Goal: Task Accomplishment & Management: Manage account settings

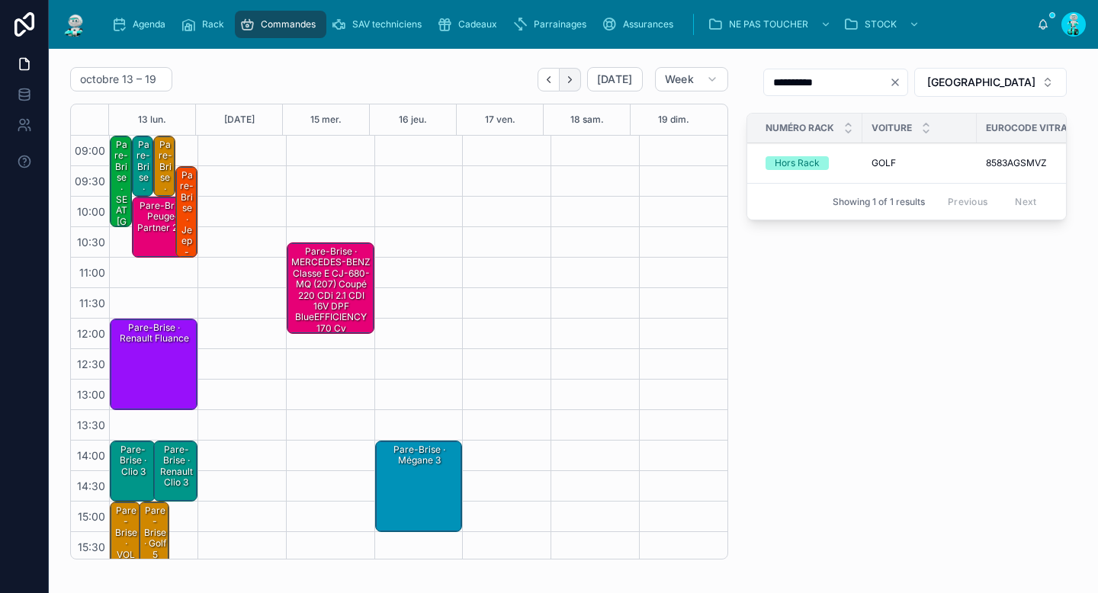
click at [564, 80] on icon "Next" at bounding box center [569, 79] width 11 height 11
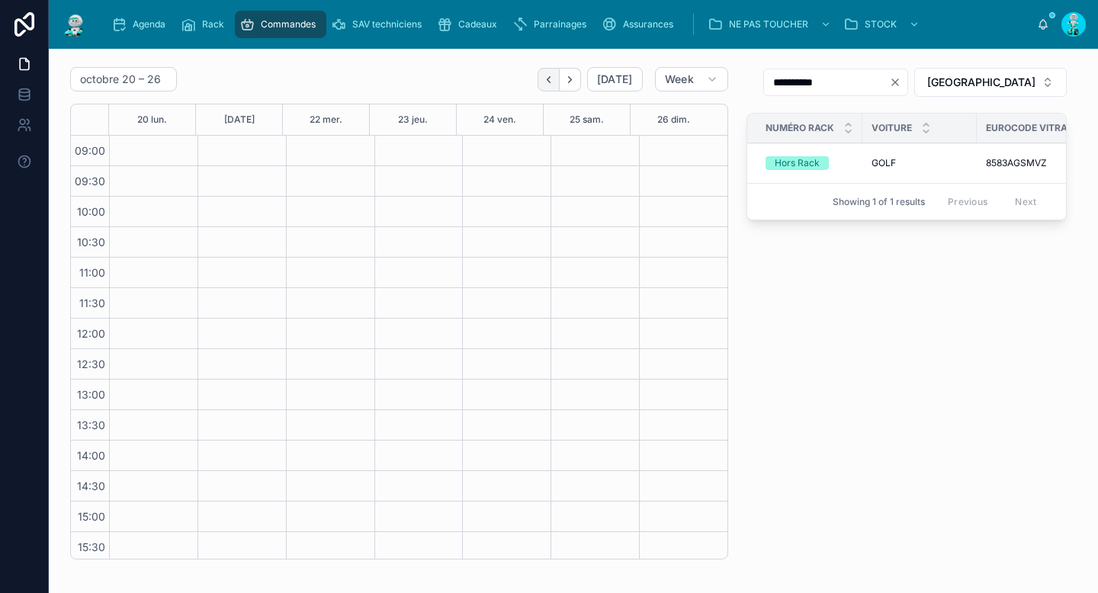
click at [543, 79] on icon "Back" at bounding box center [548, 79] width 11 height 11
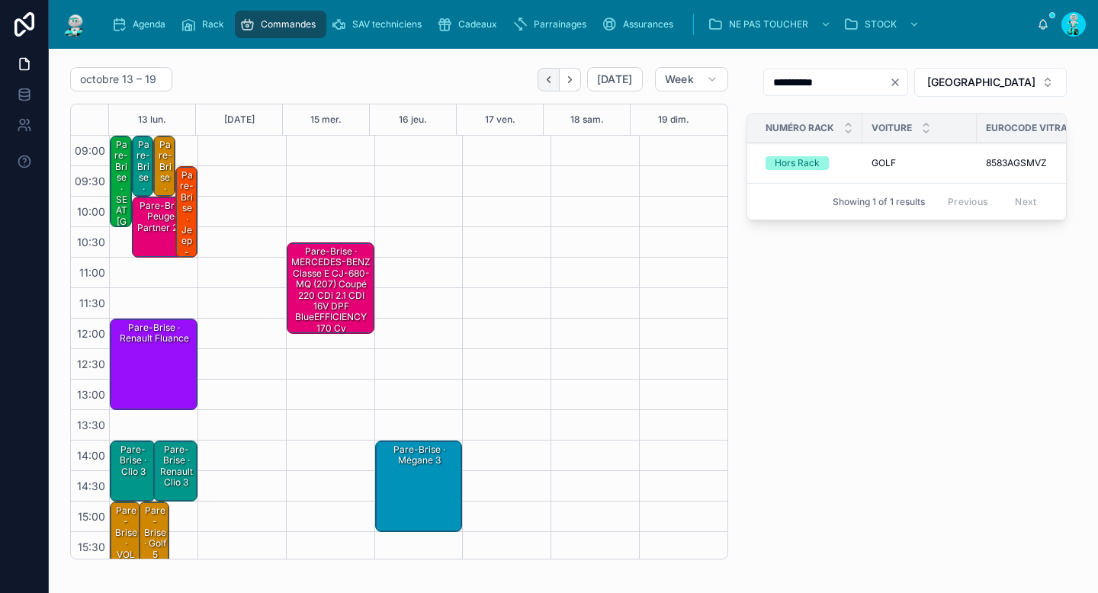
click at [543, 79] on icon "Back" at bounding box center [548, 79] width 11 height 11
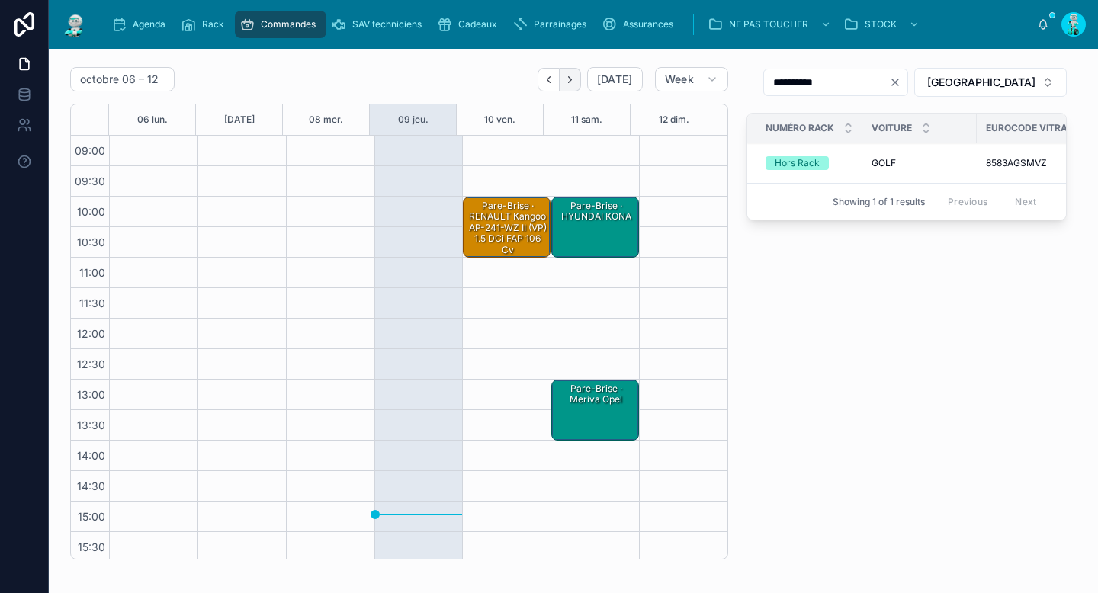
click at [572, 77] on button "Next" at bounding box center [570, 80] width 21 height 24
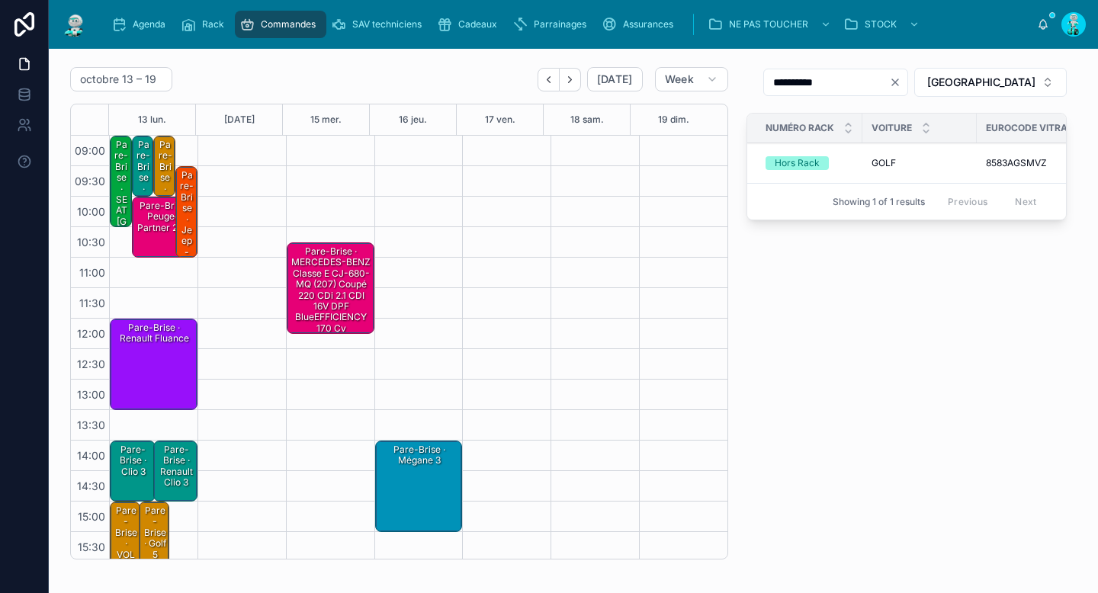
click at [123, 219] on div "Pare-Brise · SEAT Ibiza" at bounding box center [122, 227] width 18 height 178
click at [483, 71] on div "octobre 13 – 19 Today Week" at bounding box center [399, 79] width 658 height 24
click at [543, 74] on icon "Back" at bounding box center [548, 79] width 11 height 11
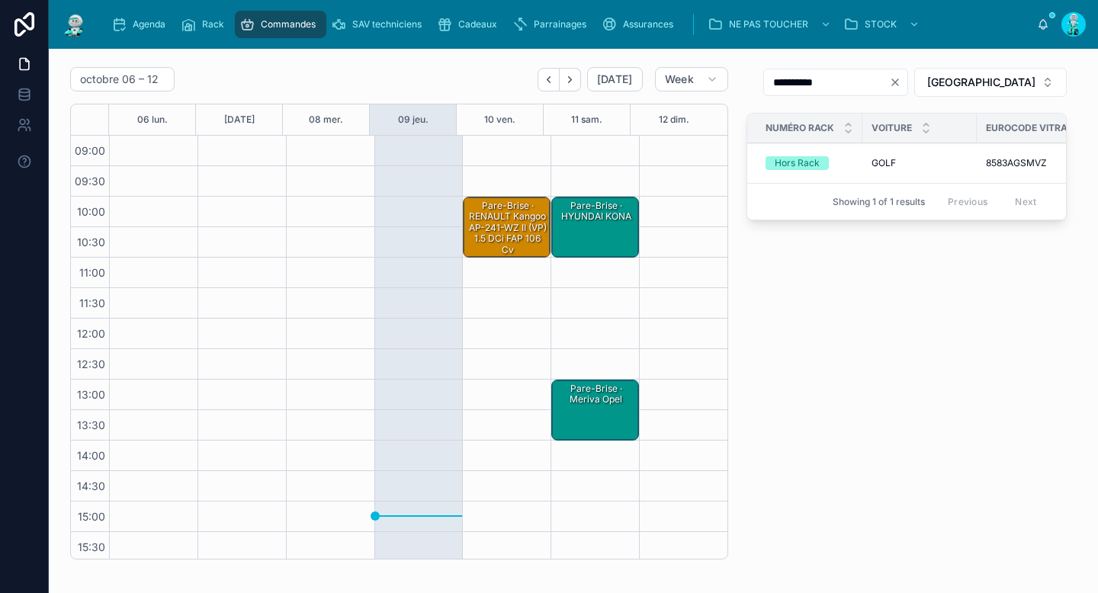
click at [486, 213] on div "Pare-Brise · RENAULT Kangoo AP-241-WZ II (VP) 1.5 dCi FAP 106 cv" at bounding box center [507, 228] width 83 height 58
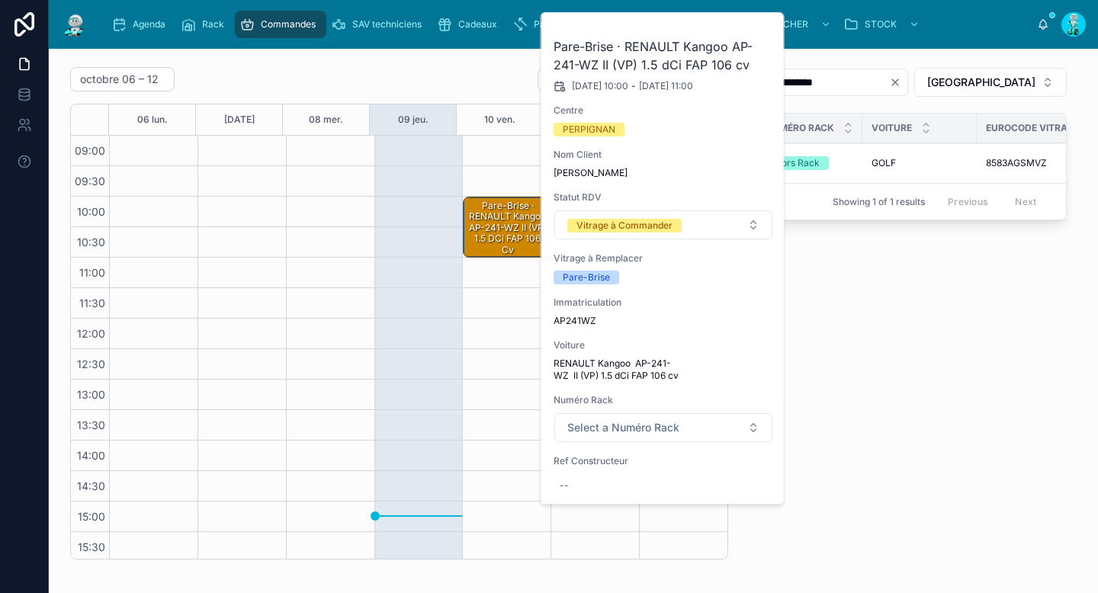
click at [577, 323] on span "AP241WZ" at bounding box center [664, 321] width 220 height 12
copy span "AP241WZ"
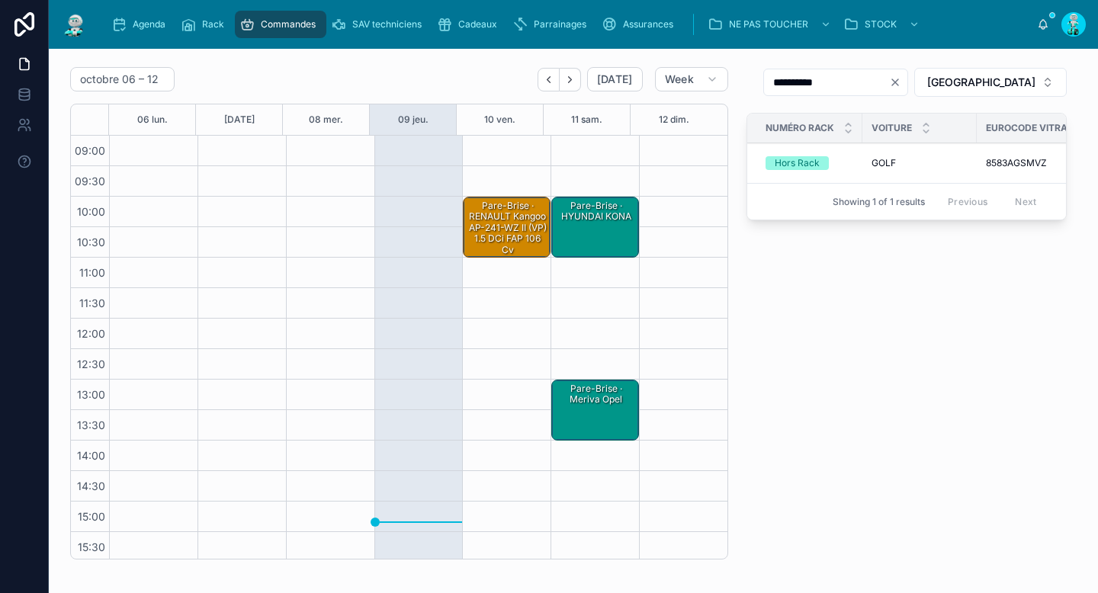
click at [499, 227] on div "Pare-Brise · RENAULT Kangoo AP-241-WZ II (VP) 1.5 dCi FAP 106 cv" at bounding box center [507, 228] width 83 height 58
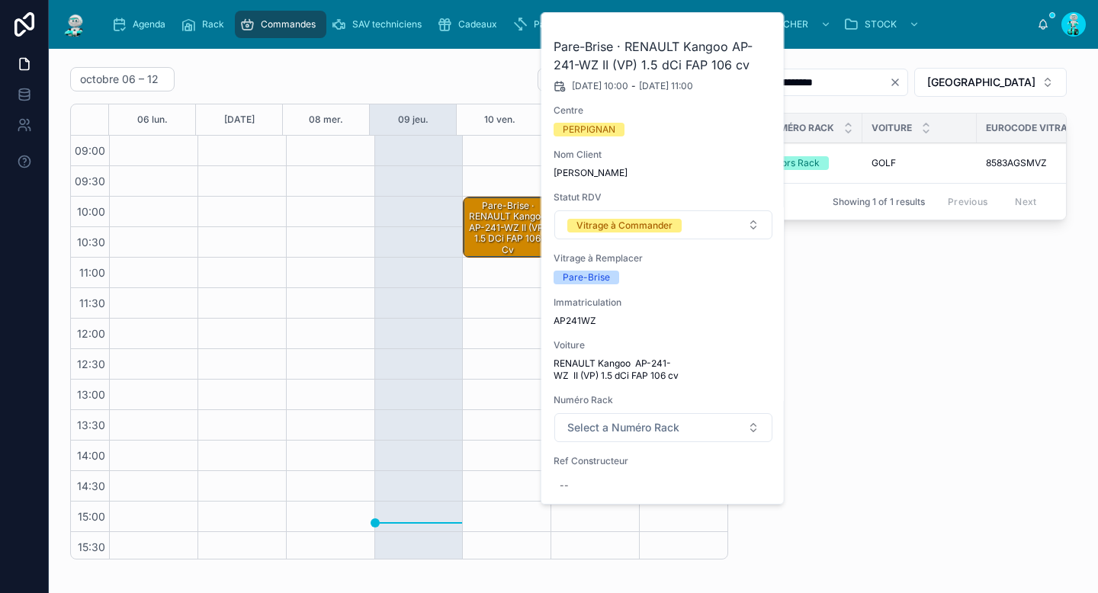
scroll to position [286, 0]
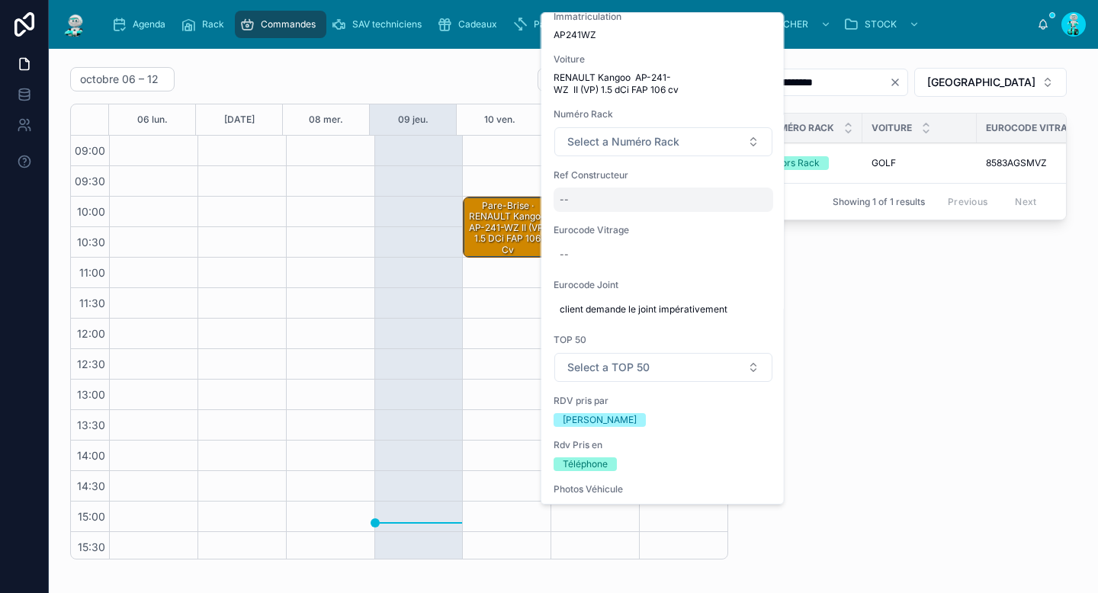
click at [622, 204] on div "--" at bounding box center [664, 200] width 220 height 24
type input "**********"
click at [744, 220] on icon "submit" at bounding box center [747, 220] width 12 height 12
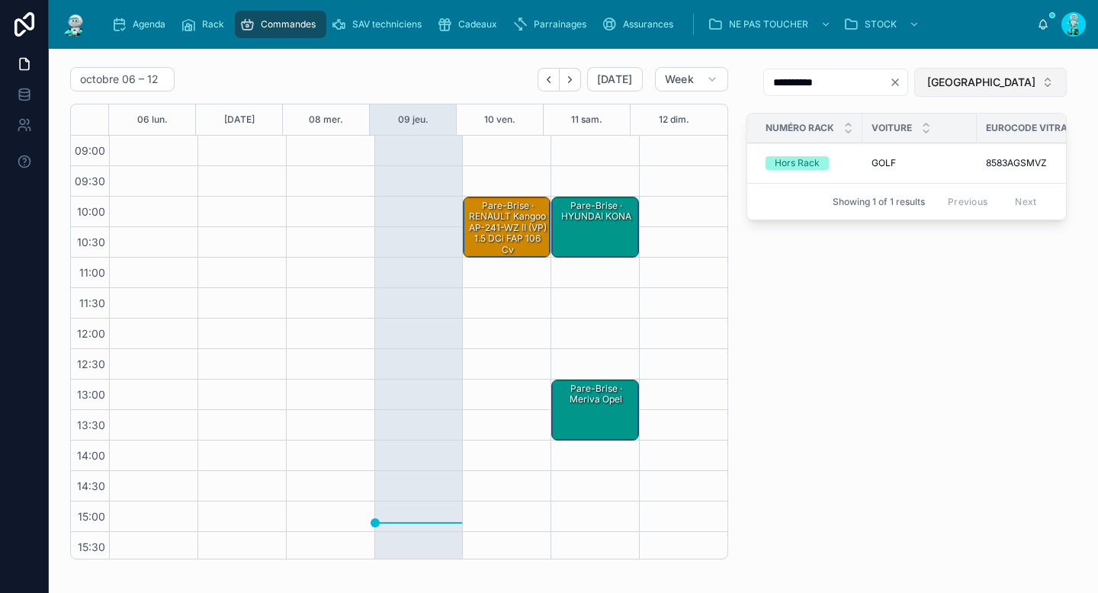
click at [995, 78] on span "[GEOGRAPHIC_DATA]" at bounding box center [981, 82] width 108 height 15
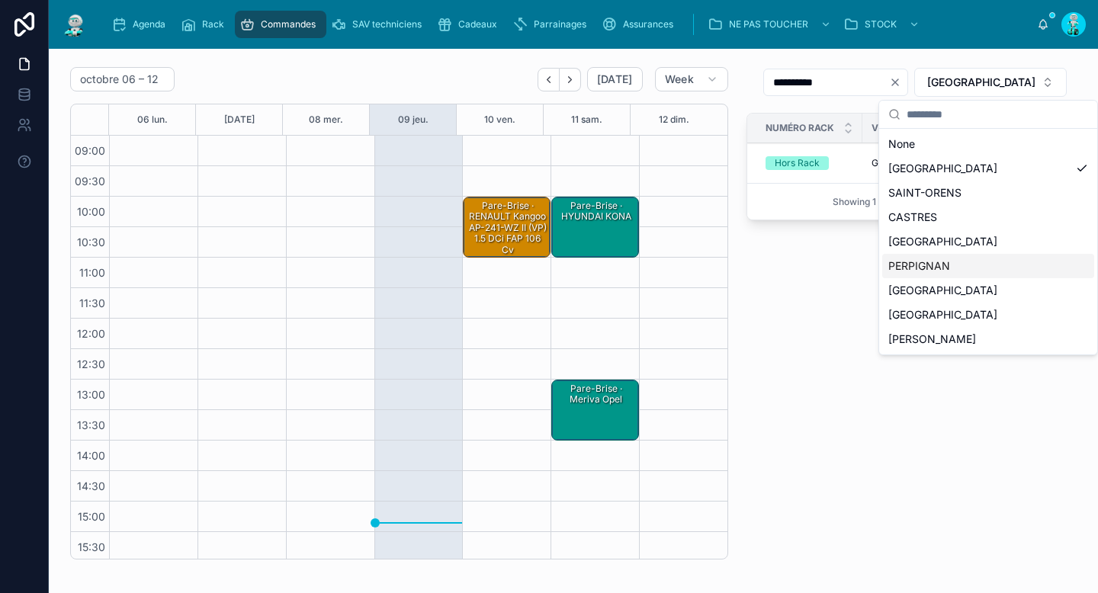
click at [945, 262] on div "PERPIGNAN" at bounding box center [988, 266] width 212 height 24
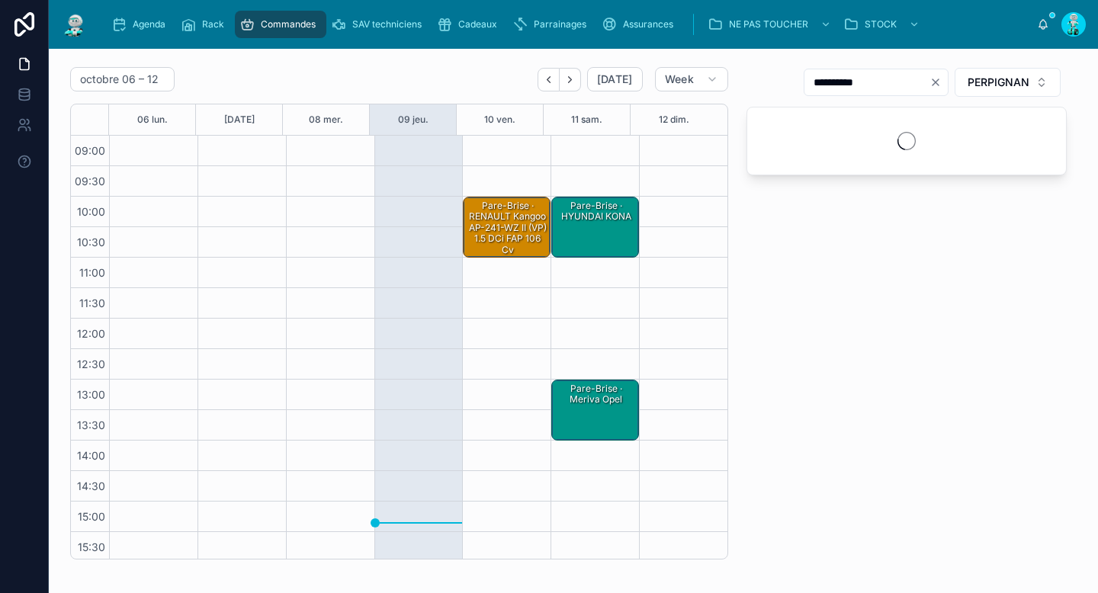
click at [930, 85] on icon "Clear" at bounding box center [936, 82] width 12 height 12
click at [884, 87] on input "text" at bounding box center [885, 82] width 125 height 21
paste input "**********"
drag, startPoint x: 819, startPoint y: 81, endPoint x: 890, endPoint y: 88, distance: 71.3
click at [889, 88] on input "**********" at bounding box center [867, 82] width 125 height 21
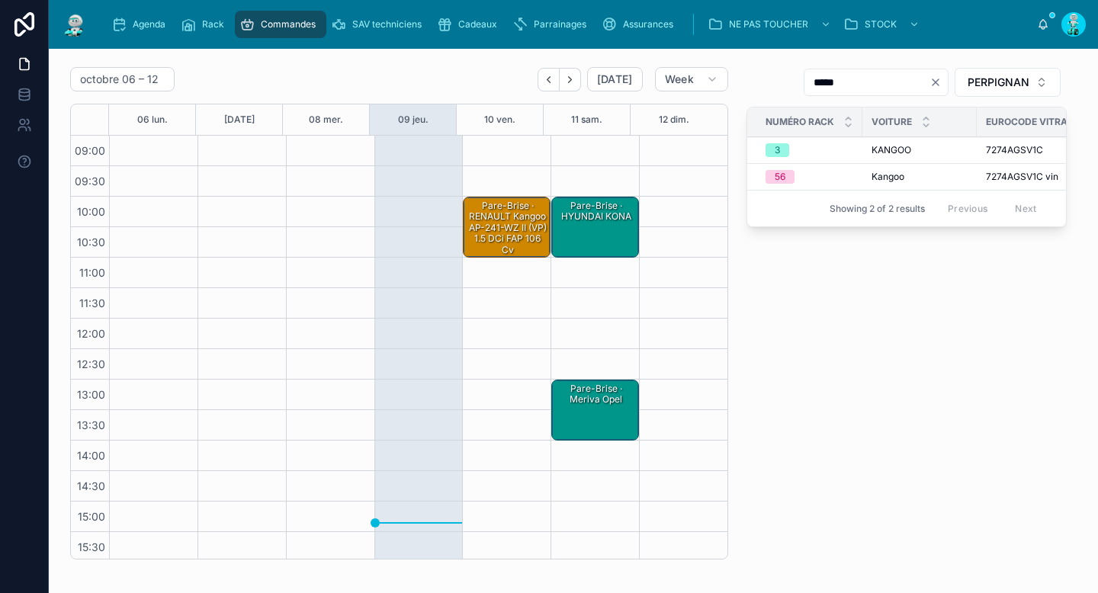
type input "*****"
click at [929, 69] on div "*****" at bounding box center [876, 82] width 145 height 27
click at [930, 78] on icon "Clear" at bounding box center [936, 82] width 12 height 12
click at [924, 80] on input "text" at bounding box center [885, 82] width 125 height 21
click at [892, 79] on input "text" at bounding box center [885, 82] width 125 height 21
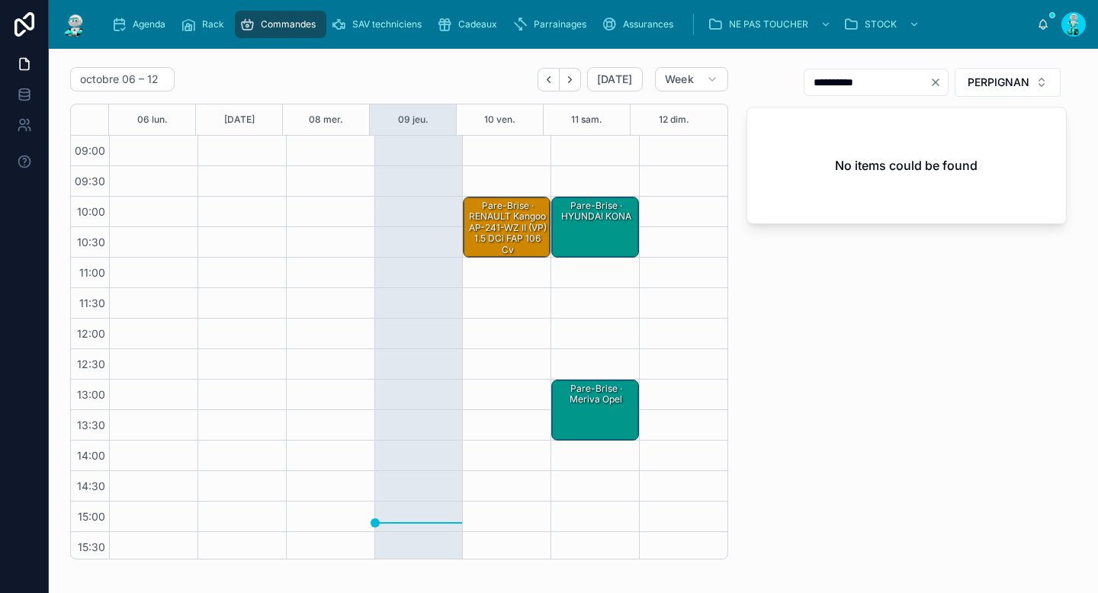
type input "**********"
click at [490, 238] on div "Pare-Brise · RENAULT Kangoo AP-241-WZ II (VP) 1.5 dCi FAP 106 cv" at bounding box center [507, 228] width 83 height 58
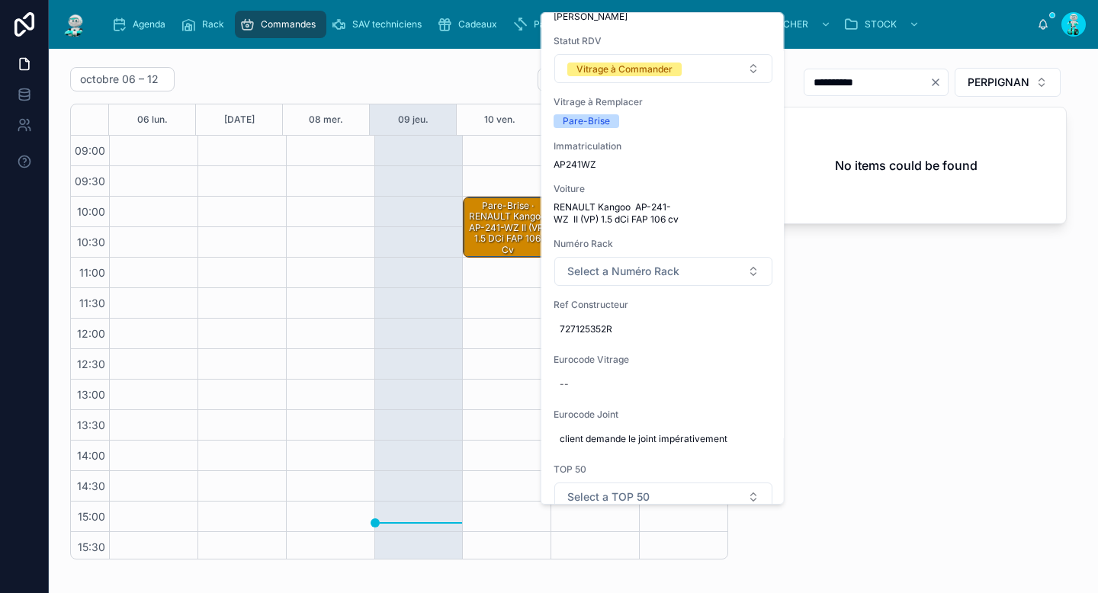
scroll to position [197, 0]
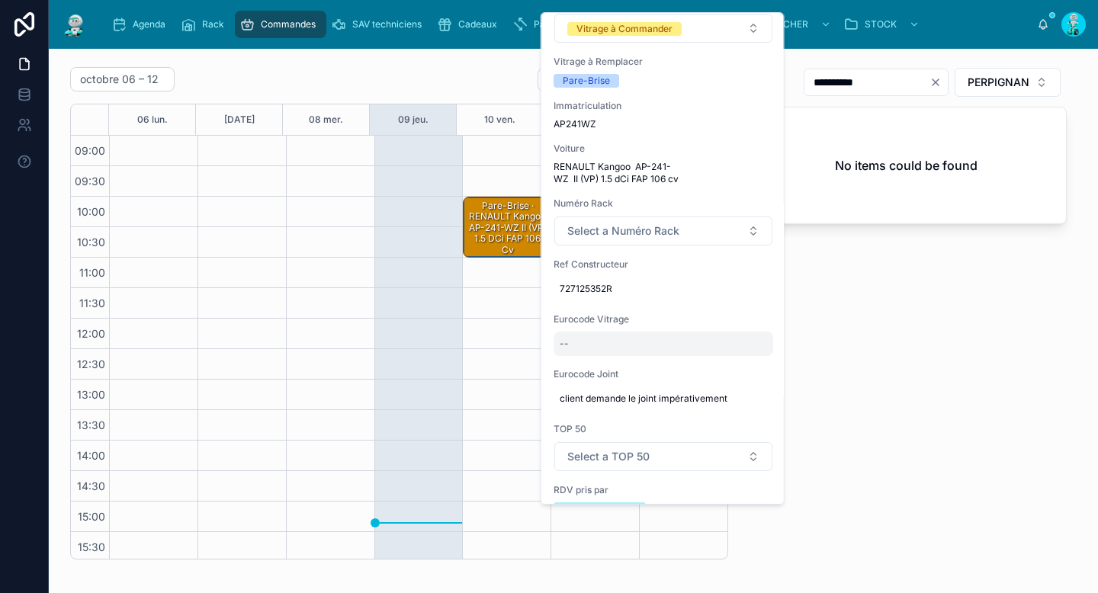
click at [625, 349] on div "--" at bounding box center [664, 344] width 220 height 24
type input "**********"
click at [745, 362] on icon "submit" at bounding box center [747, 364] width 12 height 12
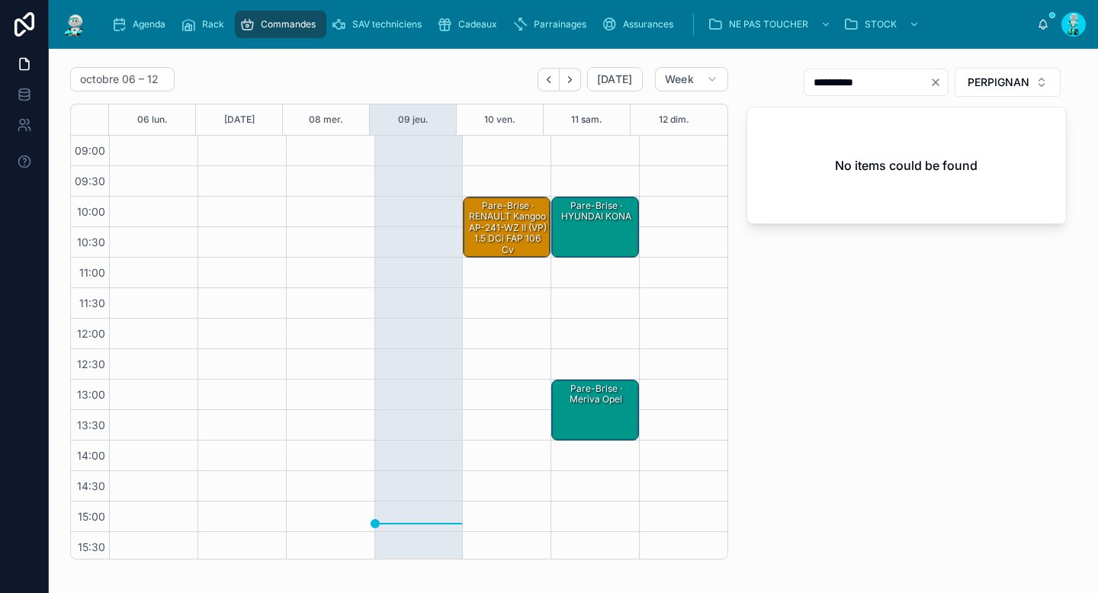
click at [513, 249] on div "Pare-Brise · RENAULT Kangoo AP-241-WZ II (VP) 1.5 dCi FAP 106 cv" at bounding box center [507, 228] width 83 height 58
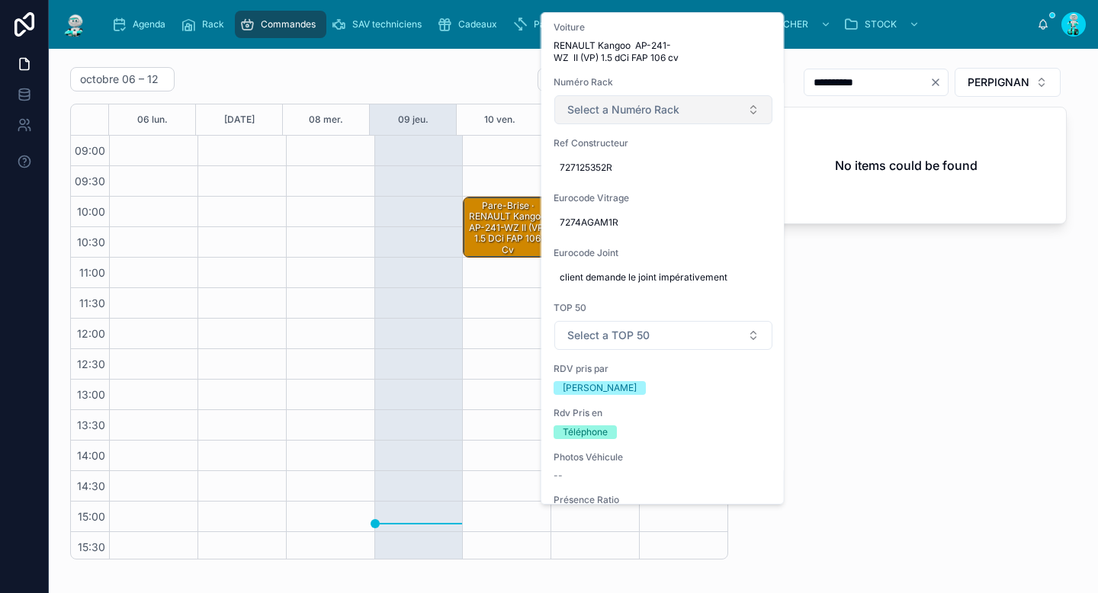
scroll to position [345, 0]
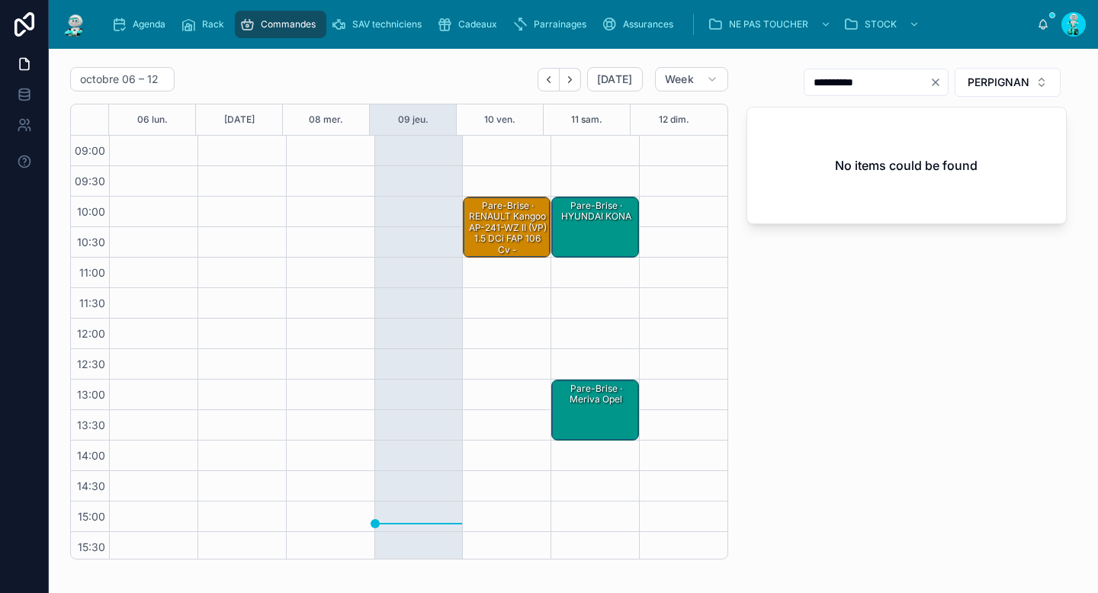
click at [480, 223] on div "Pare-Brise · RENAULT Kangoo AP-241-WZ II (VP) 1.5 dCi FAP 106 cv - 7274AGAM1R" at bounding box center [507, 233] width 83 height 69
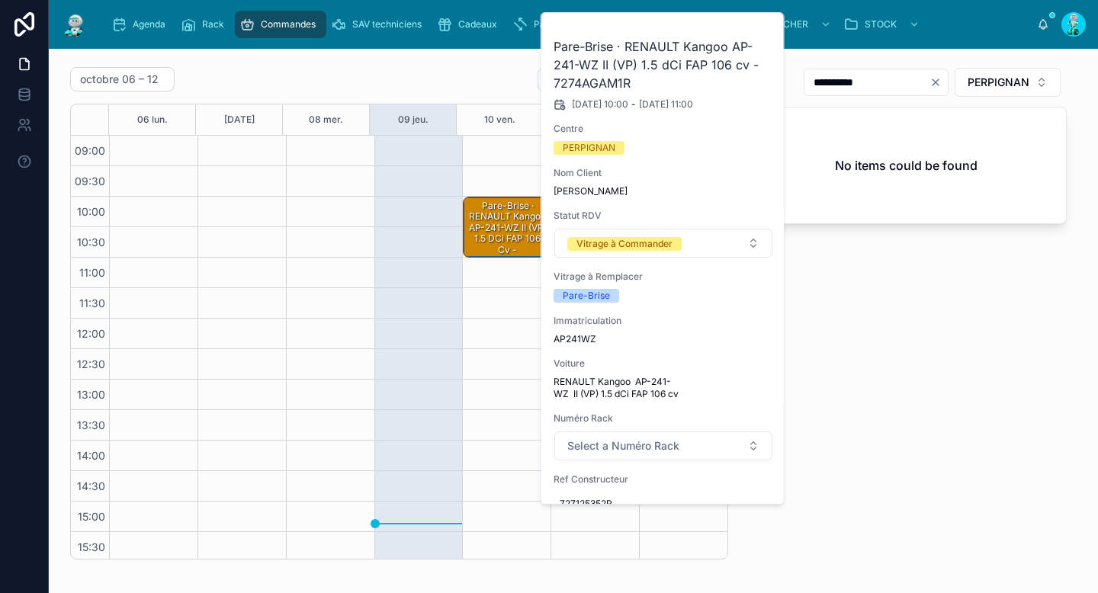
scroll to position [314, 0]
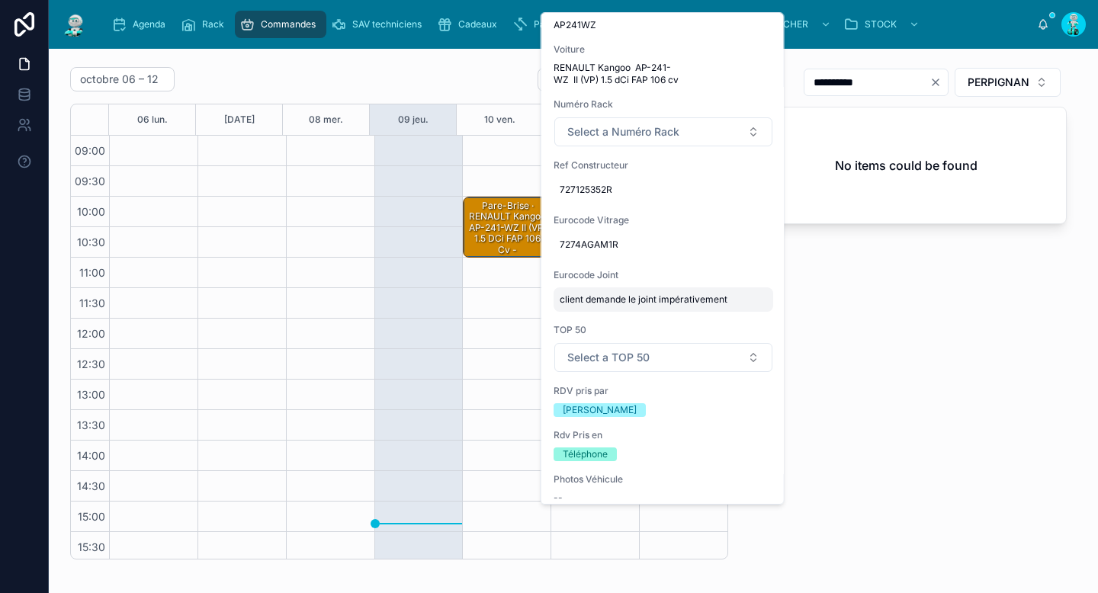
click at [631, 297] on span "client demande le joint impérativement" at bounding box center [663, 300] width 207 height 12
click at [570, 320] on input "**********" at bounding box center [634, 321] width 143 height 21
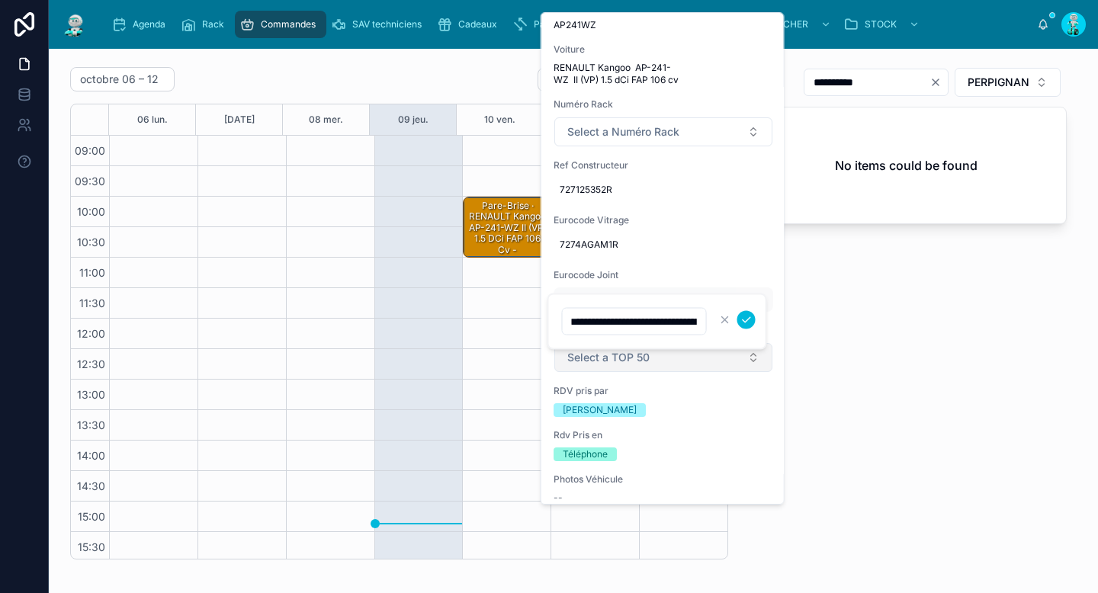
scroll to position [0, 0]
type input "**********"
click at [744, 321] on icon "submit" at bounding box center [747, 319] width 8 height 5
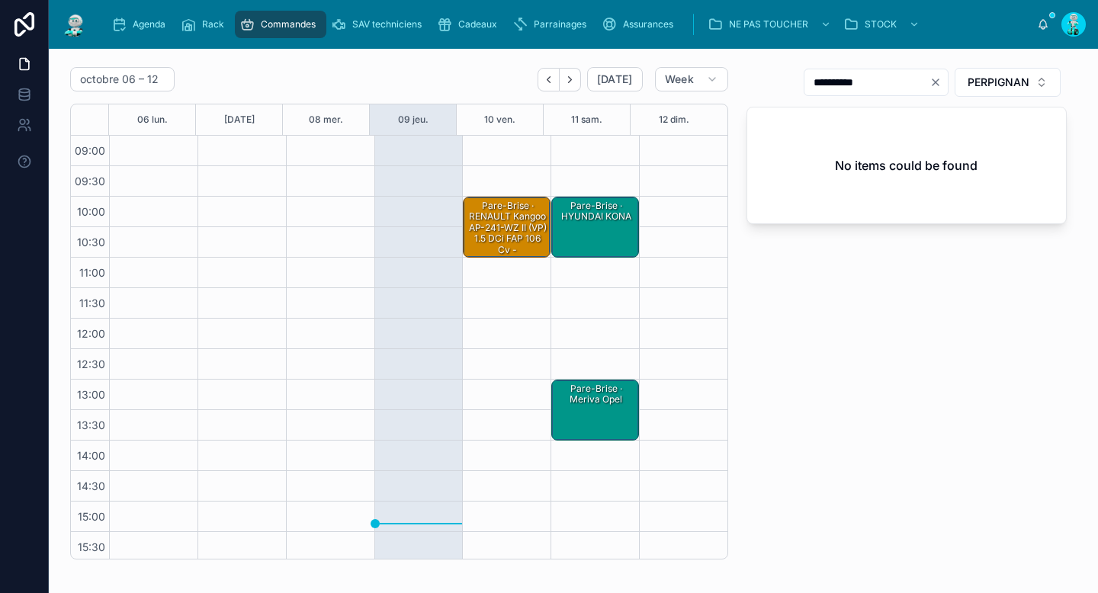
click at [502, 236] on div "Pare-Brise · RENAULT Kangoo AP-241-WZ II (VP) 1.5 dCi FAP 106 cv - 7274AGAM1R" at bounding box center [507, 233] width 83 height 69
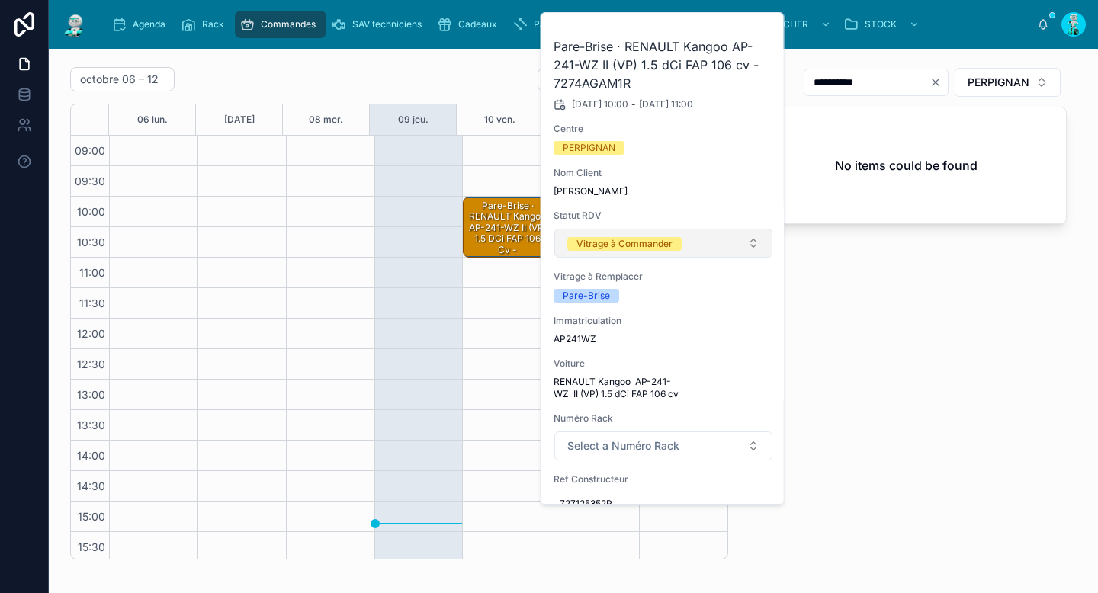
click at [637, 239] on div "Vitrage à Commander" at bounding box center [625, 244] width 96 height 14
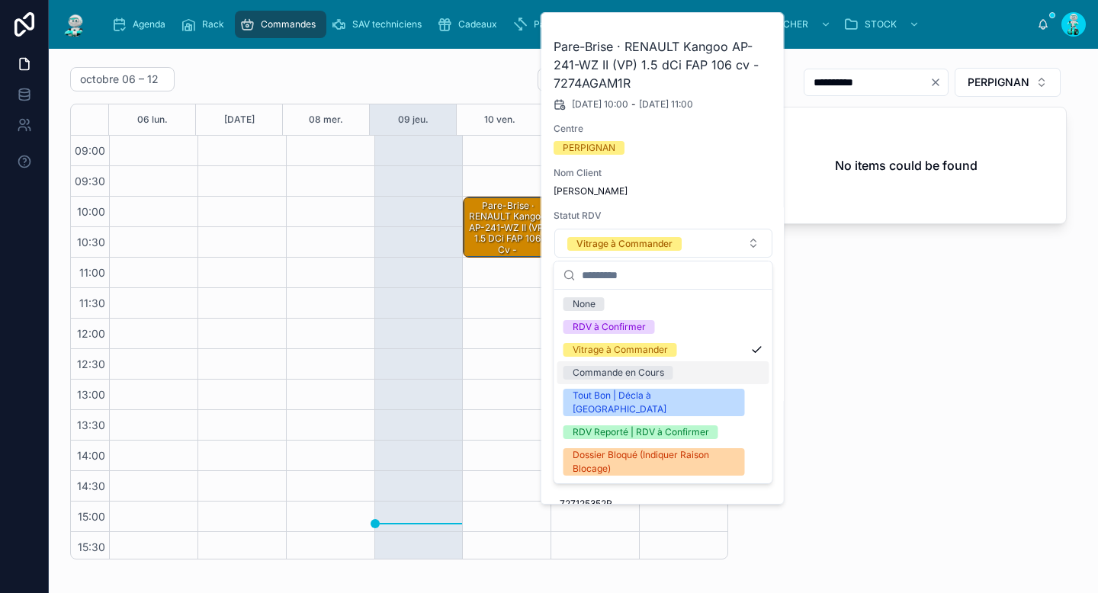
click at [619, 368] on div "Commande en Cours" at bounding box center [619, 373] width 92 height 14
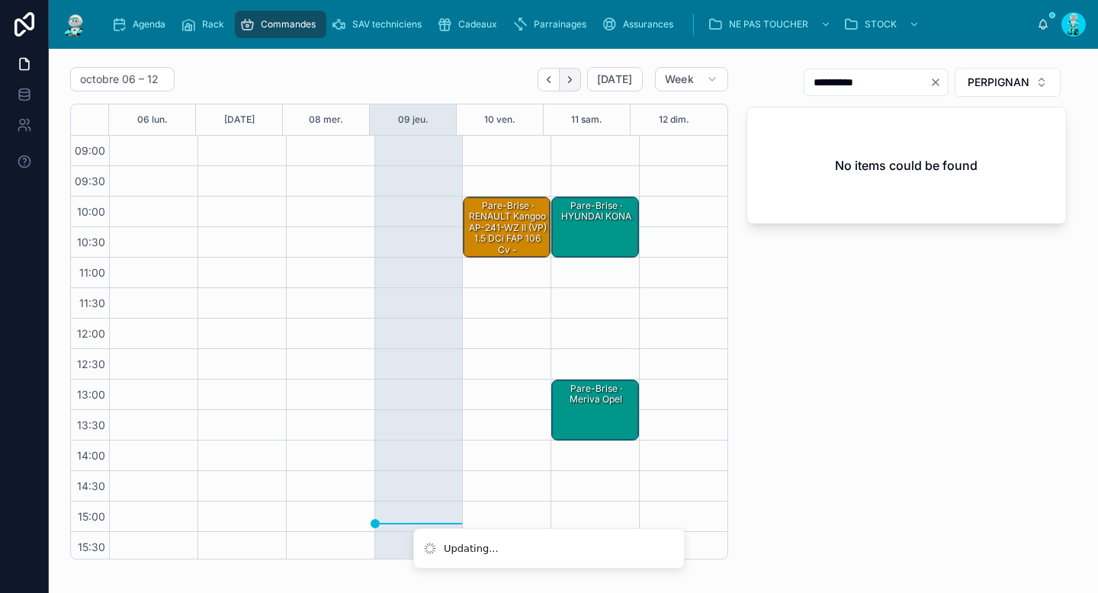
click at [566, 82] on icon "Next" at bounding box center [569, 79] width 11 height 11
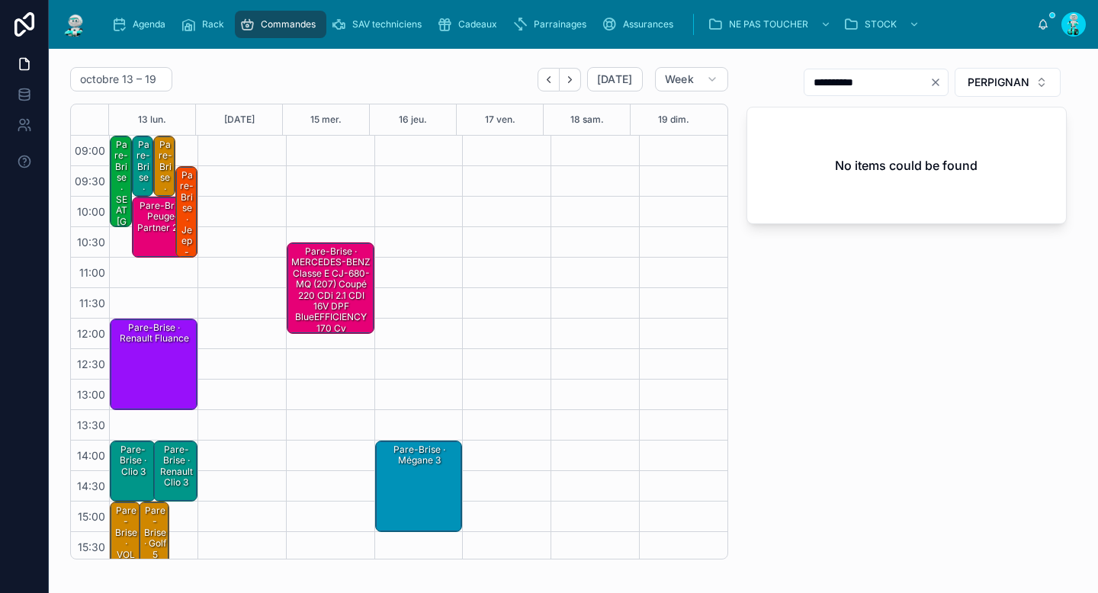
click at [160, 168] on div "Pare-Brise · Jaguar XF" at bounding box center [165, 189] width 18 height 102
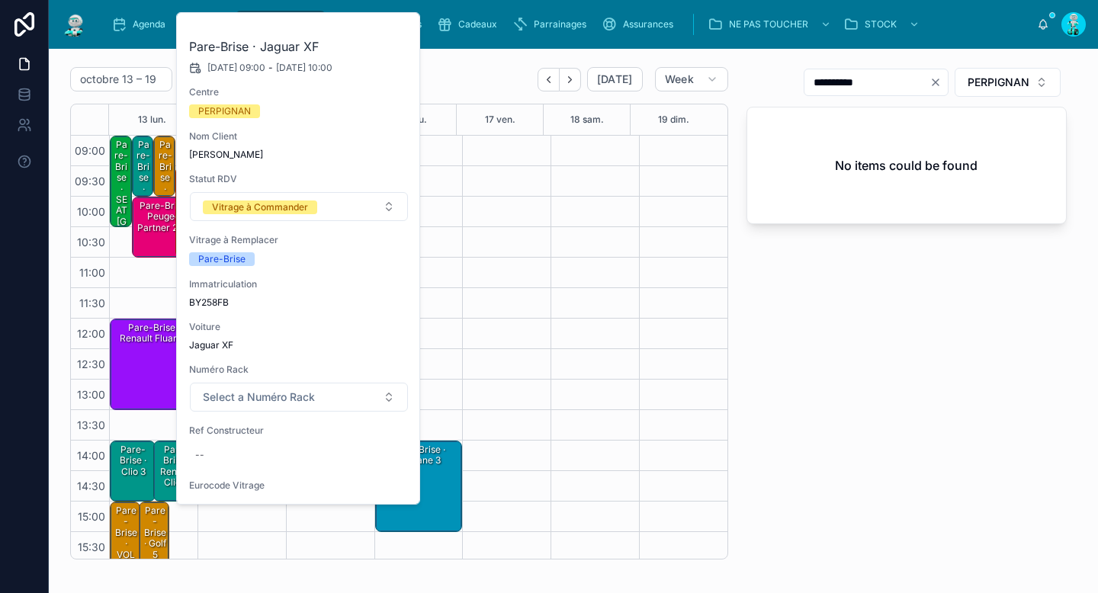
click at [212, 303] on span "BY258FB" at bounding box center [299, 303] width 220 height 12
copy span "BY258FB"
click at [899, 269] on div "**********" at bounding box center [907, 313] width 339 height 505
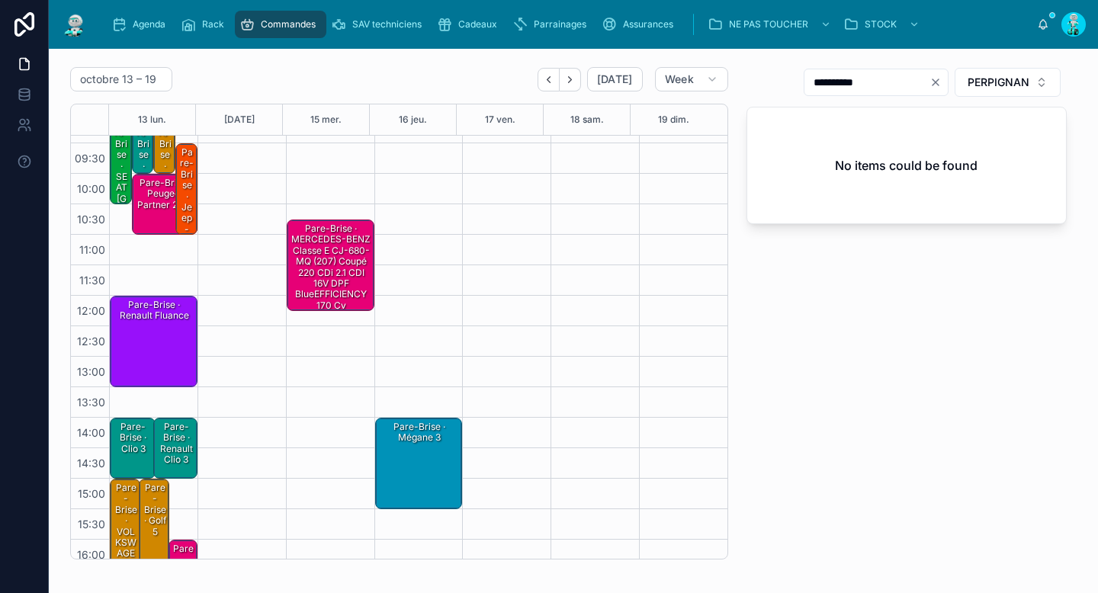
scroll to position [126, 0]
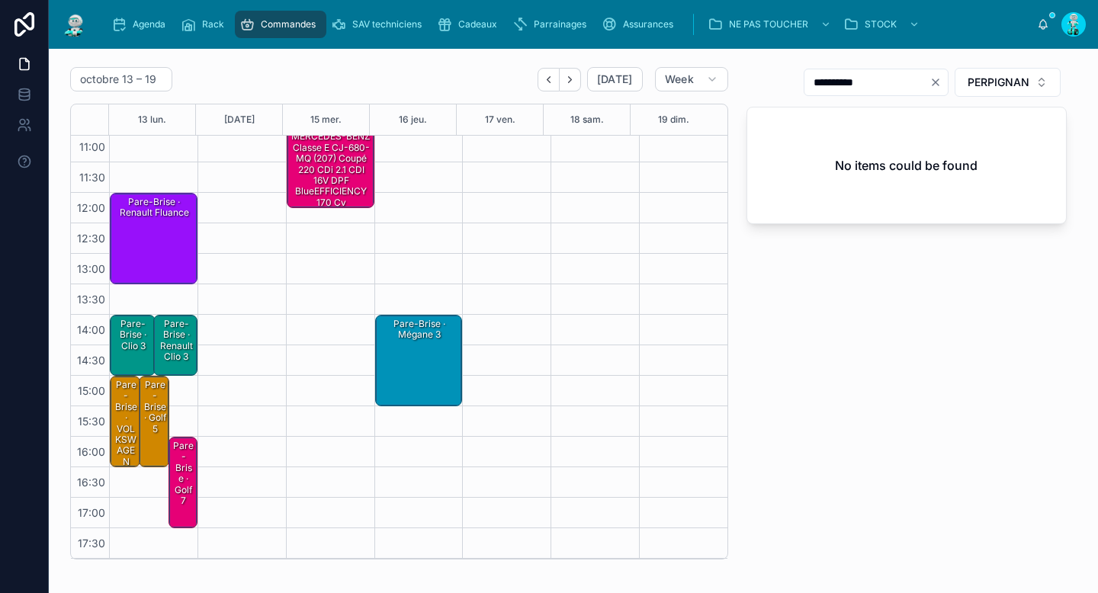
click at [123, 426] on div "Pare-Brise · VOLKSWAGEN Polo 884-TC-66 IV 1.4 TDi 75cv" at bounding box center [126, 462] width 26 height 168
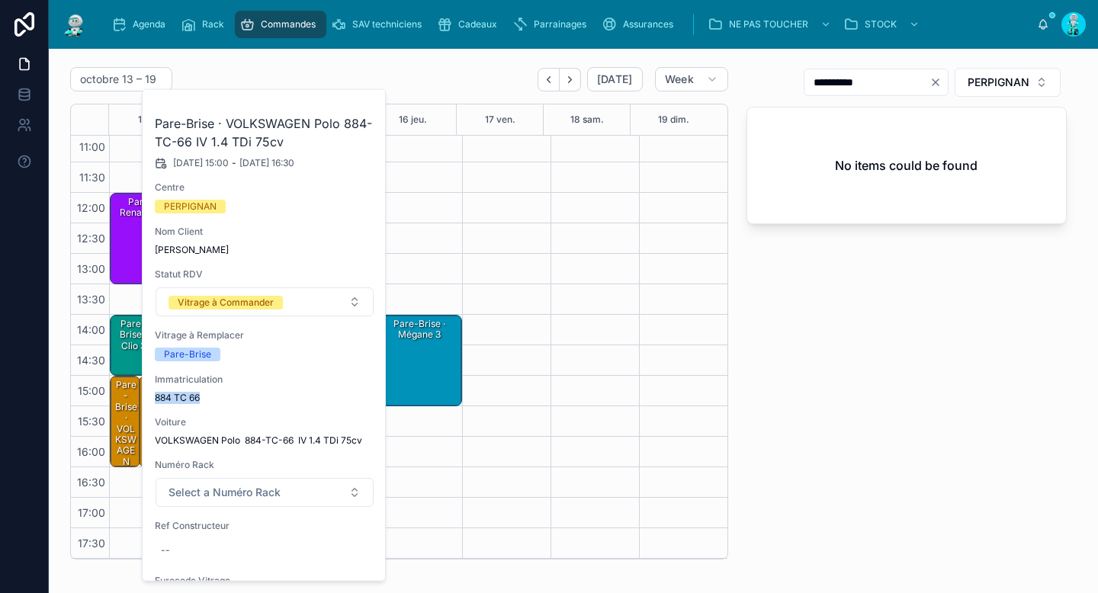
drag, startPoint x: 153, startPoint y: 398, endPoint x: 203, endPoint y: 399, distance: 50.3
click at [203, 399] on div "Pare-Brise · VOLKSWAGEN Polo 884-TC-66 IV 1.4 TDi 75cv 13/10/2025 15:00 - 13/10…" at bounding box center [265, 505] width 244 height 831
copy span "884 TC 66"
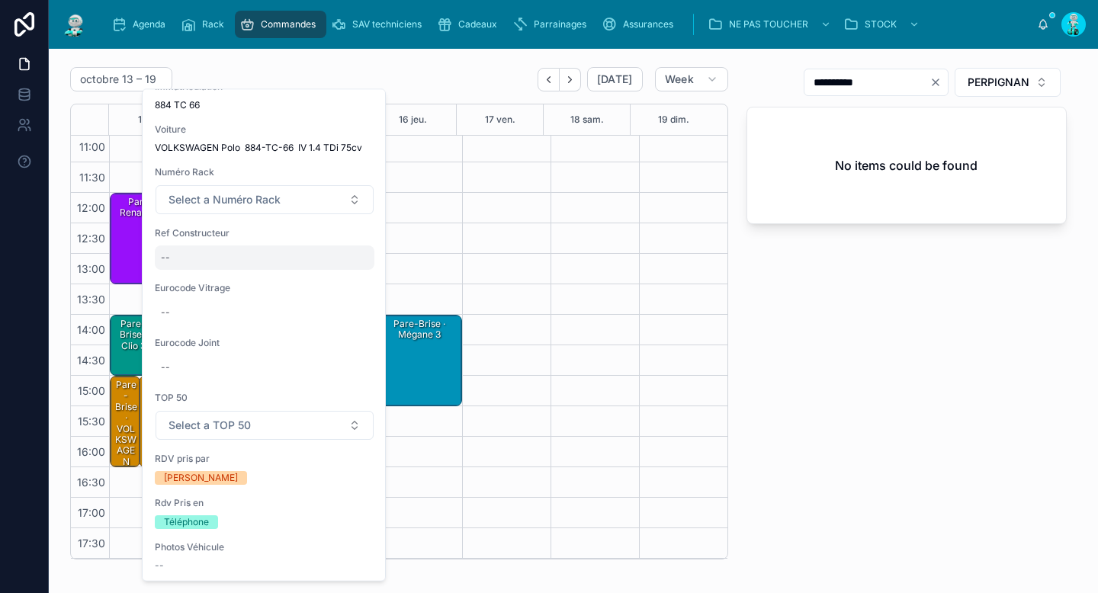
click at [220, 249] on div "--" at bounding box center [265, 258] width 220 height 24
type input "**********"
click at [346, 280] on icon "submit" at bounding box center [348, 279] width 12 height 12
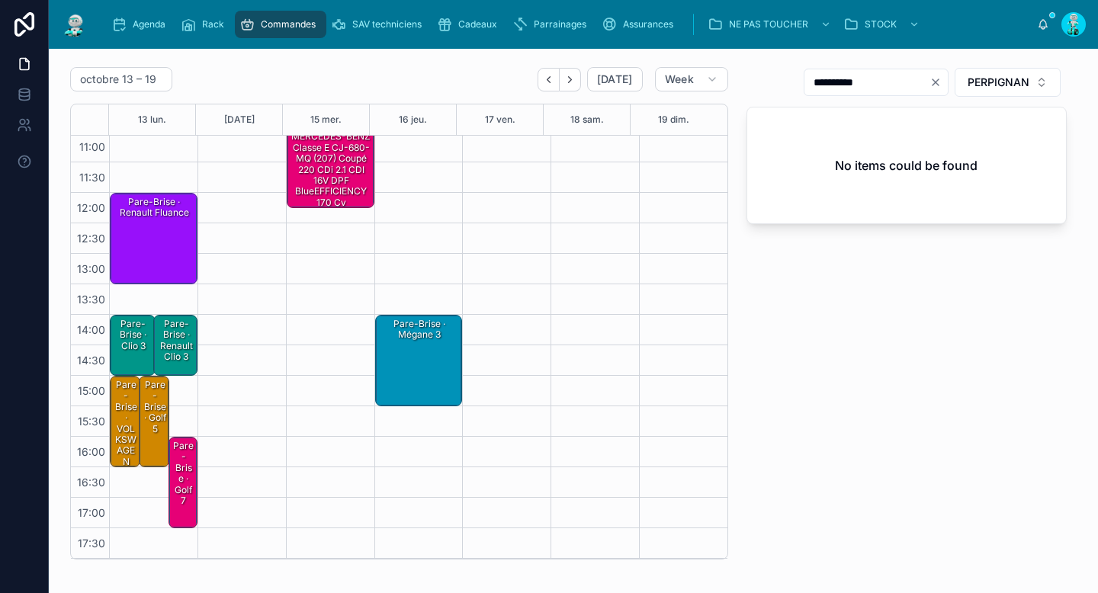
click at [930, 86] on icon "Clear" at bounding box center [936, 82] width 12 height 12
click at [879, 82] on input "text" at bounding box center [885, 82] width 125 height 21
paste input "*********"
type input "*********"
click at [117, 419] on div "Pare-Brise · VOLKSWAGEN Polo 884-TC-66 IV 1.4 TDi 75cv" at bounding box center [126, 462] width 26 height 168
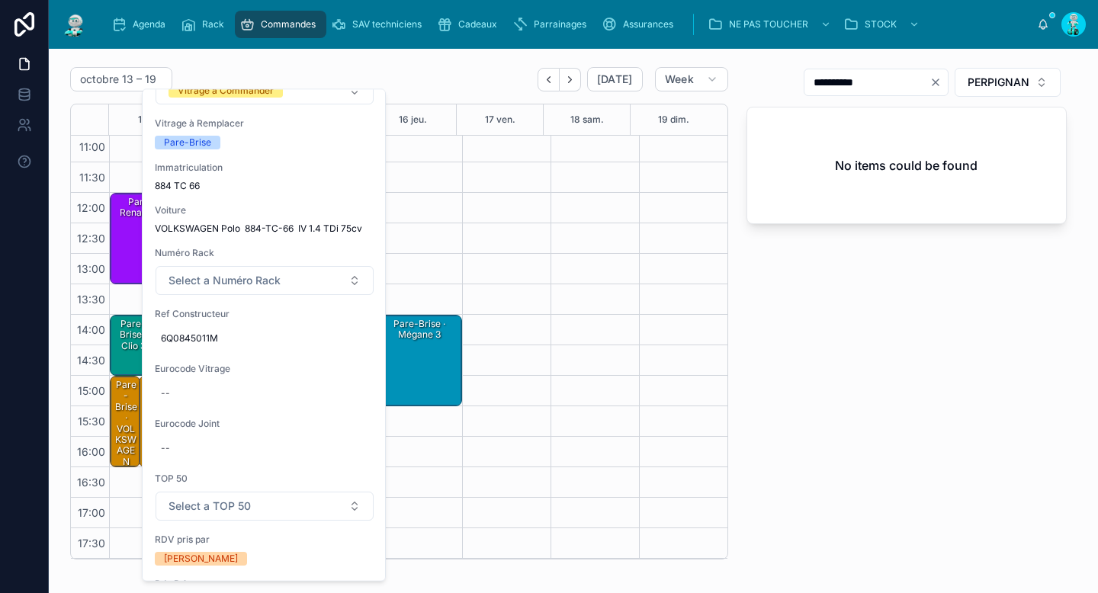
scroll to position [338, 0]
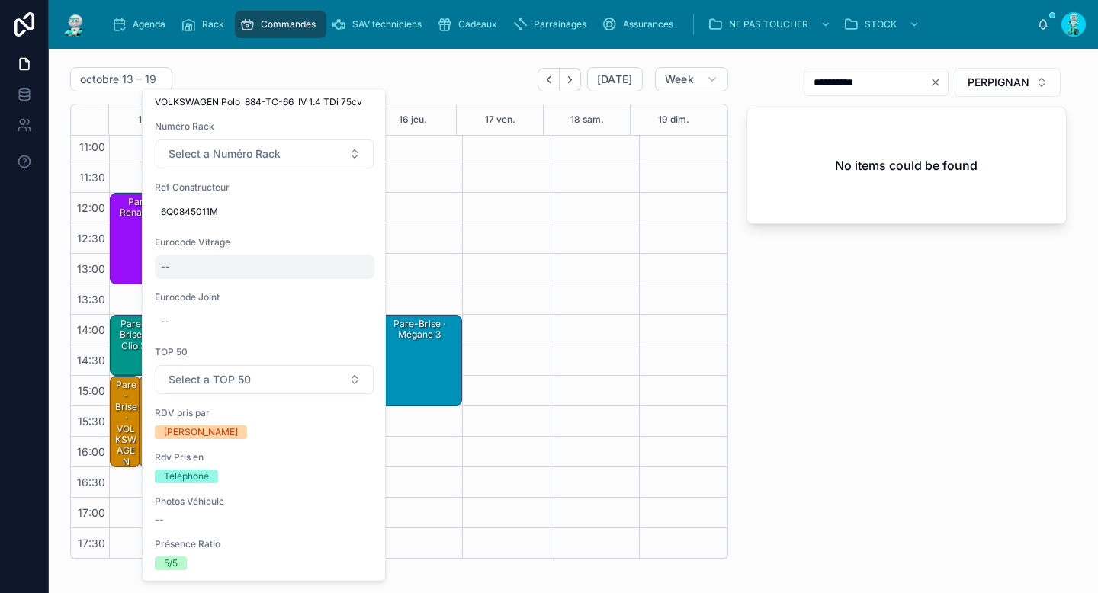
click at [241, 268] on div "--" at bounding box center [265, 267] width 220 height 24
type input "*********"
click at [349, 289] on icon "submit" at bounding box center [348, 287] width 12 height 12
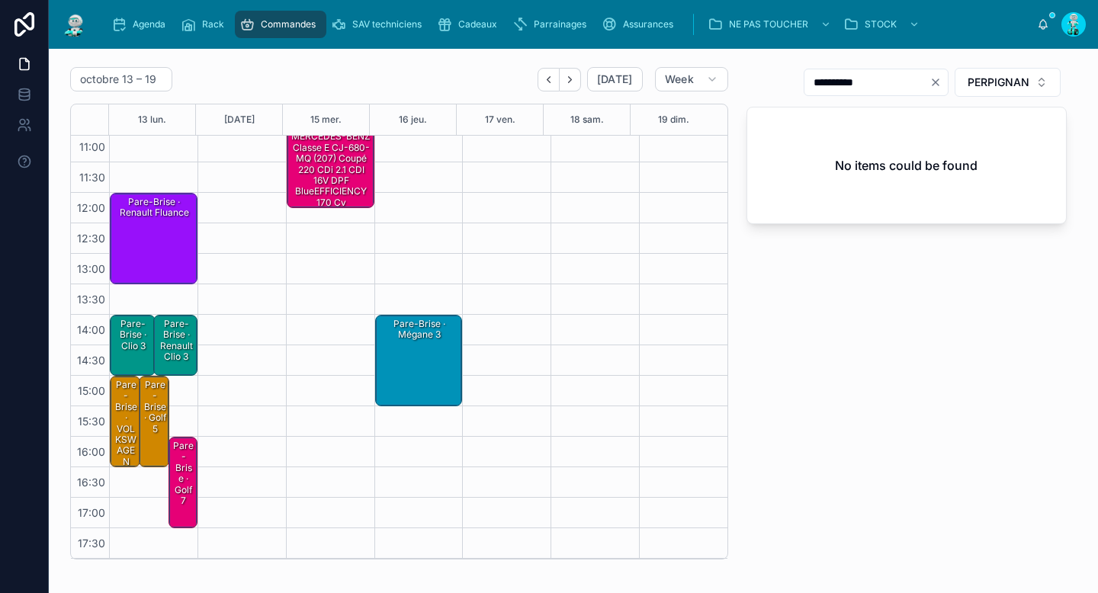
click at [912, 83] on input "*********" at bounding box center [867, 82] width 125 height 21
type input "*****"
click at [111, 425] on div "15:00 – 16:30 Pare-Brise · VOLKSWAGEN Polo 884-TC-66 IV 1.4 TDi 75cv - 8573AGSVZ" at bounding box center [125, 422] width 29 height 90
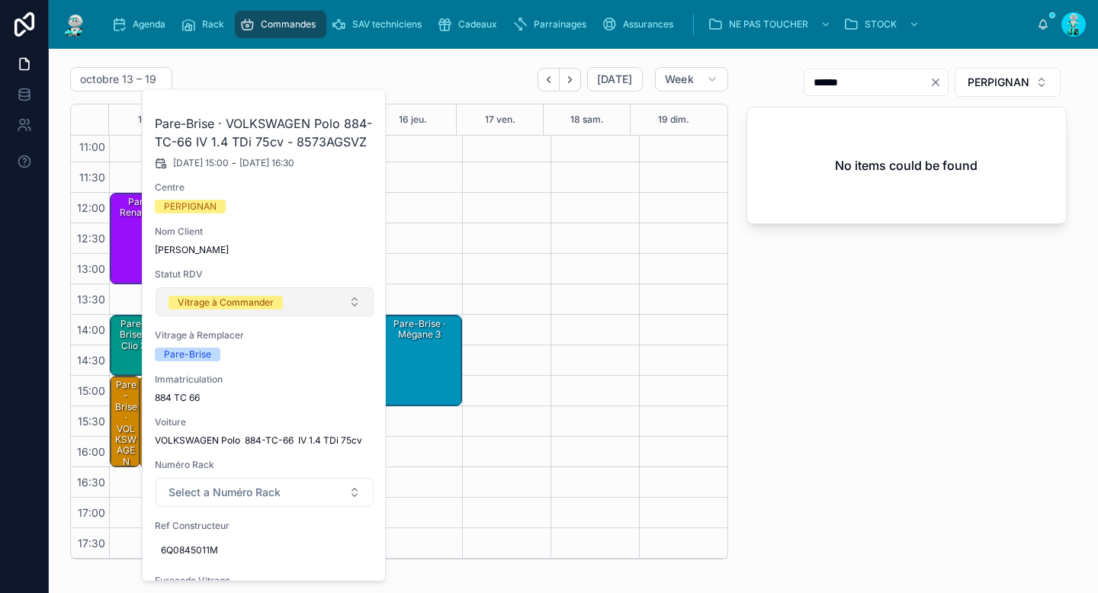
click at [211, 307] on div "Vitrage à Commander" at bounding box center [226, 303] width 96 height 14
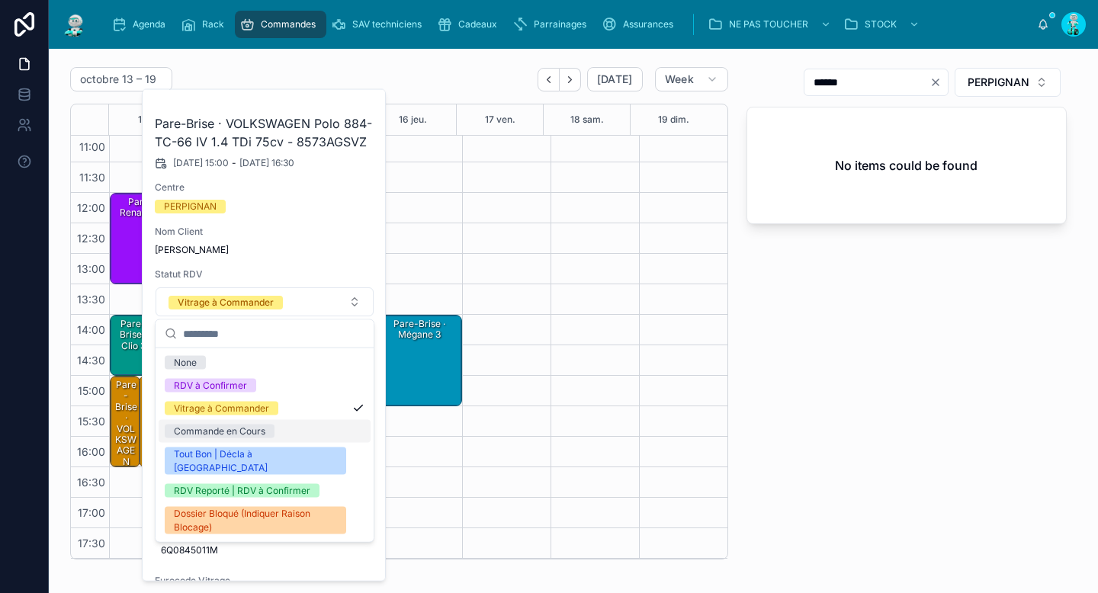
click at [232, 429] on div "Commande en Cours" at bounding box center [220, 432] width 92 height 14
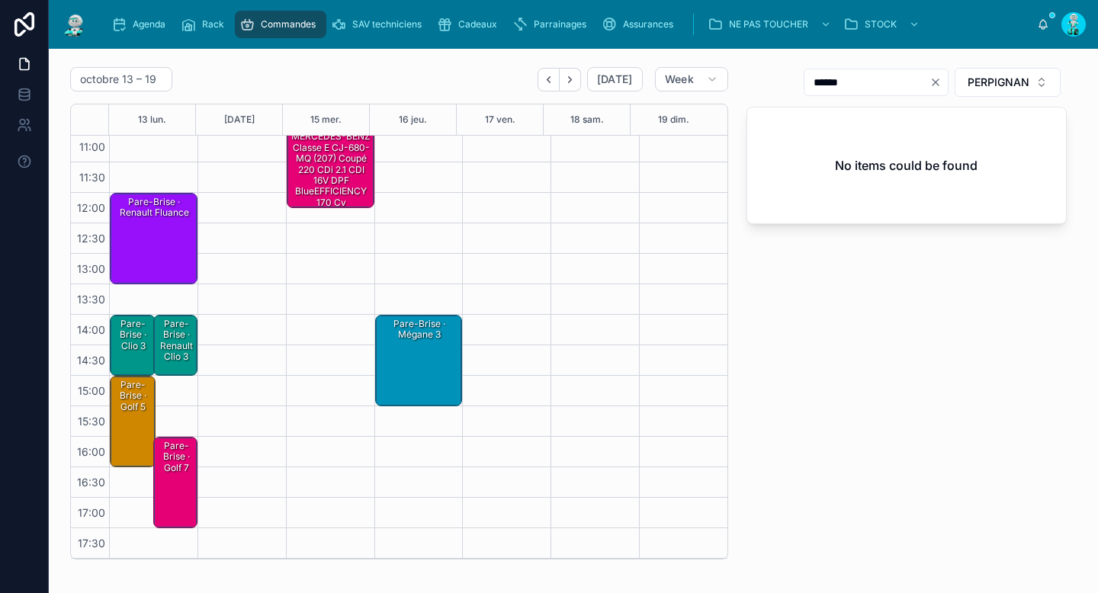
click at [139, 410] on div "Pare-Brise · Golf 5" at bounding box center [133, 396] width 41 height 36
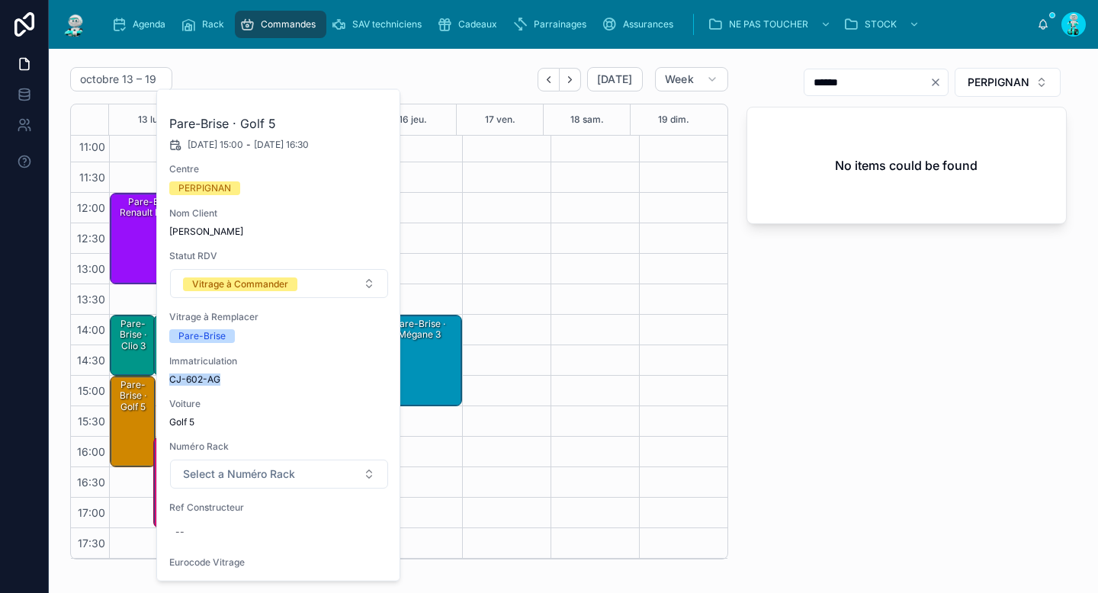
drag, startPoint x: 166, startPoint y: 378, endPoint x: 217, endPoint y: 380, distance: 51.2
click at [217, 380] on div "Pare-Brise · Golf 5 13/10/2025 15:00 - 13/10/2025 16:30 Centre PERPIGNAN Nom Cl…" at bounding box center [279, 496] width 244 height 813
copy span "CJ-602-AG"
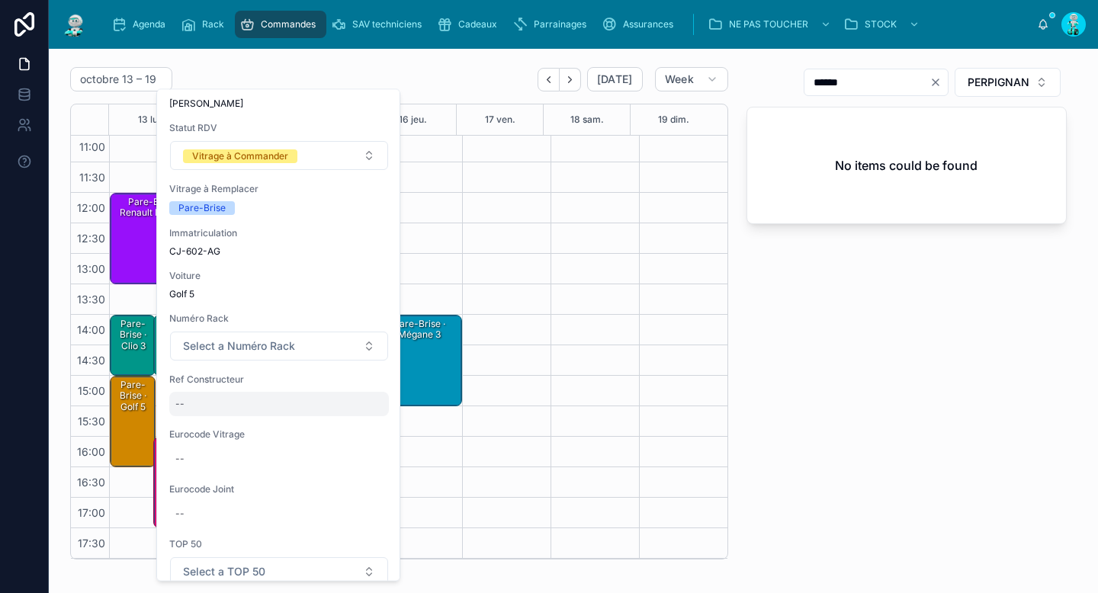
click at [226, 407] on div "--" at bounding box center [279, 405] width 220 height 24
type input "**********"
click button "submit" at bounding box center [362, 425] width 18 height 18
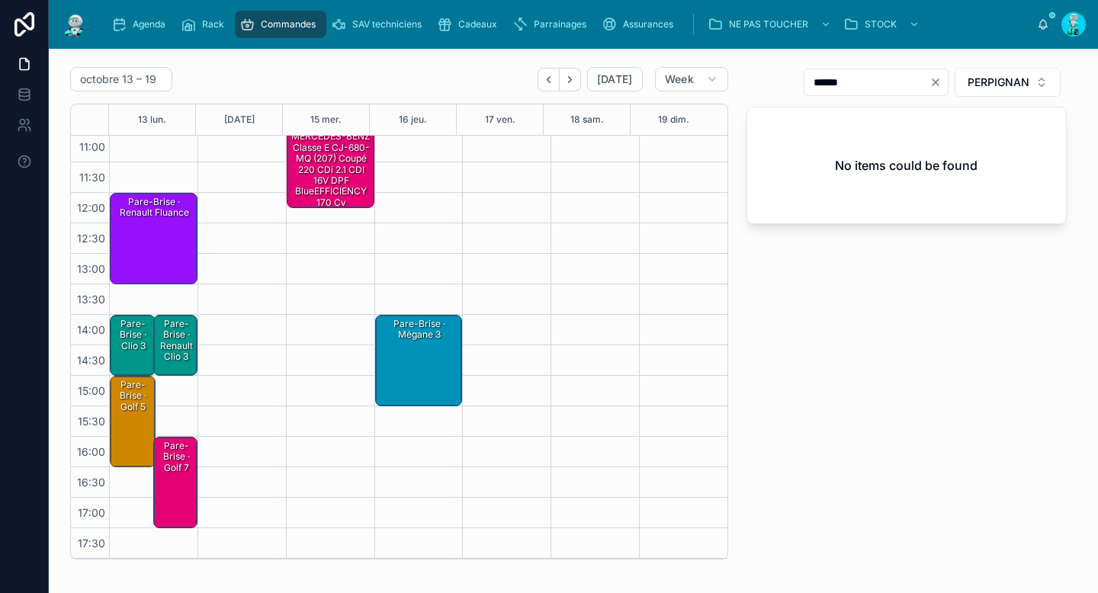
click at [144, 416] on div "Pare-Brise · Golf 5" at bounding box center [133, 422] width 41 height 88
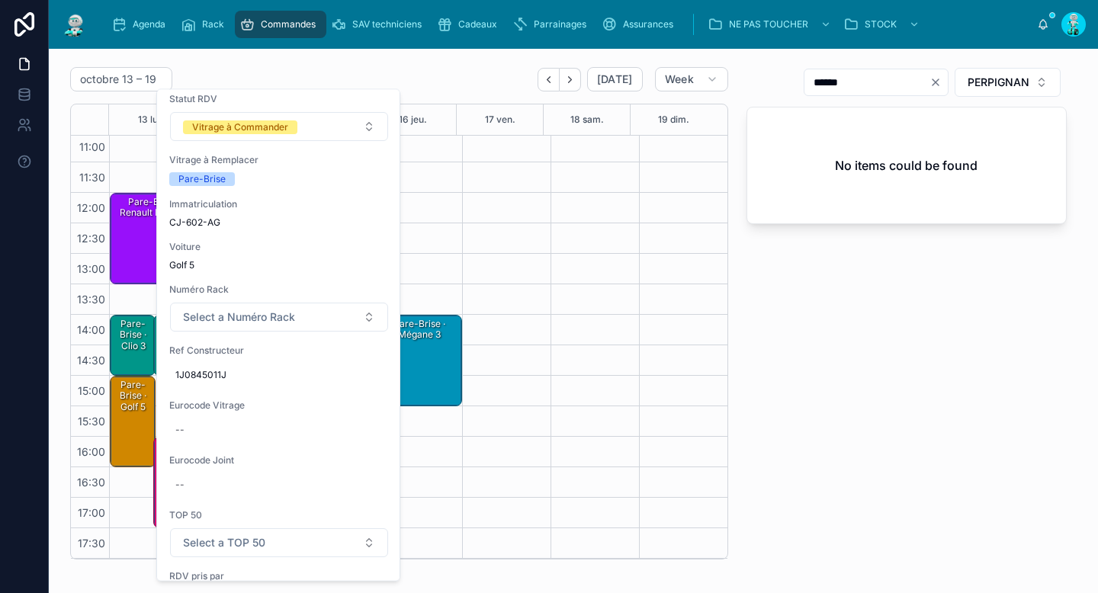
scroll to position [201, 0]
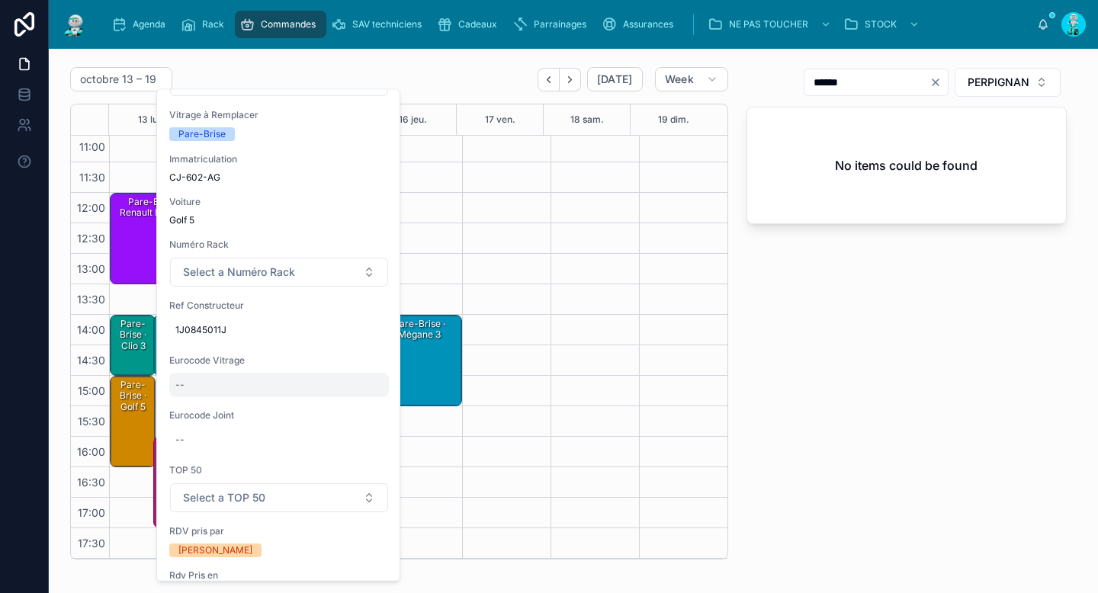
click at [241, 379] on div "--" at bounding box center [279, 386] width 220 height 24
type input "**********"
click at [357, 403] on icon "submit" at bounding box center [362, 406] width 12 height 12
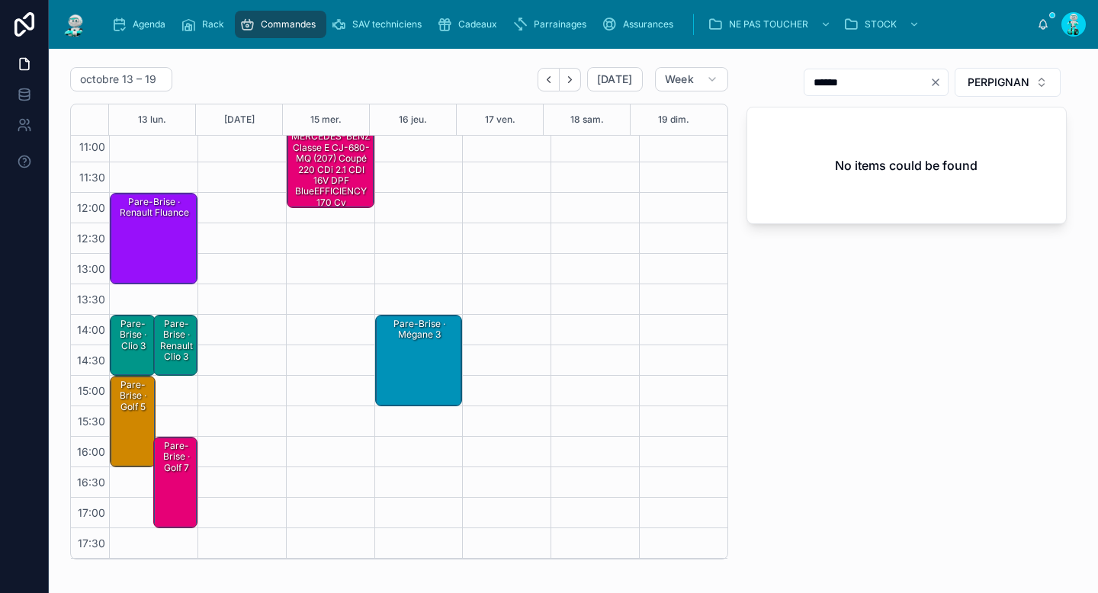
click at [930, 82] on icon "Clear" at bounding box center [936, 82] width 12 height 12
click at [886, 85] on input "text" at bounding box center [885, 82] width 125 height 21
paste input "**********"
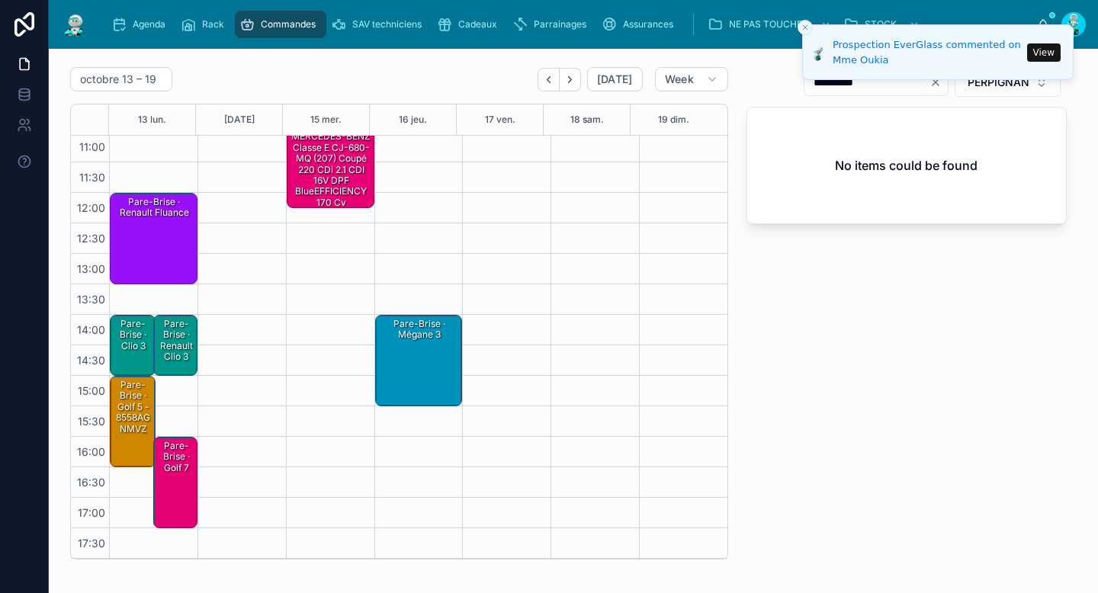
click at [805, 27] on line "Close toast" at bounding box center [805, 27] width 5 height 5
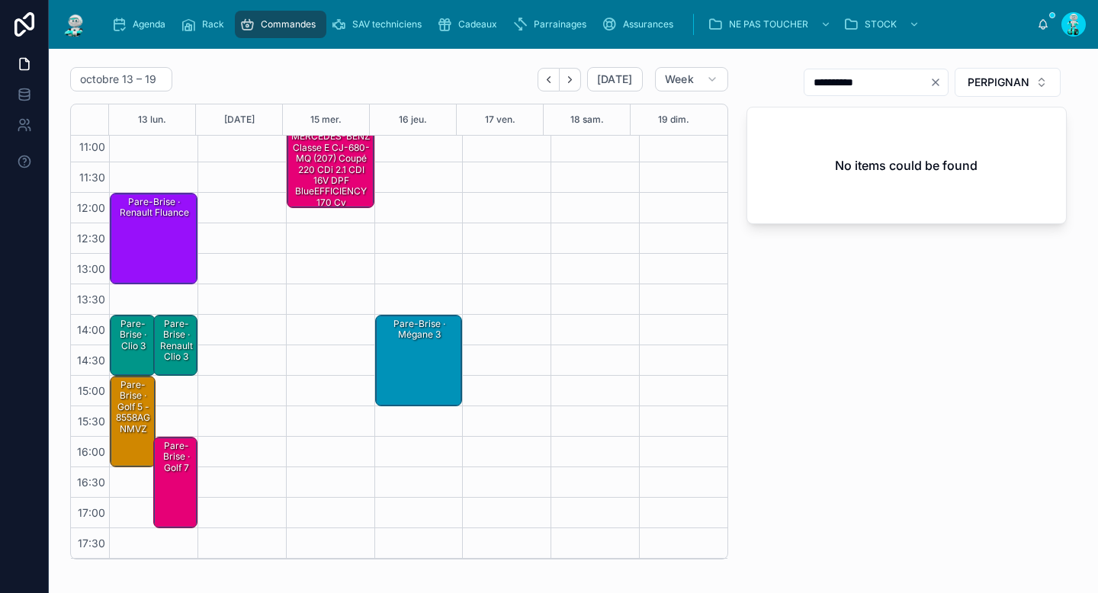
click at [828, 88] on input "**********" at bounding box center [867, 82] width 125 height 21
drag, startPoint x: 821, startPoint y: 83, endPoint x: 921, endPoint y: 87, distance: 99.2
click at [921, 87] on div "**********" at bounding box center [876, 82] width 145 height 27
type input "*****"
click at [125, 394] on div "Pare-Brise · Golf 5 - 8558AGNMVZ" at bounding box center [133, 407] width 41 height 58
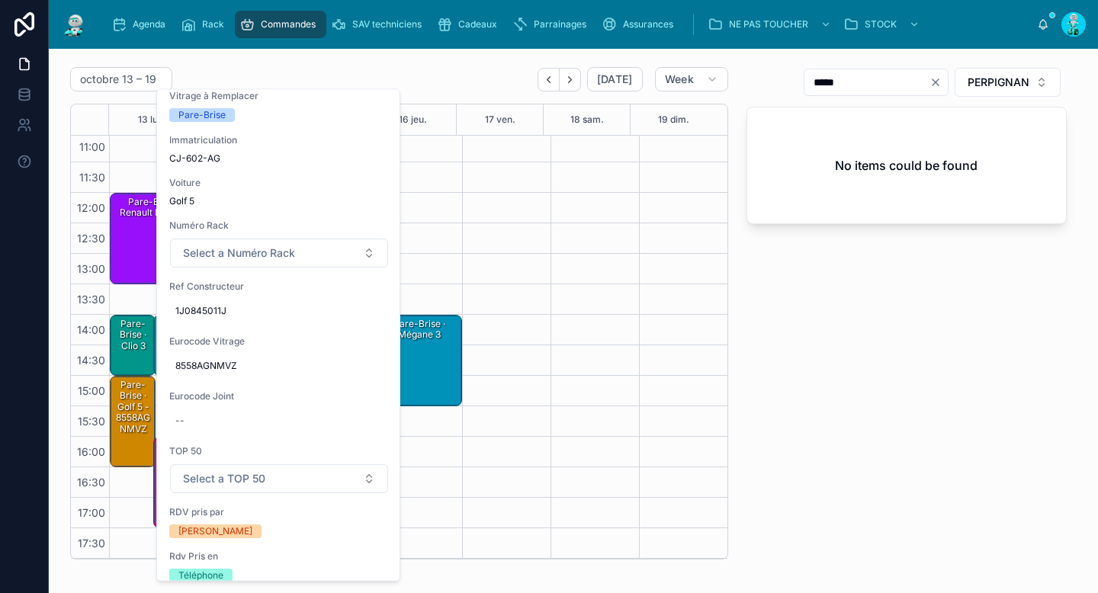
scroll to position [226, 0]
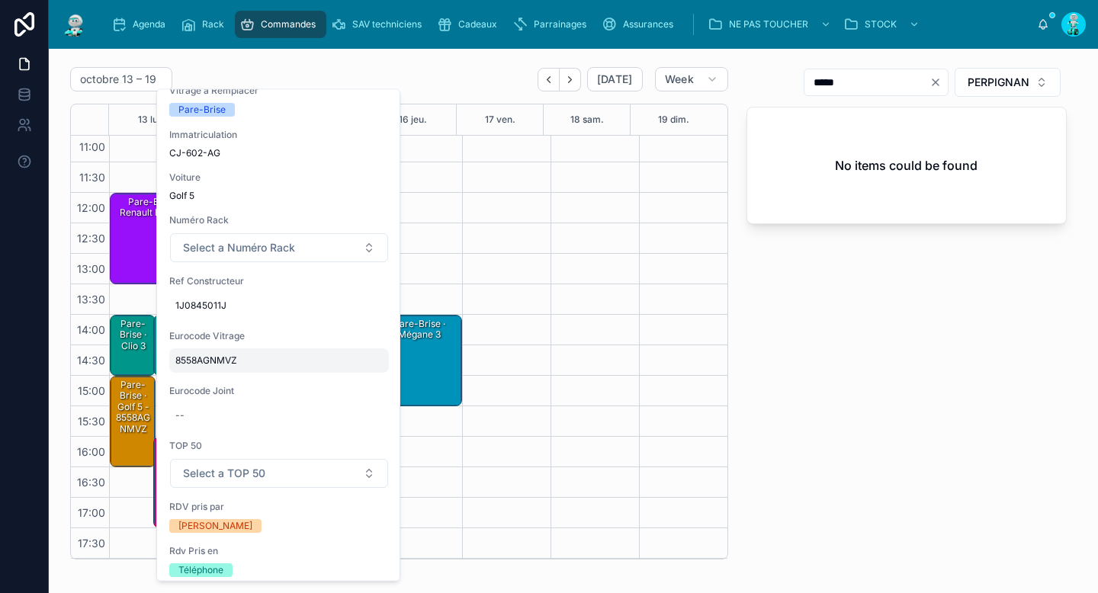
click at [286, 355] on span "8558AGNMVZ" at bounding box center [278, 361] width 207 height 12
type input "**********"
click button "submit" at bounding box center [362, 381] width 18 height 18
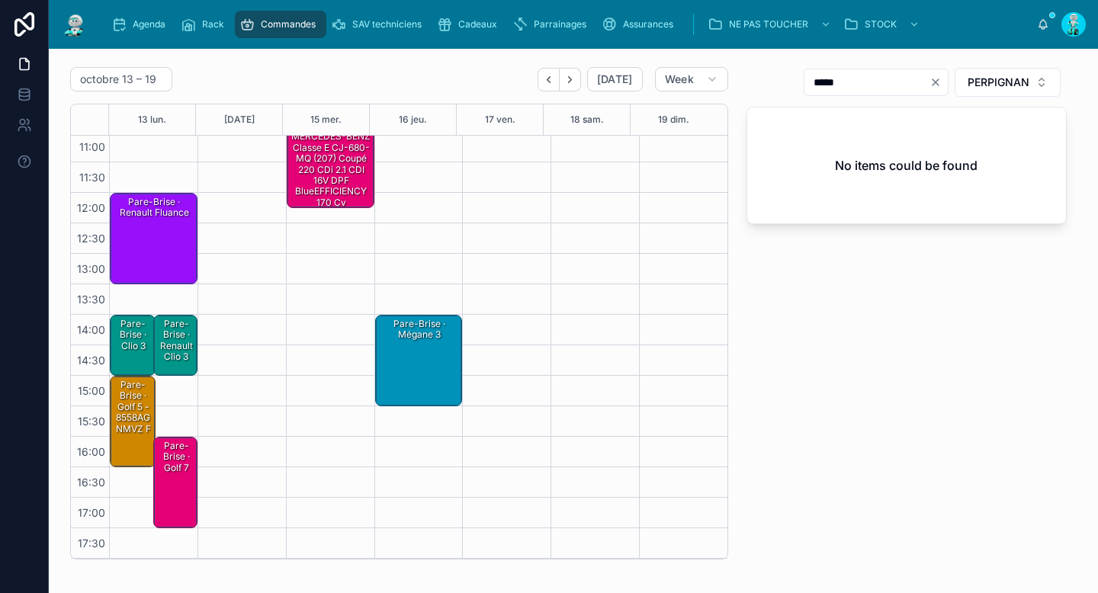
click at [132, 403] on div "Pare-Brise · Golf 5 - 8558AGNMVZ F" at bounding box center [133, 407] width 41 height 58
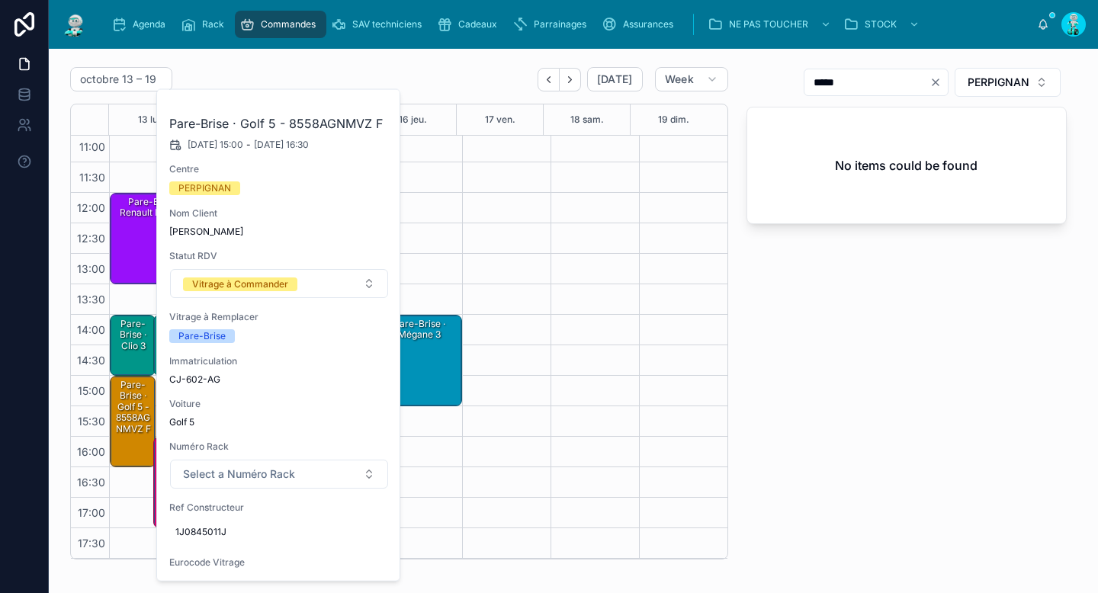
click at [130, 426] on div "Pare-Brise · Golf 5 - 8558AGNMVZ F" at bounding box center [133, 407] width 41 height 58
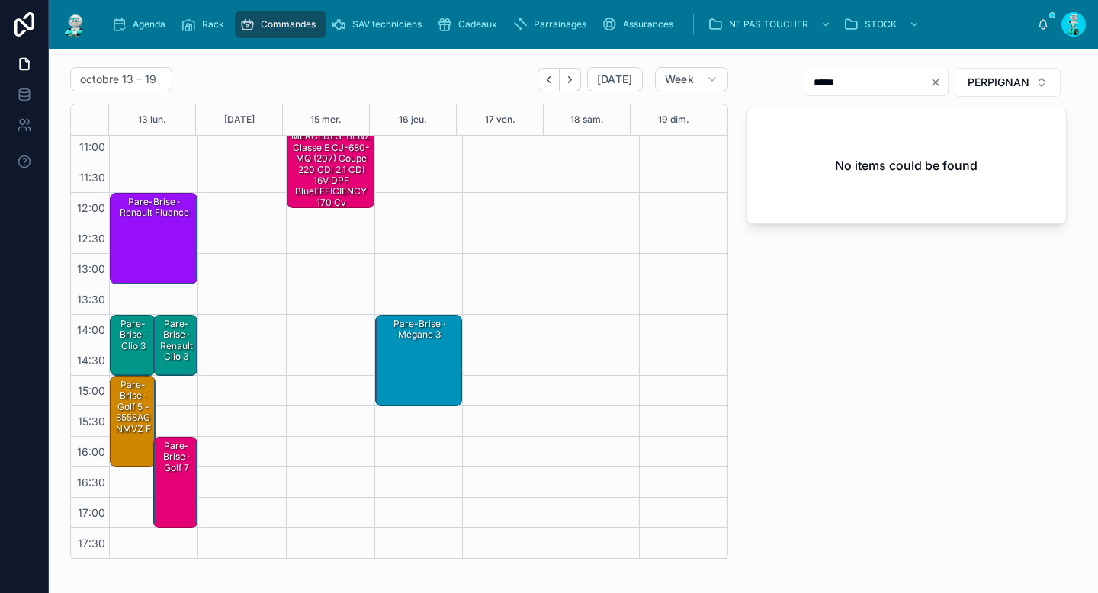
click at [130, 426] on div "Pare-Brise · Golf 5 - 8558AGNMVZ F" at bounding box center [133, 407] width 41 height 58
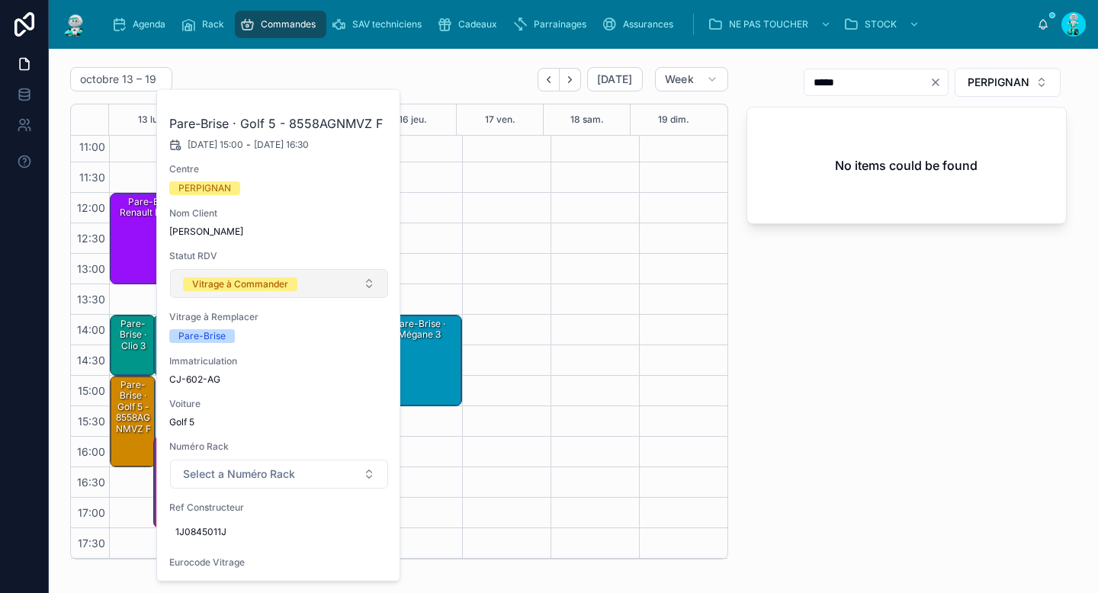
click at [247, 293] on button "Vitrage à Commander" at bounding box center [279, 283] width 218 height 29
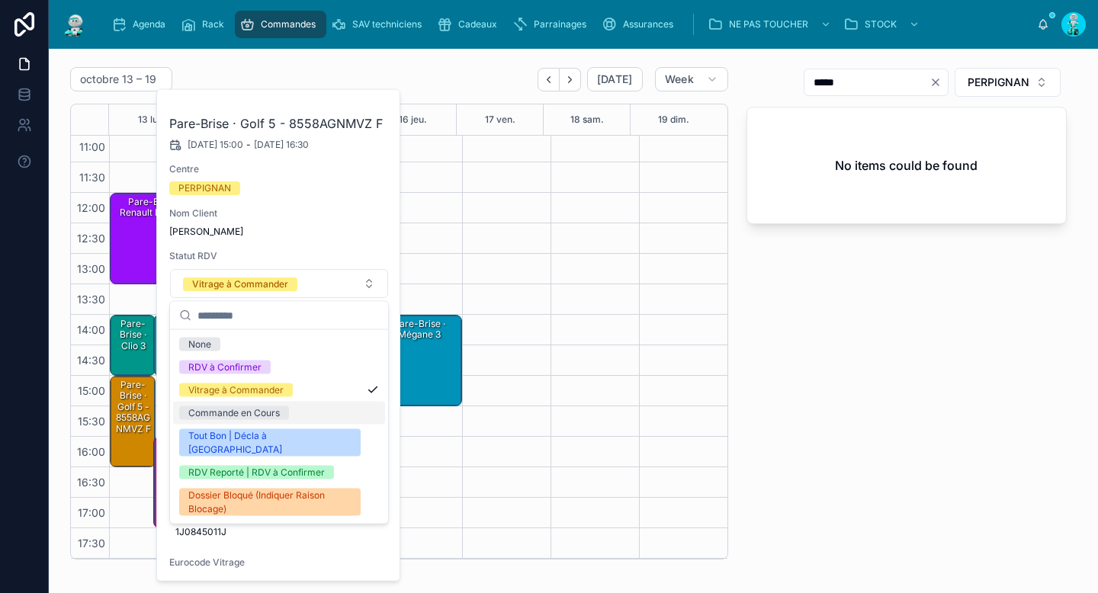
click at [242, 412] on div "Commande en Cours" at bounding box center [234, 414] width 92 height 14
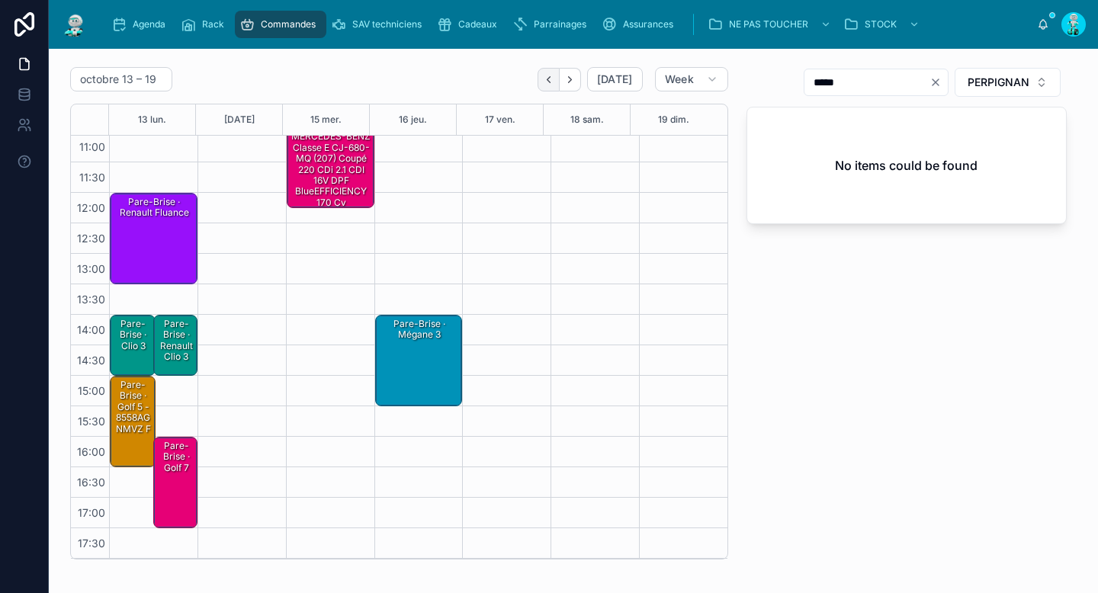
click at [543, 74] on icon "Back" at bounding box center [548, 79] width 11 height 11
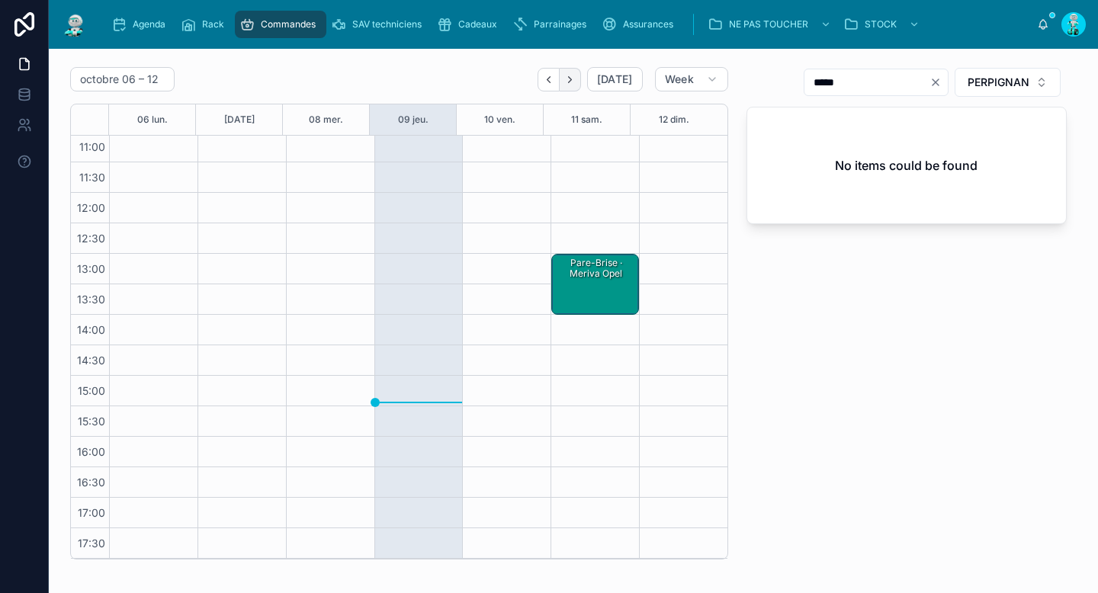
click at [567, 85] on icon "Next" at bounding box center [569, 79] width 11 height 11
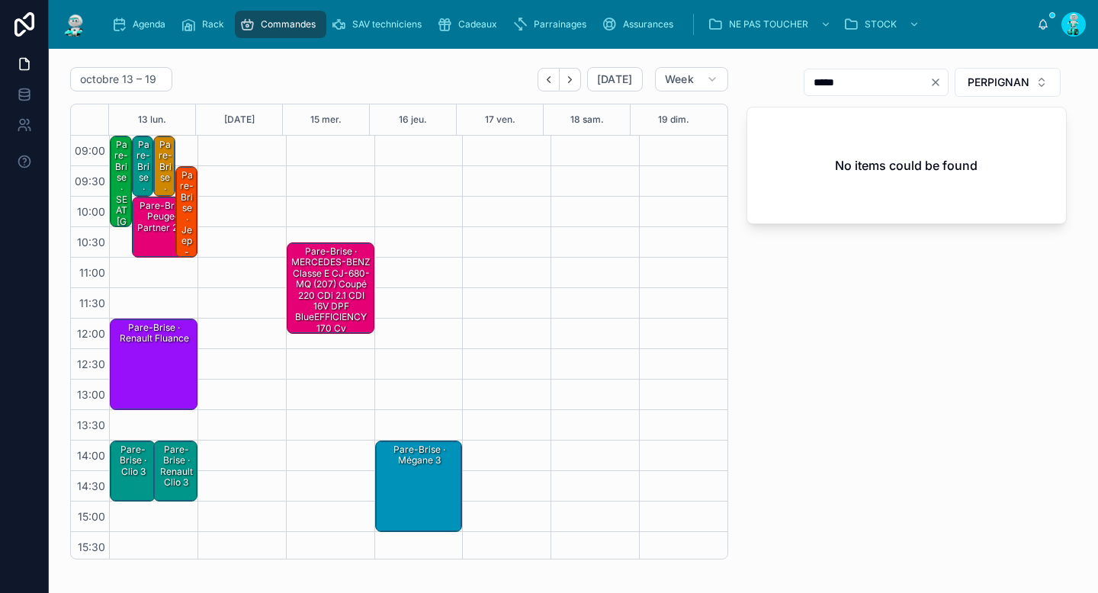
click at [162, 164] on div "Pare-Brise · Jaguar XF" at bounding box center [165, 189] width 18 height 102
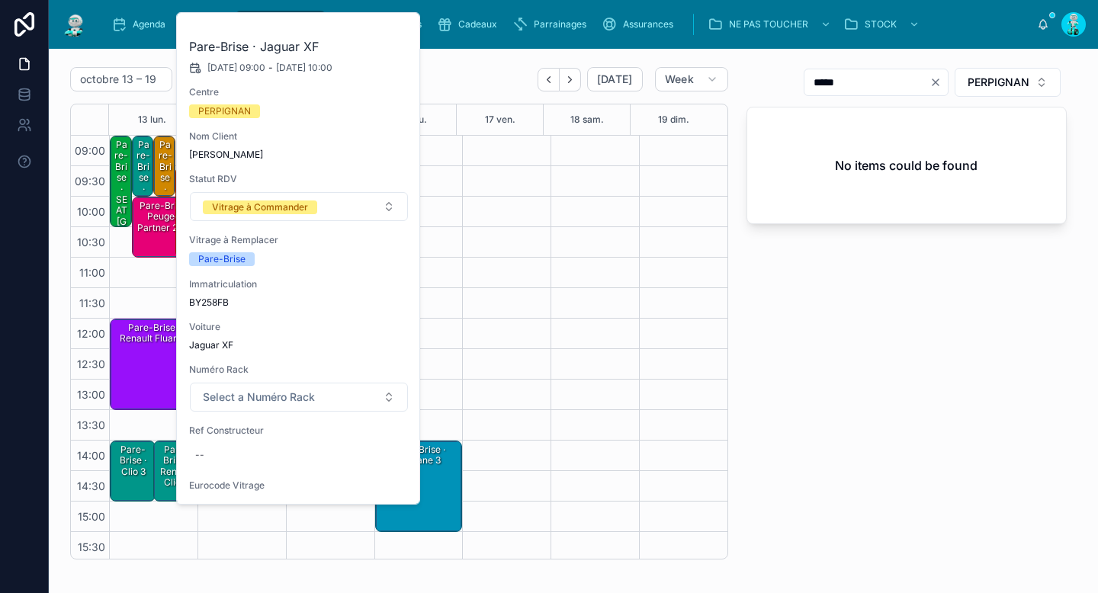
click at [163, 155] on div "Pare-Brise · Jaguar XF" at bounding box center [165, 189] width 18 height 102
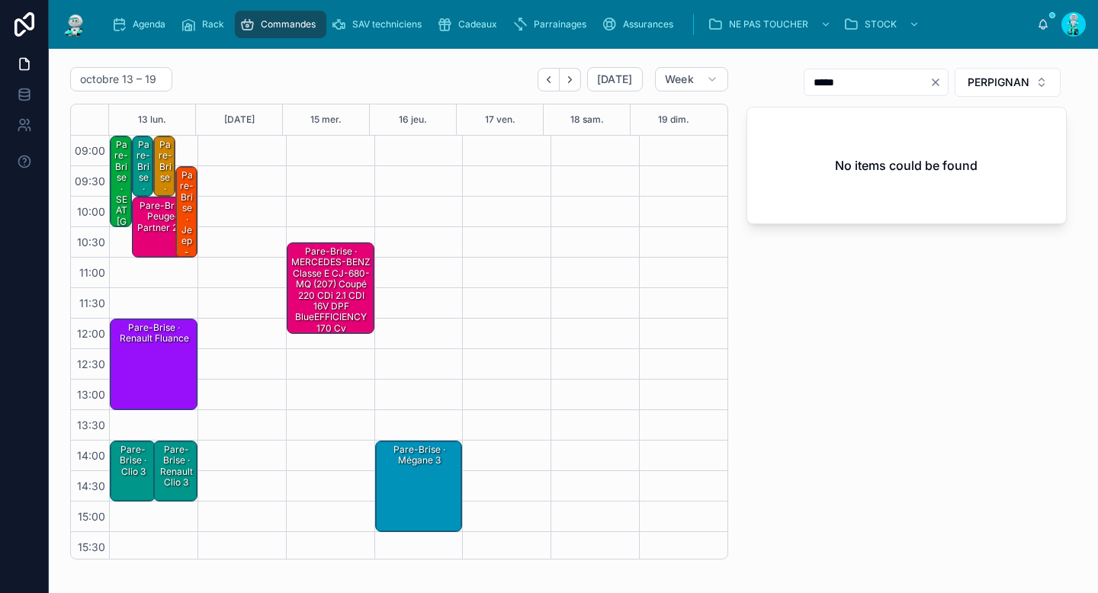
drag, startPoint x: 162, startPoint y: 159, endPoint x: 173, endPoint y: 149, distance: 15.1
click at [162, 158] on div "Pare-Brise · Jaguar XF" at bounding box center [165, 189] width 18 height 102
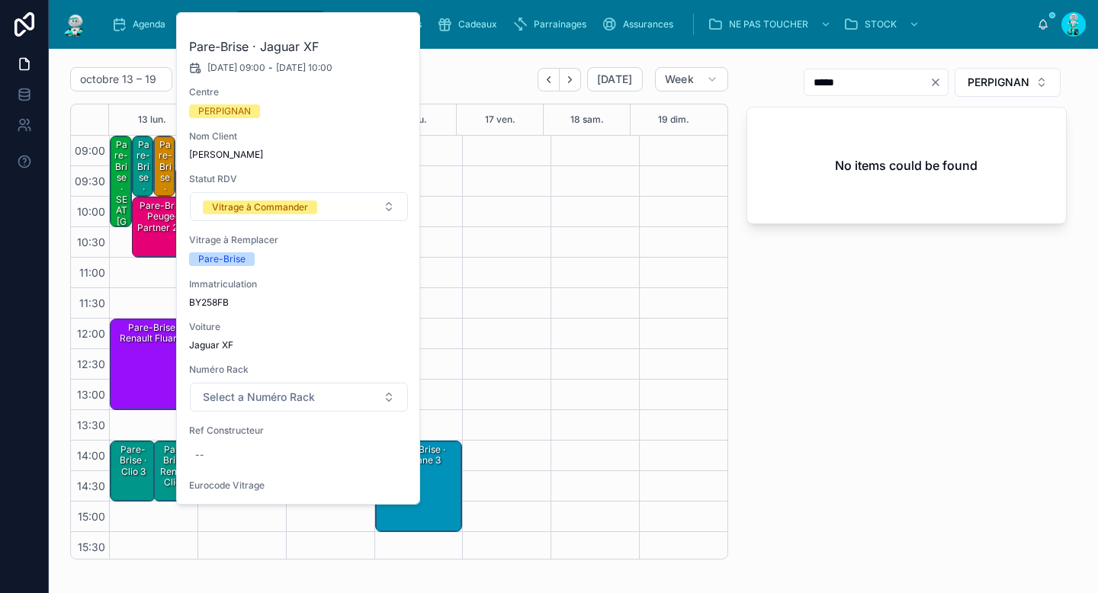
click at [0, 0] on icon at bounding box center [0, 0] width 0 height 0
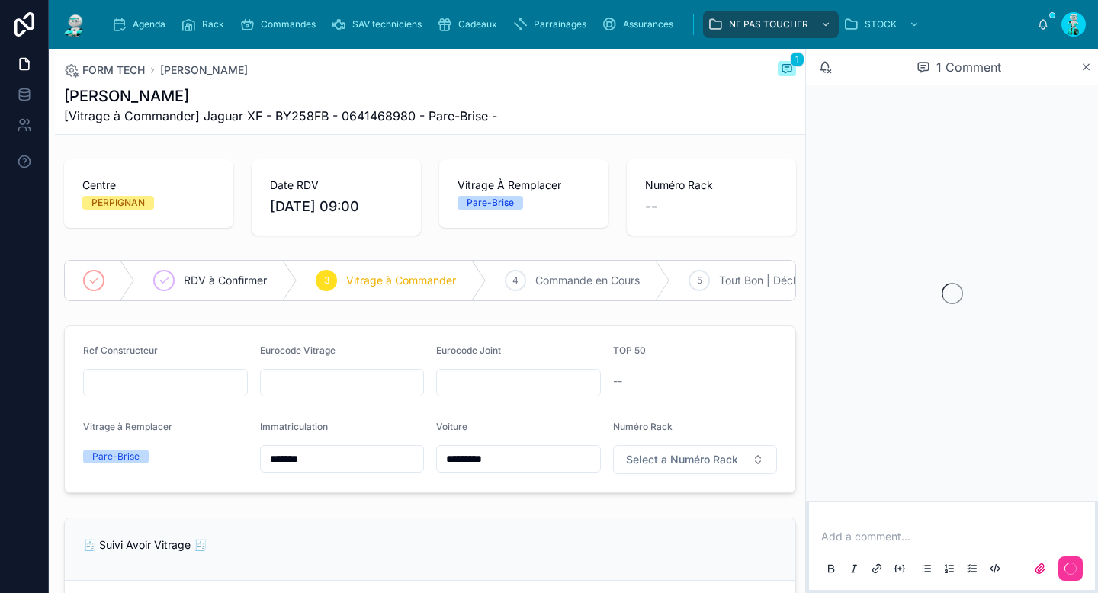
click at [849, 532] on p at bounding box center [955, 536] width 268 height 15
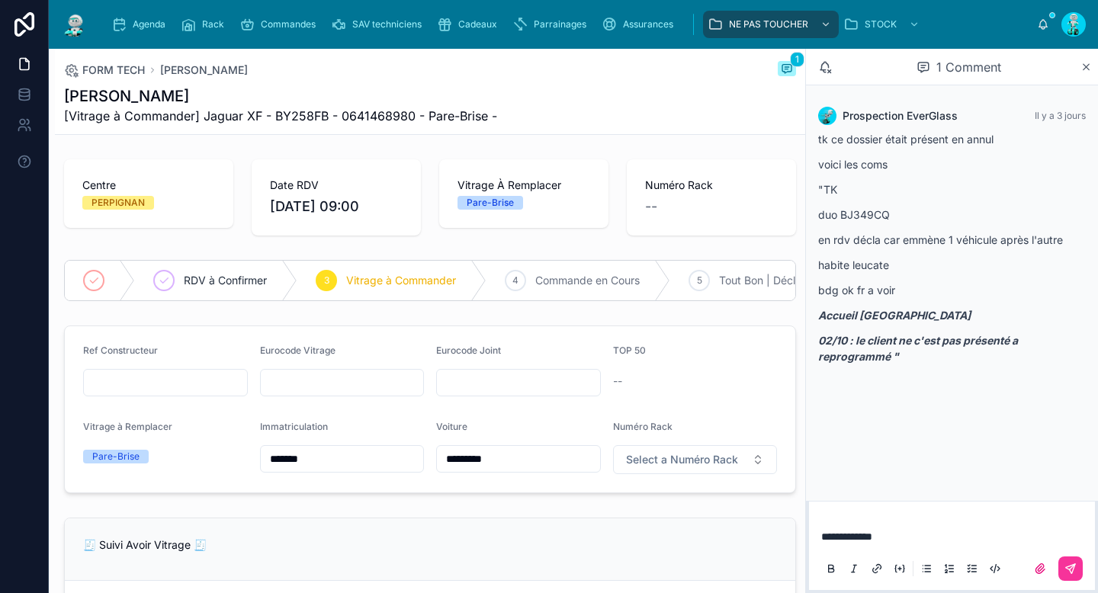
click at [905, 543] on p "**********" at bounding box center [955, 536] width 268 height 15
click at [1069, 561] on button at bounding box center [1071, 569] width 24 height 24
click at [335, 394] on input "text" at bounding box center [342, 382] width 163 height 21
paste input "**********"
type input "**********"
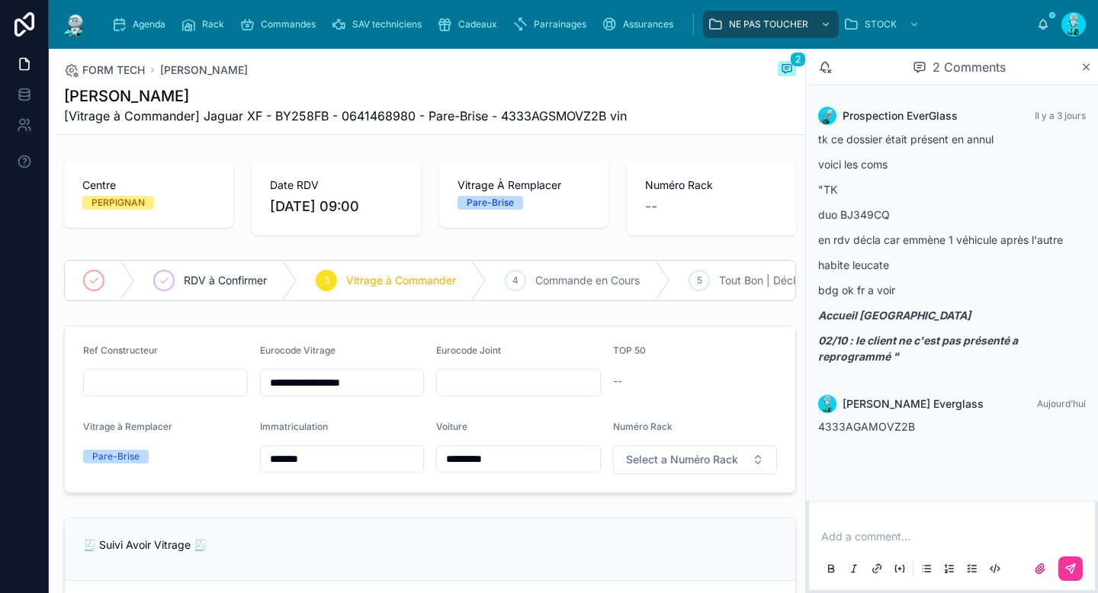
click at [137, 394] on input "text" at bounding box center [165, 382] width 163 height 21
paste input "**********"
type input "**********"
click at [580, 287] on span "Commande en Cours" at bounding box center [587, 280] width 104 height 15
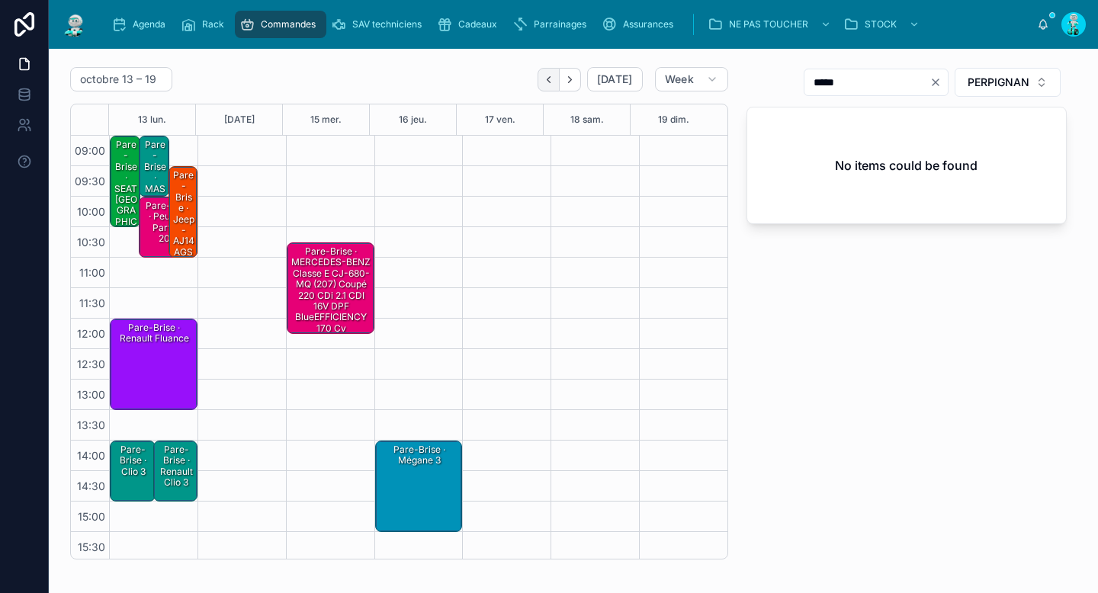
click at [543, 85] on button "Back" at bounding box center [549, 80] width 22 height 24
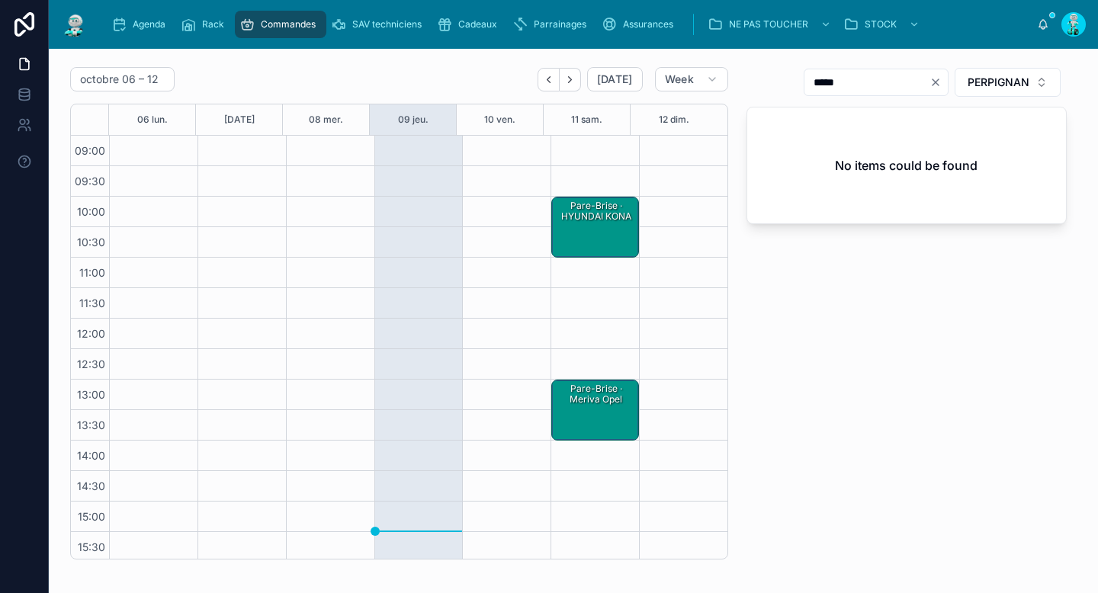
click at [588, 217] on div "Pare-Brise · HYUNDAI KONA" at bounding box center [595, 211] width 83 height 25
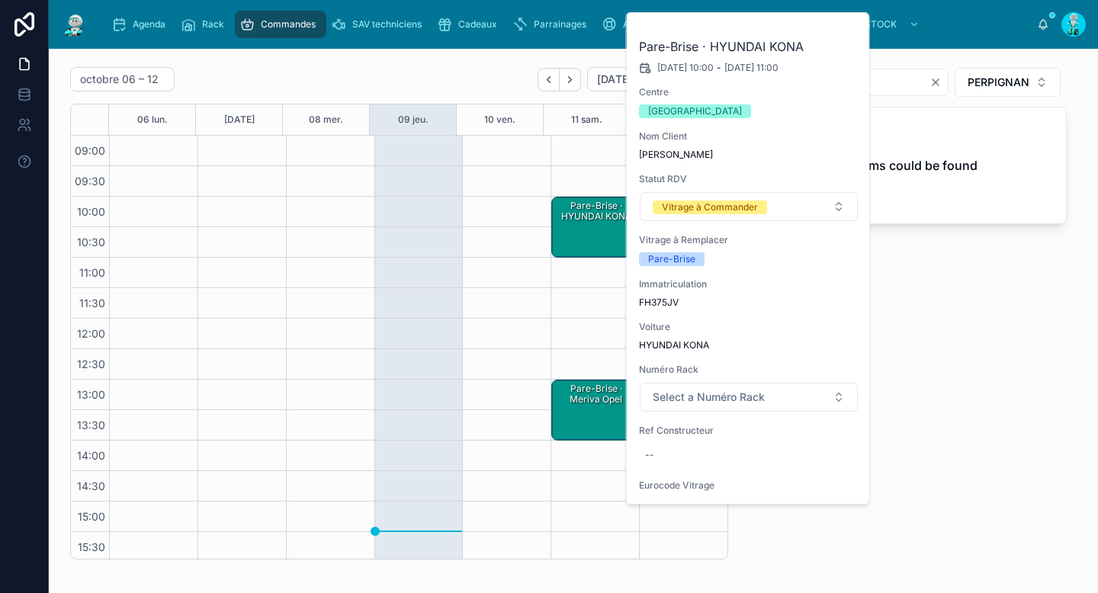
click at [670, 303] on span "FH375JV" at bounding box center [749, 303] width 220 height 12
copy span "FH375JV"
click at [675, 458] on div "--" at bounding box center [749, 455] width 220 height 24
click button "submit" at bounding box center [832, 476] width 18 height 18
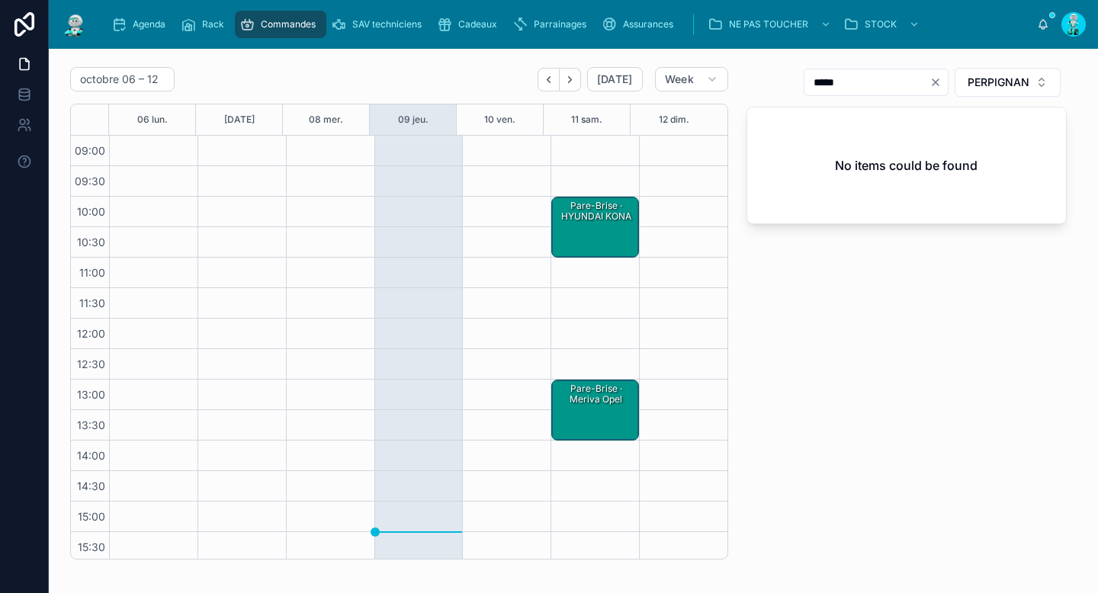
click at [567, 210] on div "Pare-Brise · HYUNDAI KONA" at bounding box center [595, 211] width 83 height 25
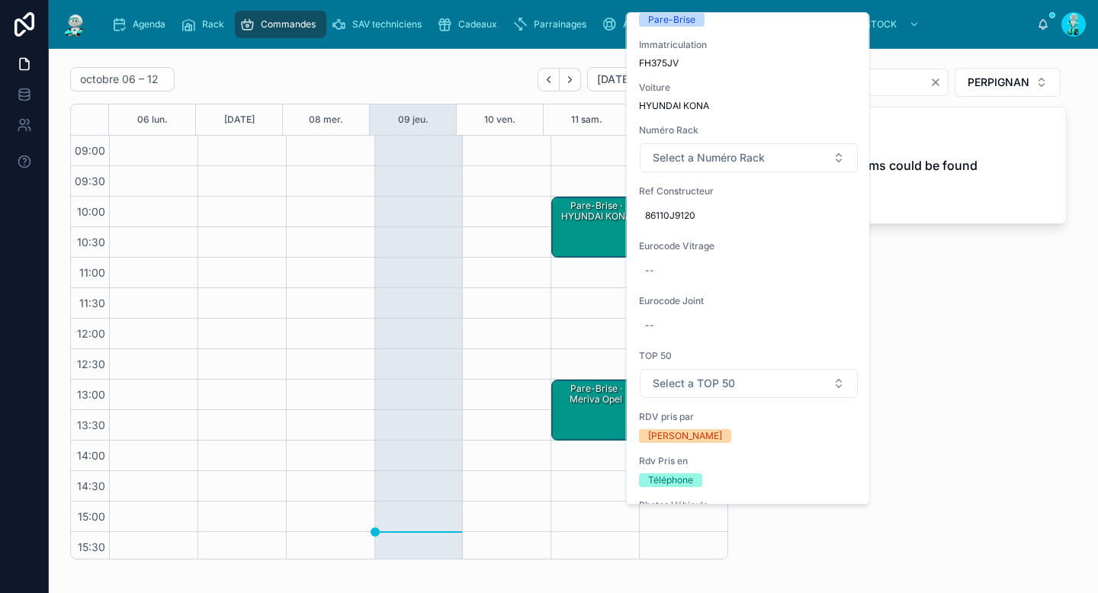
scroll to position [270, 0]
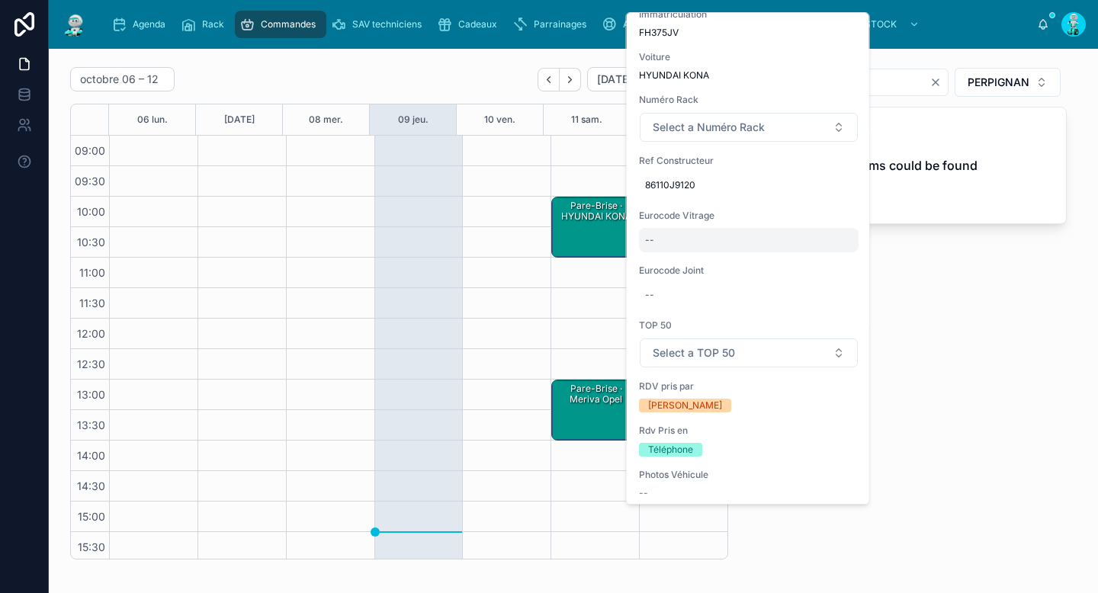
click at [695, 234] on div "--" at bounding box center [749, 240] width 220 height 24
type input "**********"
click at [837, 262] on button "submit" at bounding box center [832, 261] width 18 height 18
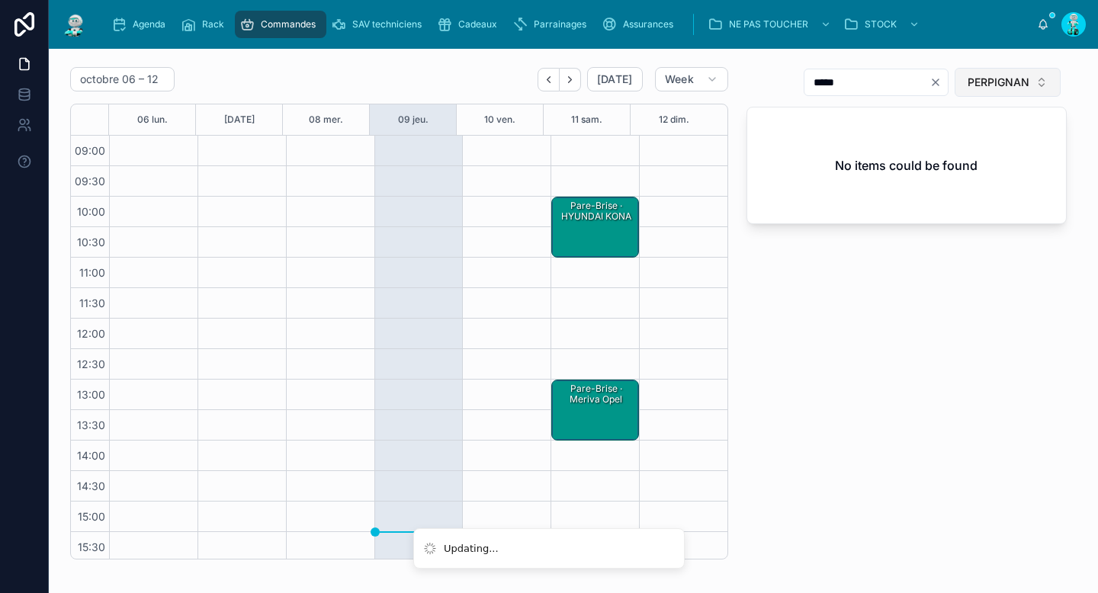
click at [972, 78] on span "PERPIGNAN" at bounding box center [999, 82] width 62 height 15
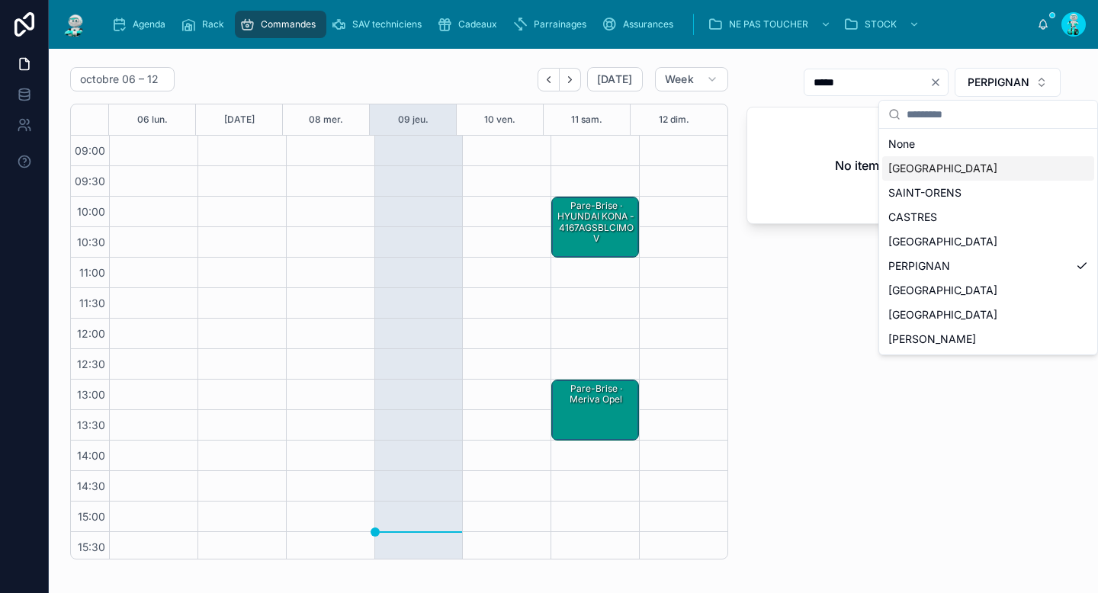
click at [951, 166] on div "TOULOUSE" at bounding box center [988, 168] width 212 height 24
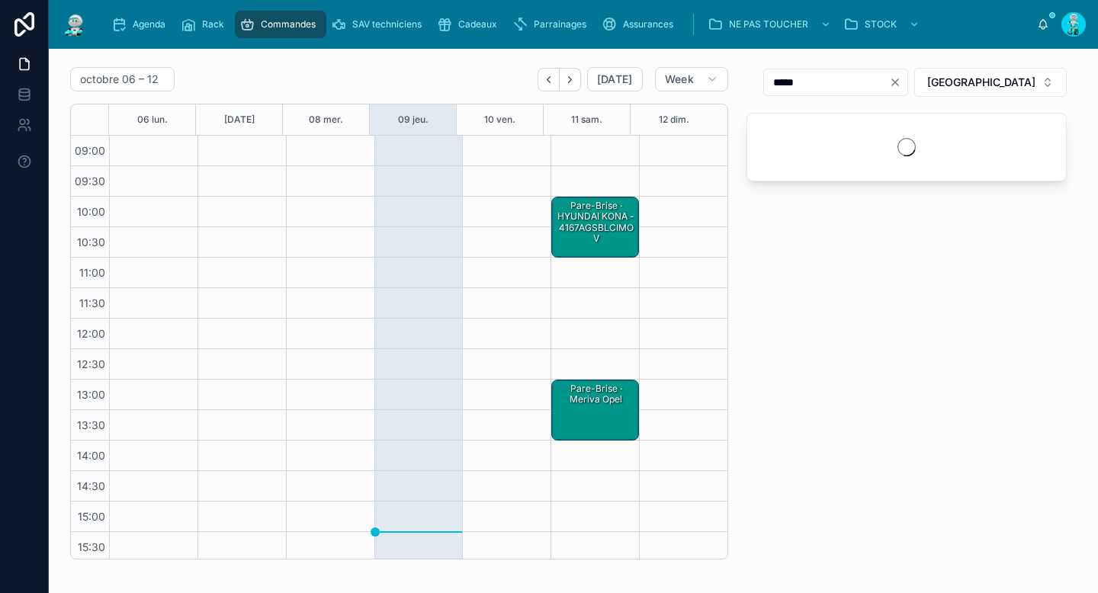
click at [901, 78] on icon "Clear" at bounding box center [895, 82] width 12 height 12
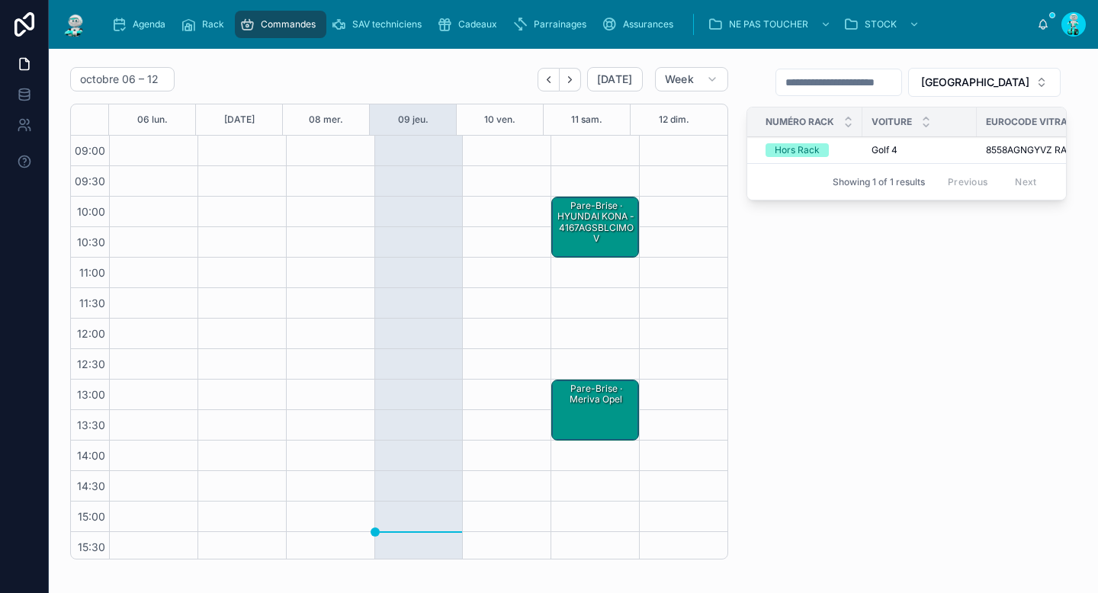
click at [901, 79] on input "text" at bounding box center [838, 82] width 125 height 21
paste input "**********"
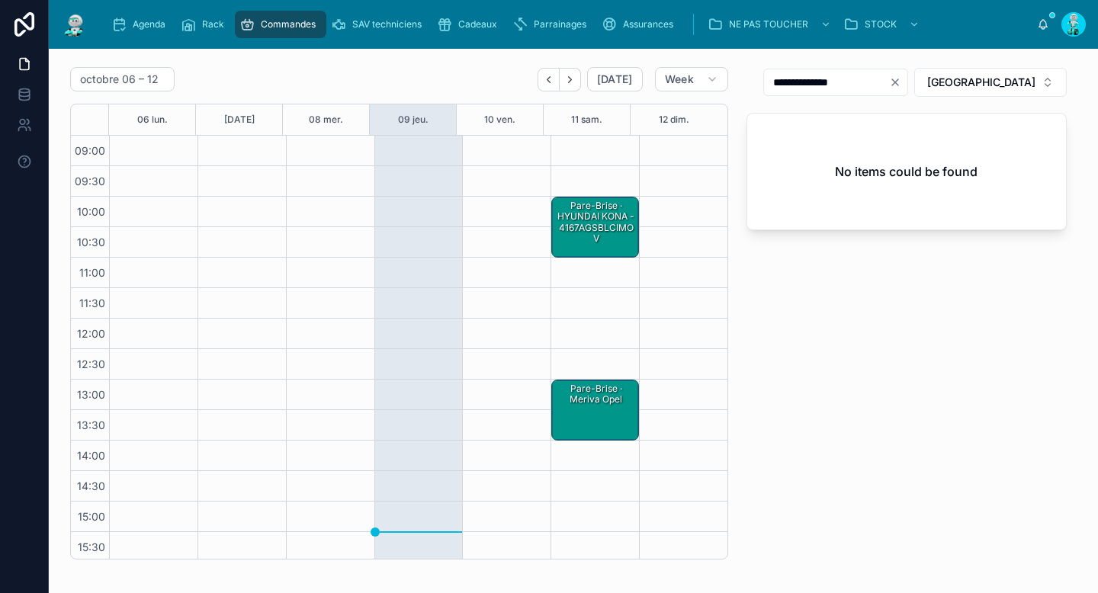
drag, startPoint x: 834, startPoint y: 83, endPoint x: 917, endPoint y: 88, distance: 83.3
click at [889, 92] on input "**********" at bounding box center [826, 82] width 125 height 21
type input "*****"
click at [554, 215] on div "Pare-Brise · HYUNDAI KONA - 4167AGSBLCIMOV" at bounding box center [595, 222] width 83 height 47
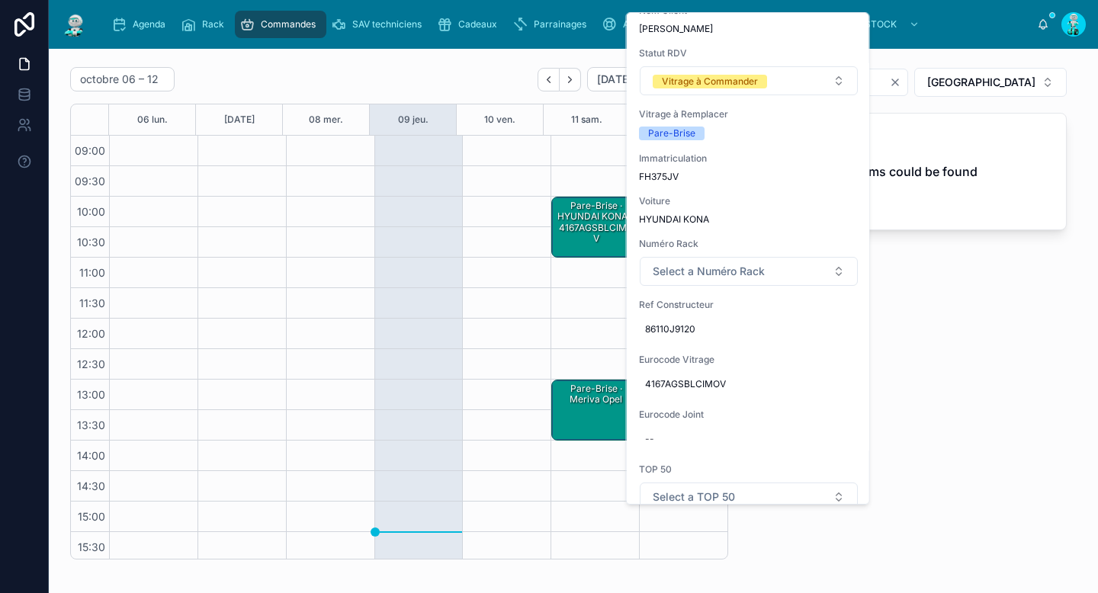
scroll to position [281, 0]
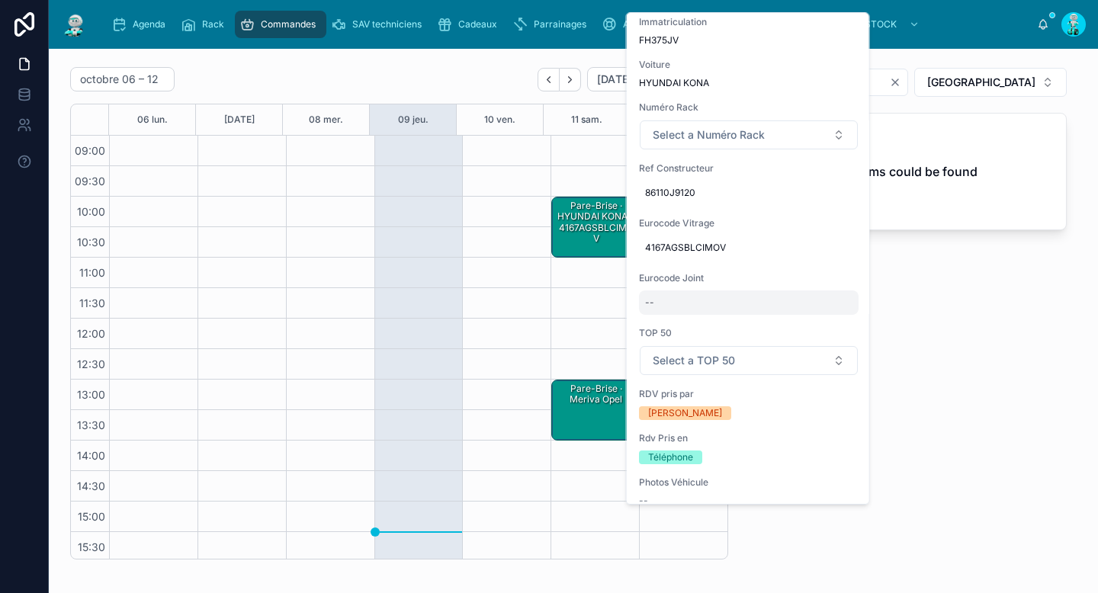
click at [712, 300] on div "--" at bounding box center [749, 303] width 220 height 24
type input "********"
click button "submit" at bounding box center [832, 323] width 18 height 18
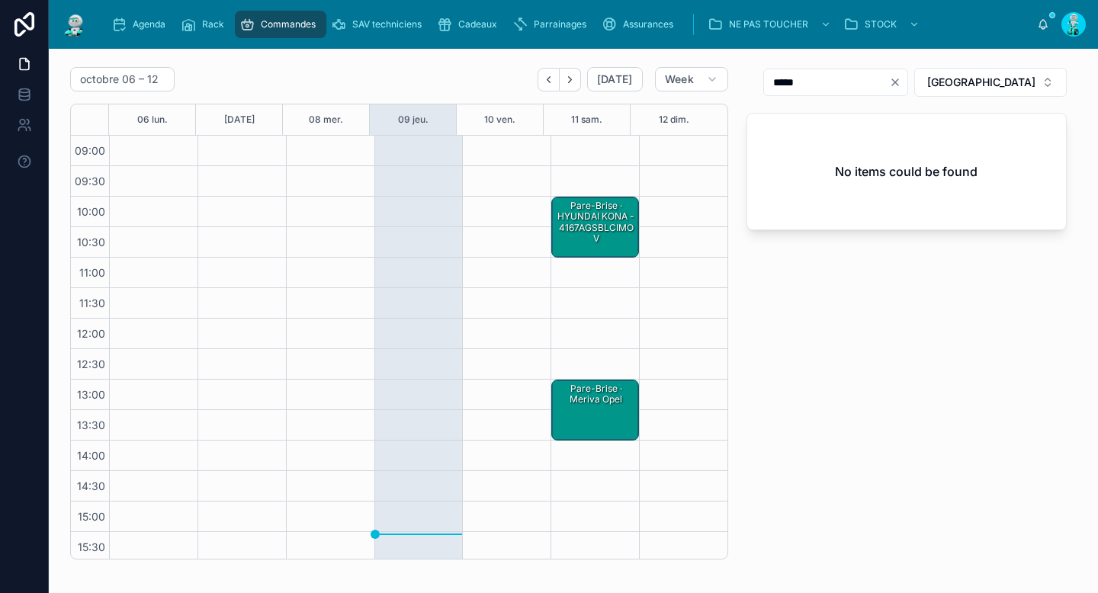
click at [589, 236] on div "Pare-Brise · HYUNDAI KONA - 4167AGSBLCIMOV" at bounding box center [595, 222] width 83 height 47
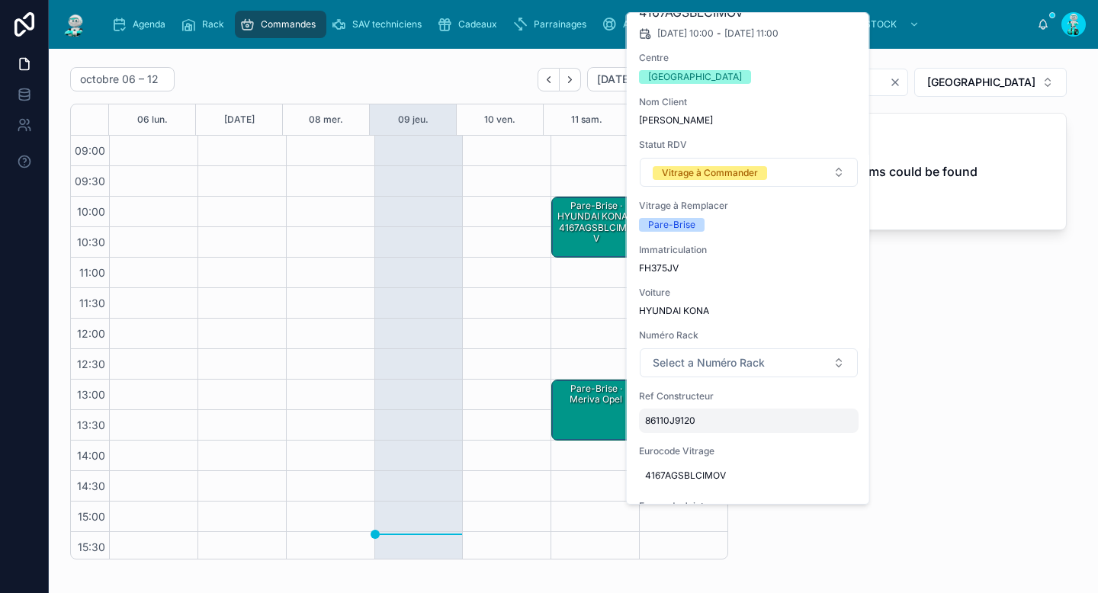
scroll to position [74, 0]
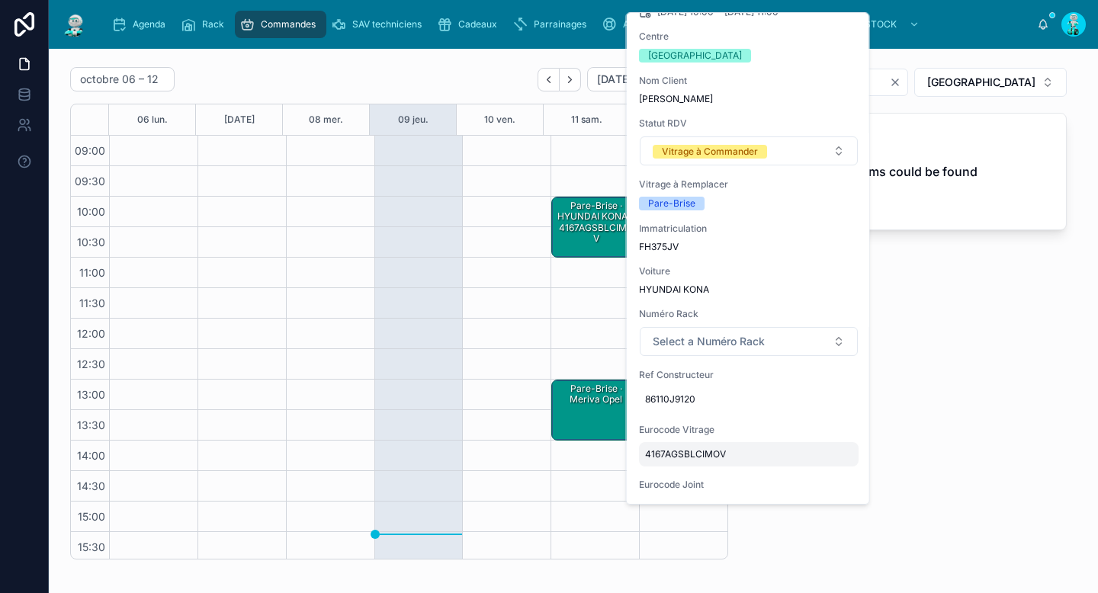
click at [679, 450] on span "4167AGSBLCIMOV" at bounding box center [748, 454] width 207 height 12
click at [681, 471] on input "**********" at bounding box center [719, 476] width 143 height 21
click at [1057, 349] on div "***** TOULOUSE No items could be found" at bounding box center [907, 313] width 339 height 505
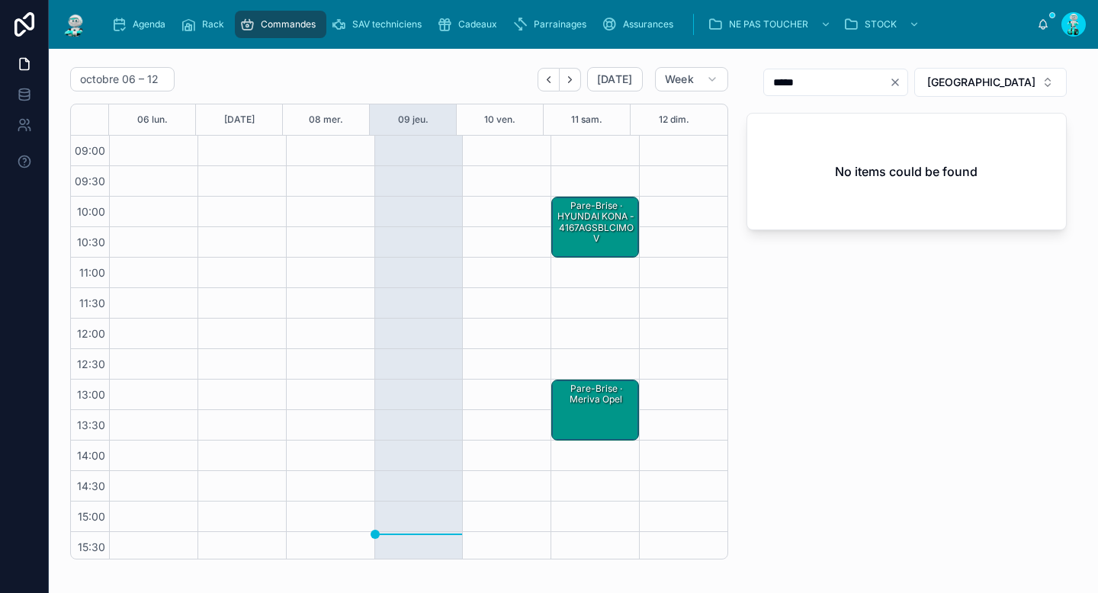
click at [901, 79] on icon "Clear" at bounding box center [895, 82] width 12 height 12
click at [893, 79] on input "text" at bounding box center [838, 82] width 125 height 21
paste input "**********"
type input "**********"
click at [598, 237] on div "Pare-Brise · HYUNDAI KONA - 4167AGSBLCIMOV" at bounding box center [595, 222] width 83 height 47
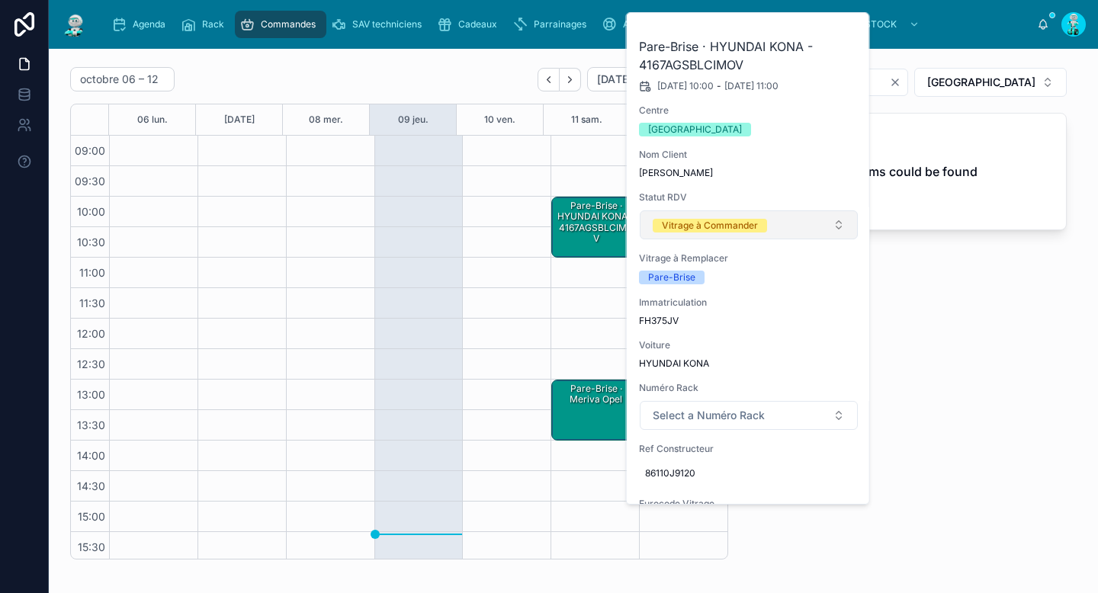
click at [719, 233] on button "Vitrage à Commander" at bounding box center [749, 224] width 218 height 29
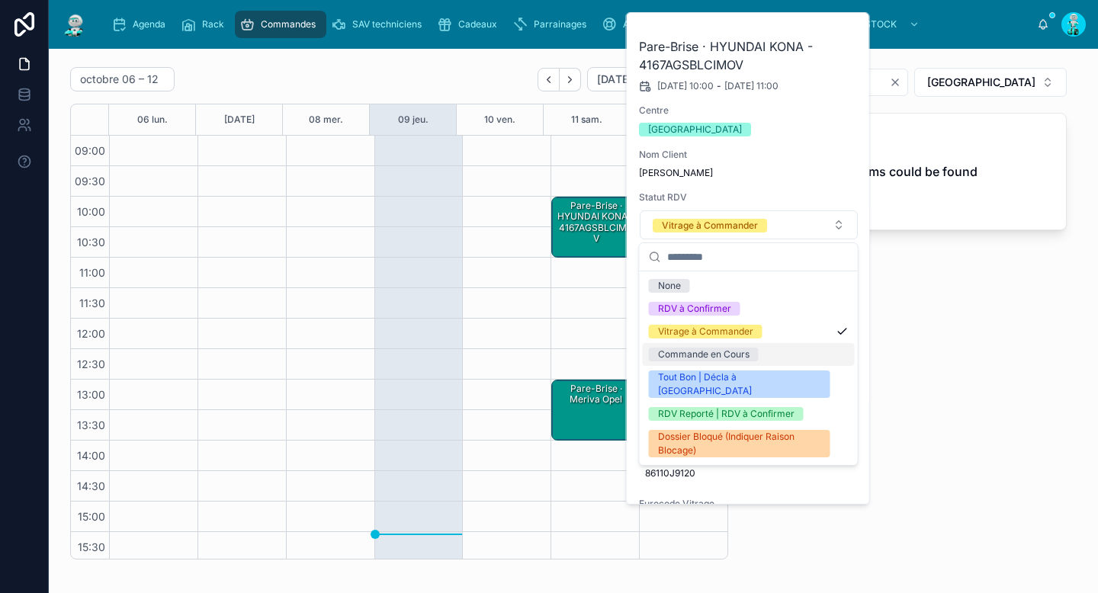
click at [722, 355] on div "Commande en Cours" at bounding box center [704, 355] width 92 height 14
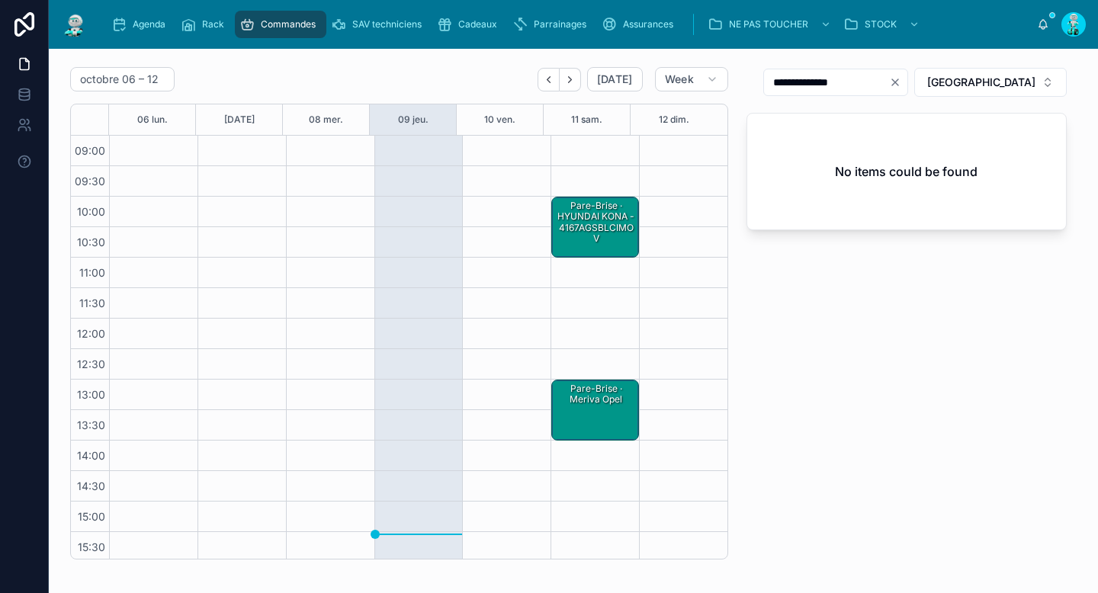
click at [598, 403] on div "Pare-Brise · Meriva Opel" at bounding box center [595, 394] width 83 height 25
click at [570, 396] on div "Pare-Brise · Meriva Opel" at bounding box center [595, 394] width 83 height 25
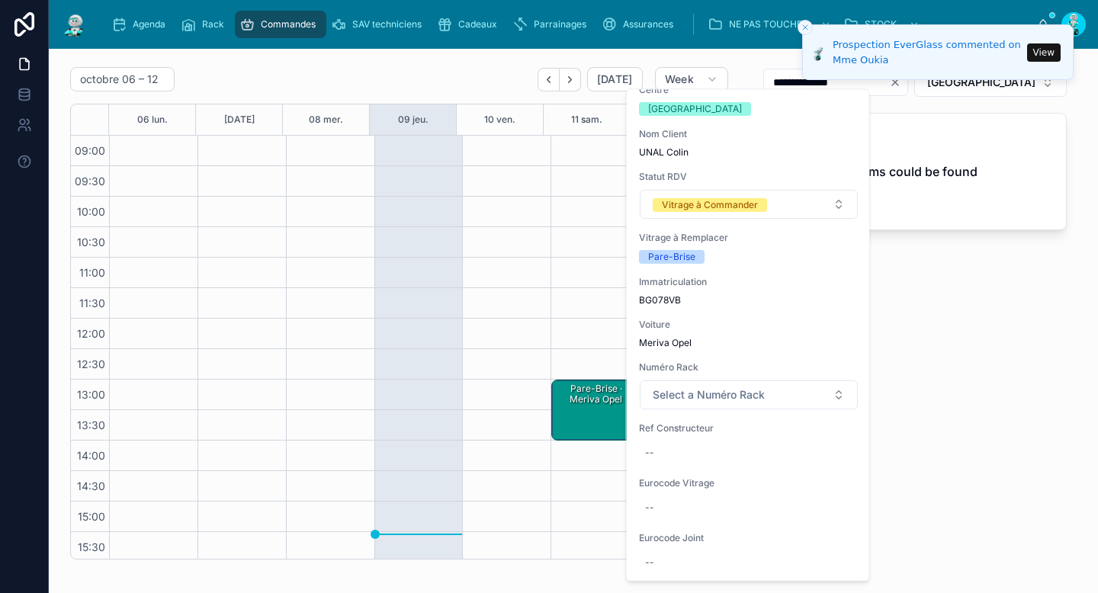
scroll to position [96, 0]
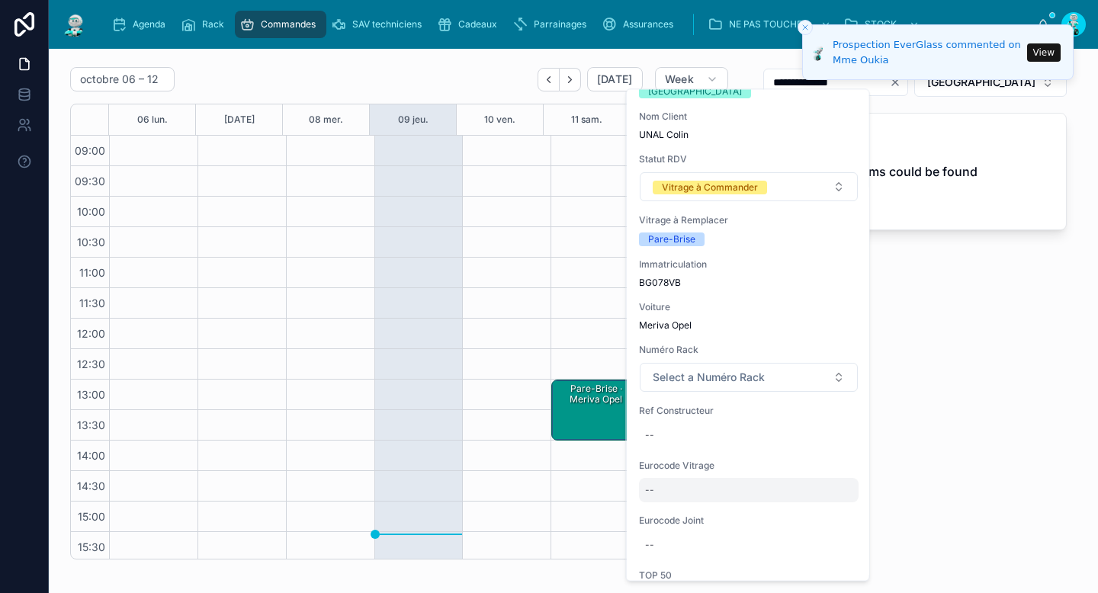
click at [727, 482] on div "--" at bounding box center [749, 491] width 220 height 24
type input "********"
click at [835, 510] on icon "submit" at bounding box center [832, 512] width 12 height 12
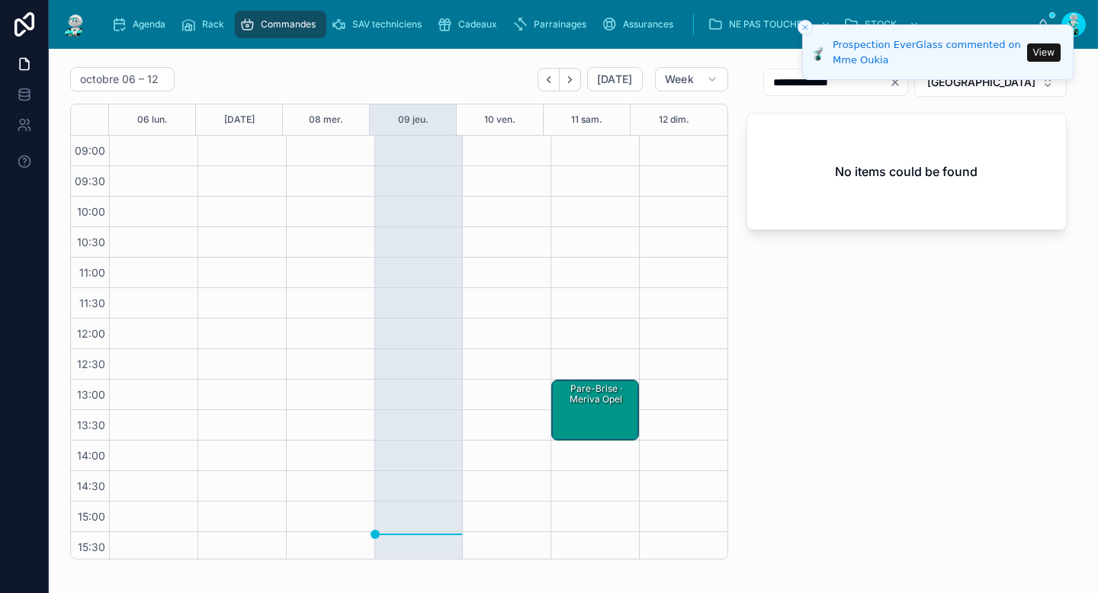
click at [901, 85] on icon "Clear" at bounding box center [895, 82] width 12 height 12
click at [800, 24] on button "Close toast" at bounding box center [805, 27] width 15 height 15
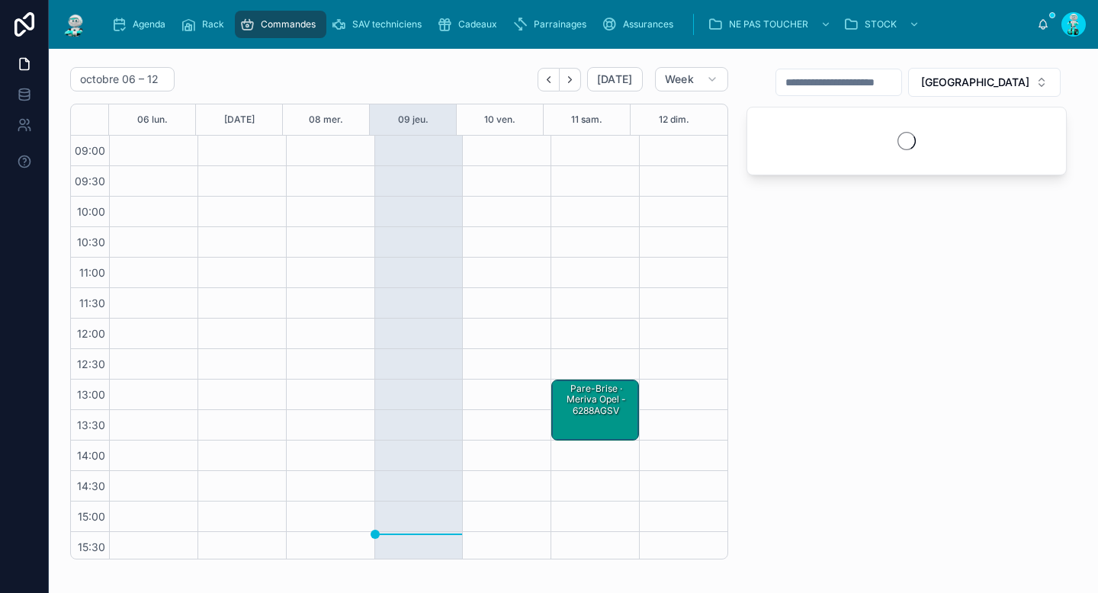
click at [853, 80] on input "text" at bounding box center [838, 82] width 125 height 21
paste input "********"
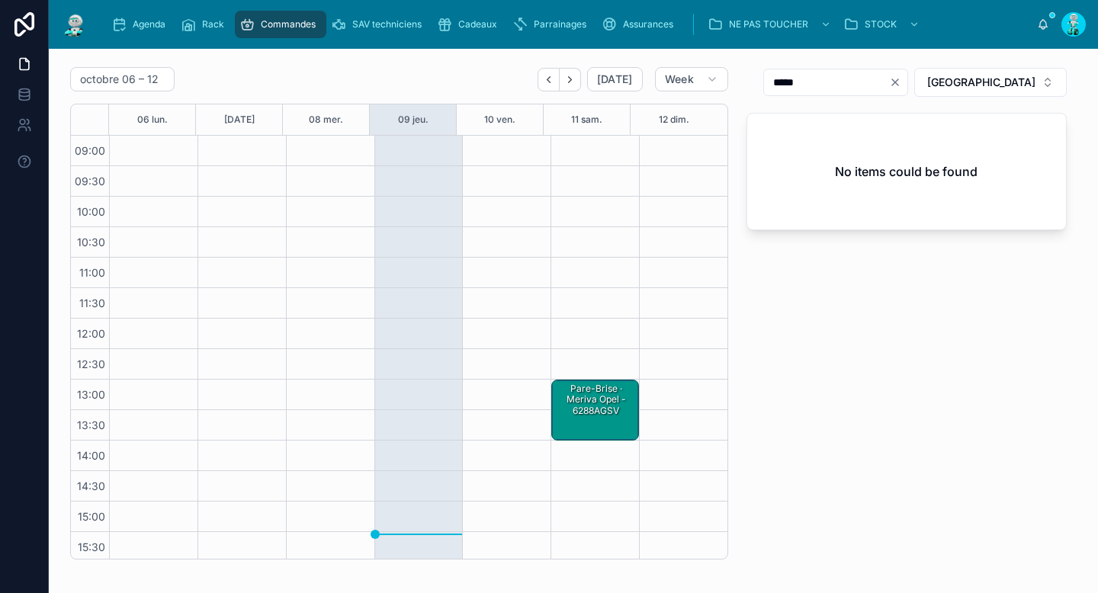
type input "*****"
click at [595, 407] on div "Pare-Brise · Meriva Opel - 6288AGSV" at bounding box center [595, 400] width 83 height 36
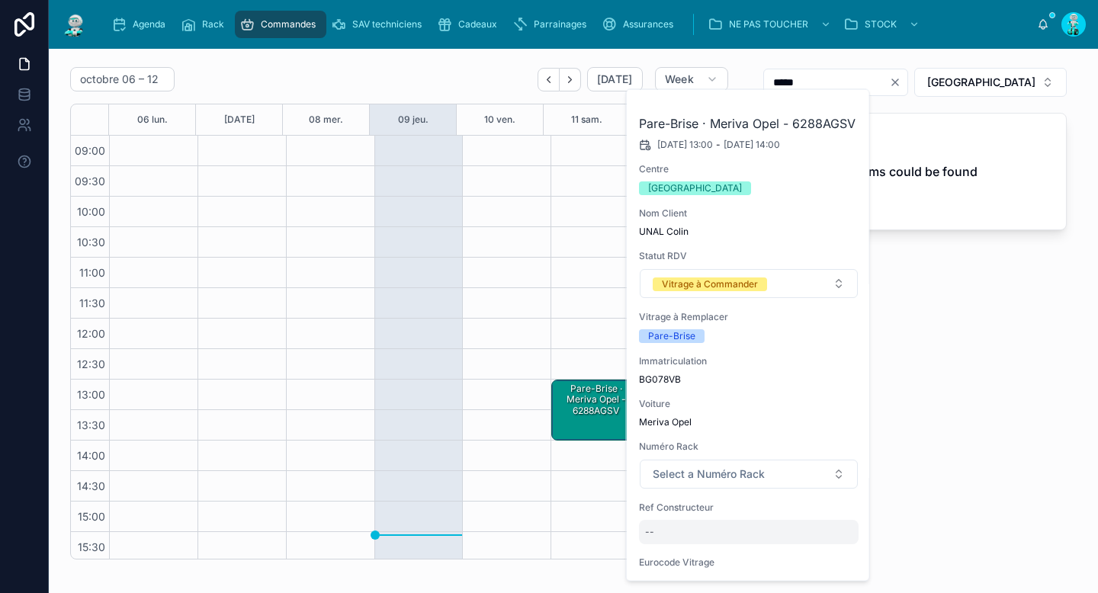
click at [715, 538] on div "--" at bounding box center [749, 532] width 220 height 24
type input "********"
click button "submit" at bounding box center [832, 553] width 18 height 18
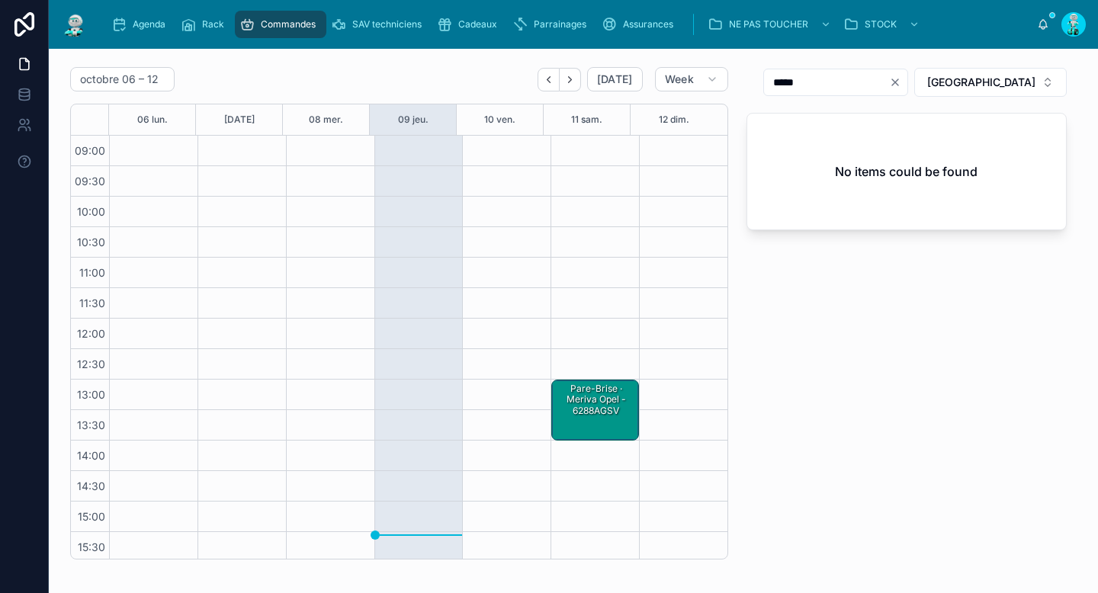
click at [594, 409] on div "Pare-Brise · Meriva Opel - 6288AGSV" at bounding box center [595, 400] width 83 height 36
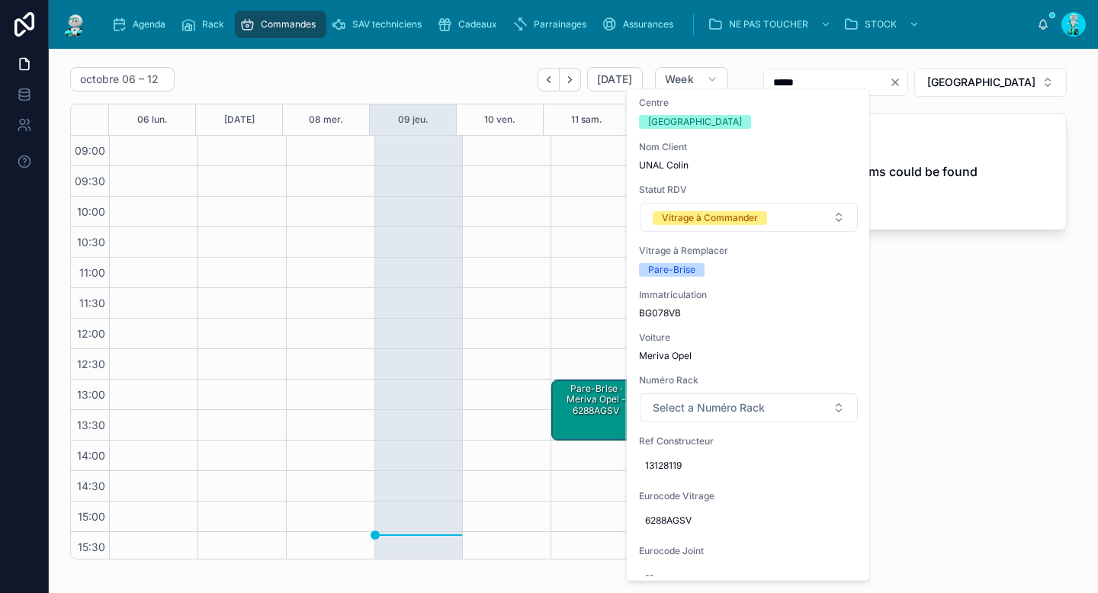
scroll to position [264, 0]
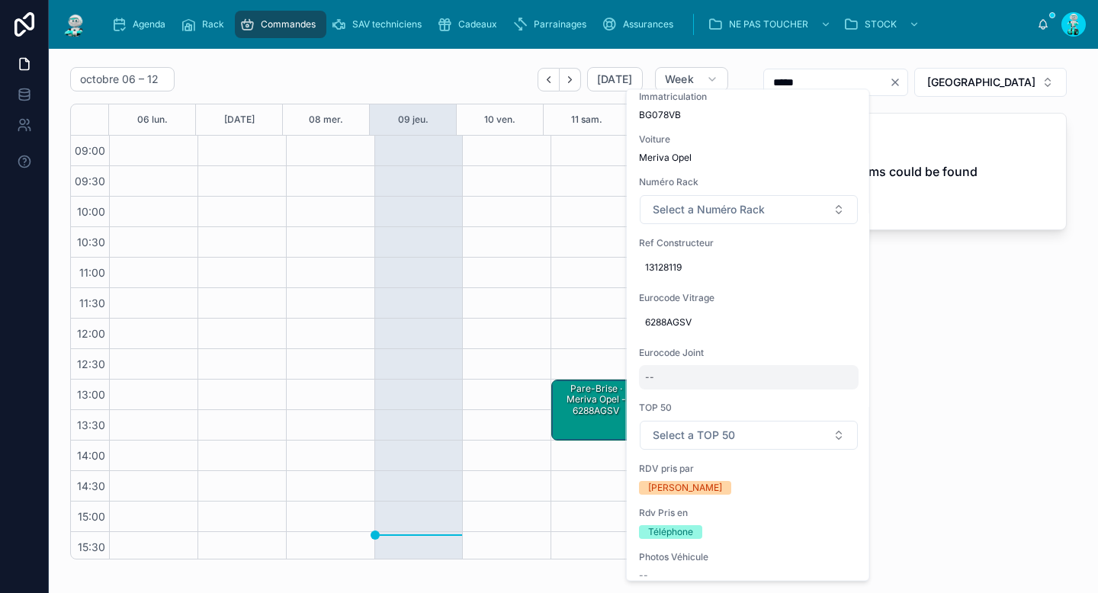
click at [682, 376] on div "--" at bounding box center [749, 378] width 220 height 24
type input "*********"
click at [837, 396] on icon "submit" at bounding box center [832, 399] width 12 height 12
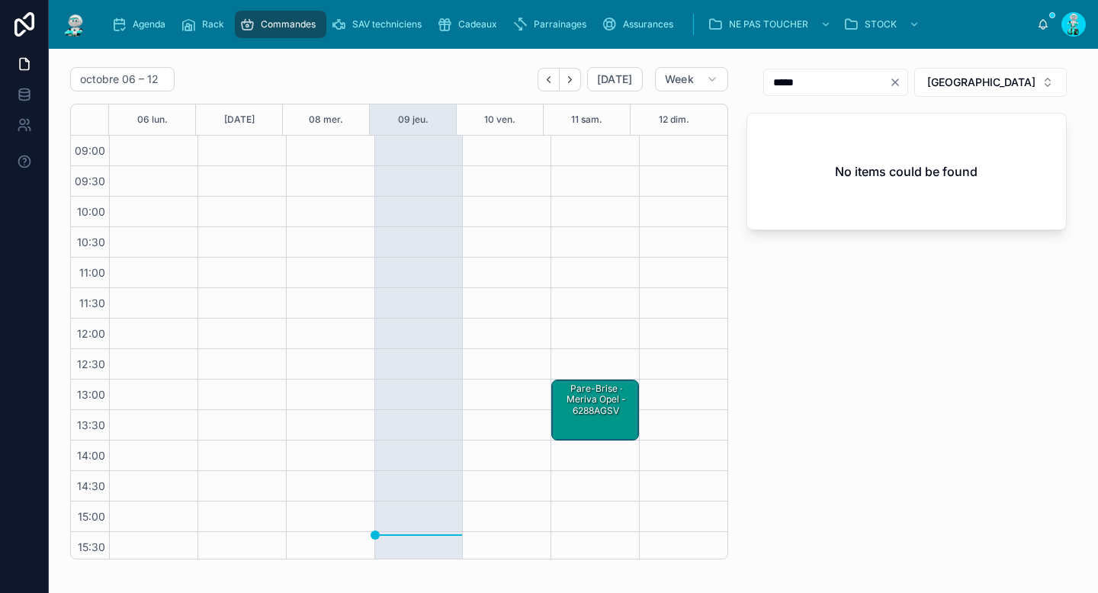
click at [566, 376] on div "13:00 – 14:00 Pare-Brise · Meriva Opel - 6288AGSV" at bounding box center [595, 410] width 88 height 549
drag, startPoint x: 593, startPoint y: 402, endPoint x: 607, endPoint y: 385, distance: 22.2
click at [593, 402] on div "Pare-Brise · Meriva Opel - 6288AGSV" at bounding box center [595, 400] width 83 height 36
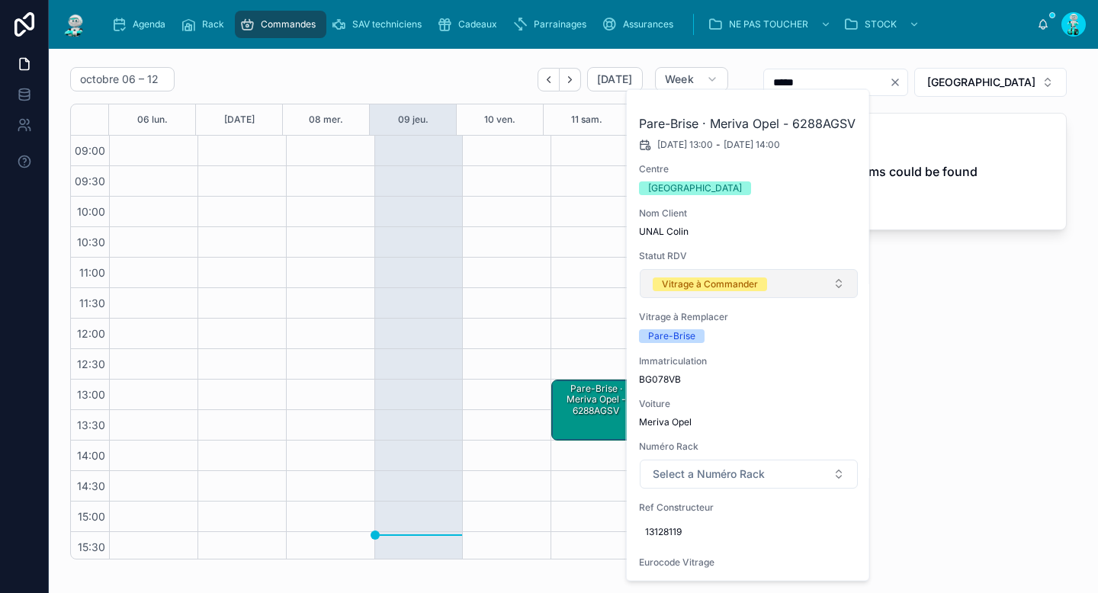
click at [723, 290] on div "Vitrage à Commander" at bounding box center [710, 285] width 96 height 14
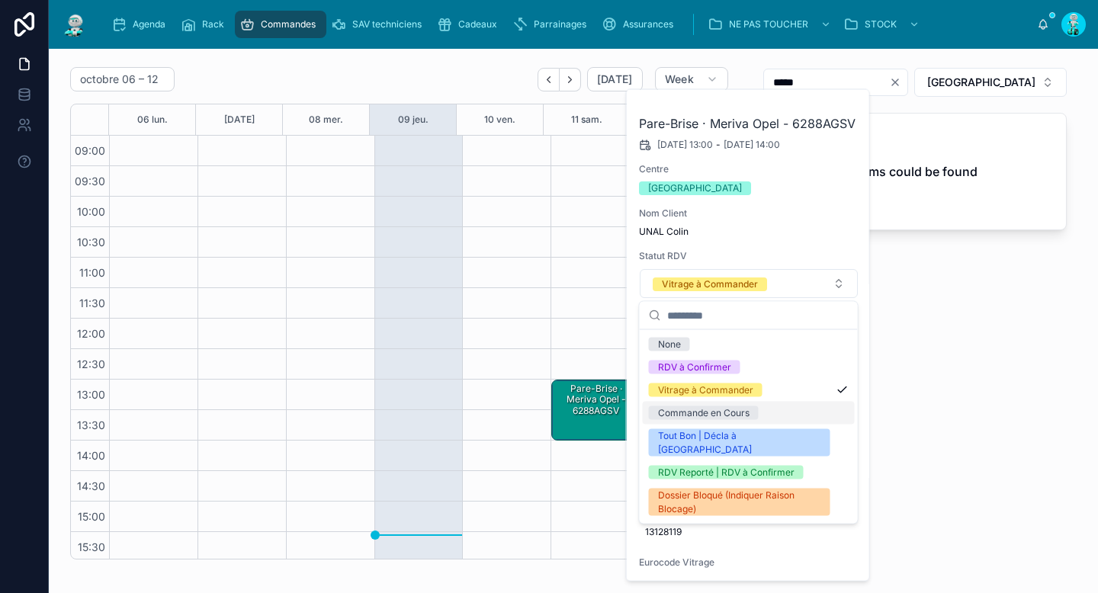
click at [689, 408] on div "Commande en Cours" at bounding box center [704, 414] width 92 height 14
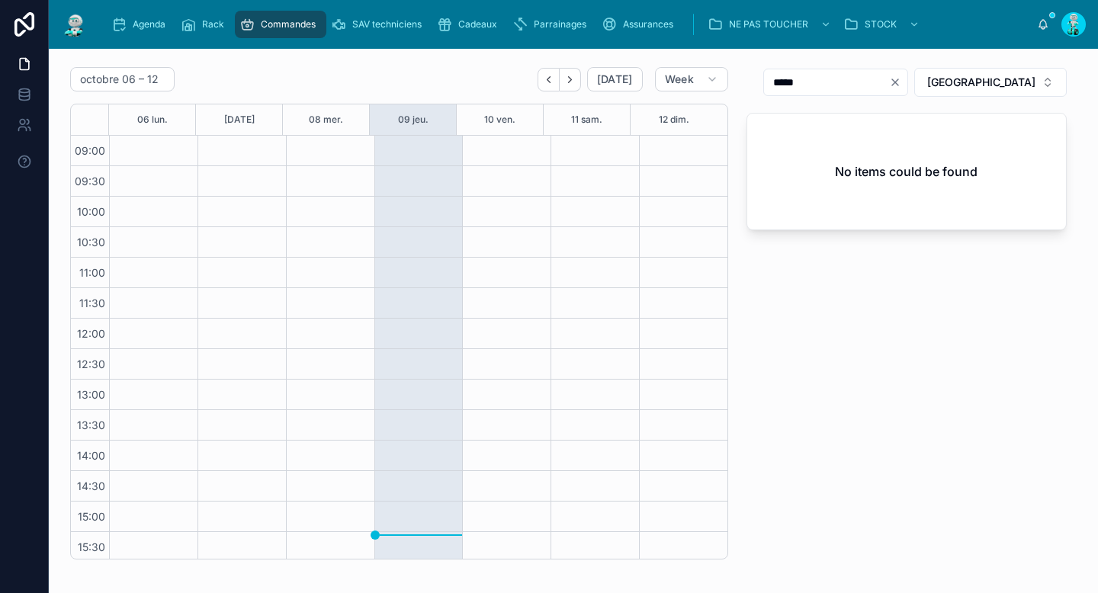
click at [570, 83] on icon "Next" at bounding box center [569, 79] width 11 height 11
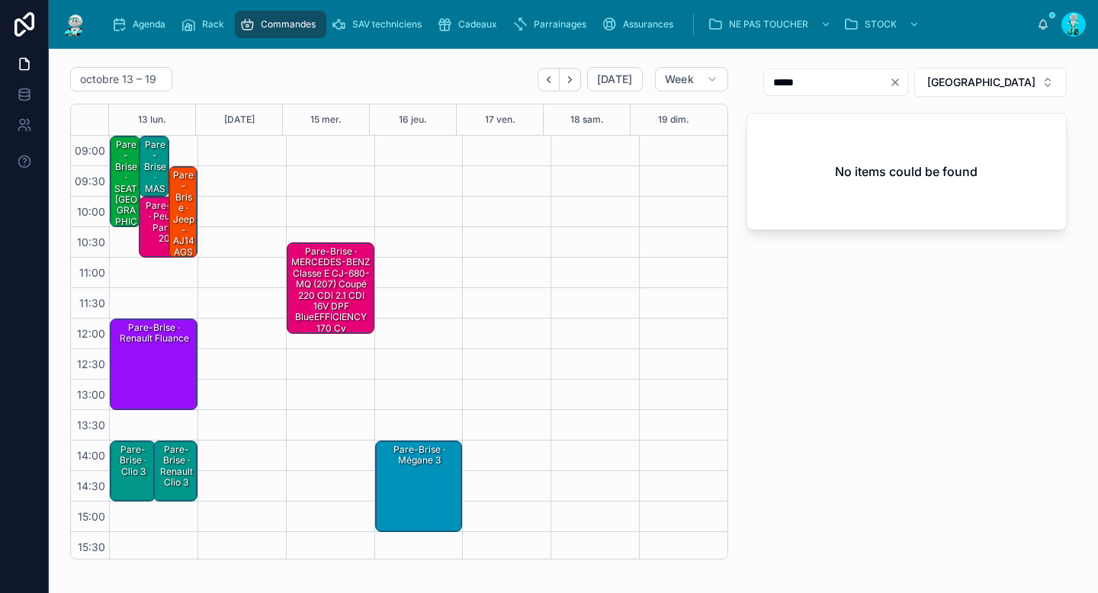
click at [160, 170] on div "Pare-Brise · MASTER 3 - 7281AGSV1C" at bounding box center [155, 194] width 26 height 113
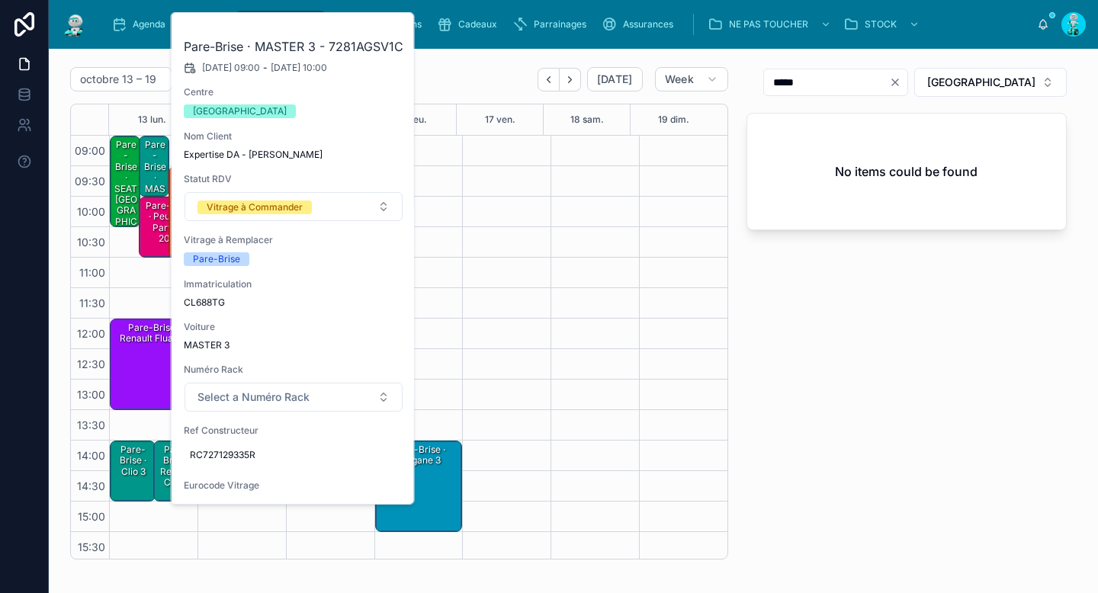
scroll to position [111, 0]
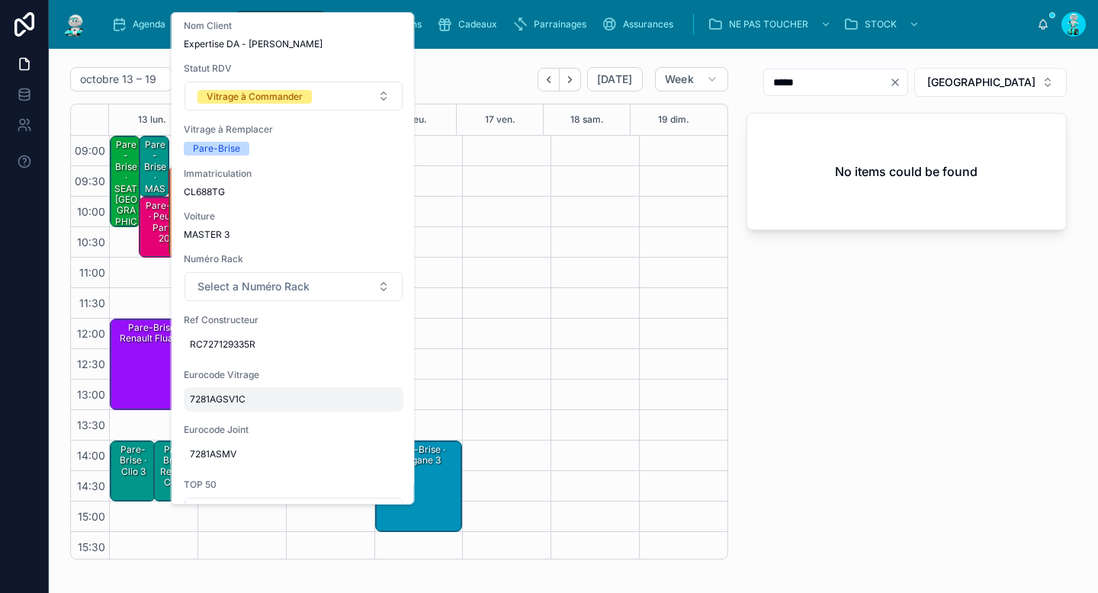
click at [229, 400] on span "7281AGSV1C" at bounding box center [293, 400] width 207 height 12
click at [235, 422] on input "**********" at bounding box center [264, 421] width 143 height 21
click at [898, 82] on icon "Clear" at bounding box center [895, 82] width 6 height 6
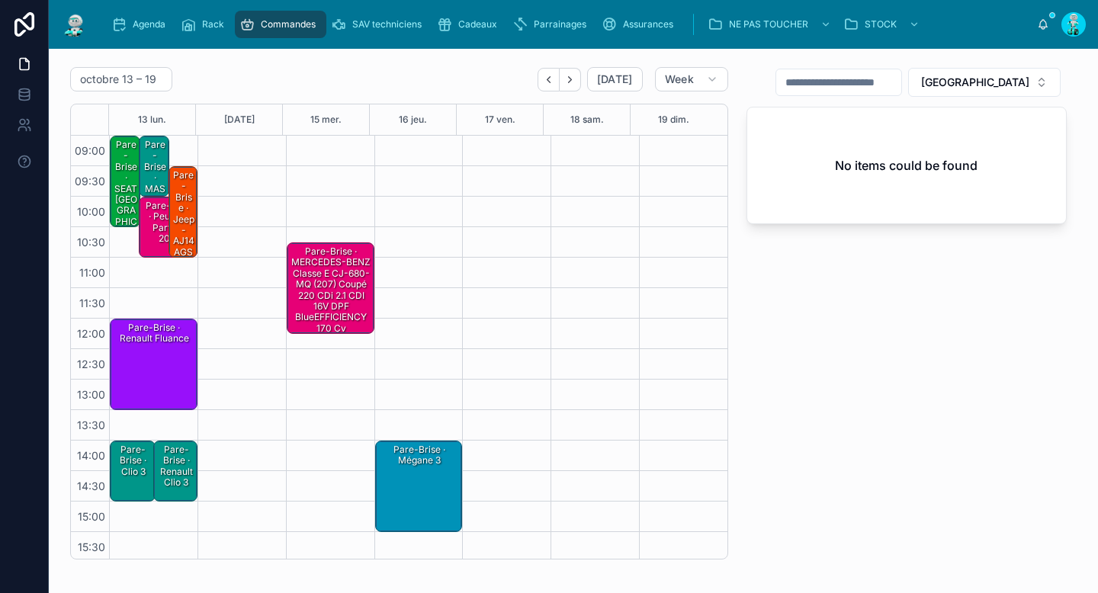
click at [901, 83] on input "text" at bounding box center [838, 82] width 125 height 21
paste input "**********"
drag, startPoint x: 824, startPoint y: 83, endPoint x: 879, endPoint y: 76, distance: 55.4
click at [888, 83] on input "**********" at bounding box center [826, 82] width 125 height 21
type input "*****"
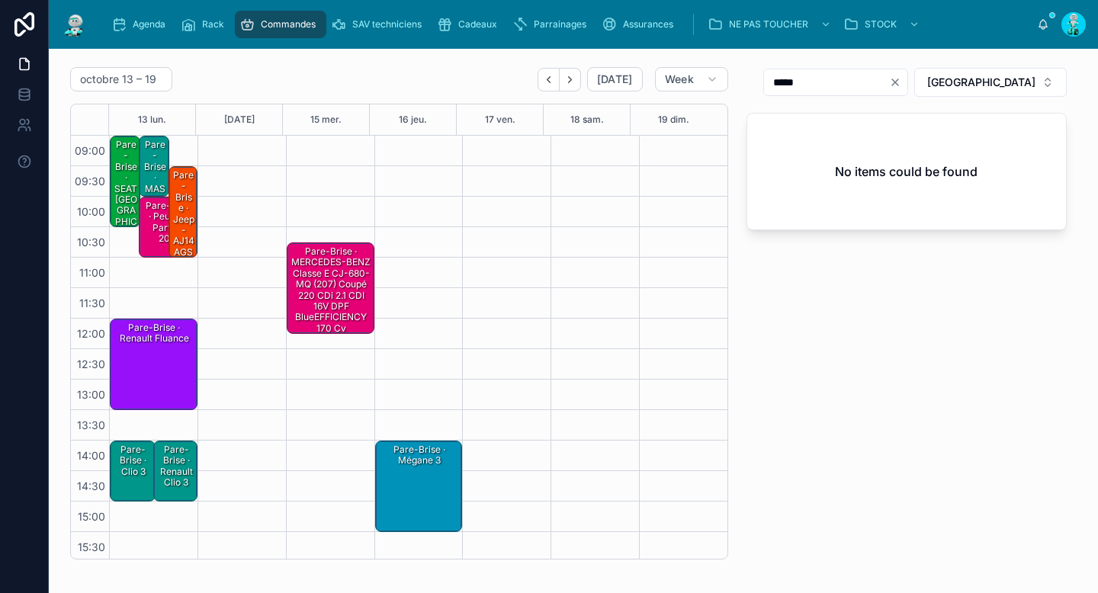
click at [372, 72] on div "octobre 13 – 19 Today Week" at bounding box center [399, 79] width 658 height 24
click at [149, 166] on div "Pare-Brise · MASTER 3 - 7281AGSV1C" at bounding box center [155, 194] width 26 height 113
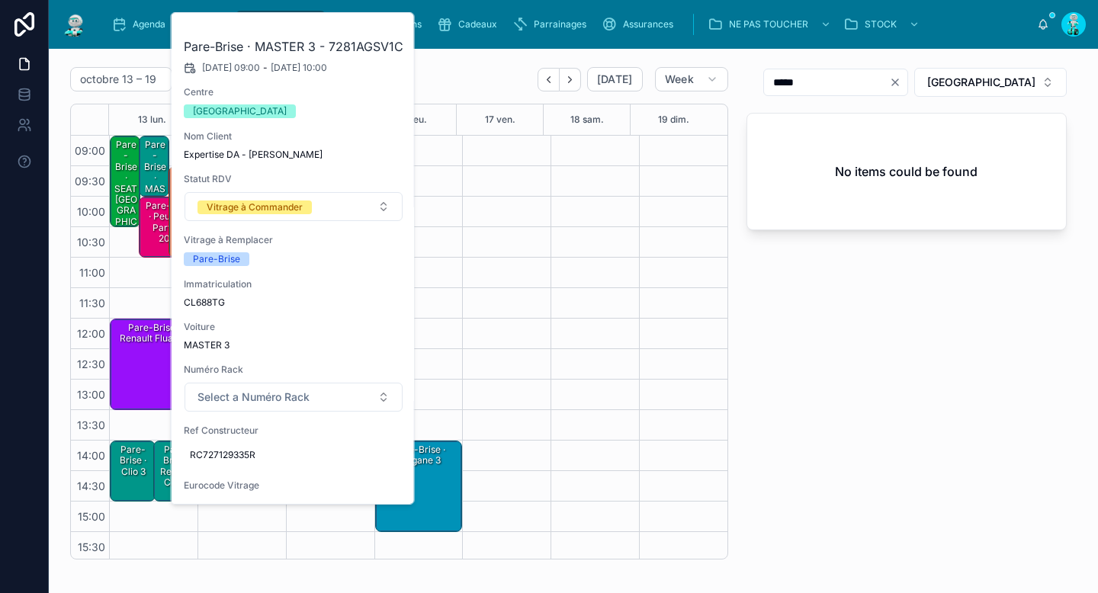
click at [0, 0] on icon at bounding box center [0, 0] width 0 height 0
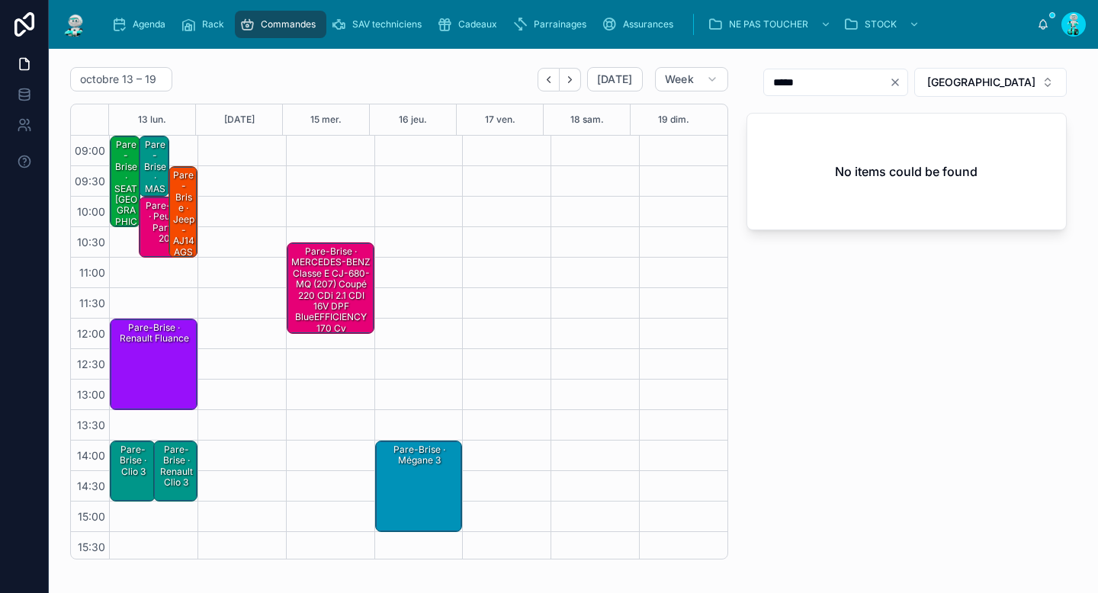
scroll to position [126, 0]
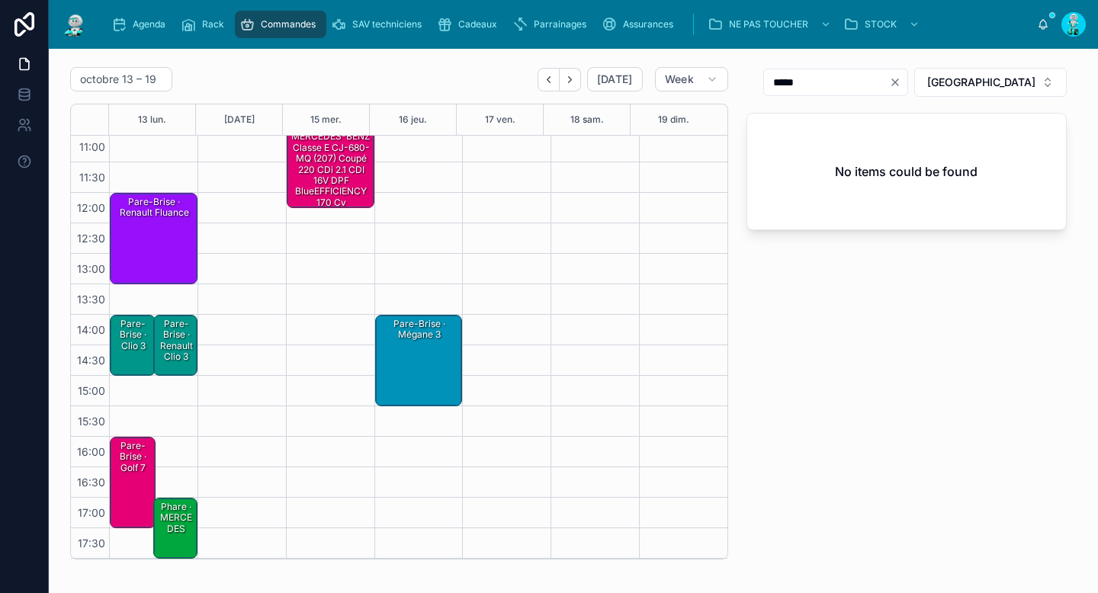
click at [901, 82] on icon "Clear" at bounding box center [895, 82] width 12 height 12
click at [901, 82] on input "text" at bounding box center [838, 82] width 125 height 21
paste input "**********"
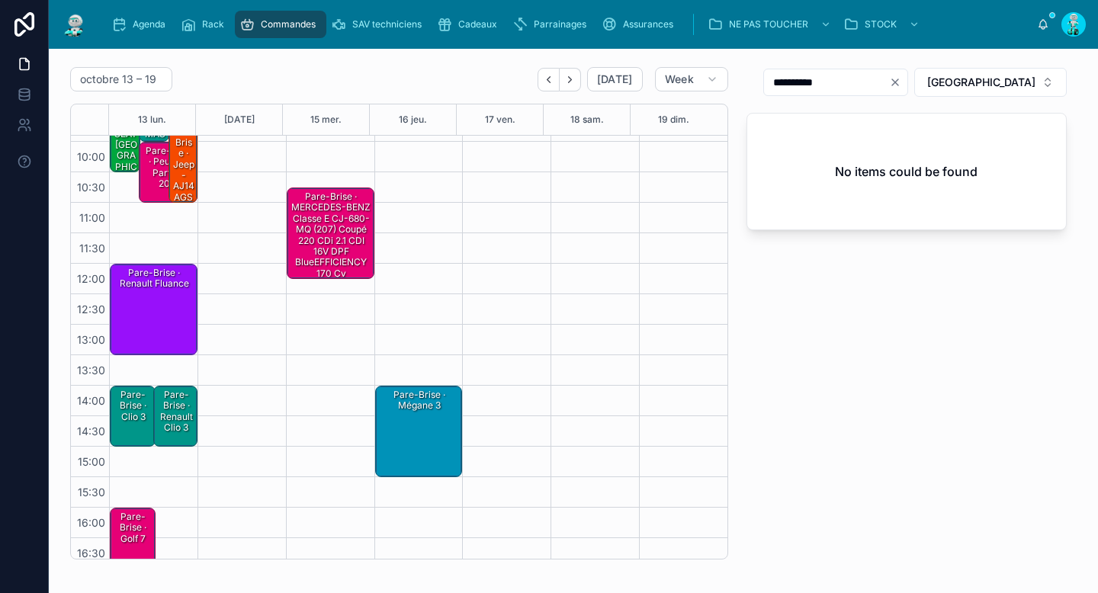
scroll to position [126, 0]
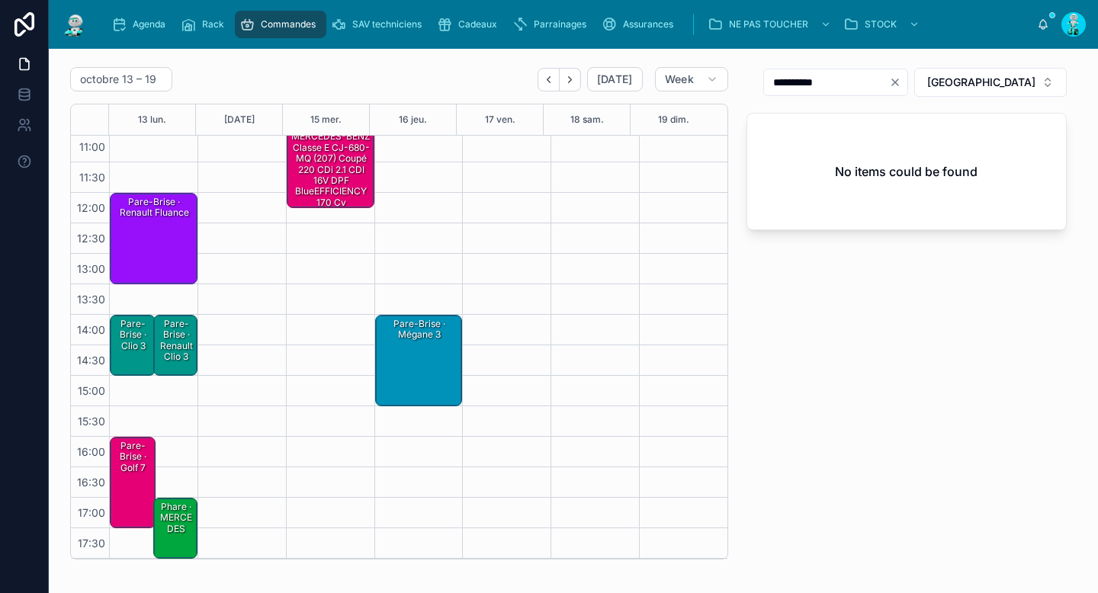
type input "**********"
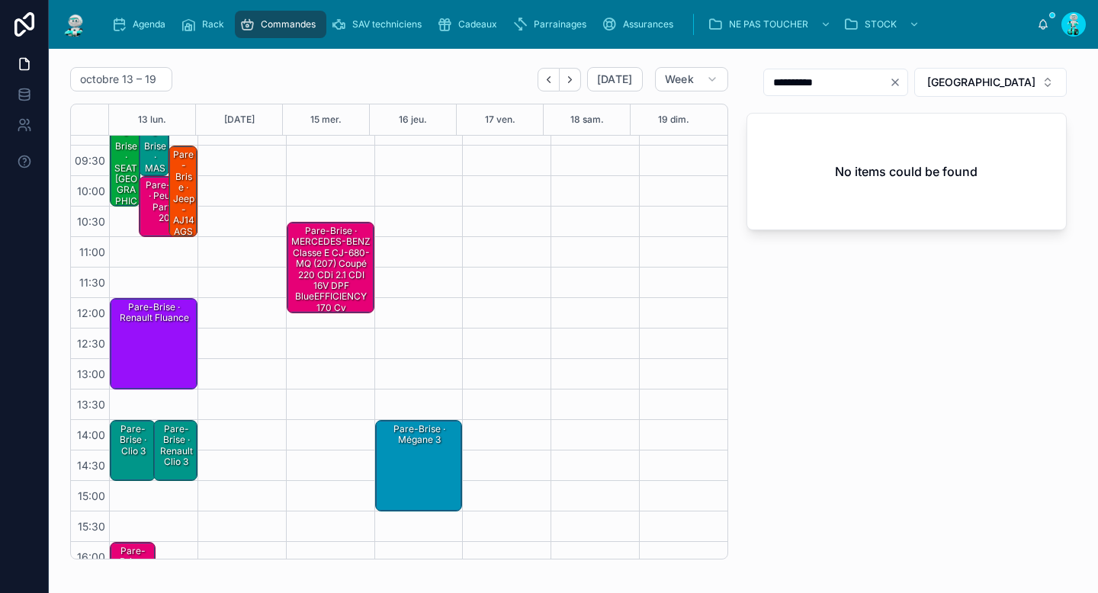
scroll to position [0, 0]
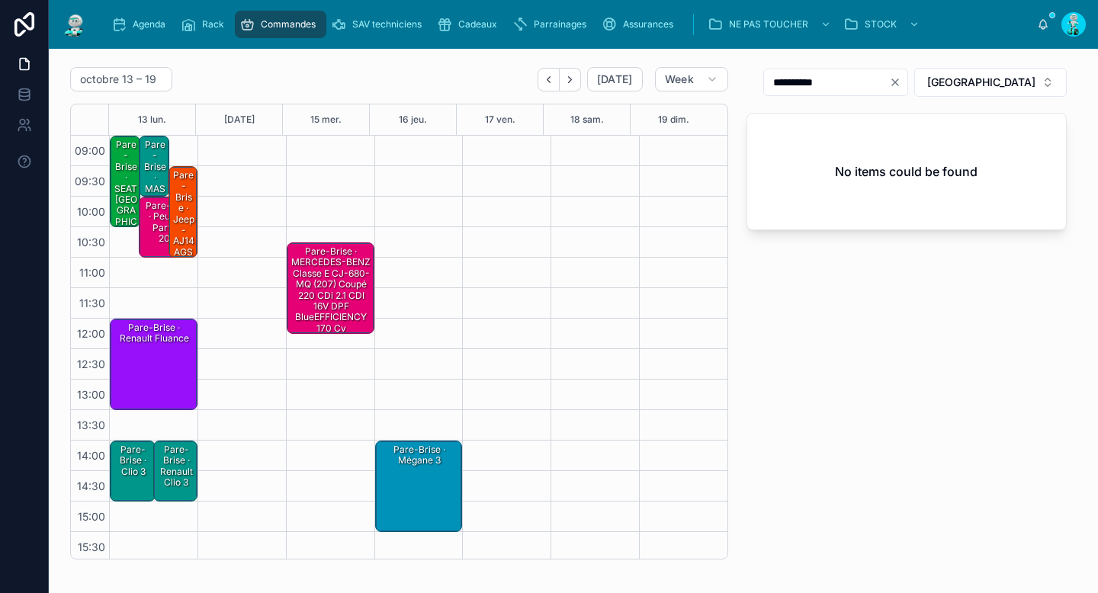
click at [153, 175] on div "Pare-Brise · MASTER 3 - 7281AGSV1C" at bounding box center [155, 194] width 26 height 113
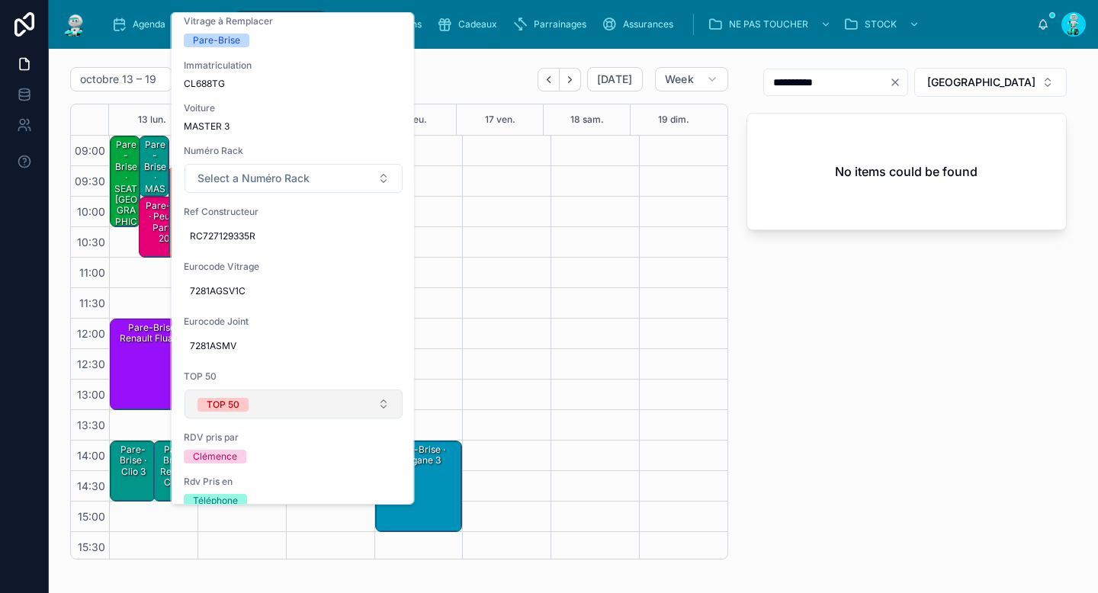
scroll to position [245, 0]
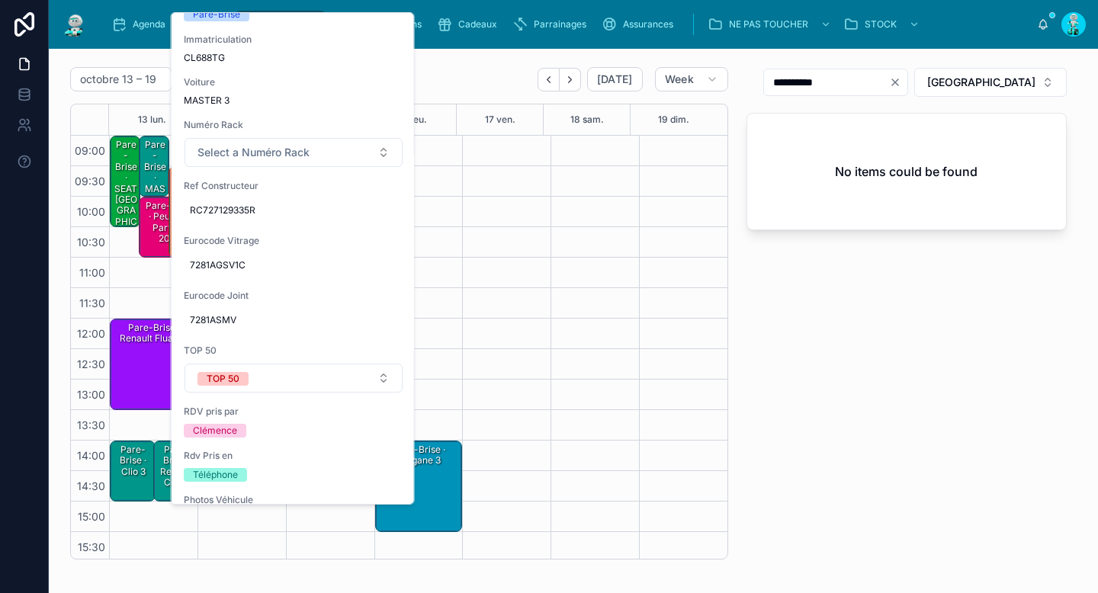
click at [154, 163] on div "Pare-Brise · MASTER 3 - 7281AGSV1C" at bounding box center [155, 194] width 26 height 113
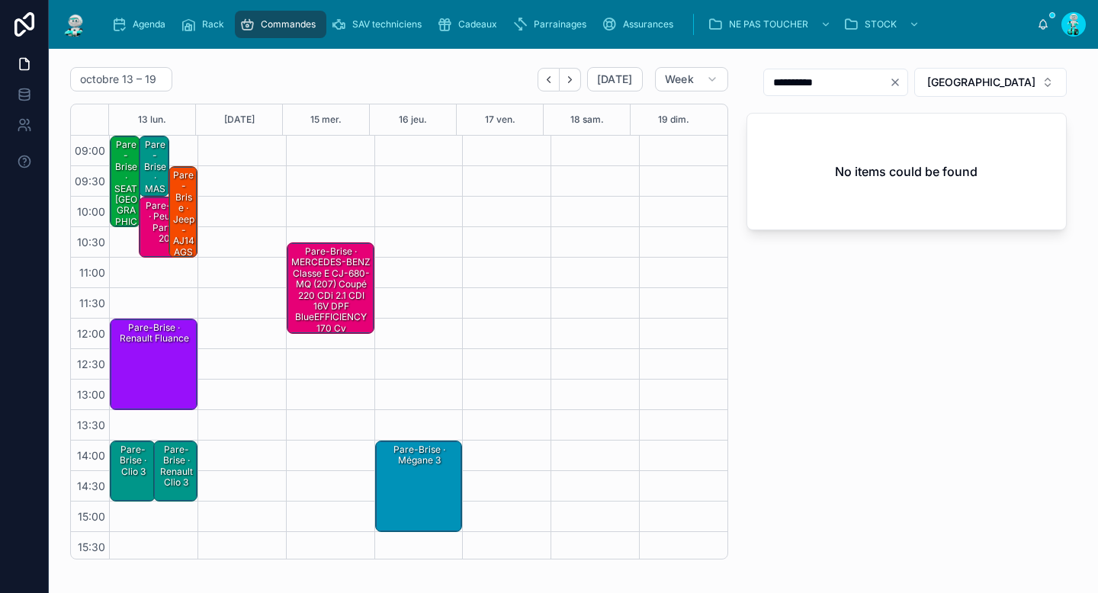
click at [159, 165] on div "Pare-Brise · MASTER 3 - 7281AGSV1C" at bounding box center [155, 194] width 26 height 113
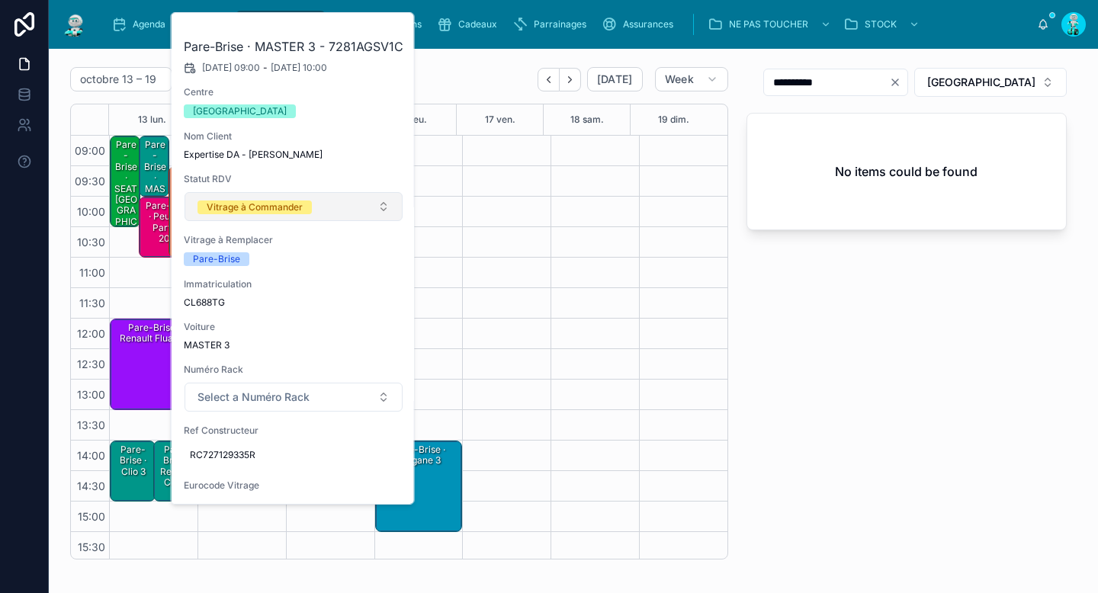
click at [261, 204] on div "Vitrage à Commander" at bounding box center [255, 208] width 96 height 14
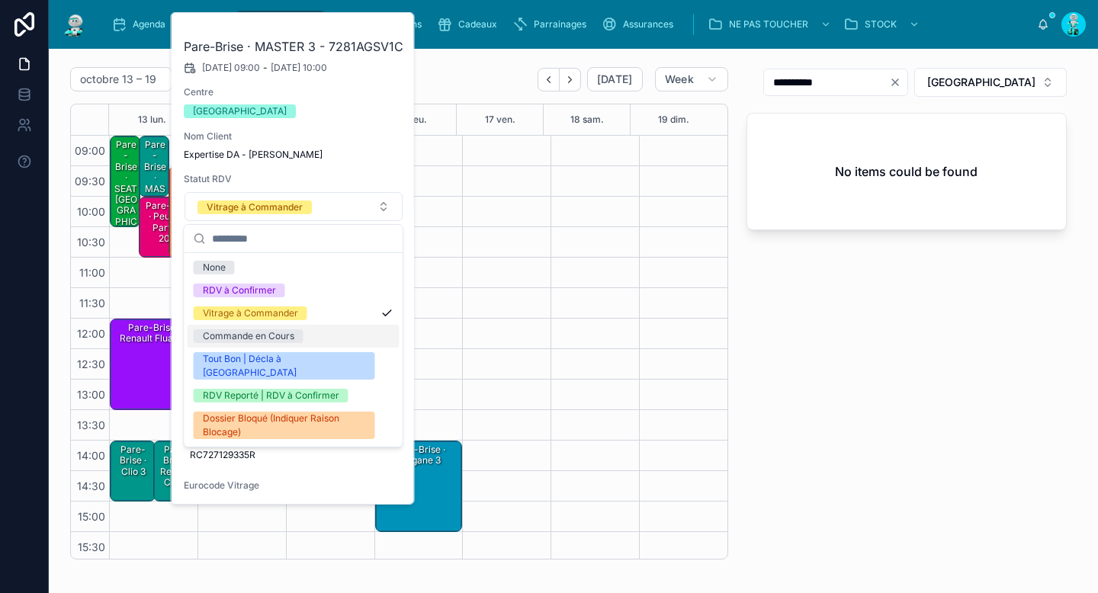
click at [255, 329] on div "Commande en Cours" at bounding box center [249, 336] width 92 height 14
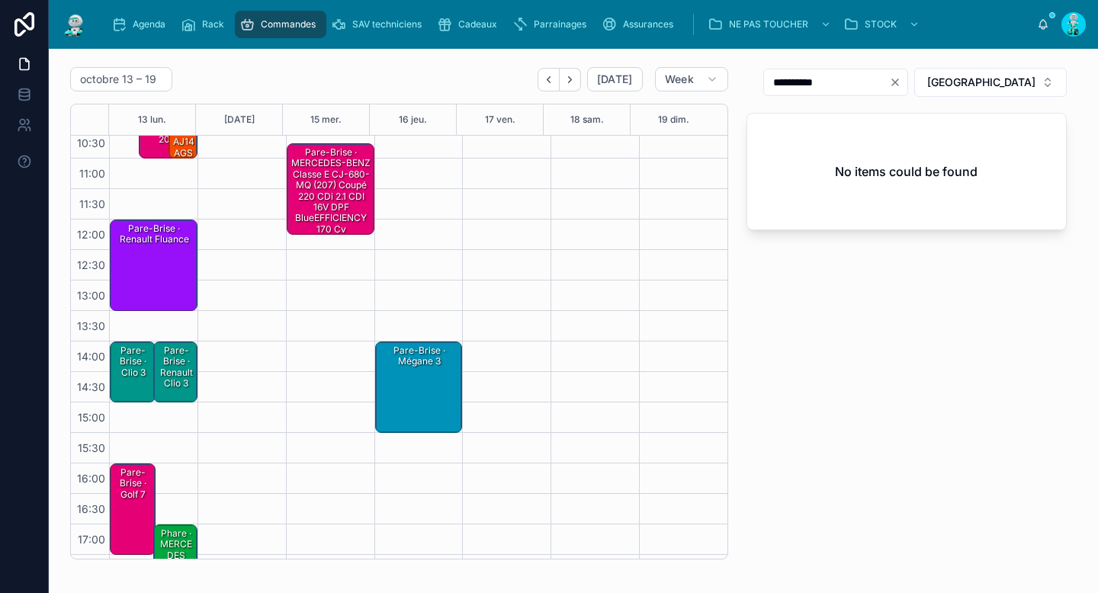
scroll to position [126, 0]
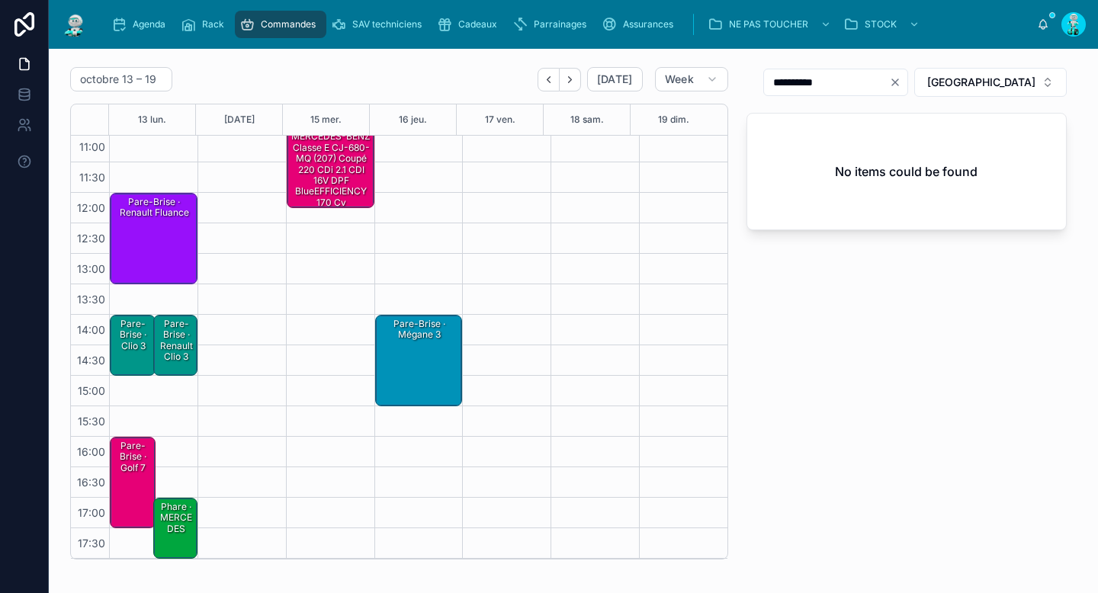
click at [137, 348] on div "Pare-Brise · Clio 3" at bounding box center [133, 335] width 41 height 36
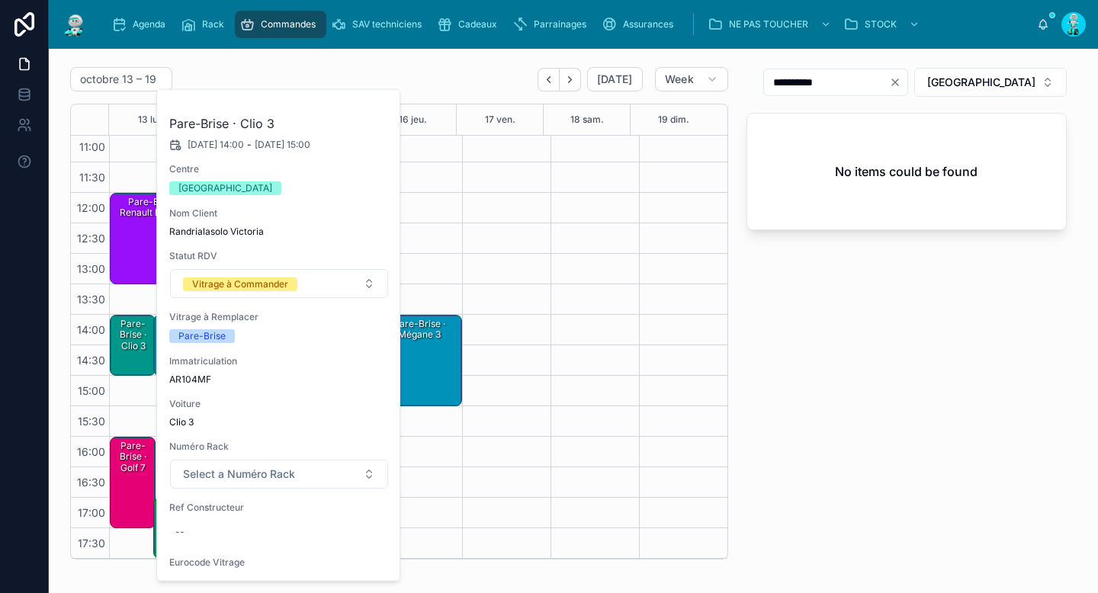
click at [198, 380] on span "AR104MF" at bounding box center [279, 380] width 220 height 12
copy span "AR104MF"
click at [215, 526] on div "--" at bounding box center [279, 532] width 220 height 24
type input "**********"
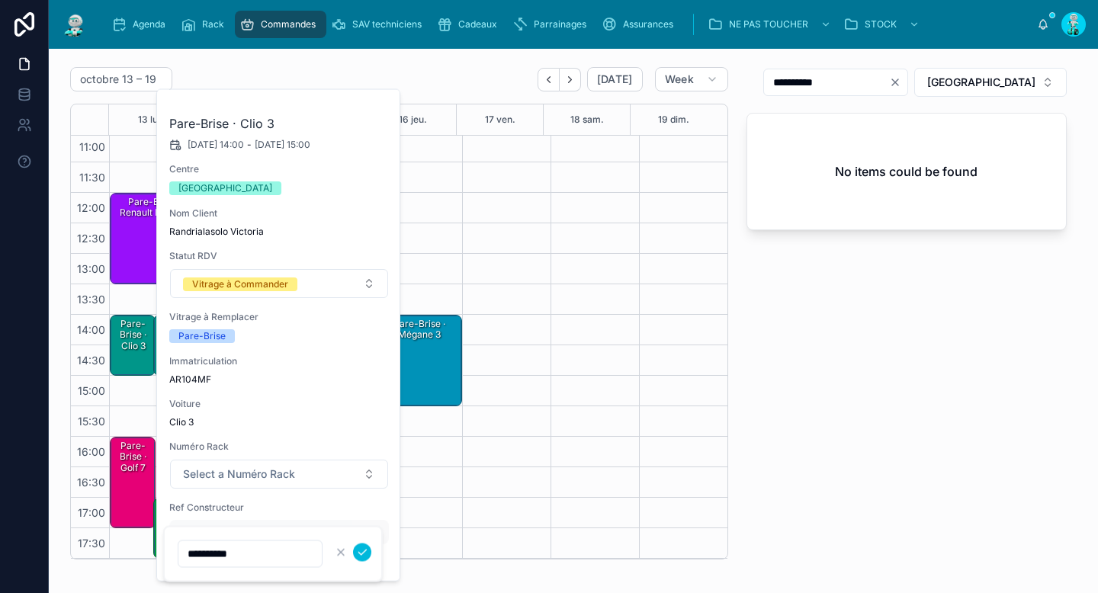
click button "submit" at bounding box center [362, 553] width 18 height 18
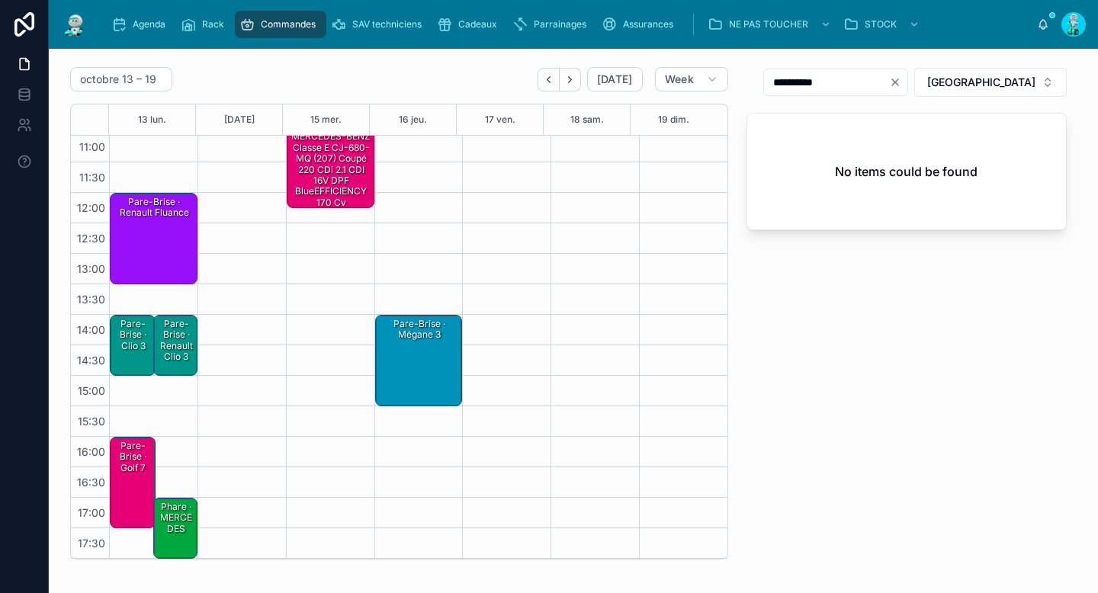
click at [133, 336] on div "Pare-Brise · Clio 3" at bounding box center [133, 335] width 41 height 36
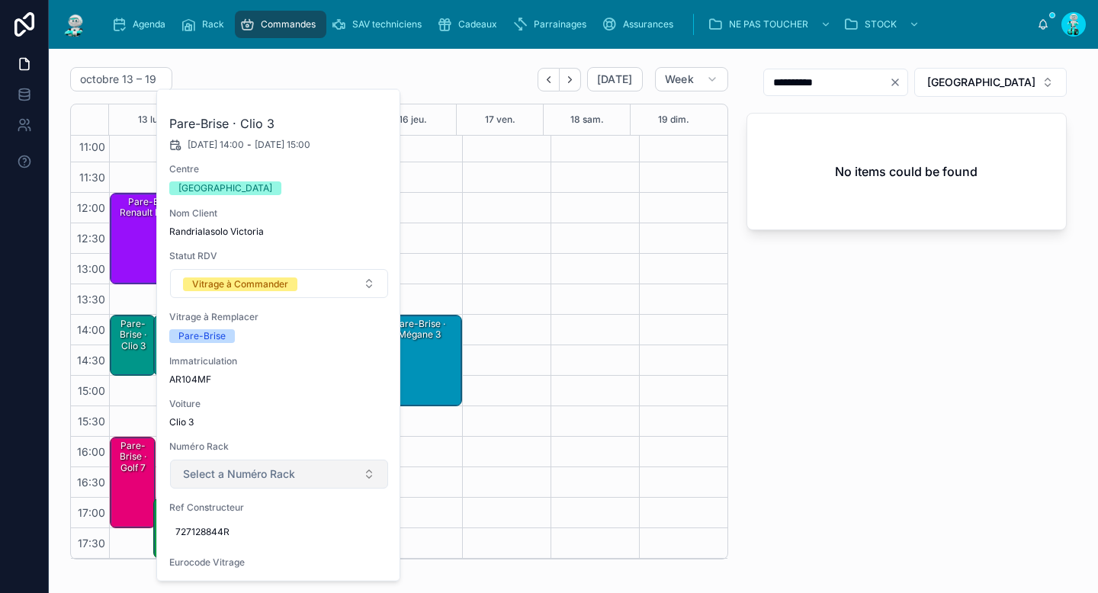
scroll to position [268, 0]
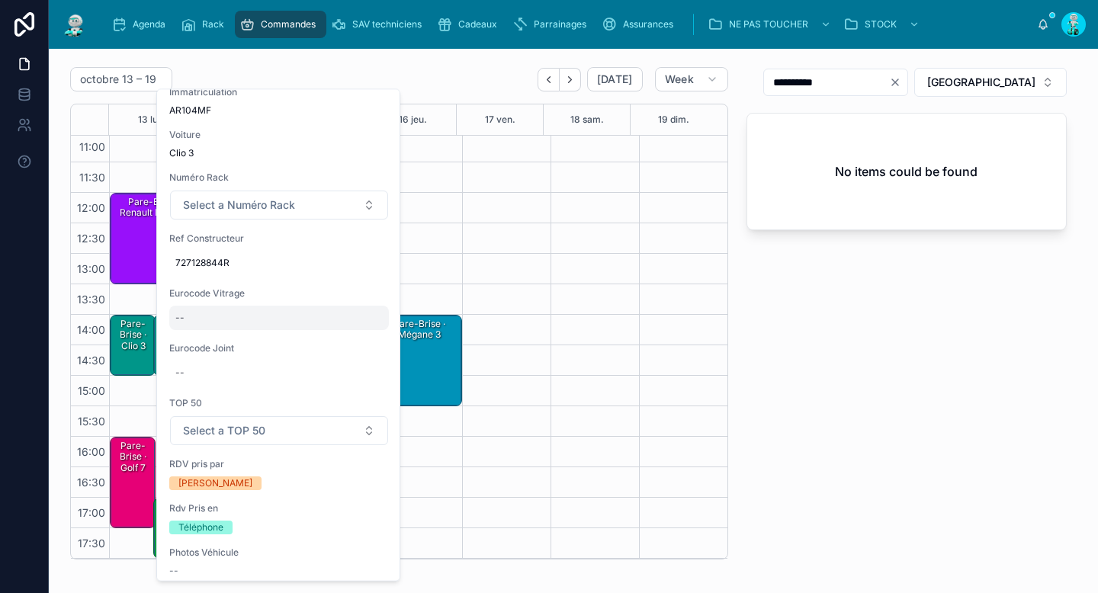
click at [230, 320] on div "--" at bounding box center [279, 319] width 220 height 24
type input "**********"
click at [352, 341] on div at bounding box center [352, 338] width 40 height 18
click at [361, 339] on icon "submit" at bounding box center [362, 339] width 12 height 12
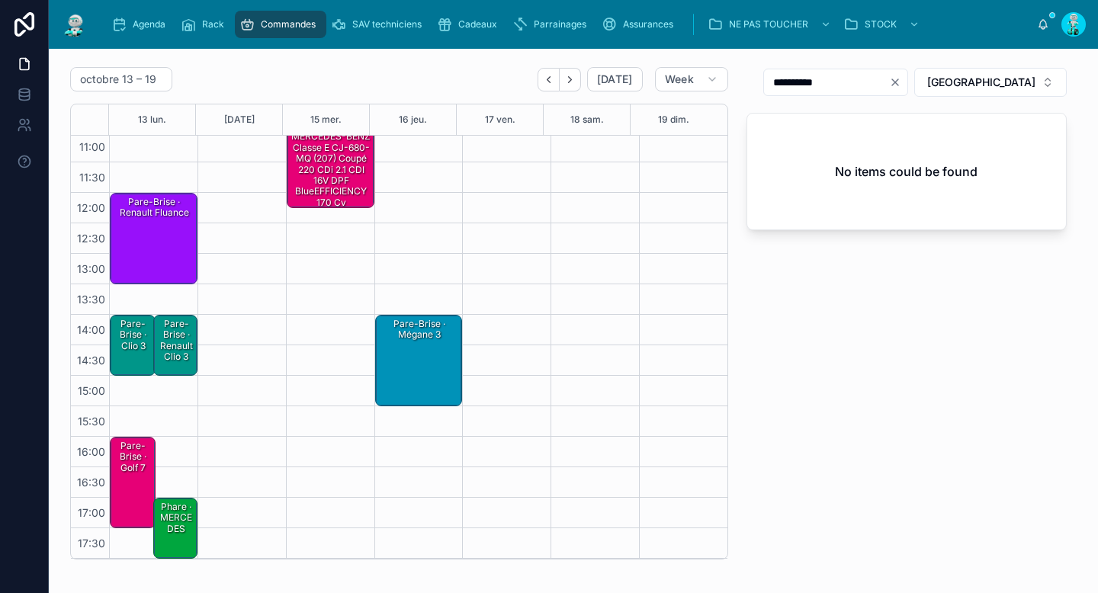
click at [898, 84] on icon "Clear" at bounding box center [895, 82] width 6 height 6
click at [901, 83] on input "text" at bounding box center [838, 82] width 125 height 21
paste input "**********"
type input "*****"
drag, startPoint x: 124, startPoint y: 351, endPoint x: 133, endPoint y: 374, distance: 24.4
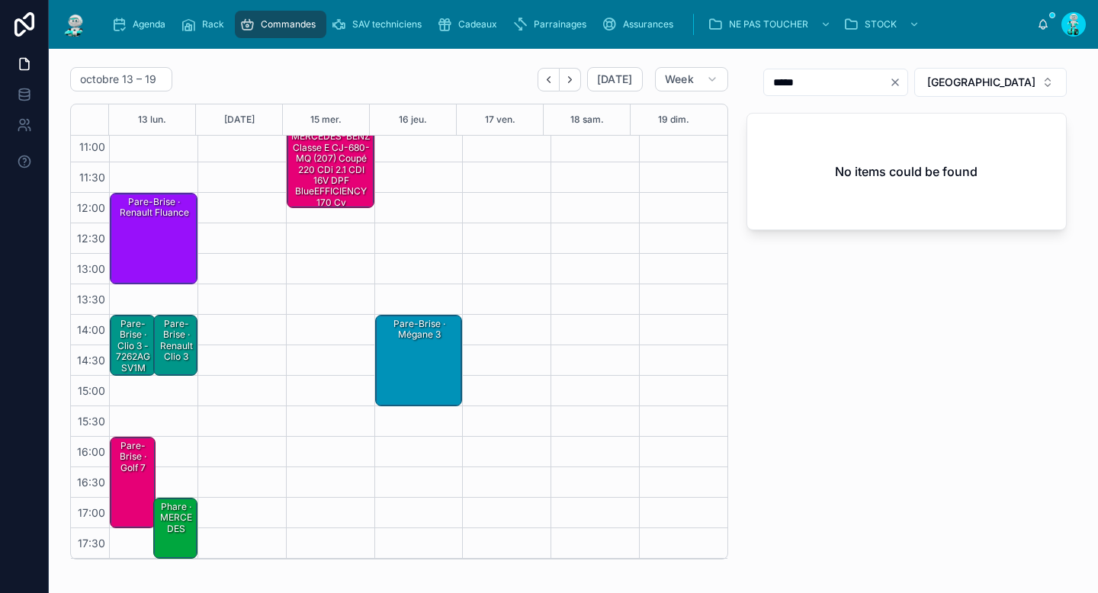
click at [124, 351] on div "Pare-Brise · Clio 3 - 7262AGSV1M" at bounding box center [133, 346] width 41 height 58
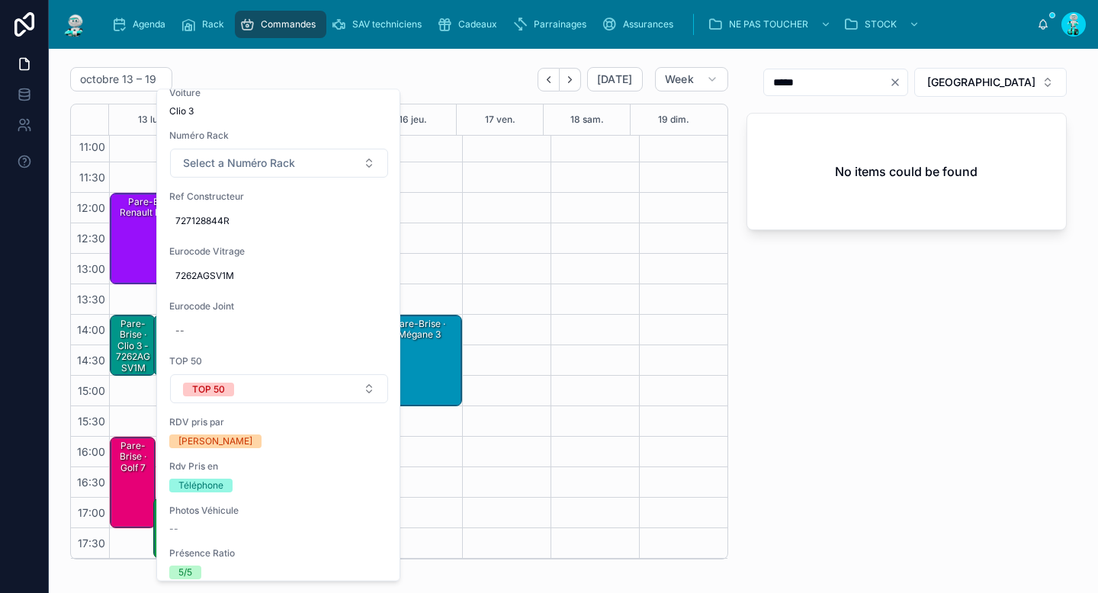
scroll to position [383, 0]
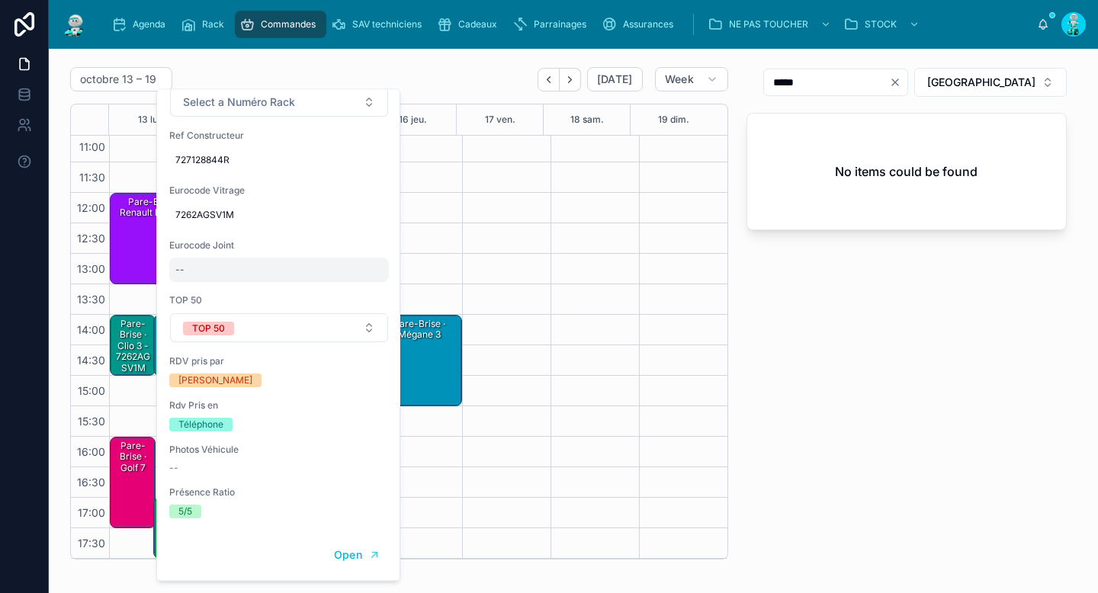
click at [244, 259] on div "--" at bounding box center [279, 271] width 220 height 24
type input "*********"
click at [368, 283] on button "submit" at bounding box center [362, 280] width 18 height 18
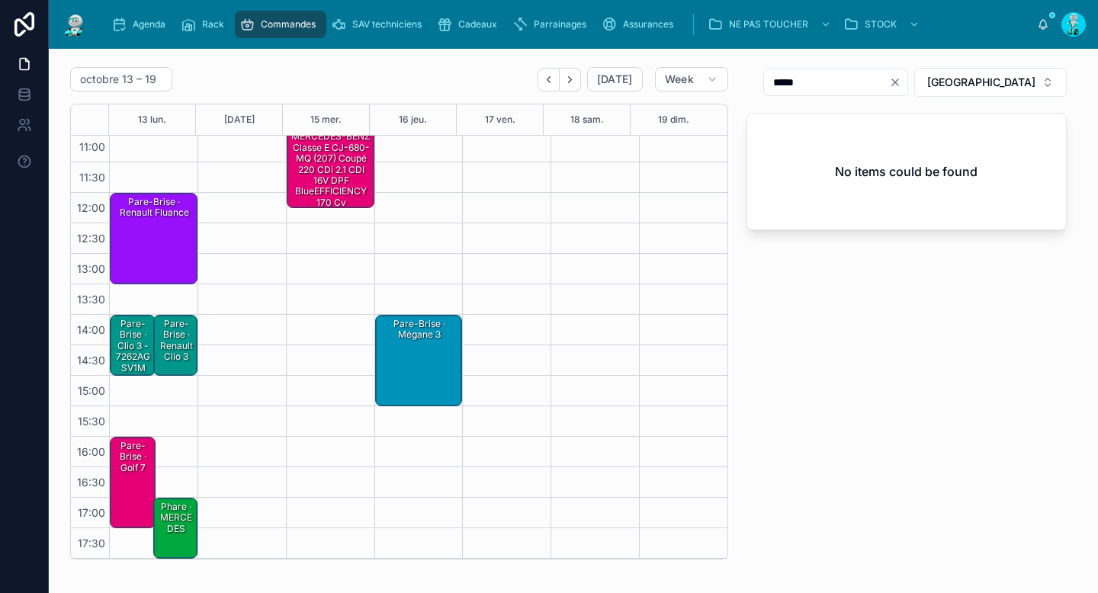
click at [122, 342] on div "Pare-Brise · Clio 3 - 7262AGSV1M" at bounding box center [133, 346] width 41 height 58
click at [265, 290] on div at bounding box center [242, 284] width 88 height 549
click at [143, 348] on div "Pare-Brise · Clio 3 - 7262AGSV1M" at bounding box center [133, 346] width 41 height 58
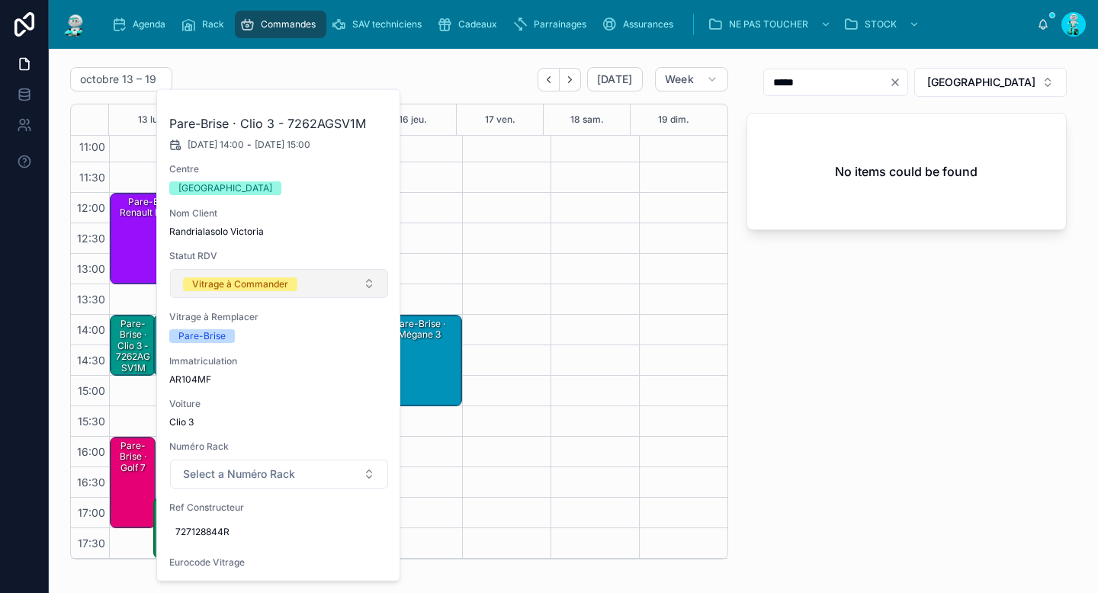
click at [223, 284] on div "Vitrage à Commander" at bounding box center [240, 285] width 96 height 14
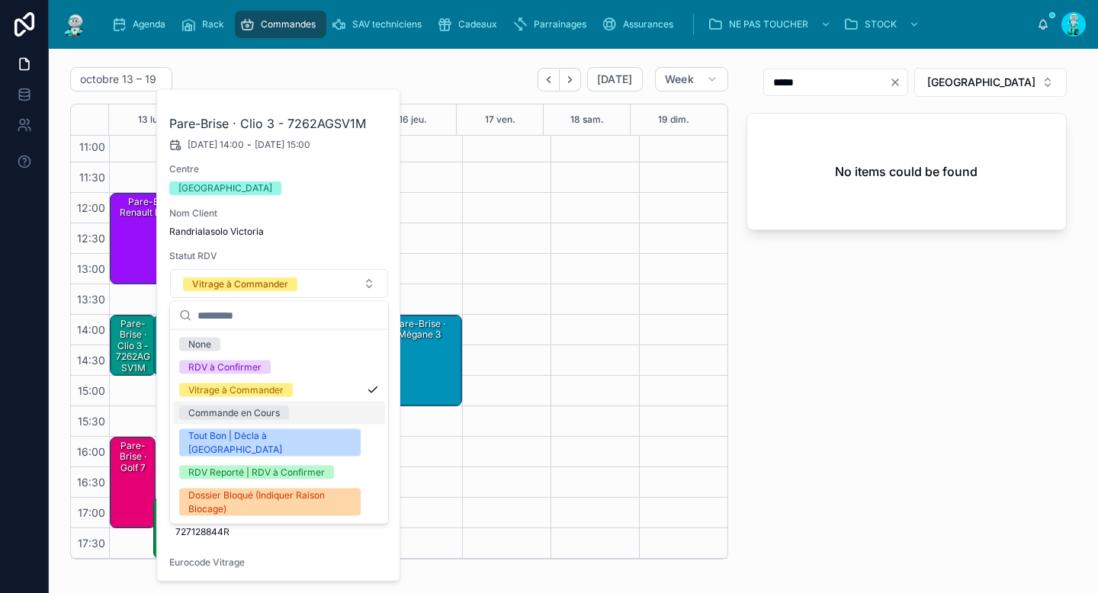
click at [218, 410] on div "Commande en Cours" at bounding box center [234, 414] width 92 height 14
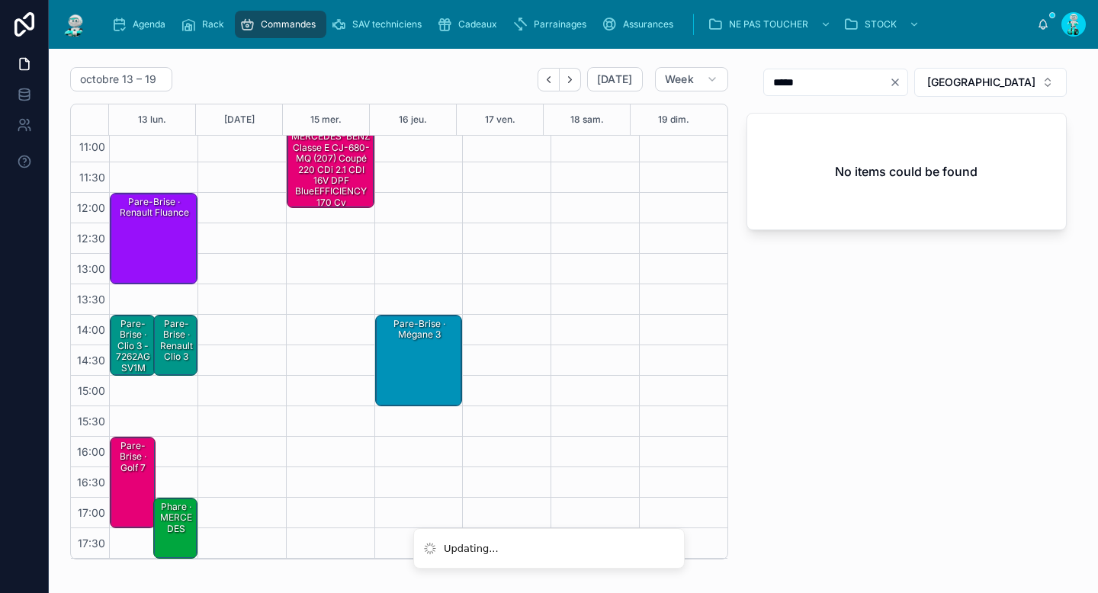
click at [191, 345] on div "Pare-Brise · Renault clio 3" at bounding box center [175, 340] width 39 height 47
click at [157, 358] on div "Pare-Brise · Renault clio 3" at bounding box center [154, 346] width 83 height 58
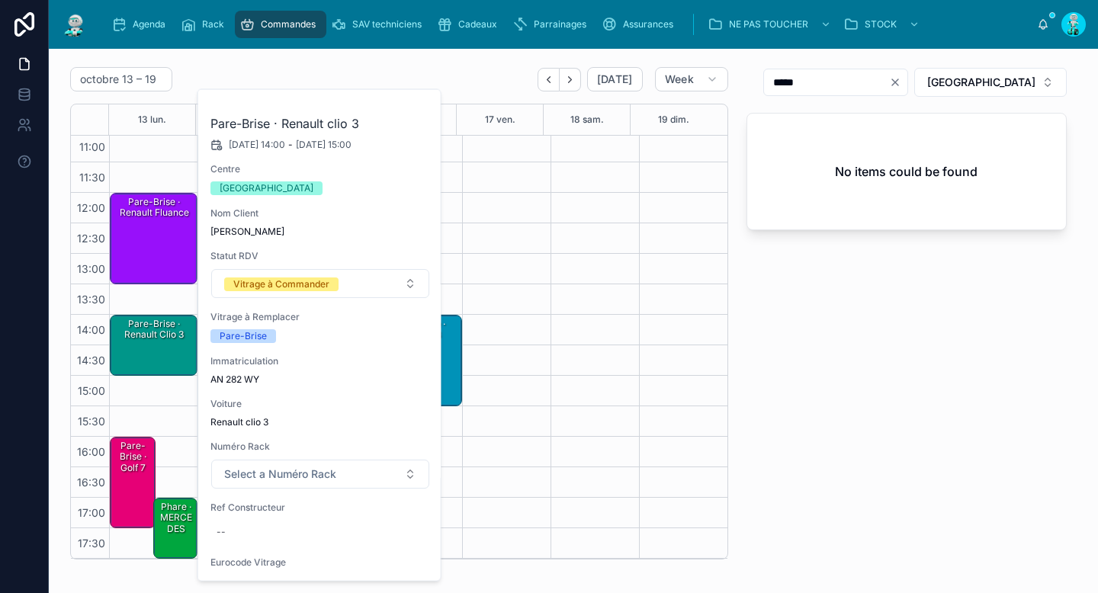
click at [235, 378] on span "AN 282 WY" at bounding box center [320, 380] width 220 height 12
copy div "AN 282 WY"
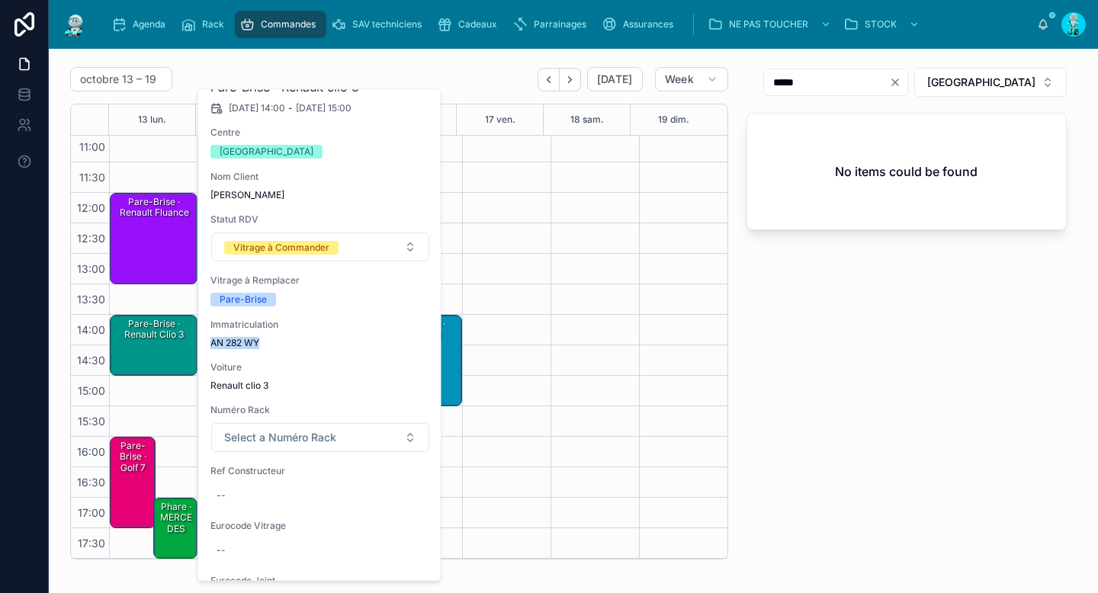
scroll to position [119, 0]
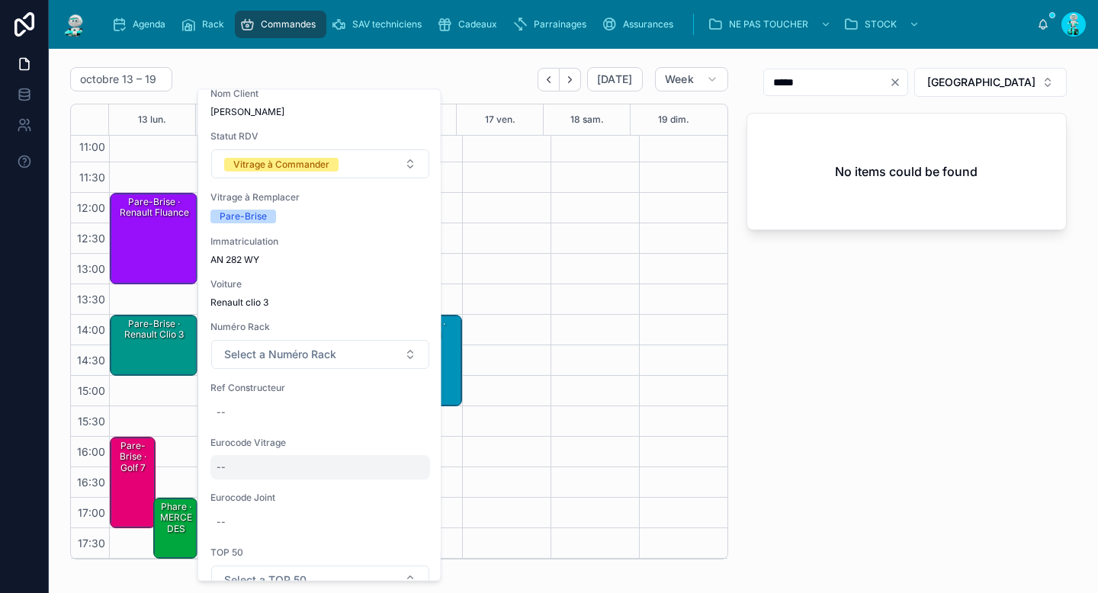
click at [278, 468] on div "--" at bounding box center [320, 468] width 220 height 24
type input "**********"
click at [402, 489] on icon "submit" at bounding box center [403, 489] width 12 height 12
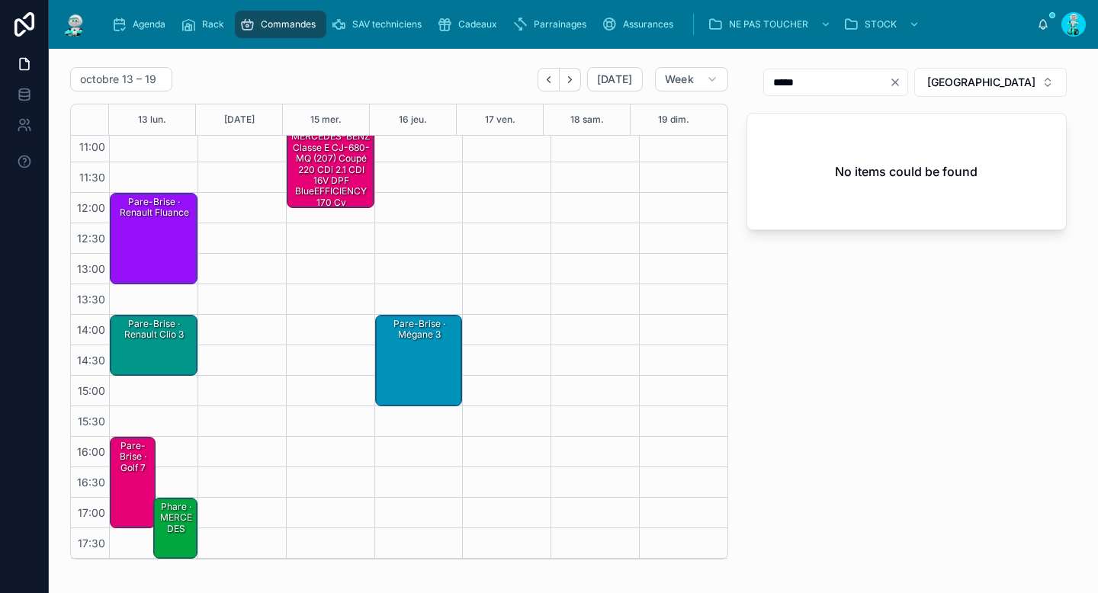
click at [901, 79] on icon "Clear" at bounding box center [895, 82] width 12 height 12
click at [886, 84] on input "text" at bounding box center [838, 82] width 125 height 21
paste input "**********"
type input "**********"
click at [159, 349] on div "Pare-Brise · Renault clio 3 - 7262AGSMV1R" at bounding box center [154, 335] width 83 height 36
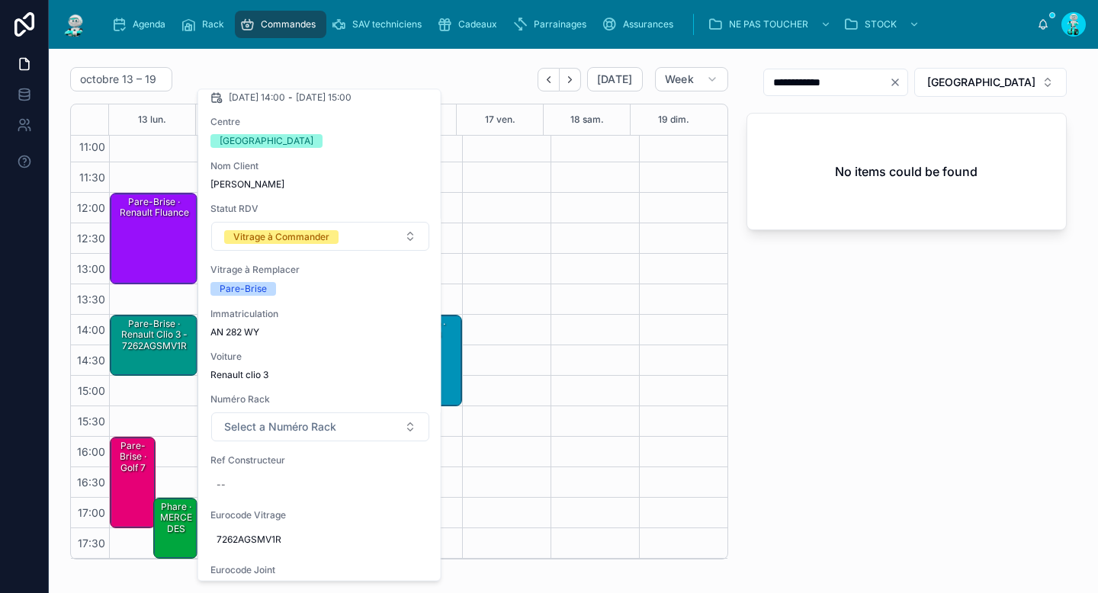
scroll to position [130, 0]
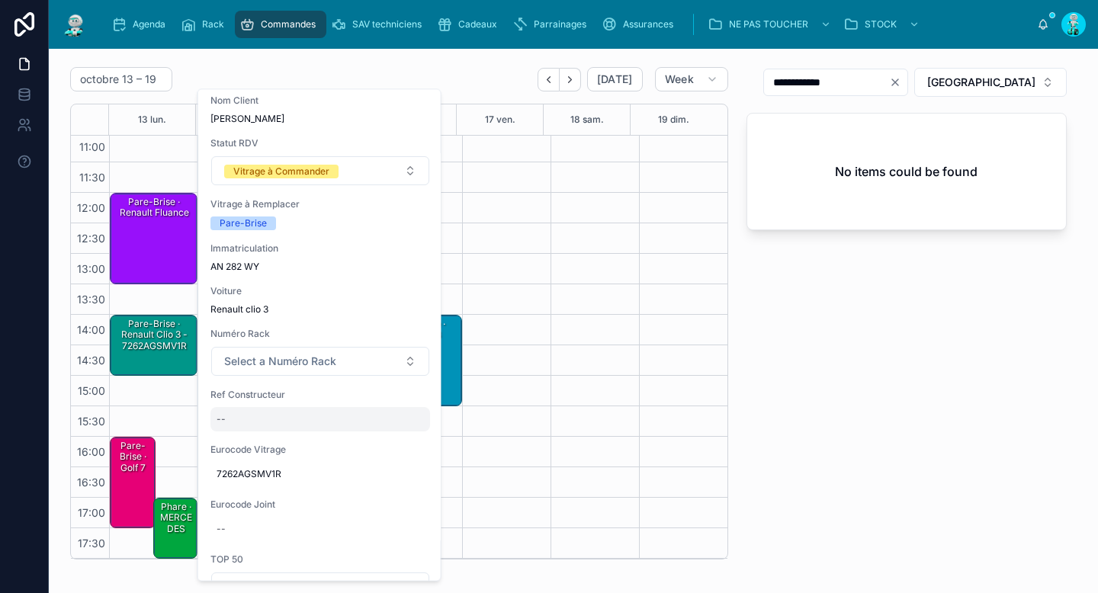
click at [267, 424] on div "--" at bounding box center [320, 420] width 220 height 24
type input "**********"
click at [397, 442] on icon "submit" at bounding box center [403, 441] width 12 height 12
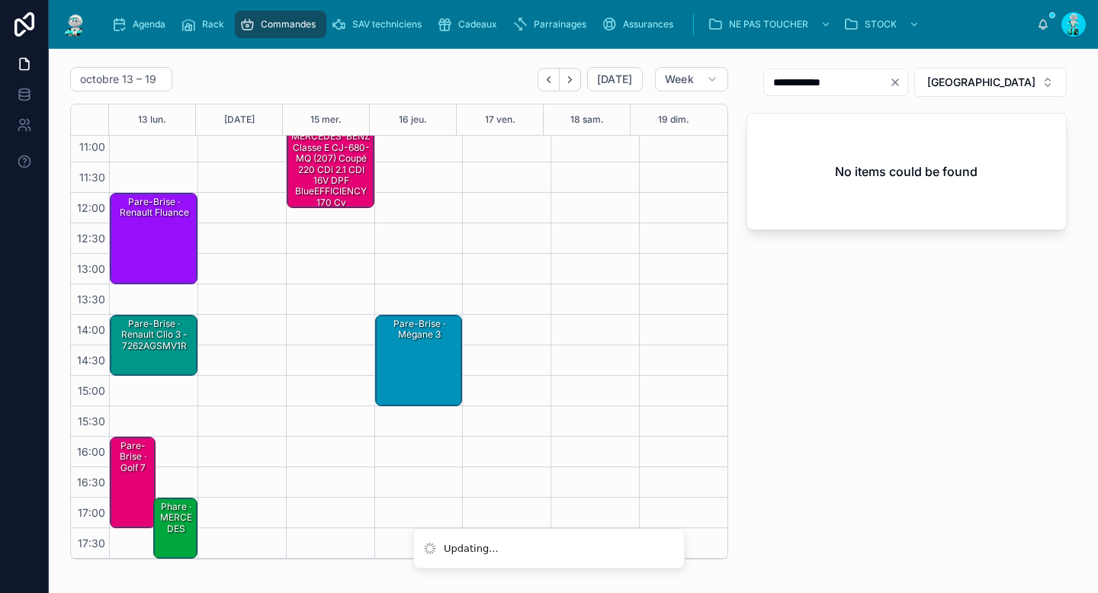
drag, startPoint x: 164, startPoint y: 324, endPoint x: 175, endPoint y: 351, distance: 28.7
click at [164, 325] on div "Pare-Brise · Renault clio 3 - 7262AGSMV1R" at bounding box center [154, 335] width 83 height 36
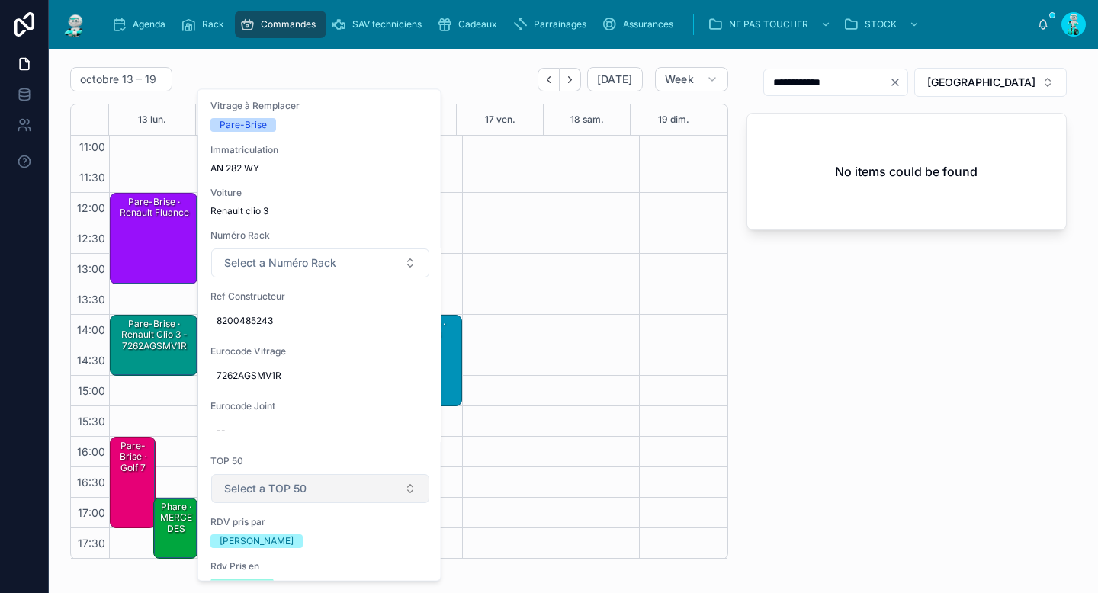
scroll to position [229, 0]
click at [244, 382] on div "7262AGSMV1R" at bounding box center [320, 377] width 220 height 24
click at [243, 397] on input "**********" at bounding box center [291, 397] width 143 height 21
type input "**********"
click button "submit" at bounding box center [403, 396] width 18 height 18
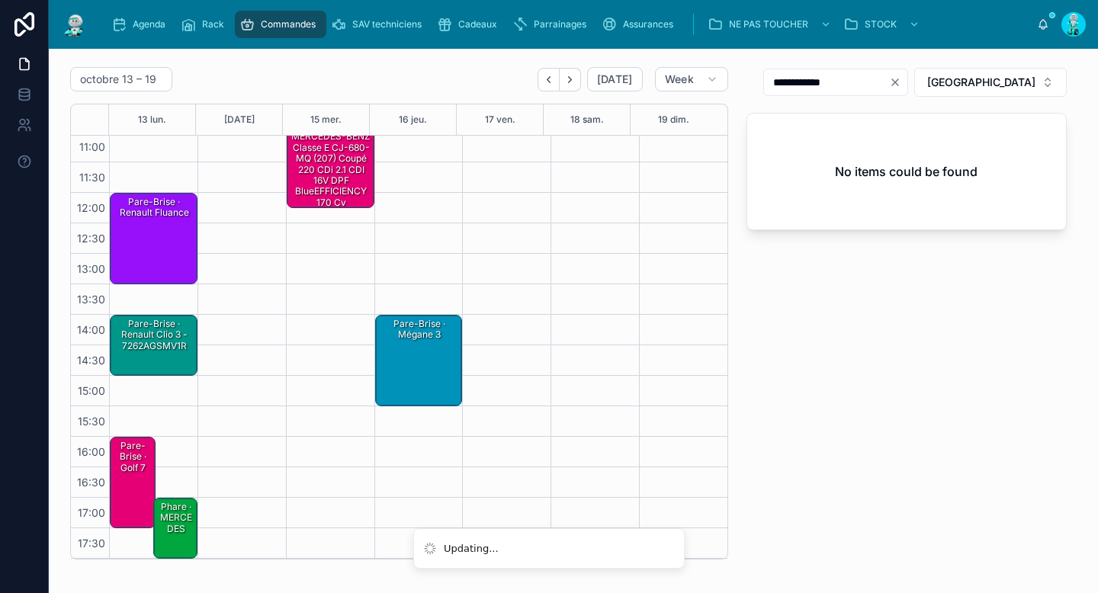
click at [145, 325] on div "Pare-Brise · Renault clio 3 - 7262AGSMV1R" at bounding box center [154, 335] width 83 height 36
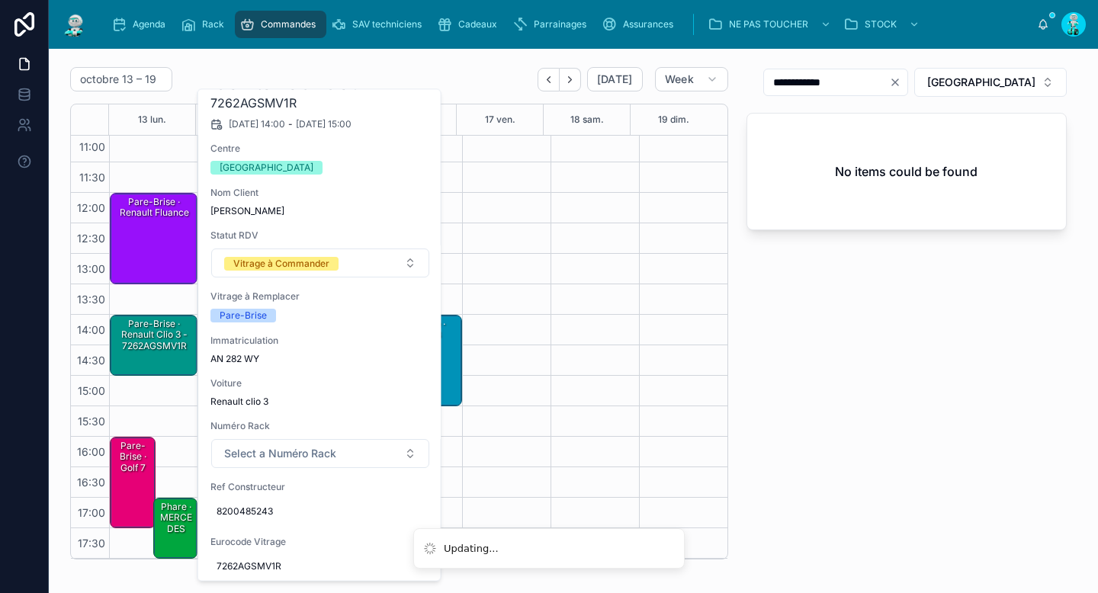
scroll to position [127, 0]
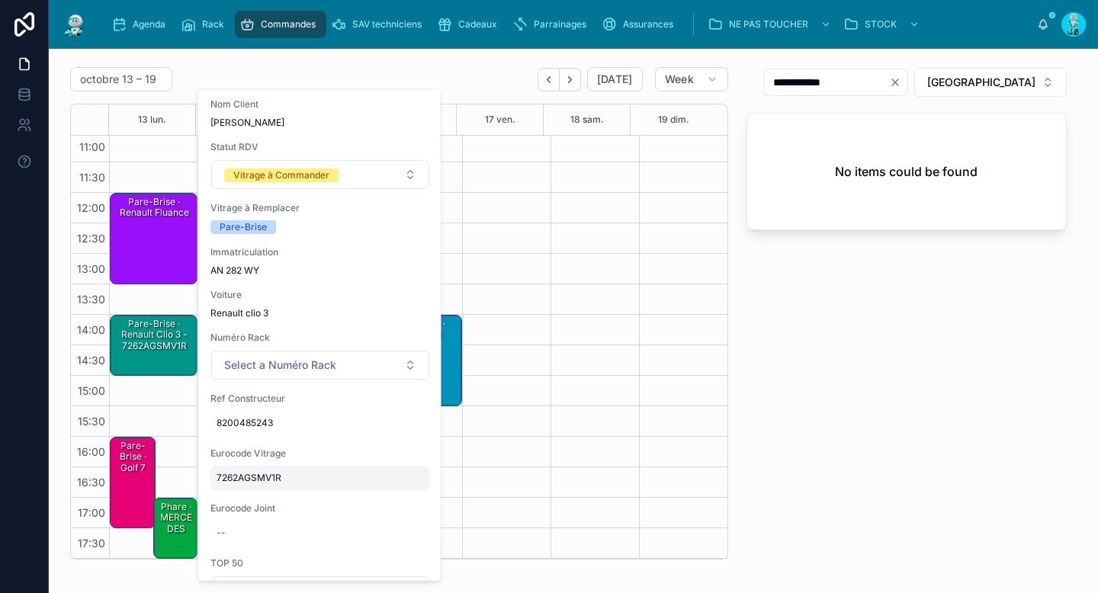
click at [258, 481] on span "7262AGSMV1R" at bounding box center [320, 479] width 207 height 12
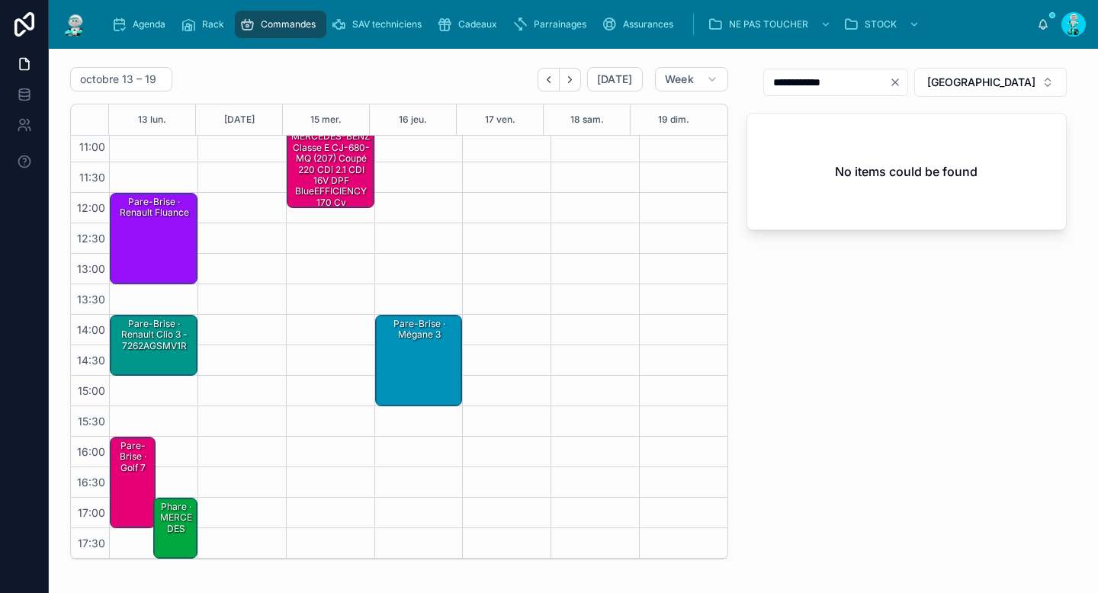
click at [270, 500] on div at bounding box center [242, 284] width 88 height 549
click at [160, 341] on div "Pare-Brise · Renault clio 3 - 7262AGSMV1R" at bounding box center [154, 335] width 83 height 36
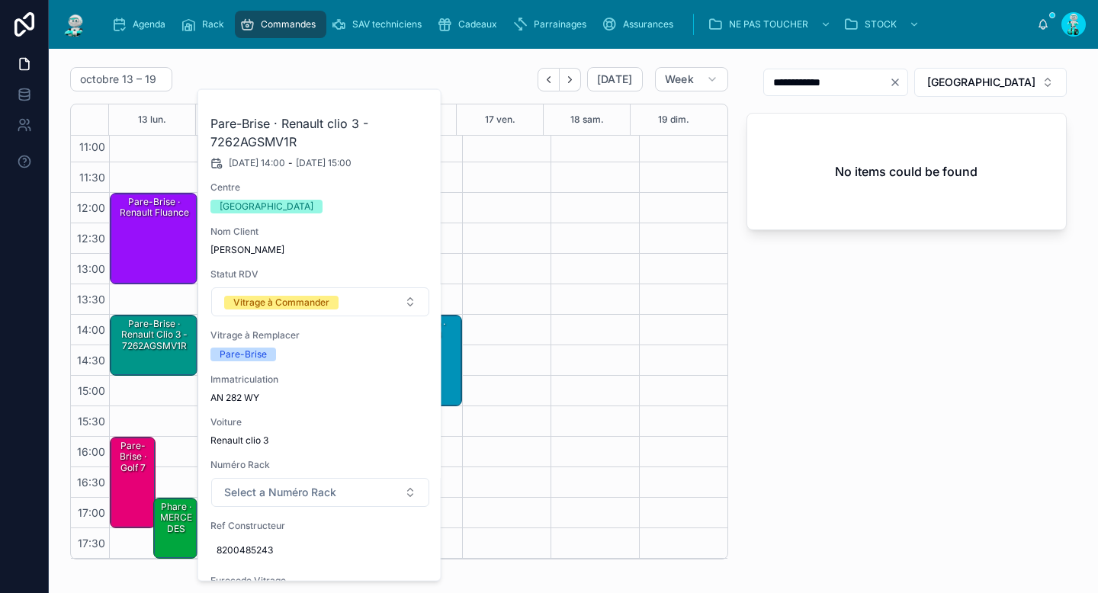
scroll to position [138, 0]
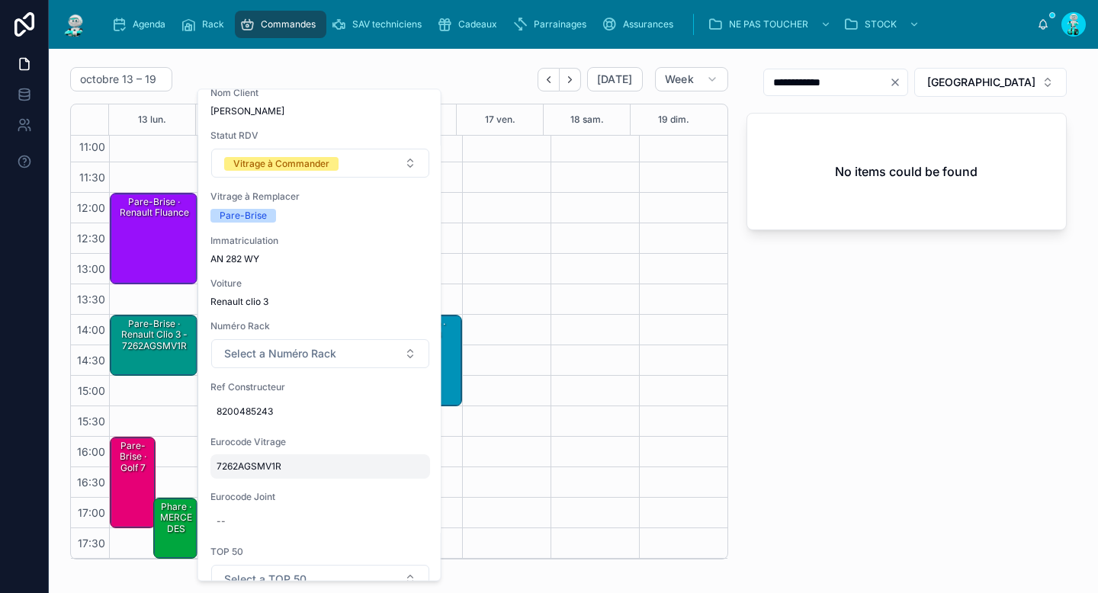
click at [262, 466] on span "7262AGSMV1R" at bounding box center [320, 467] width 207 height 12
click at [262, 494] on input "**********" at bounding box center [291, 489] width 143 height 21
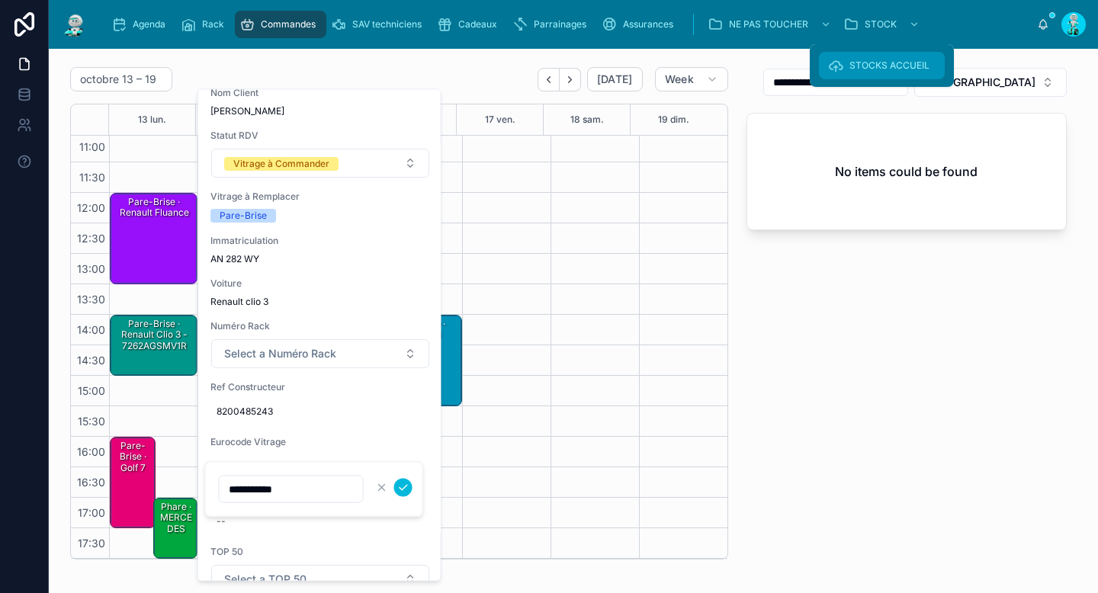
click at [834, 61] on icon at bounding box center [835, 65] width 15 height 15
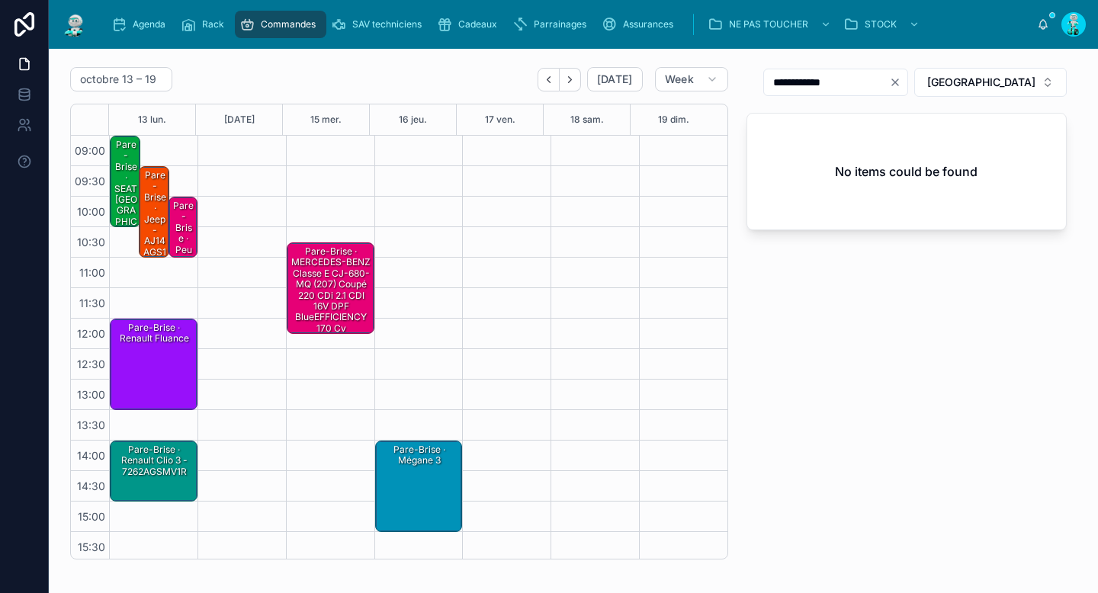
scroll to position [126, 0]
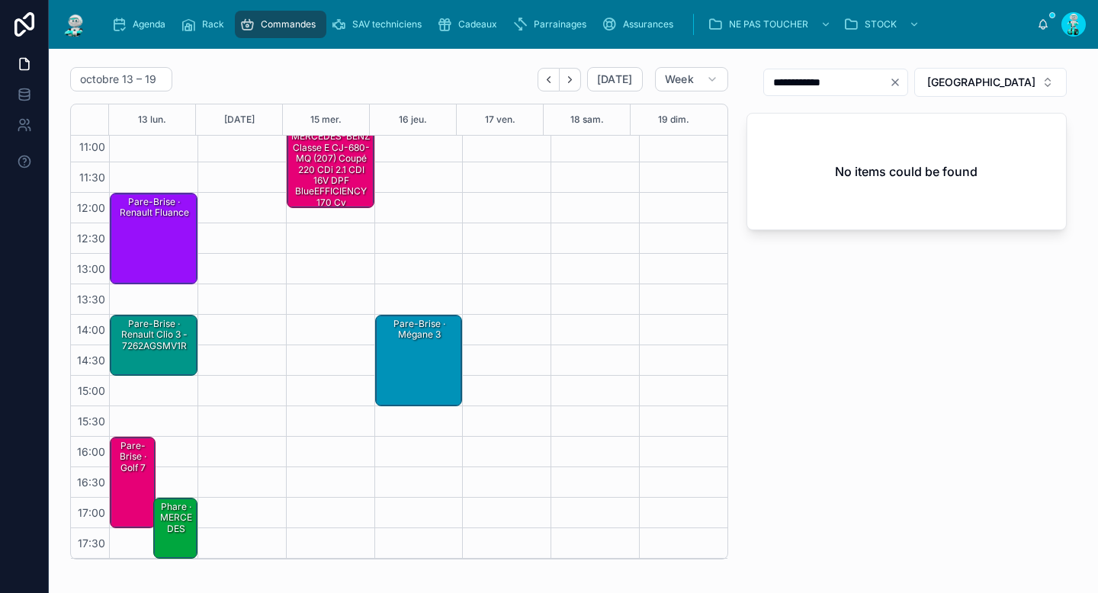
click at [879, 82] on input "**********" at bounding box center [826, 82] width 125 height 21
drag, startPoint x: 850, startPoint y: 81, endPoint x: 919, endPoint y: 79, distance: 69.4
click at [889, 79] on input "**********" at bounding box center [826, 82] width 125 height 21
type input "*****"
click at [166, 346] on div "Pare-Brise · Renault clio 3 - 7262AGSMV1R" at bounding box center [154, 335] width 83 height 36
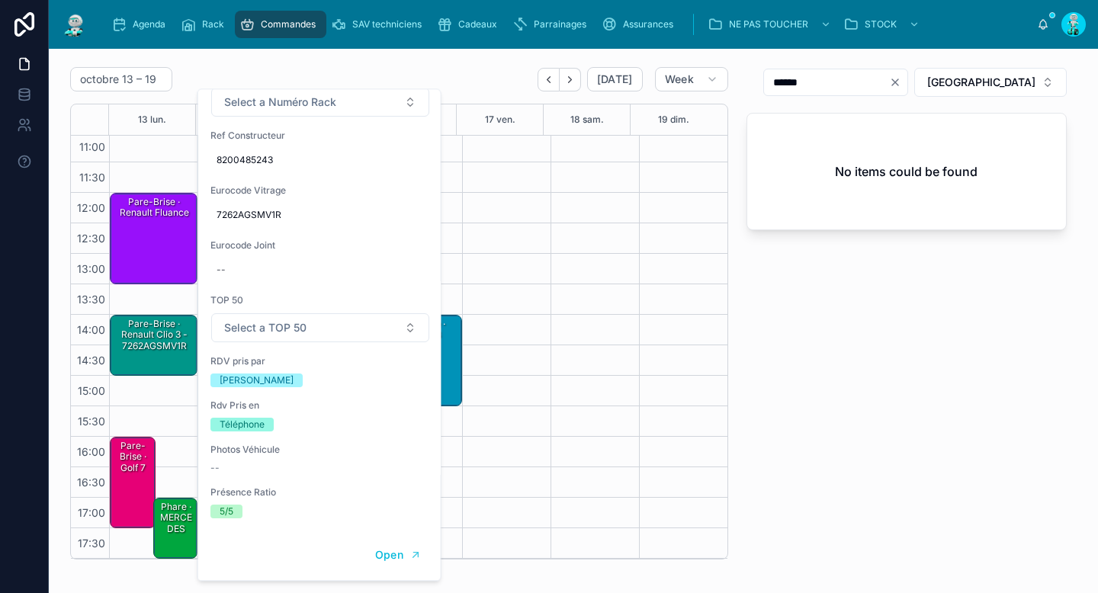
scroll to position [397, 0]
click at [280, 249] on div "Eurocode Joint --" at bounding box center [320, 261] width 220 height 43
click at [280, 259] on div "--" at bounding box center [320, 271] width 220 height 24
click button "submit" at bounding box center [403, 284] width 18 height 18
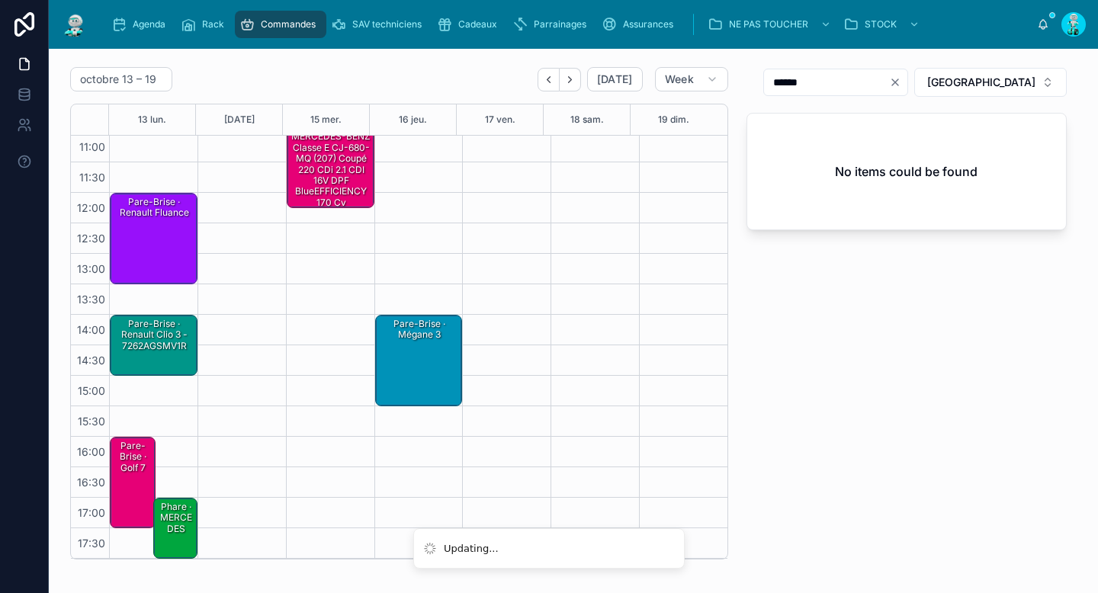
click at [182, 227] on div "09:00 09:30 10:00 10:30 11:00 11:30 12:00 12:30 13:00 13:30 14:00 14:30 15:00 1…" at bounding box center [399, 347] width 657 height 424
click at [121, 339] on div "Pare-Brise · Renault clio 3 - 7262AGSMV1R" at bounding box center [154, 335] width 83 height 36
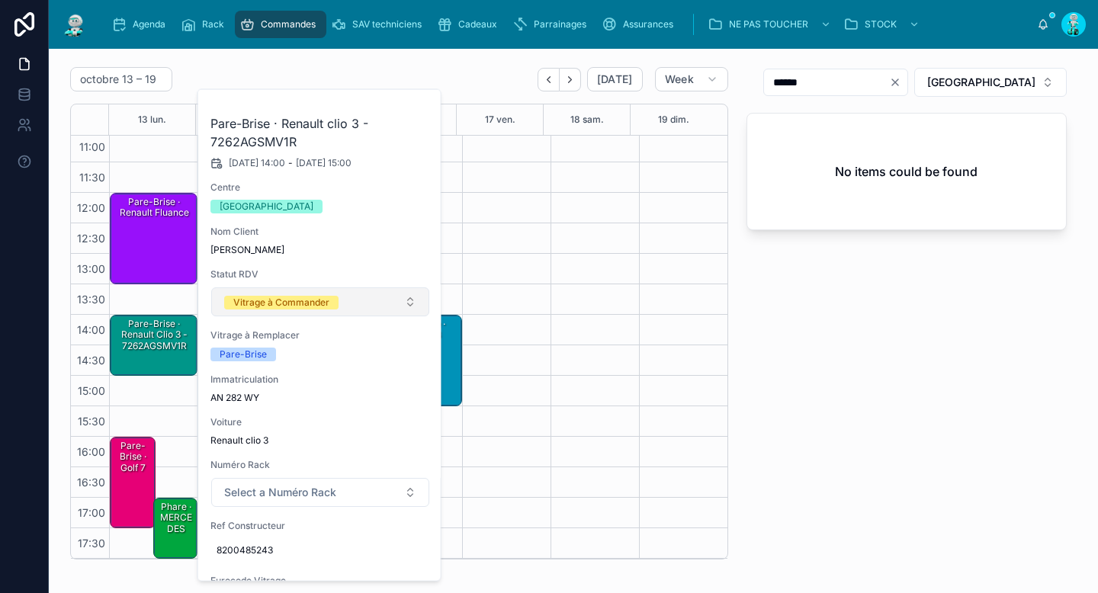
click at [299, 308] on div "Vitrage à Commander" at bounding box center [281, 303] width 96 height 14
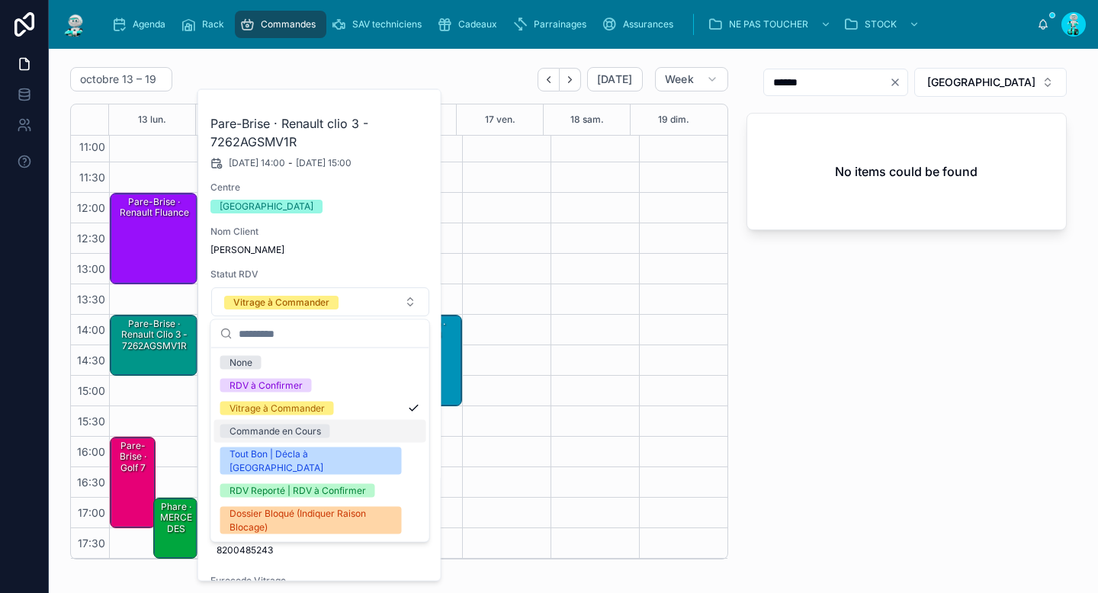
click at [299, 429] on div "Commande en Cours" at bounding box center [276, 432] width 92 height 14
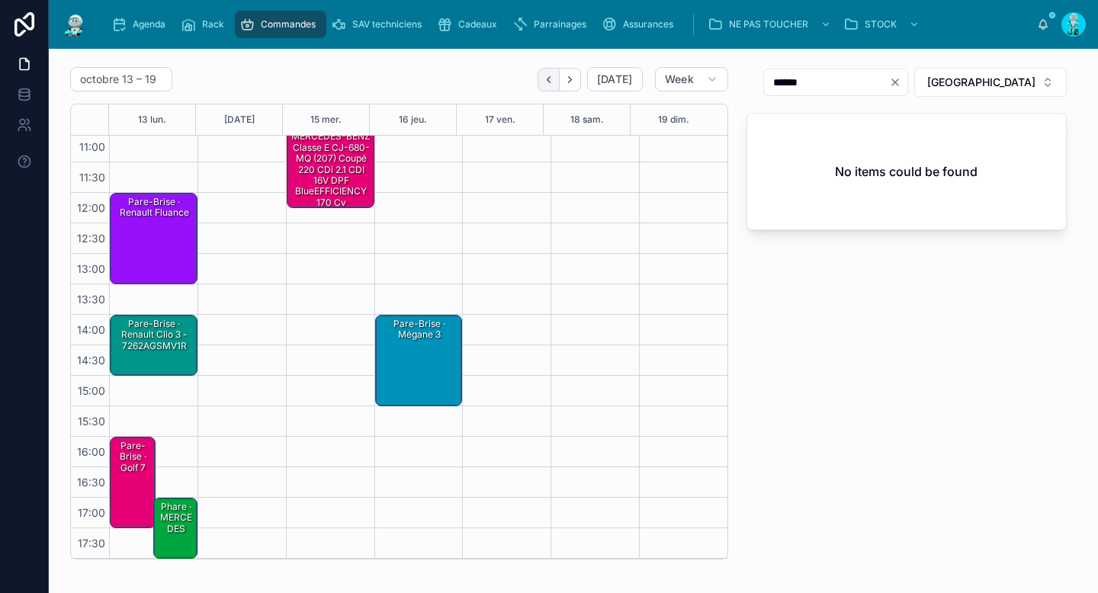
click at [543, 87] on button "Back" at bounding box center [549, 80] width 22 height 24
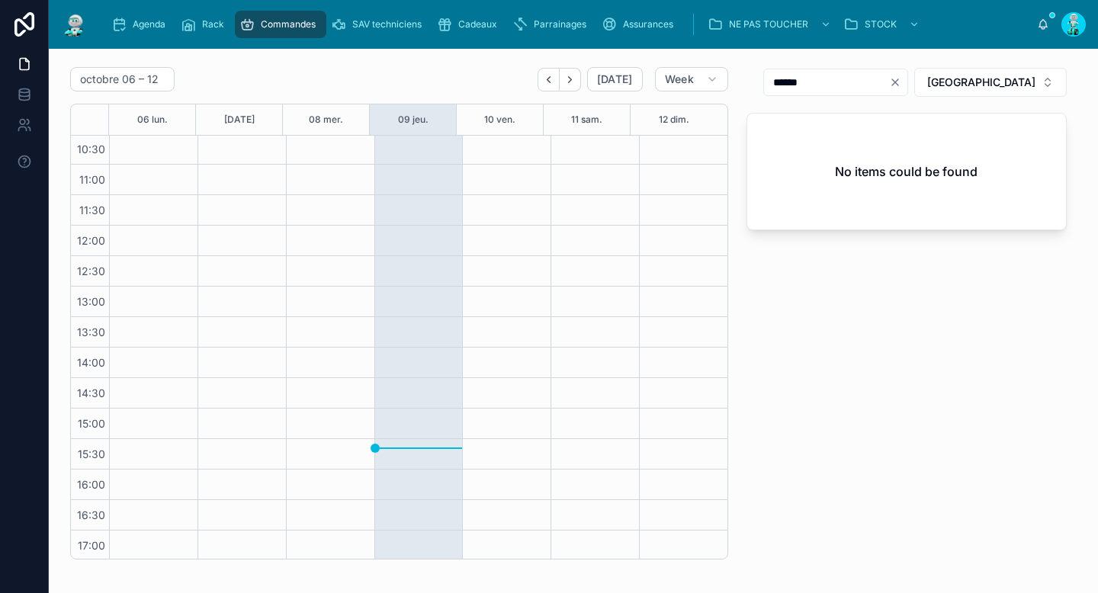
scroll to position [126, 0]
click at [564, 78] on icon "Next" at bounding box center [569, 79] width 11 height 11
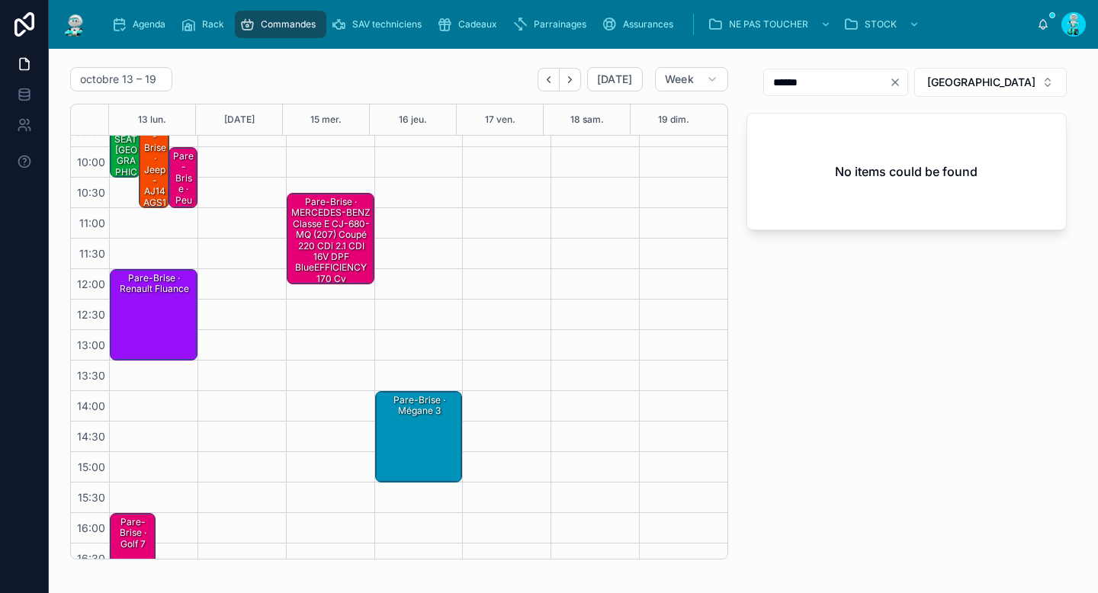
scroll to position [126, 0]
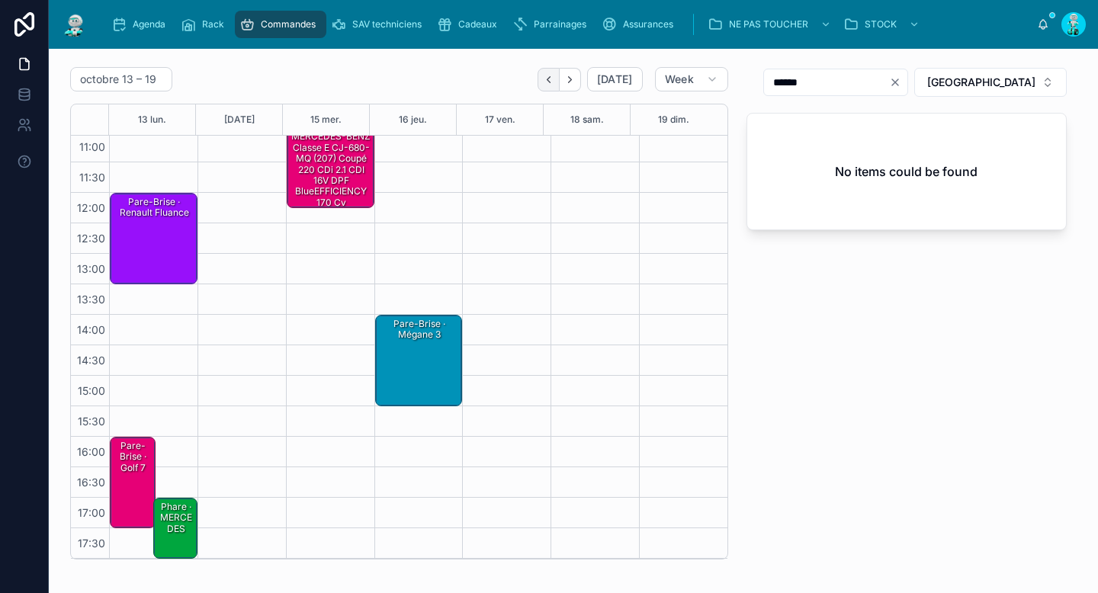
click at [543, 76] on icon "Back" at bounding box center [548, 79] width 11 height 11
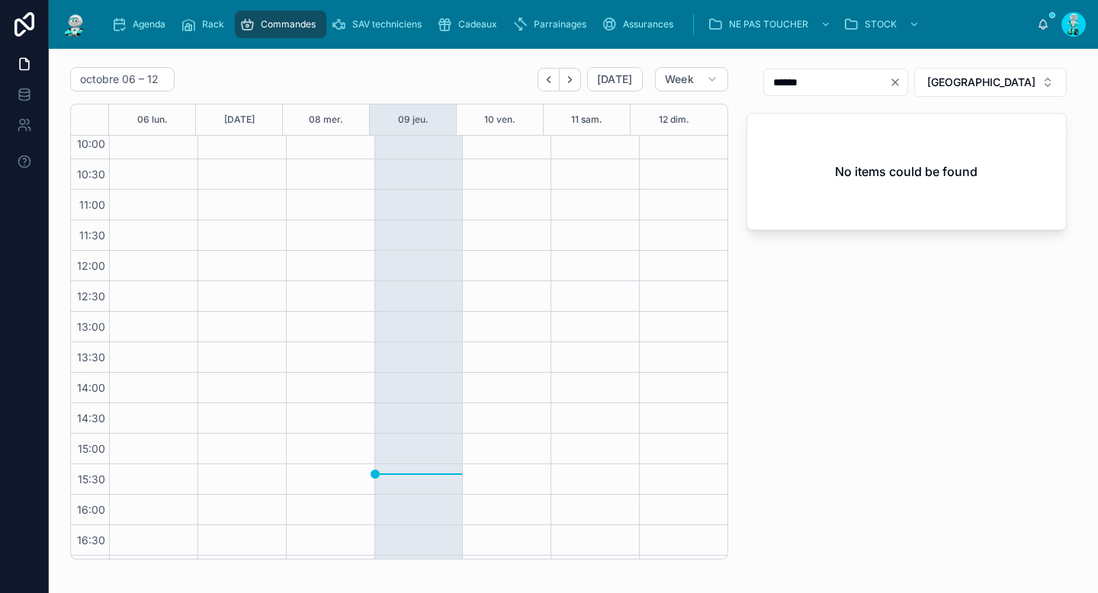
scroll to position [126, 0]
click at [564, 74] on icon "Next" at bounding box center [569, 79] width 11 height 11
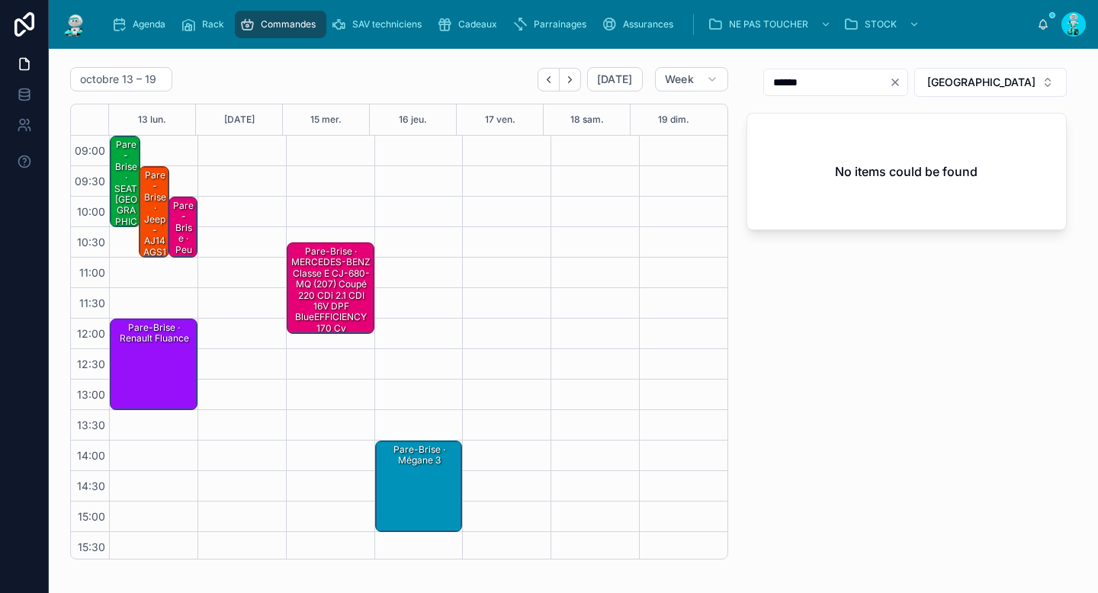
click at [121, 179] on div "Pare-Brise · SEAT Ibiza" at bounding box center [126, 194] width 26 height 113
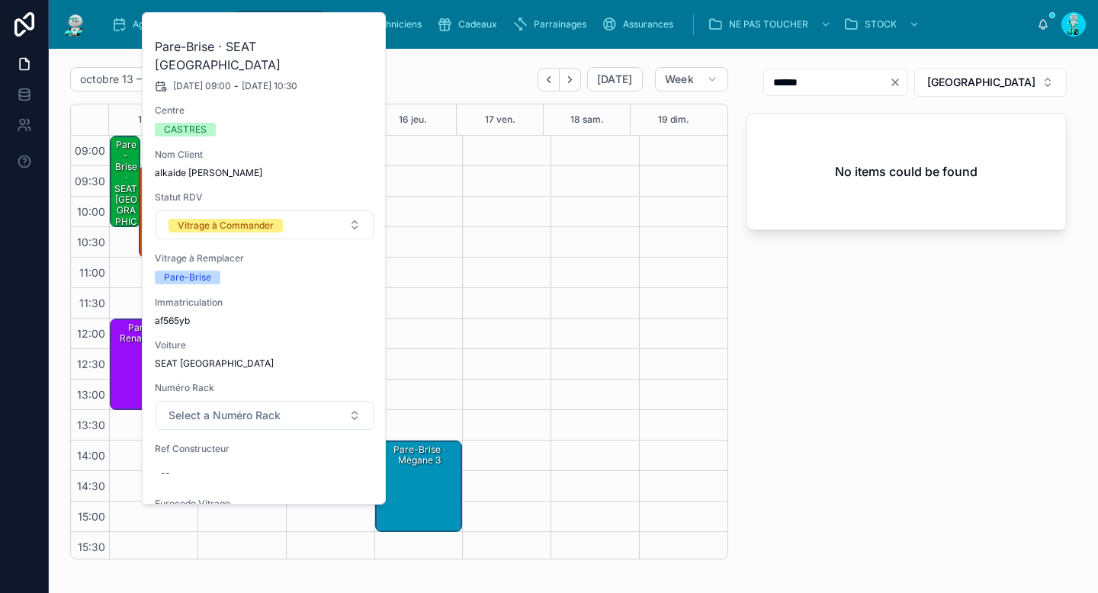
click at [169, 315] on span "af565yb" at bounding box center [265, 321] width 220 height 12
copy span "af565yb"
click at [208, 461] on div "--" at bounding box center [265, 473] width 220 height 24
type input "**********"
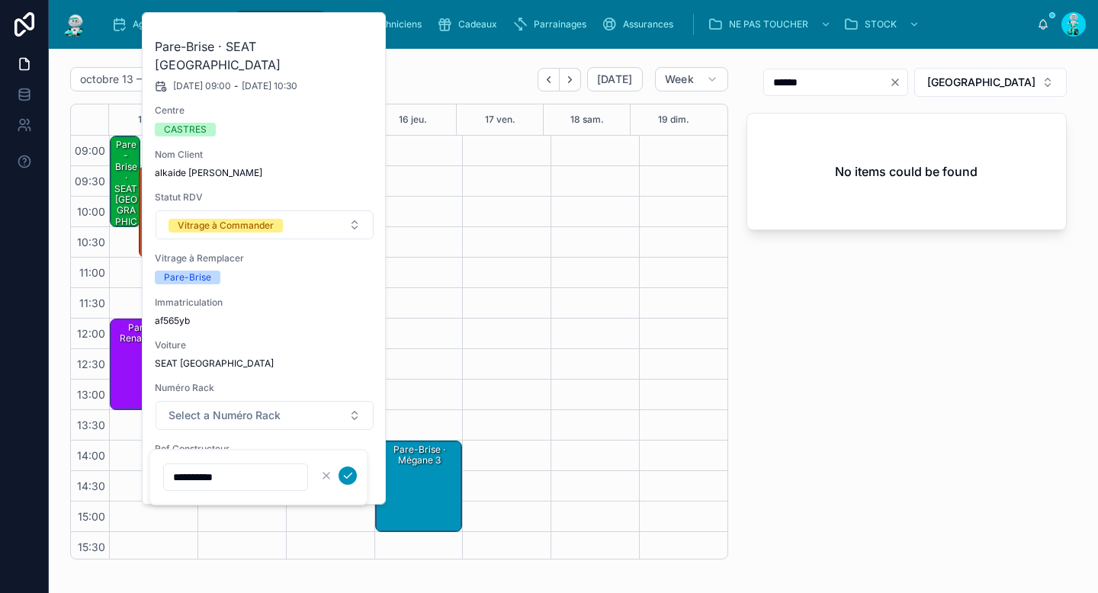
click at [352, 473] on icon "submit" at bounding box center [348, 476] width 12 height 12
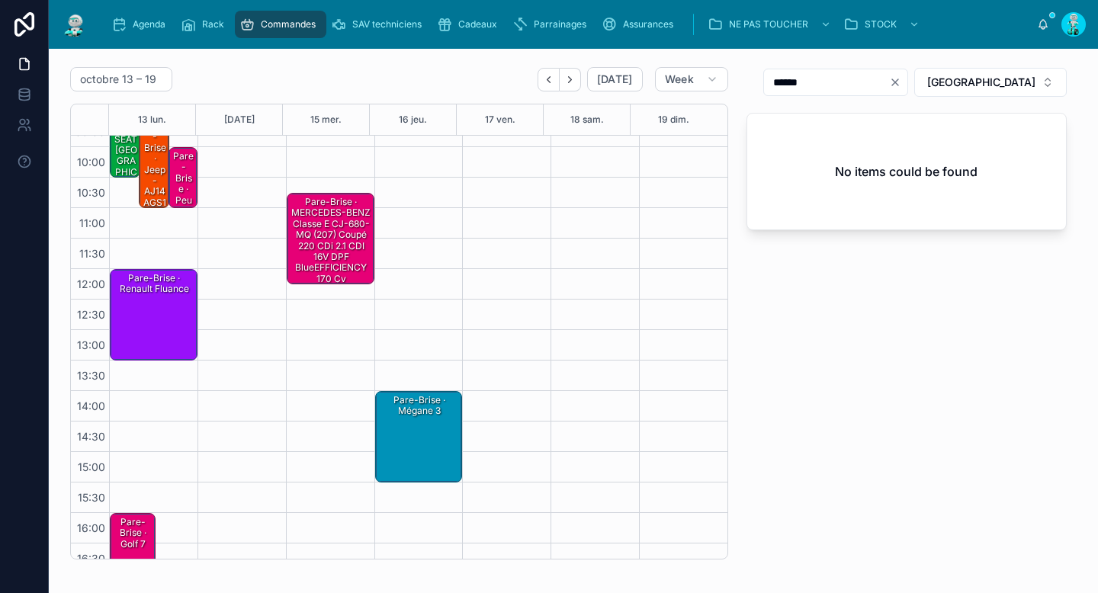
scroll to position [126, 0]
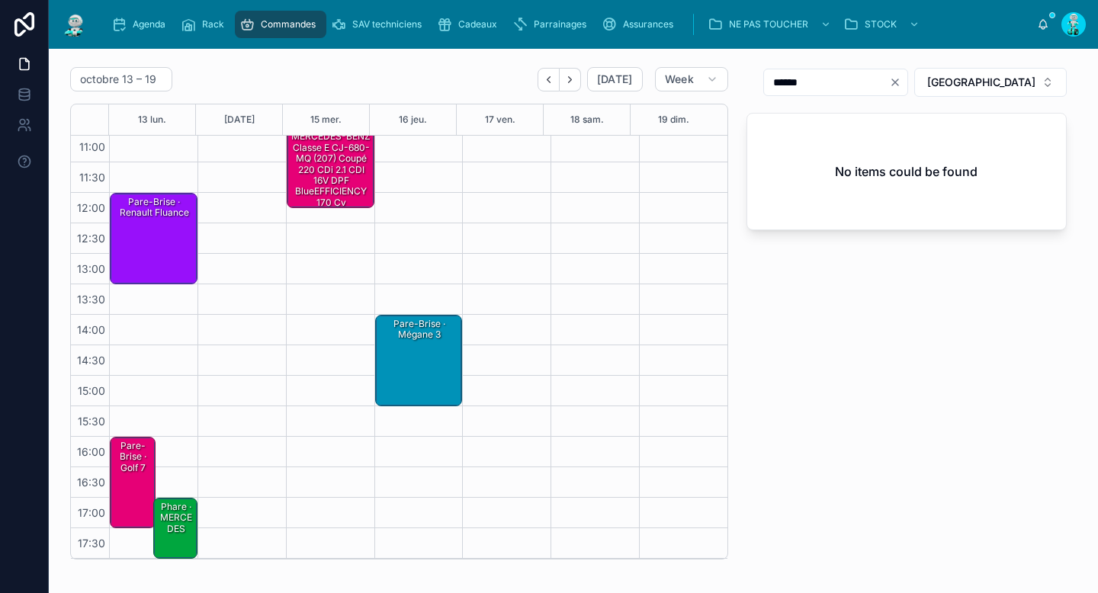
click at [166, 532] on div "Phare · MERCEDES" at bounding box center [175, 518] width 39 height 36
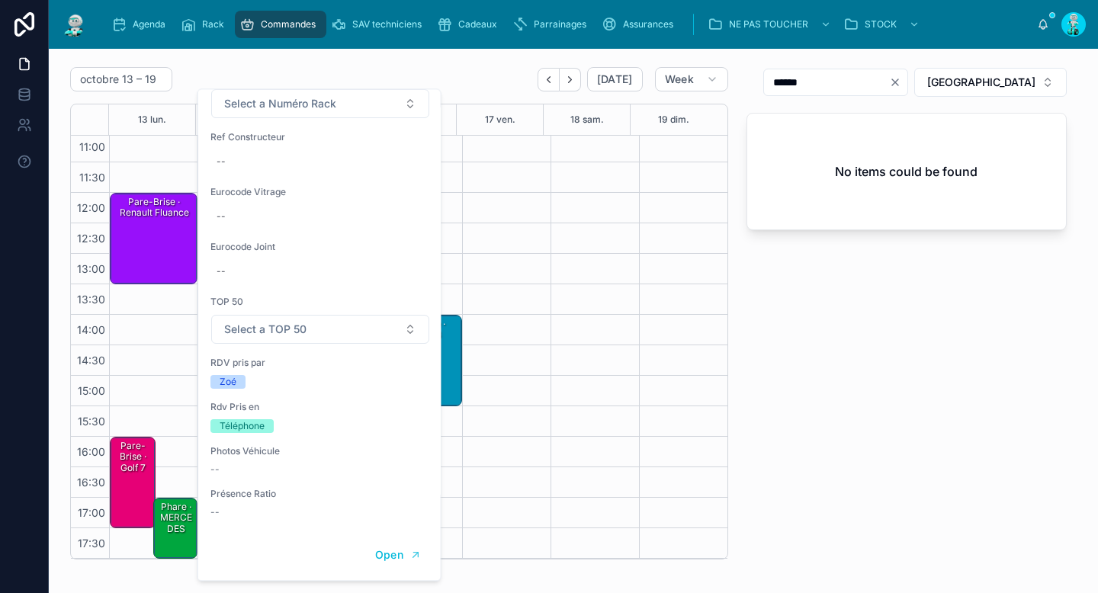
scroll to position [0, 0]
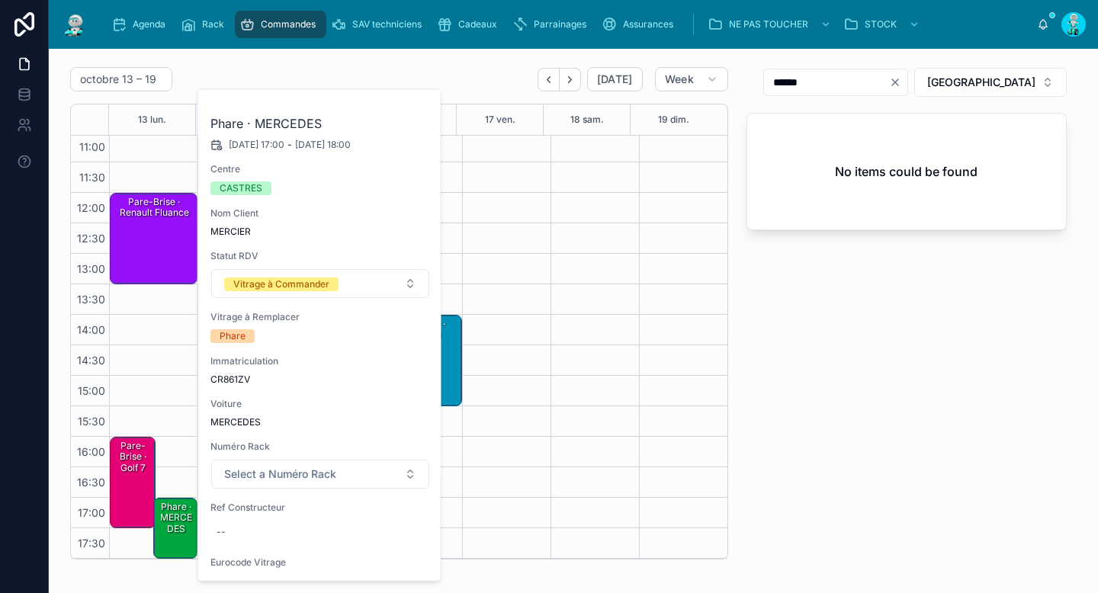
click at [0, 0] on button at bounding box center [0, 0] width 0 height 0
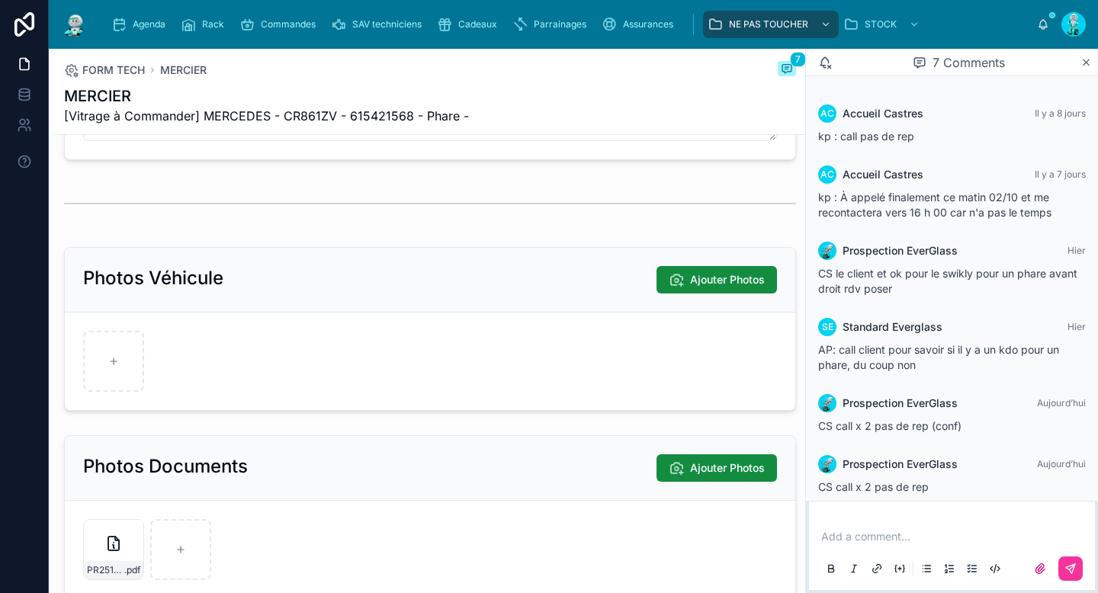
scroll to position [996, 0]
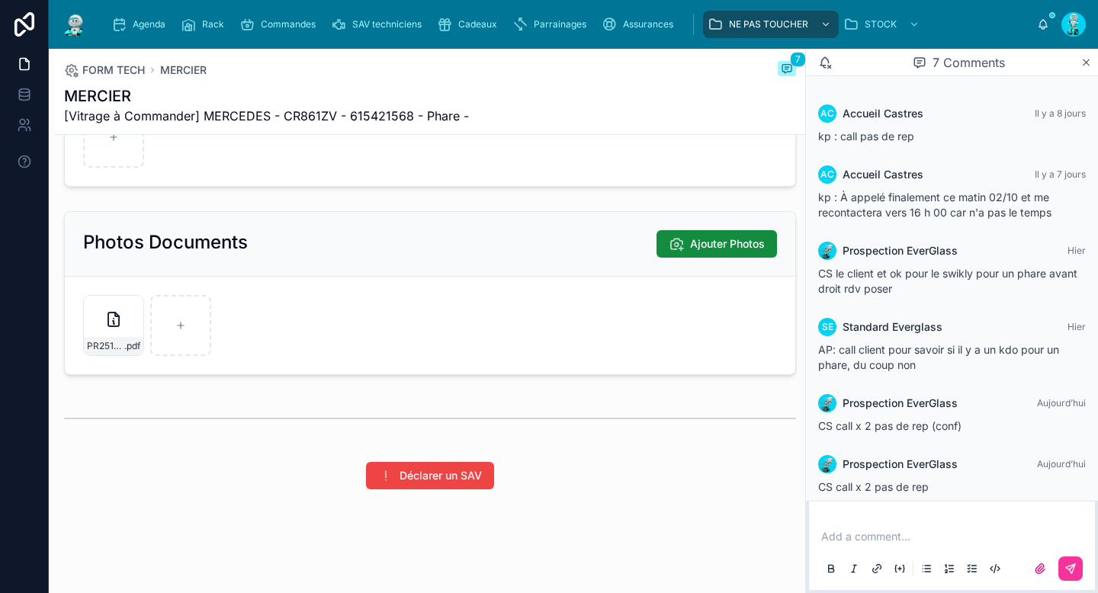
click at [876, 536] on p at bounding box center [955, 536] width 268 height 15
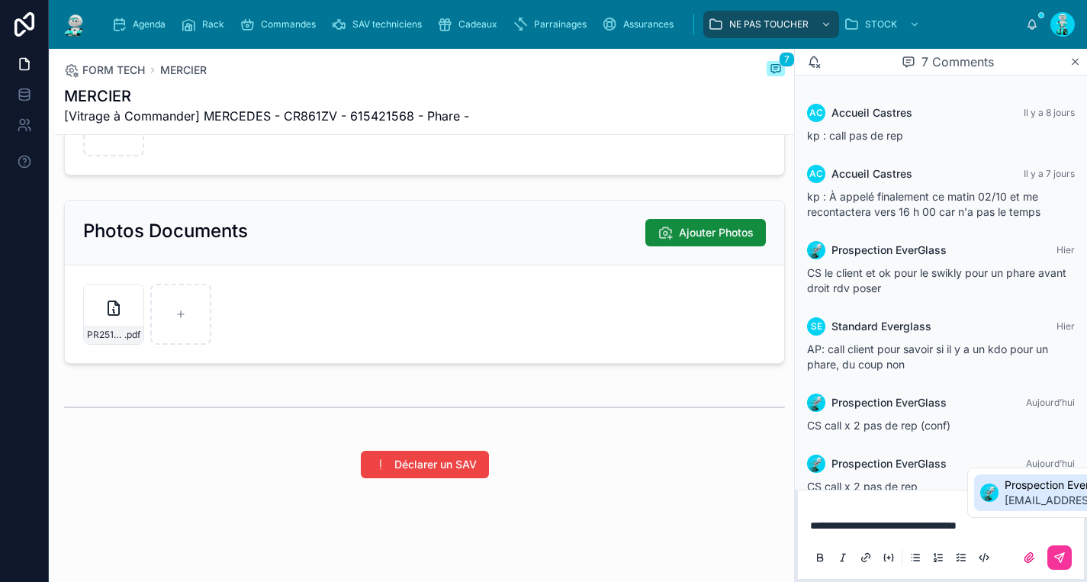
click at [1017, 491] on span "Prospection EverGlass" at bounding box center [1096, 484] width 184 height 15
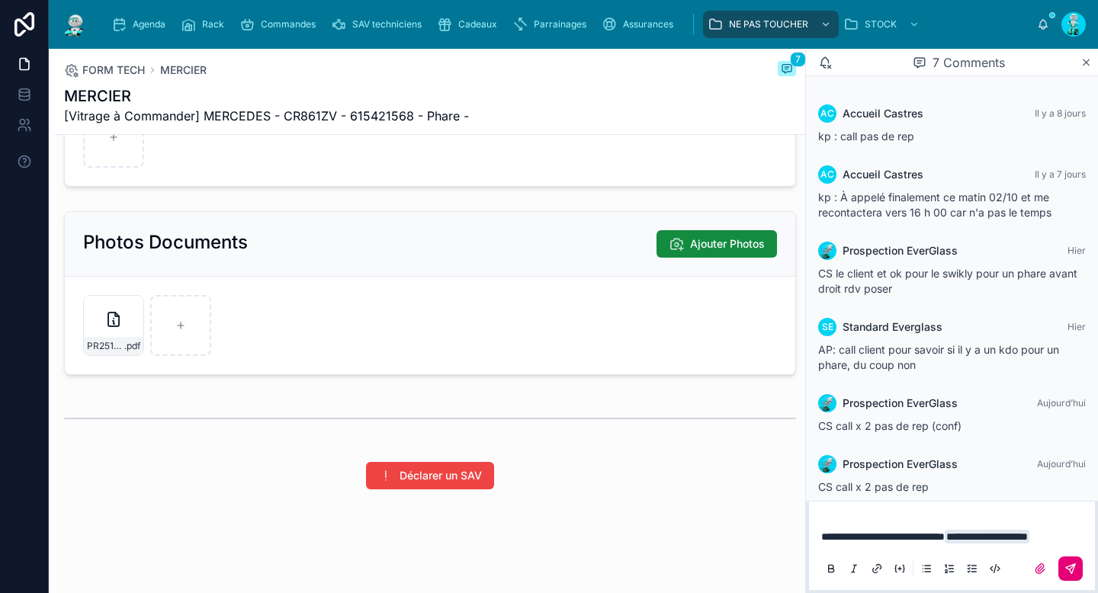
click at [1075, 563] on icon at bounding box center [1071, 569] width 12 height 12
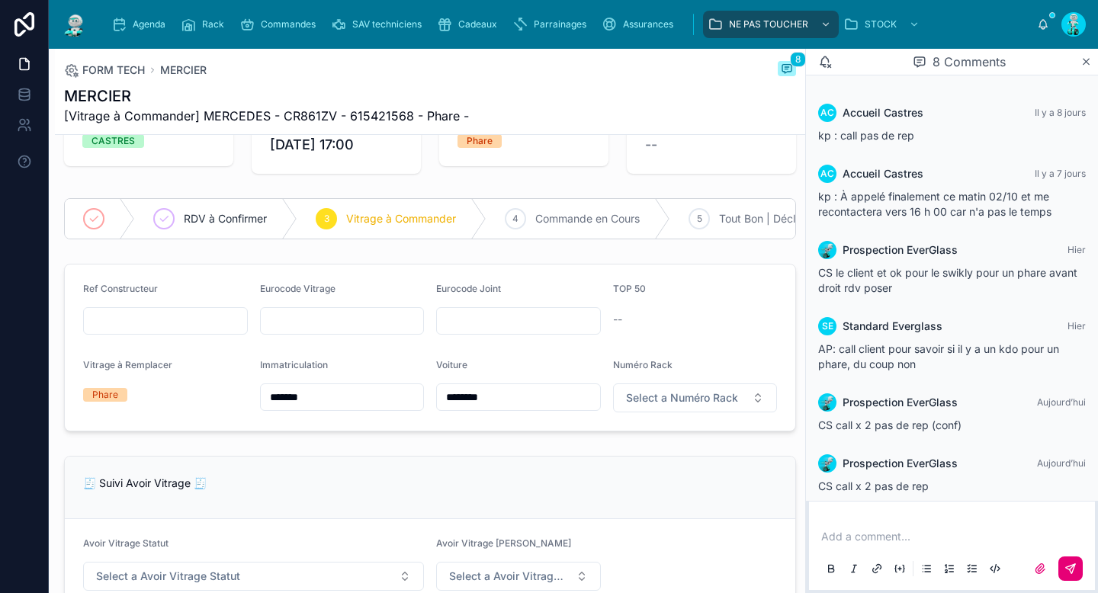
scroll to position [0, 0]
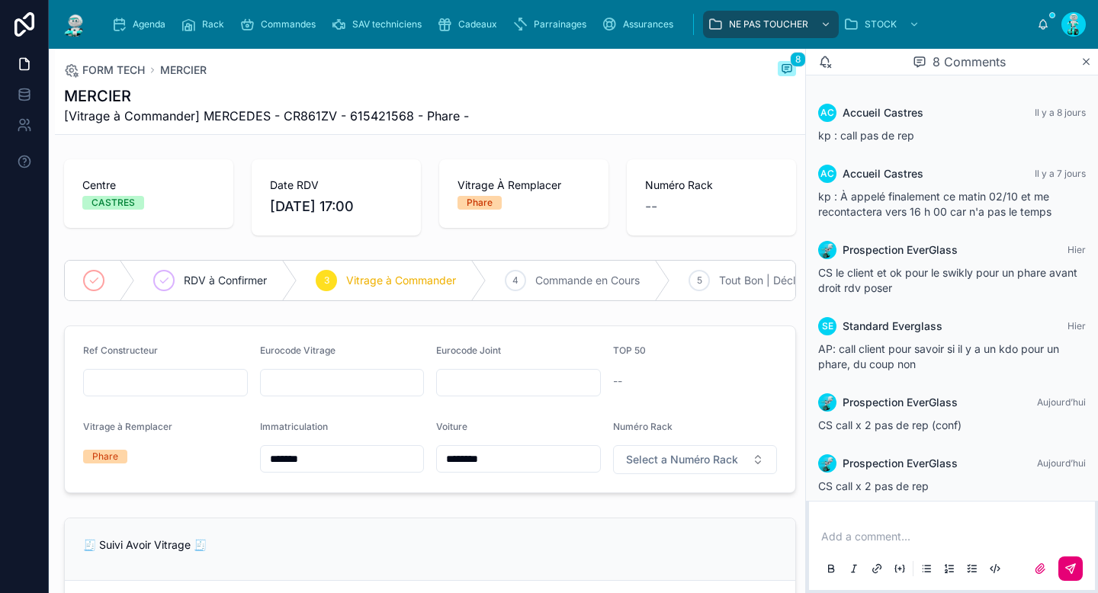
click at [234, 286] on span "RDV à Confirmer" at bounding box center [225, 280] width 83 height 15
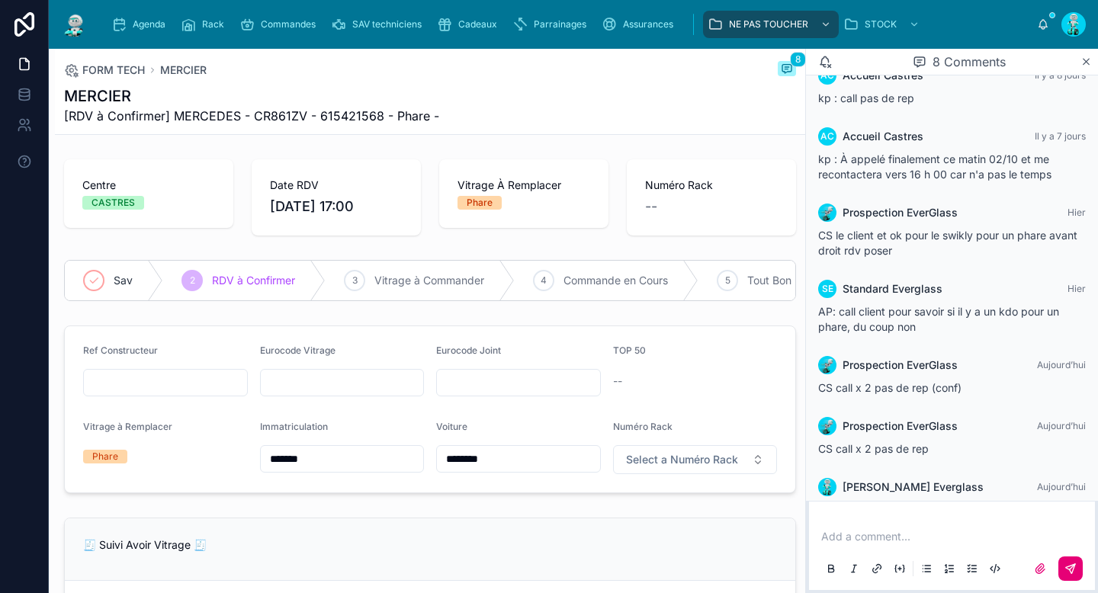
scroll to position [196, 0]
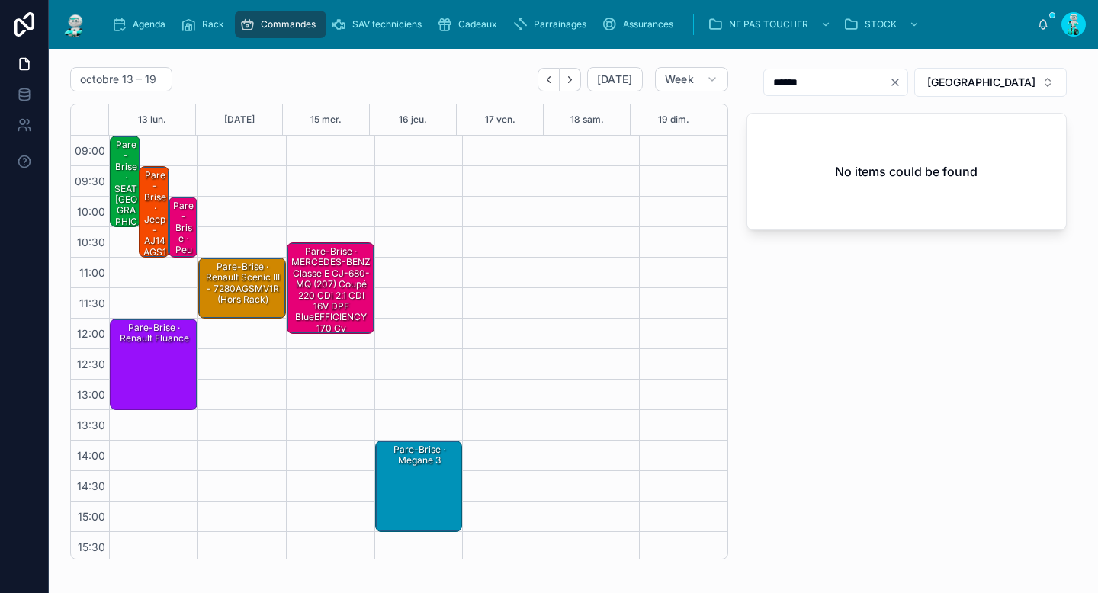
click at [125, 192] on div "Pare-Brise · SEAT Ibiza" at bounding box center [126, 194] width 26 height 113
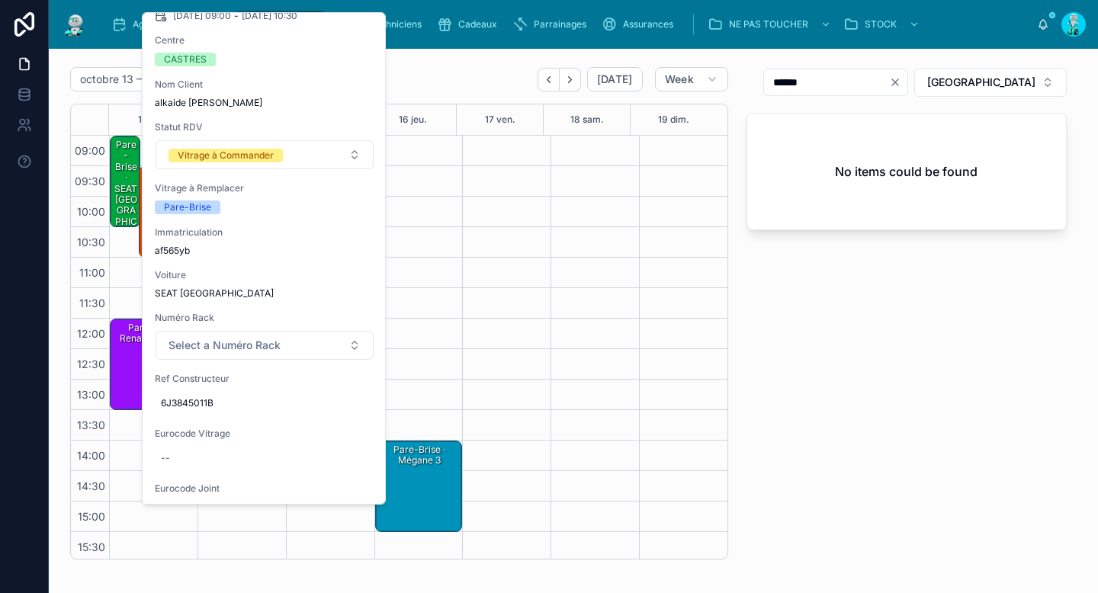
scroll to position [137, 0]
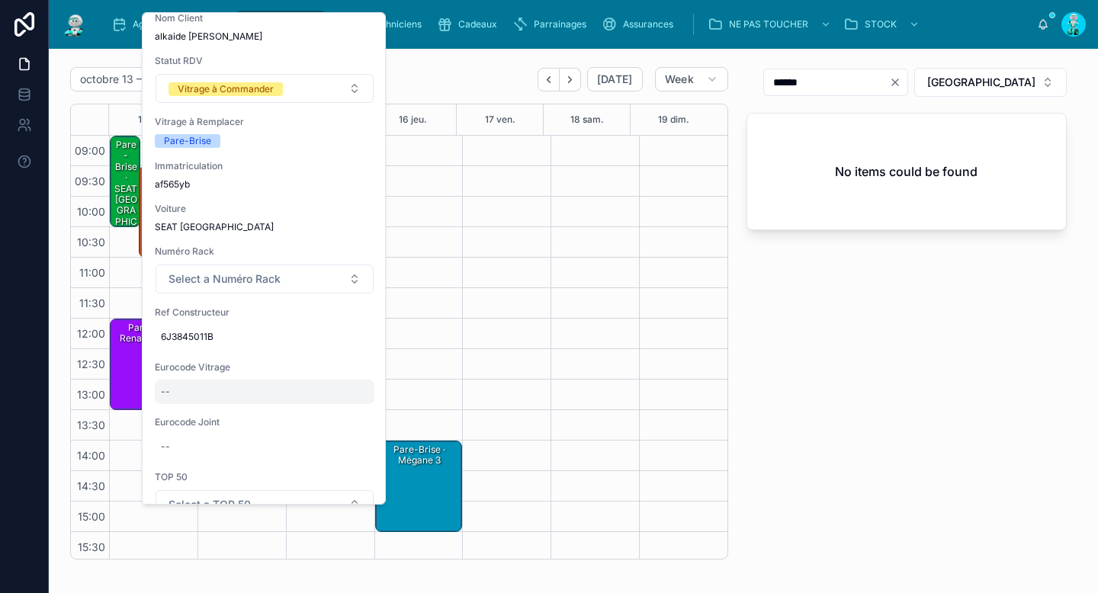
click at [249, 380] on div "--" at bounding box center [265, 392] width 220 height 24
type input "**********"
click at [348, 397] on icon "submit" at bounding box center [348, 394] width 12 height 12
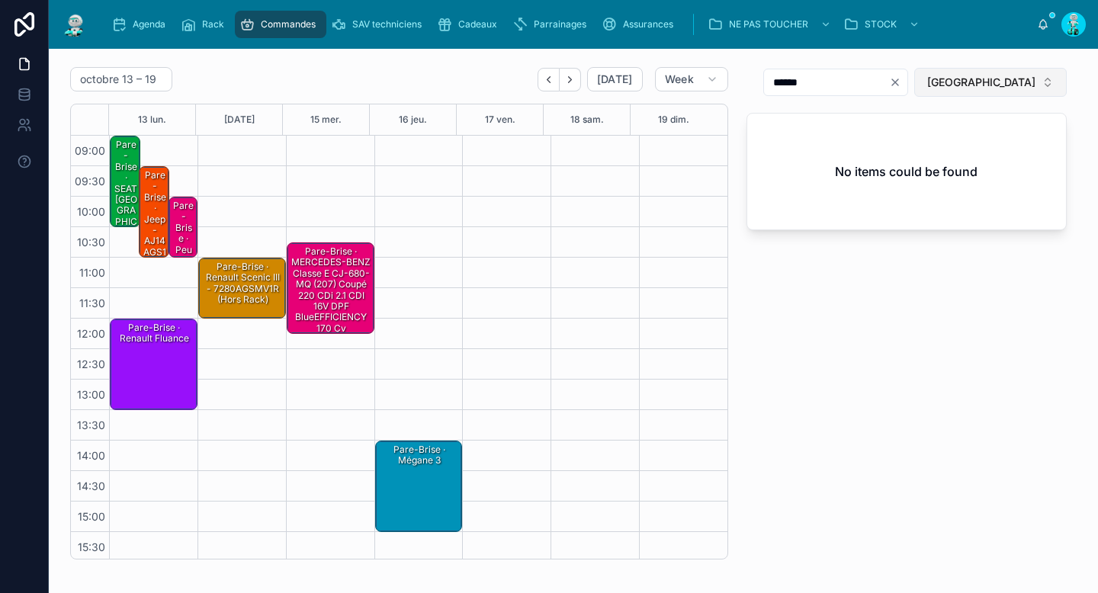
click at [984, 91] on button "TOULOUSE" at bounding box center [990, 82] width 153 height 29
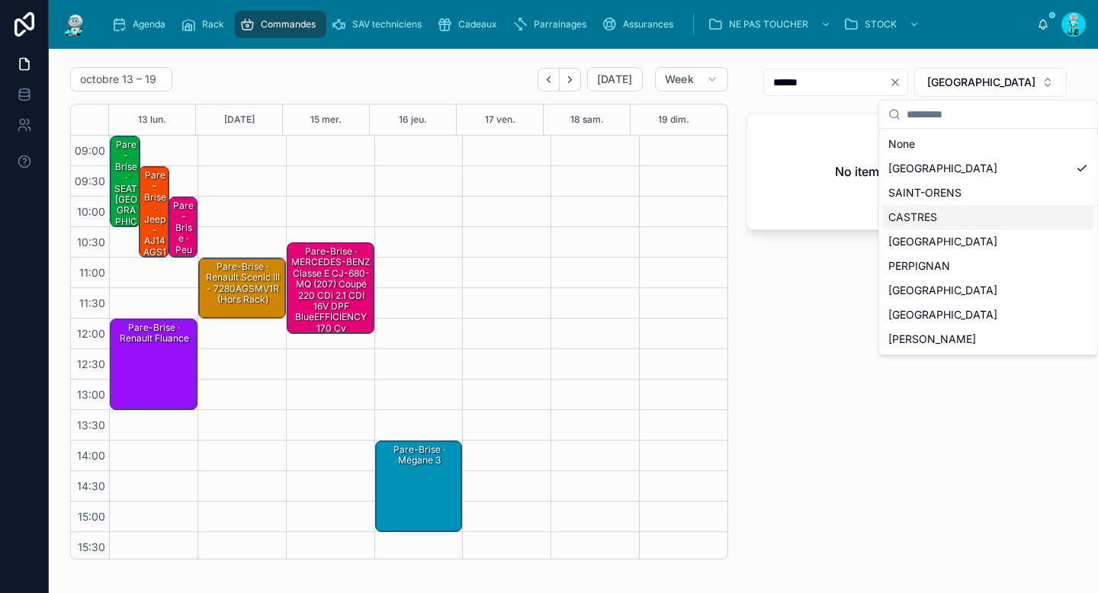
drag, startPoint x: 930, startPoint y: 220, endPoint x: 941, endPoint y: 111, distance: 109.7
click at [930, 220] on div "CASTRES" at bounding box center [988, 217] width 212 height 24
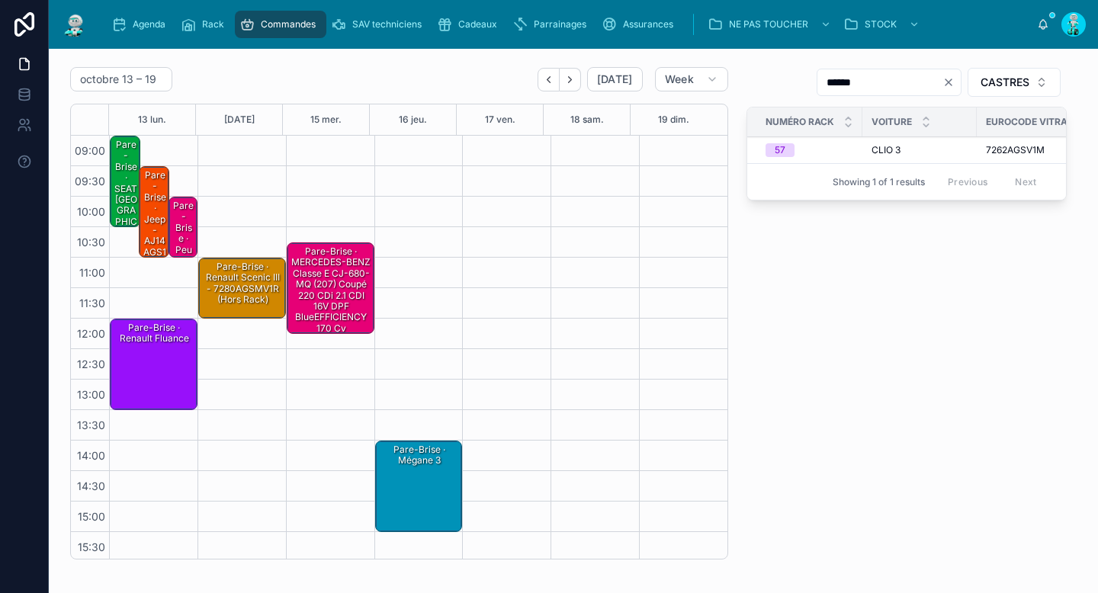
click at [943, 78] on icon "Clear" at bounding box center [949, 82] width 12 height 12
click at [915, 82] on input "text" at bounding box center [898, 82] width 125 height 21
paste input "**********"
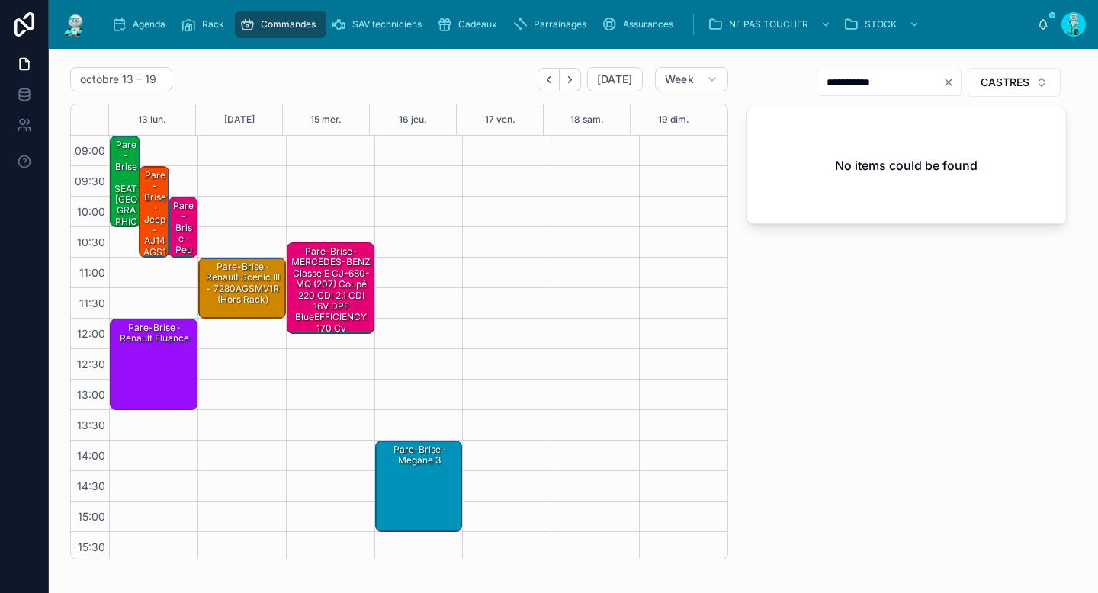
type input "**********"
click at [116, 185] on div "Pare-Brise · SEAT Ibiza - 7614AGSVZ1H" at bounding box center [126, 211] width 26 height 146
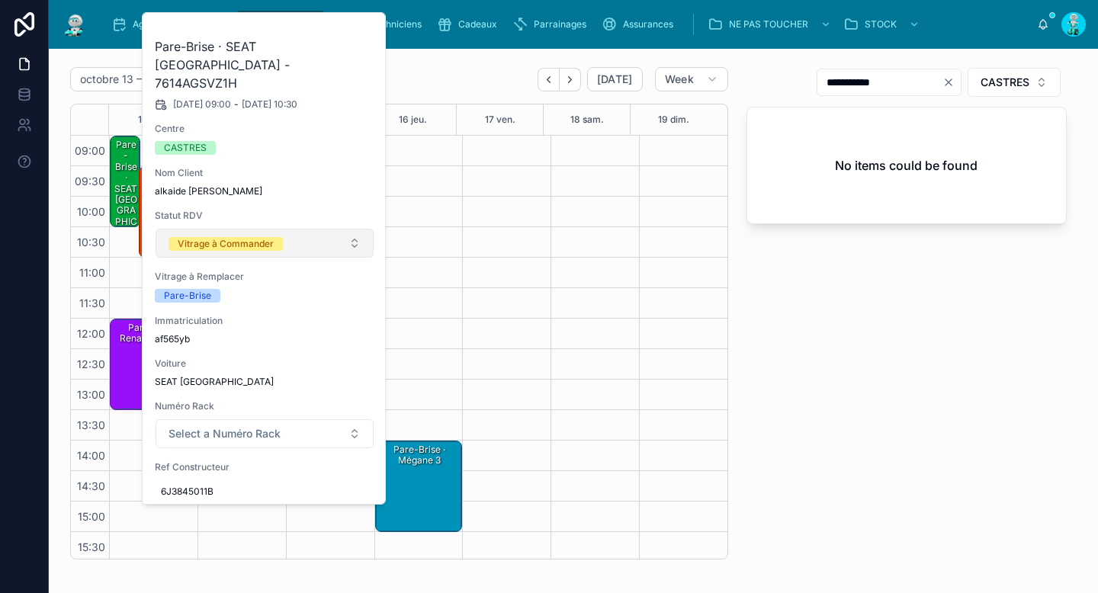
click at [207, 238] on button "Vitrage à Commander" at bounding box center [265, 243] width 218 height 29
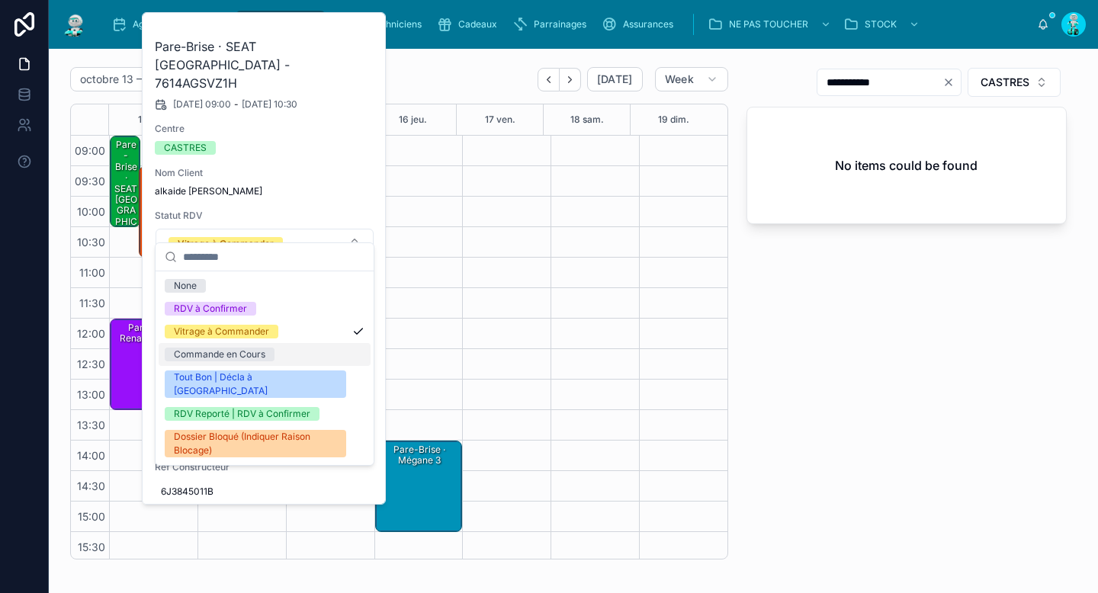
click at [213, 350] on div "Commande en Cours" at bounding box center [220, 355] width 92 height 14
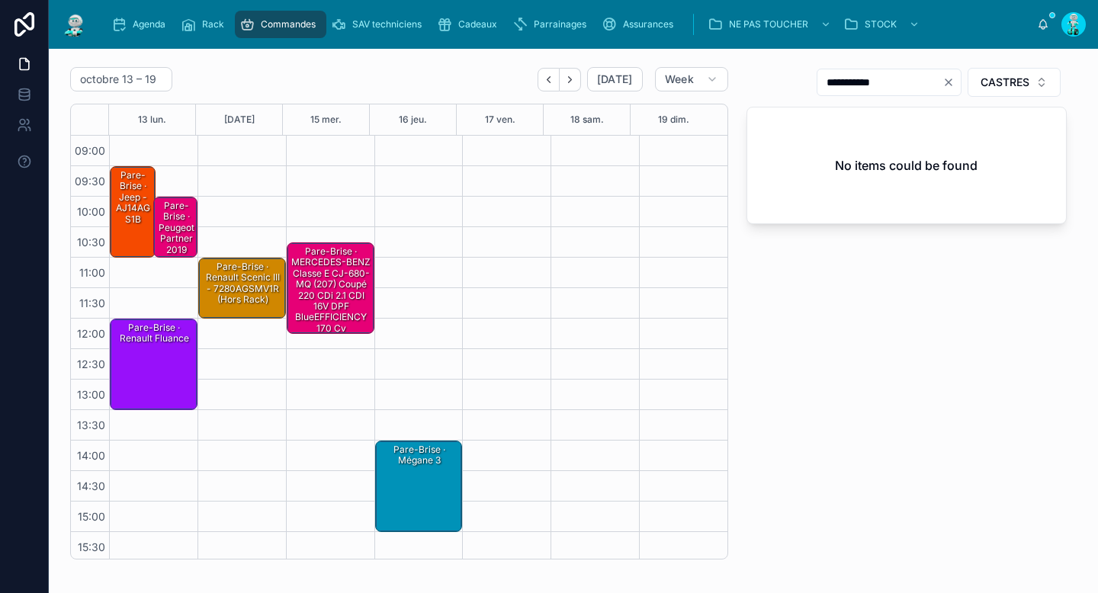
click at [119, 208] on div "Pare-Brise · jeep - AJ14AGS1B" at bounding box center [133, 198] width 41 height 58
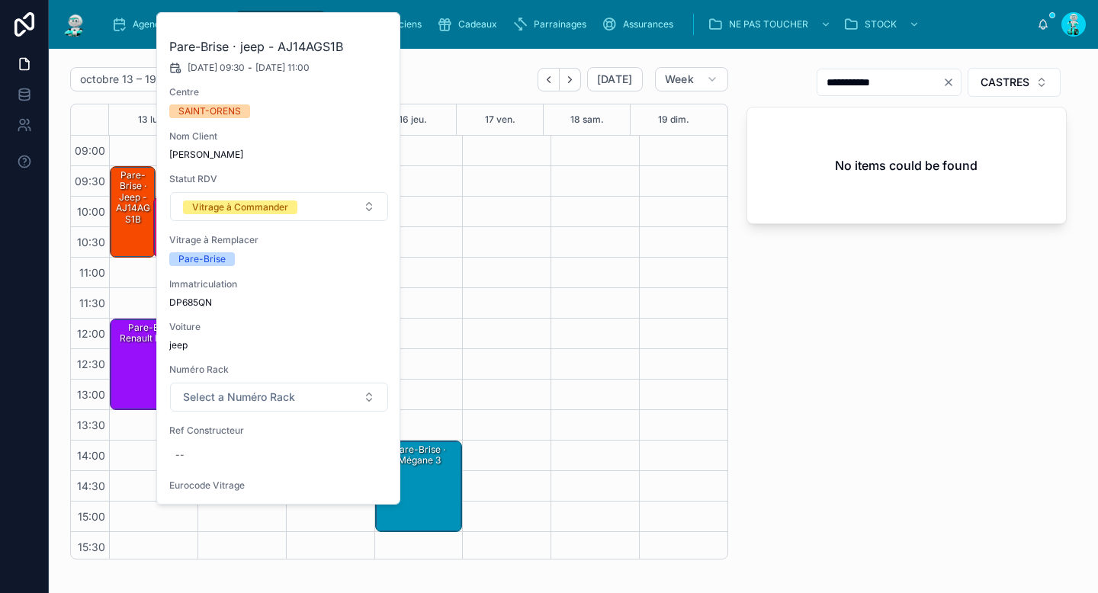
click at [197, 305] on span "DP685QN" at bounding box center [279, 303] width 220 height 12
copy span "DP685QN"
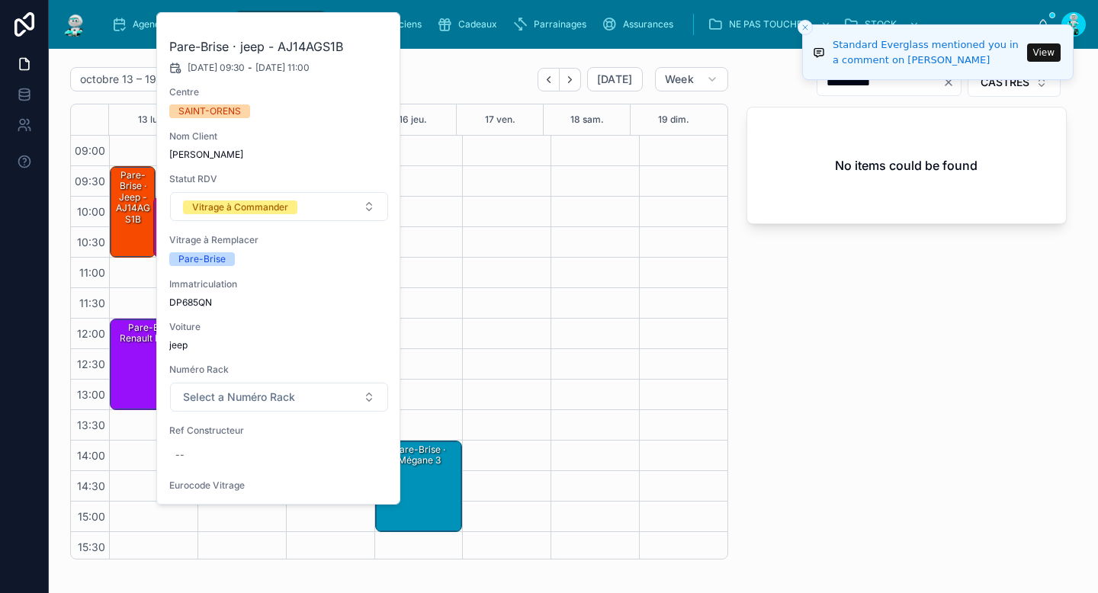
click at [877, 313] on div "**********" at bounding box center [907, 313] width 339 height 505
click at [876, 313] on div "**********" at bounding box center [907, 313] width 339 height 505
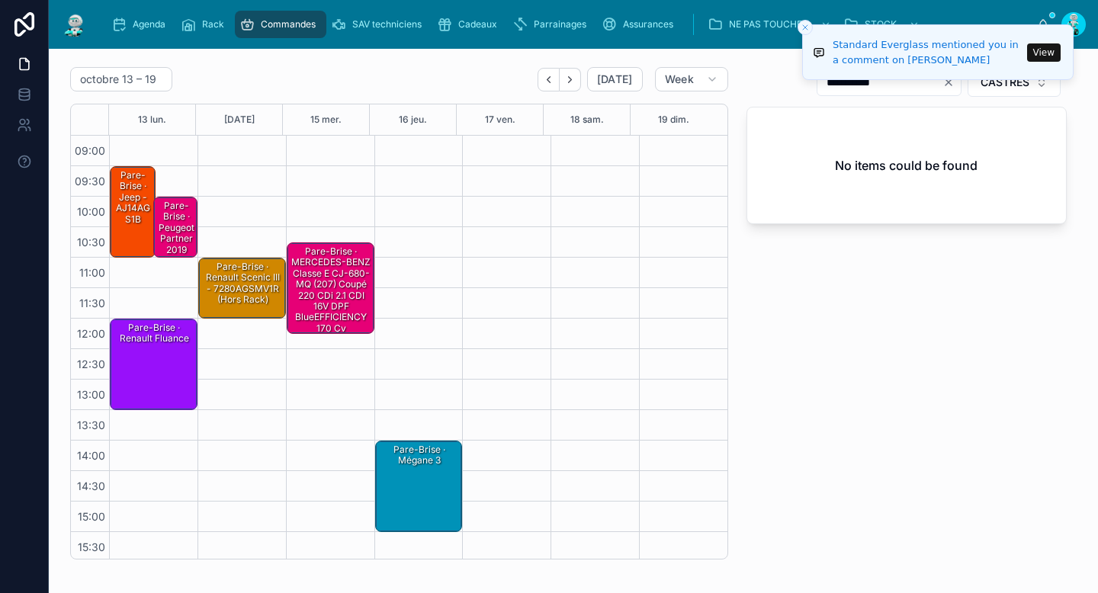
click at [175, 219] on div "Pare-Brise · Peugeot partner 2019" at bounding box center [175, 228] width 39 height 58
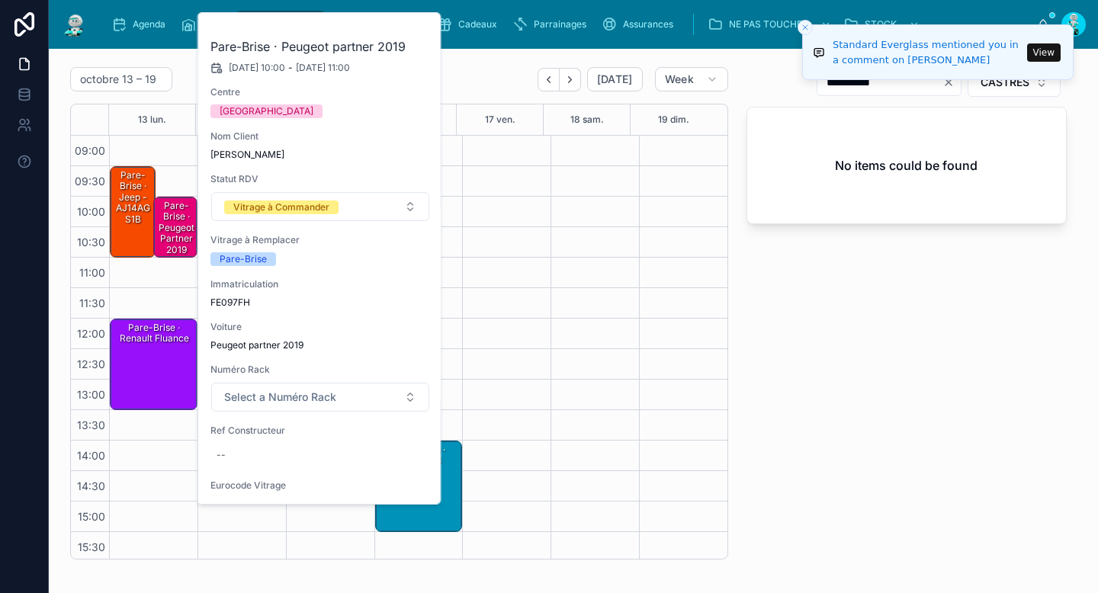
click at [233, 301] on span "FE097FH" at bounding box center [320, 303] width 220 height 12
copy span "FE097FH"
click at [151, 233] on div "09:30 – 11:00 Pare-Brise · jeep - AJ14AGS1B 12:00 – 13:30 Pare-Brise · Renault …" at bounding box center [153, 410] width 88 height 549
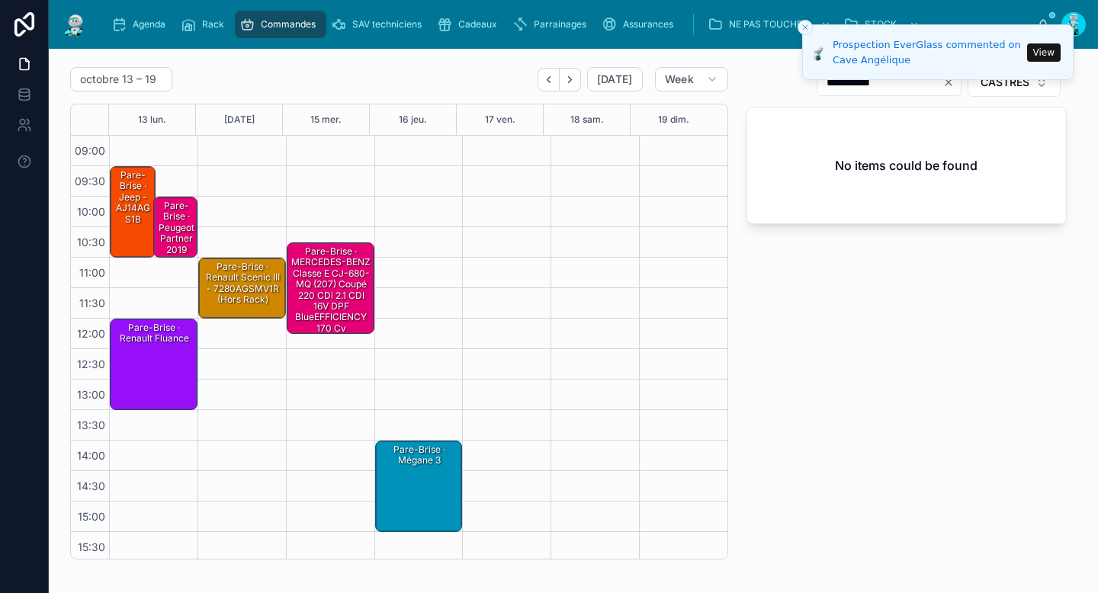
click at [170, 227] on div "Pare-Brise · Peugeot partner 2019" at bounding box center [175, 228] width 39 height 58
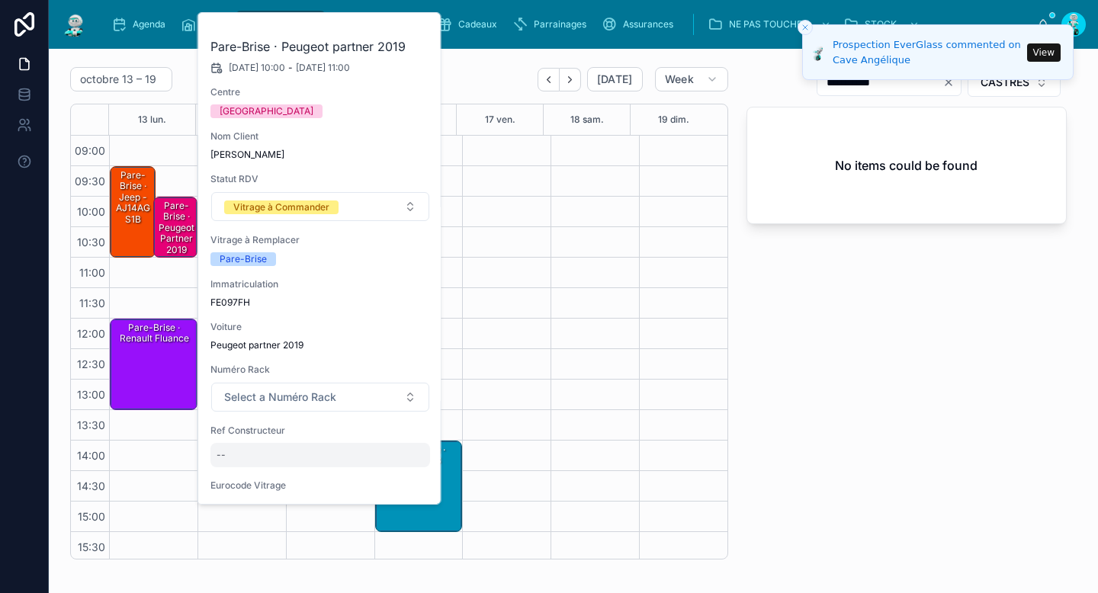
click at [266, 464] on div "--" at bounding box center [320, 455] width 220 height 24
type input "**********"
click button "submit" at bounding box center [403, 476] width 18 height 18
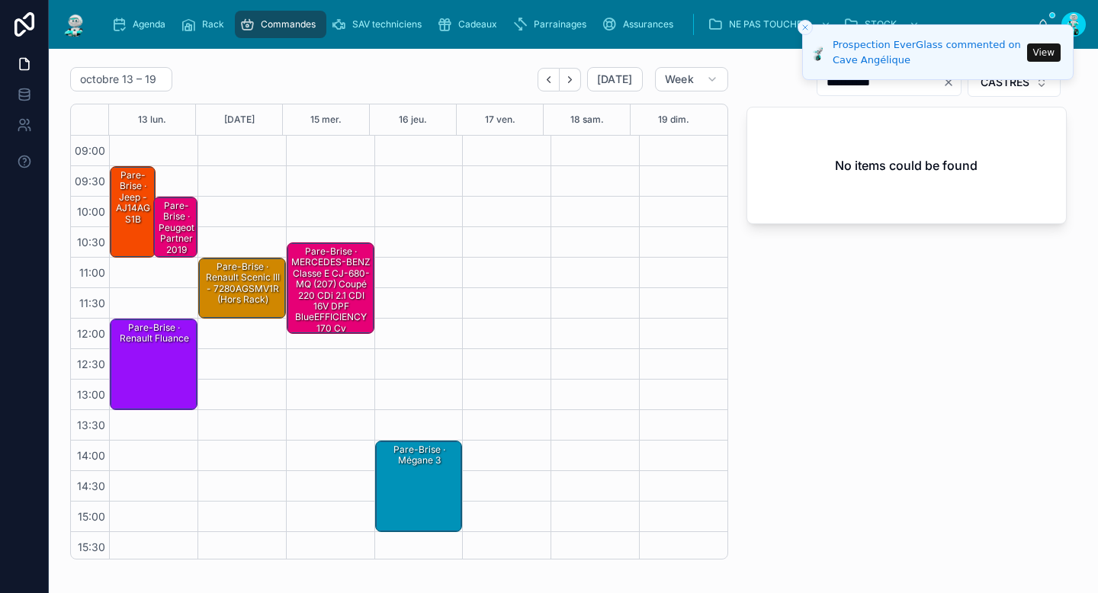
click at [182, 229] on div "Pare-Brise · Peugeot partner 2019" at bounding box center [175, 228] width 39 height 58
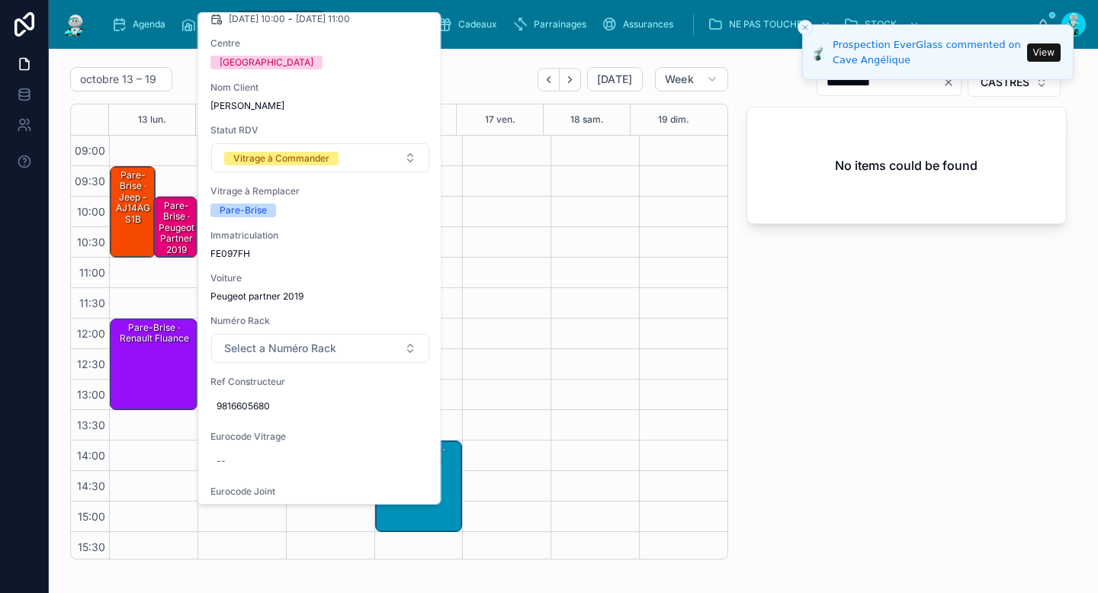
scroll to position [255, 0]
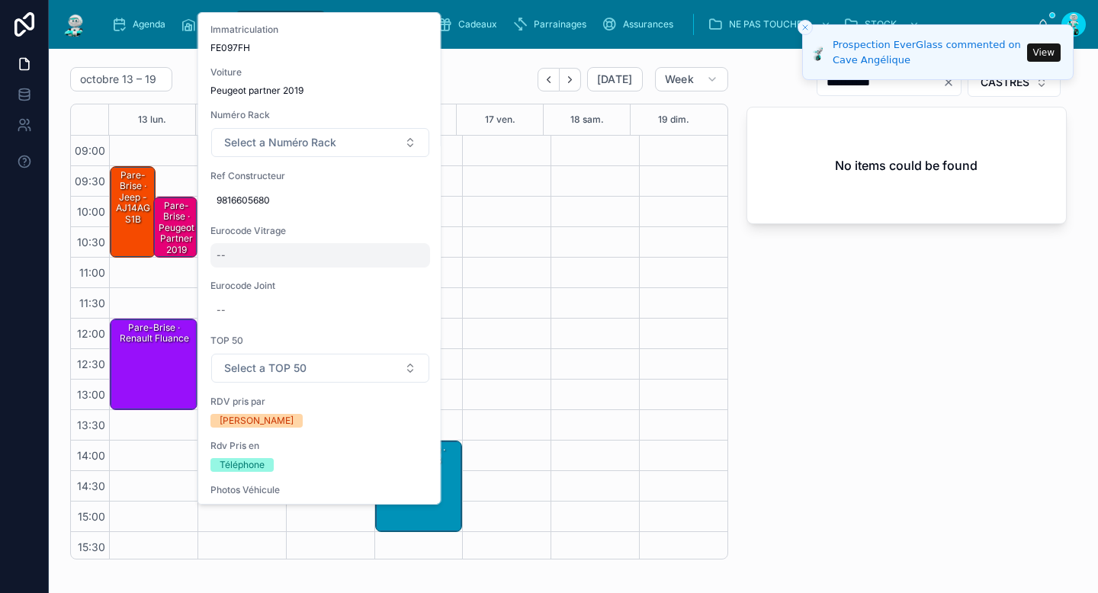
click at [275, 250] on div "--" at bounding box center [320, 255] width 220 height 24
type input "*********"
click at [406, 273] on icon "submit" at bounding box center [403, 276] width 12 height 12
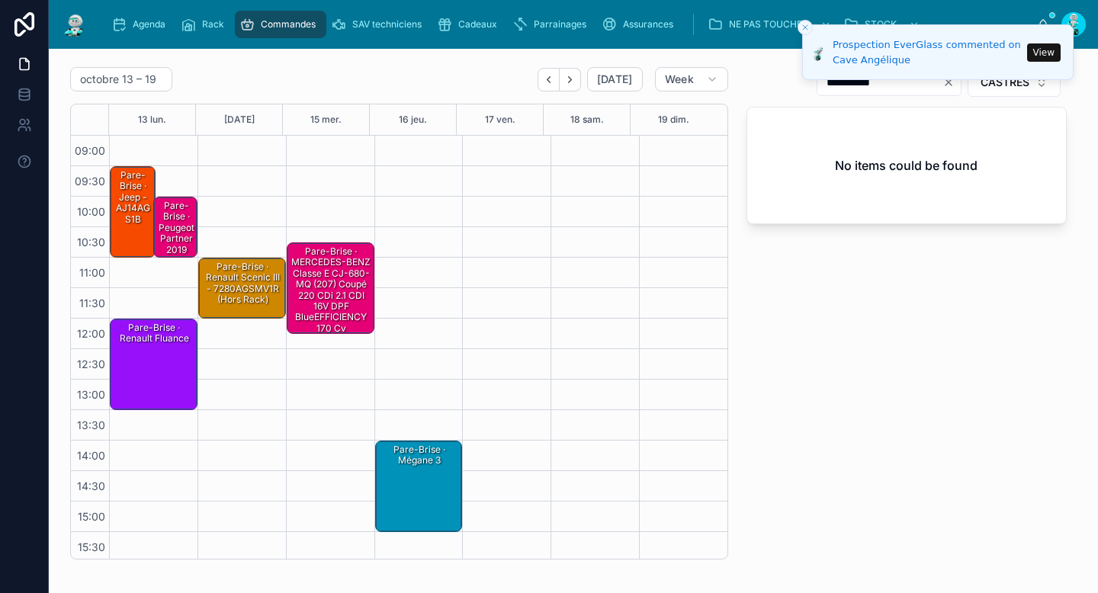
click at [804, 23] on icon "Close toast" at bounding box center [805, 27] width 9 height 9
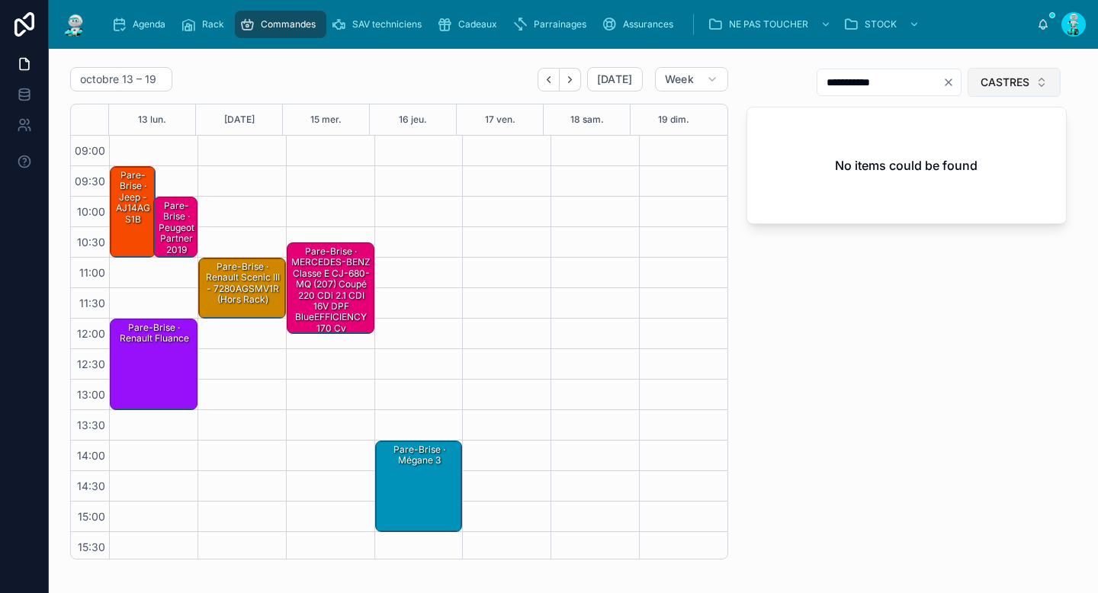
click at [1007, 73] on button "CASTRES" at bounding box center [1014, 82] width 93 height 29
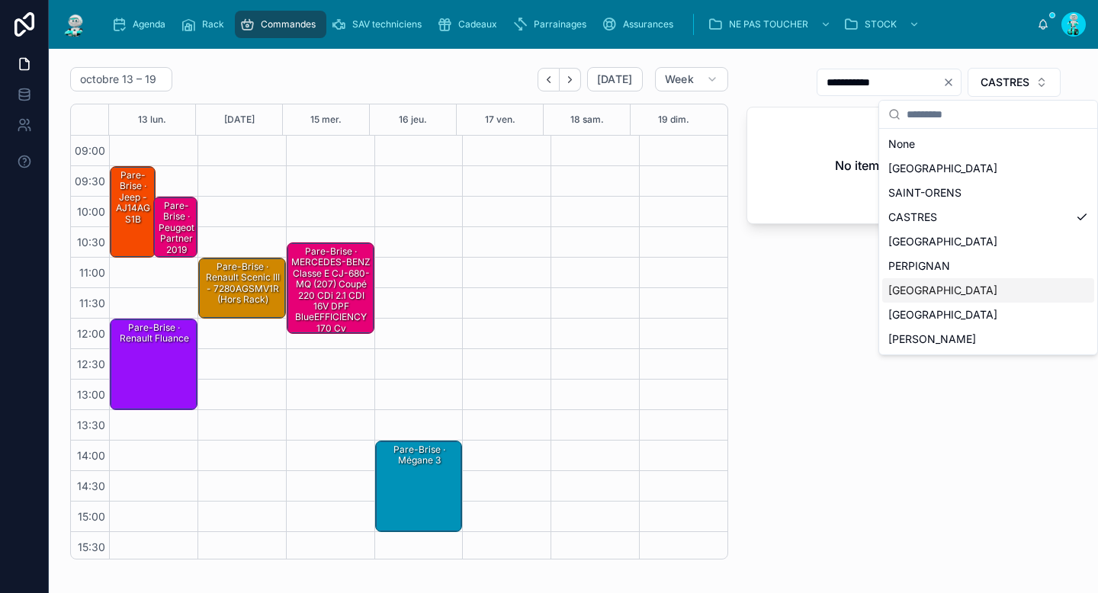
click at [925, 288] on div "[GEOGRAPHIC_DATA]" at bounding box center [988, 290] width 212 height 24
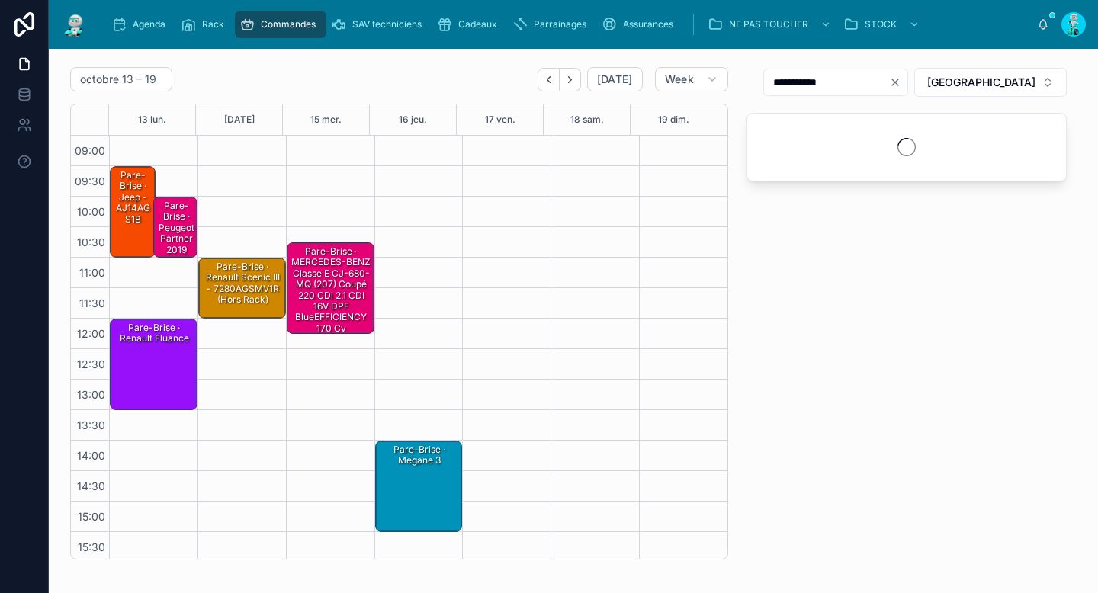
click at [898, 85] on icon "Clear" at bounding box center [895, 82] width 6 height 6
click at [901, 88] on input "text" at bounding box center [838, 82] width 125 height 21
paste input "*********"
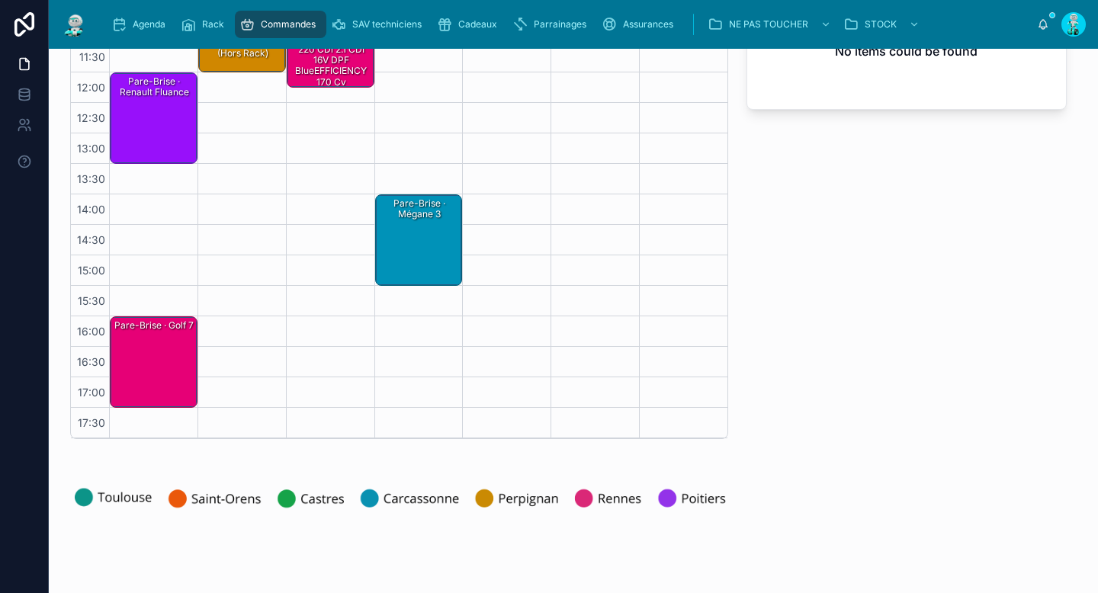
scroll to position [143, 0]
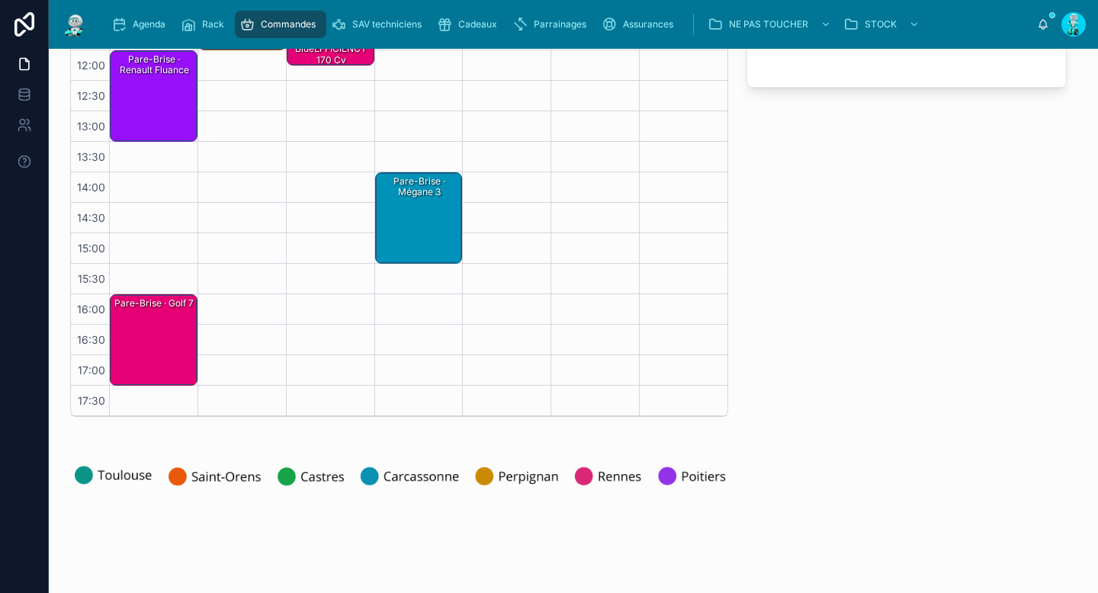
type input "*********"
click at [172, 333] on div "Pare-Brise · Golf 7" at bounding box center [154, 340] width 83 height 88
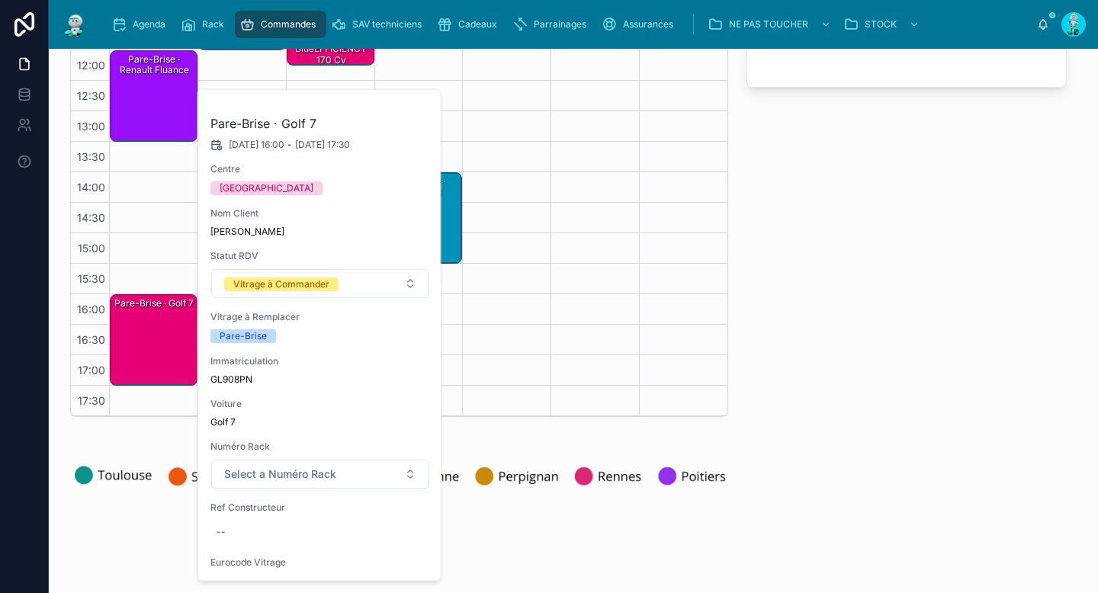
click at [235, 378] on span "GL908PN" at bounding box center [320, 380] width 220 height 12
click at [288, 530] on div "--" at bounding box center [320, 532] width 220 height 24
click button "submit" at bounding box center [403, 553] width 18 height 18
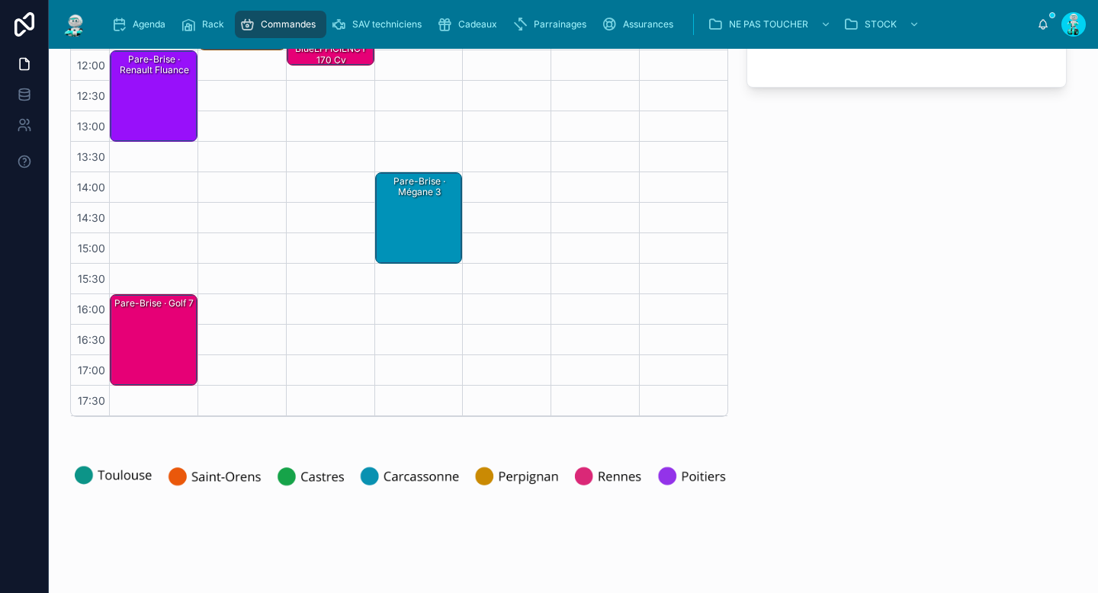
click at [183, 349] on div "Pare-Brise · Golf 7" at bounding box center [154, 340] width 83 height 88
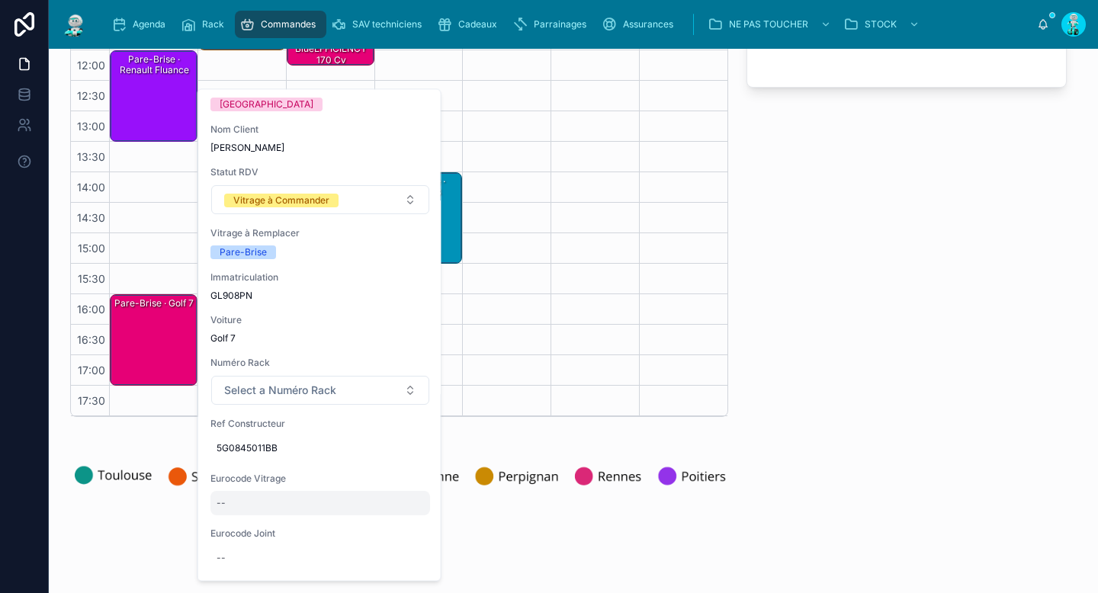
scroll to position [240, 0]
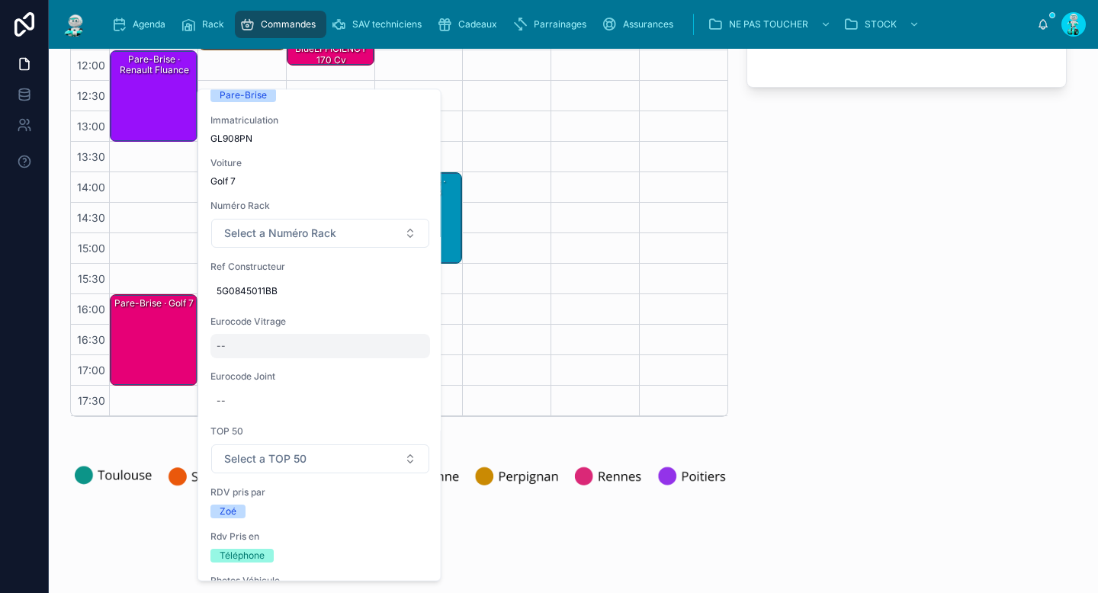
click at [311, 352] on div "--" at bounding box center [320, 347] width 220 height 24
type input "**********"
click at [405, 362] on icon "submit" at bounding box center [403, 367] width 12 height 12
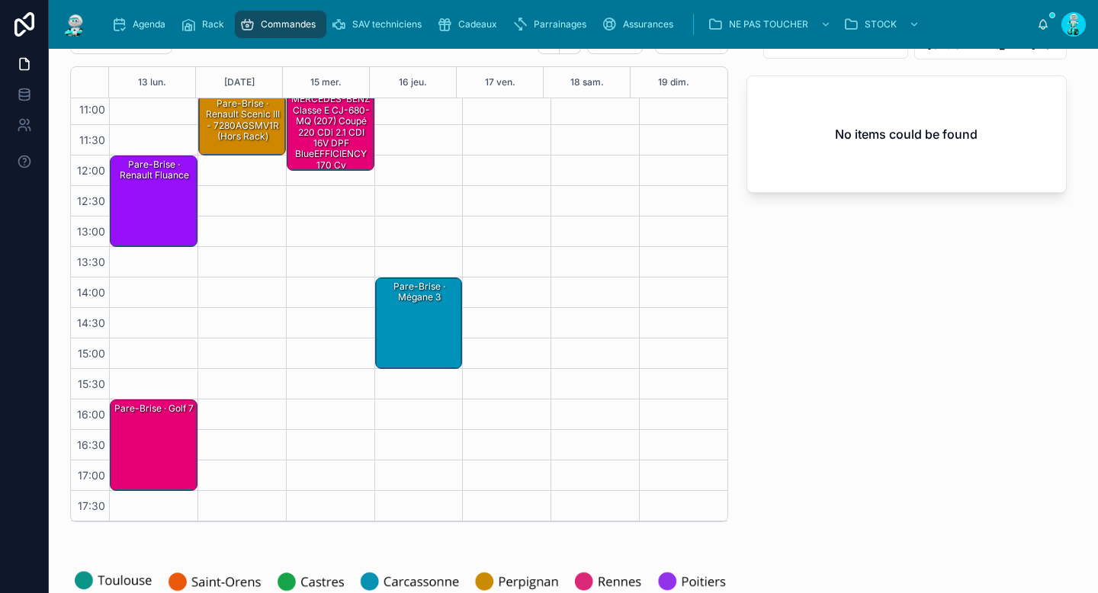
scroll to position [0, 0]
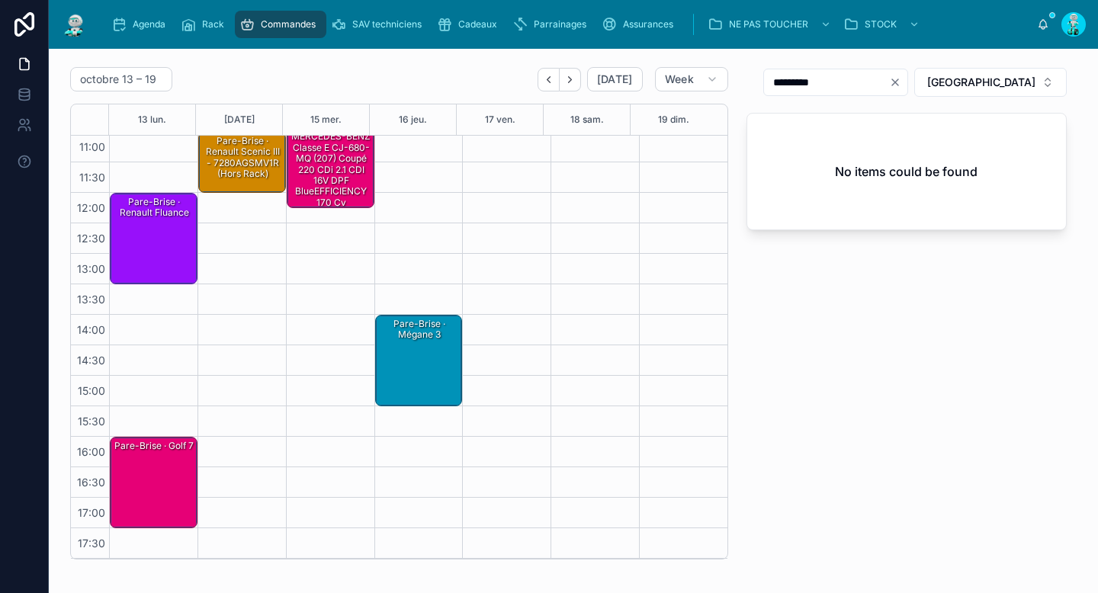
drag, startPoint x: 943, startPoint y: 82, endPoint x: 875, endPoint y: 85, distance: 68.7
click at [898, 82] on icon "Clear" at bounding box center [895, 82] width 6 height 6
paste input "**********"
click at [875, 85] on input "text" at bounding box center [838, 82] width 125 height 21
drag, startPoint x: 838, startPoint y: 80, endPoint x: 934, endPoint y: 93, distance: 96.2
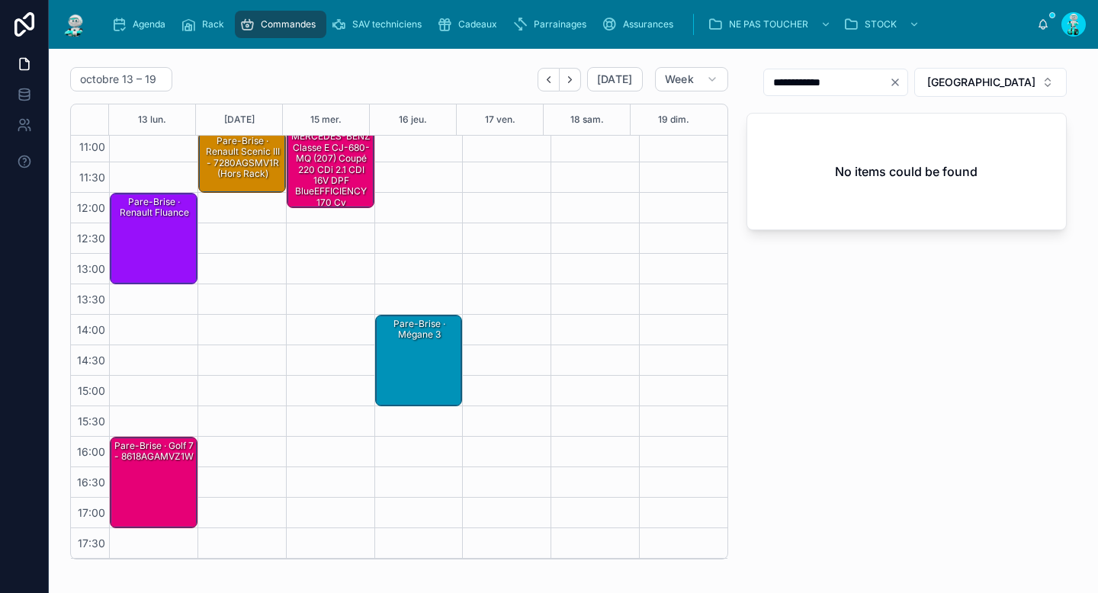
click at [908, 95] on div "**********" at bounding box center [835, 82] width 145 height 27
type input "*****"
click at [160, 476] on div "Pare-Brise · Golf 7 - 8618AGAMVZ1W" at bounding box center [154, 483] width 83 height 88
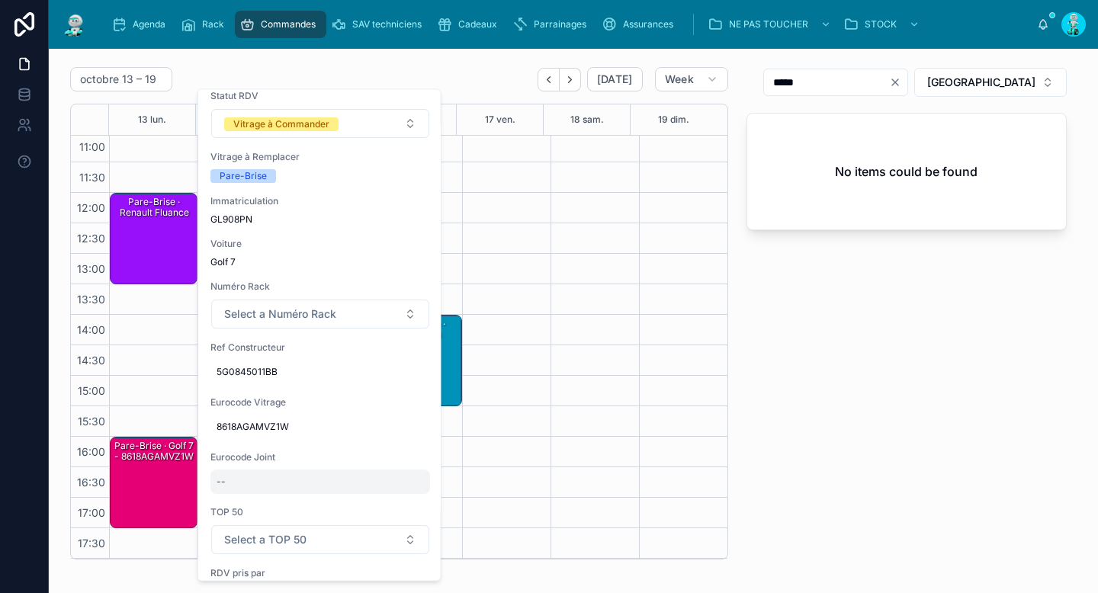
scroll to position [177, 0]
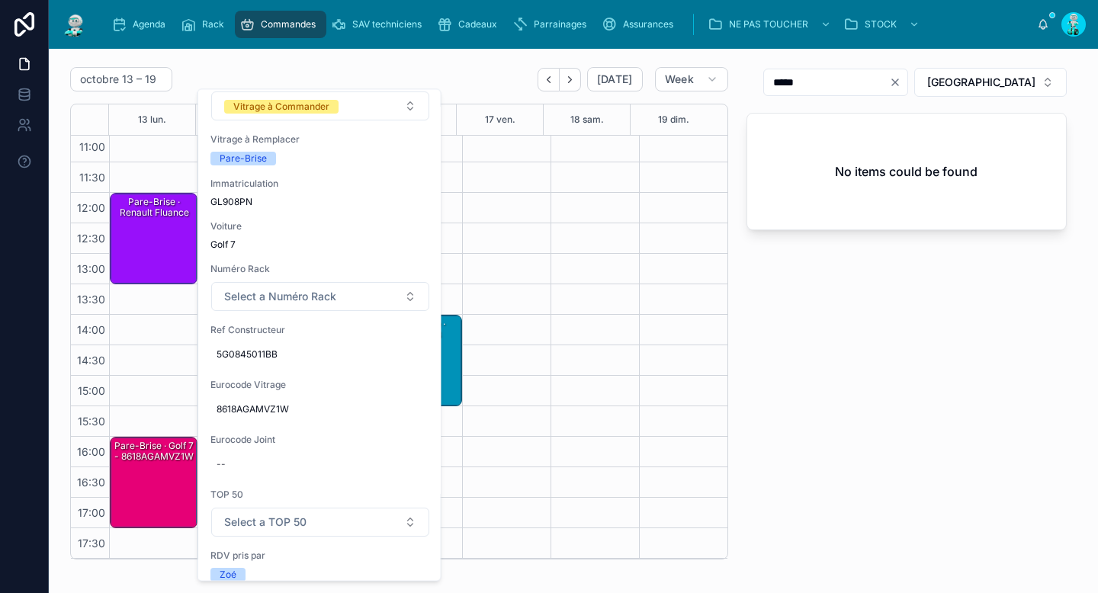
click at [861, 387] on div "***** RENNES No items could be found" at bounding box center [907, 313] width 339 height 505
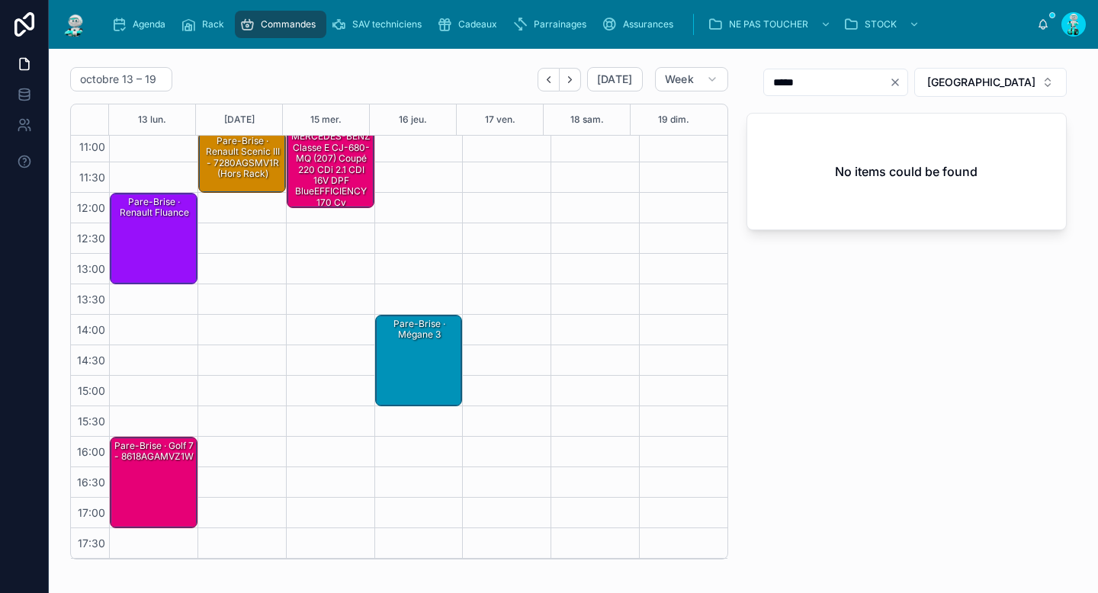
click at [156, 464] on div "Pare-Brise · Golf 7 - 8618AGAMVZ1W" at bounding box center [154, 451] width 83 height 25
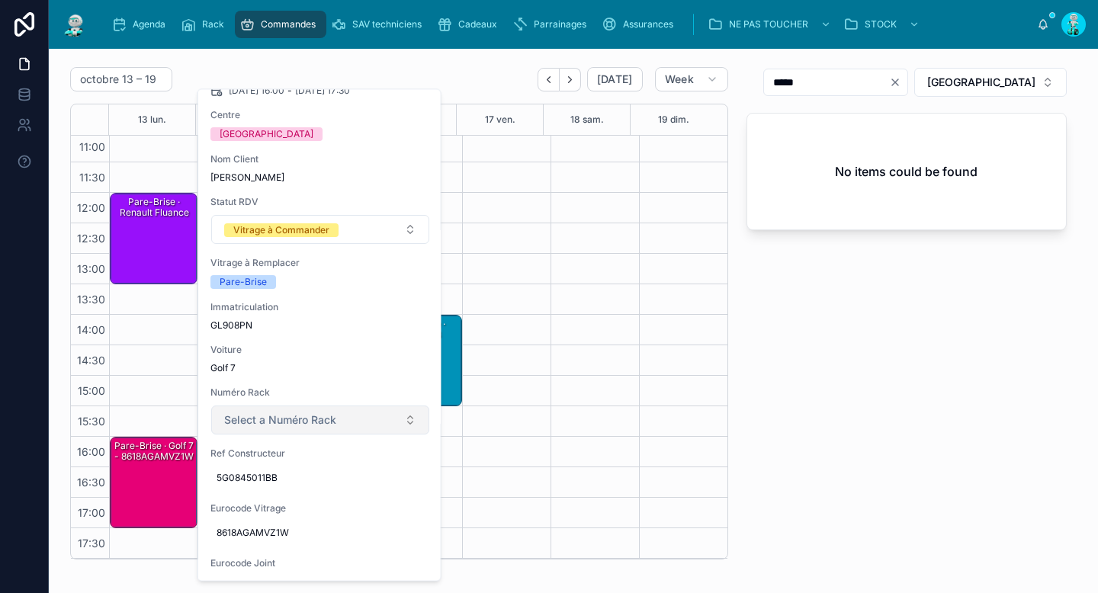
scroll to position [140, 0]
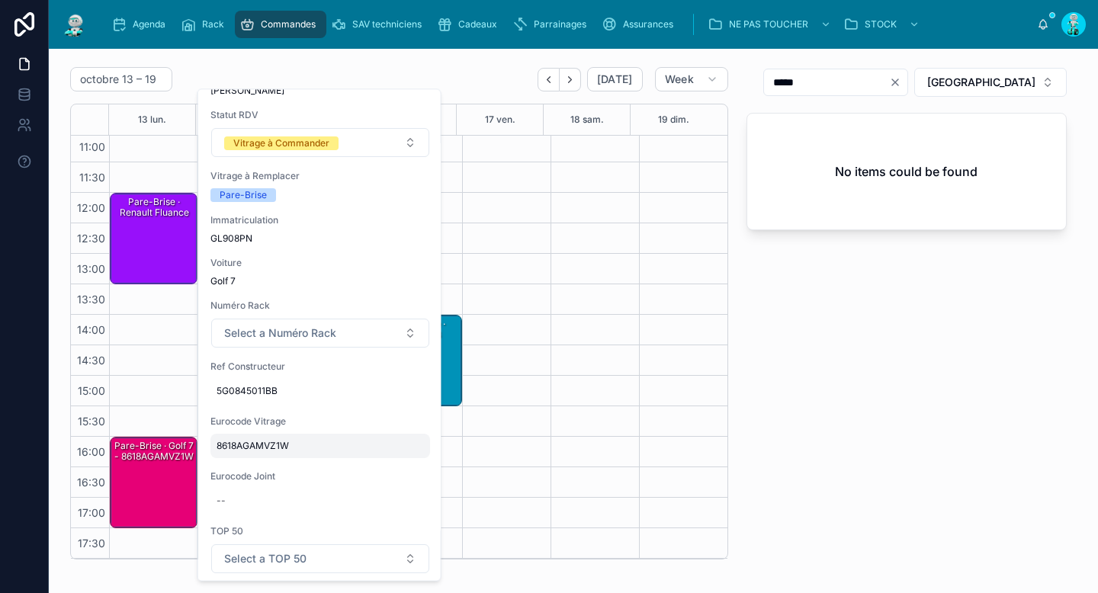
click at [271, 451] on span "8618AGAMVZ1W" at bounding box center [320, 447] width 207 height 12
click at [288, 470] on input "**********" at bounding box center [291, 468] width 143 height 21
click at [865, 373] on div "***** RENNES No items could be found" at bounding box center [907, 313] width 339 height 505
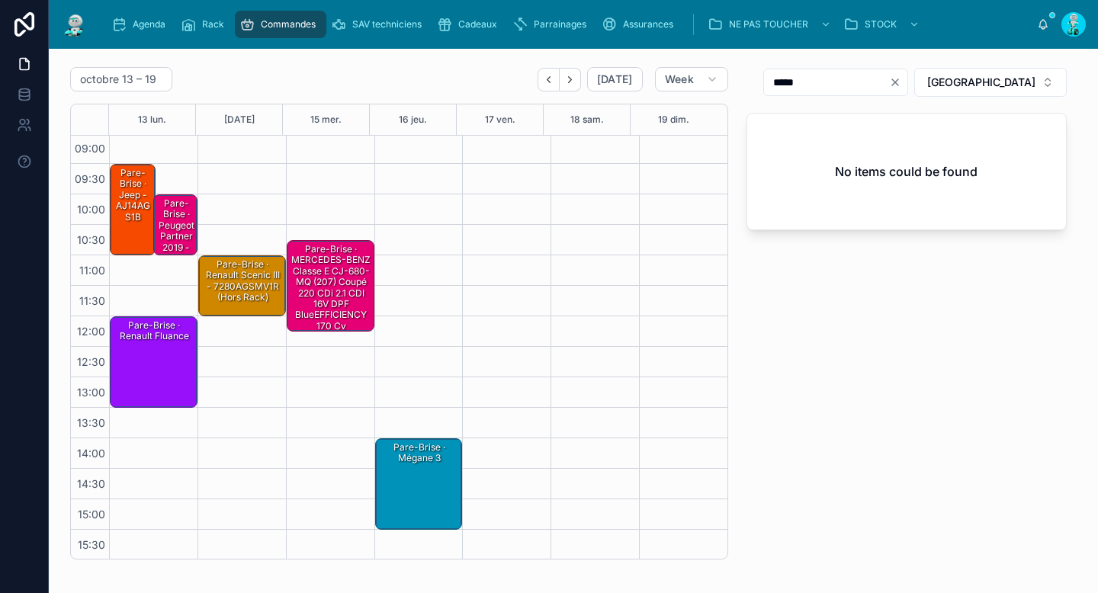
scroll to position [0, 0]
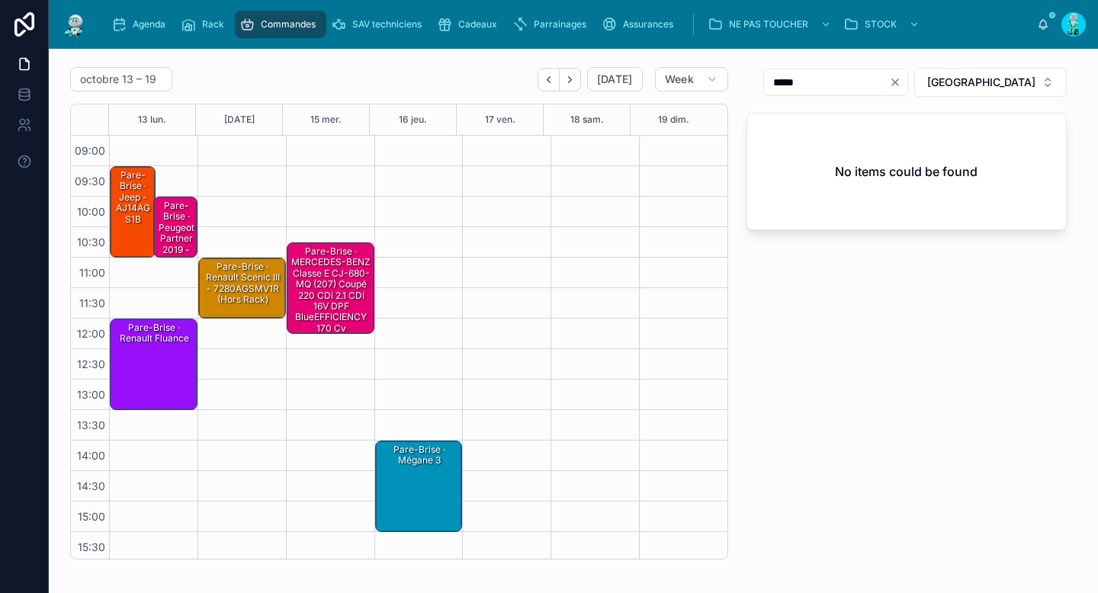
click at [169, 236] on div "Pare-Brise · Peugeot partner 2019 - 2763AGSVZ" at bounding box center [175, 239] width 39 height 80
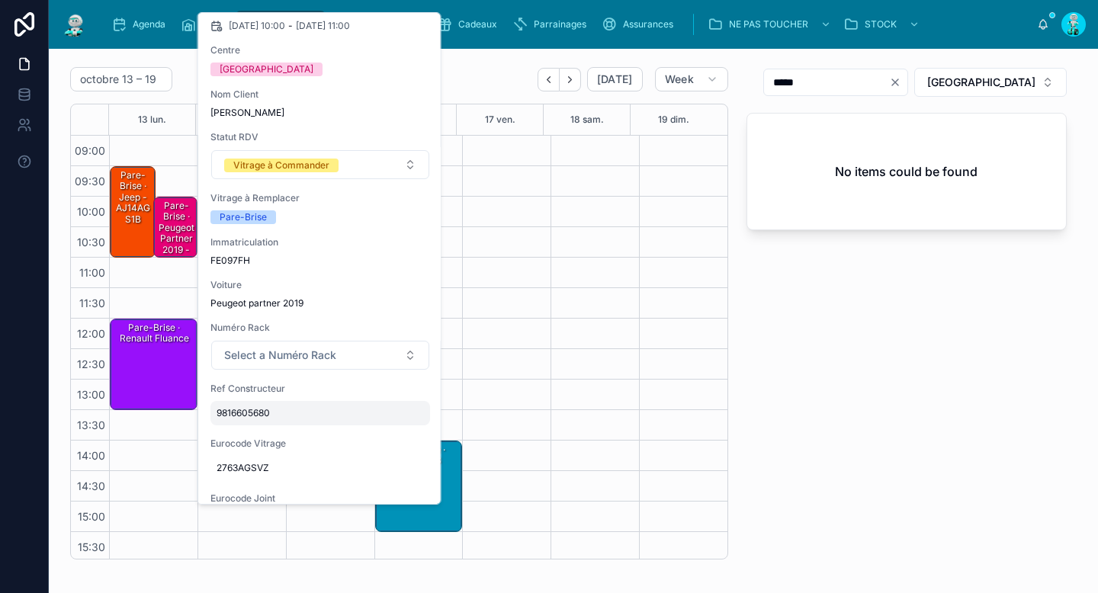
scroll to position [83, 0]
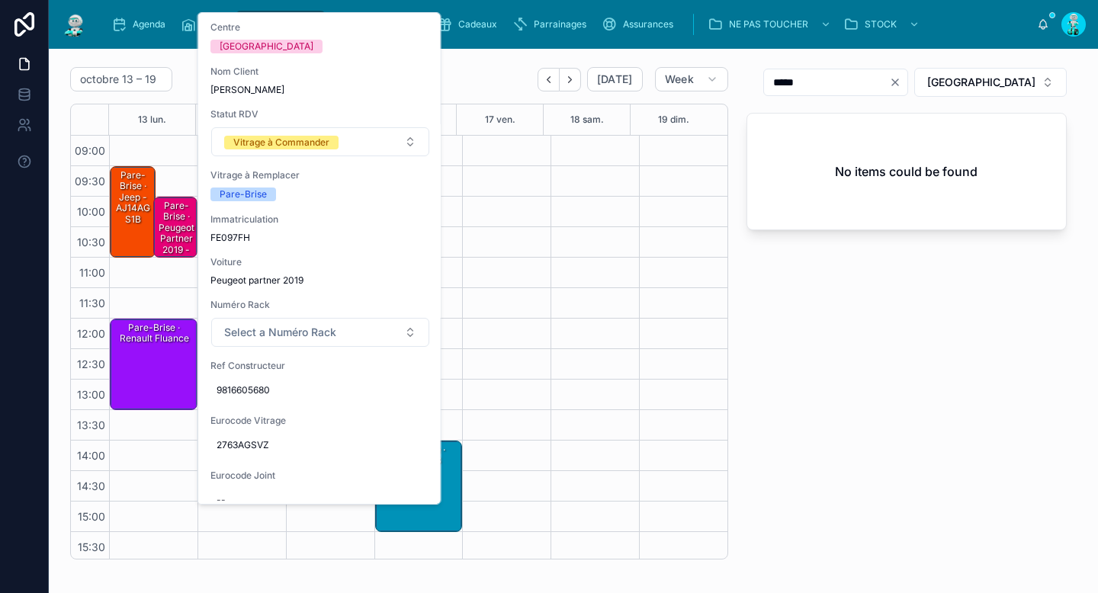
click at [1047, 352] on div "***** RENNES No items could be found" at bounding box center [907, 313] width 339 height 505
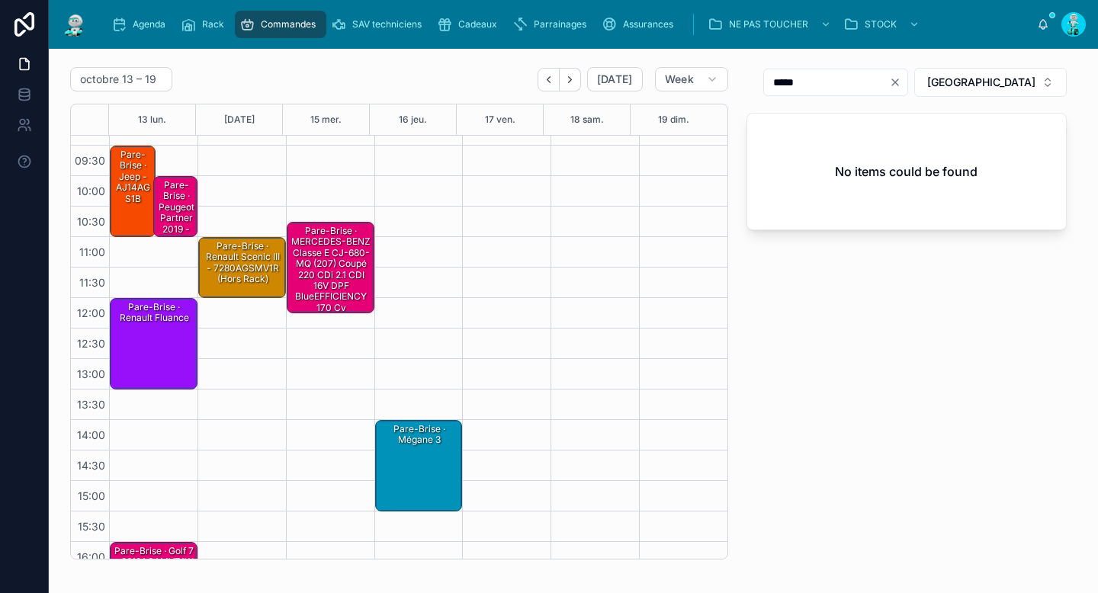
scroll to position [0, 0]
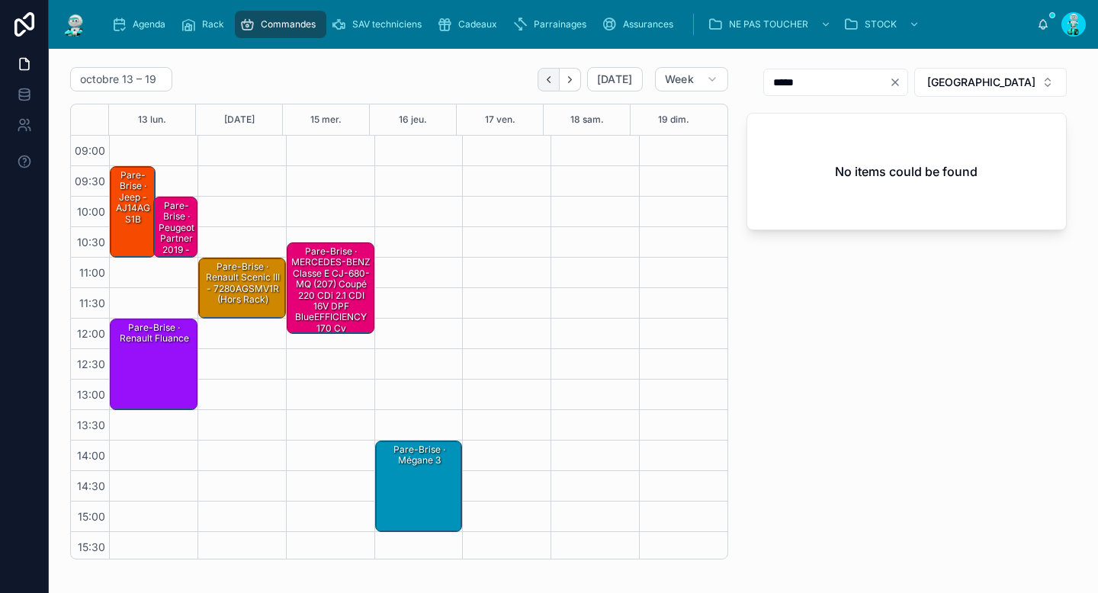
click at [541, 86] on button "Back" at bounding box center [549, 80] width 22 height 24
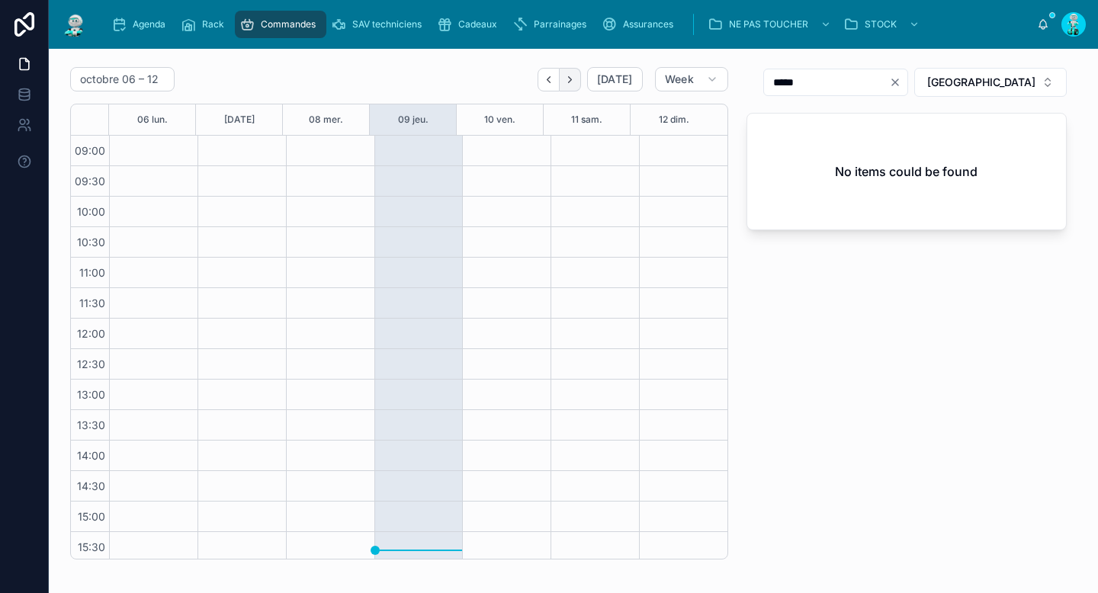
click at [568, 82] on icon "Next" at bounding box center [569, 79] width 11 height 11
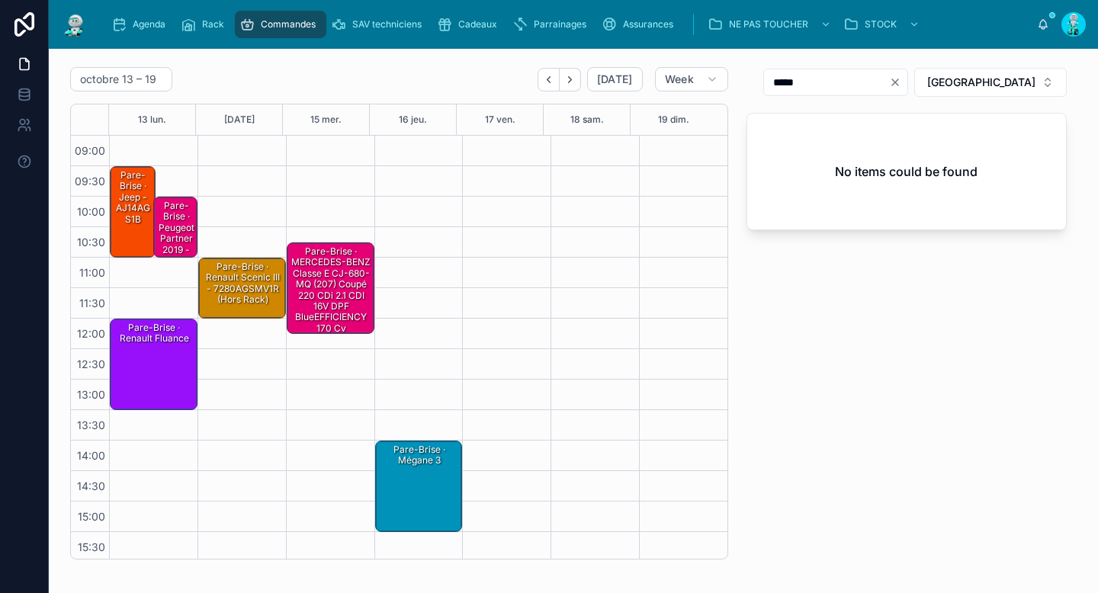
click at [122, 230] on div "Pare-Brise · jeep - AJ14AGS1B" at bounding box center [133, 212] width 41 height 88
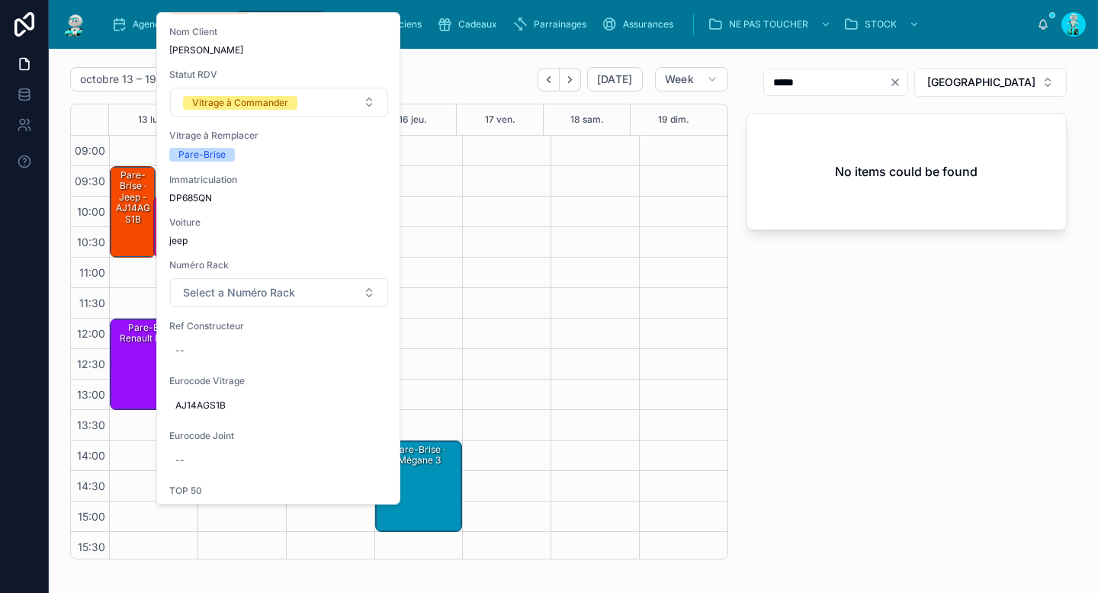
scroll to position [136, 0]
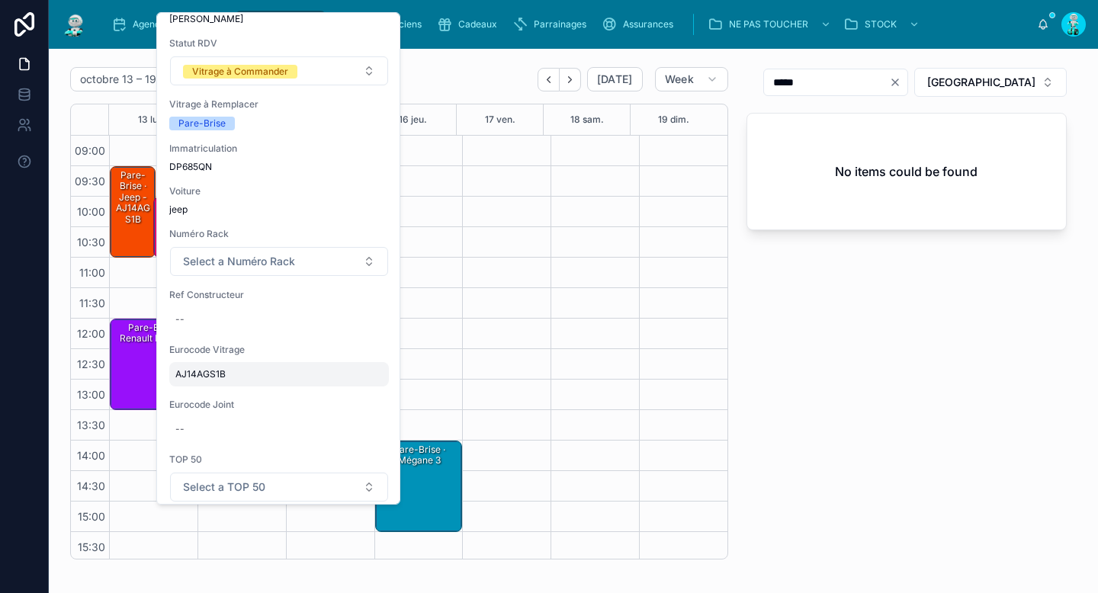
click at [188, 378] on span "AJ14AGS1B" at bounding box center [278, 374] width 207 height 12
click at [217, 400] on input "*********" at bounding box center [249, 396] width 143 height 21
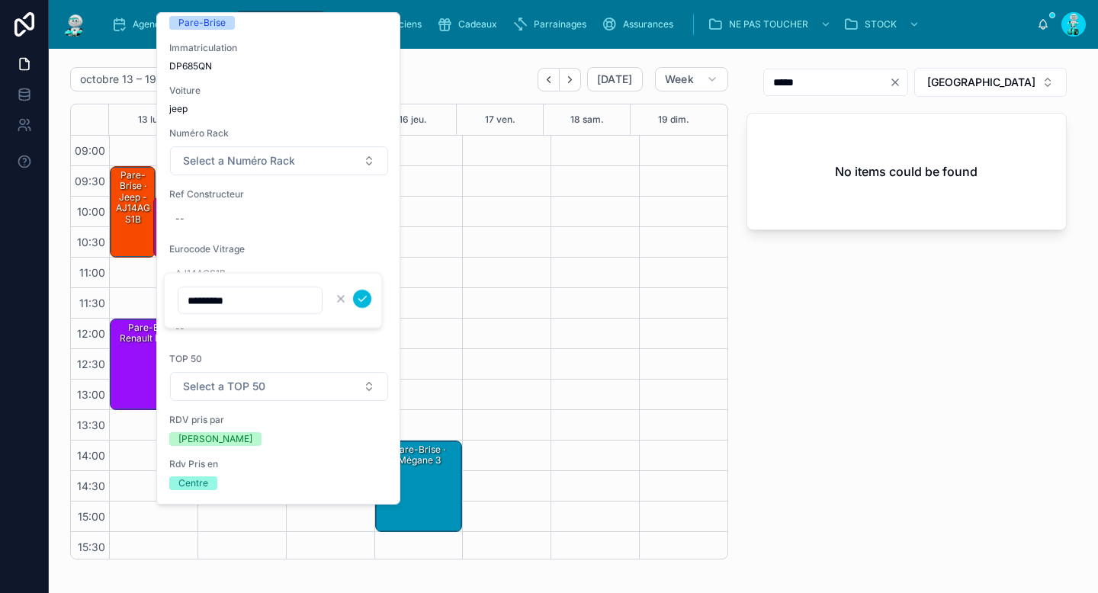
scroll to position [237, 0]
click at [275, 295] on input "*********" at bounding box center [249, 294] width 143 height 21
type input "**********"
click button "submit" at bounding box center [362, 293] width 18 height 18
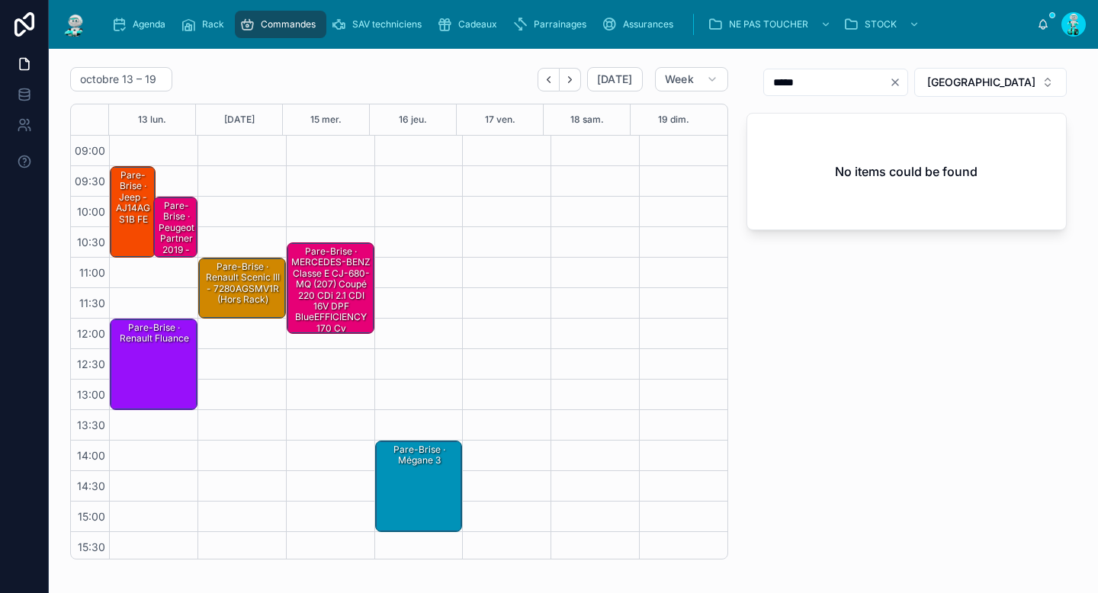
click at [126, 214] on div "Pare-Brise · jeep - AJ14AGS1B FE" at bounding box center [133, 198] width 41 height 58
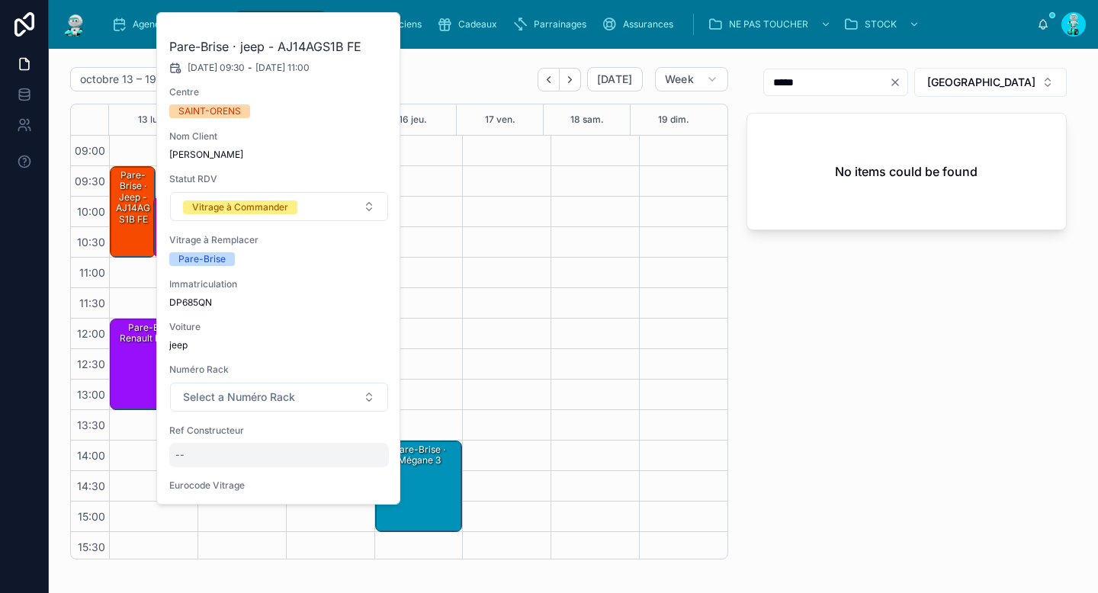
click at [250, 454] on div "--" at bounding box center [279, 455] width 220 height 24
type input "**********"
click at [366, 474] on icon "submit" at bounding box center [362, 476] width 12 height 12
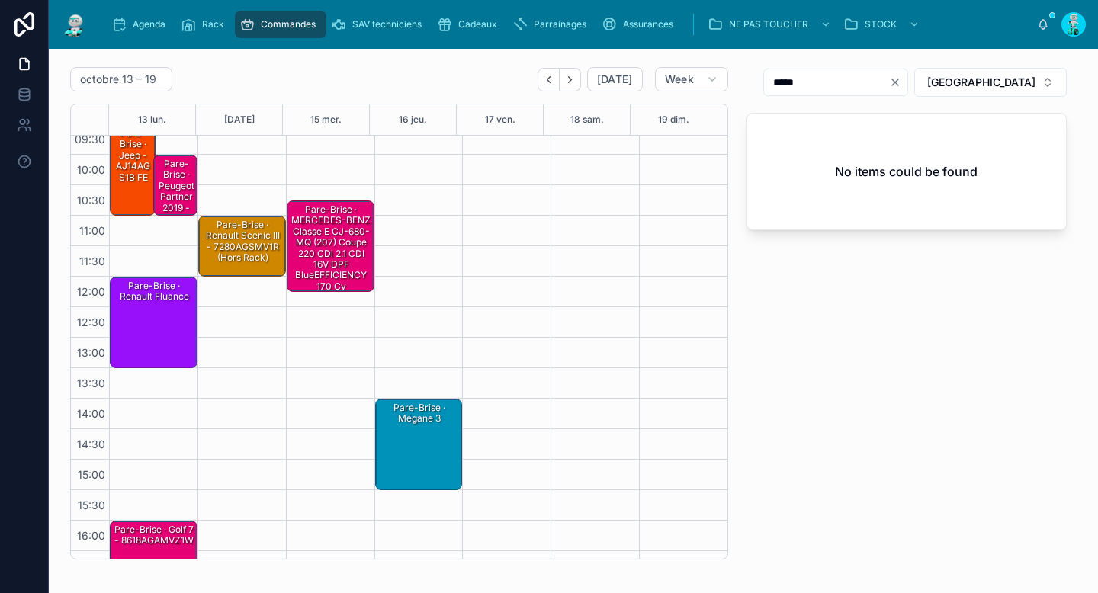
scroll to position [0, 0]
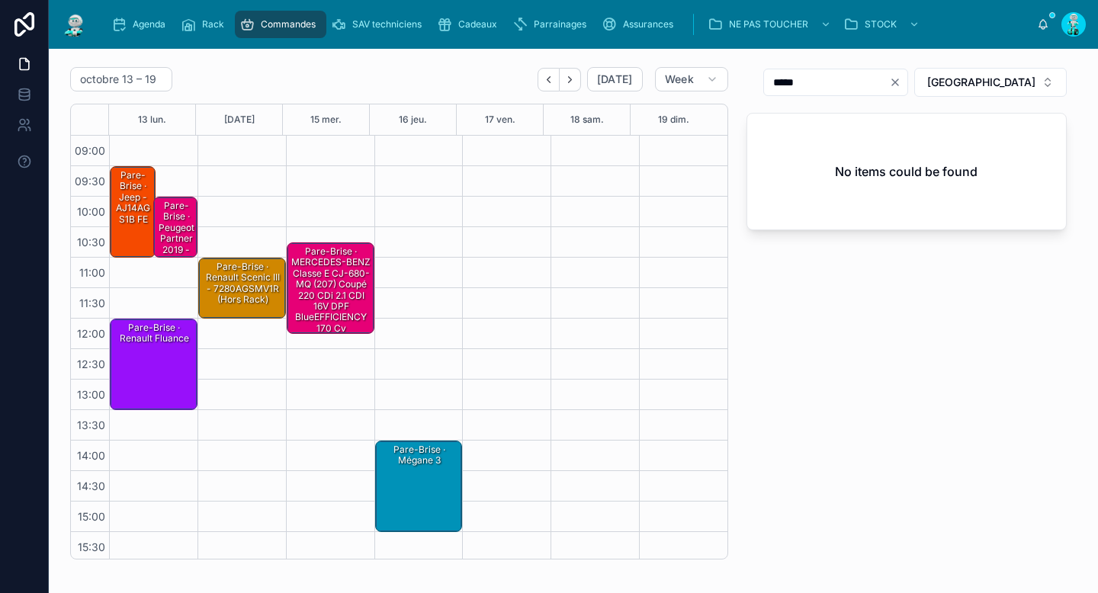
click at [133, 203] on div "Pare-Brise · jeep - AJ14AGS1B FE" at bounding box center [133, 198] width 41 height 58
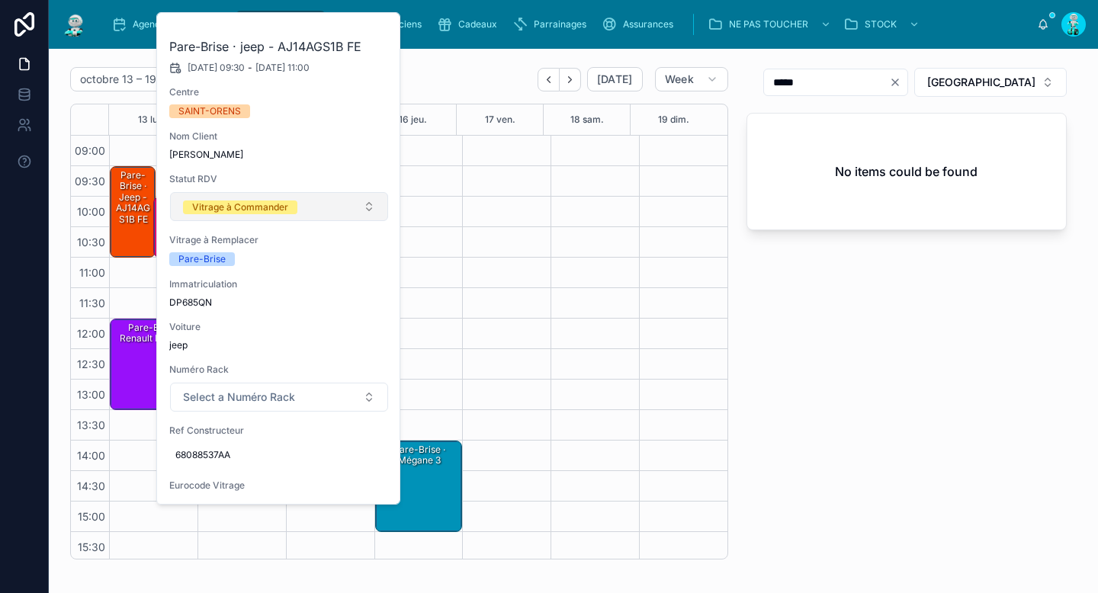
click at [239, 211] on div "Vitrage à Commander" at bounding box center [240, 208] width 96 height 14
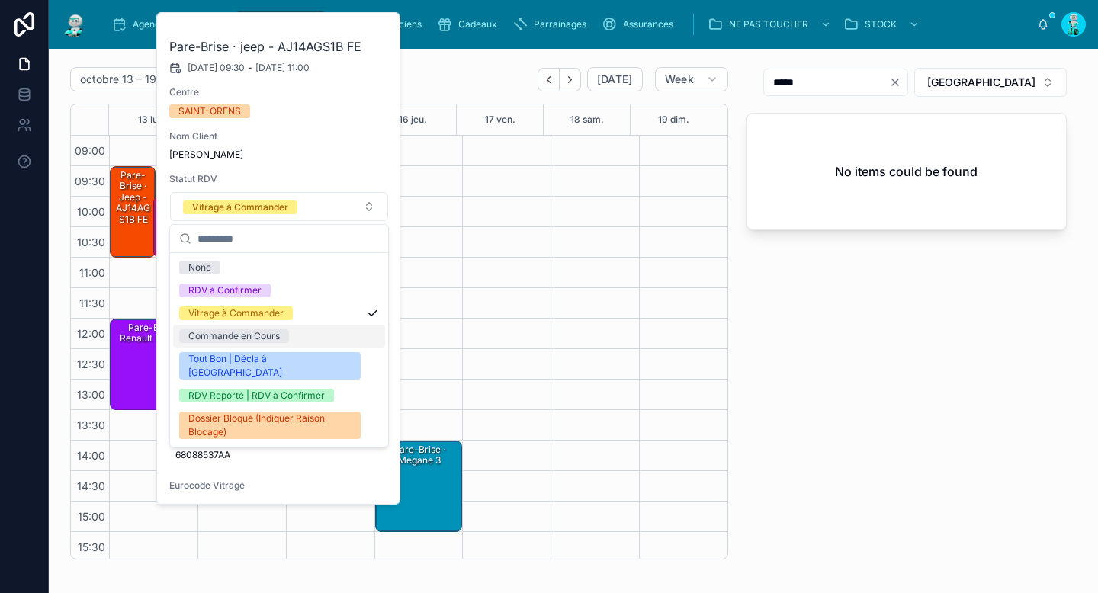
click at [253, 332] on div "Commande en Cours" at bounding box center [234, 336] width 92 height 14
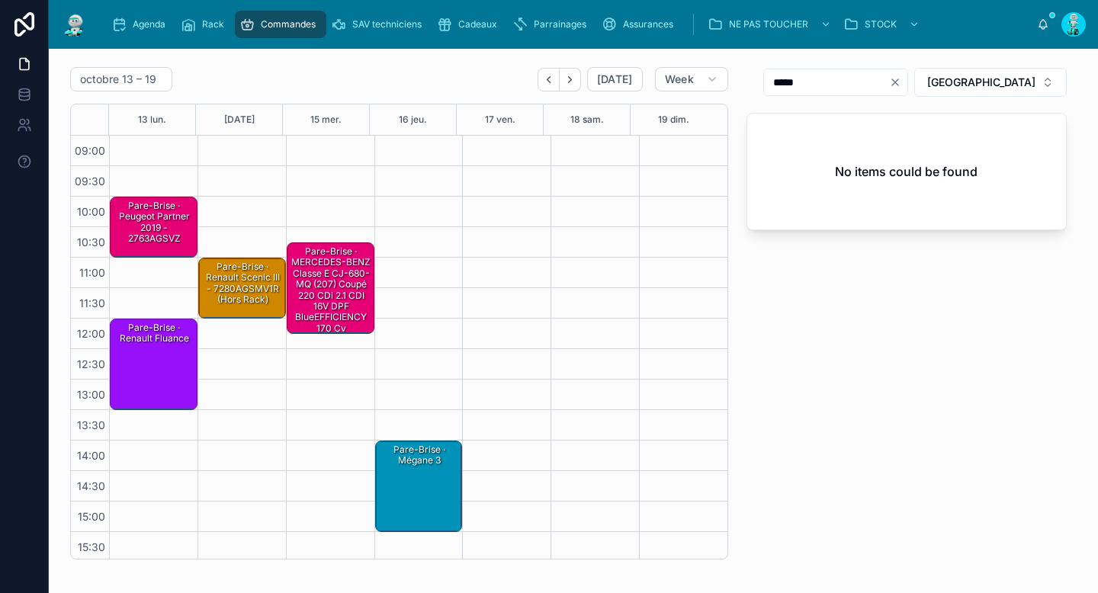
click at [165, 362] on div "Pare-Brise · Renault fluance" at bounding box center [154, 364] width 83 height 88
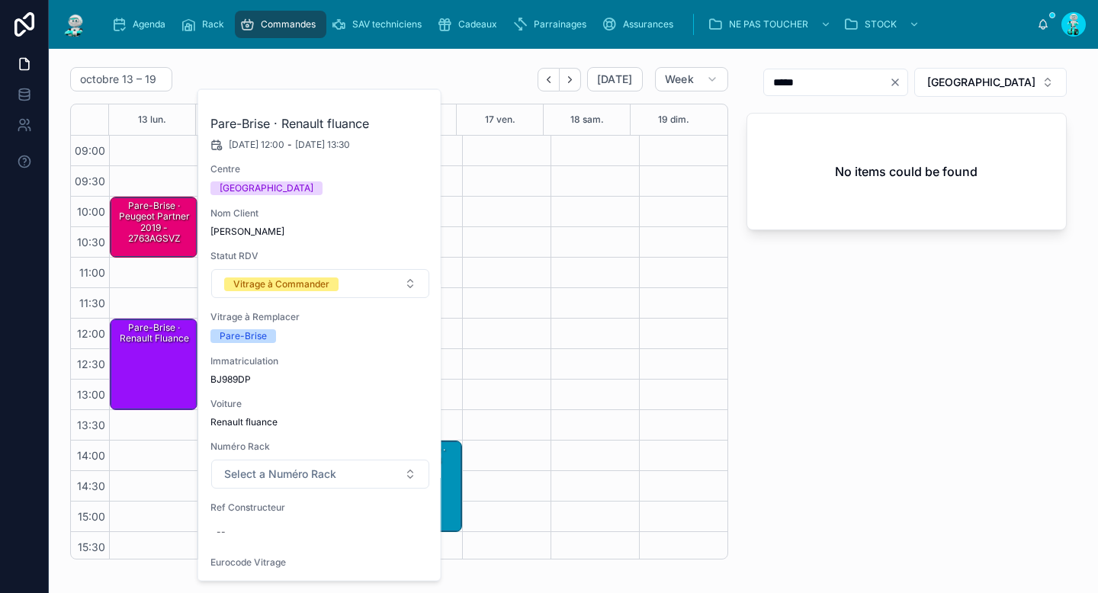
click at [241, 376] on span "BJ989DP" at bounding box center [320, 380] width 220 height 12
click at [266, 522] on div "--" at bounding box center [320, 532] width 220 height 24
type input "**********"
click button "submit" at bounding box center [403, 553] width 18 height 18
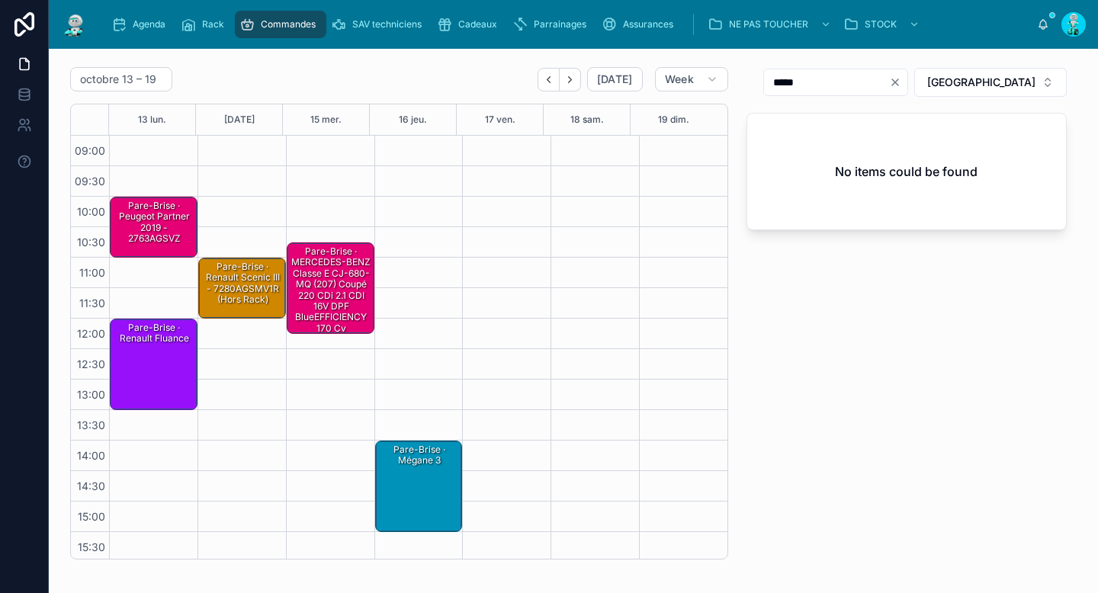
click at [162, 357] on div "Pare-Brise · Renault fluance" at bounding box center [154, 364] width 83 height 88
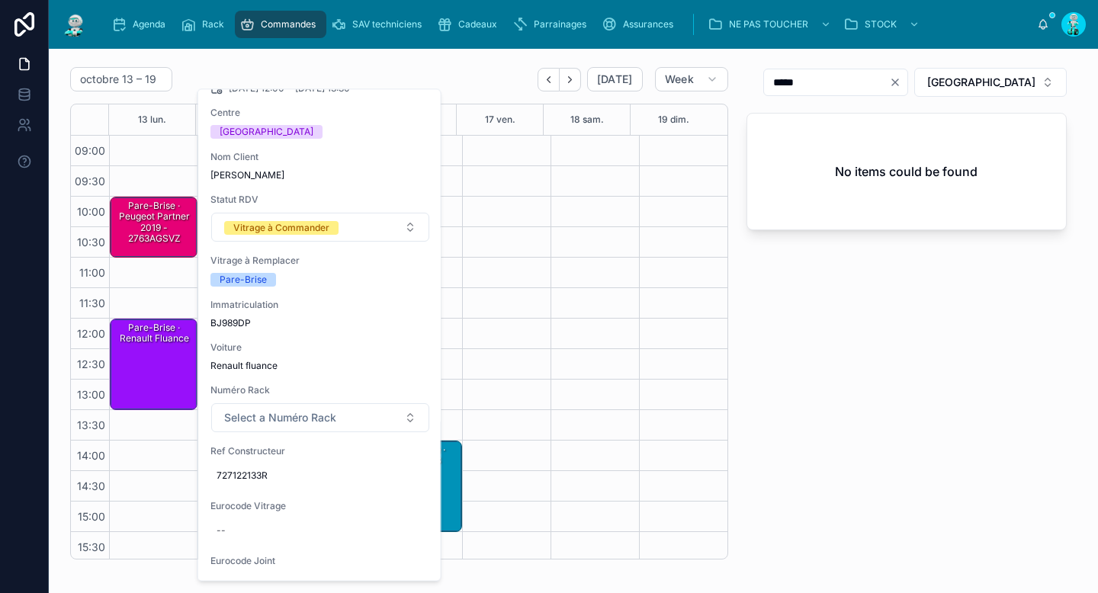
scroll to position [58, 0]
click at [255, 475] on span "727122133R" at bounding box center [320, 474] width 207 height 12
click at [271, 500] on input "**********" at bounding box center [291, 495] width 143 height 21
click at [271, 499] on input "**********" at bounding box center [291, 495] width 143 height 21
click at [168, 361] on div "Pare-Brise · Renault fluance" at bounding box center [154, 364] width 83 height 88
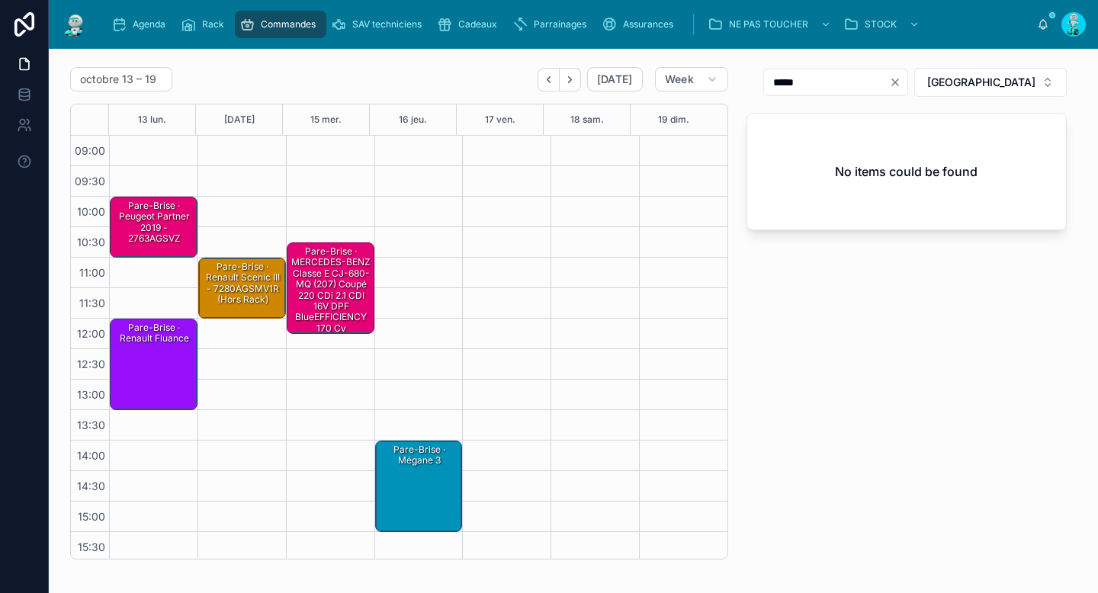
click at [172, 368] on div "Pare-Brise · Renault fluance" at bounding box center [154, 364] width 83 height 88
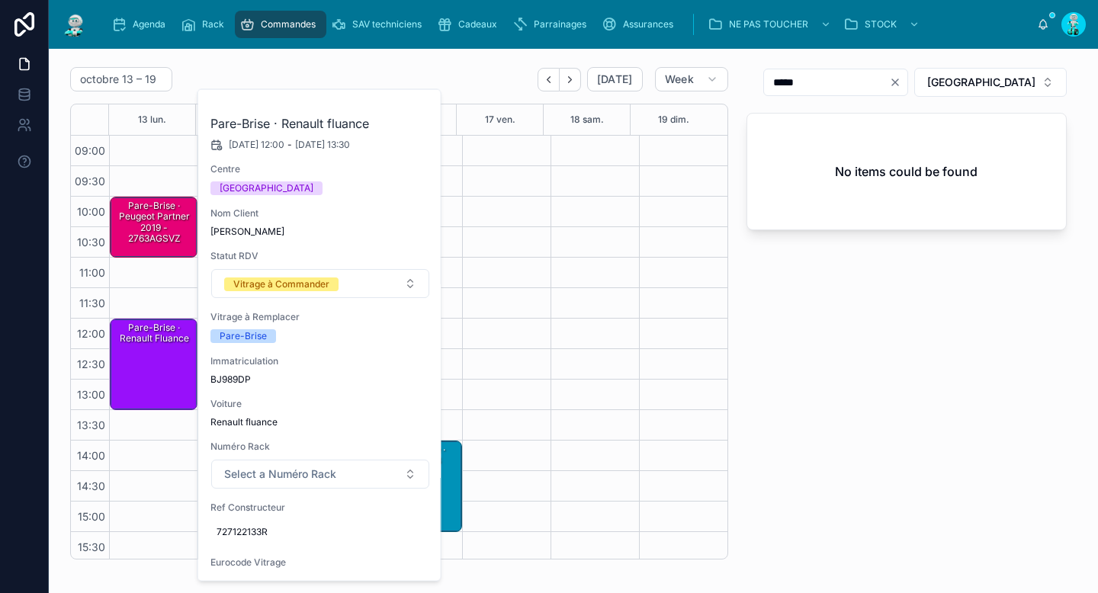
scroll to position [121, 0]
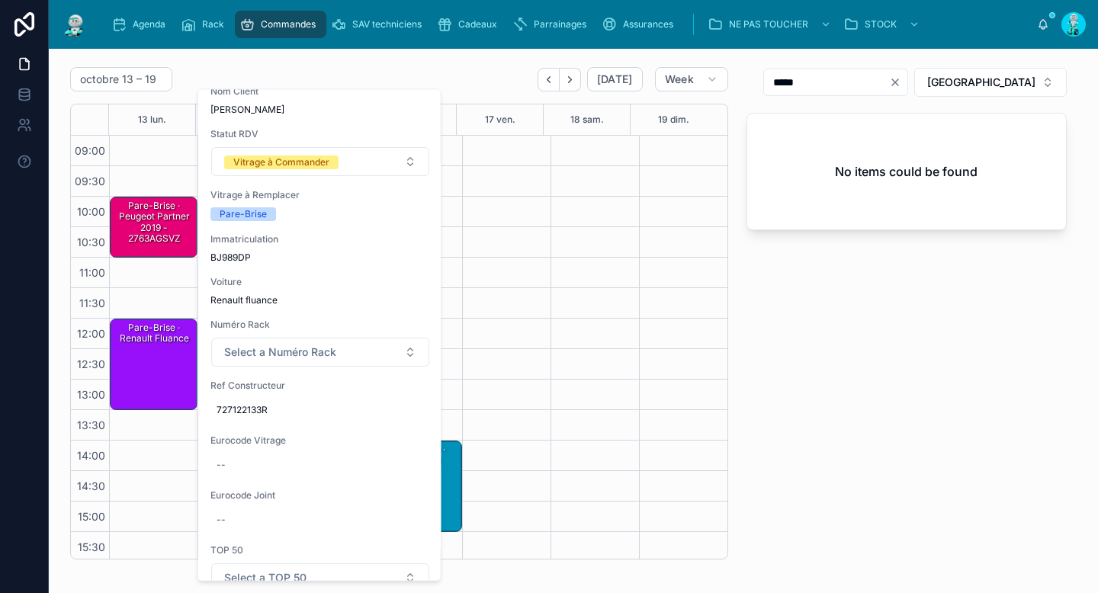
click at [295, 478] on div "Pare-Brise · Renault fluance 13/10/2025 12:00 - 13/10/2025 13:30 Centre POITIER…" at bounding box center [320, 375] width 244 height 813
click at [349, 465] on div "--" at bounding box center [320, 466] width 220 height 24
click at [240, 487] on input "**********" at bounding box center [291, 487] width 143 height 21
type input "**********"
click button "submit" at bounding box center [403, 486] width 18 height 18
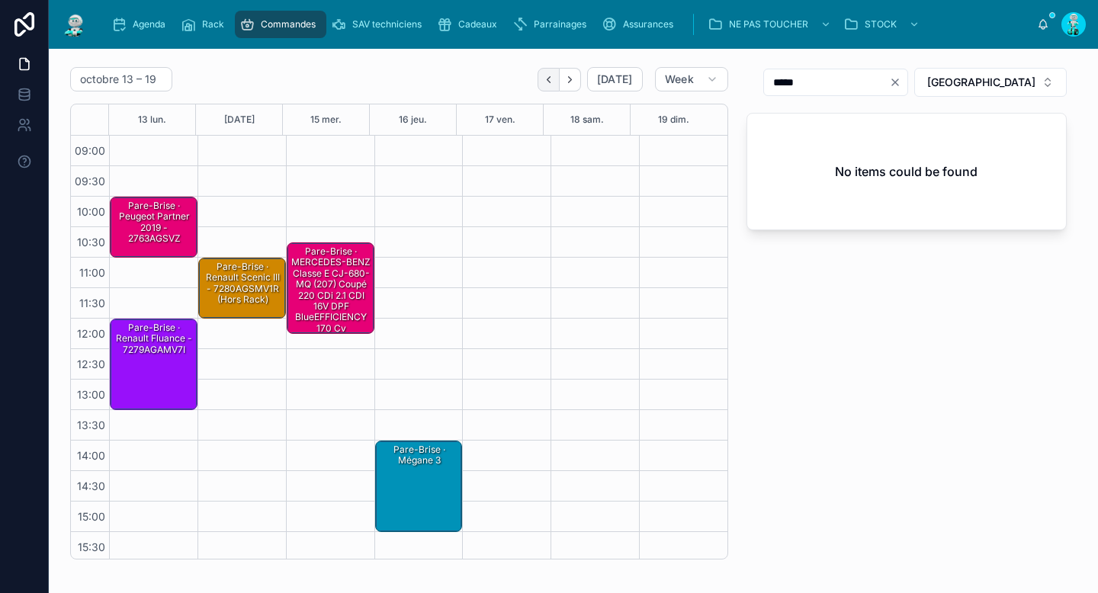
click at [547, 83] on icon "Back" at bounding box center [548, 79] width 11 height 11
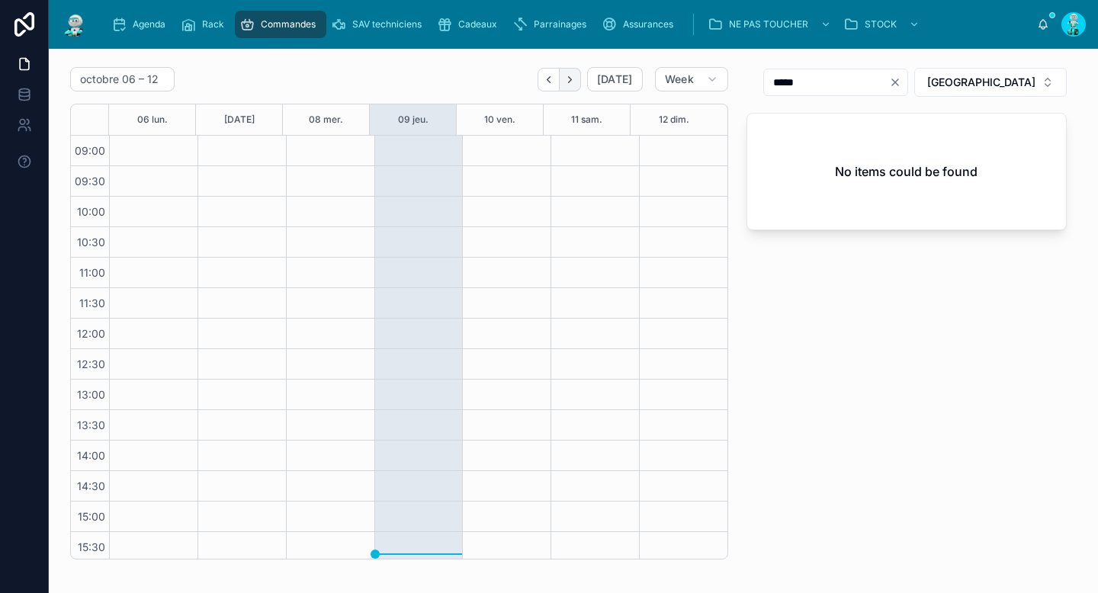
click at [560, 78] on button "Next" at bounding box center [570, 80] width 21 height 24
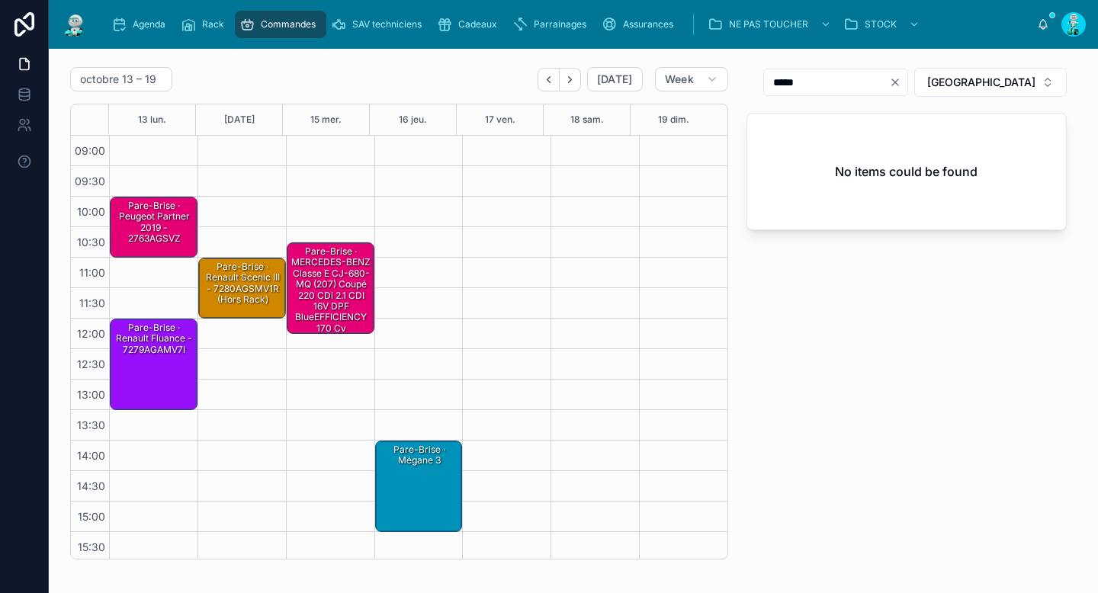
click at [143, 220] on div "Pare-Brise · Peugeot partner 2019 - 2763AGSVZ" at bounding box center [154, 222] width 83 height 47
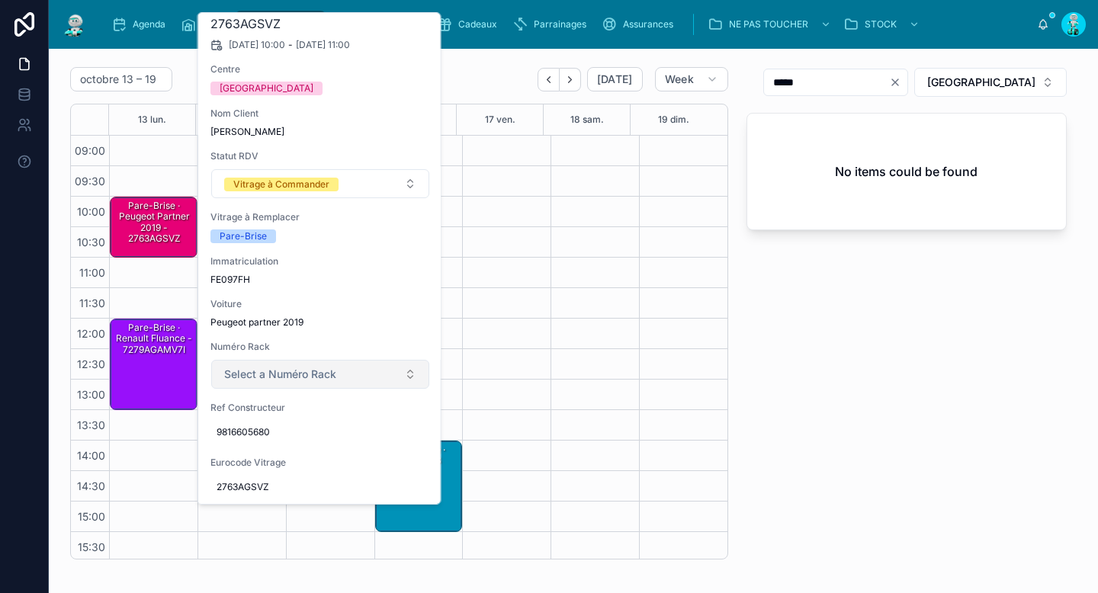
scroll to position [122, 0]
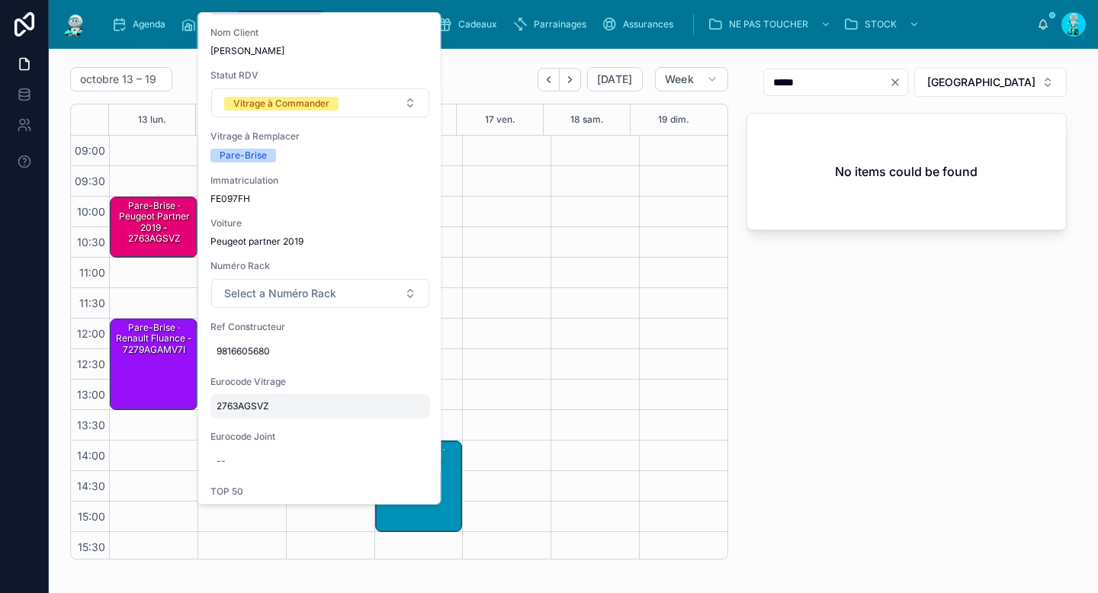
click at [254, 410] on span "2763AGSVZ" at bounding box center [320, 406] width 207 height 12
click at [268, 428] on input "*********" at bounding box center [291, 428] width 143 height 21
click at [927, 419] on div "***** RENNES No items could be found" at bounding box center [907, 313] width 339 height 505
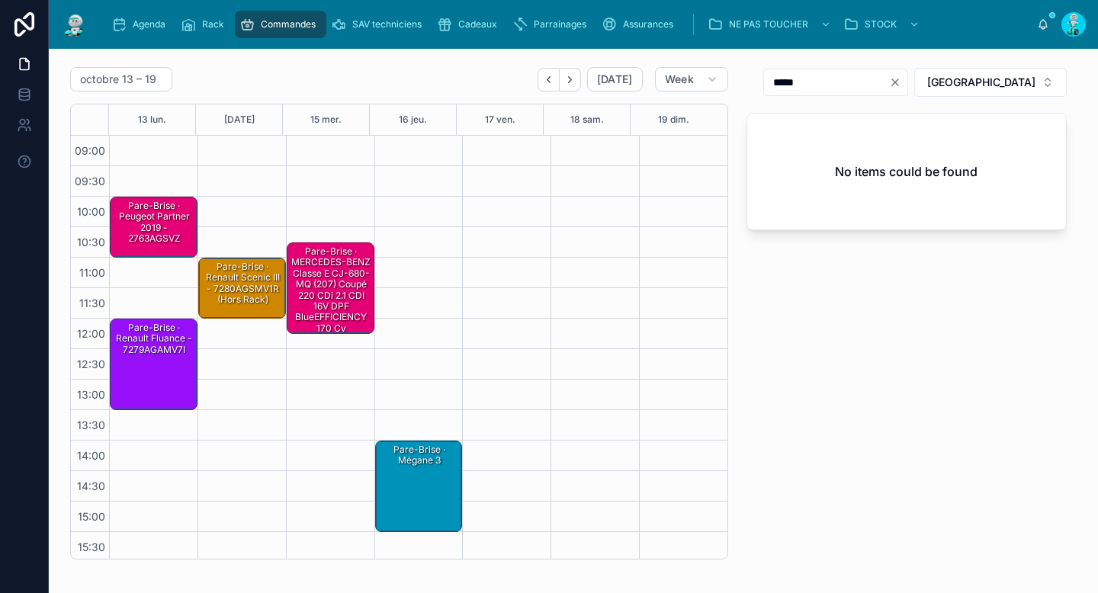
click at [146, 233] on div "Pare-Brise · Peugeot partner 2019 - 2763AGSVZ" at bounding box center [154, 222] width 83 height 47
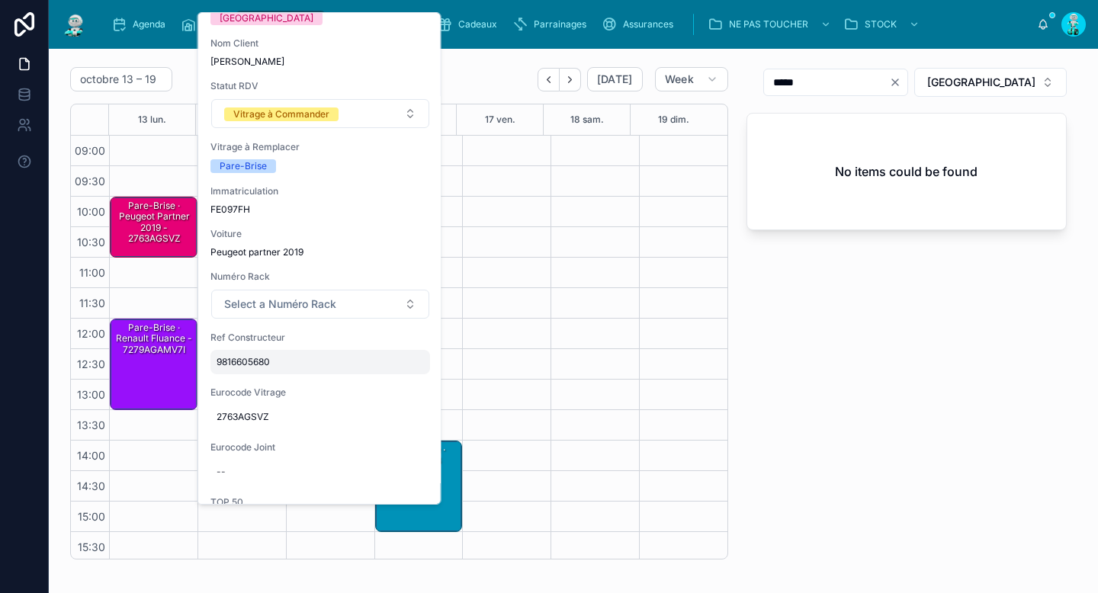
scroll to position [0, 0]
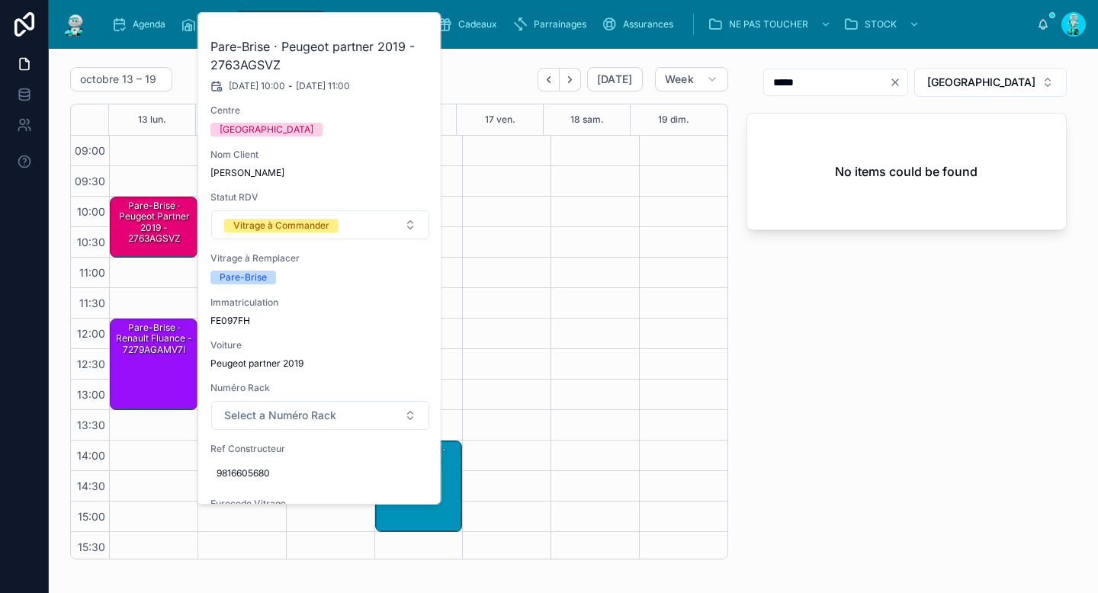
click at [889, 88] on input "*****" at bounding box center [826, 82] width 125 height 21
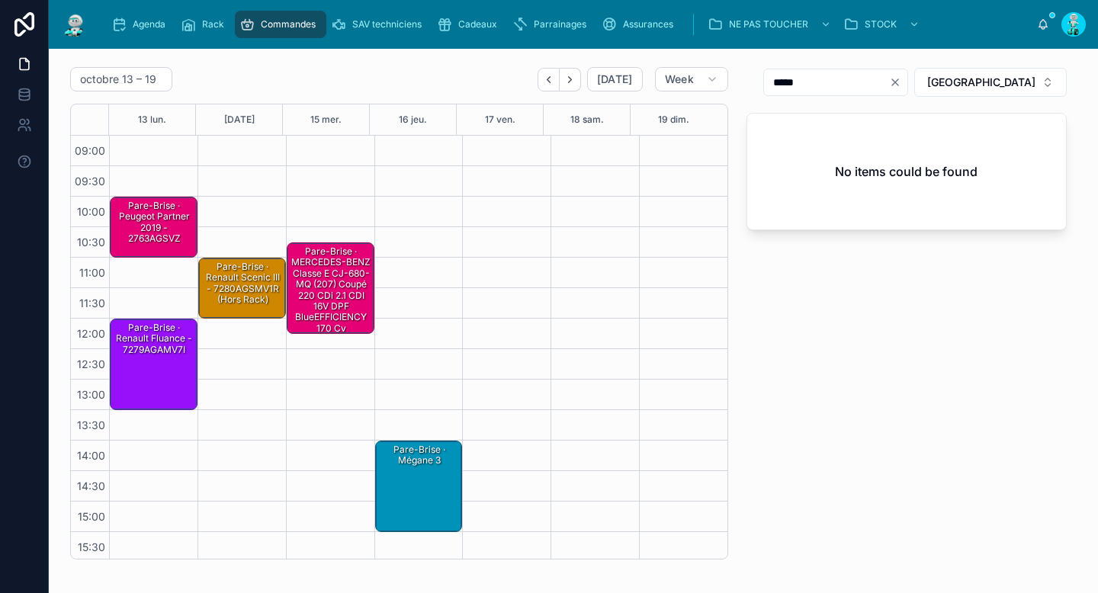
click at [908, 82] on button "Clear" at bounding box center [898, 82] width 18 height 12
click at [901, 81] on input "text" at bounding box center [838, 82] width 125 height 21
paste input "*********"
type input "*********"
click at [147, 210] on div "Pare-Brise · Peugeot partner 2019 - 2763AGSVZ" at bounding box center [154, 222] width 83 height 47
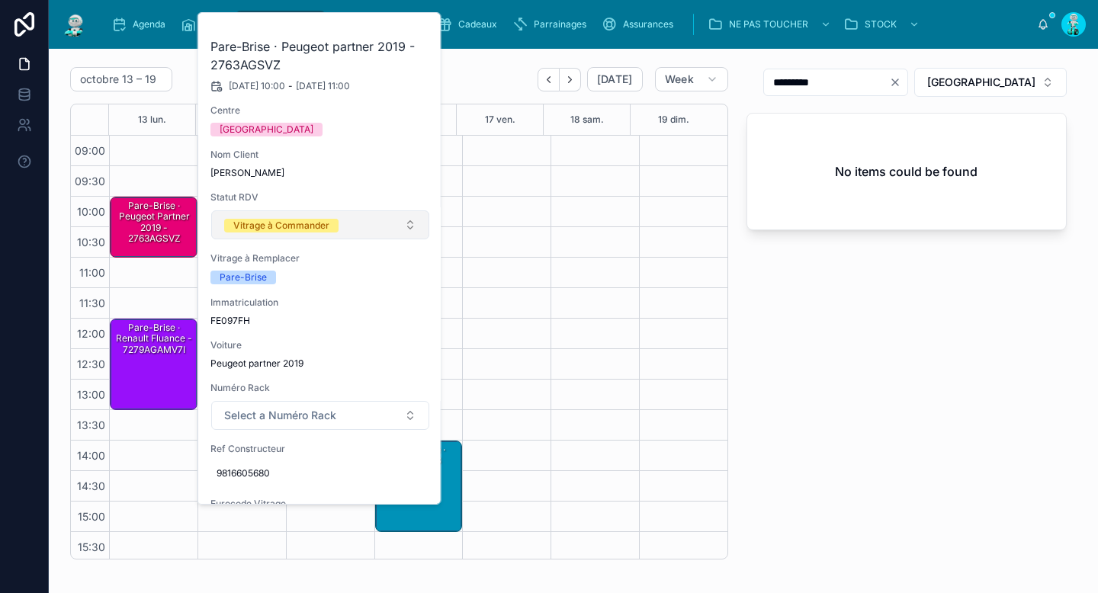
click at [277, 217] on span "Vitrage à Commander" at bounding box center [281, 224] width 114 height 15
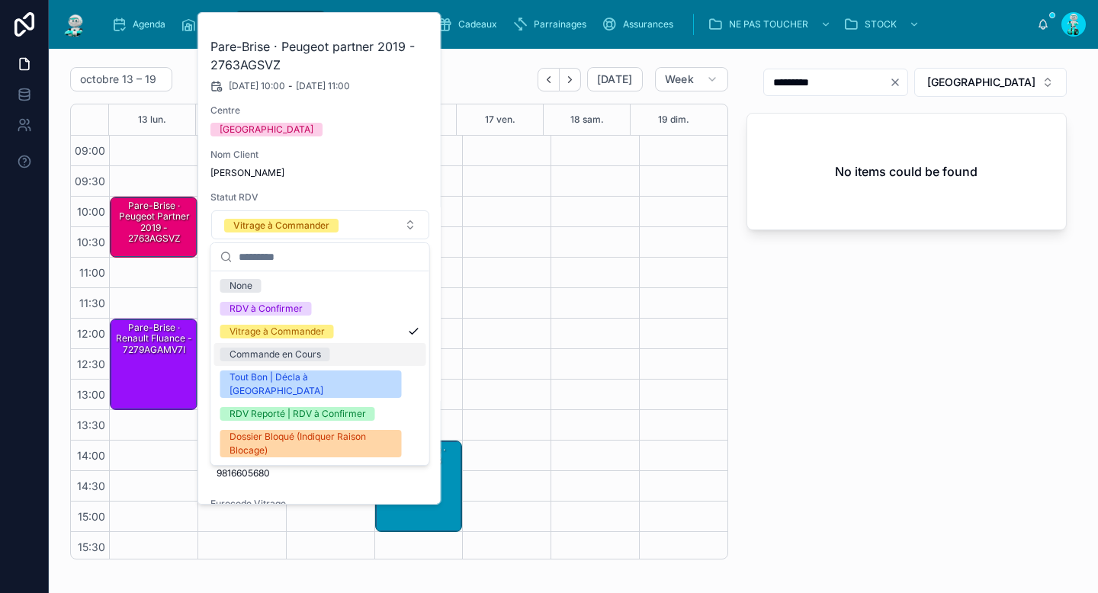
click at [305, 348] on div "Commande en Cours" at bounding box center [276, 355] width 92 height 14
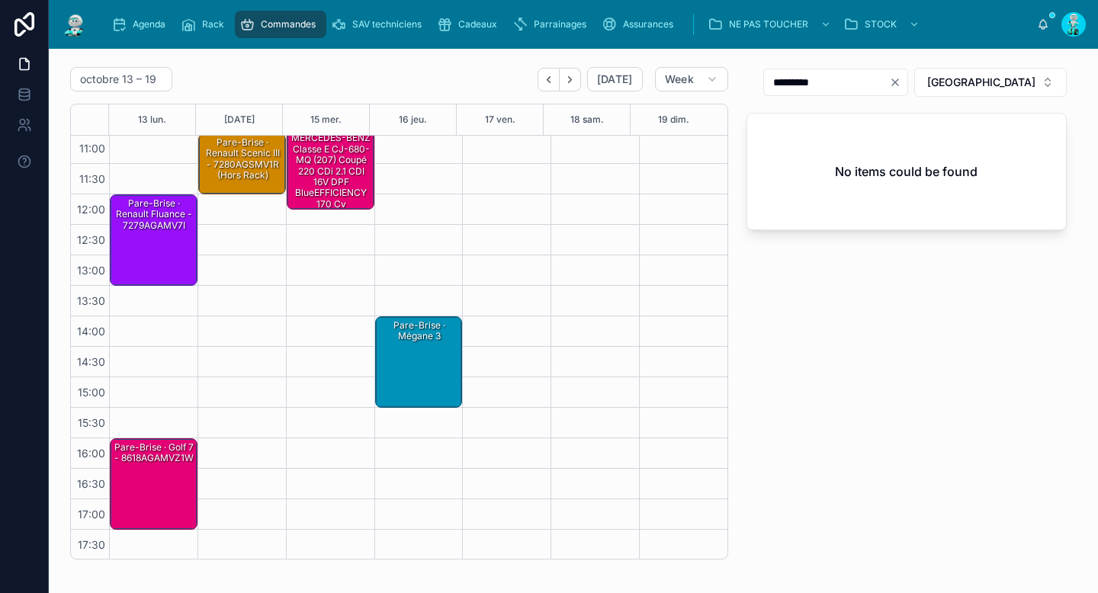
scroll to position [126, 0]
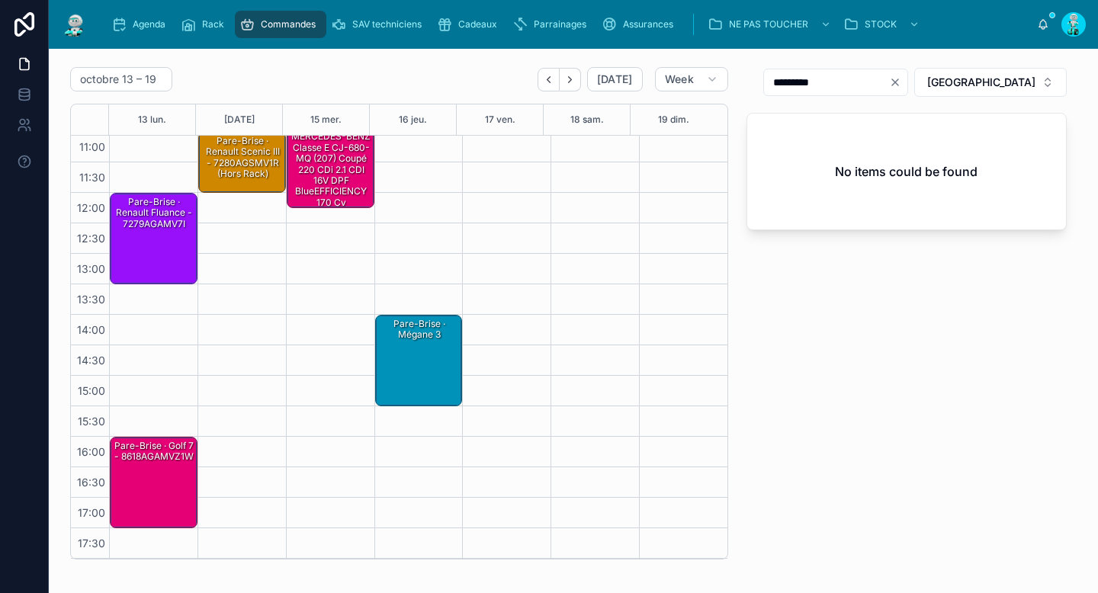
click at [125, 461] on div "Pare-Brise · Golf 7 - 8618AGAMVZ1W" at bounding box center [154, 451] width 83 height 25
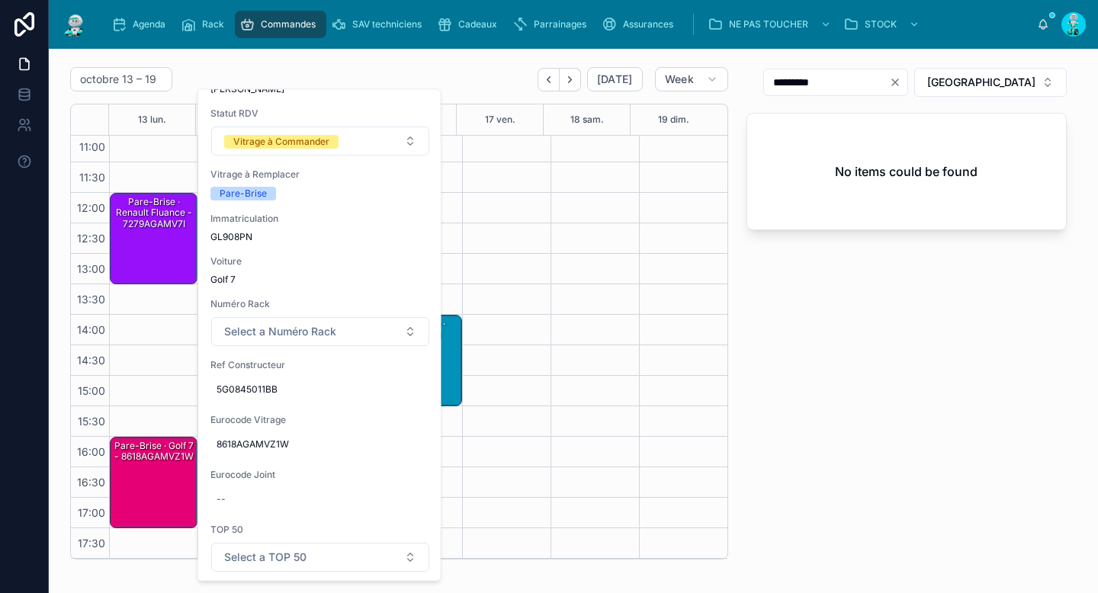
scroll to position [189, 0]
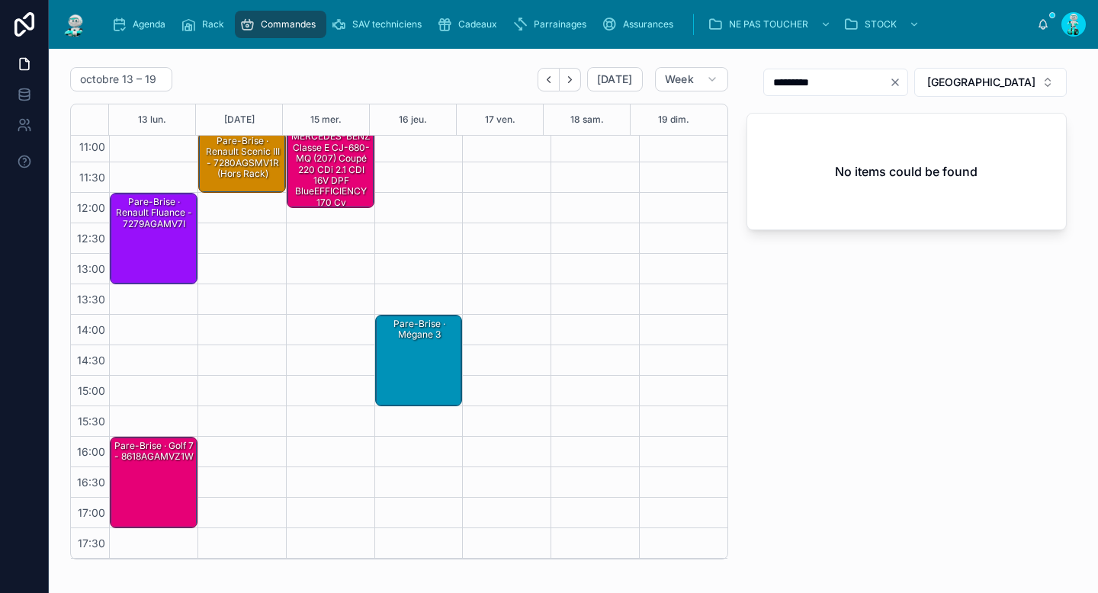
click at [268, 402] on div "11:00 – 12:00 Pare-Brise · Renault scenic III - 7280AGSMV1R (Hors Rack)" at bounding box center [242, 284] width 88 height 549
click at [157, 464] on div "Pare-Brise · Golf 7 - 8618AGAMVZ1W" at bounding box center [154, 451] width 83 height 25
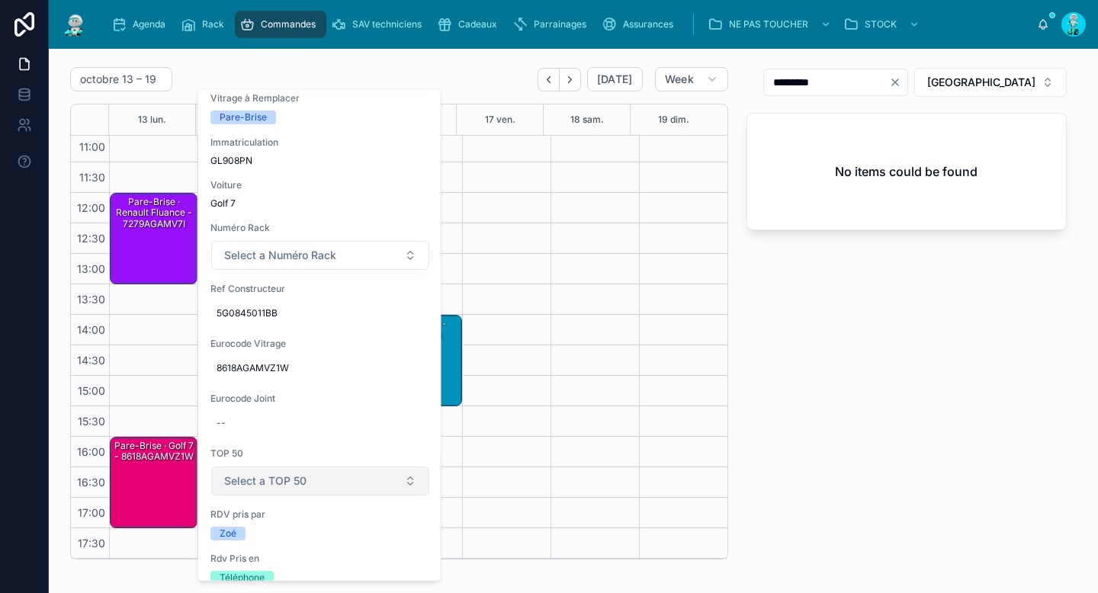
scroll to position [224, 0]
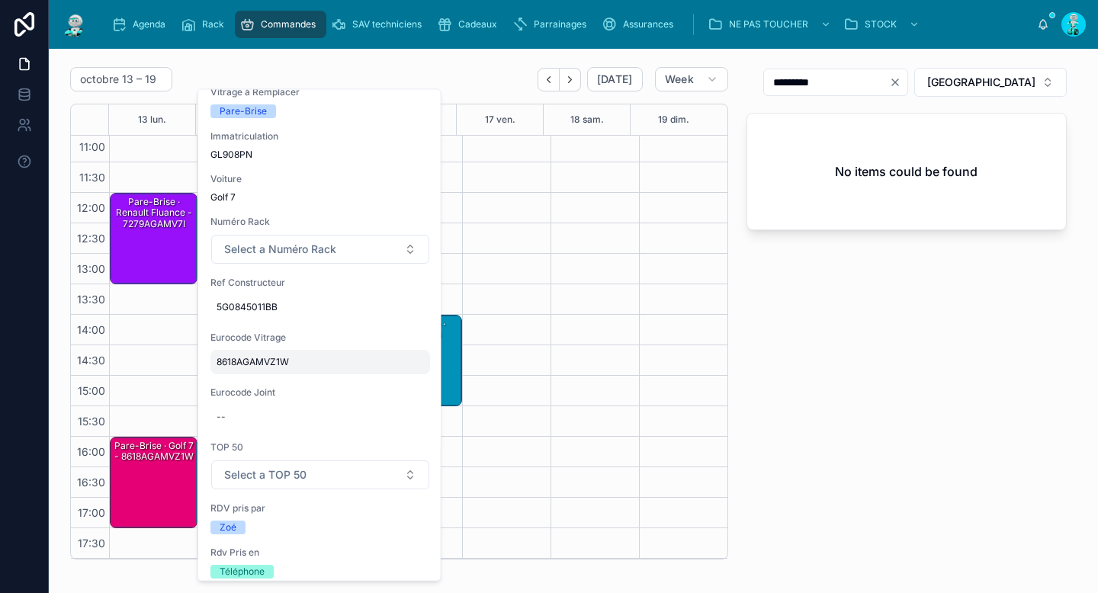
click at [267, 365] on span "8618AGAMVZ1W" at bounding box center [320, 363] width 207 height 12
click at [272, 377] on input "**********" at bounding box center [291, 384] width 143 height 21
click at [901, 82] on icon "Clear" at bounding box center [895, 82] width 12 height 12
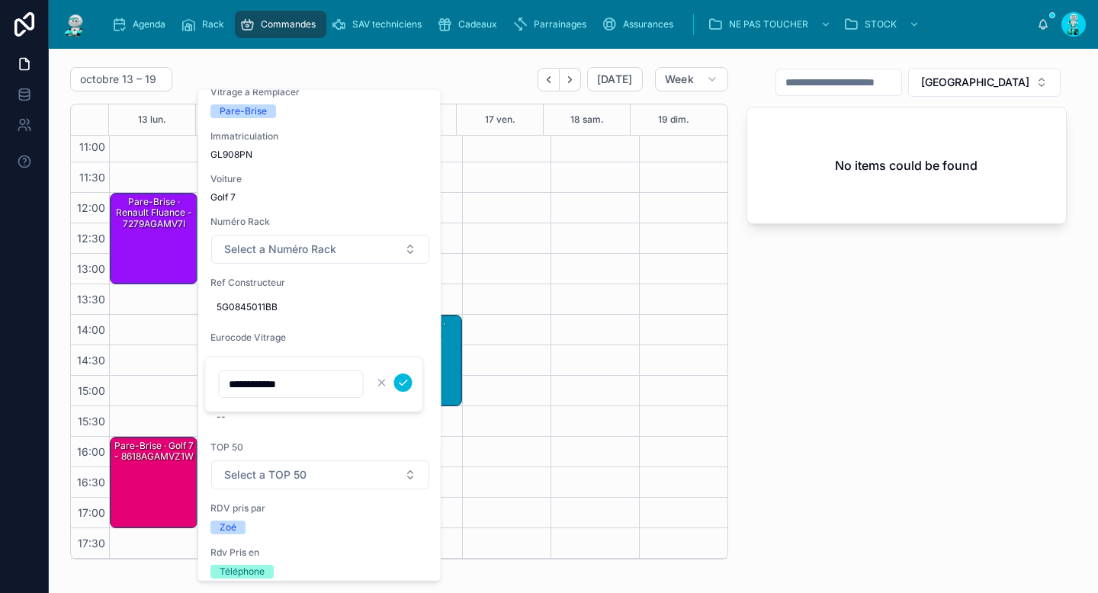
click at [901, 76] on input "text" at bounding box center [838, 82] width 125 height 21
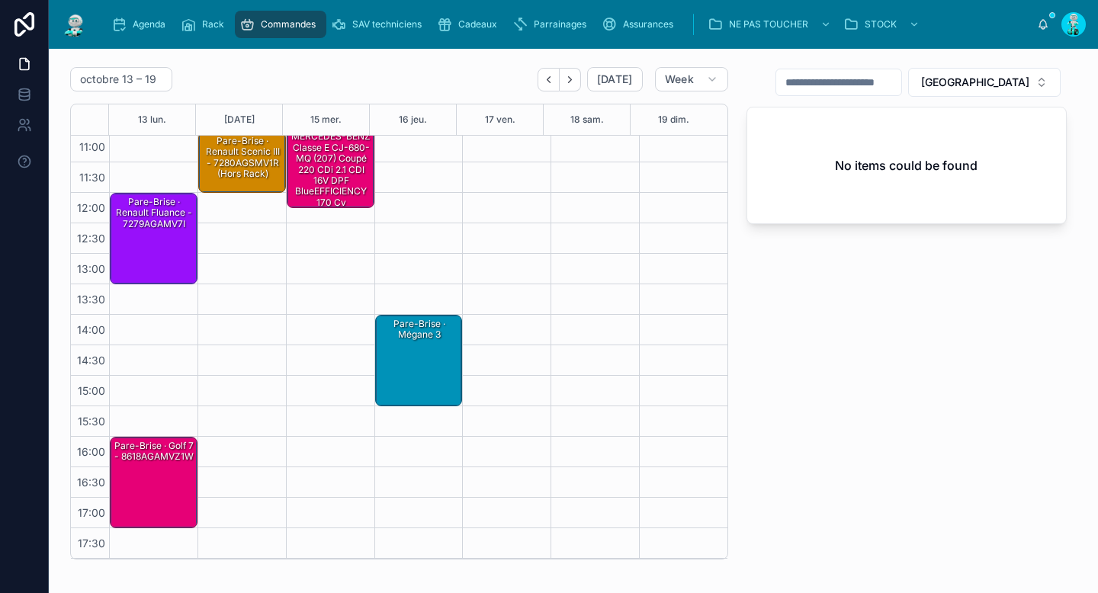
paste input "**********"
type input "**********"
click at [180, 491] on div "Pare-Brise · Golf 7 - 8618AGAMVZ1W" at bounding box center [154, 483] width 83 height 88
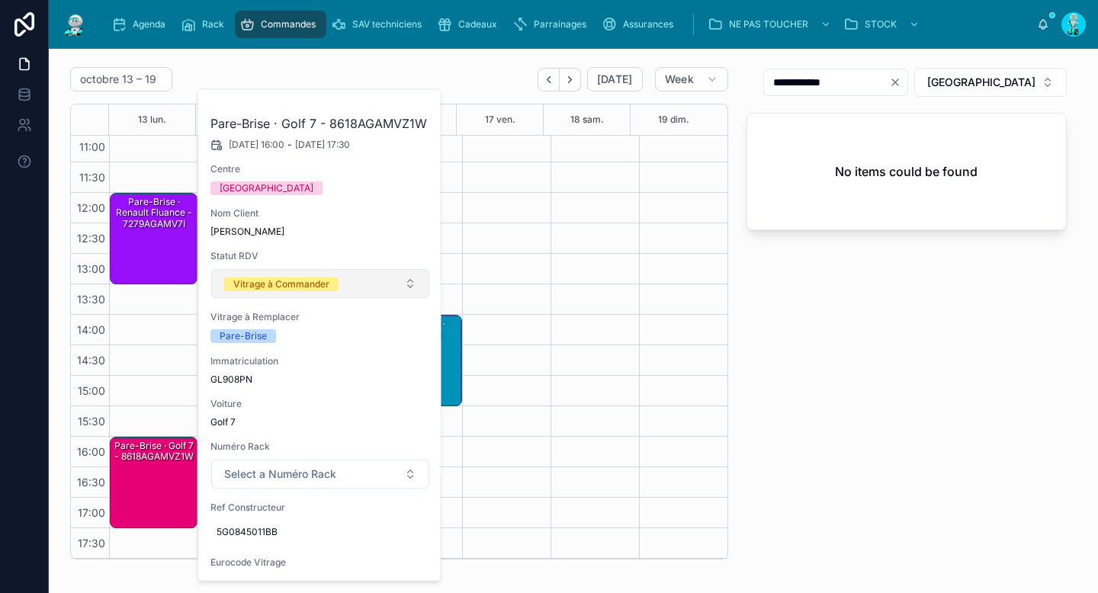
click at [303, 289] on div "Vitrage à Commander" at bounding box center [281, 285] width 96 height 14
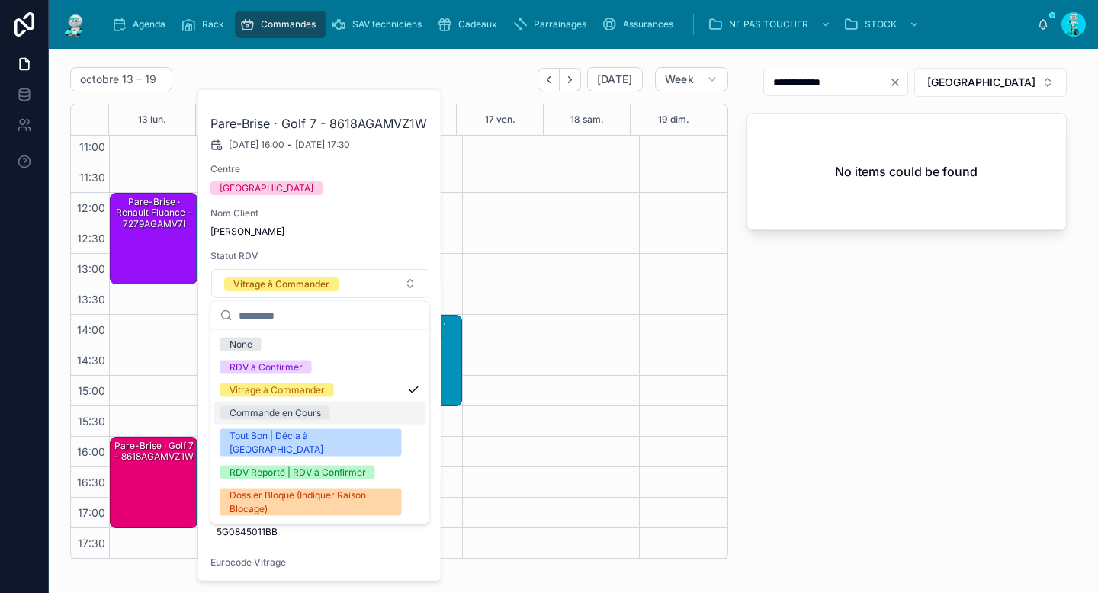
click at [278, 413] on div "Commande en Cours" at bounding box center [276, 414] width 92 height 14
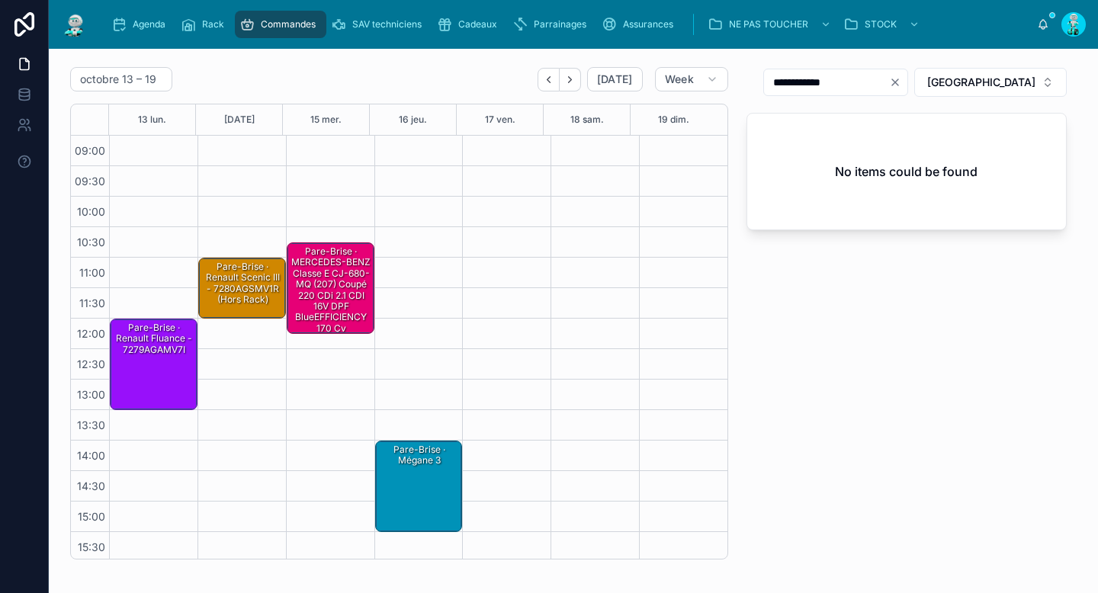
click at [146, 351] on div "Pare-Brise · Renault fluance - 7279AGAMV7I" at bounding box center [154, 339] width 83 height 36
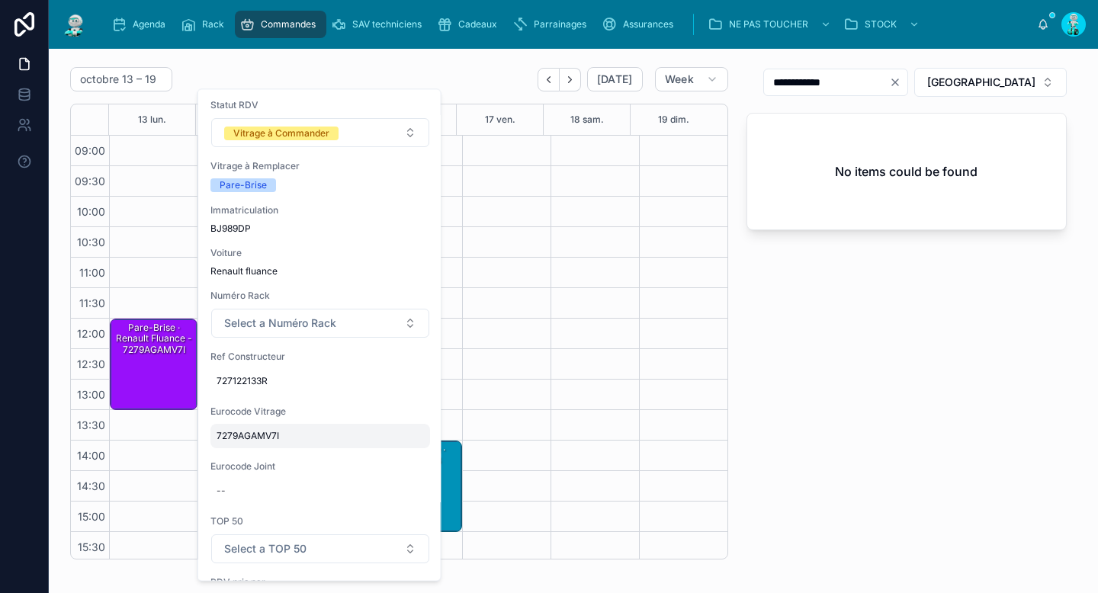
scroll to position [194, 0]
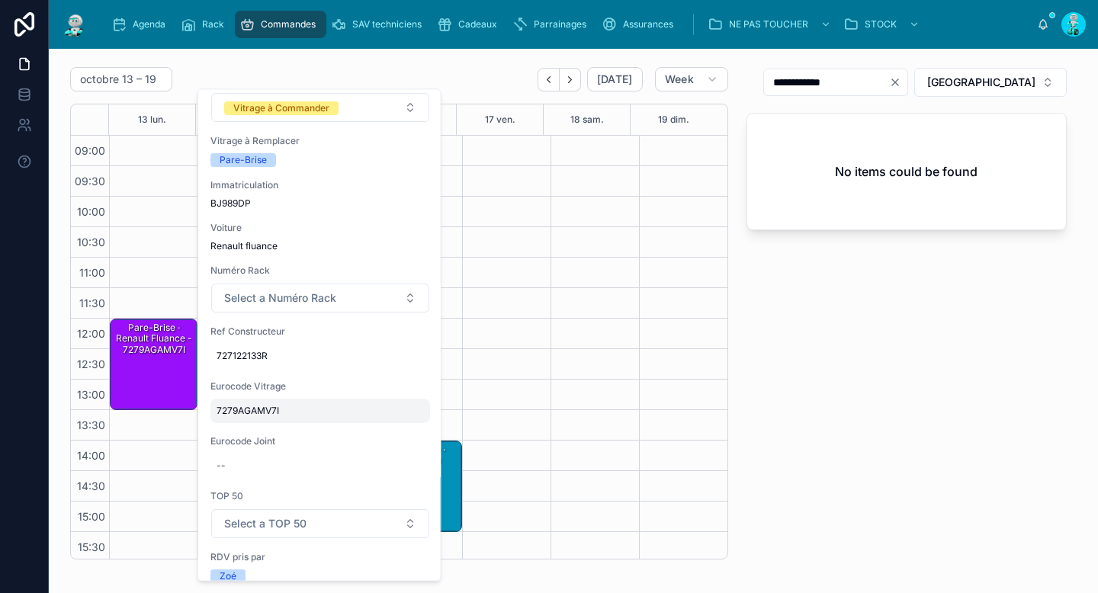
click at [243, 415] on span "7279AGAMV7I" at bounding box center [320, 412] width 207 height 12
click at [283, 436] on input "**********" at bounding box center [291, 433] width 143 height 21
click at [153, 354] on div "Pare-Brise · Renault fluance - 7279AGAMV7I" at bounding box center [154, 339] width 83 height 36
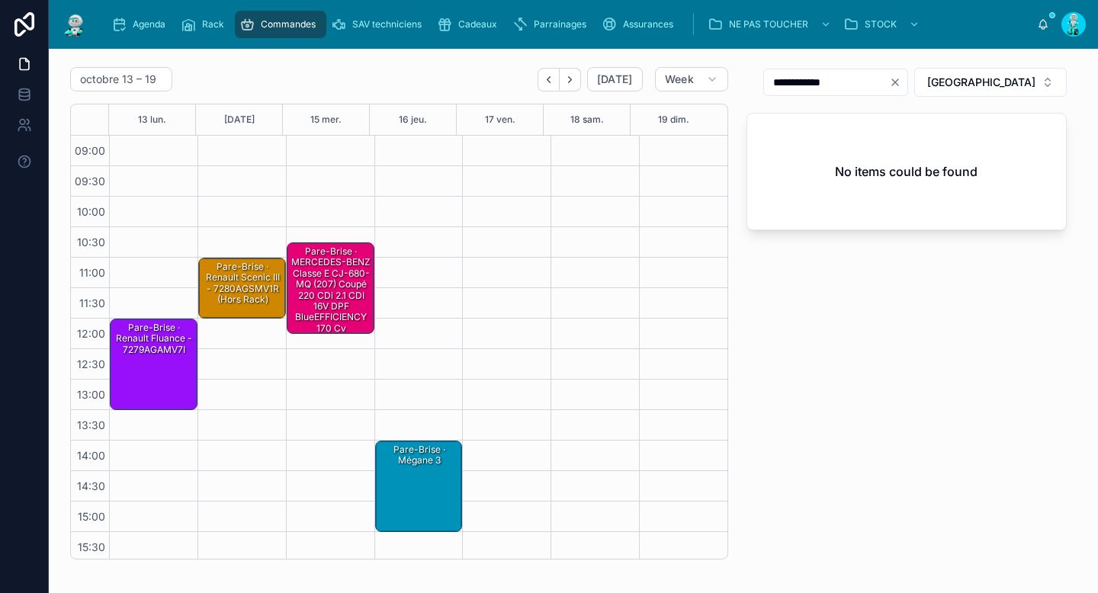
click at [150, 360] on div "Pare-Brise · Renault fluance - 7279AGAMV7I" at bounding box center [154, 364] width 83 height 88
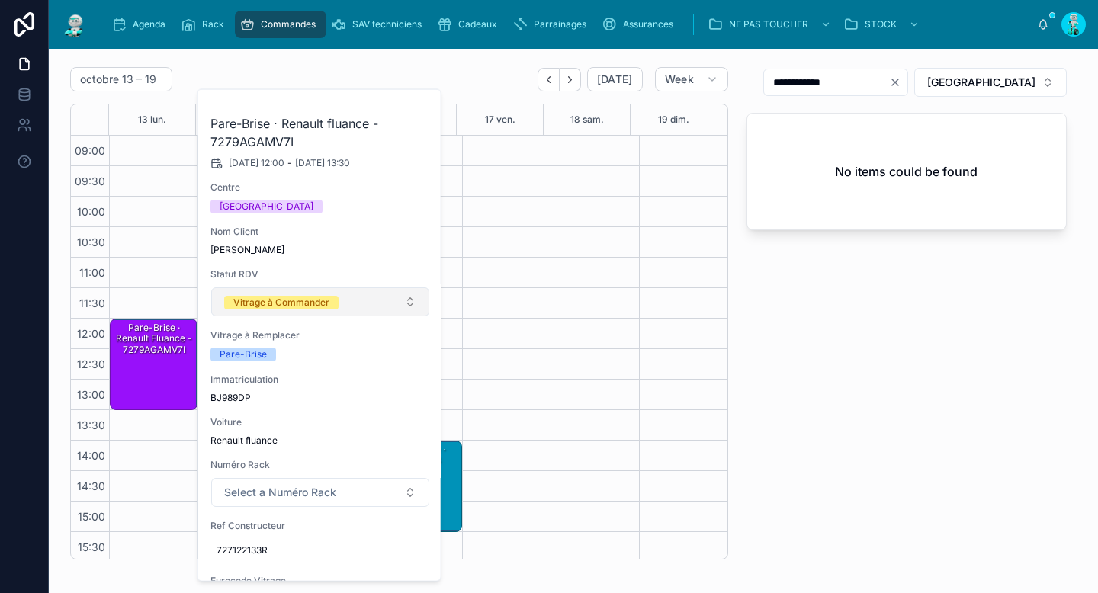
click at [269, 307] on div "Vitrage à Commander" at bounding box center [281, 303] width 96 height 14
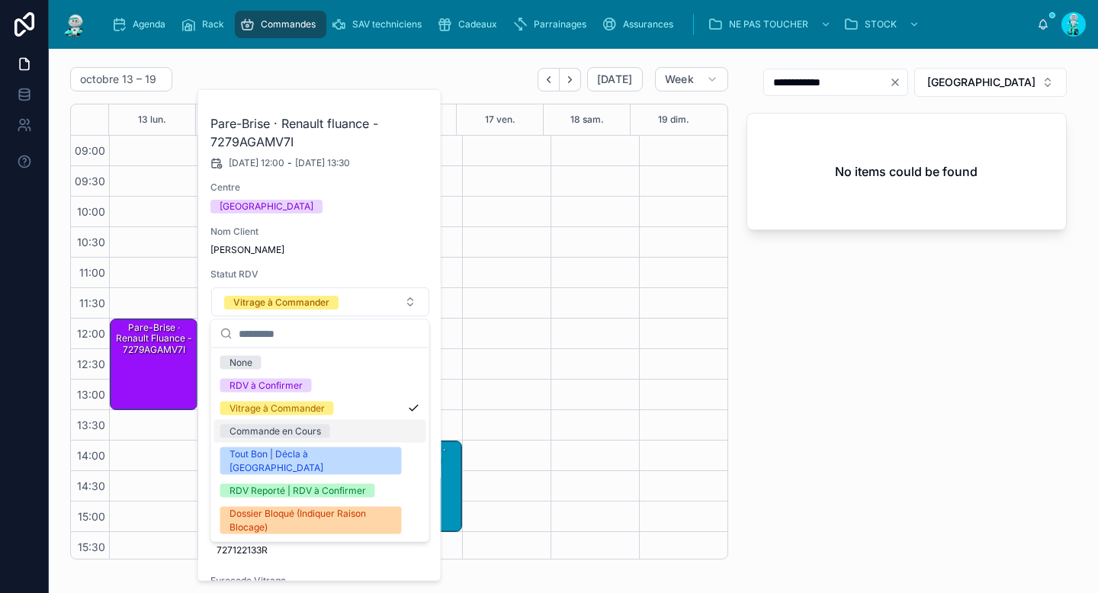
drag, startPoint x: 286, startPoint y: 429, endPoint x: 313, endPoint y: 387, distance: 50.4
click at [287, 429] on div "Commande en Cours" at bounding box center [276, 432] width 92 height 14
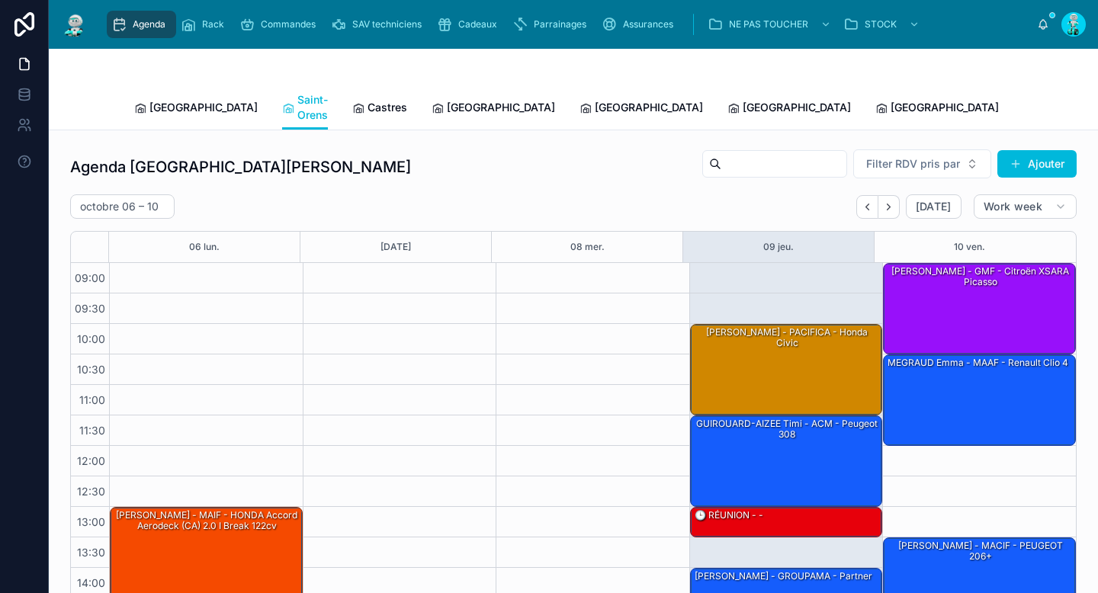
scroll to position [172, 0]
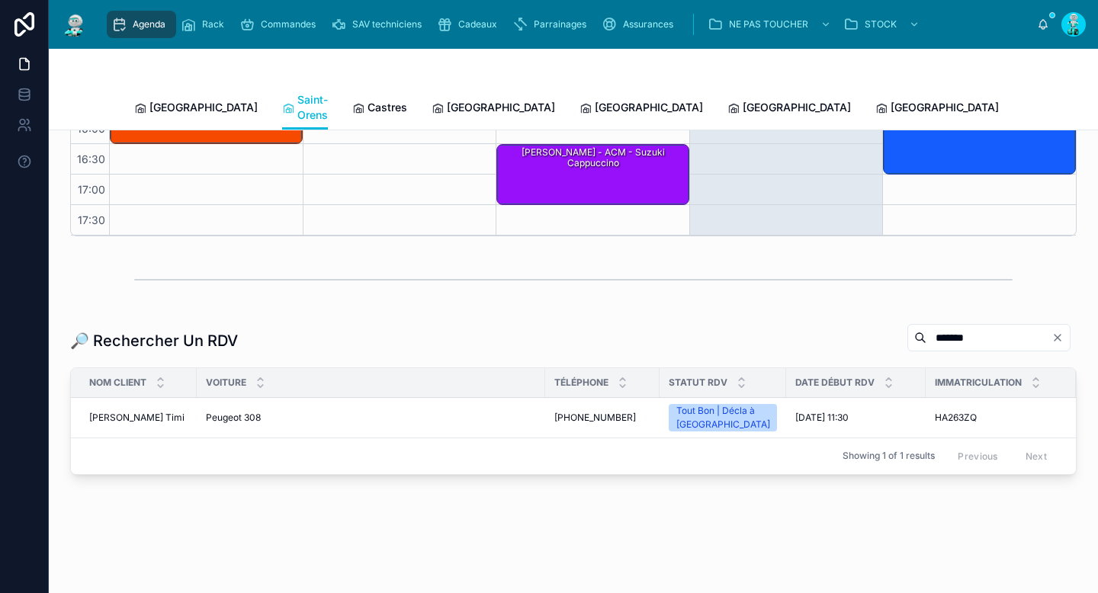
click at [297, 105] on span "Saint-Orens" at bounding box center [312, 107] width 31 height 31
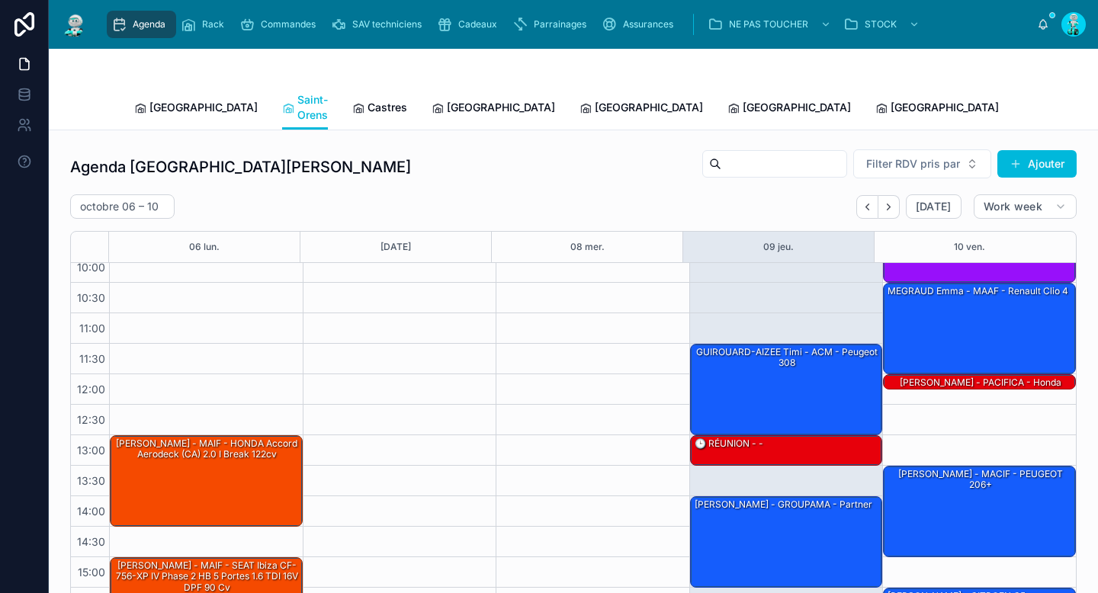
scroll to position [0, 0]
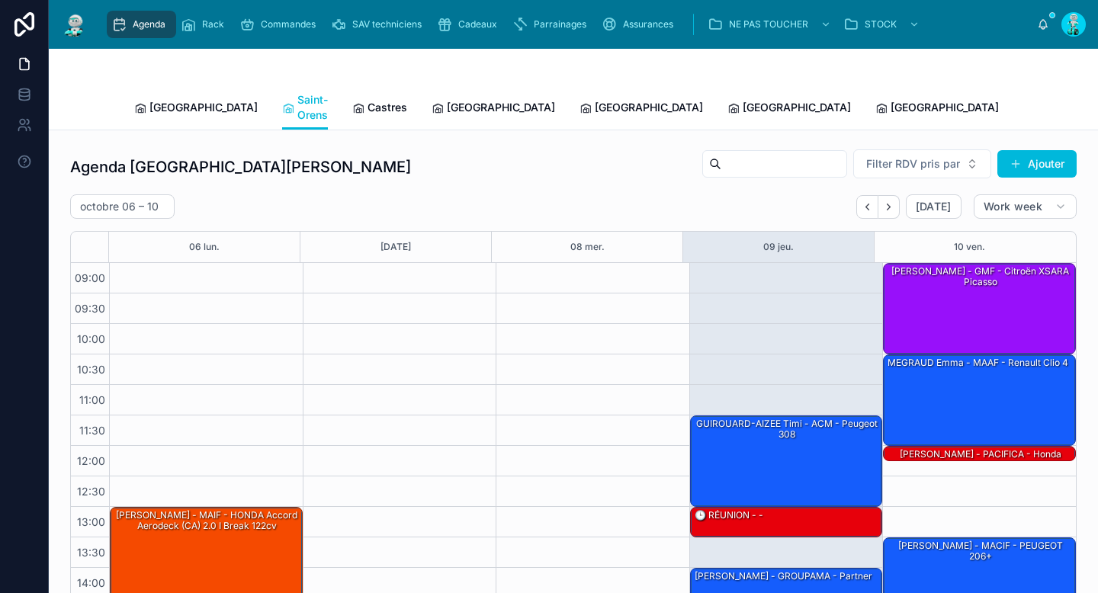
click at [884, 198] on button "Next" at bounding box center [889, 207] width 21 height 24
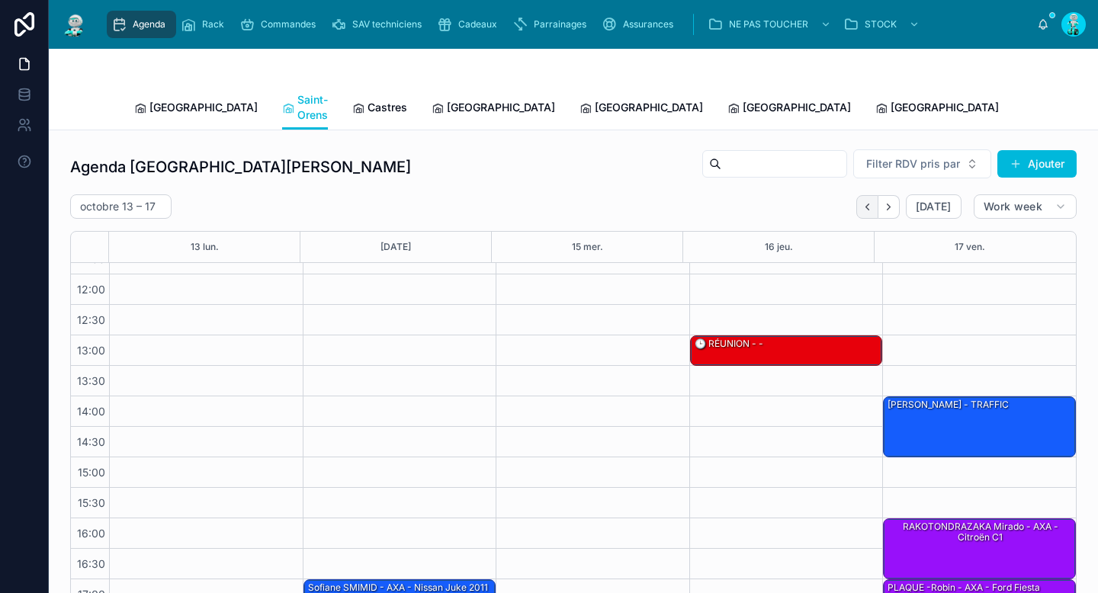
click at [862, 201] on icon "Back" at bounding box center [867, 206] width 11 height 11
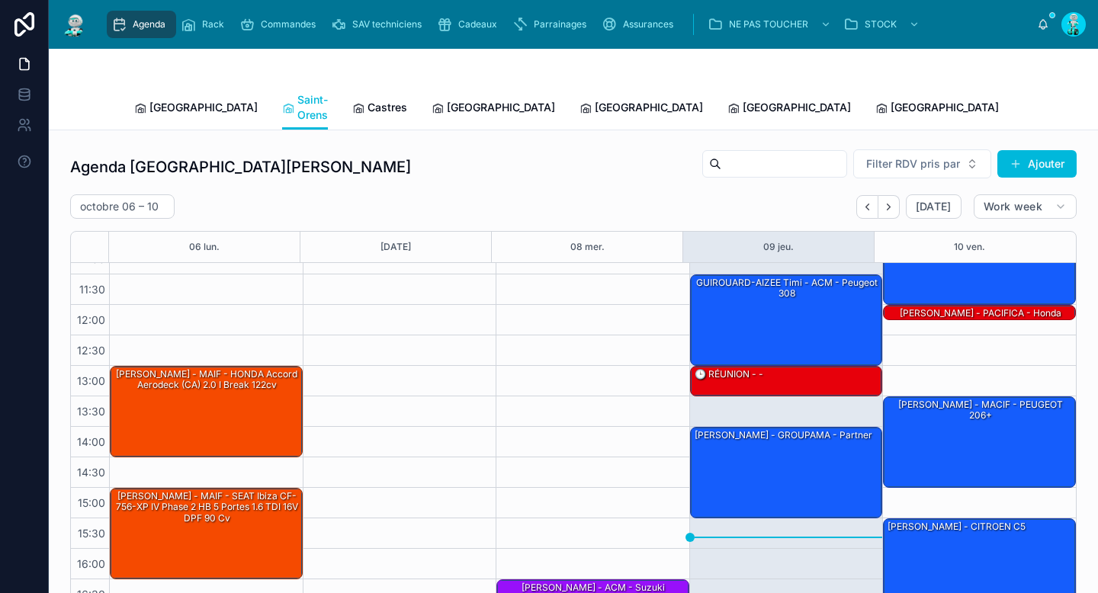
scroll to position [172, 0]
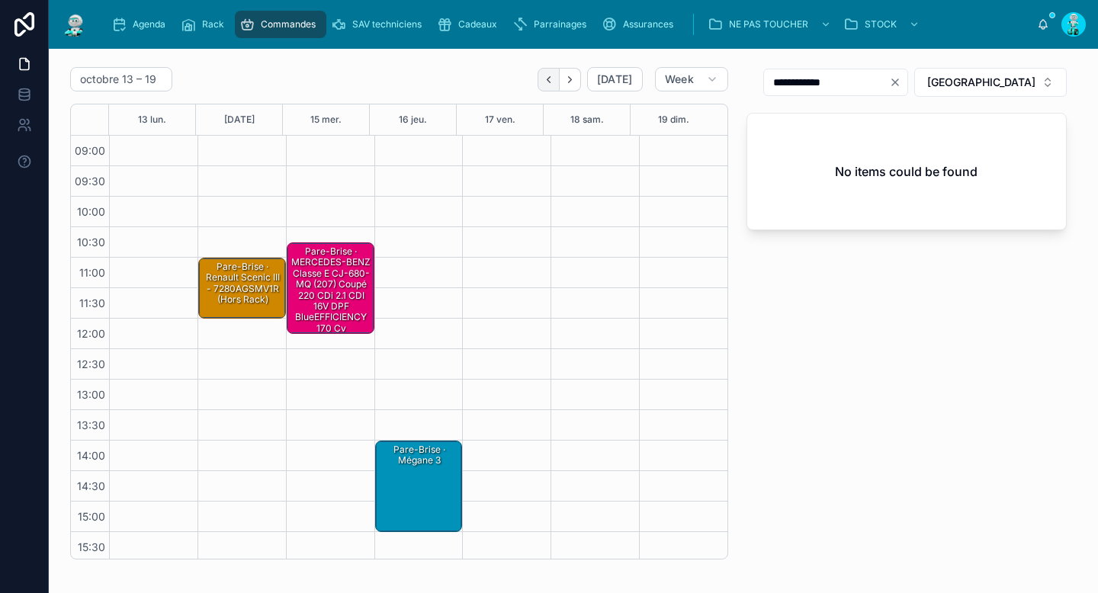
click at [547, 82] on icon "Back" at bounding box center [548, 79] width 11 height 11
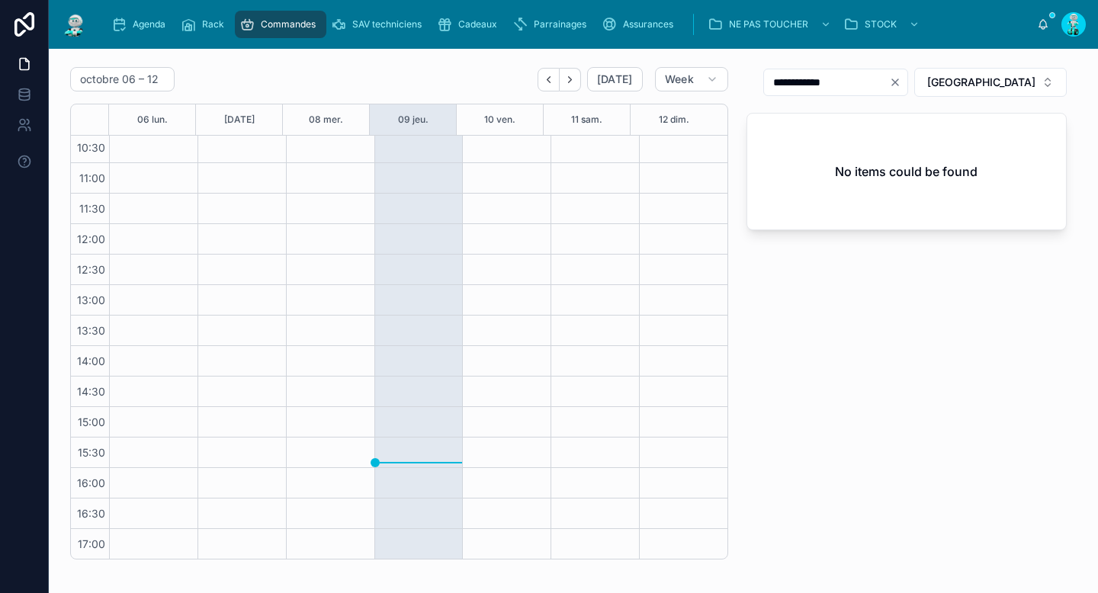
scroll to position [126, 0]
click at [561, 85] on button "Next" at bounding box center [570, 80] width 21 height 24
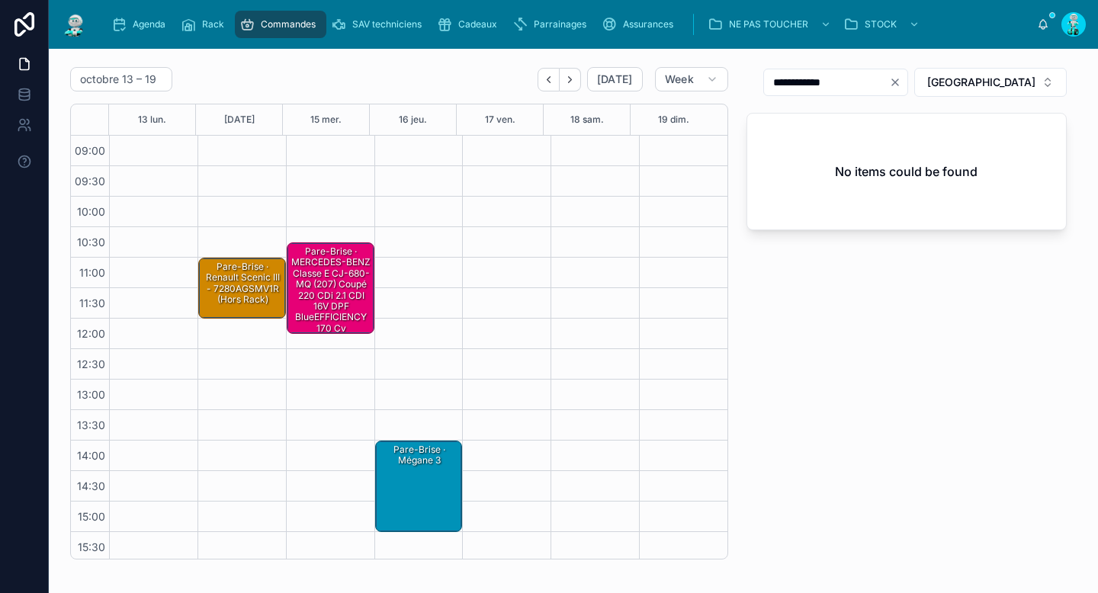
click at [547, 81] on icon "Back" at bounding box center [548, 79] width 3 height 6
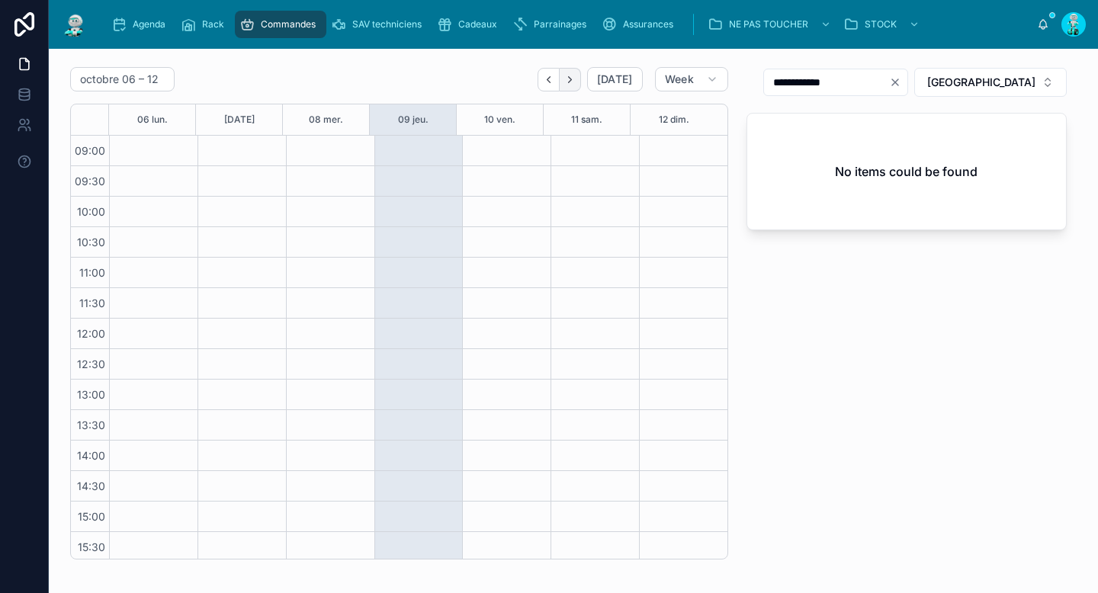
click at [560, 82] on button "Next" at bounding box center [570, 80] width 21 height 24
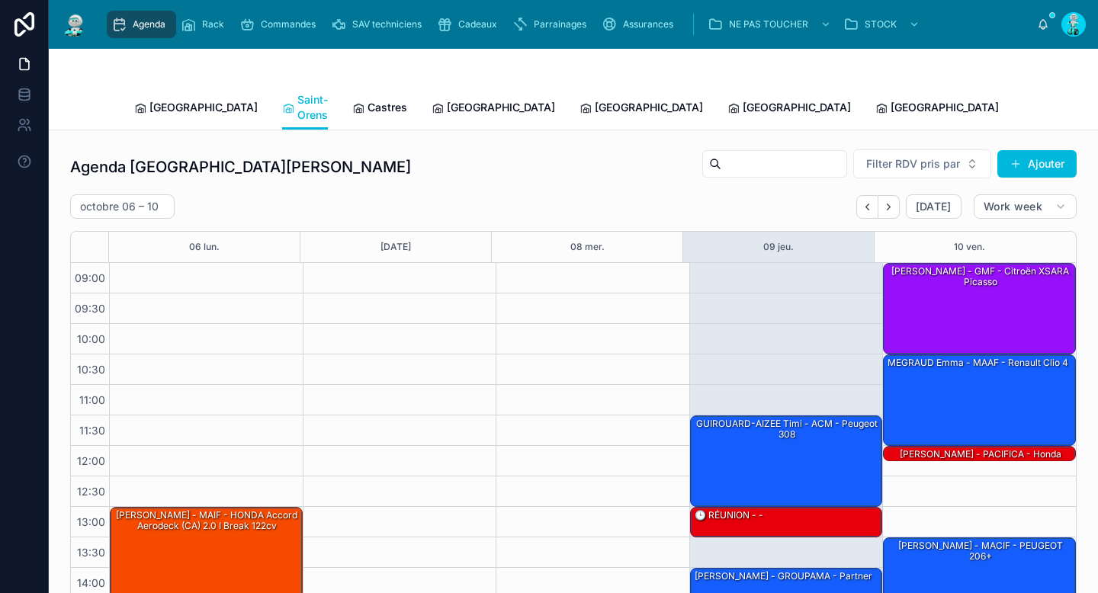
scroll to position [172, 0]
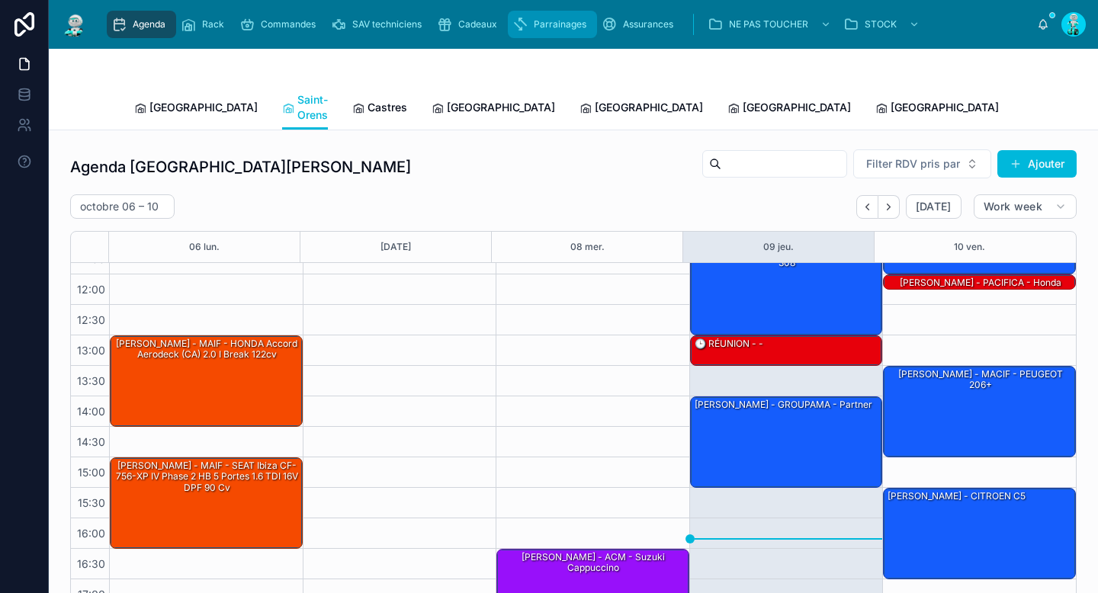
click at [536, 21] on span "Parrainages" at bounding box center [560, 24] width 53 height 12
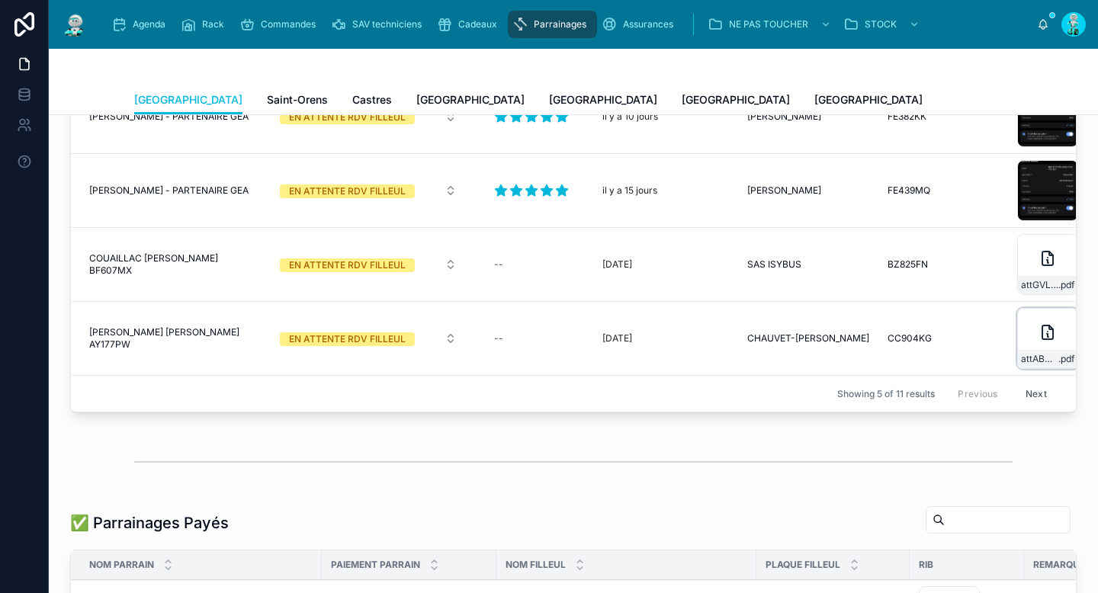
scroll to position [114, 0]
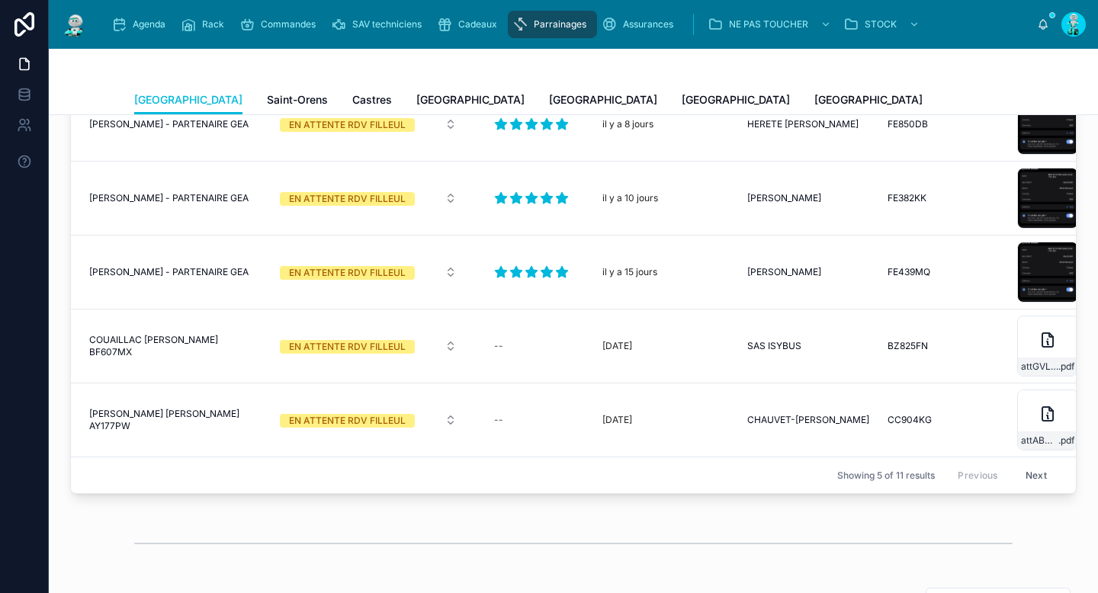
click at [1019, 477] on button "Next" at bounding box center [1036, 476] width 43 height 24
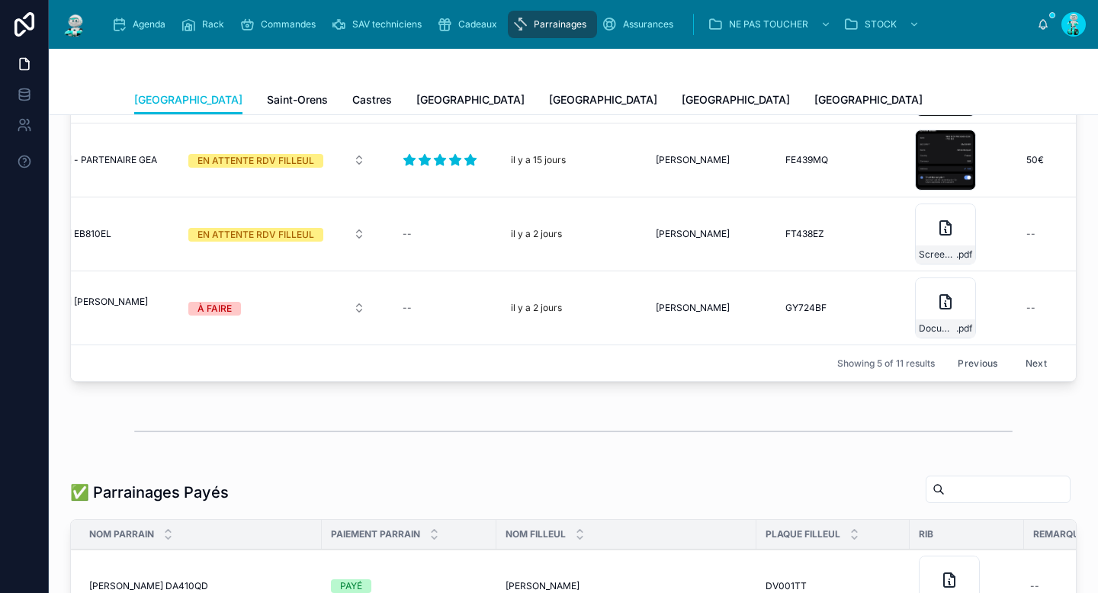
scroll to position [0, 177]
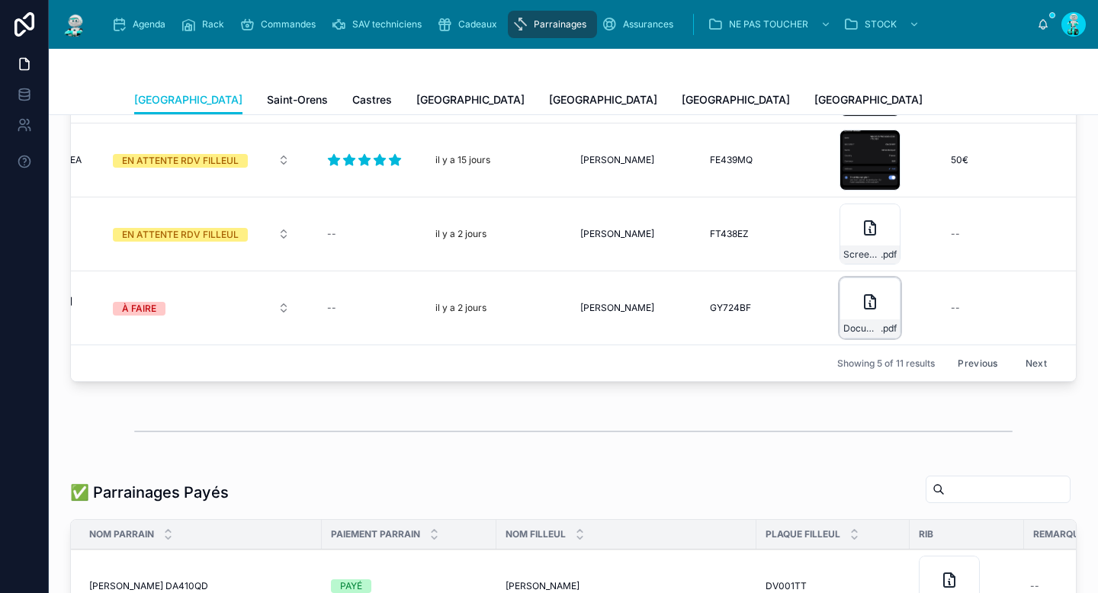
click at [865, 308] on icon at bounding box center [870, 302] width 11 height 14
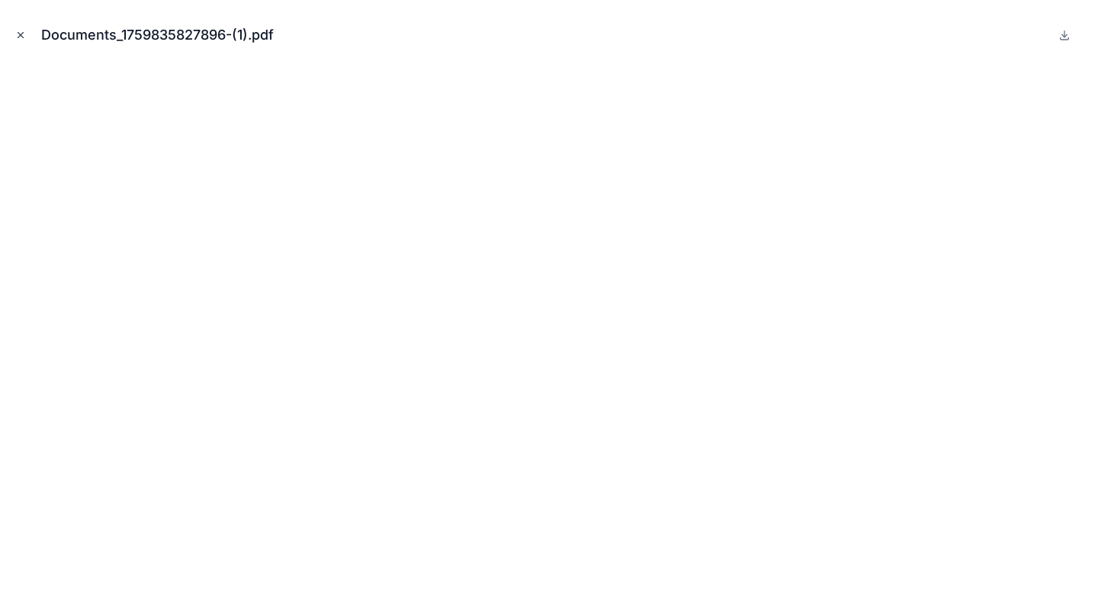
click at [20, 34] on icon "Close modal" at bounding box center [20, 35] width 5 height 5
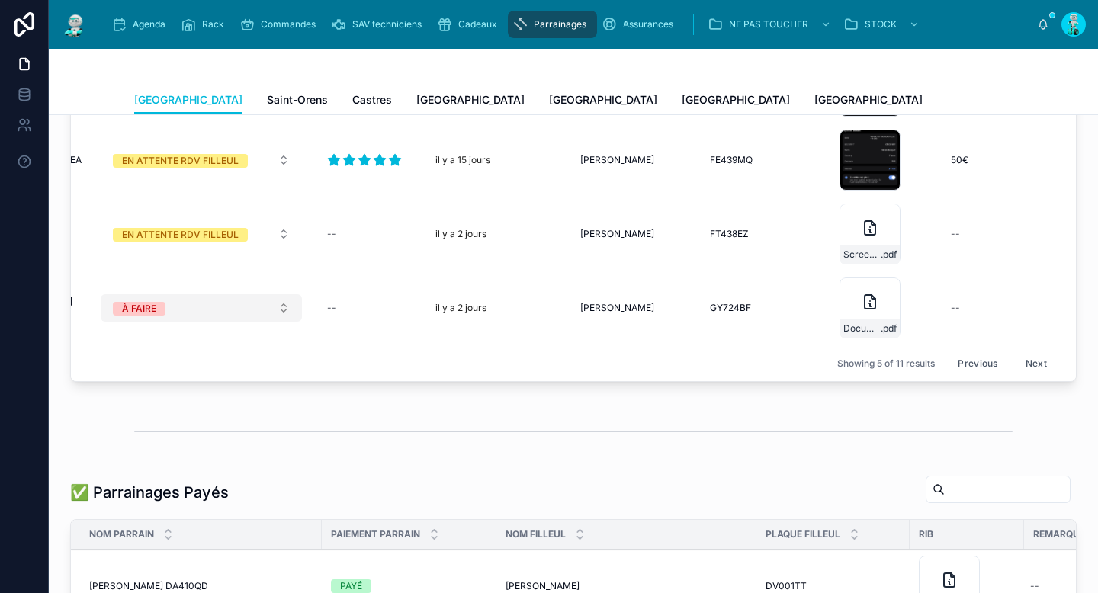
click at [166, 308] on button "À FAIRE" at bounding box center [201, 307] width 201 height 27
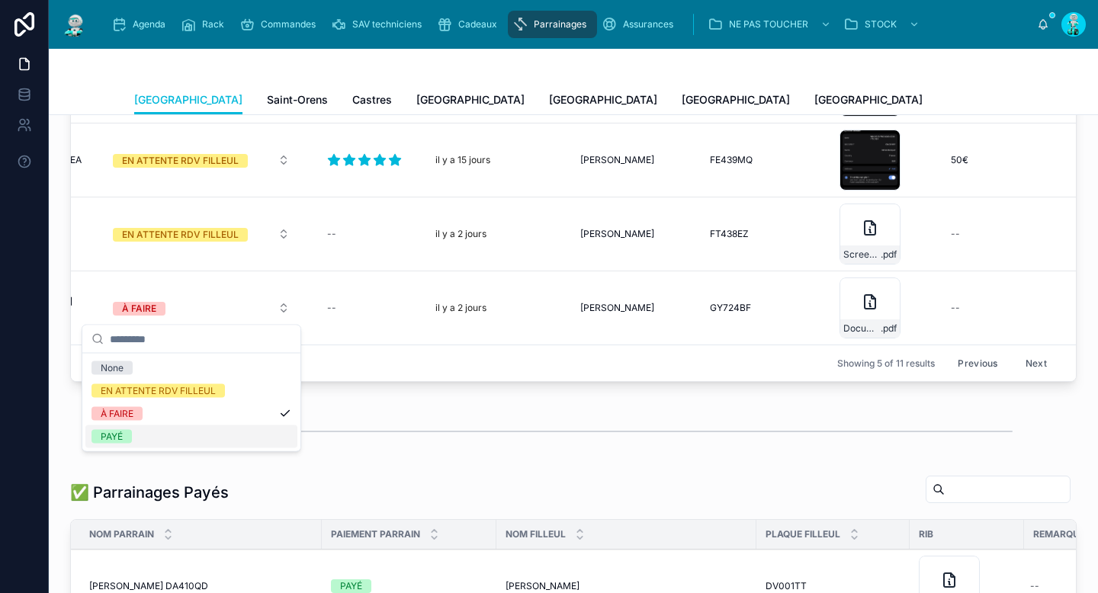
click at [162, 437] on div "PAYÉ" at bounding box center [191, 437] width 212 height 23
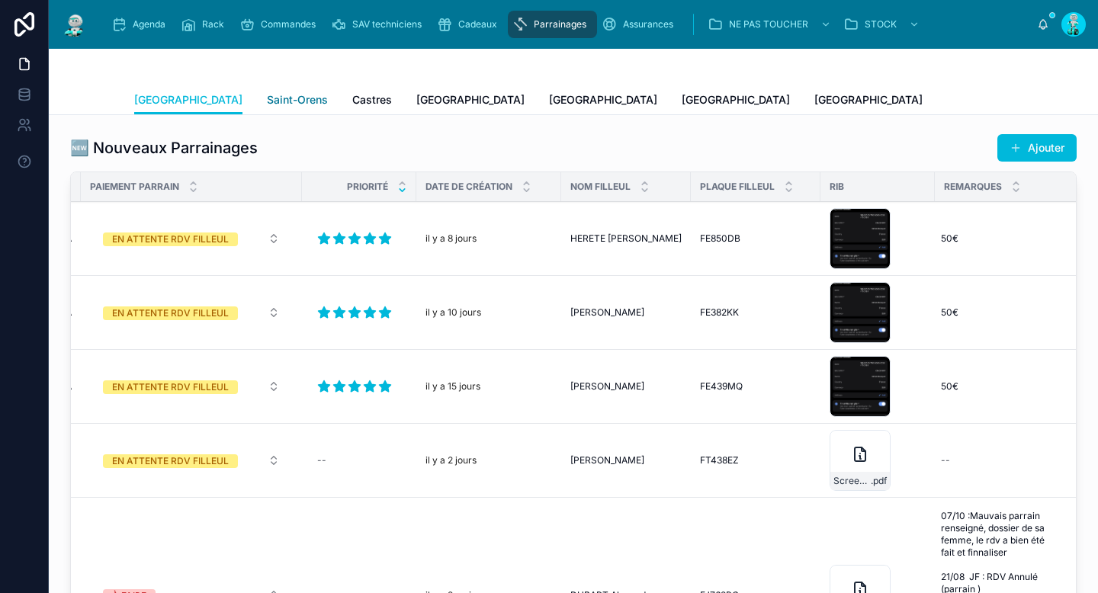
click at [267, 93] on span "Saint-Orens" at bounding box center [297, 99] width 61 height 15
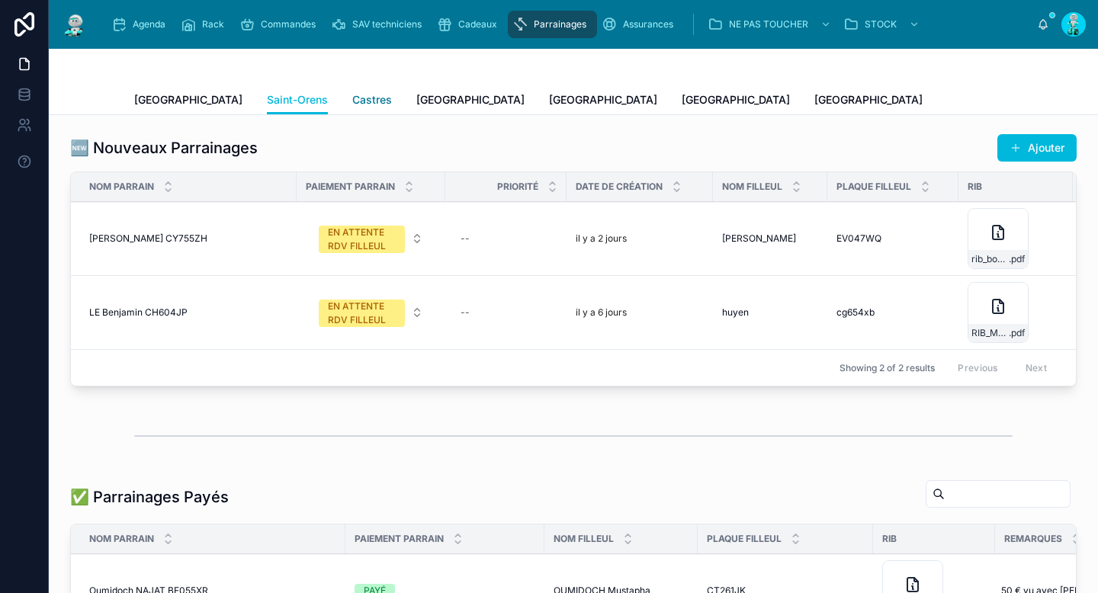
click at [352, 100] on span "Castres" at bounding box center [372, 99] width 40 height 15
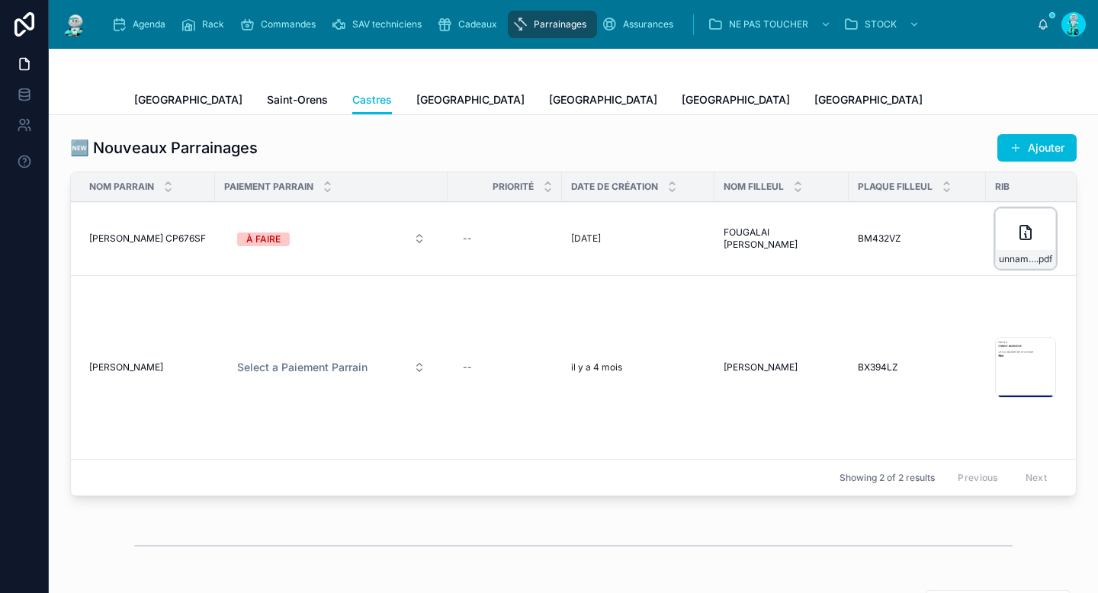
click at [1020, 242] on div "unnamed-(2) .pdf" at bounding box center [1025, 238] width 61 height 61
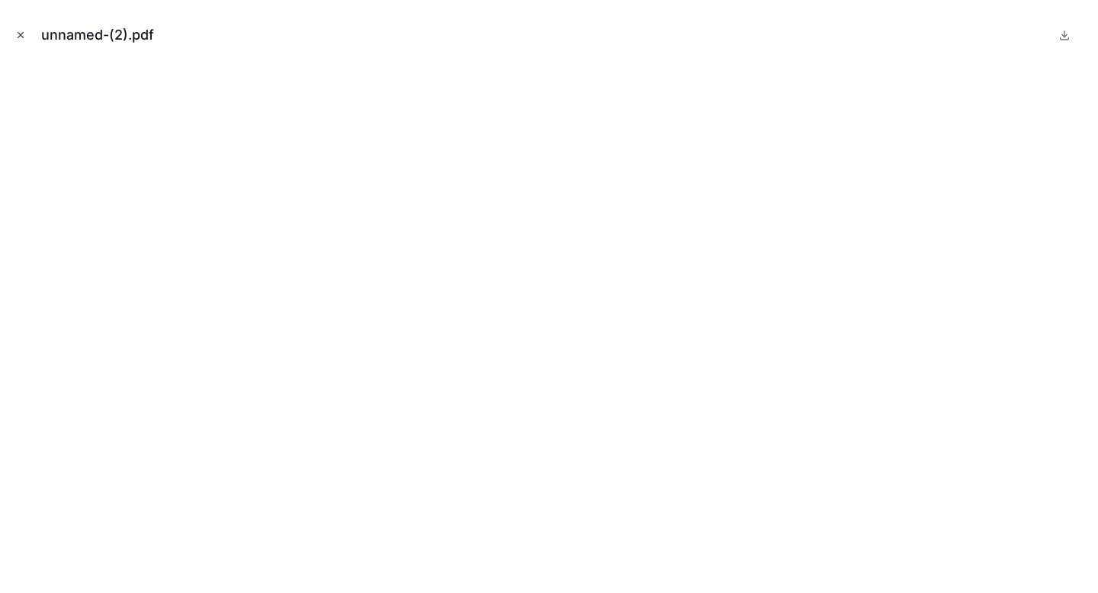
click at [23, 31] on icon "Close modal" at bounding box center [20, 35] width 11 height 11
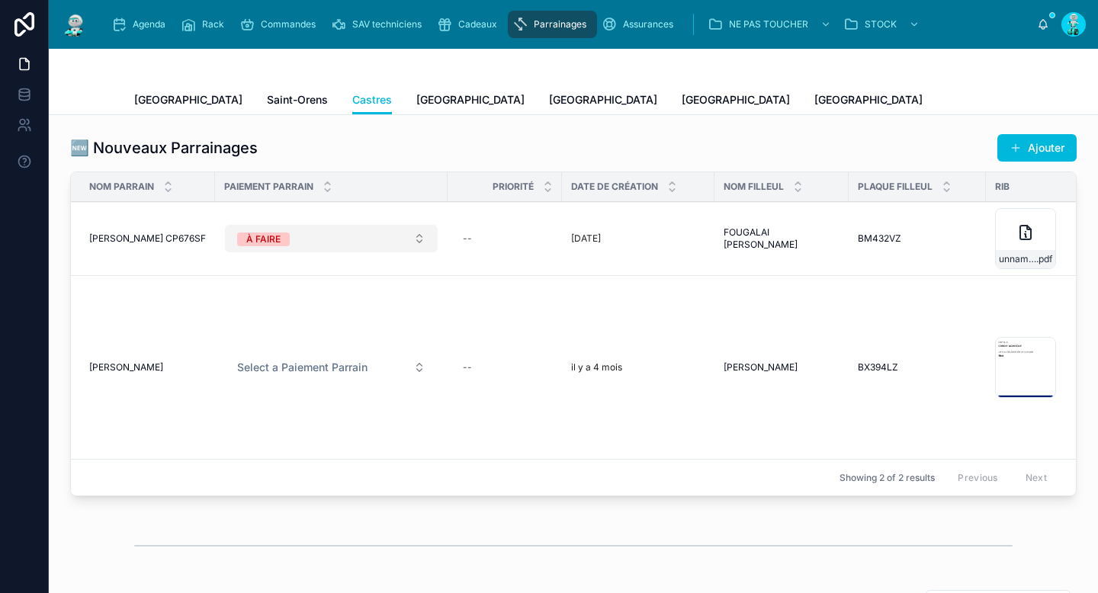
click at [276, 238] on div "À FAIRE" at bounding box center [263, 240] width 34 height 14
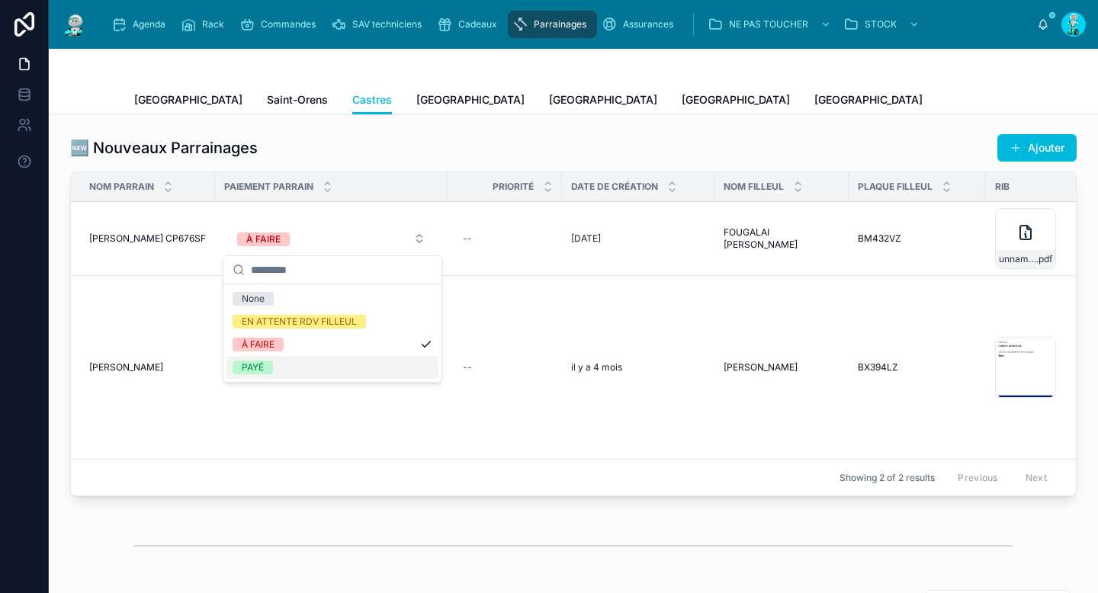
click at [272, 371] on span "PAYÉ" at bounding box center [253, 368] width 40 height 14
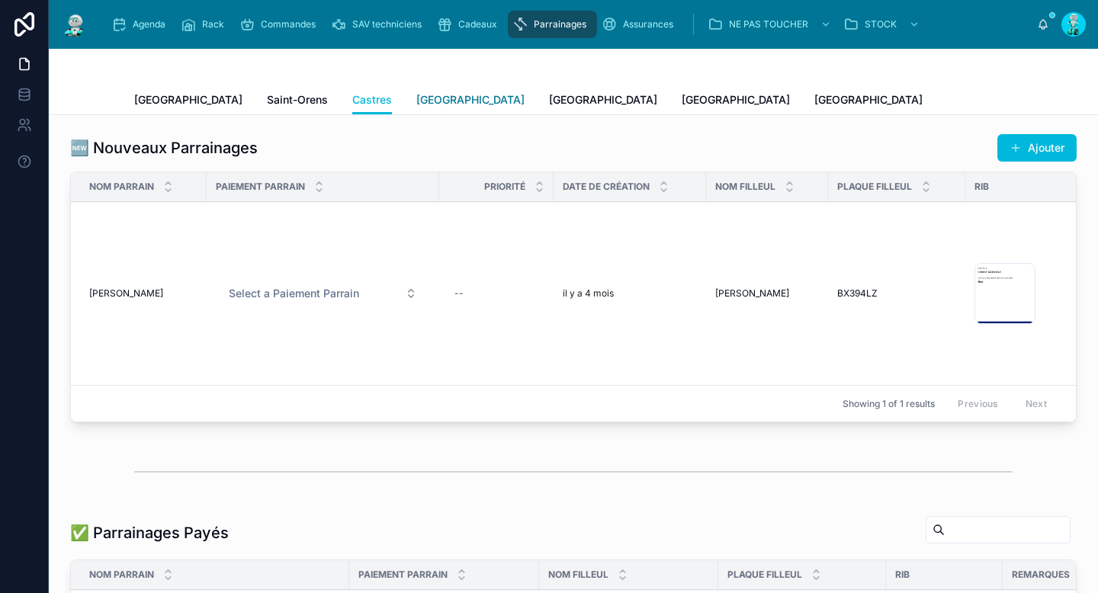
click at [416, 95] on span "Carcassonne" at bounding box center [470, 99] width 108 height 15
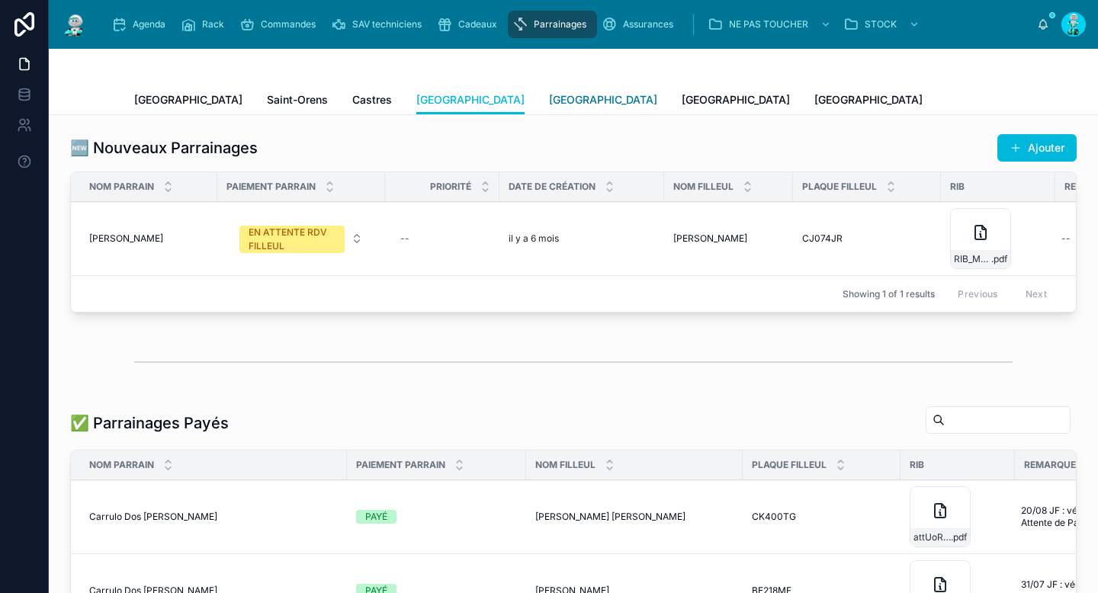
click at [549, 86] on link "Perpignan" at bounding box center [603, 101] width 108 height 31
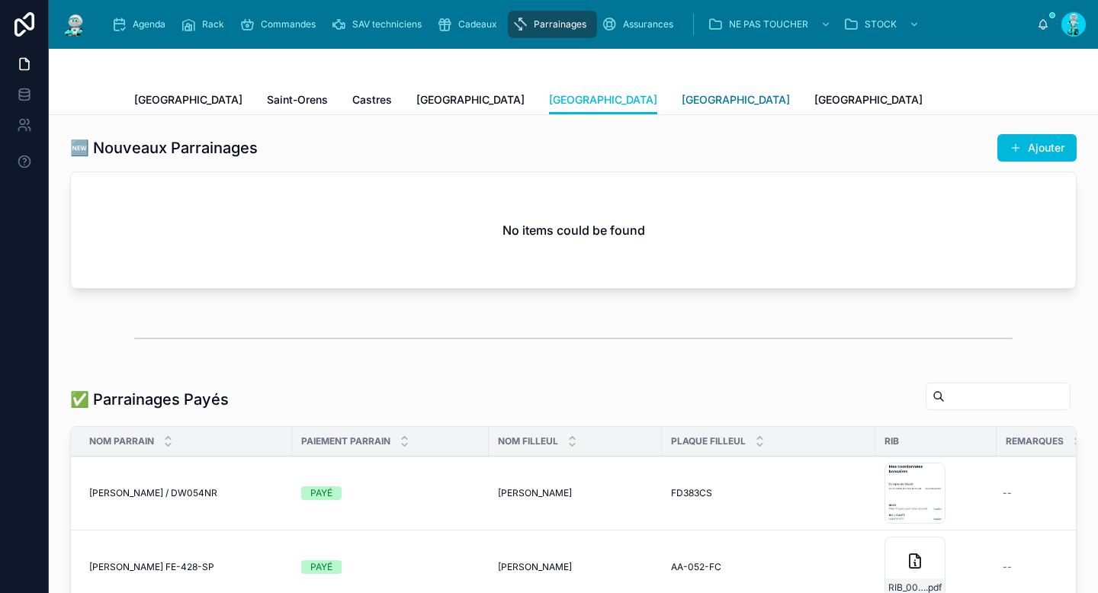
click at [682, 98] on span "Rennes" at bounding box center [736, 99] width 108 height 15
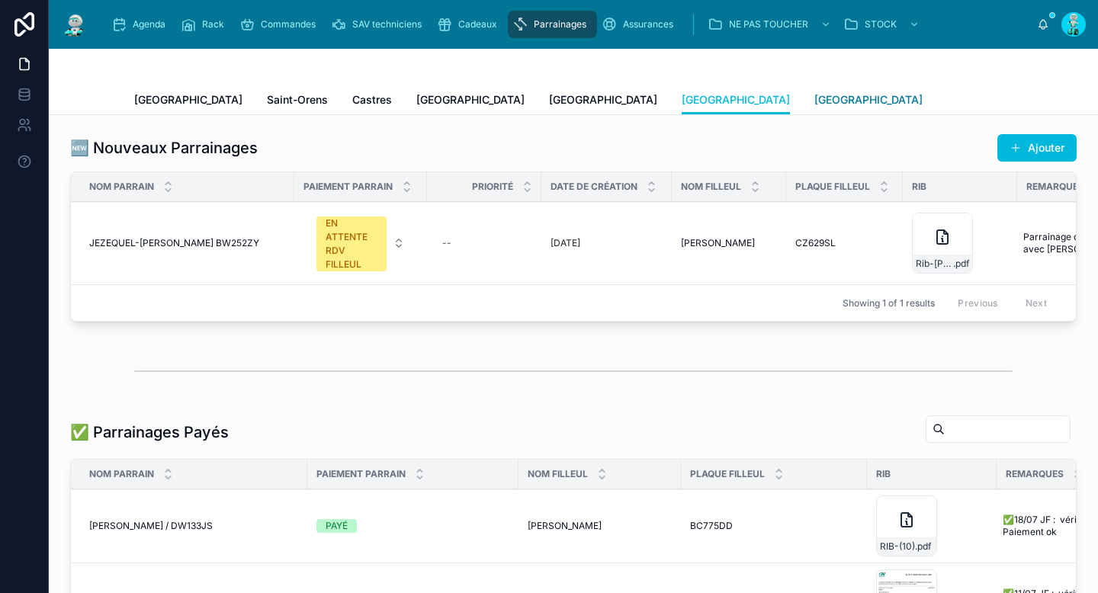
click at [815, 98] on span "Poitiers" at bounding box center [869, 99] width 108 height 15
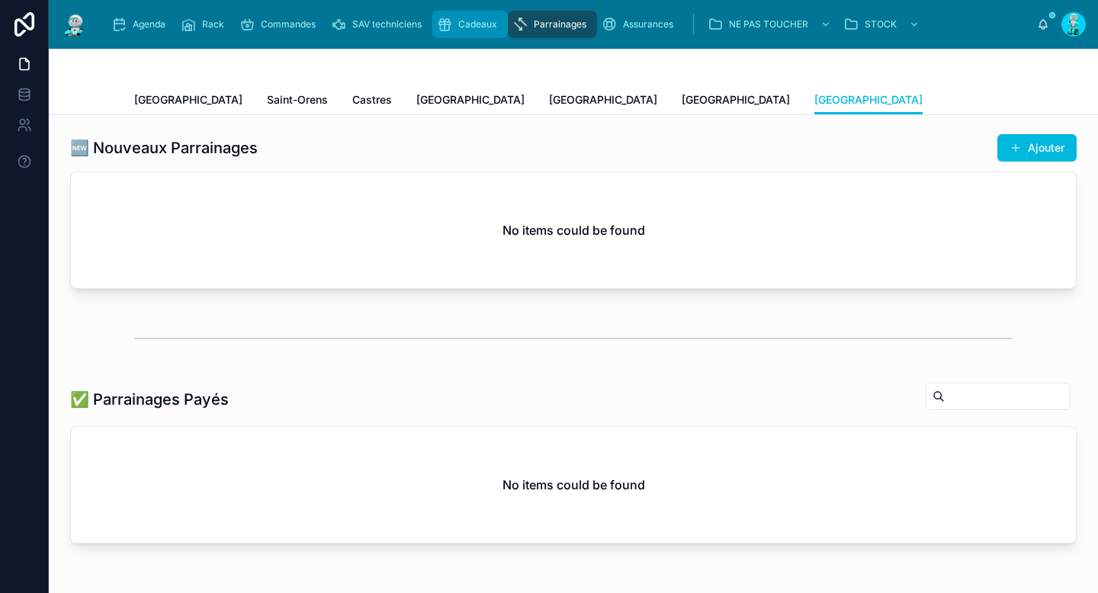
click at [471, 16] on div "Cadeaux" at bounding box center [470, 24] width 66 height 24
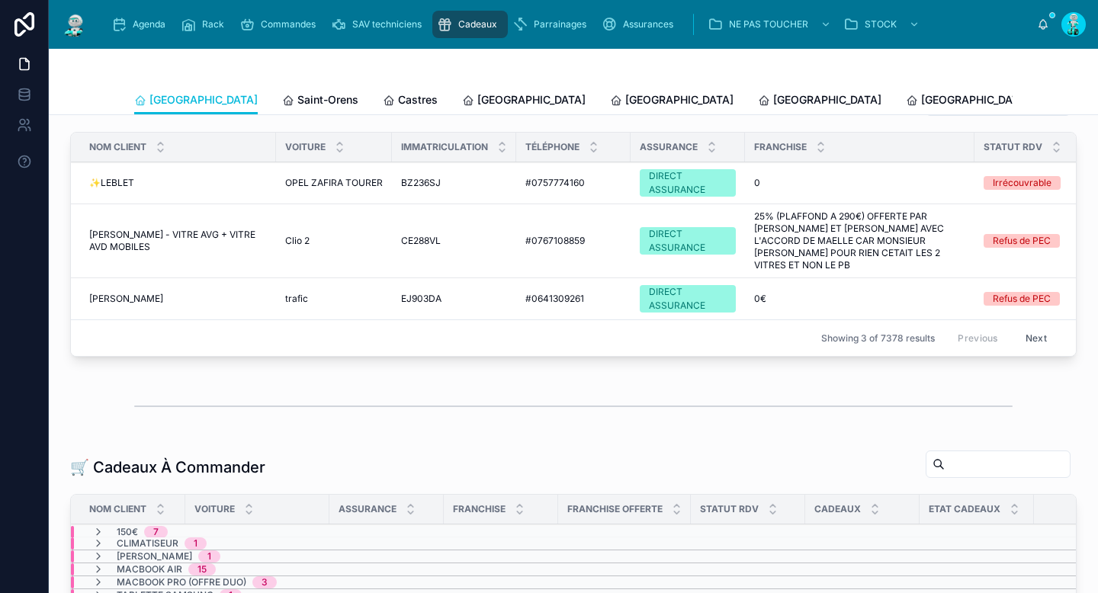
scroll to position [236, 0]
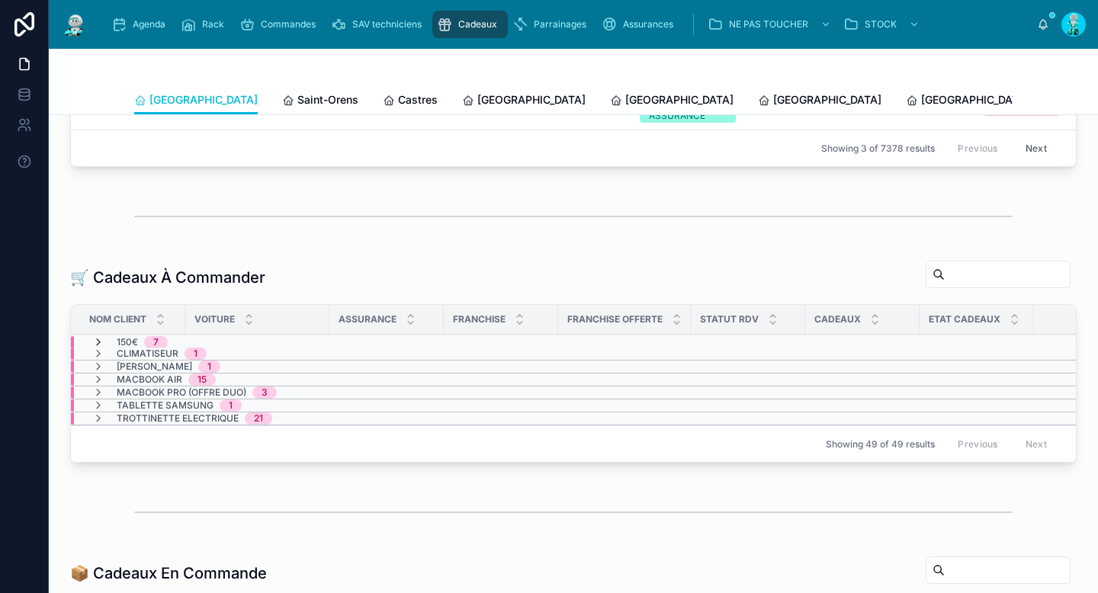
click at [101, 340] on icon at bounding box center [98, 342] width 12 height 12
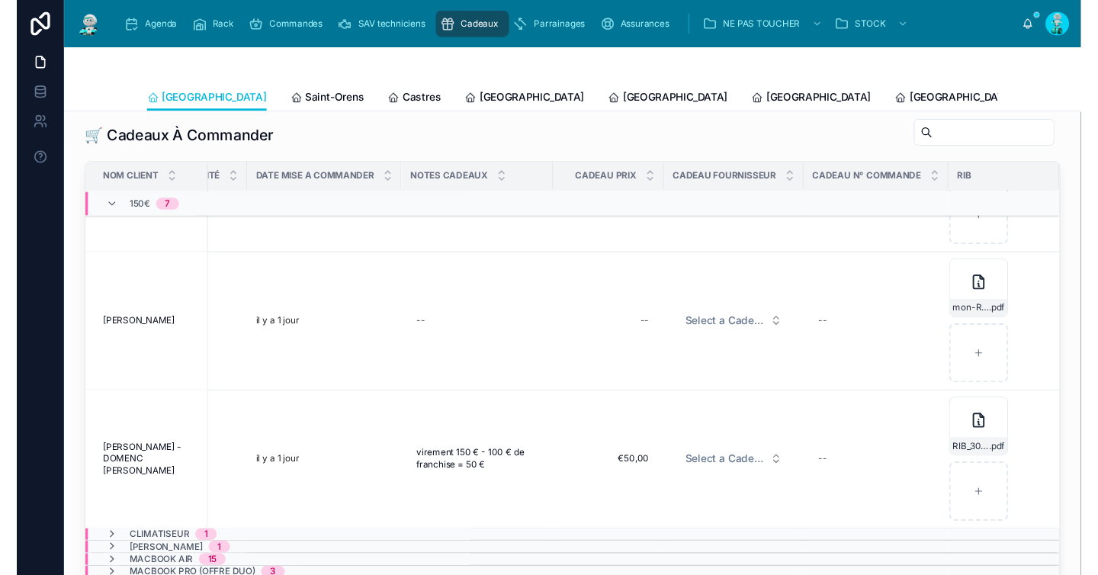
scroll to position [686, 970]
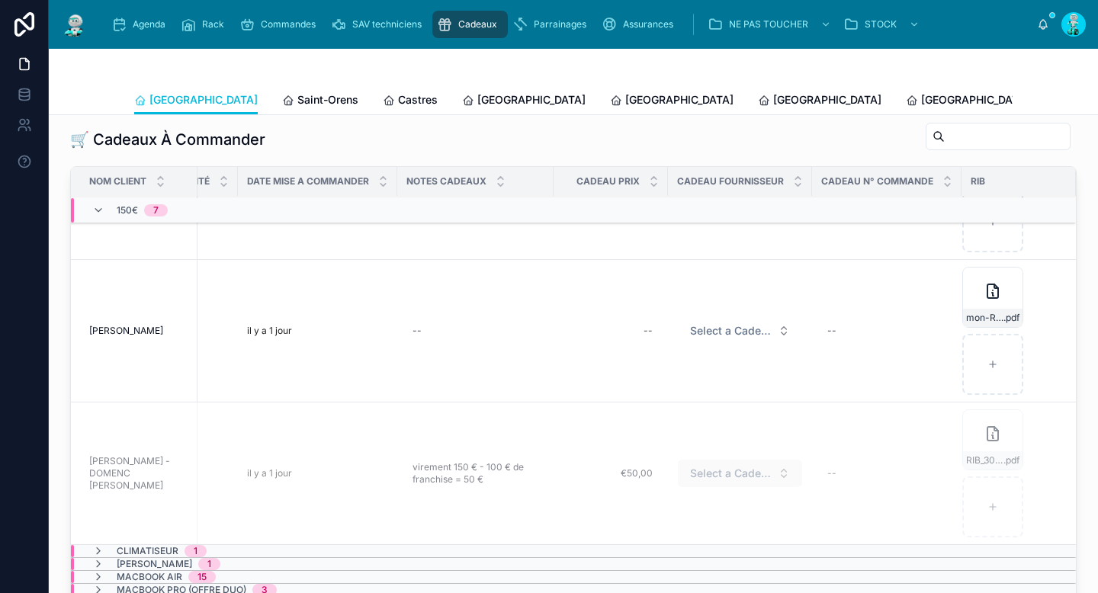
click at [696, 466] on span "Select a Cadeau Fournisseur" at bounding box center [731, 473] width 82 height 15
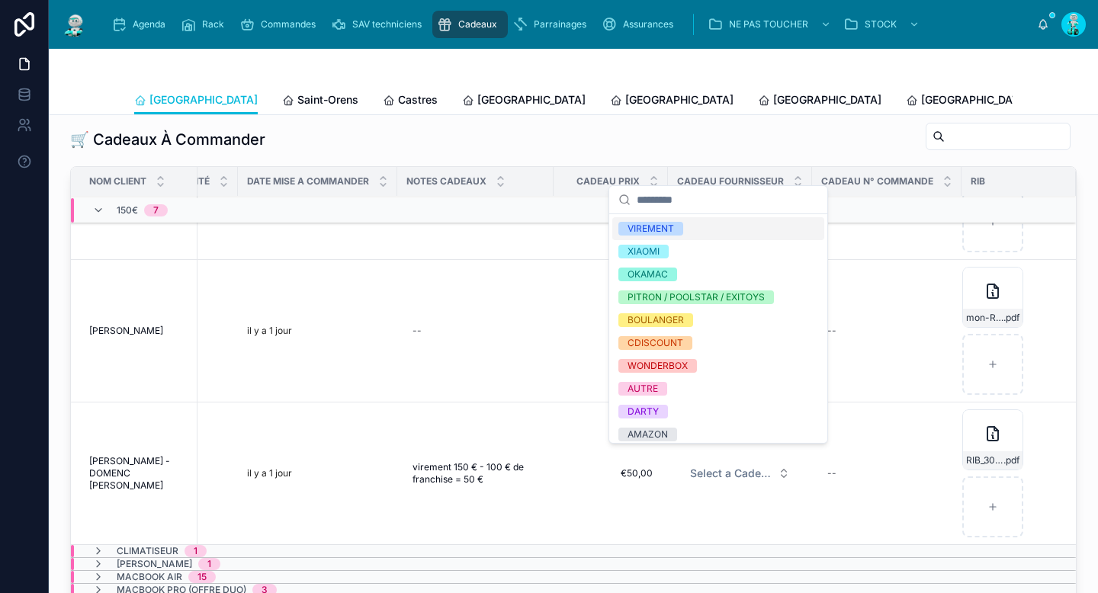
click at [693, 230] on div "VIREMENT" at bounding box center [718, 228] width 212 height 23
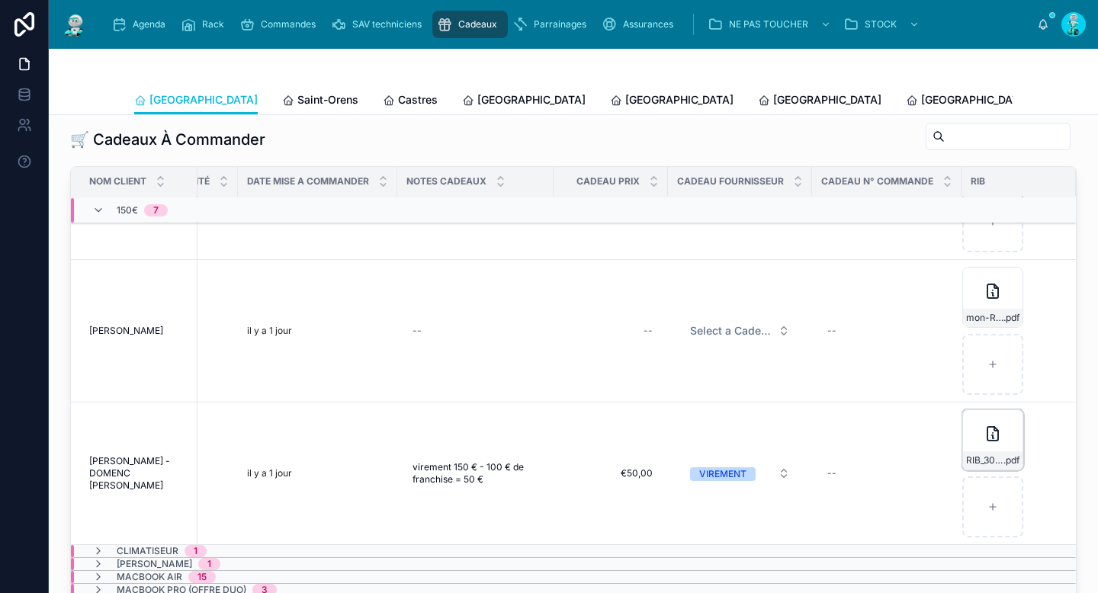
click at [962, 426] on div "RIB_30002_0000015346J49 .pdf" at bounding box center [992, 440] width 61 height 61
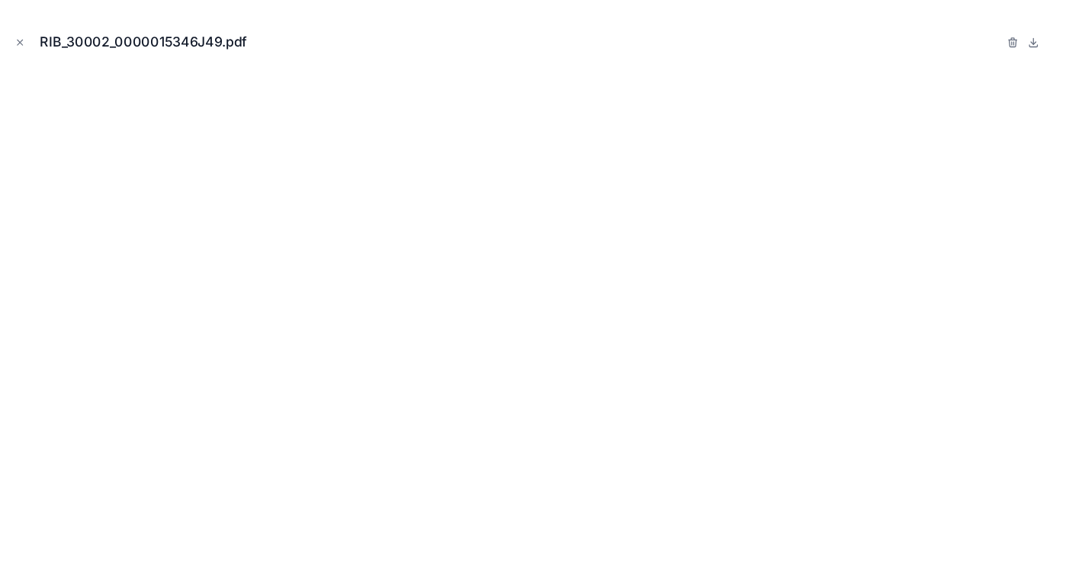
scroll to position [686, 970]
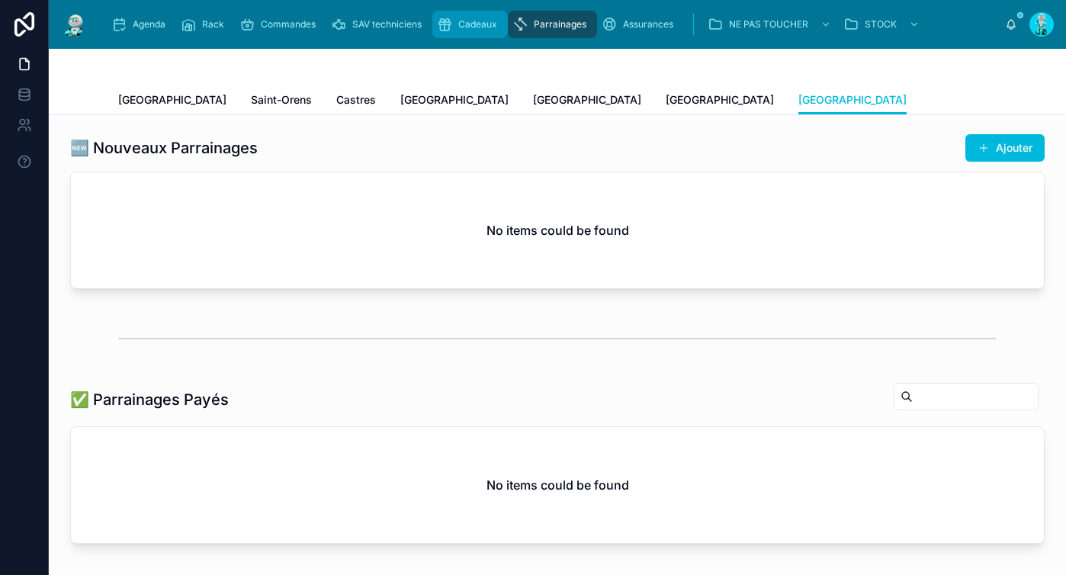
click at [462, 28] on span "Cadeaux" at bounding box center [477, 24] width 39 height 12
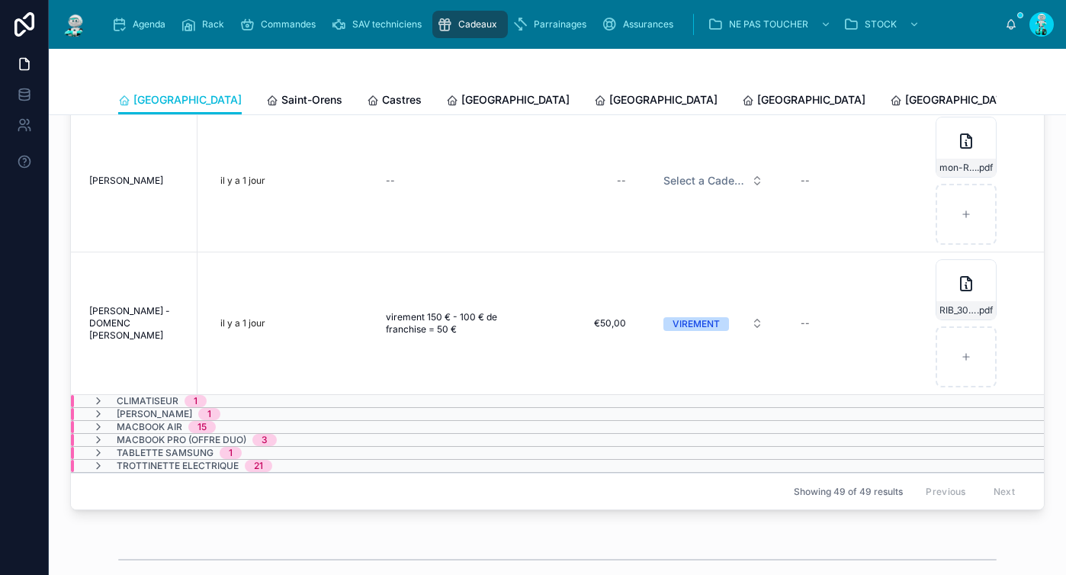
scroll to position [702, 1002]
click at [952, 277] on icon at bounding box center [961, 284] width 18 height 18
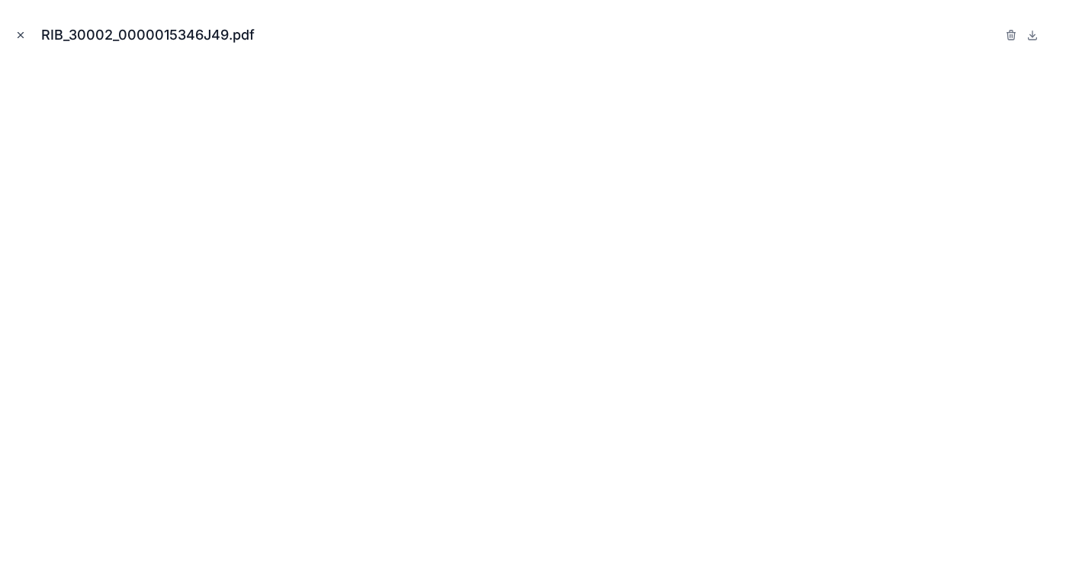
click at [21, 27] on button "Close modal" at bounding box center [20, 35] width 17 height 17
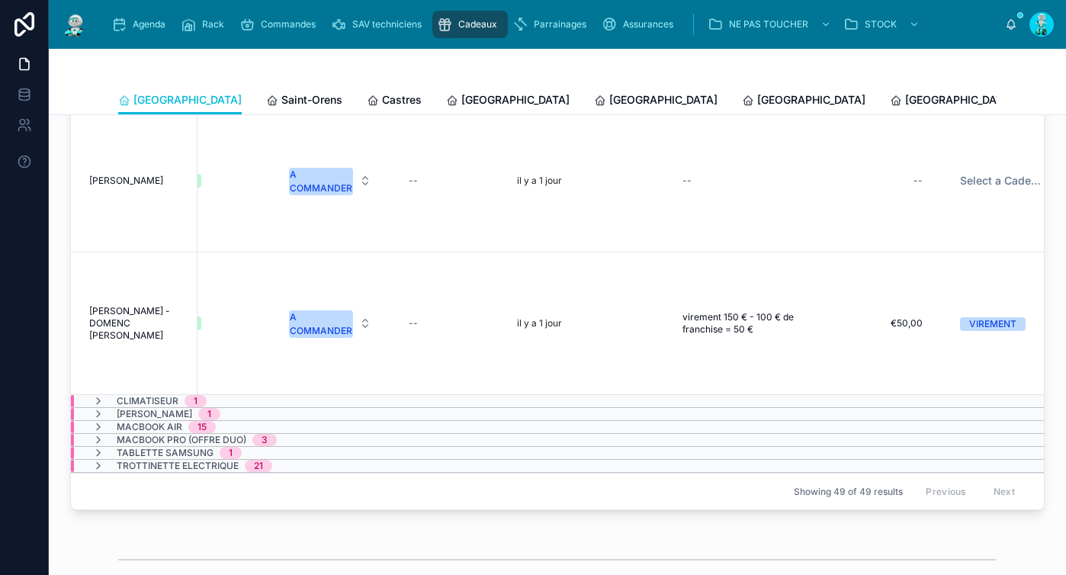
scroll to position [702, 667]
click at [336, 317] on div "A COMMANDER" at bounding box center [331, 323] width 63 height 27
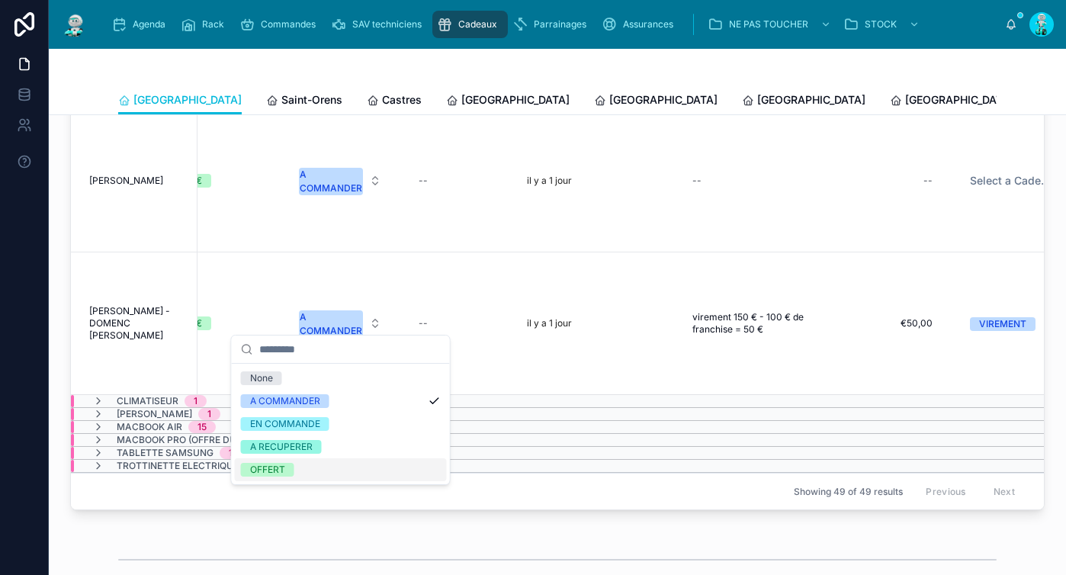
click at [329, 468] on div "OFFERT" at bounding box center [341, 469] width 212 height 23
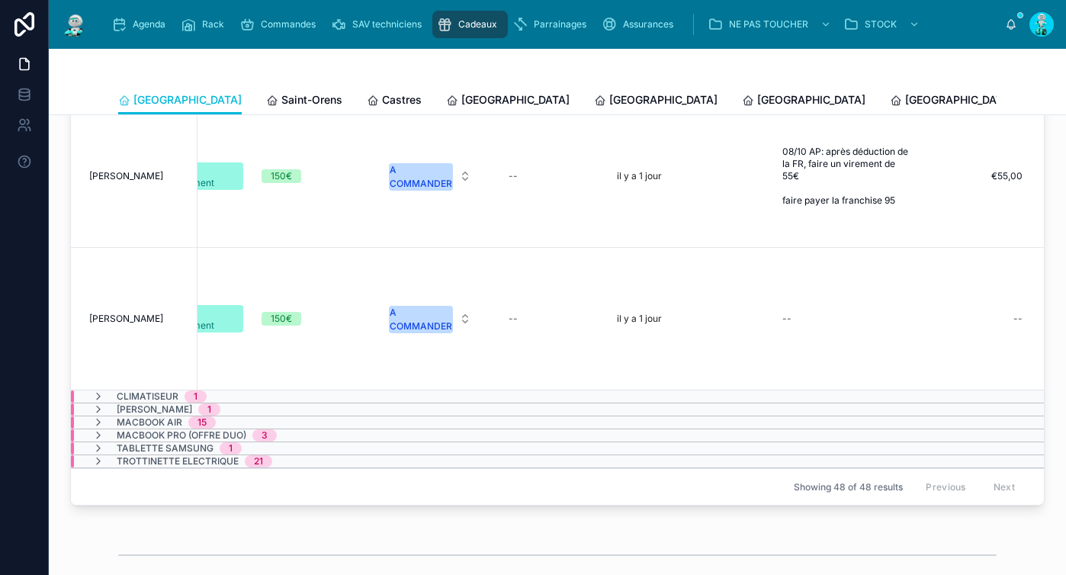
scroll to position [559, 1002]
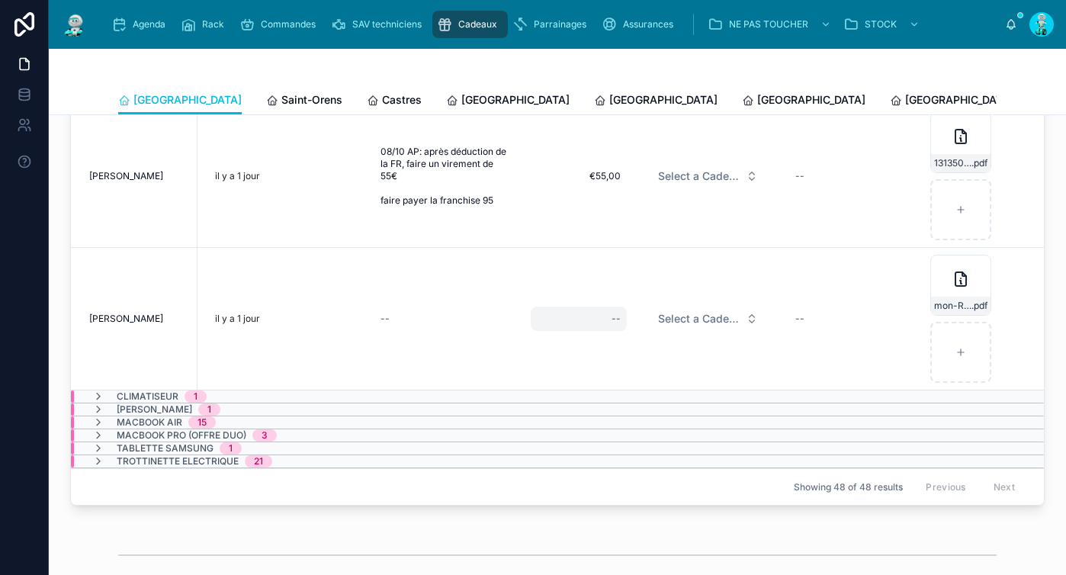
click at [574, 308] on div "--" at bounding box center [579, 319] width 96 height 24
type input "*******"
click button "submit" at bounding box center [778, 327] width 18 height 18
click at [686, 311] on span "Select a Cadeau Fournisseur" at bounding box center [699, 318] width 82 height 15
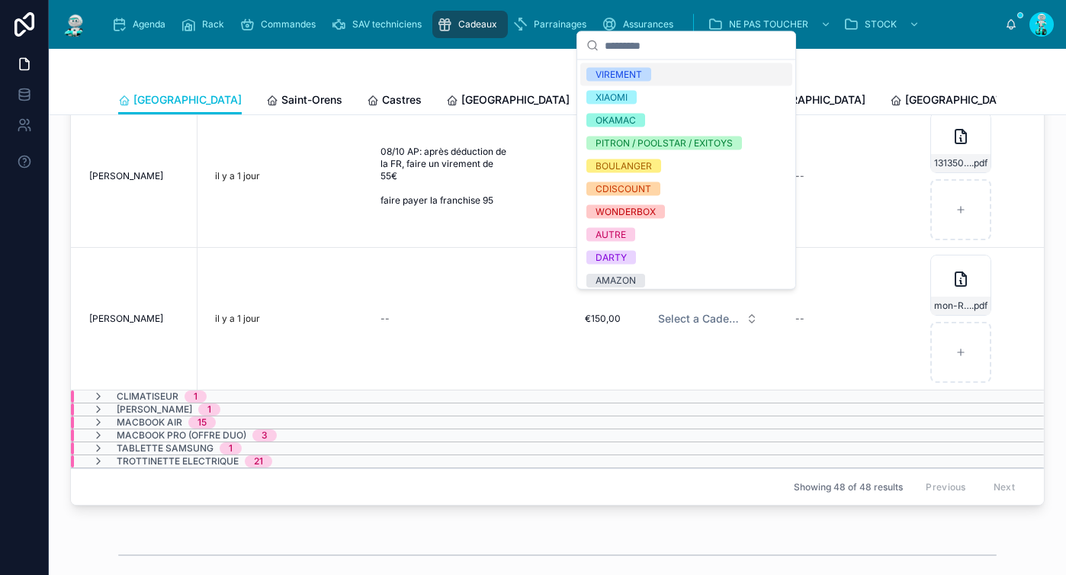
click at [630, 76] on div "VIREMENT" at bounding box center [619, 75] width 47 height 14
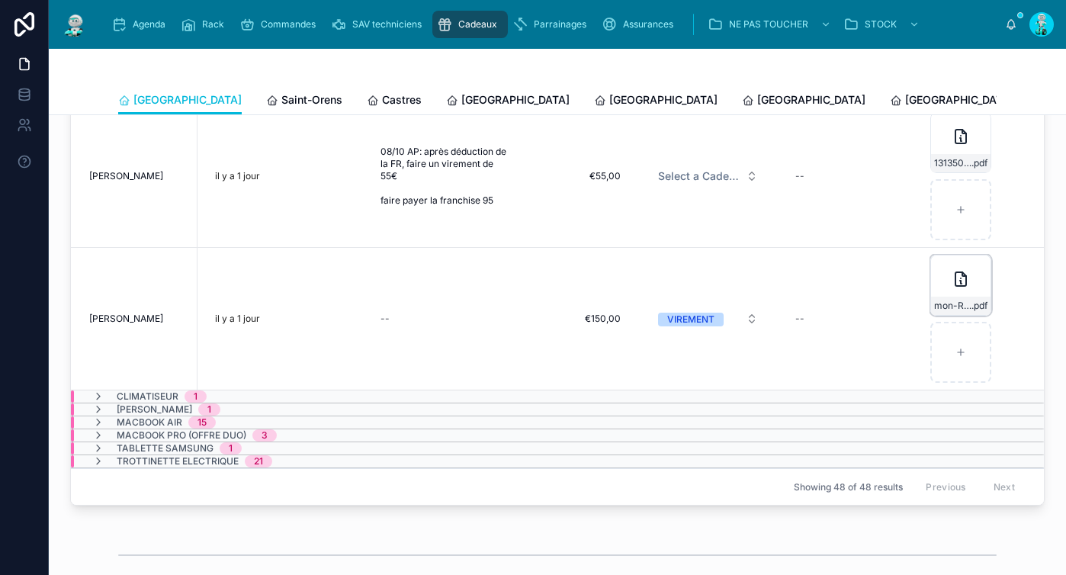
click at [930, 271] on div "mon-RIB-CE(5)(1) .pdf" at bounding box center [960, 285] width 61 height 61
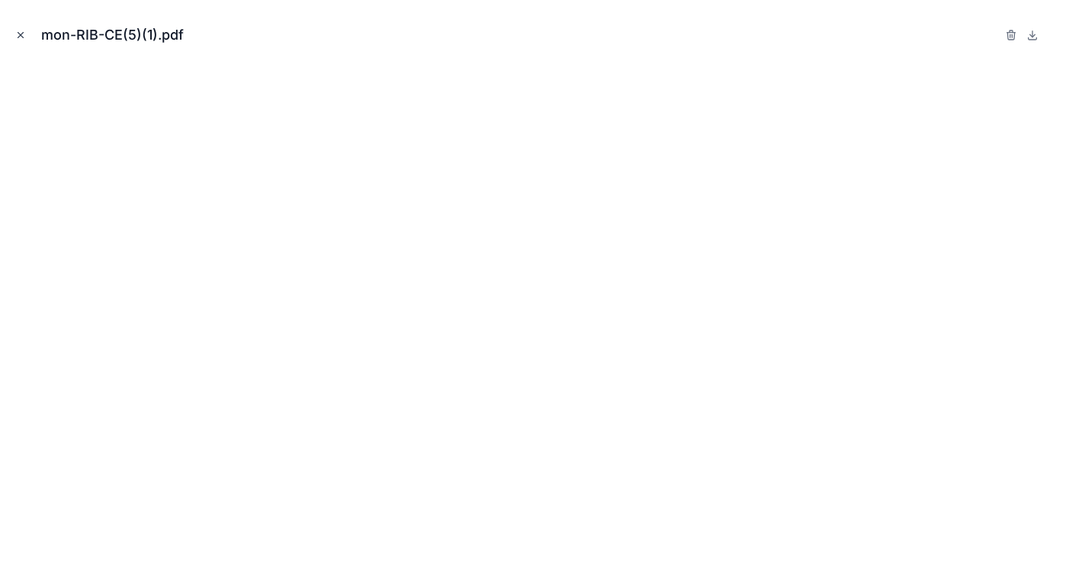
click at [24, 34] on icon "Close modal" at bounding box center [20, 35] width 11 height 11
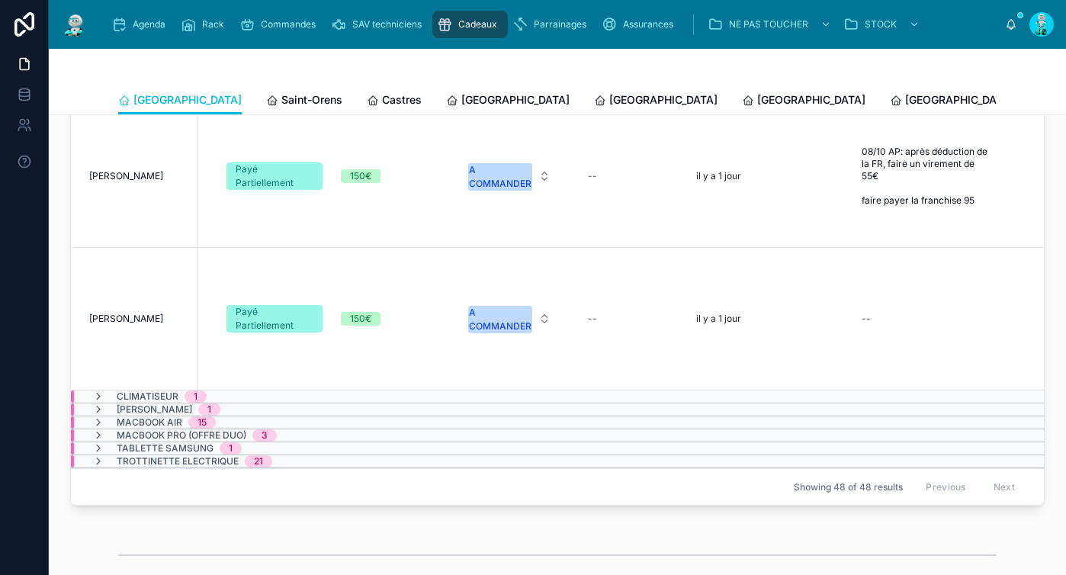
scroll to position [559, 453]
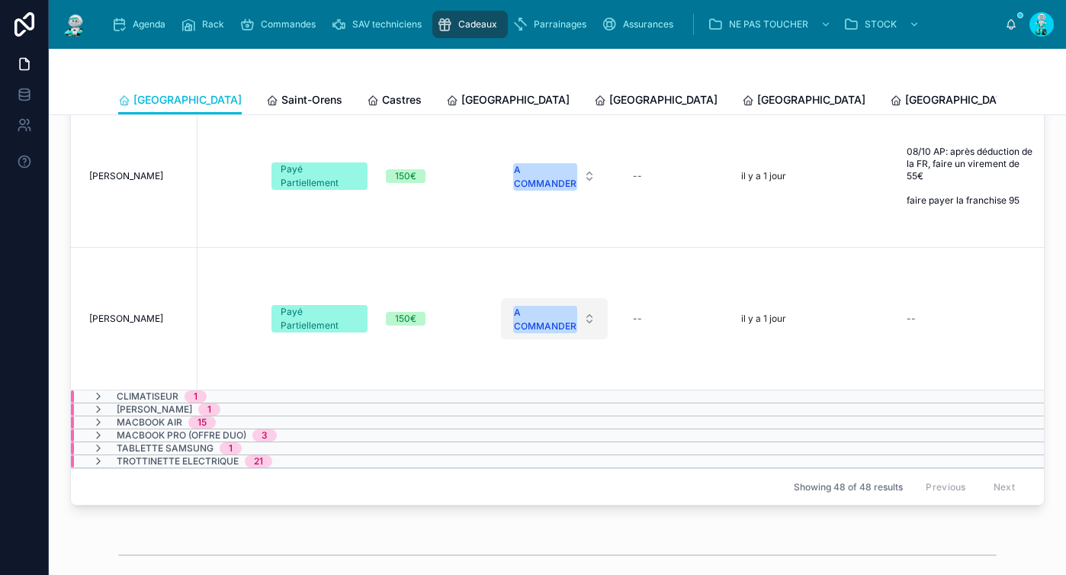
click at [536, 306] on div "A COMMANDER" at bounding box center [545, 319] width 63 height 27
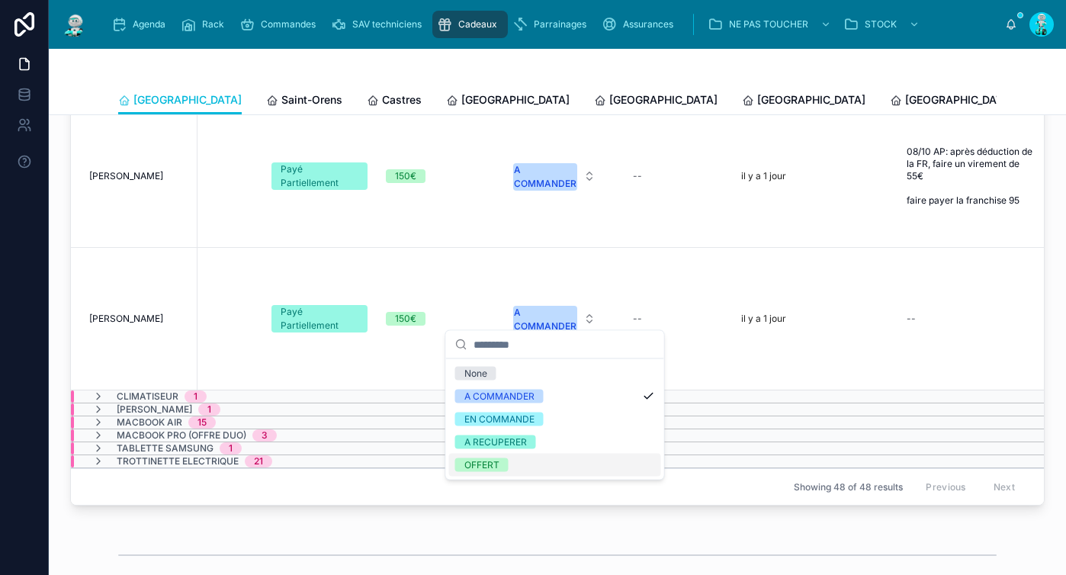
drag, startPoint x: 506, startPoint y: 464, endPoint x: 515, endPoint y: 461, distance: 9.4
click at [506, 464] on span "OFFERT" at bounding box center [481, 465] width 53 height 14
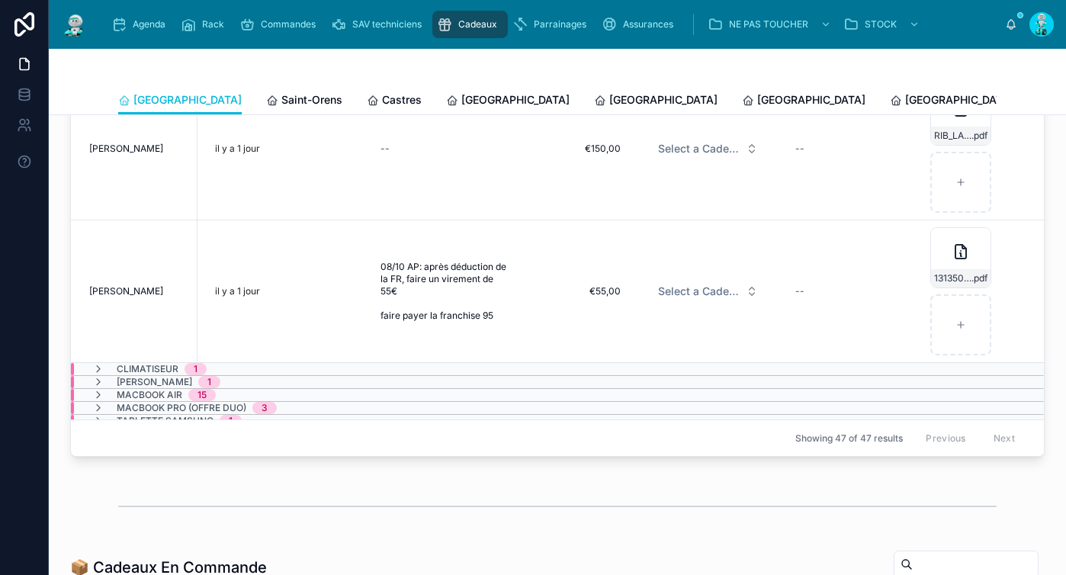
scroll to position [365, 1001]
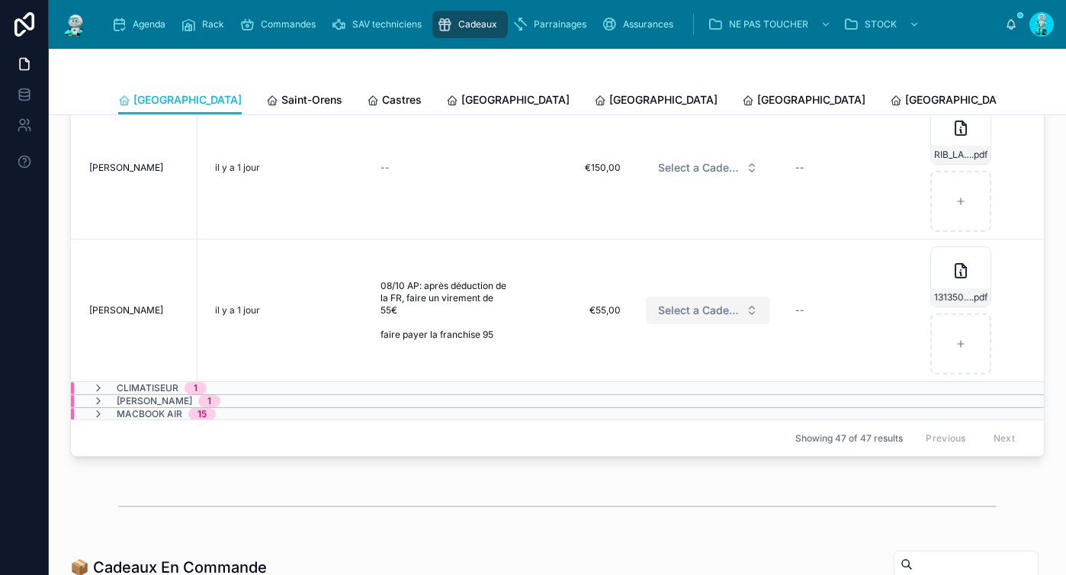
click at [680, 307] on span "Select a Cadeau Fournisseur" at bounding box center [699, 310] width 82 height 15
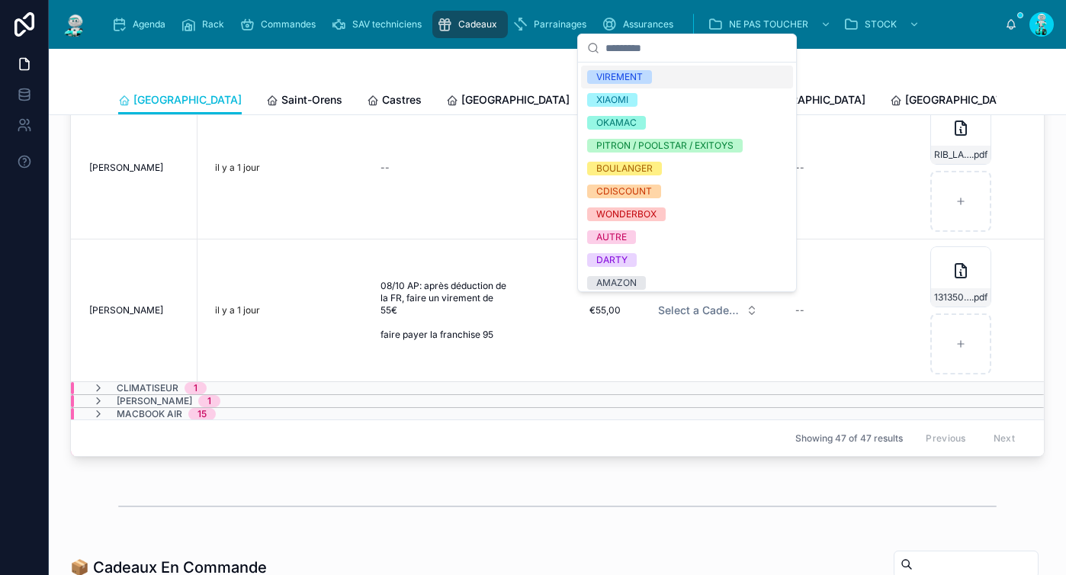
click at [651, 72] on span "VIREMENT" at bounding box center [619, 77] width 65 height 14
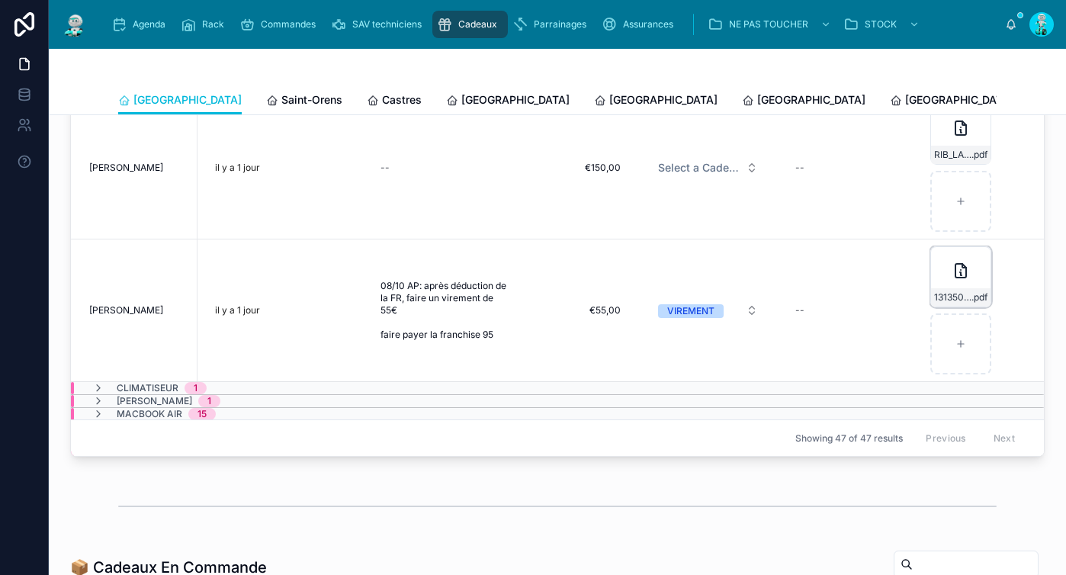
click at [952, 274] on icon at bounding box center [961, 271] width 18 height 18
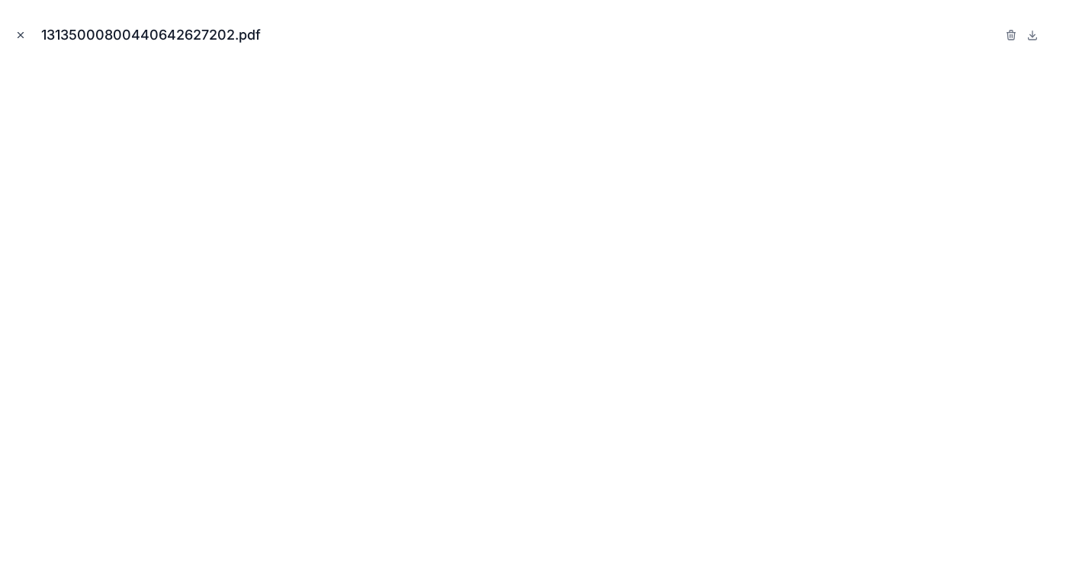
click at [23, 33] on icon "Close modal" at bounding box center [20, 35] width 11 height 11
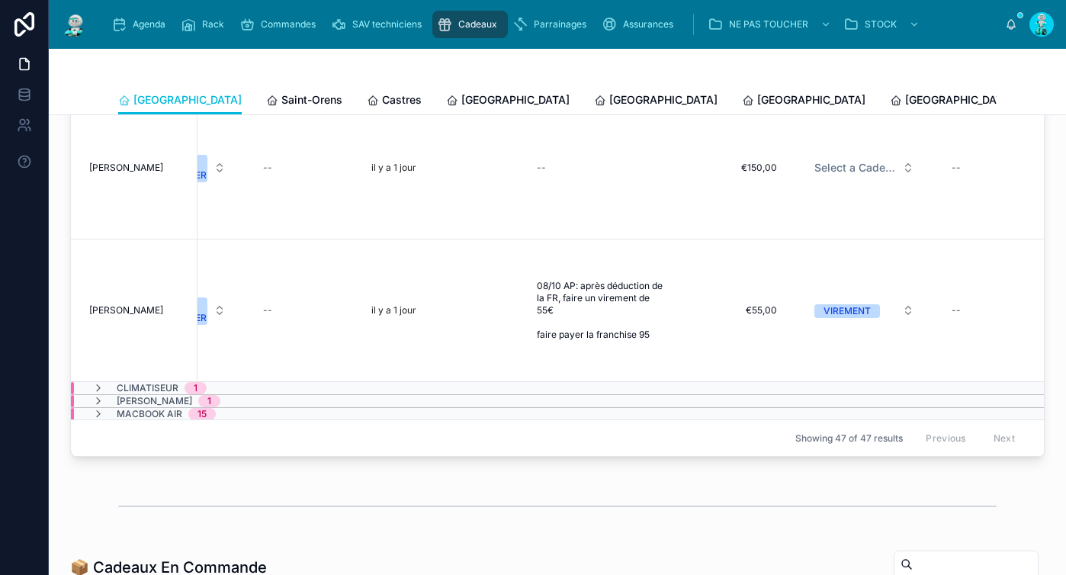
scroll to position [365, 576]
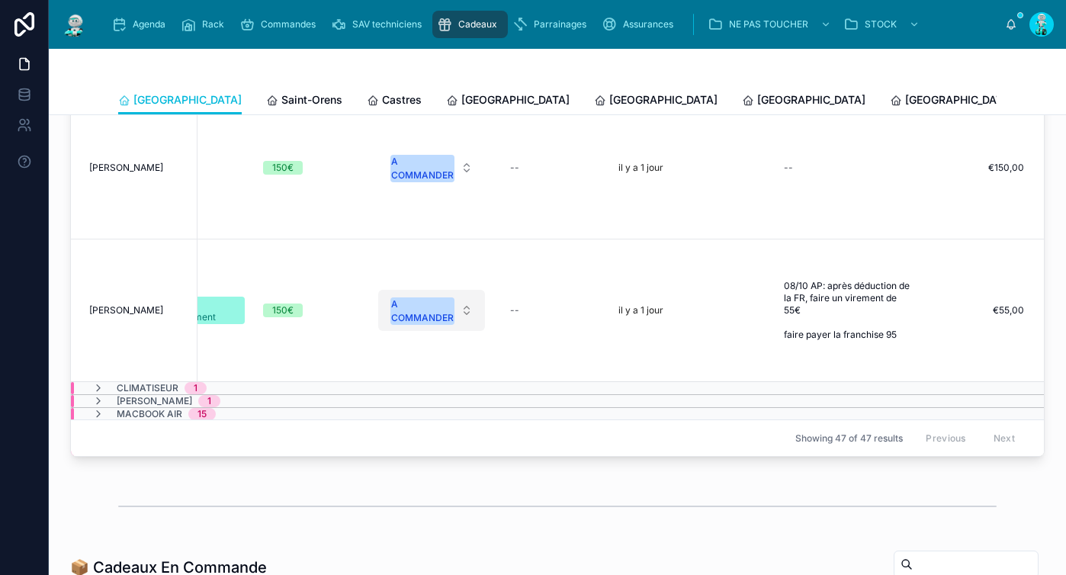
click at [417, 298] on div "A COMMANDER" at bounding box center [422, 310] width 63 height 27
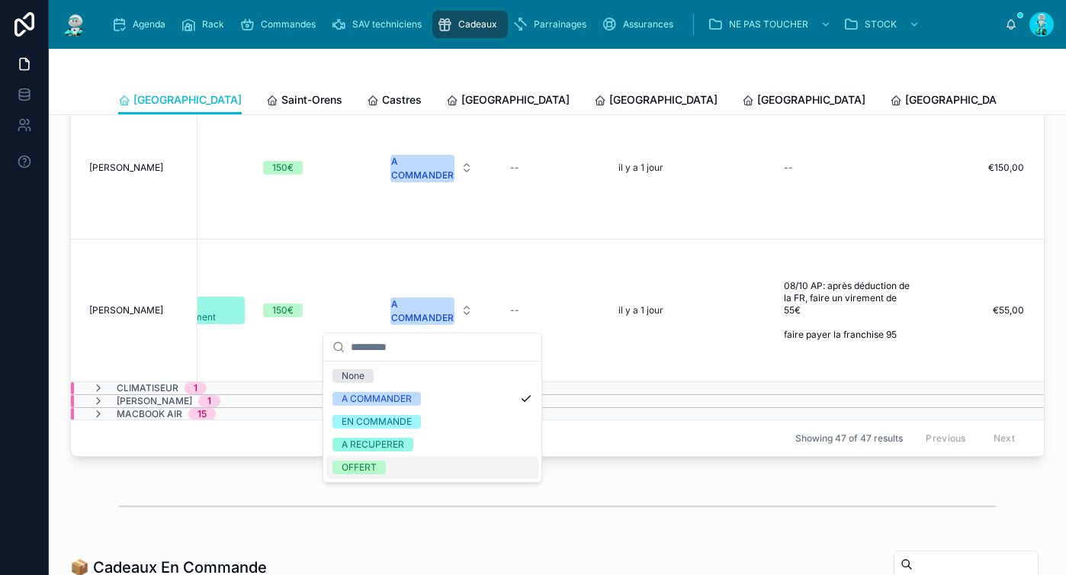
click at [380, 468] on span "OFFERT" at bounding box center [359, 468] width 53 height 14
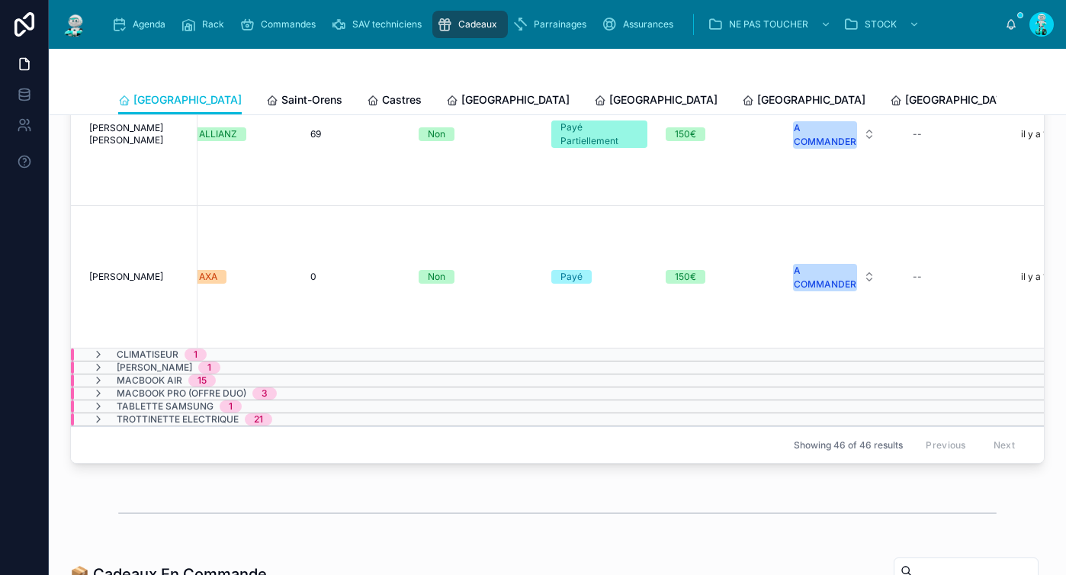
scroll to position [274, 0]
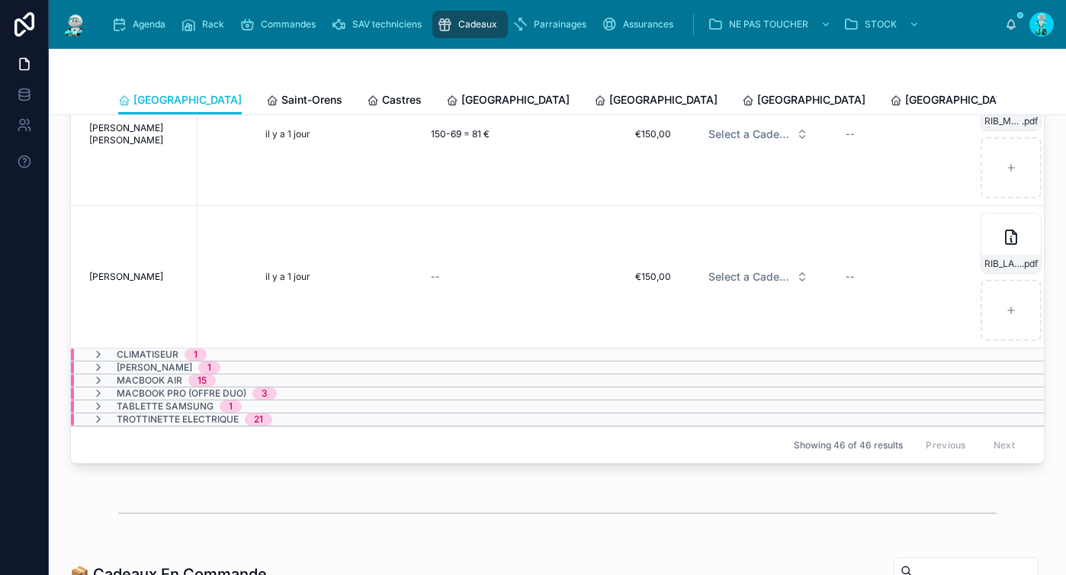
drag, startPoint x: 710, startPoint y: 452, endPoint x: 882, endPoint y: 463, distance: 172.0
click at [882, 463] on div "🛒 Cadeaux À Commander Nom Client Voiture Assurance Franchise Franchise Offerte …" at bounding box center [557, 204] width 993 height 541
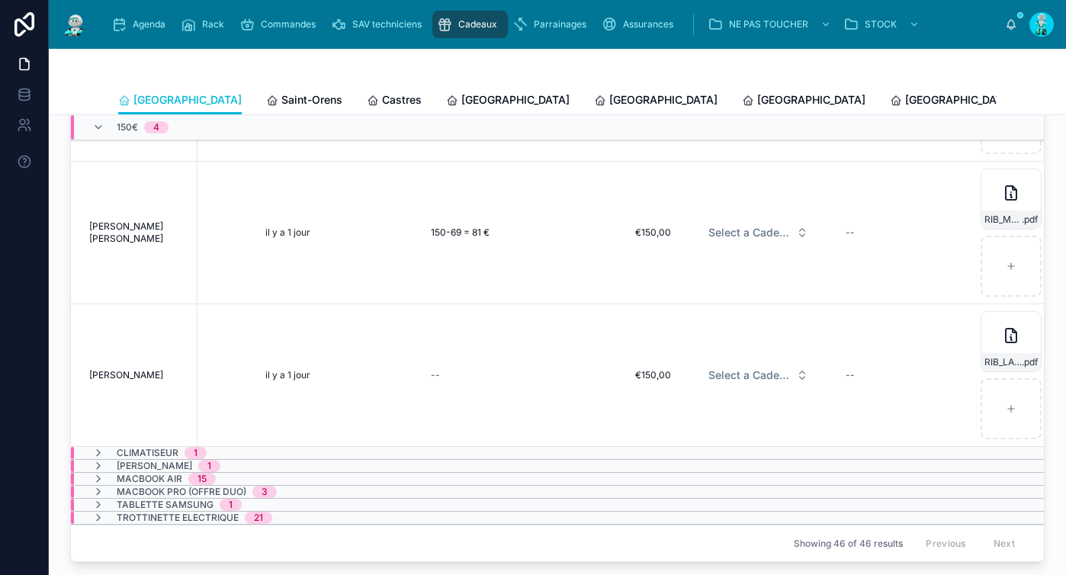
scroll to position [464, 0]
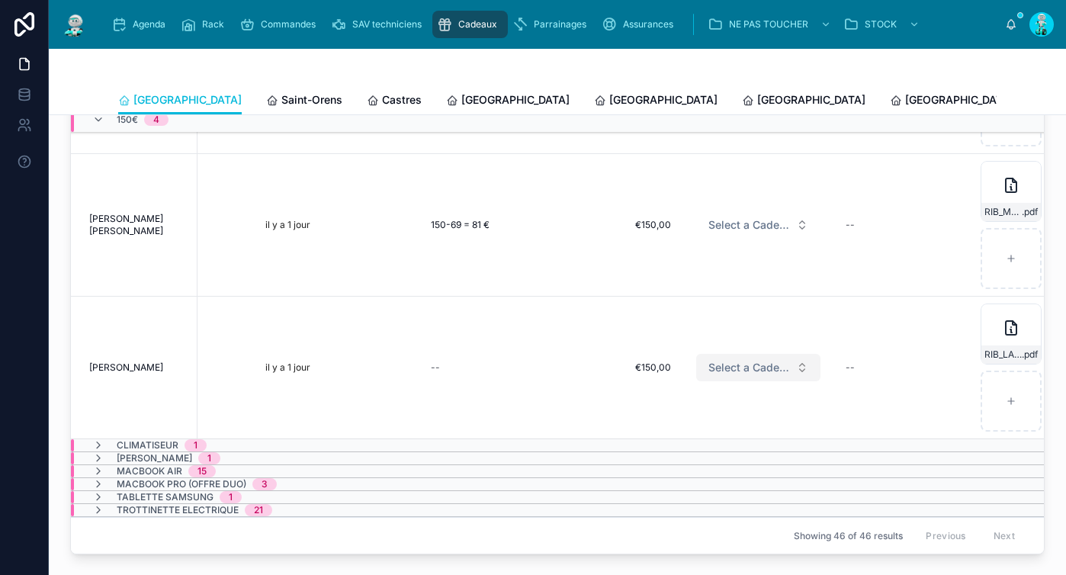
click at [744, 354] on button "Select a Cadeau Fournisseur" at bounding box center [758, 367] width 124 height 27
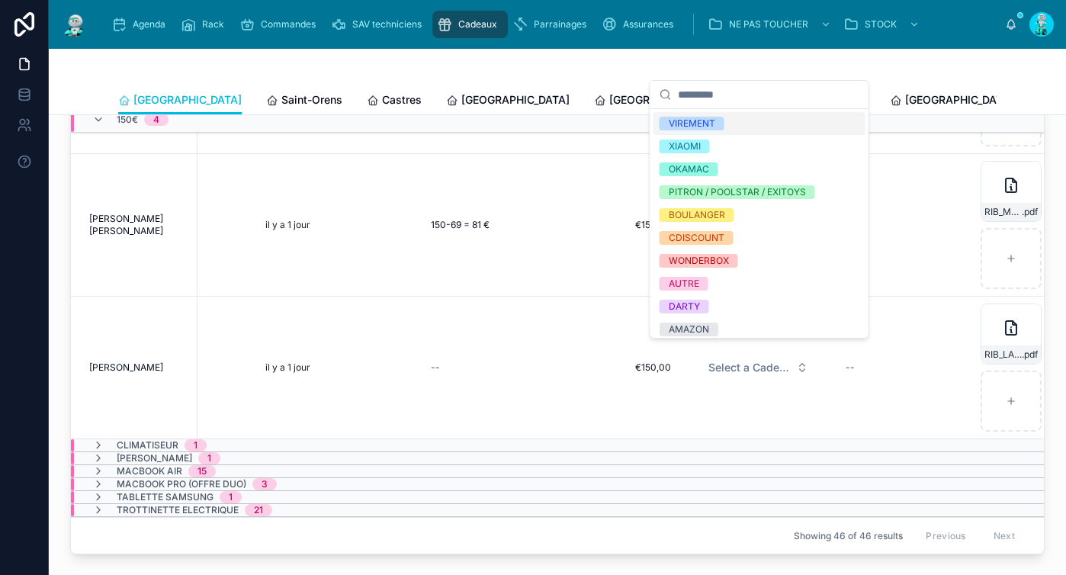
click at [712, 124] on div "VIREMENT" at bounding box center [692, 124] width 47 height 14
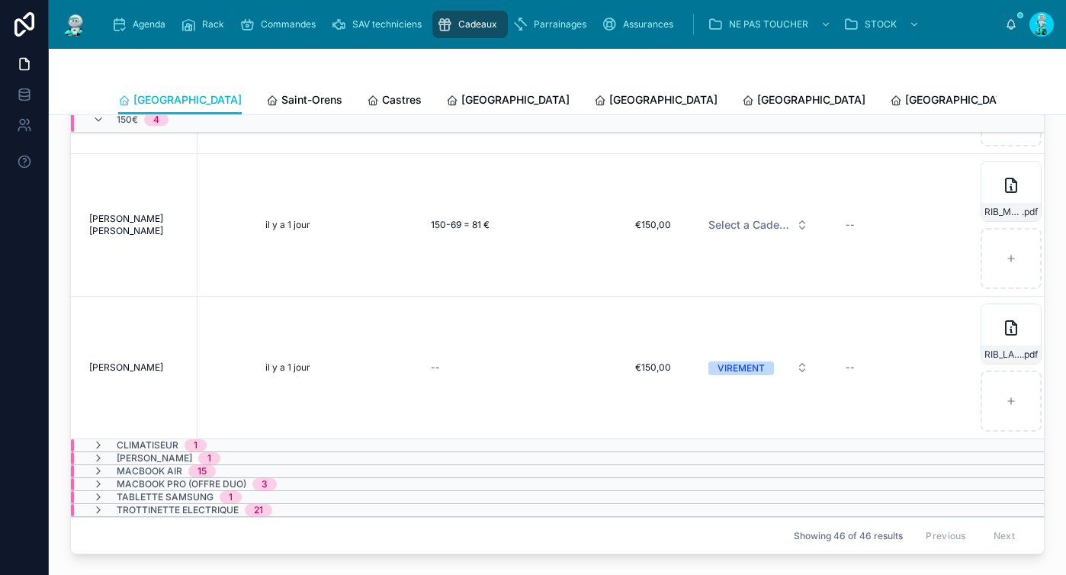
scroll to position [274, 1002]
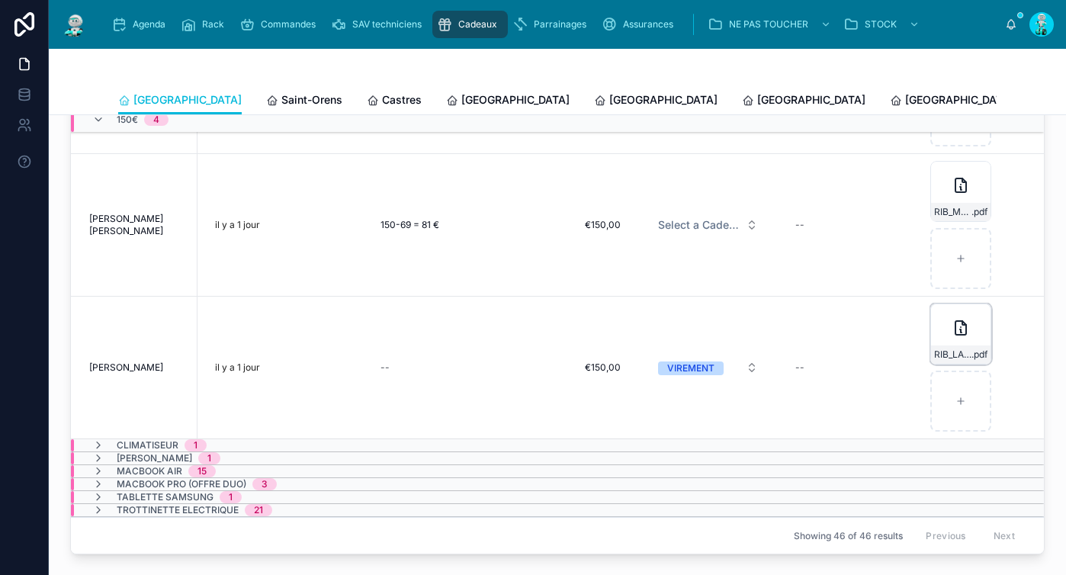
click at [930, 326] on div "RIB_LAGRAVE_THOMAS_EI_7651-(1) .pdf" at bounding box center [960, 334] width 61 height 61
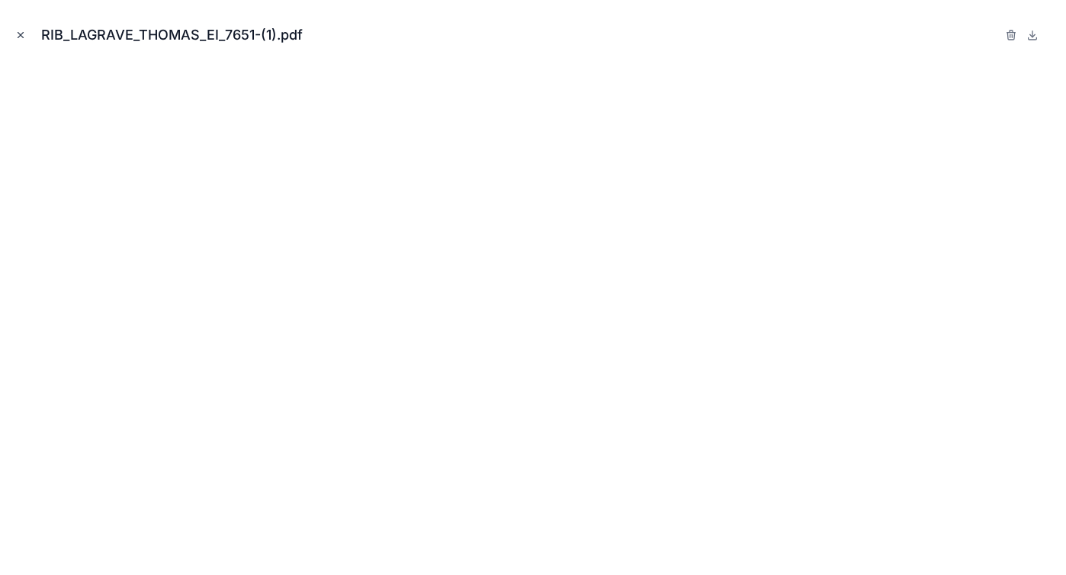
click at [26, 34] on button "Close modal" at bounding box center [20, 35] width 17 height 17
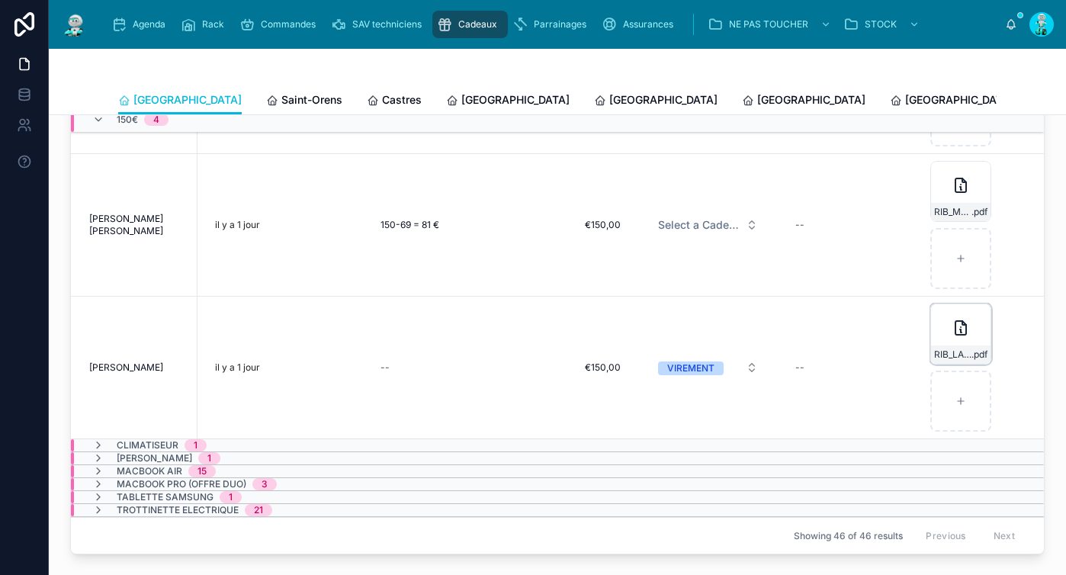
click at [952, 320] on icon at bounding box center [961, 328] width 18 height 18
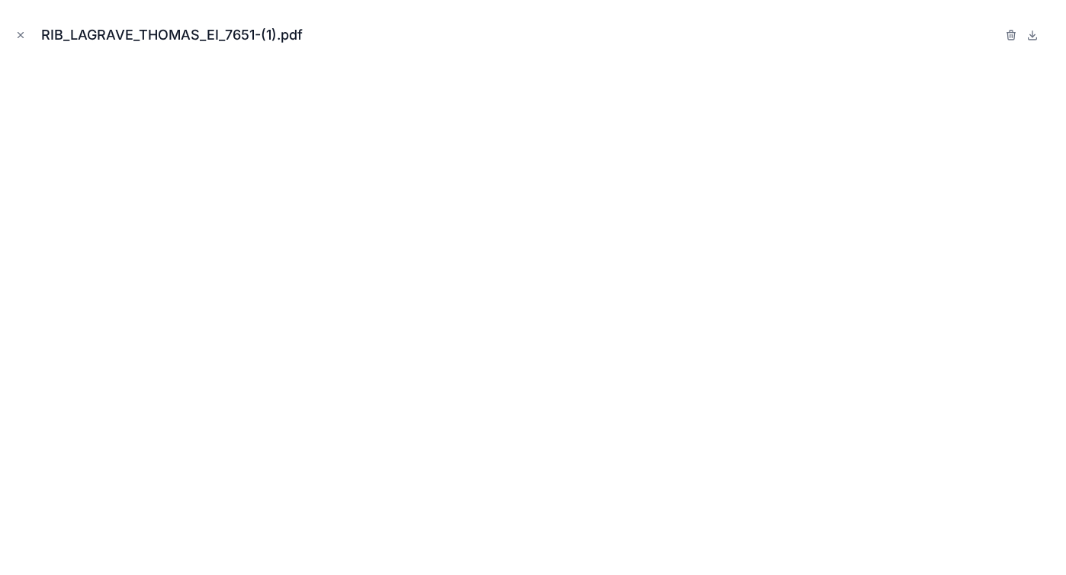
click at [21, 34] on icon "Close modal" at bounding box center [20, 35] width 5 height 5
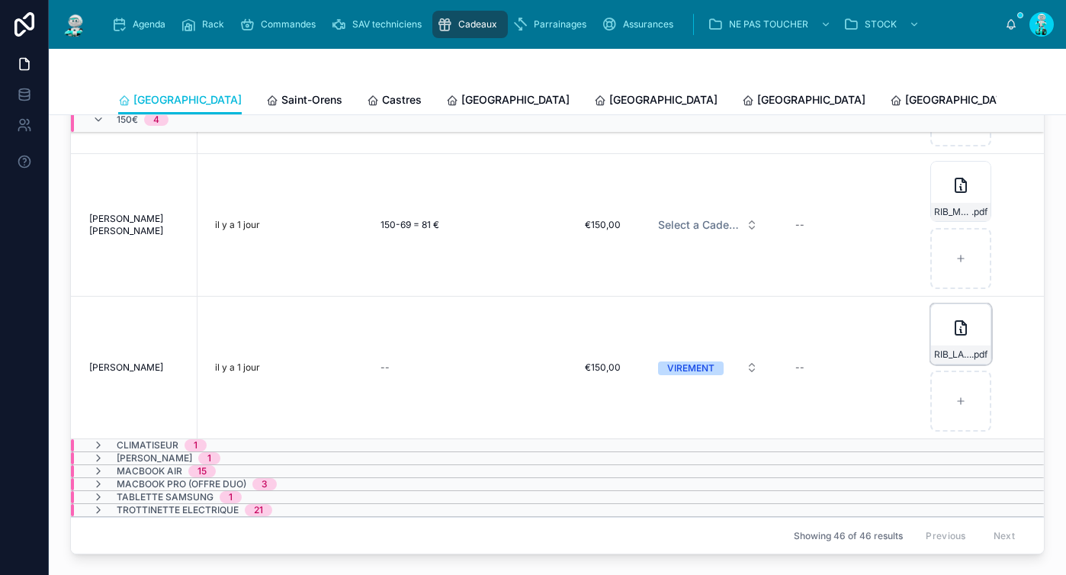
click at [930, 325] on div "RIB_LAGRAVE_THOMAS_EI_7651-(1) .pdf" at bounding box center [960, 334] width 61 height 61
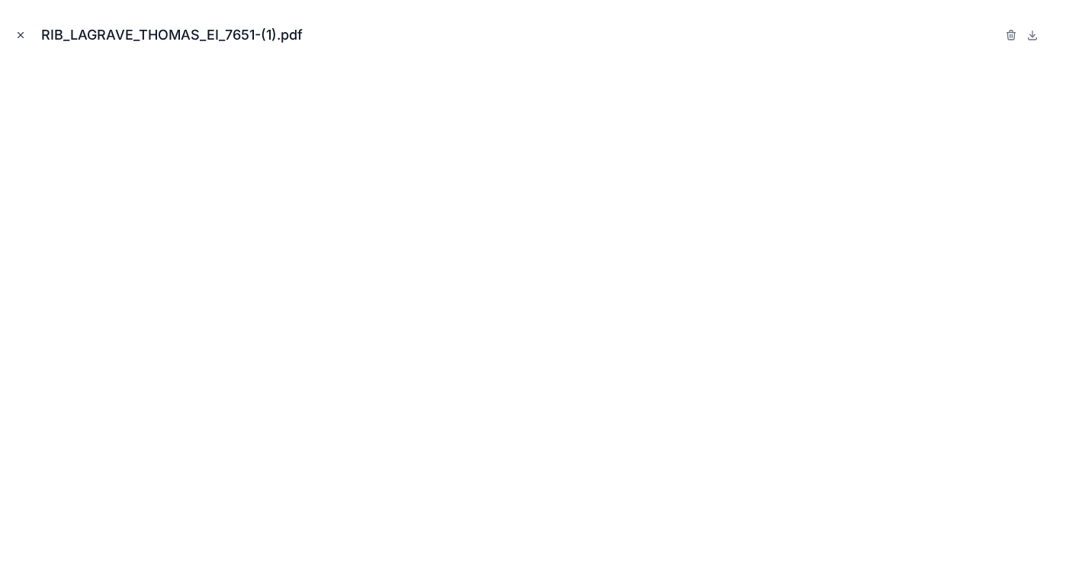
click at [24, 31] on icon "Close modal" at bounding box center [20, 35] width 11 height 11
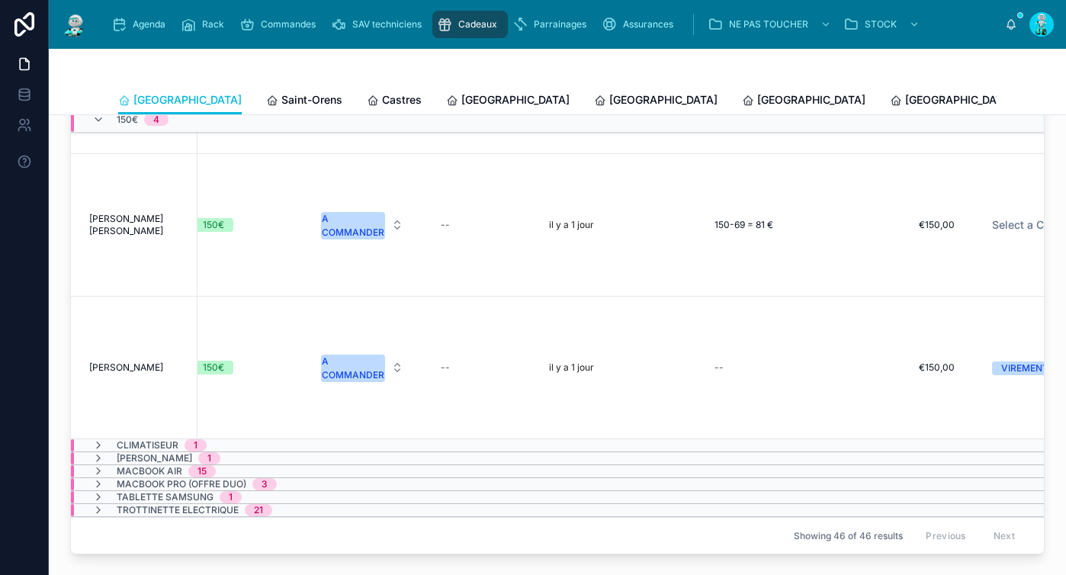
scroll to position [274, 641]
click at [361, 355] on div "A COMMANDER" at bounding box center [357, 368] width 63 height 27
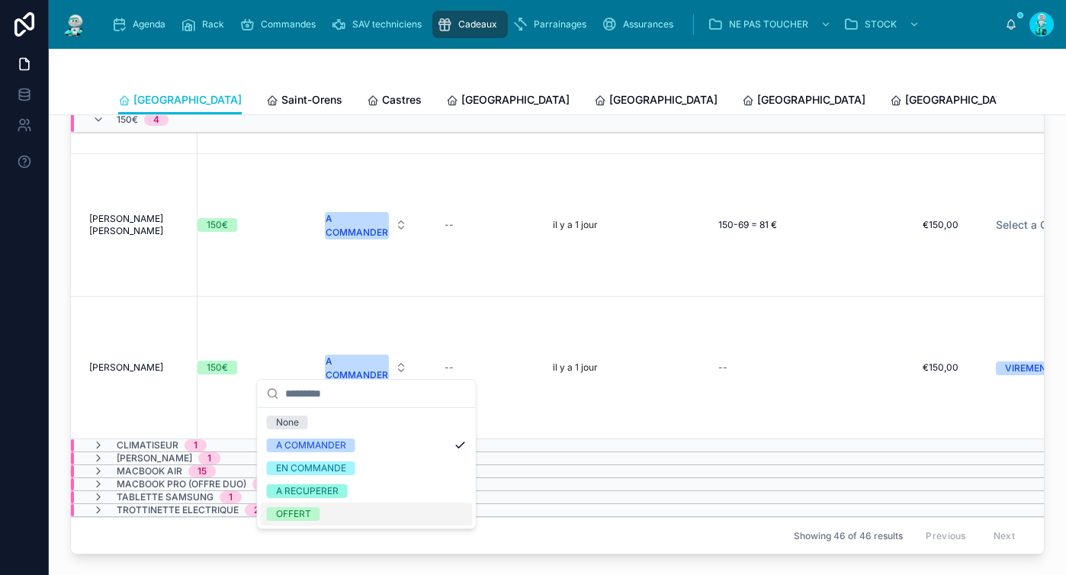
click at [329, 509] on div "OFFERT" at bounding box center [367, 514] width 212 height 23
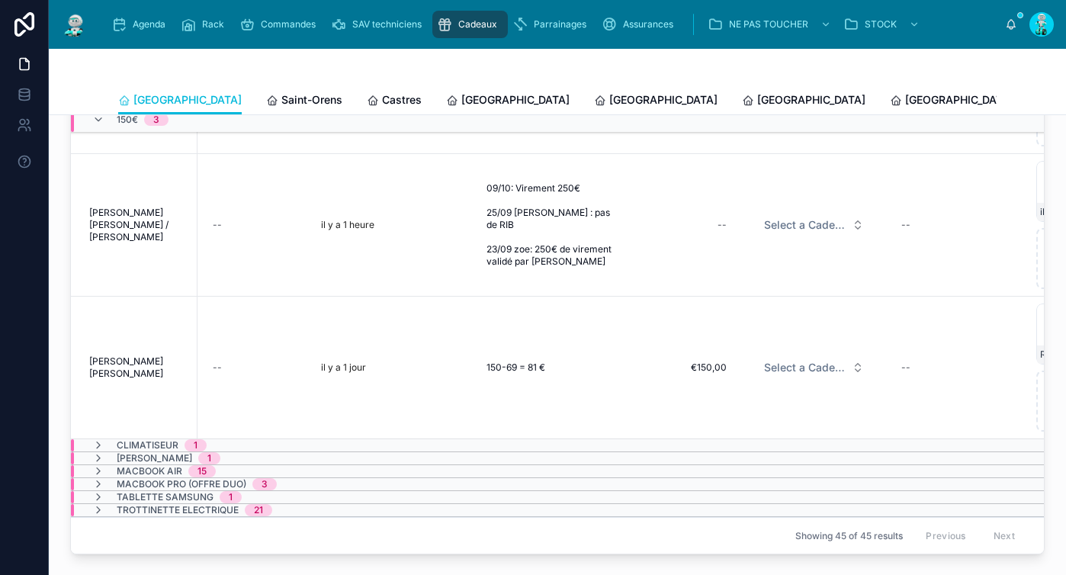
scroll to position [131, 1002]
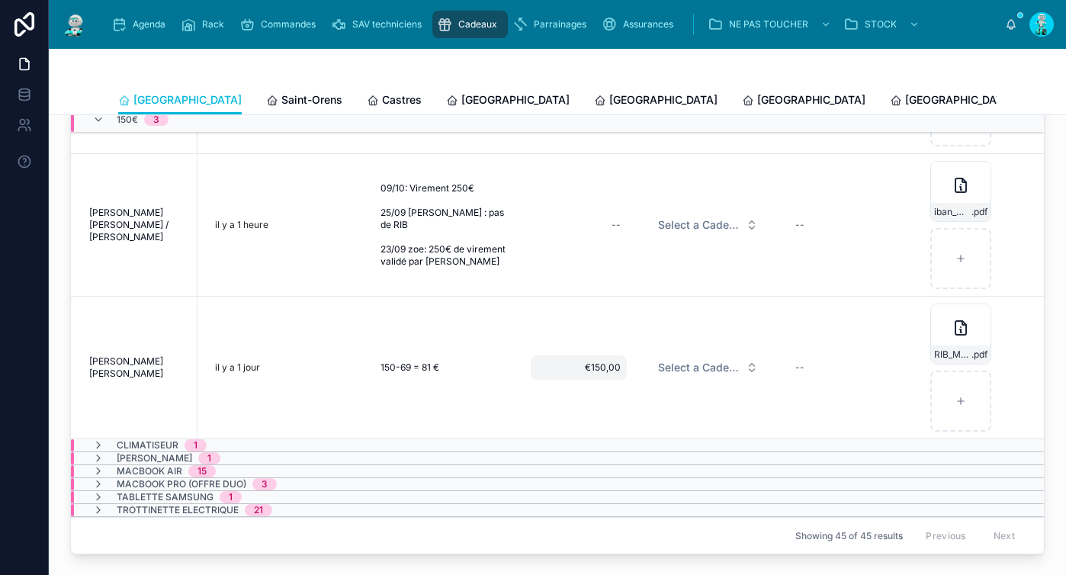
click at [580, 362] on span "€150,00" at bounding box center [579, 368] width 84 height 12
type input "*****"
type input "******"
click button "submit" at bounding box center [702, 376] width 18 height 18
click at [667, 360] on span "Select a Cadeau Fournisseur" at bounding box center [699, 367] width 82 height 15
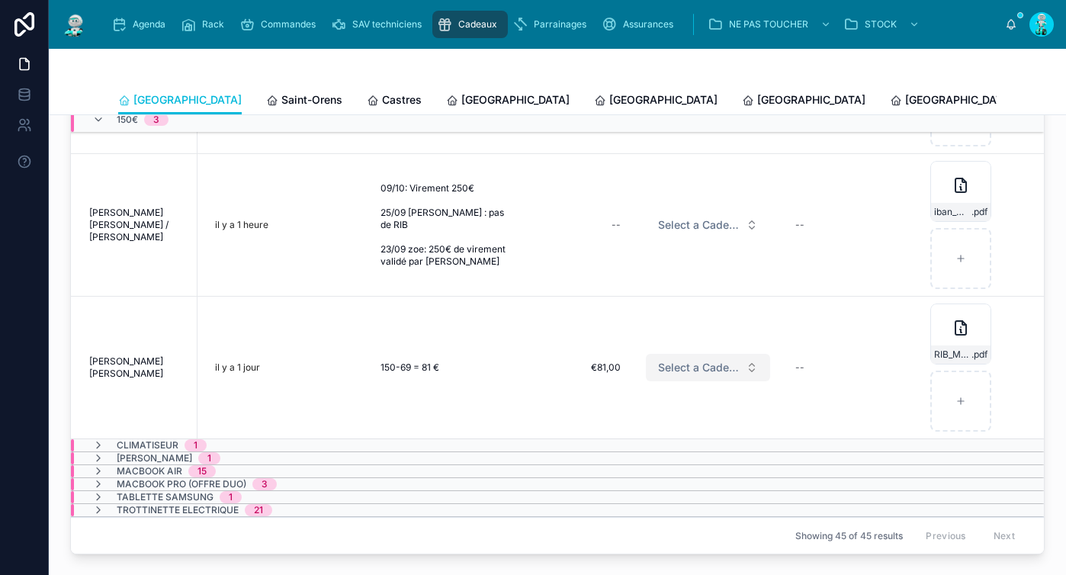
click at [689, 354] on button "Select a Cadeau Fournisseur" at bounding box center [708, 367] width 124 height 27
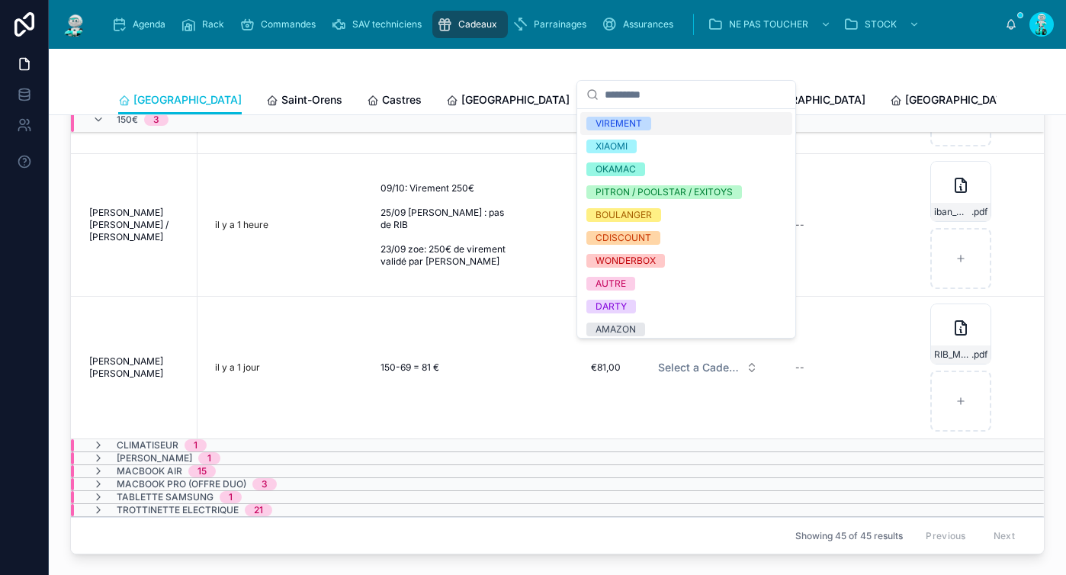
click at [695, 125] on div "VIREMENT" at bounding box center [686, 123] width 212 height 23
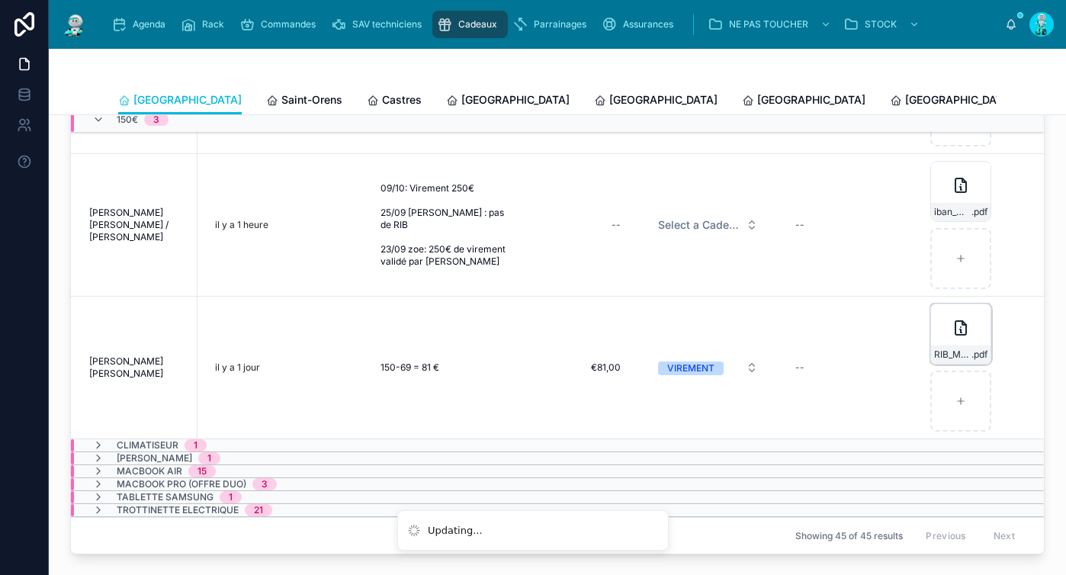
click at [930, 327] on div "RIB_M__HENDRY_WILLIAM_6000 .pdf" at bounding box center [960, 334] width 61 height 61
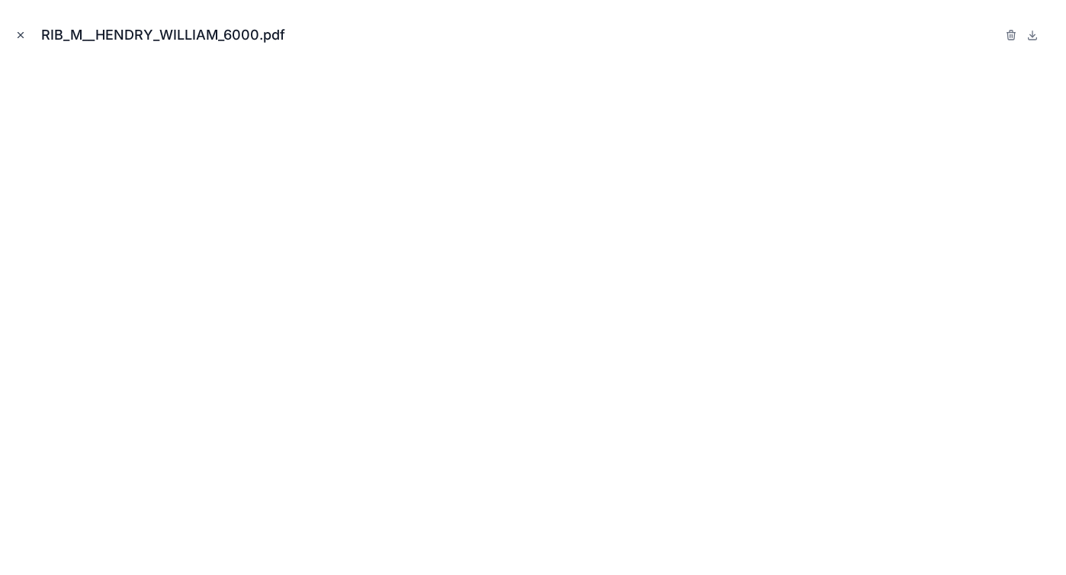
click at [22, 31] on icon "Close modal" at bounding box center [20, 35] width 11 height 11
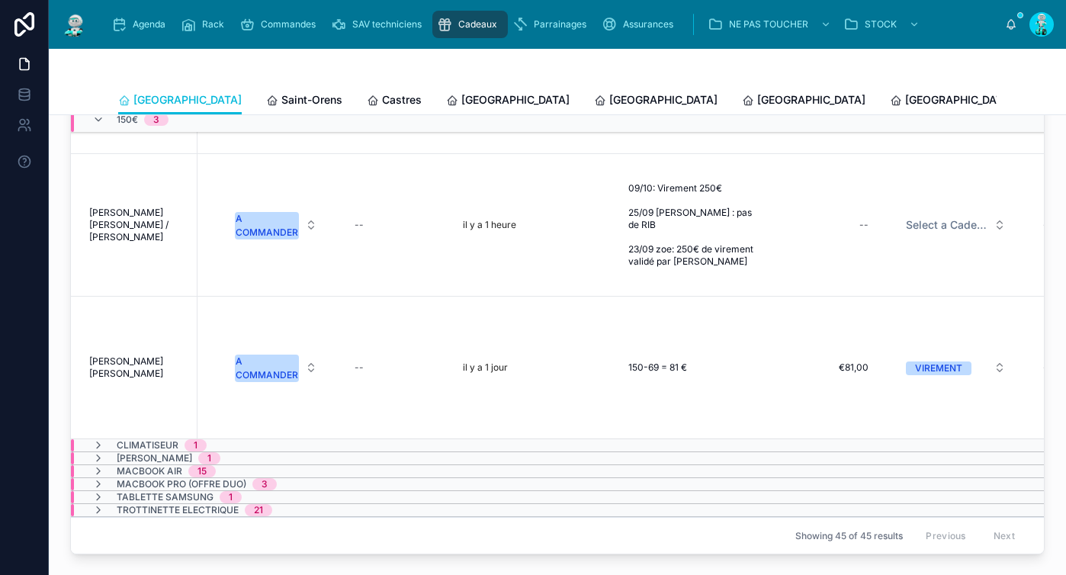
scroll to position [131, 725]
click at [274, 355] on div "A COMMANDER" at bounding box center [274, 368] width 63 height 27
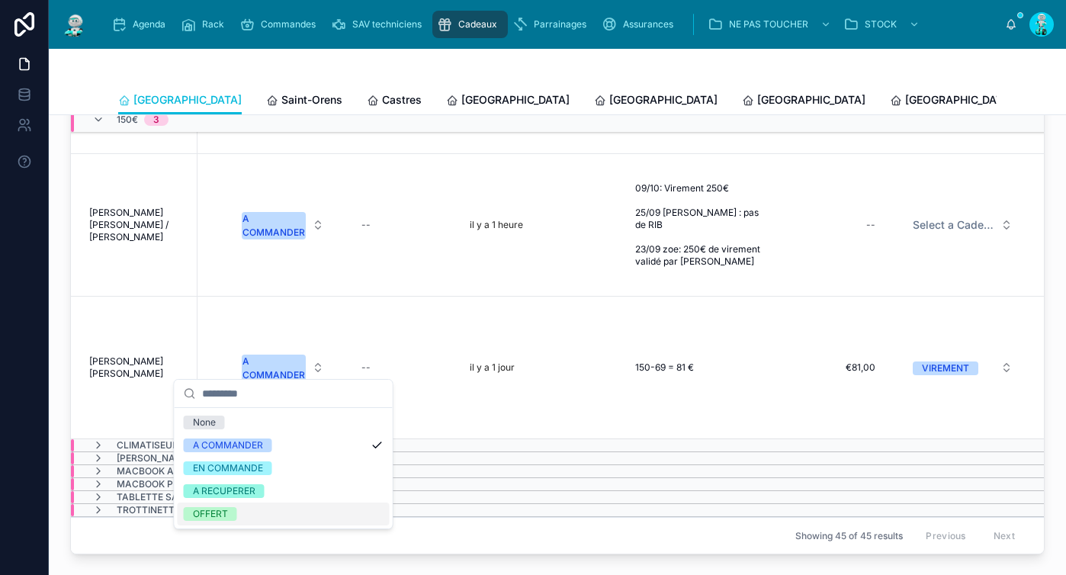
click at [242, 516] on div "OFFERT" at bounding box center [284, 514] width 212 height 23
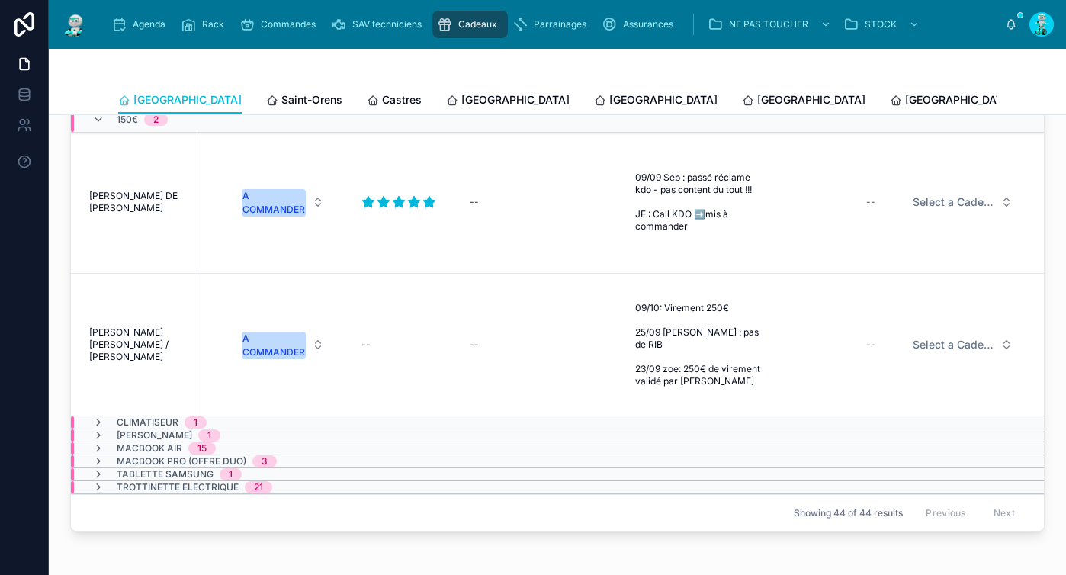
scroll to position [0, 725]
click at [857, 342] on div "--" at bounding box center [834, 345] width 96 height 24
type input "*******"
click button "submit" at bounding box center [860, 364] width 18 height 18
click at [939, 345] on span "Select a Cadeau Fournisseur" at bounding box center [954, 344] width 82 height 15
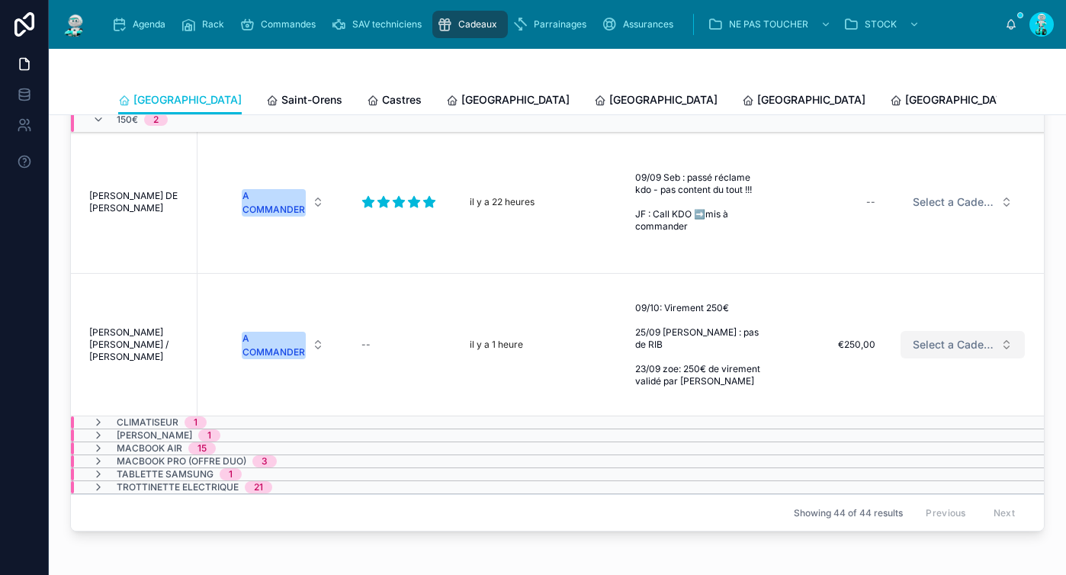
click at [953, 350] on span "Select a Cadeau Fournisseur" at bounding box center [954, 344] width 82 height 15
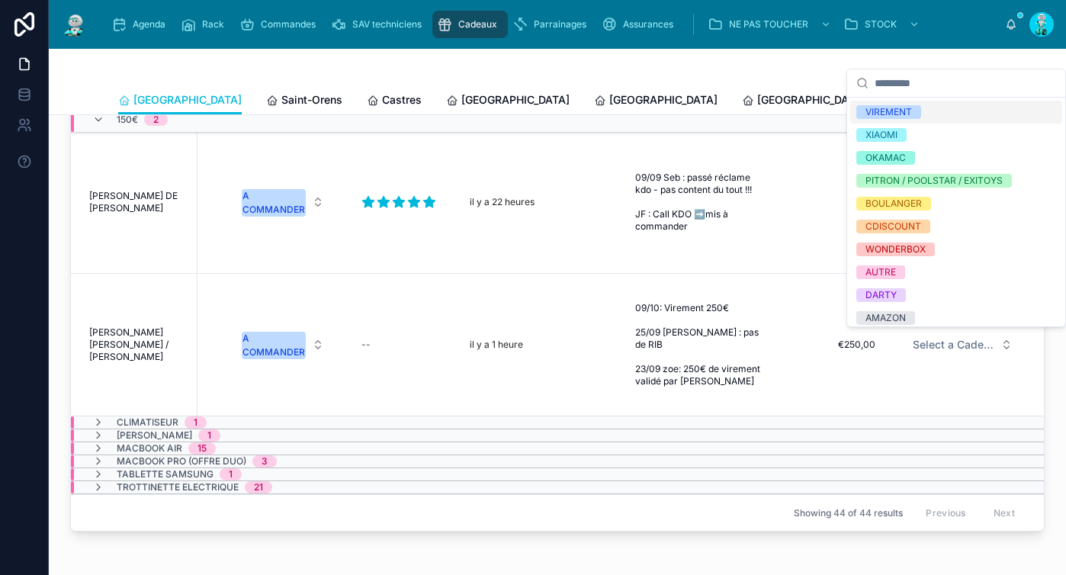
click at [909, 111] on div "VIREMENT" at bounding box center [889, 112] width 47 height 14
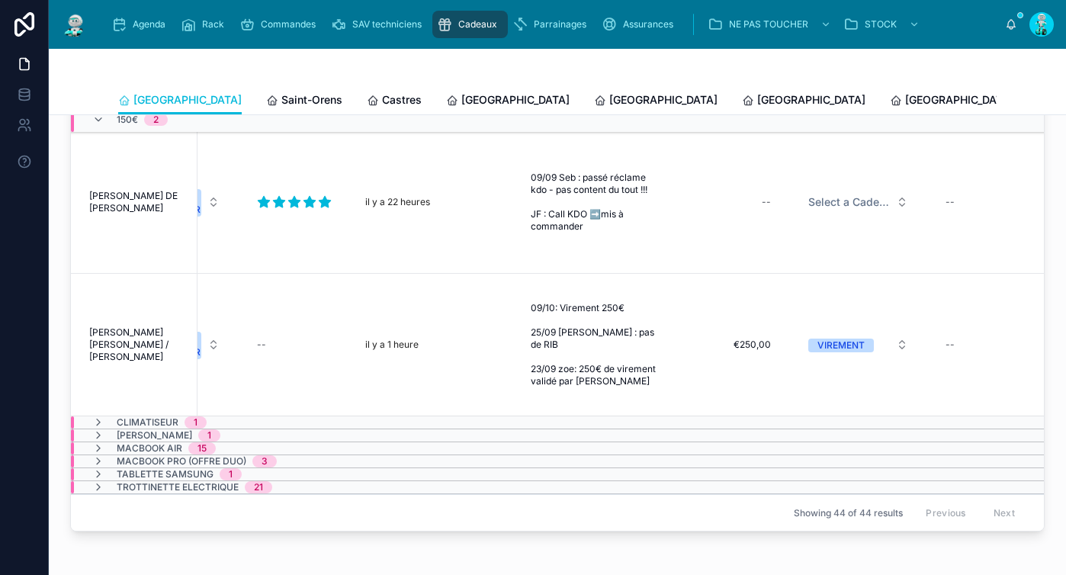
scroll to position [0, 991]
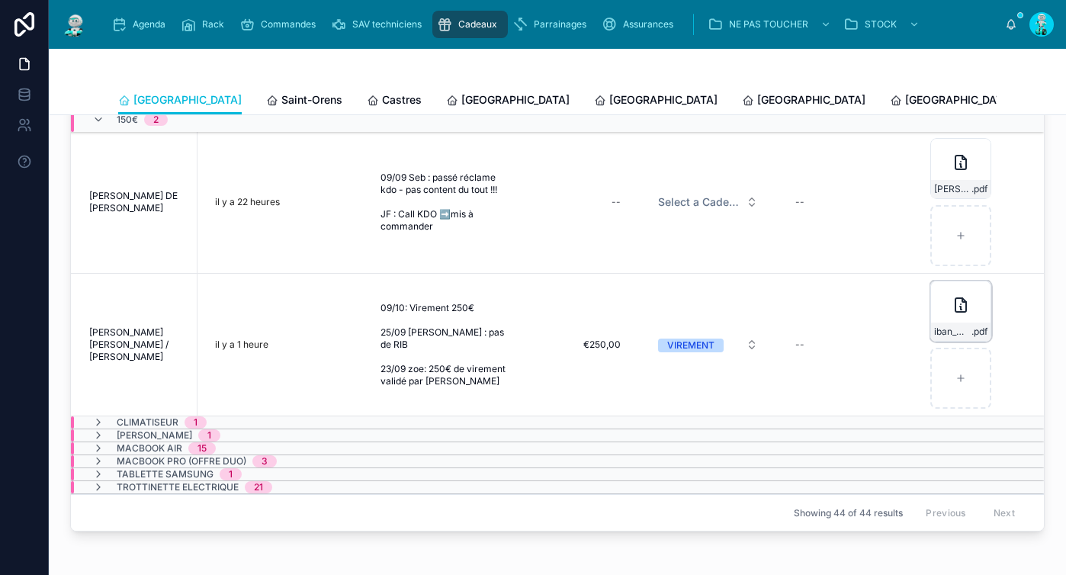
click at [951, 316] on div "iban_M_SYLVAIN_ROCHEREAU_00020978601 .pdf" at bounding box center [960, 311] width 61 height 61
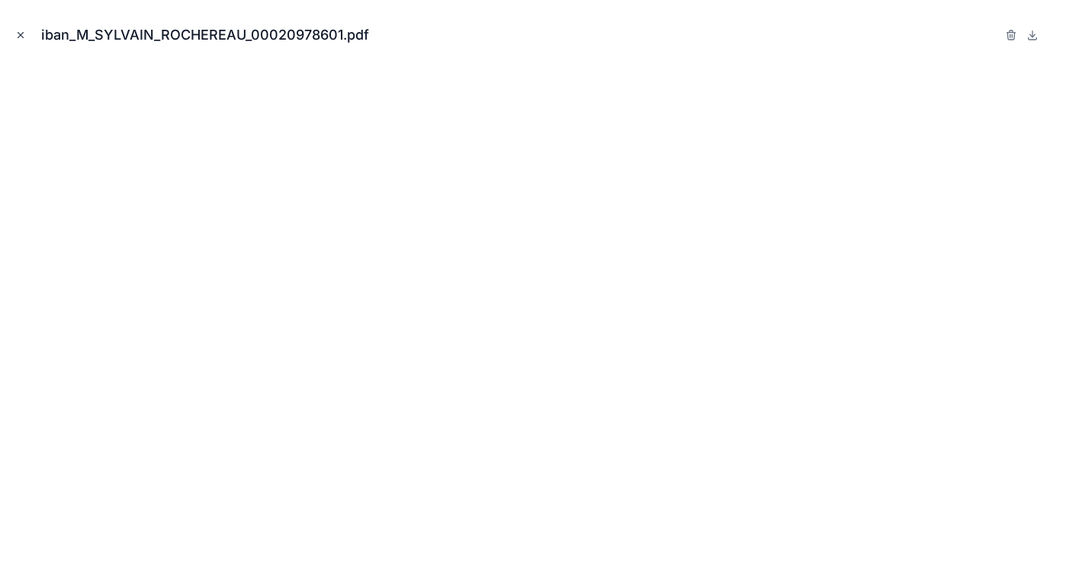
click at [25, 36] on icon "Close modal" at bounding box center [20, 35] width 11 height 11
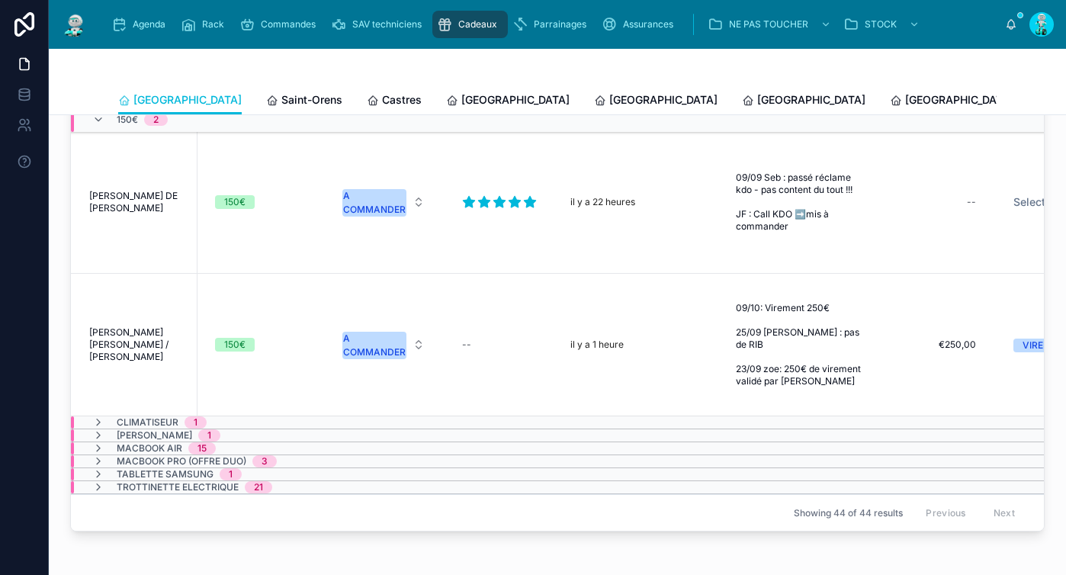
scroll to position [0, 519]
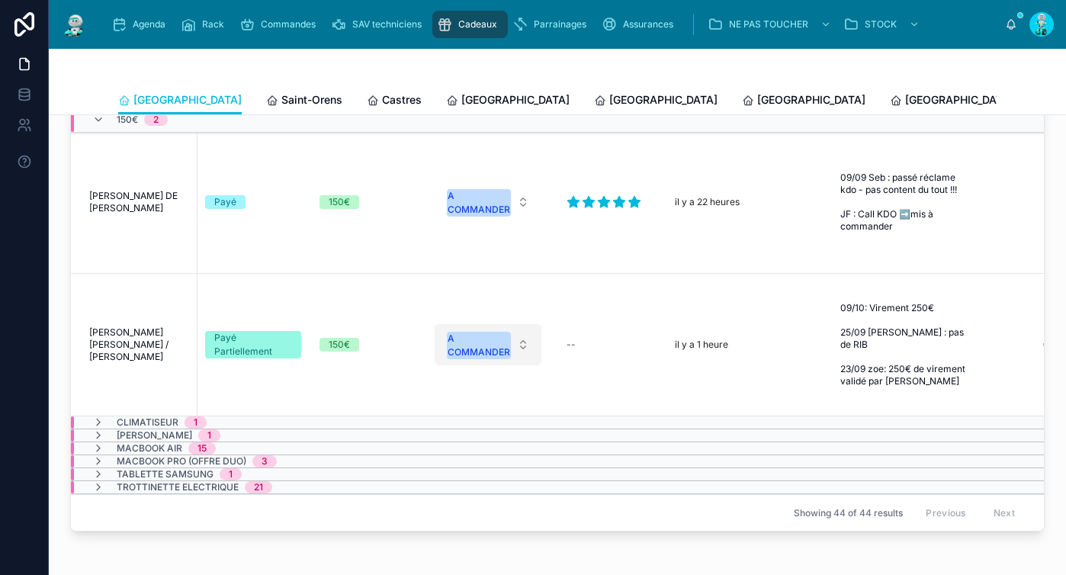
click at [484, 349] on div "A COMMANDER" at bounding box center [479, 345] width 63 height 27
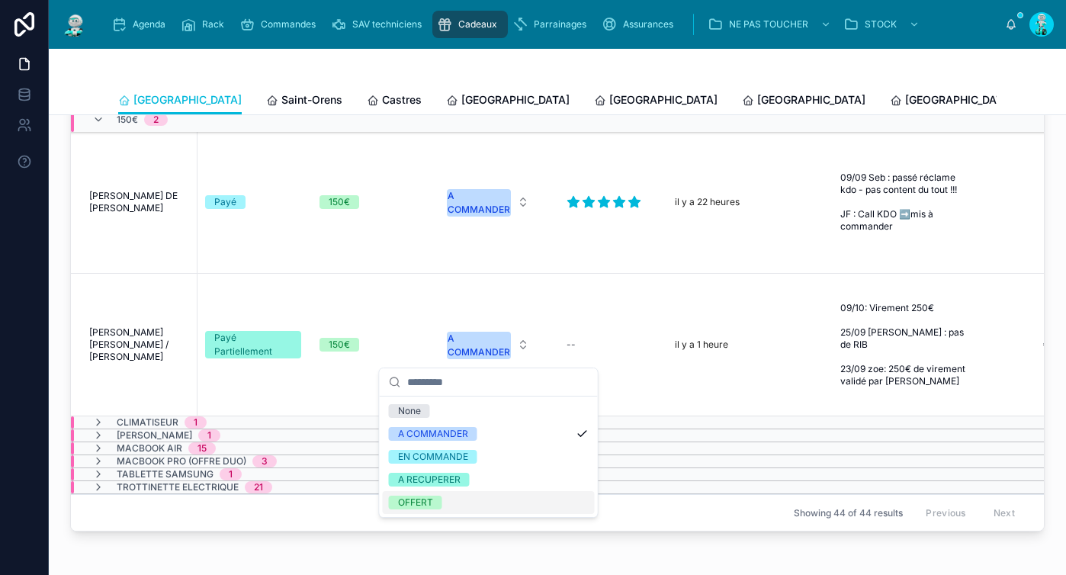
click at [452, 505] on div "OFFERT" at bounding box center [489, 502] width 212 height 23
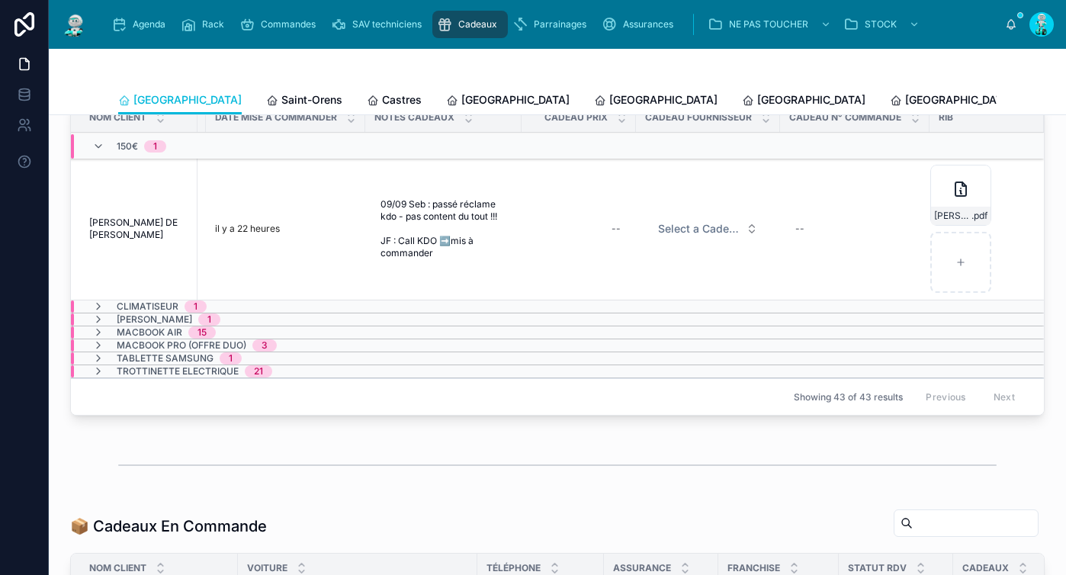
scroll to position [0, 979]
click at [570, 223] on div "--" at bounding box center [579, 229] width 96 height 24
type input "*******"
click button "submit" at bounding box center [789, 248] width 18 height 18
click at [707, 221] on span "Select a Cadeau Fournisseur" at bounding box center [699, 228] width 82 height 15
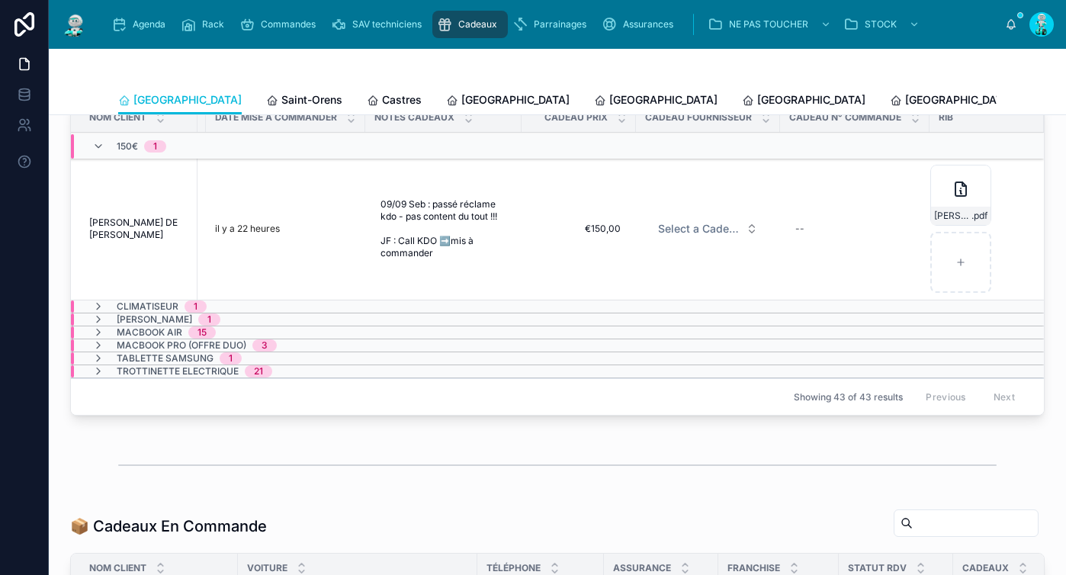
click at [691, 288] on td "Select a Cadeau Fournisseur" at bounding box center [708, 229] width 144 height 143
click at [701, 219] on button "Select a Cadeau Fournisseur" at bounding box center [708, 228] width 124 height 27
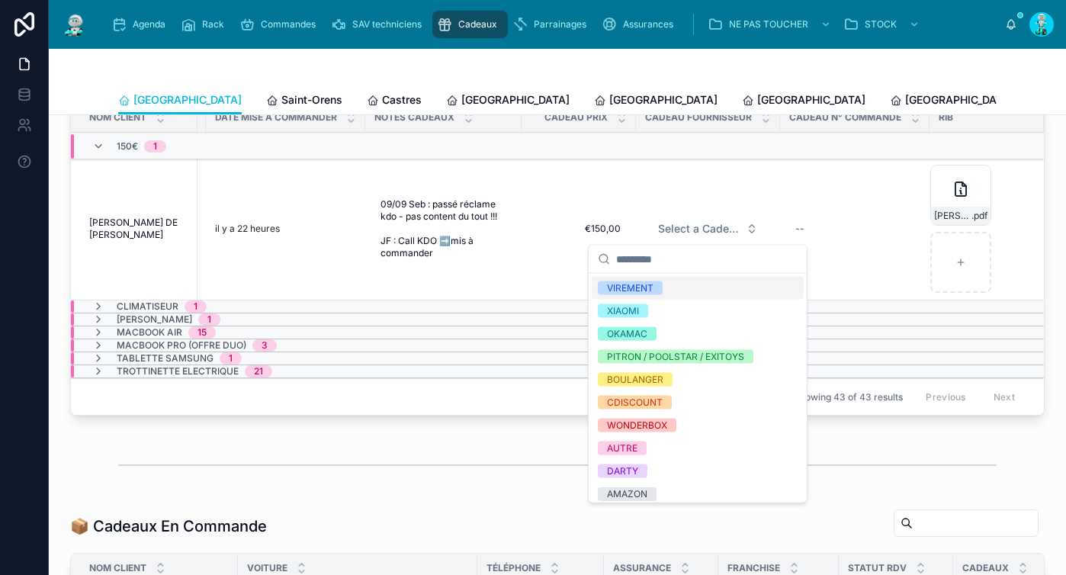
click at [676, 281] on div "VIREMENT" at bounding box center [698, 288] width 212 height 23
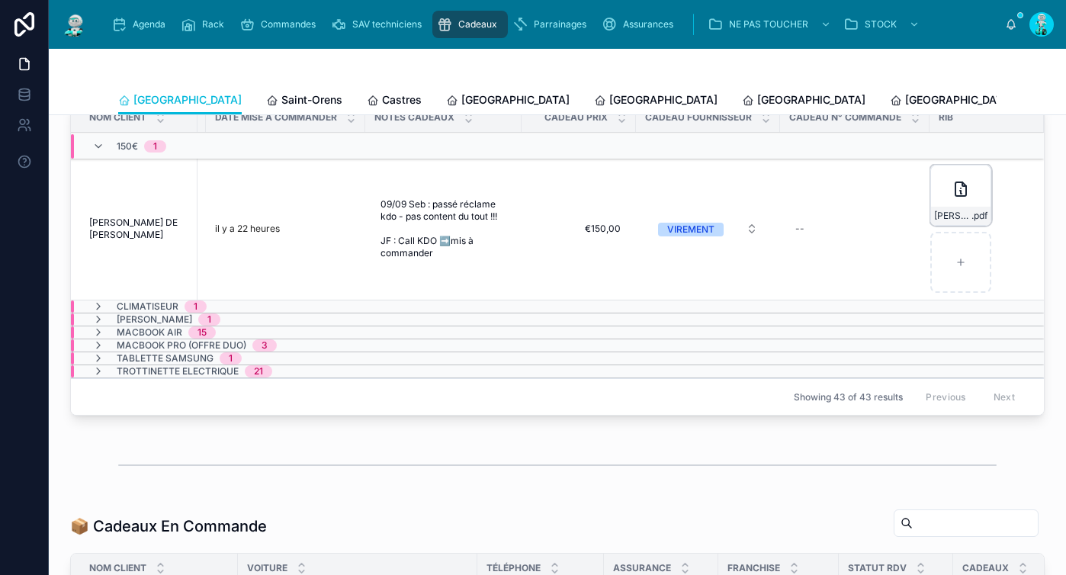
click at [938, 194] on div "Jennifer-r.i.b .pdf" at bounding box center [960, 195] width 61 height 61
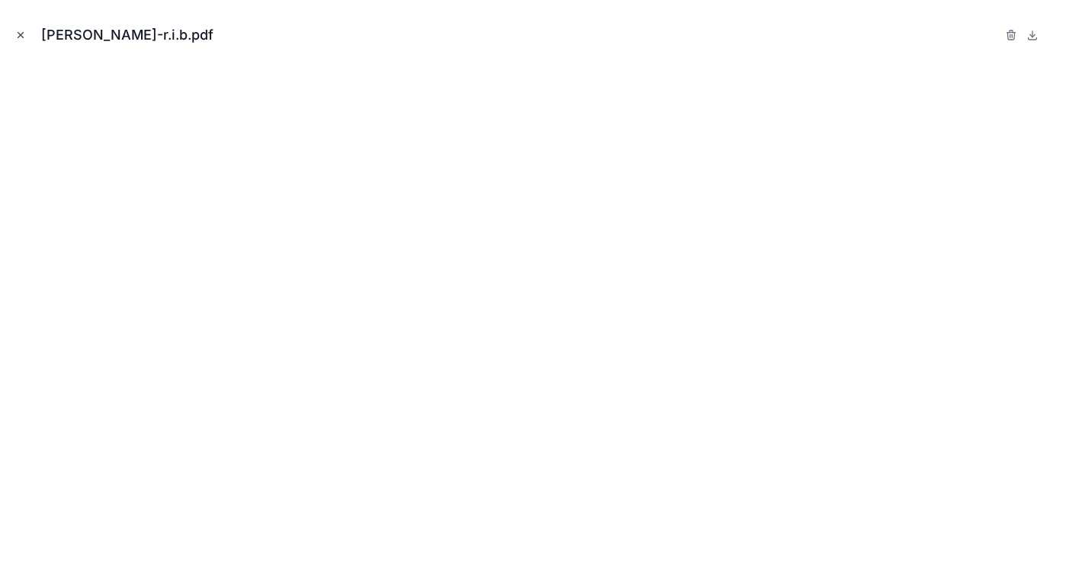
click at [20, 37] on icon "Close modal" at bounding box center [20, 35] width 11 height 11
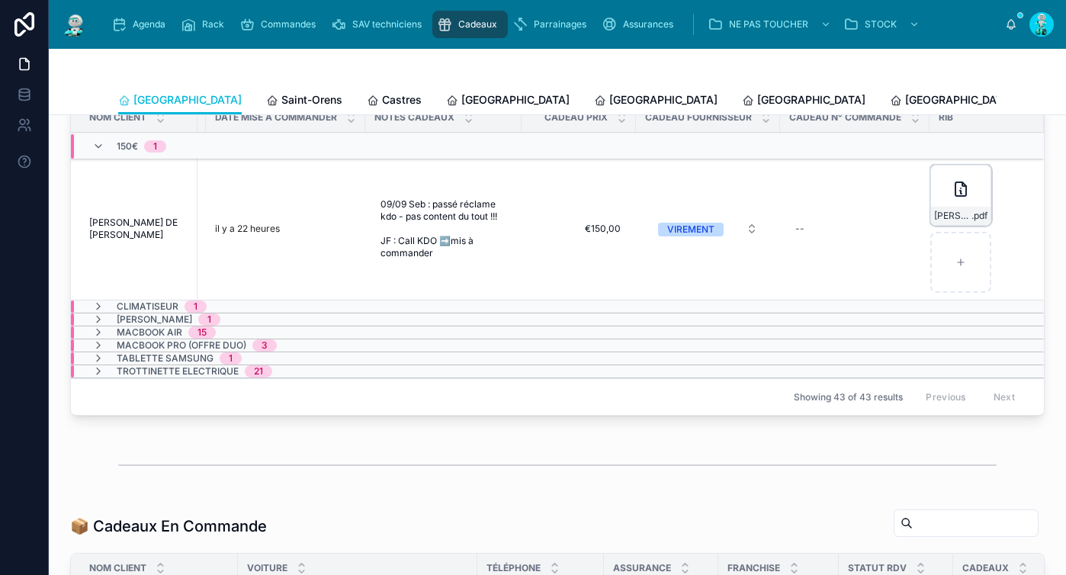
click at [952, 188] on icon at bounding box center [961, 189] width 18 height 18
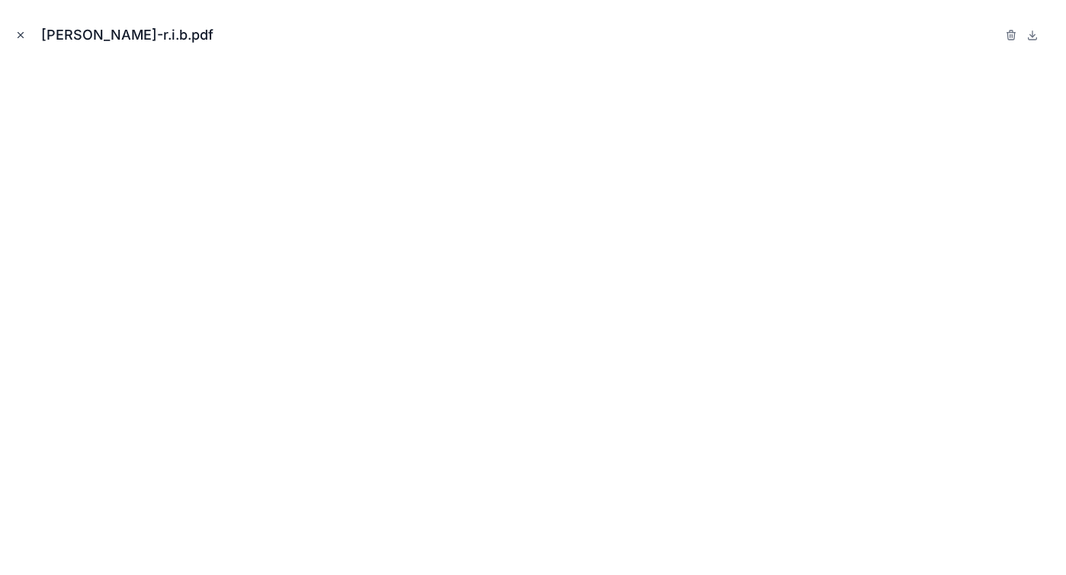
click at [24, 34] on icon "Close modal" at bounding box center [20, 35] width 11 height 11
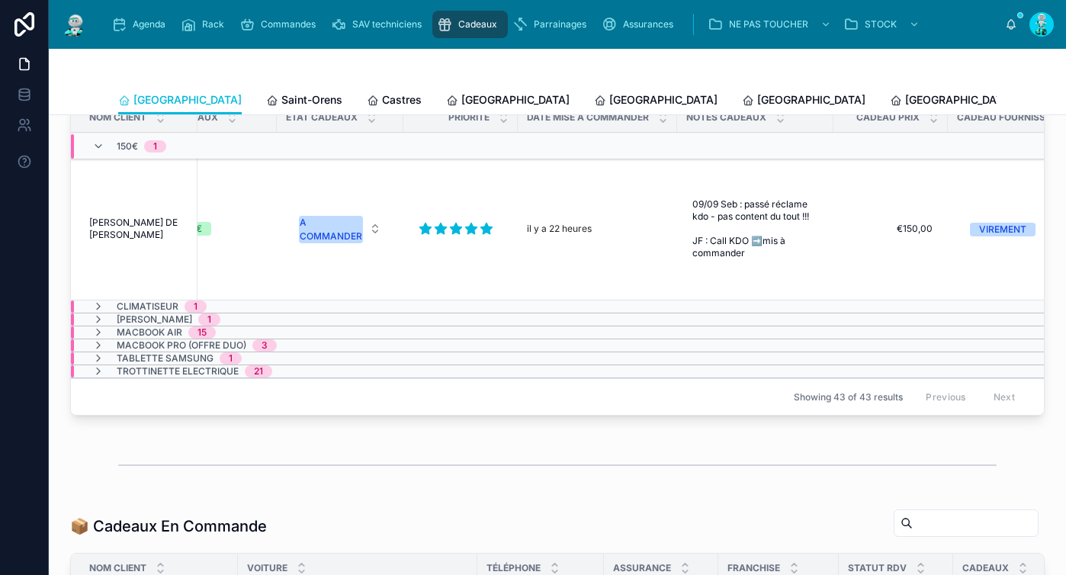
scroll to position [0, 631]
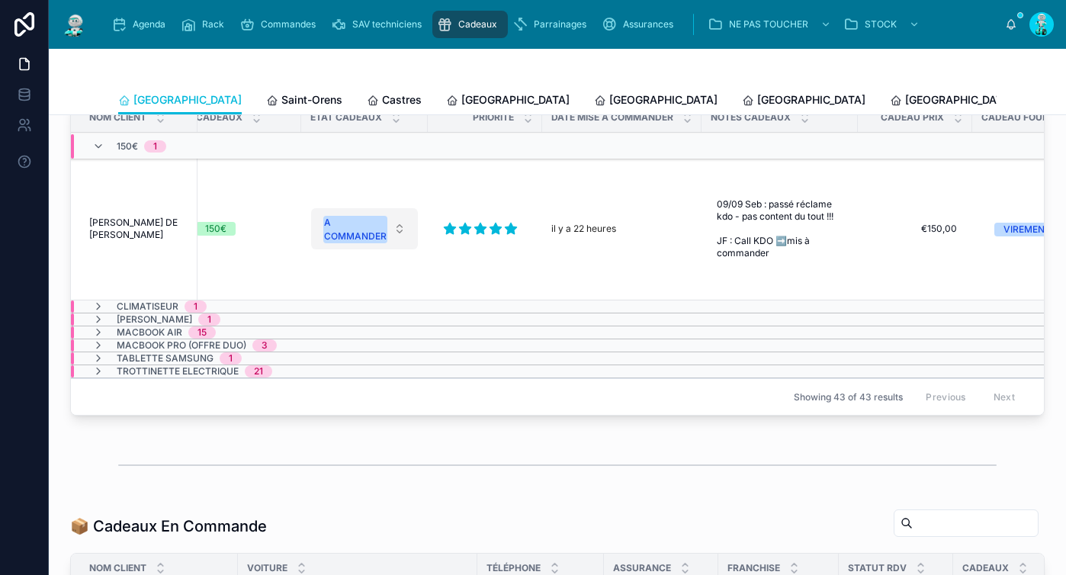
click at [362, 230] on div "A COMMANDER" at bounding box center [355, 229] width 63 height 27
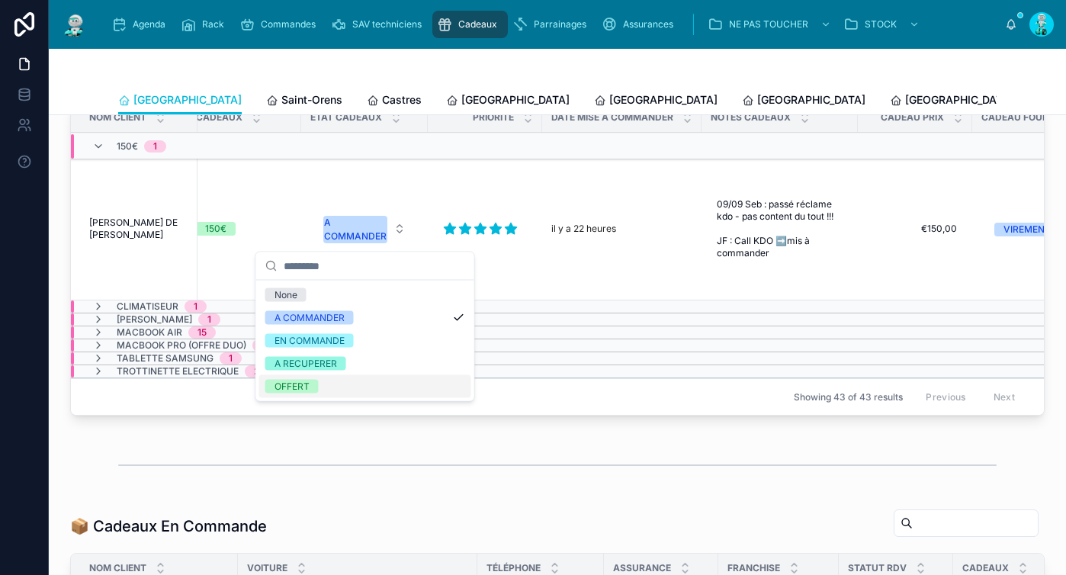
click at [356, 380] on div "OFFERT" at bounding box center [365, 386] width 212 height 23
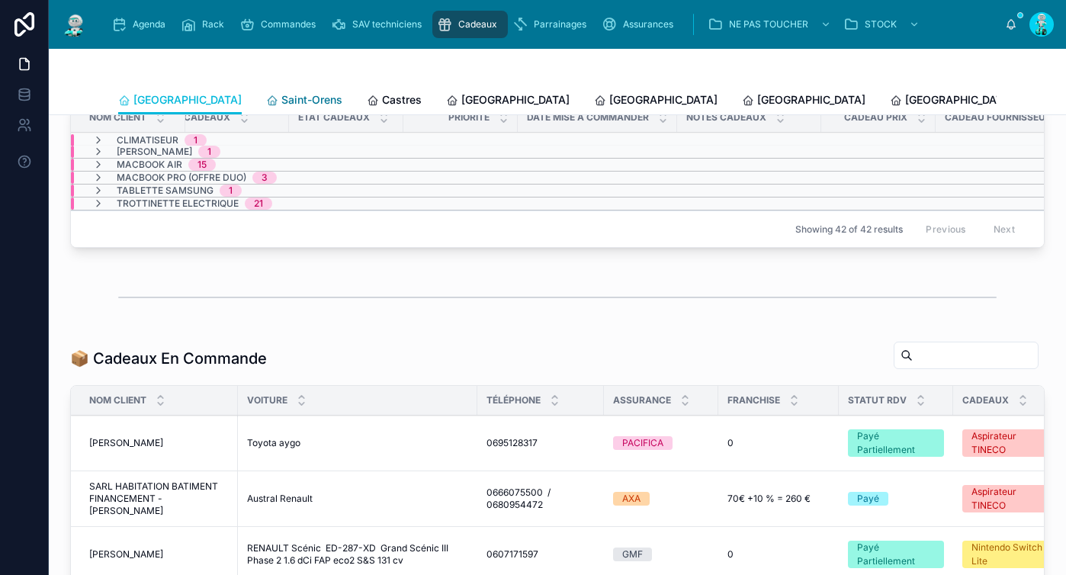
click at [266, 90] on link "Saint-Orens" at bounding box center [304, 101] width 76 height 31
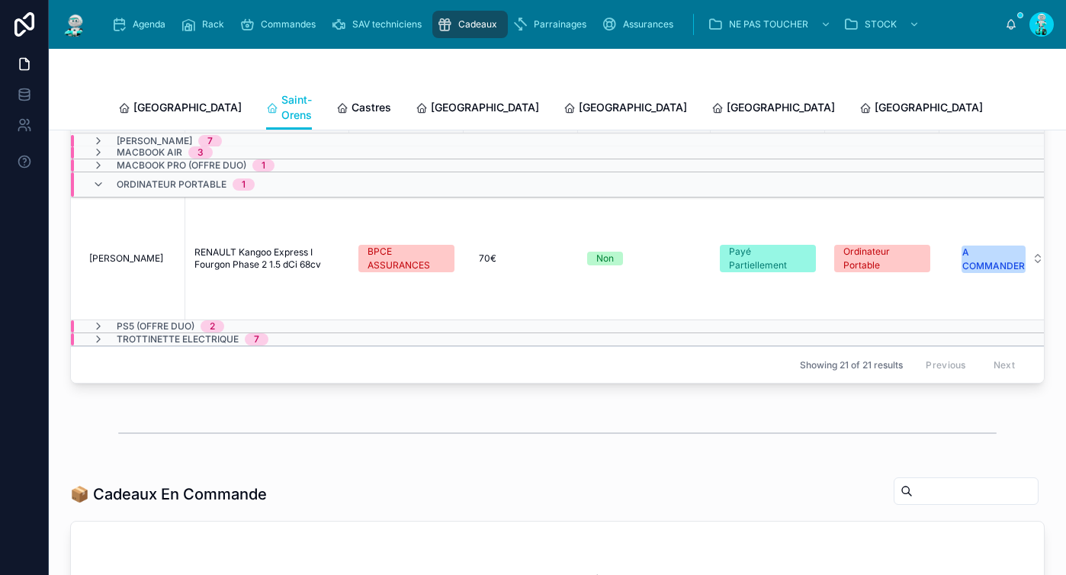
scroll to position [402, 0]
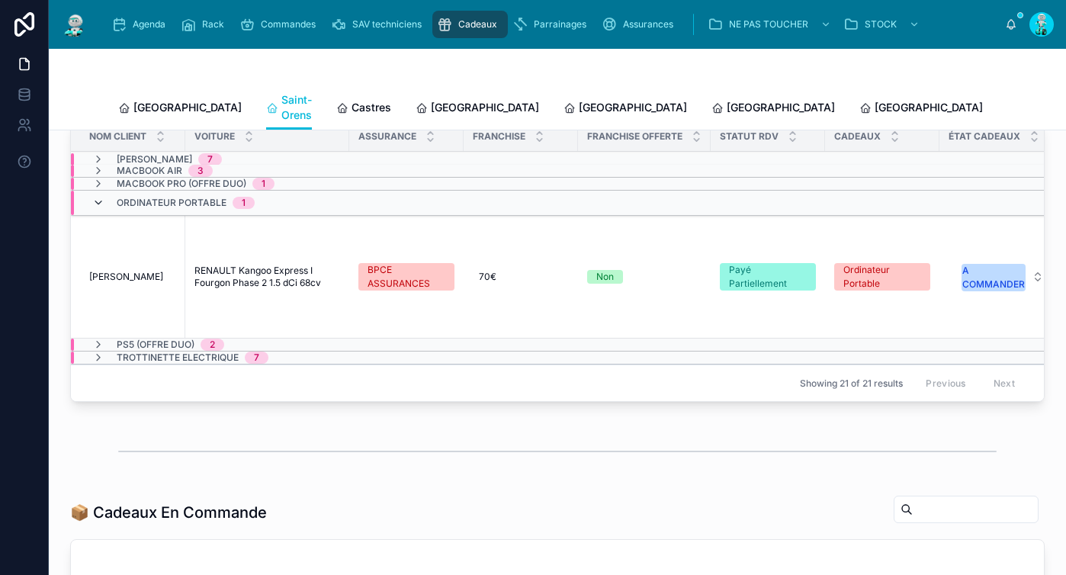
click at [103, 201] on icon at bounding box center [98, 203] width 12 height 12
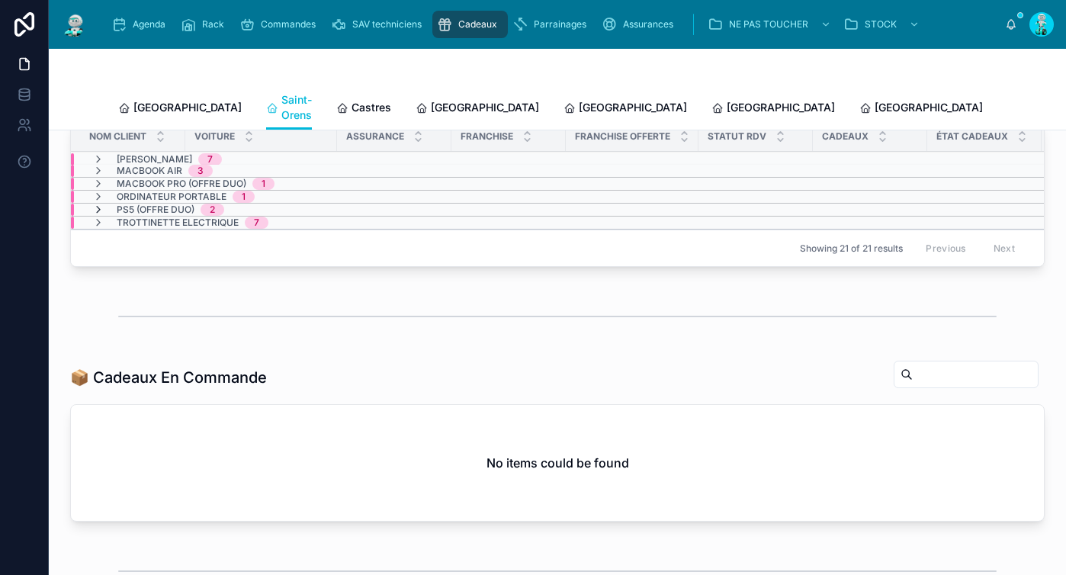
click at [102, 204] on icon at bounding box center [98, 210] width 12 height 12
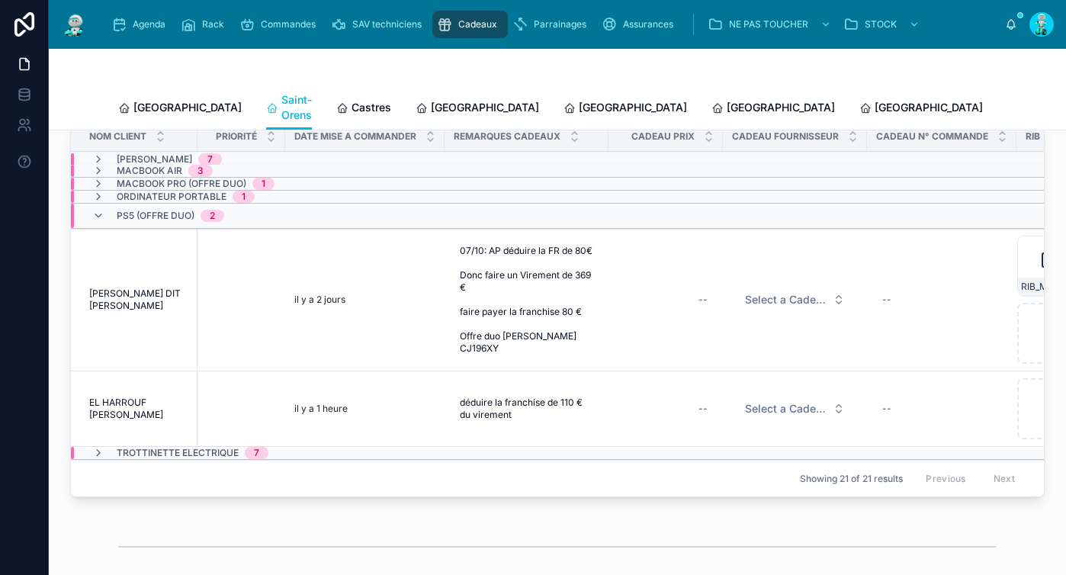
scroll to position [0, 994]
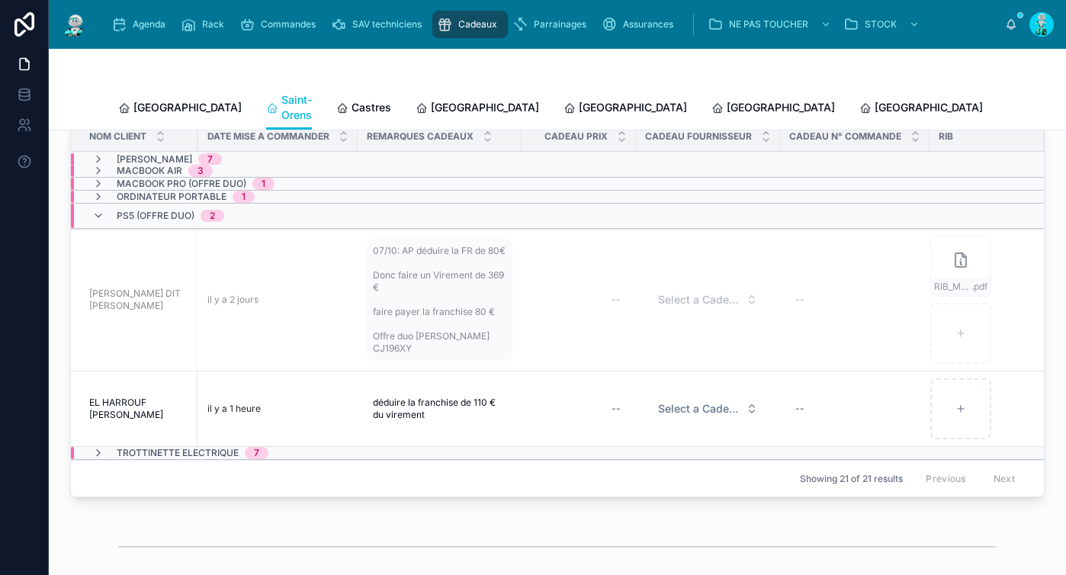
click at [390, 348] on span "07/10: AP déduire la FR de 80€ Donc faire un Virement de 369 € faire payer la f…" at bounding box center [439, 300] width 133 height 110
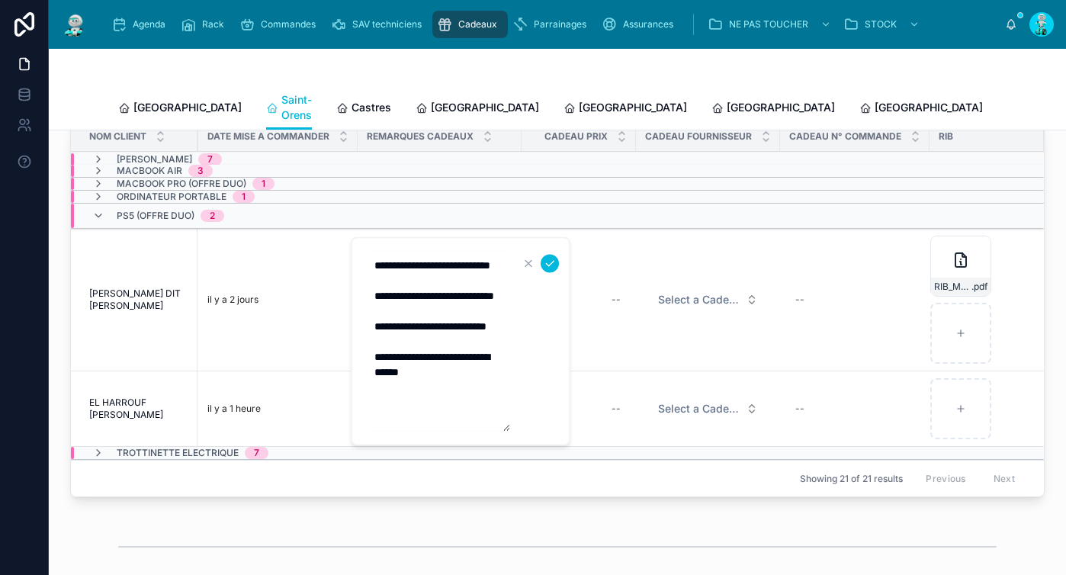
click at [443, 417] on textarea "**********" at bounding box center [437, 342] width 145 height 180
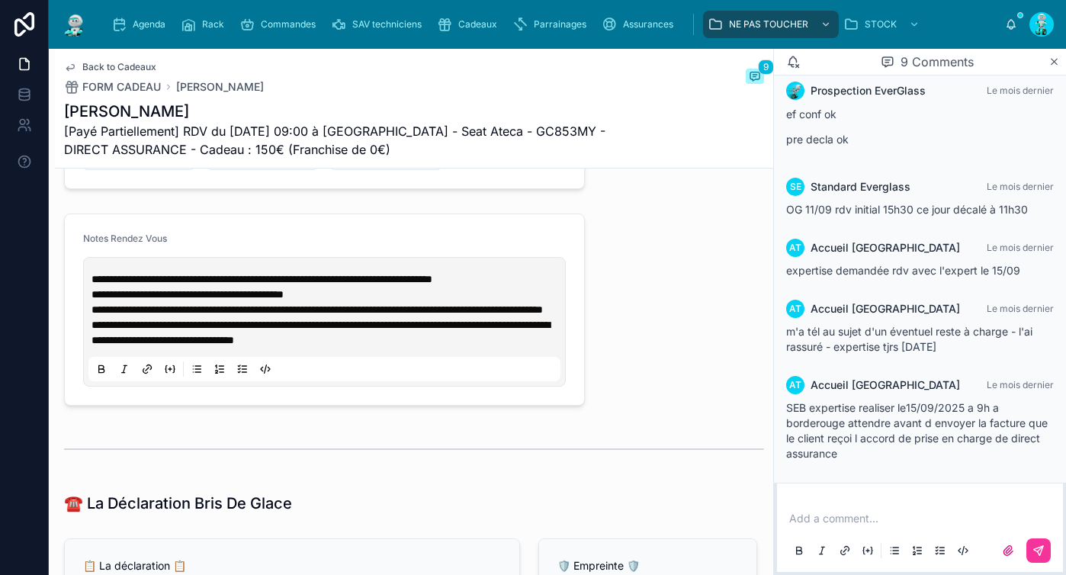
scroll to position [1624, 0]
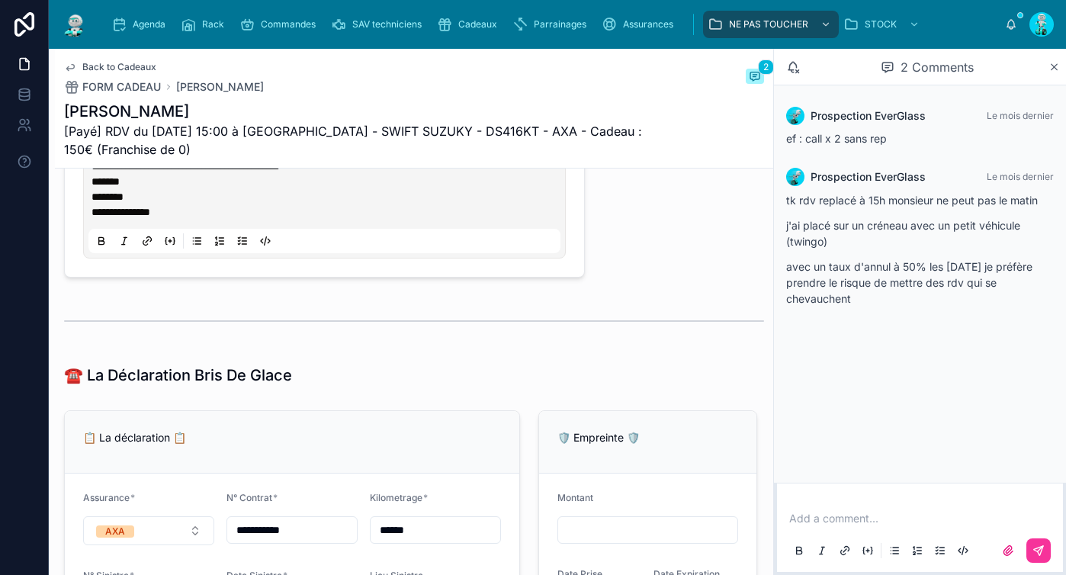
scroll to position [1589, 0]
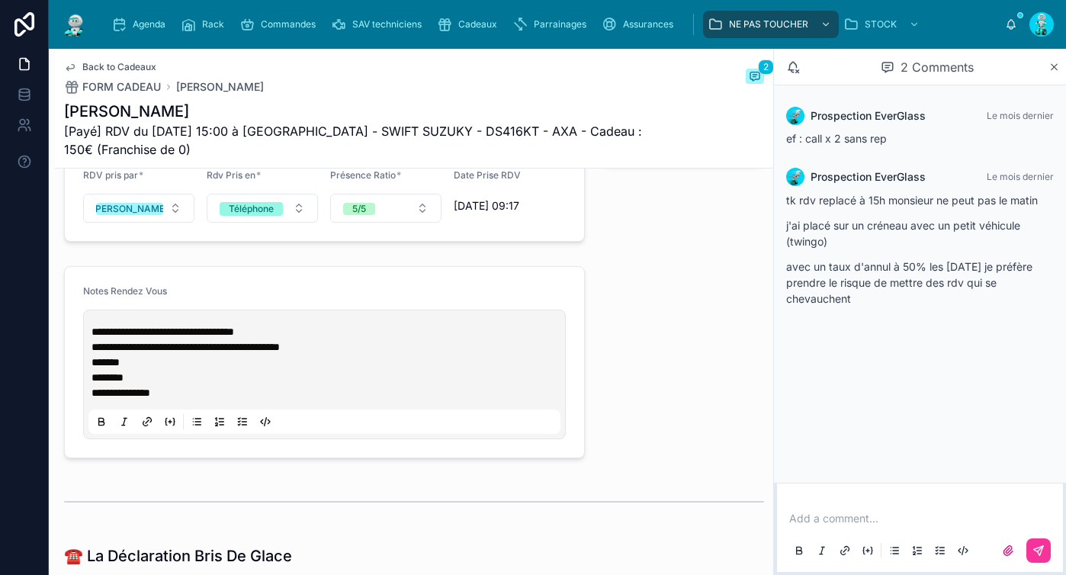
click at [555, 101] on h1 "[PERSON_NAME]" at bounding box center [357, 111] width 586 height 21
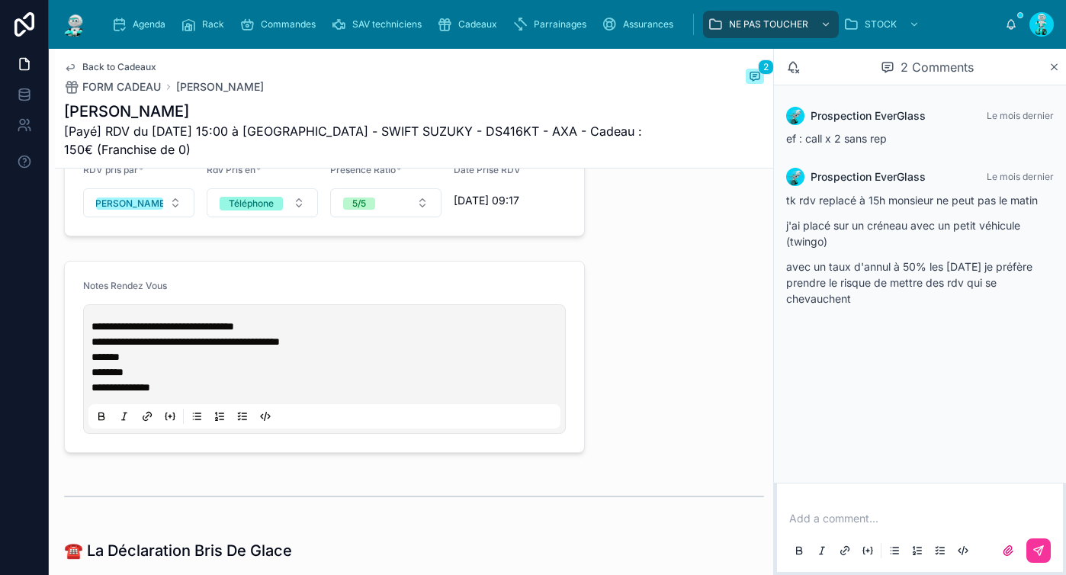
scroll to position [1670, 0]
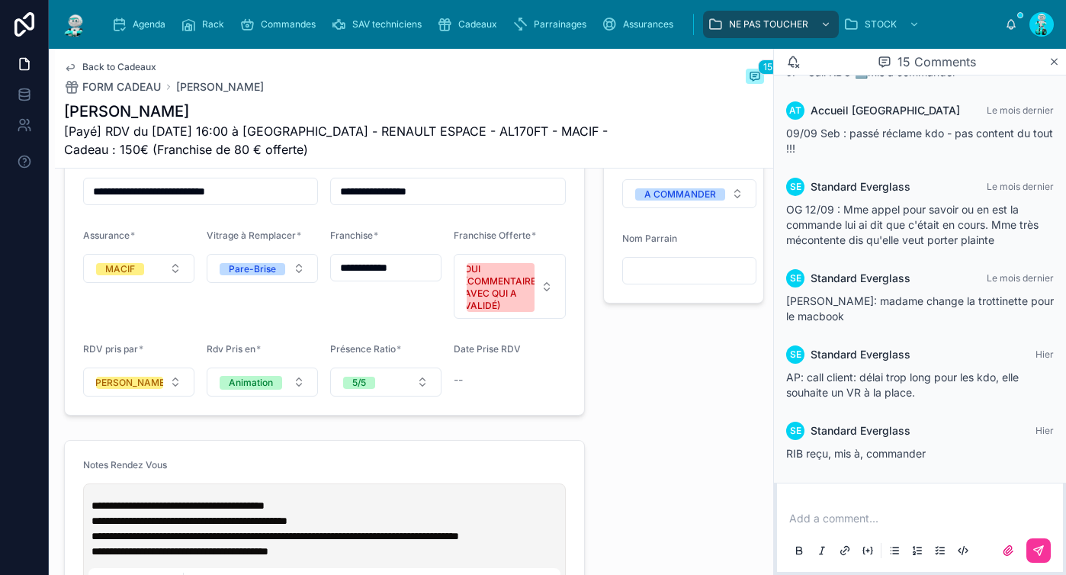
scroll to position [1471, 0]
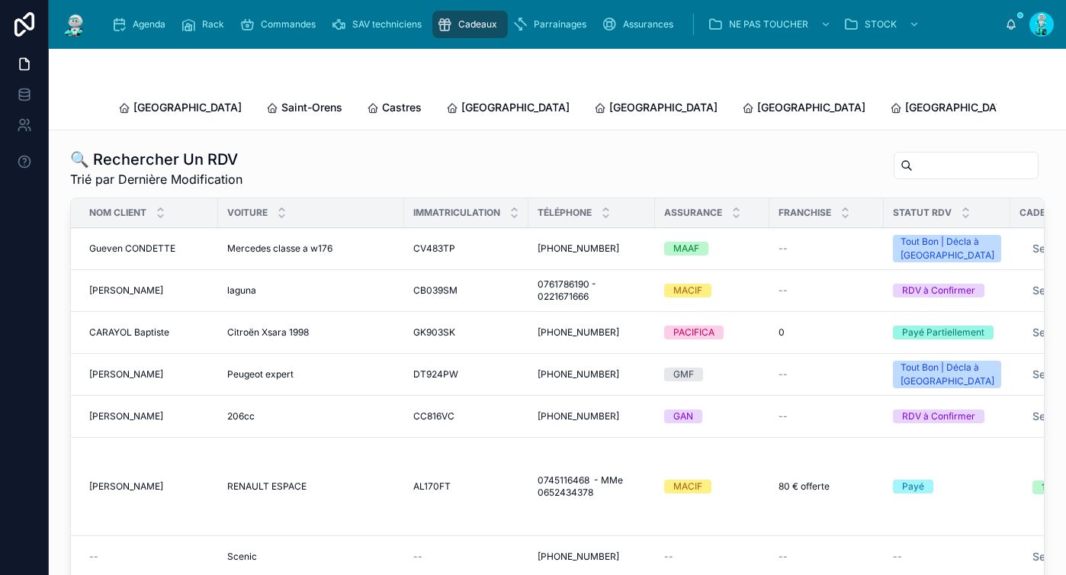
click at [927, 155] on input "text" at bounding box center [975, 165] width 125 height 21
paste input "*******"
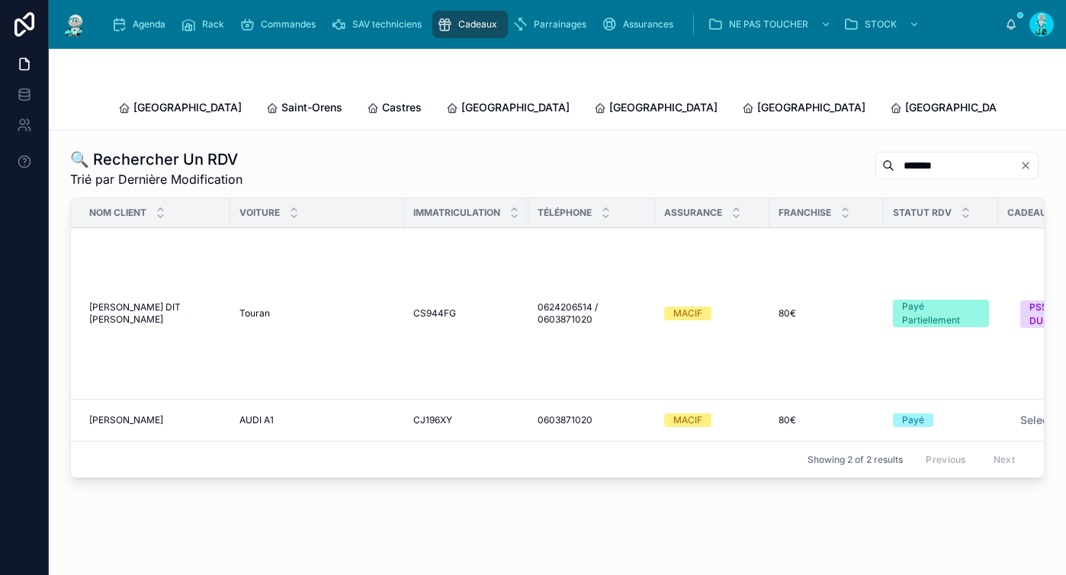
type input "*******"
click at [124, 414] on span "FERDINAND Beatrice" at bounding box center [126, 420] width 74 height 12
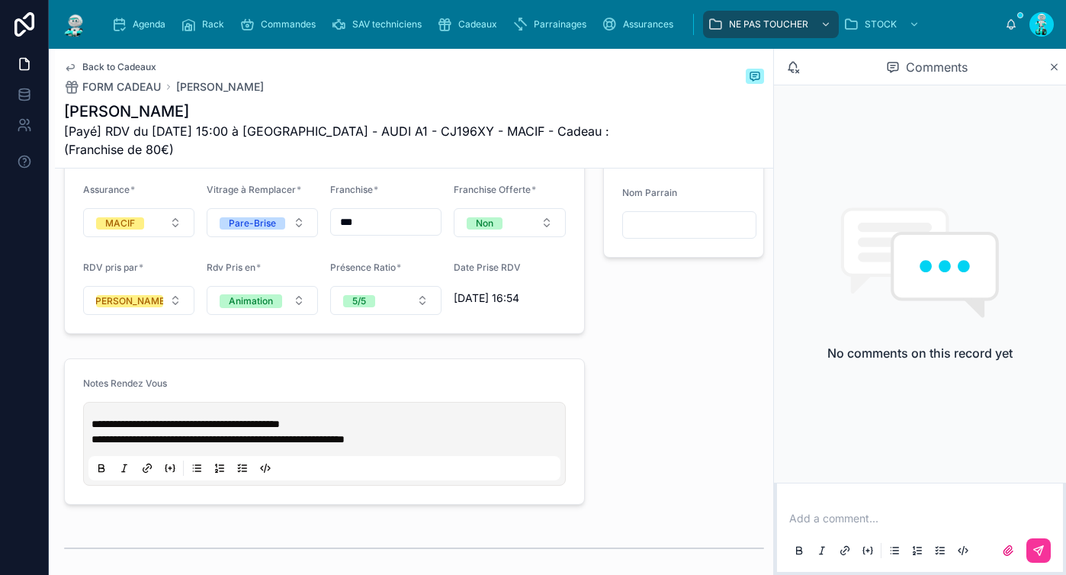
scroll to position [1319, 0]
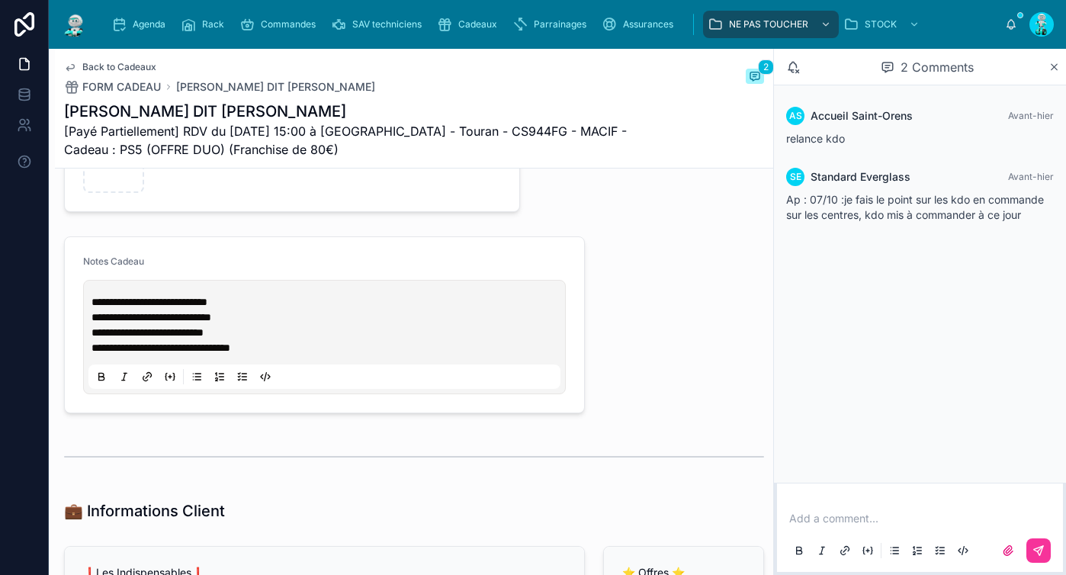
scroll to position [857, 0]
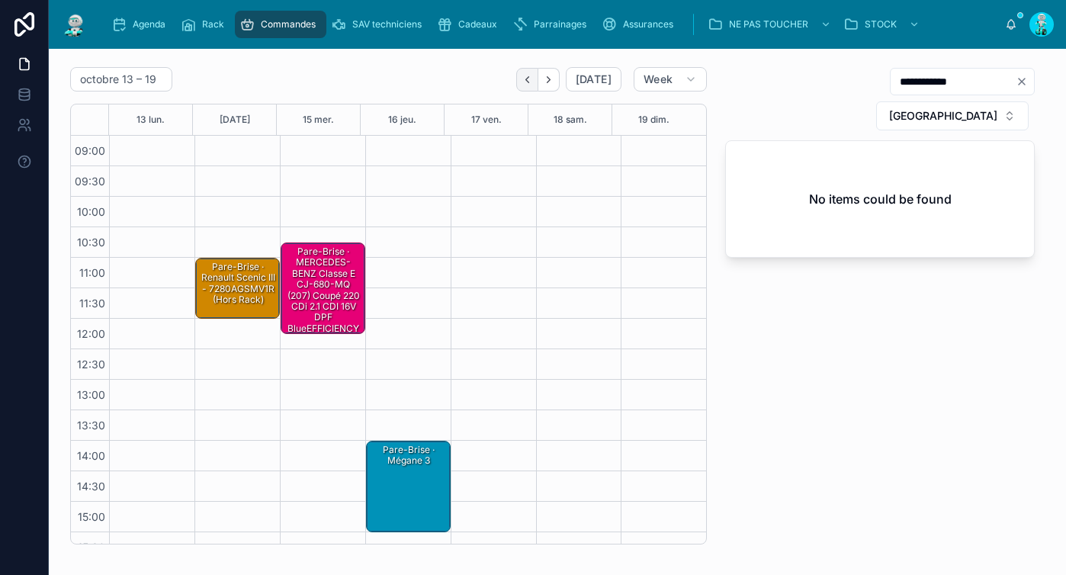
click at [525, 82] on icon "Back" at bounding box center [527, 79] width 11 height 11
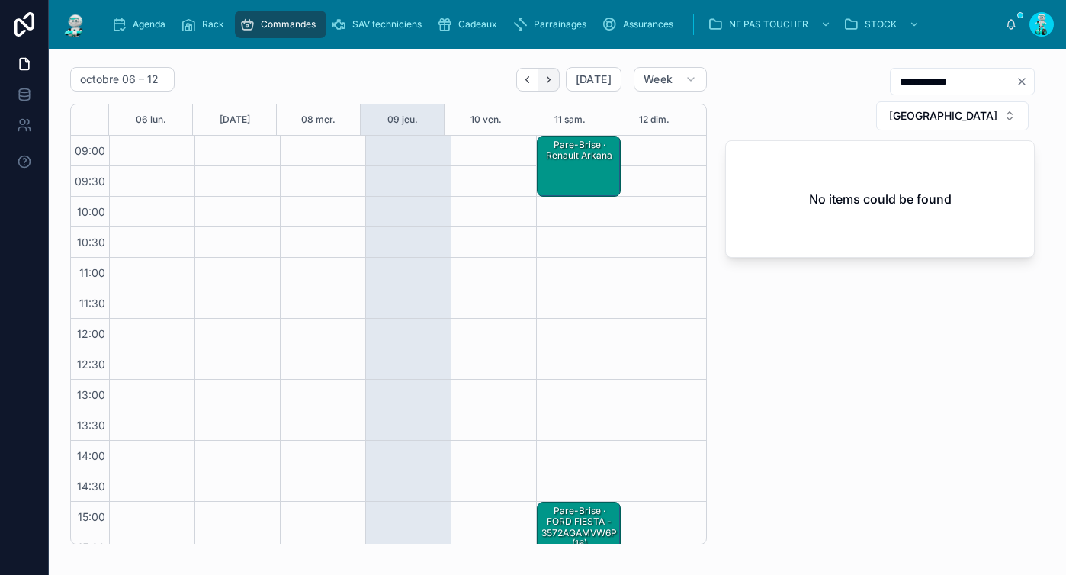
click at [548, 80] on icon "Next" at bounding box center [548, 79] width 11 height 11
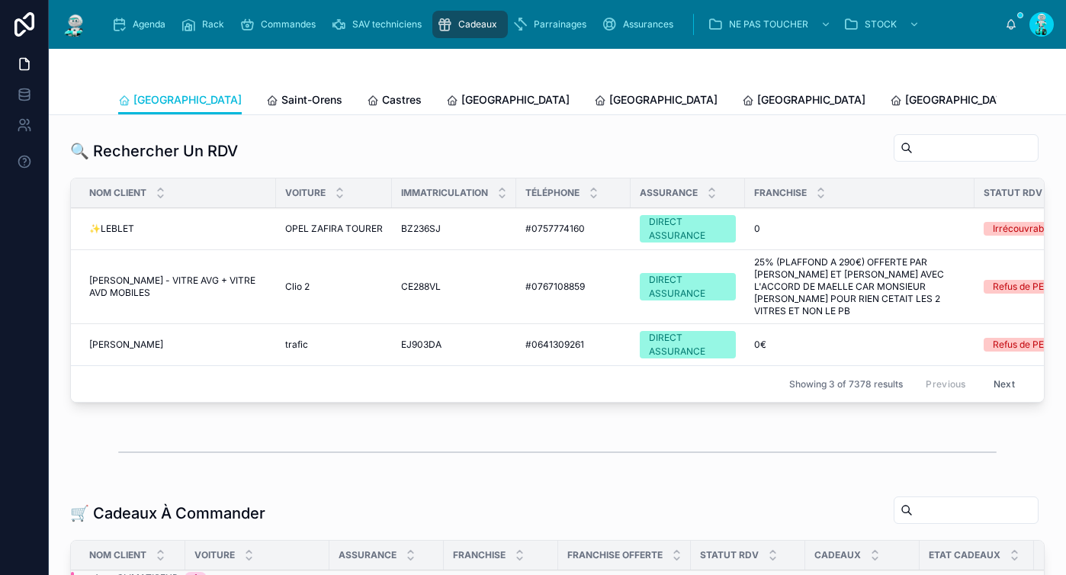
scroll to position [390, 0]
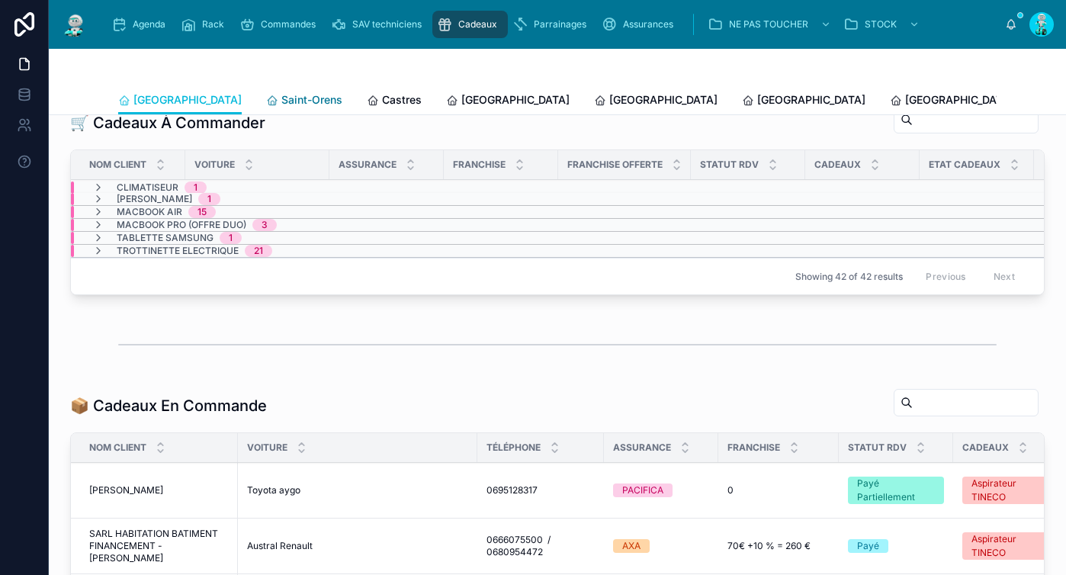
click at [281, 103] on span "Saint-Orens" at bounding box center [311, 99] width 61 height 15
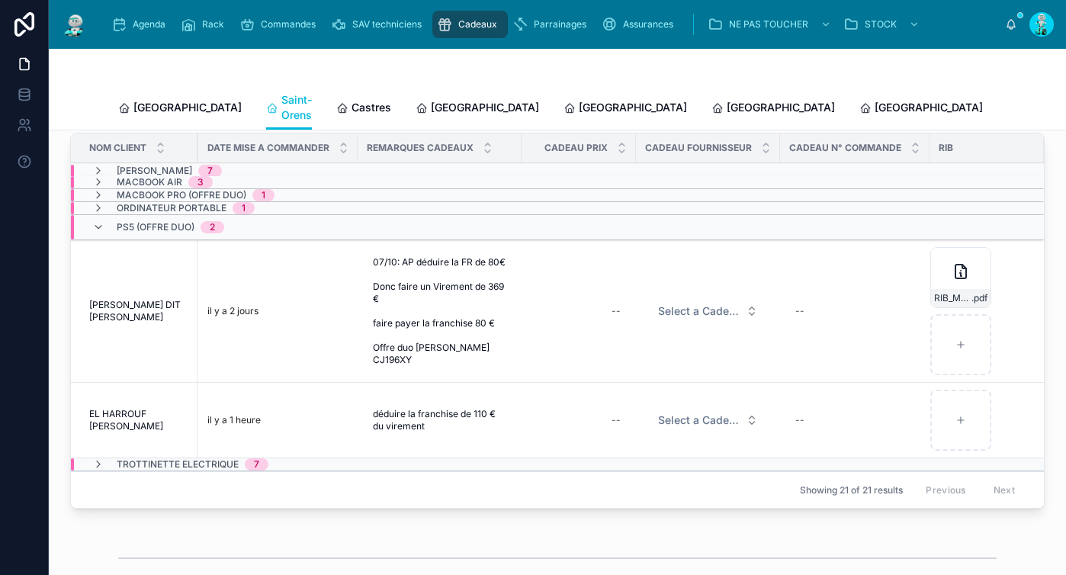
scroll to position [0, 994]
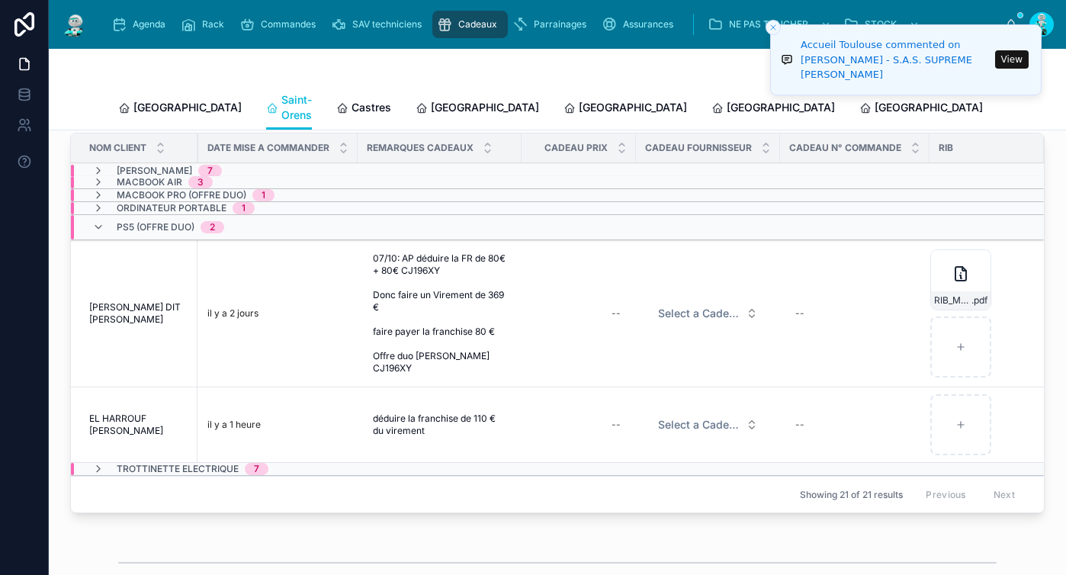
click at [773, 27] on line "Close toast" at bounding box center [773, 27] width 5 height 5
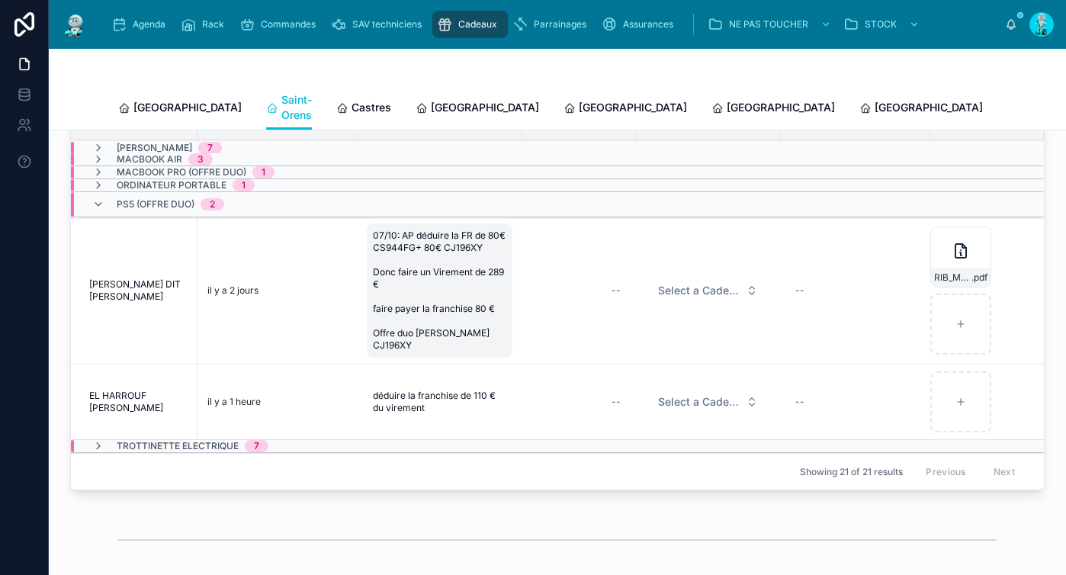
click at [416, 338] on span "07/10: AP déduire la FR de 80€ CS944FG+ 80€ CJ196XY Donc faire un Virement de 2…" at bounding box center [439, 291] width 133 height 122
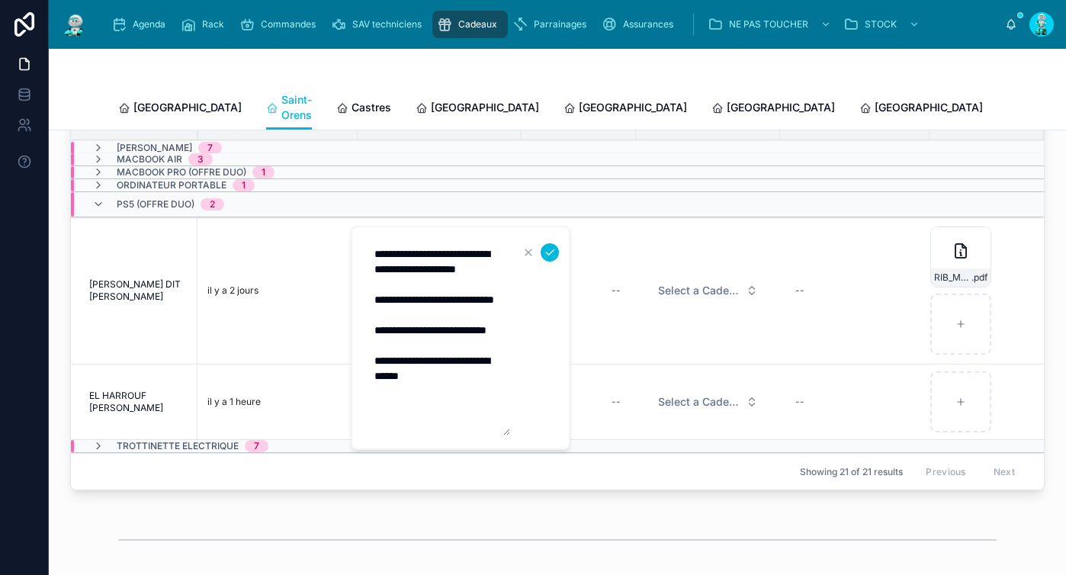
click at [452, 426] on textarea "**********" at bounding box center [437, 337] width 145 height 195
click at [431, 283] on textarea "**********" at bounding box center [437, 337] width 145 height 195
drag, startPoint x: 395, startPoint y: 264, endPoint x: 459, endPoint y: 259, distance: 64.2
click at [464, 262] on textarea "**********" at bounding box center [437, 337] width 145 height 195
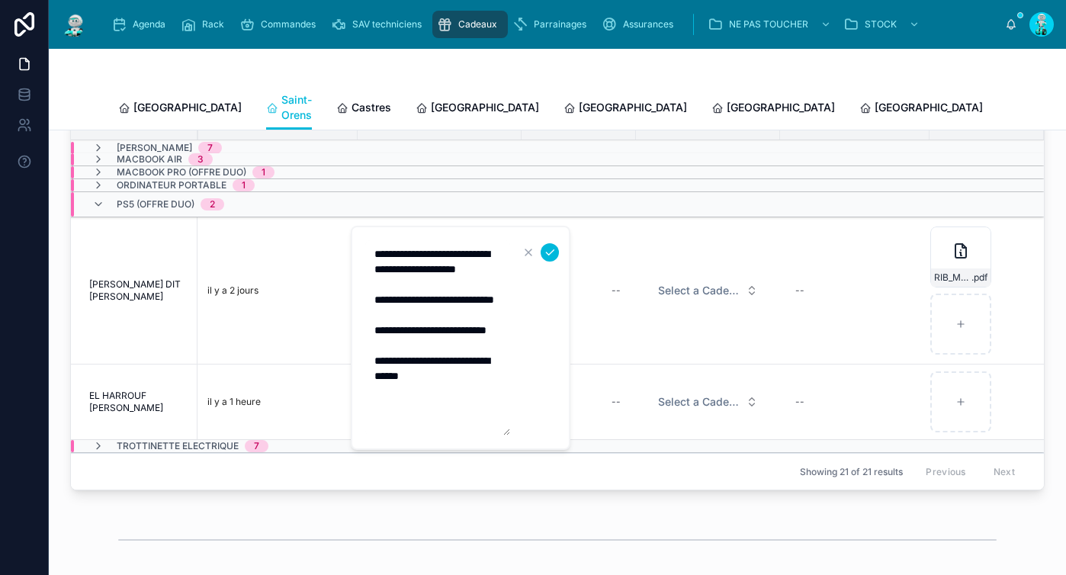
drag, startPoint x: 407, startPoint y: 245, endPoint x: 450, endPoint y: 253, distance: 44.3
click at [450, 253] on textarea "**********" at bounding box center [437, 337] width 145 height 195
click at [443, 297] on textarea "**********" at bounding box center [437, 337] width 145 height 195
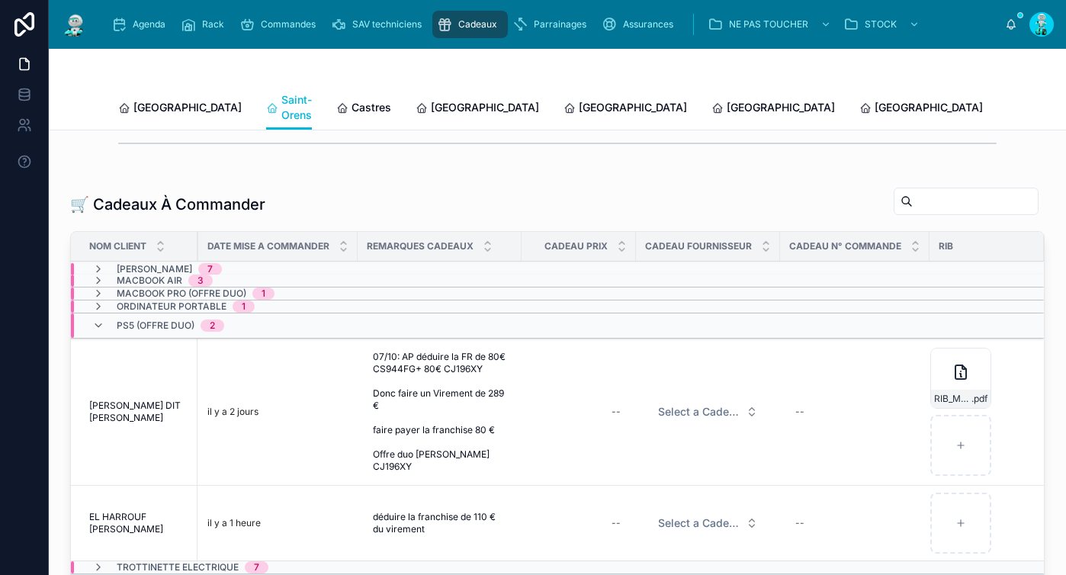
scroll to position [329, 0]
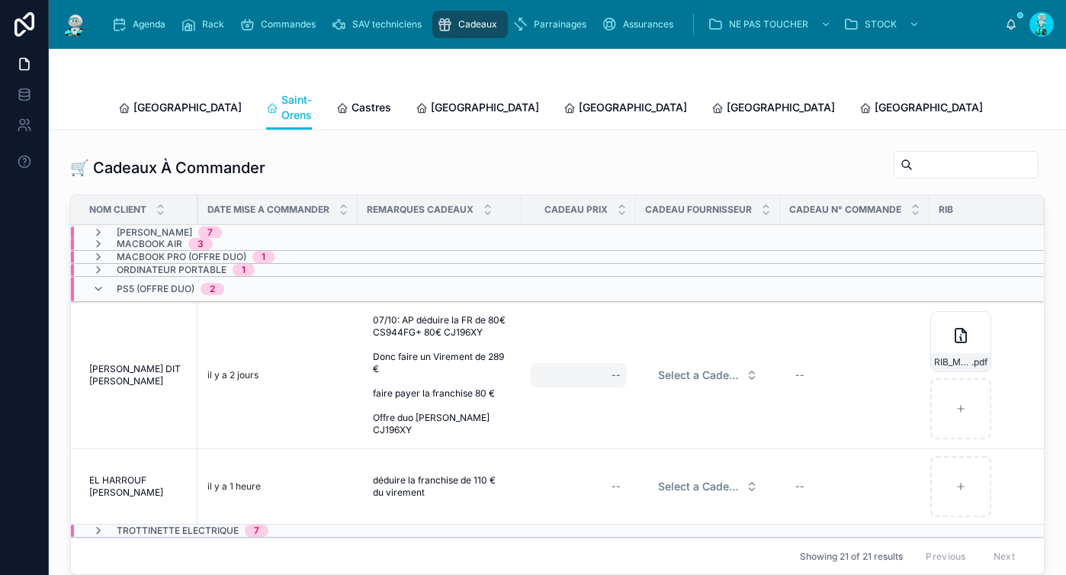
click at [577, 371] on div "--" at bounding box center [579, 375] width 96 height 24
type input "*******"
click button "submit" at bounding box center [789, 392] width 18 height 18
click at [701, 362] on button "Select a Cadeau Fournisseur" at bounding box center [708, 375] width 124 height 27
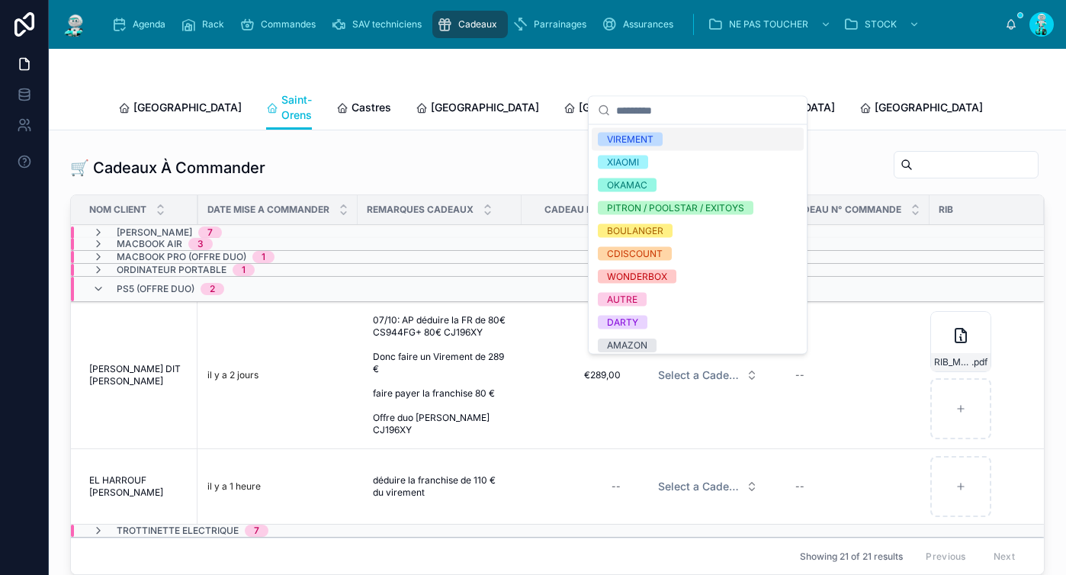
click at [665, 141] on div "VIREMENT" at bounding box center [698, 139] width 212 height 23
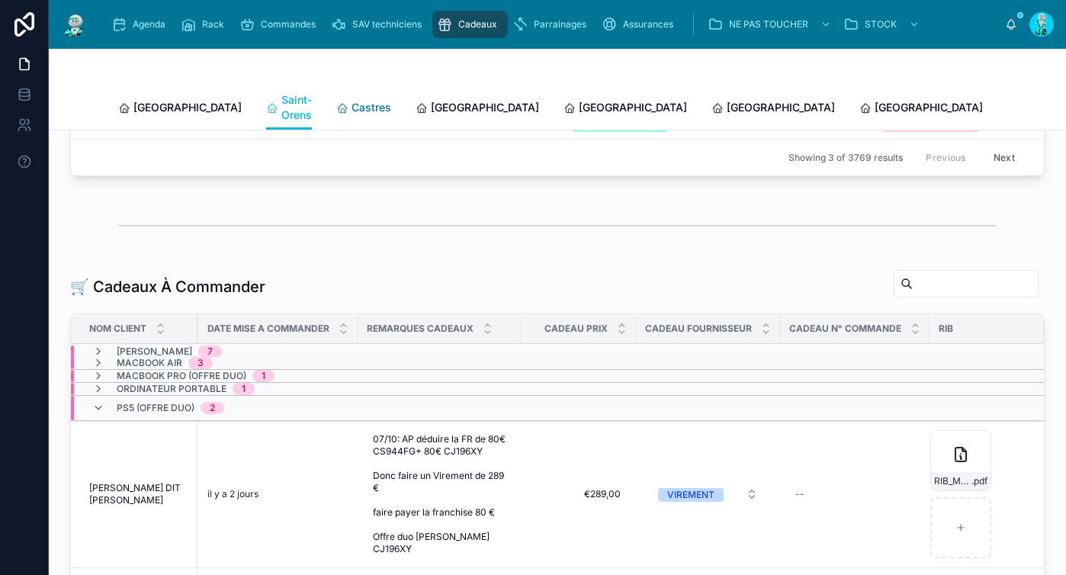
scroll to position [277, 0]
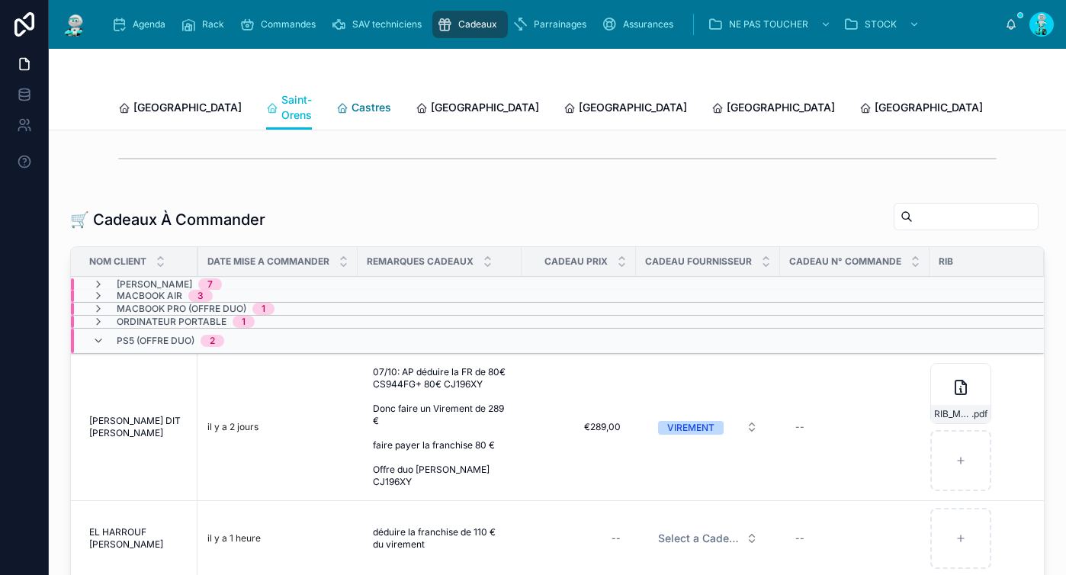
click at [352, 103] on span "Castres" at bounding box center [372, 107] width 40 height 15
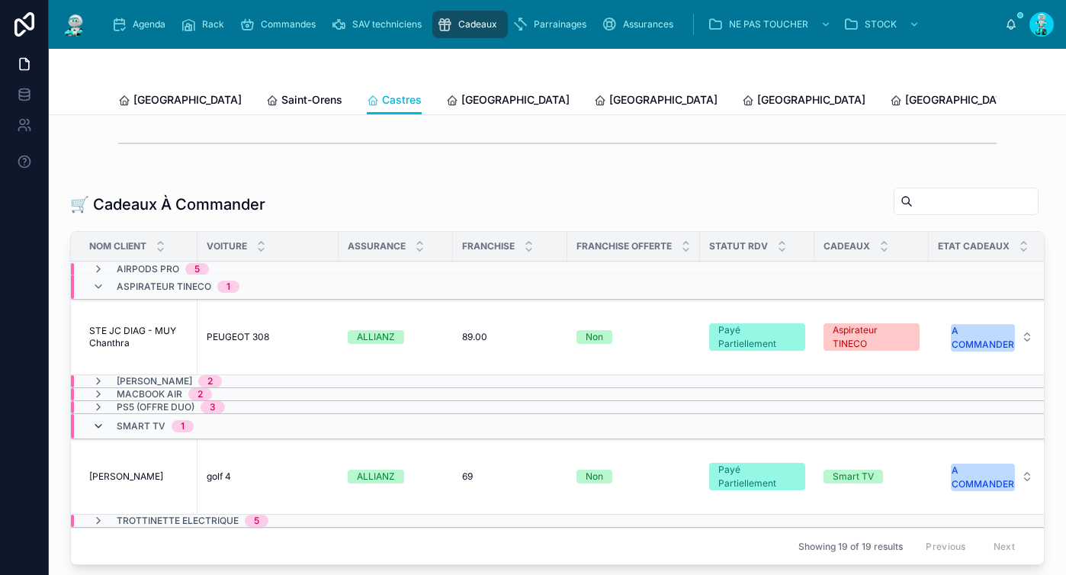
click at [95, 432] on icon at bounding box center [98, 426] width 12 height 12
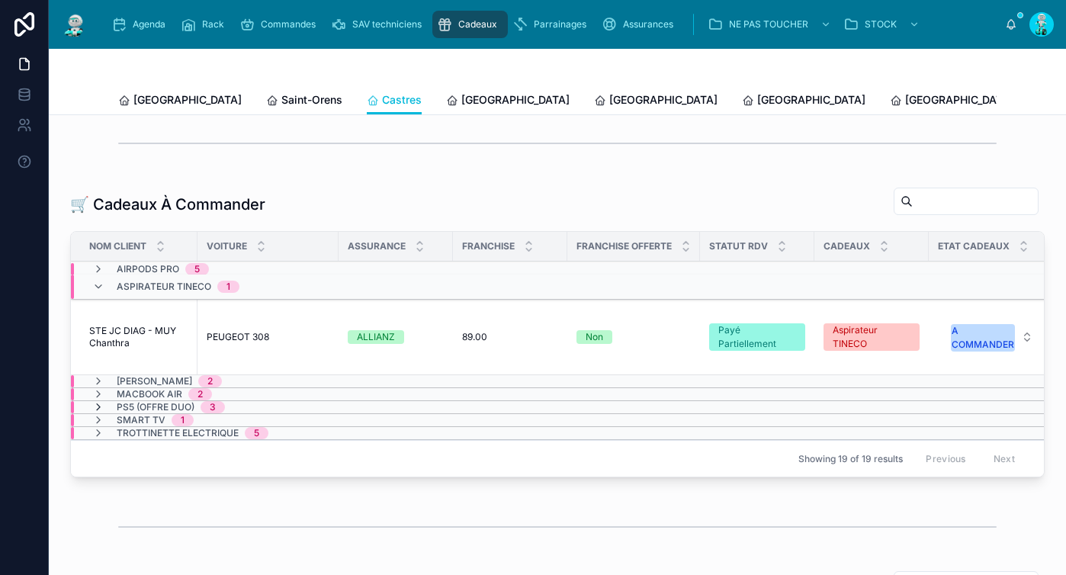
click at [95, 413] on icon at bounding box center [98, 407] width 12 height 12
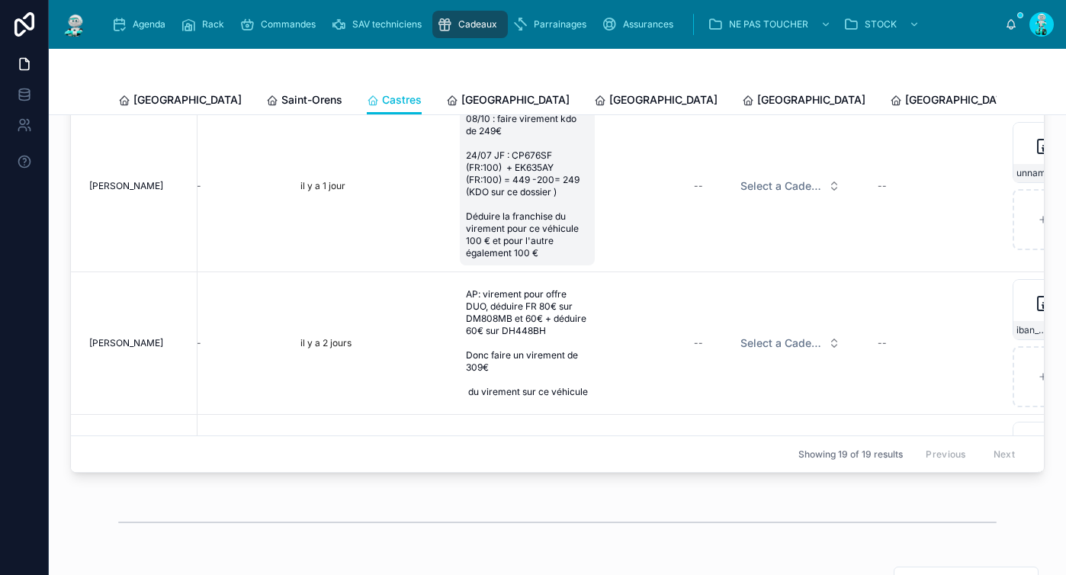
scroll to position [85, 879]
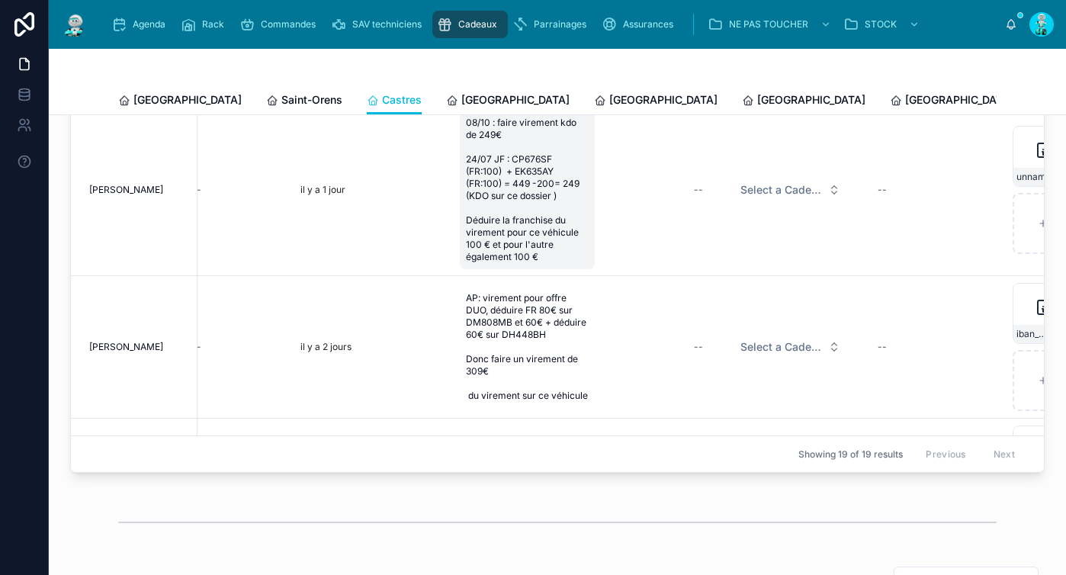
click at [538, 188] on span "08/10 : faire virement kdo de 249€ 24/07 JF : CP676SF (FR:100) + EK635AY (FR:10…" at bounding box center [527, 190] width 123 height 146
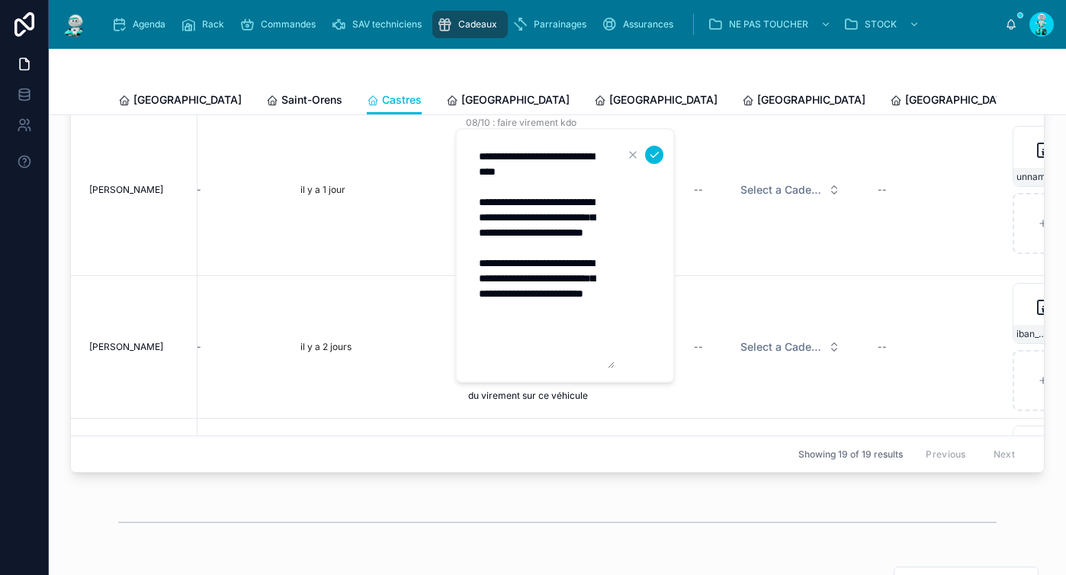
drag, startPoint x: 535, startPoint y: 201, endPoint x: 580, endPoint y: 261, distance: 74.1
click at [580, 261] on textarea "**********" at bounding box center [542, 256] width 145 height 226
click at [608, 522] on div at bounding box center [557, 522] width 879 height 38
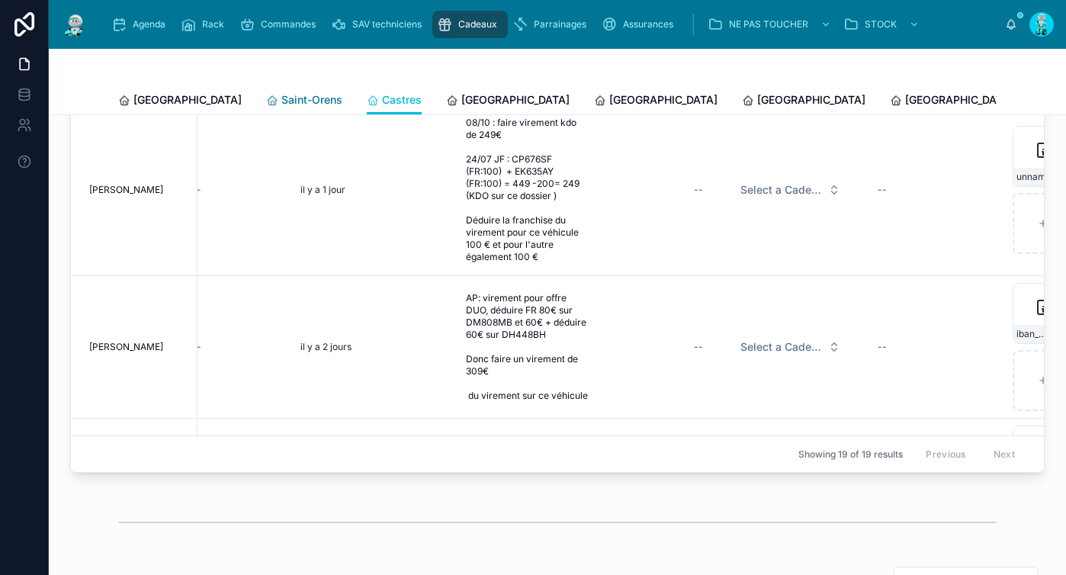
click at [281, 94] on span "Saint-Orens" at bounding box center [311, 99] width 61 height 15
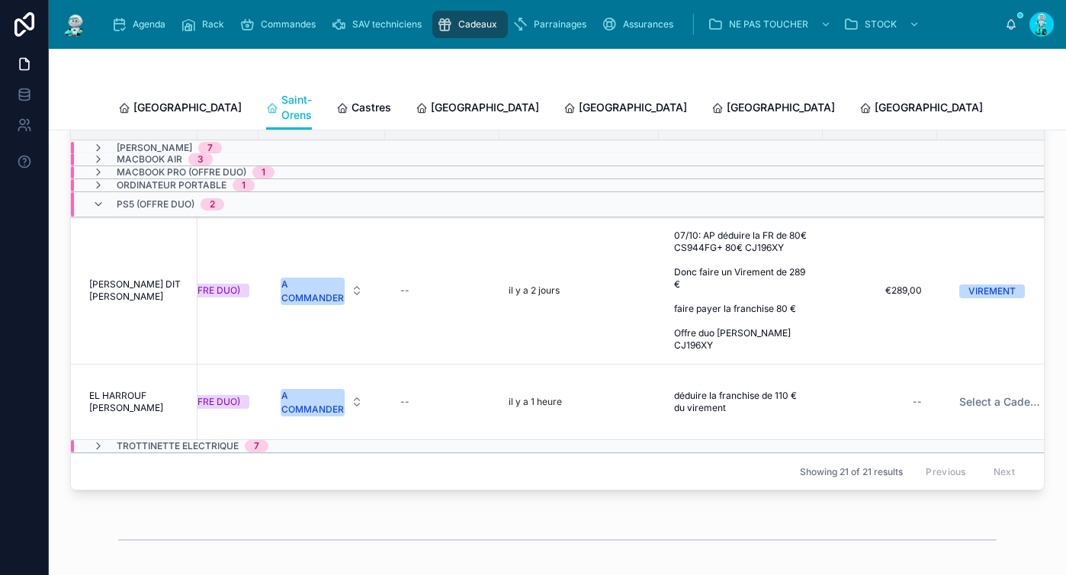
scroll to position [0, 994]
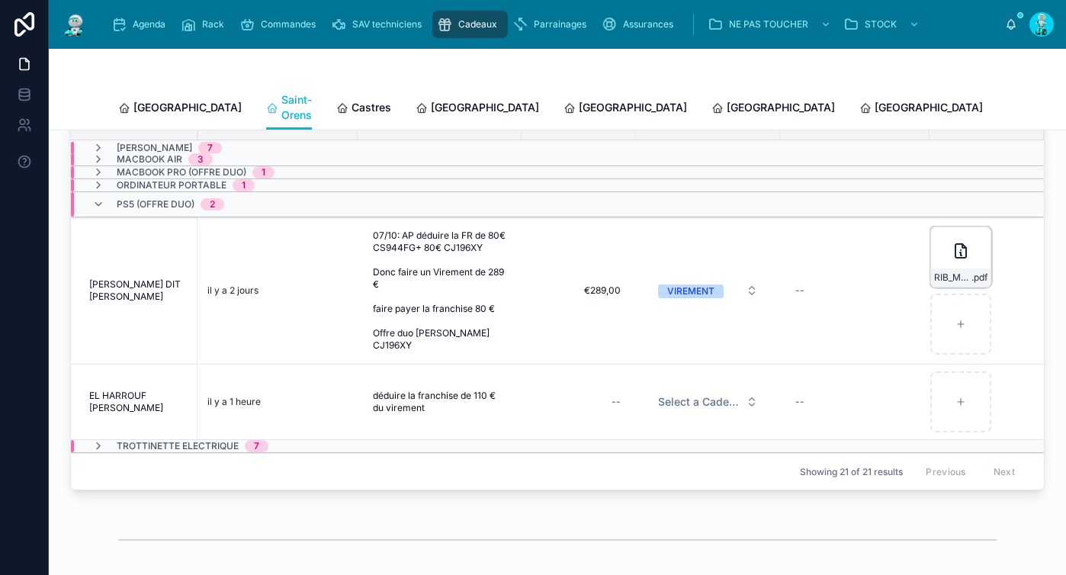
click at [952, 255] on icon at bounding box center [961, 251] width 18 height 18
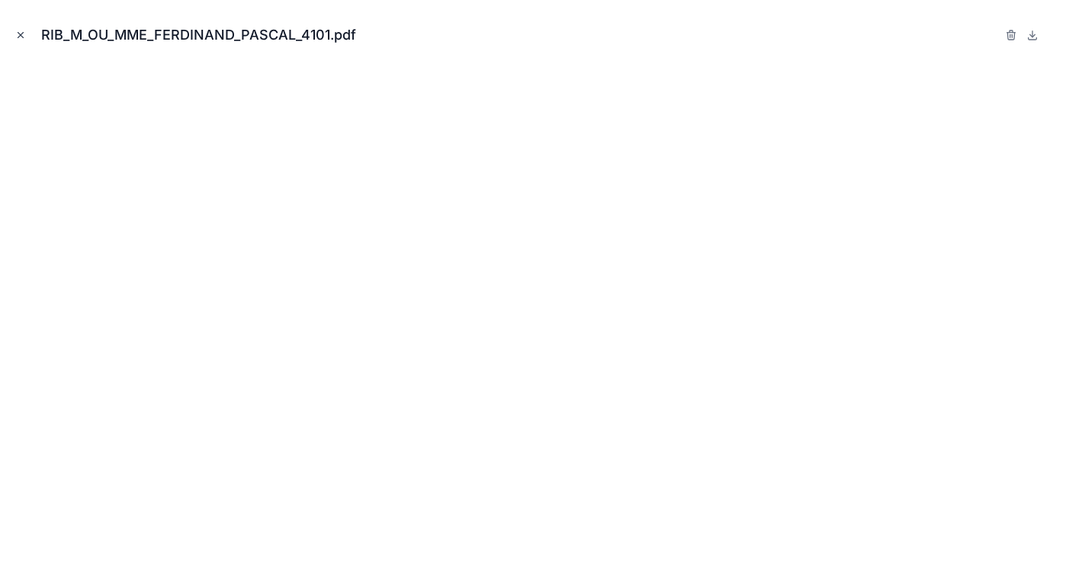
click at [21, 34] on icon "Close modal" at bounding box center [20, 35] width 5 height 5
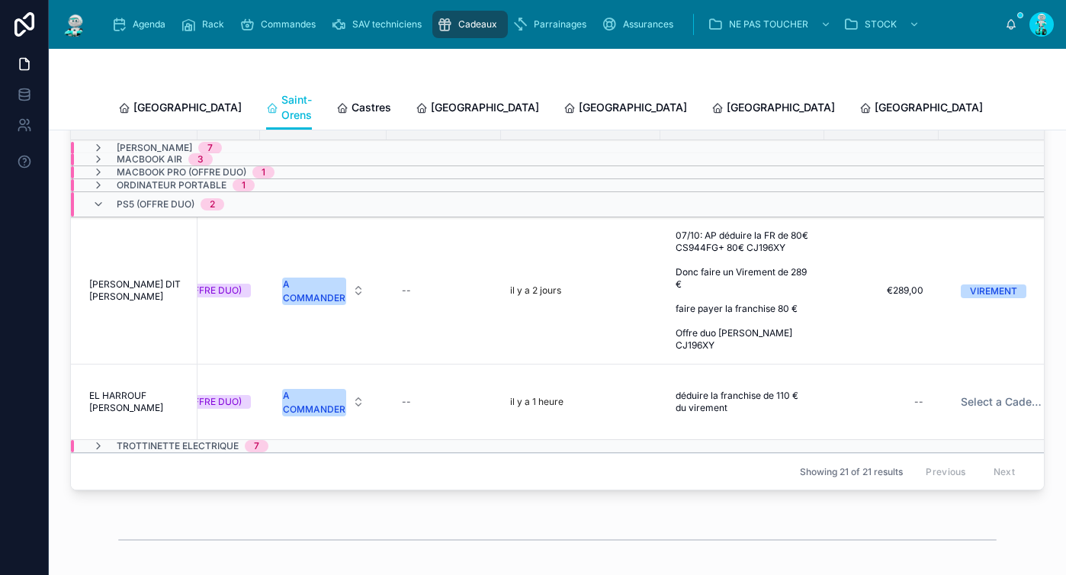
scroll to position [0, 558]
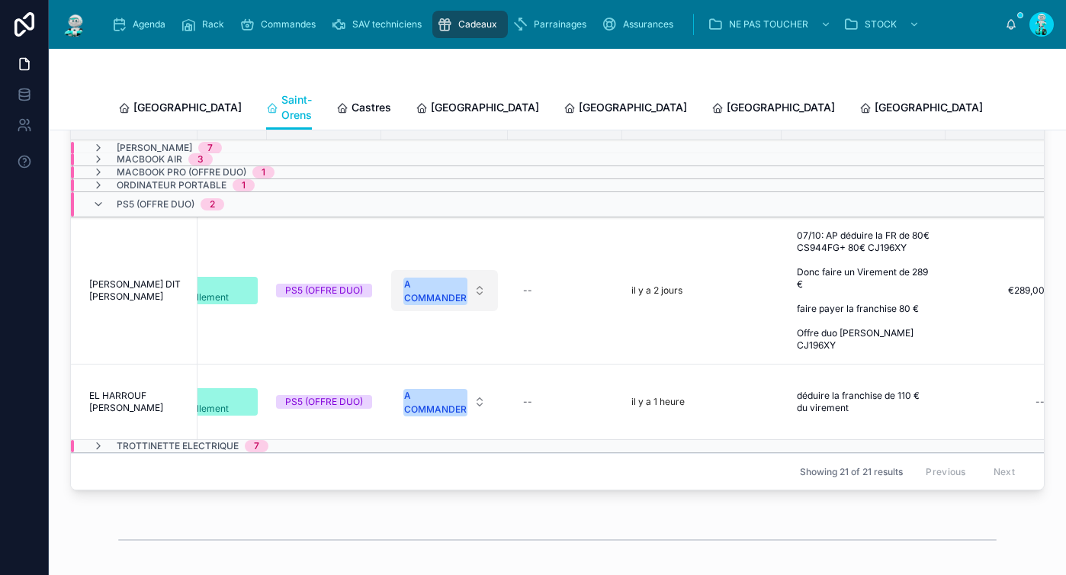
click at [450, 284] on div "A COMMANDER" at bounding box center [435, 291] width 63 height 27
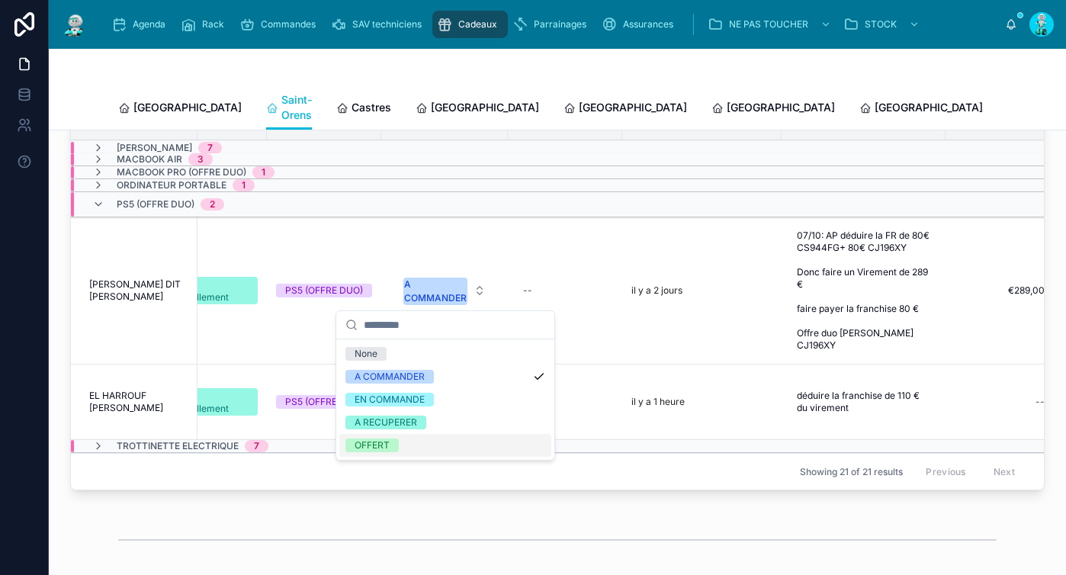
click at [419, 442] on div "OFFERT" at bounding box center [445, 445] width 212 height 23
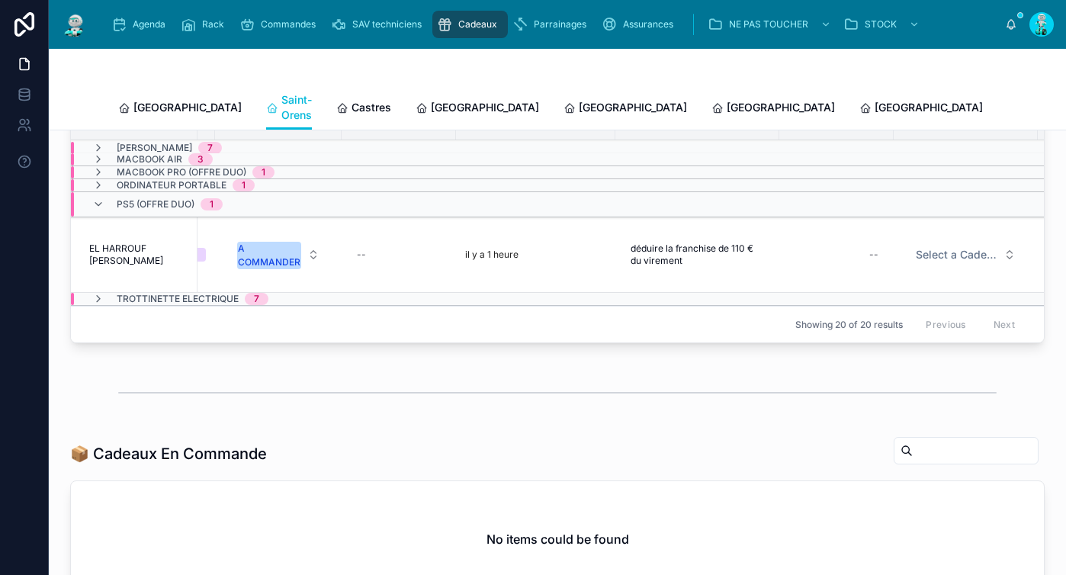
scroll to position [0, 717]
click at [864, 255] on div "--" at bounding box center [844, 255] width 96 height 24
type input "*******"
click button "submit" at bounding box center [862, 271] width 18 height 18
click at [943, 250] on span "Select a Cadeau Fournisseur" at bounding box center [965, 254] width 82 height 15
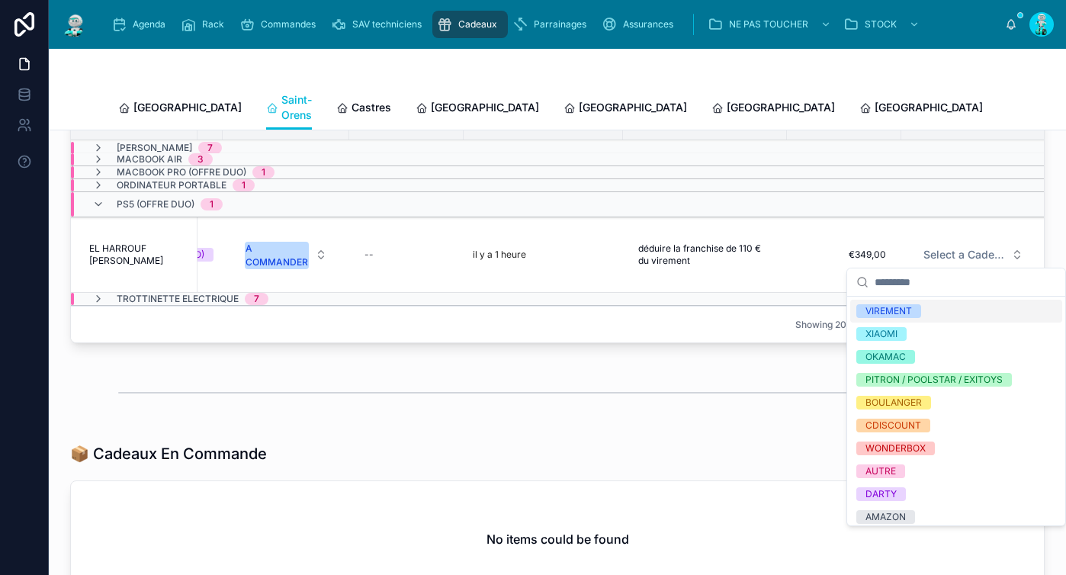
click at [929, 315] on div "VIREMENT" at bounding box center [956, 311] width 212 height 23
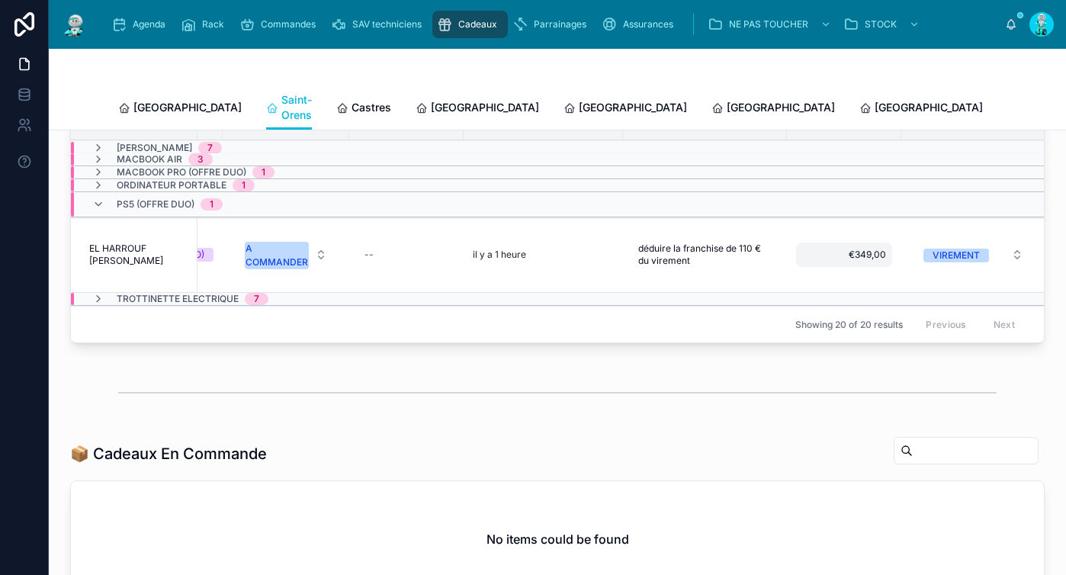
click at [860, 249] on span "€349,00" at bounding box center [844, 255] width 84 height 12
drag, startPoint x: 828, startPoint y: 273, endPoint x: 827, endPoint y: 283, distance: 9.9
click at [828, 273] on input "*******" at bounding box center [869, 272] width 143 height 21
type input "*******"
click button "submit" at bounding box center [981, 271] width 18 height 18
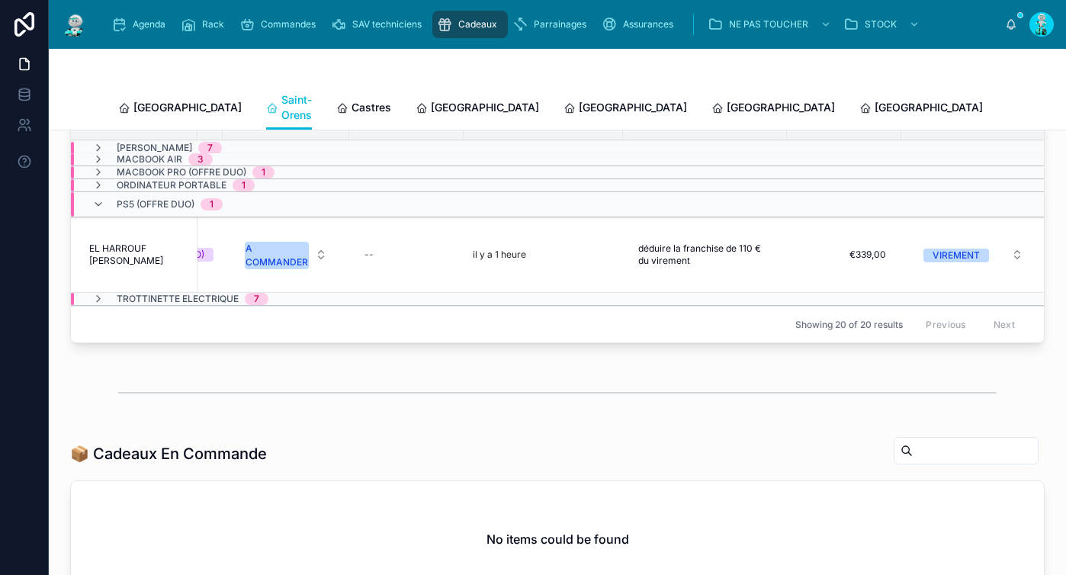
scroll to position [0, 985]
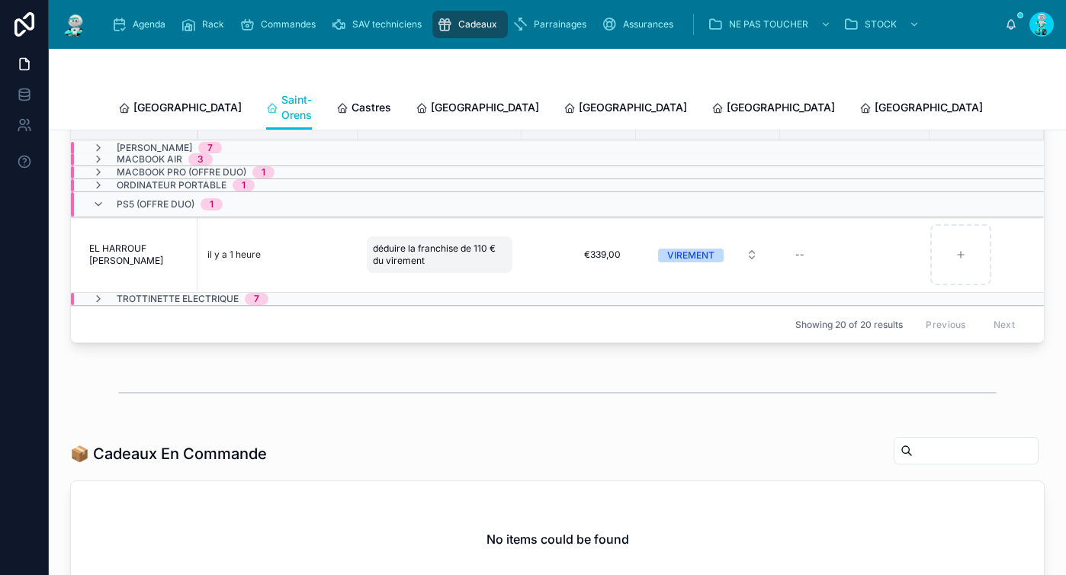
click at [404, 249] on span "déduire la franchise de 110 € du virement" at bounding box center [439, 255] width 133 height 24
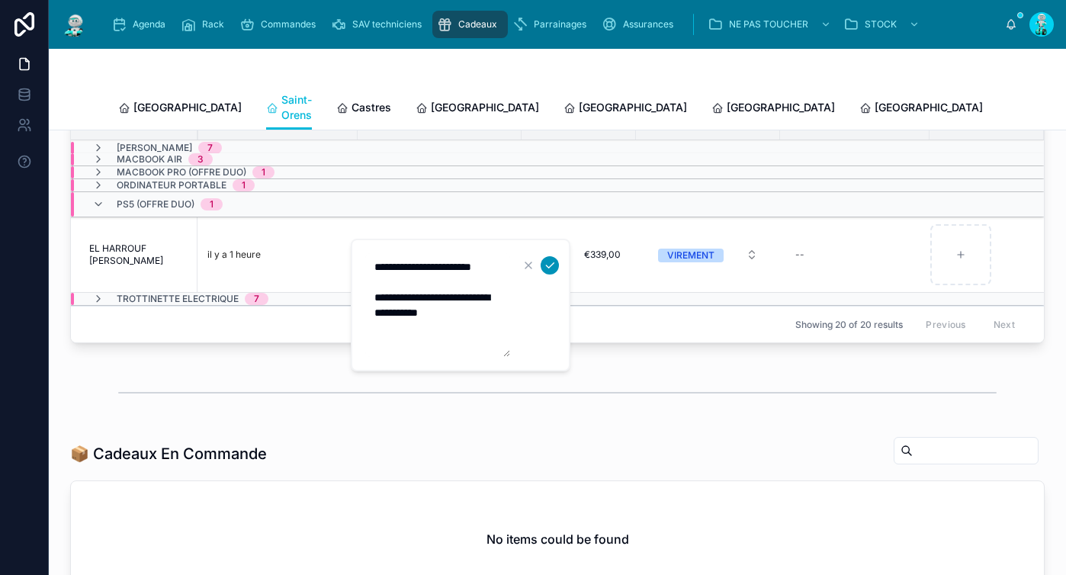
type textarea "**********"
click at [558, 265] on button "submit" at bounding box center [550, 265] width 18 height 18
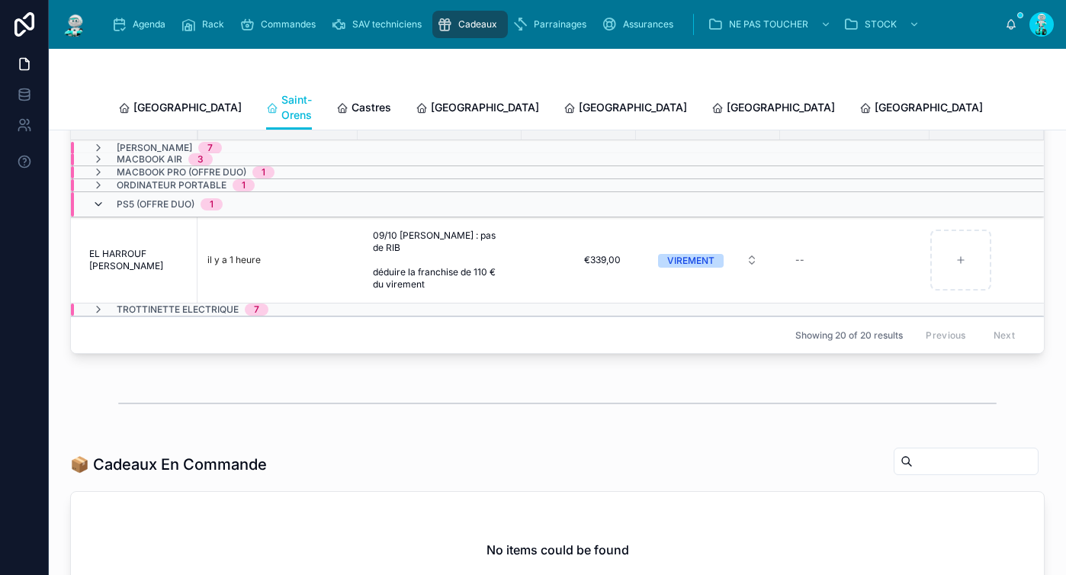
click at [101, 198] on icon at bounding box center [98, 204] width 12 height 12
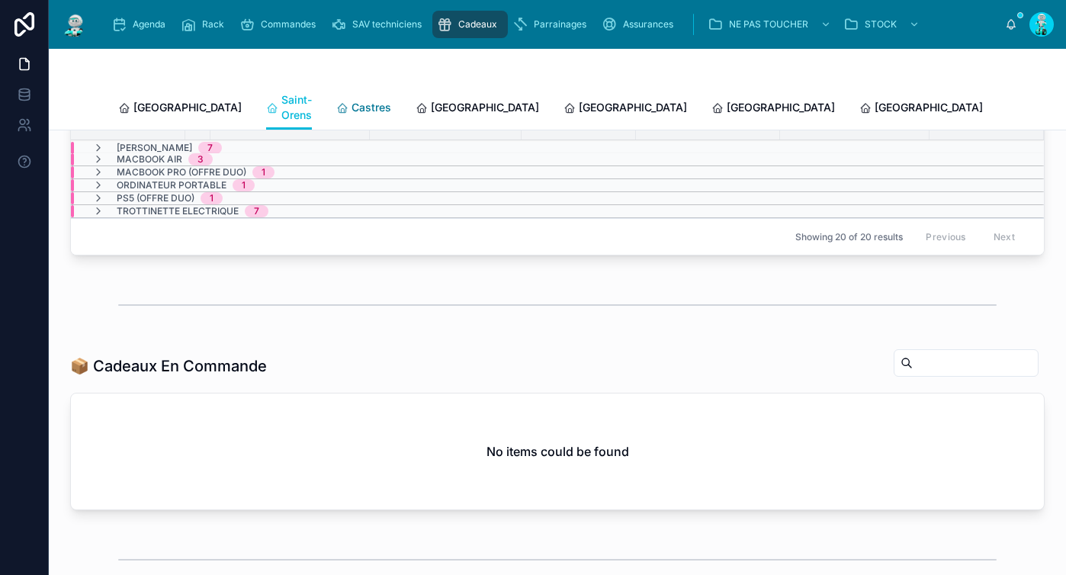
click at [352, 104] on span "Castres" at bounding box center [372, 107] width 40 height 15
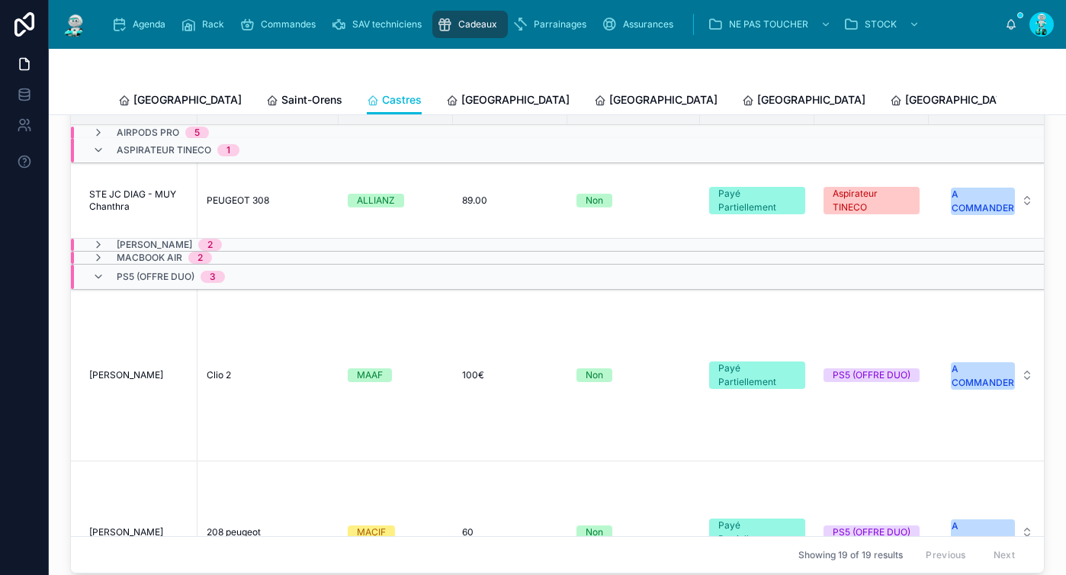
click at [107, 162] on div "Aspirateur TINECO 1" at bounding box center [165, 150] width 147 height 24
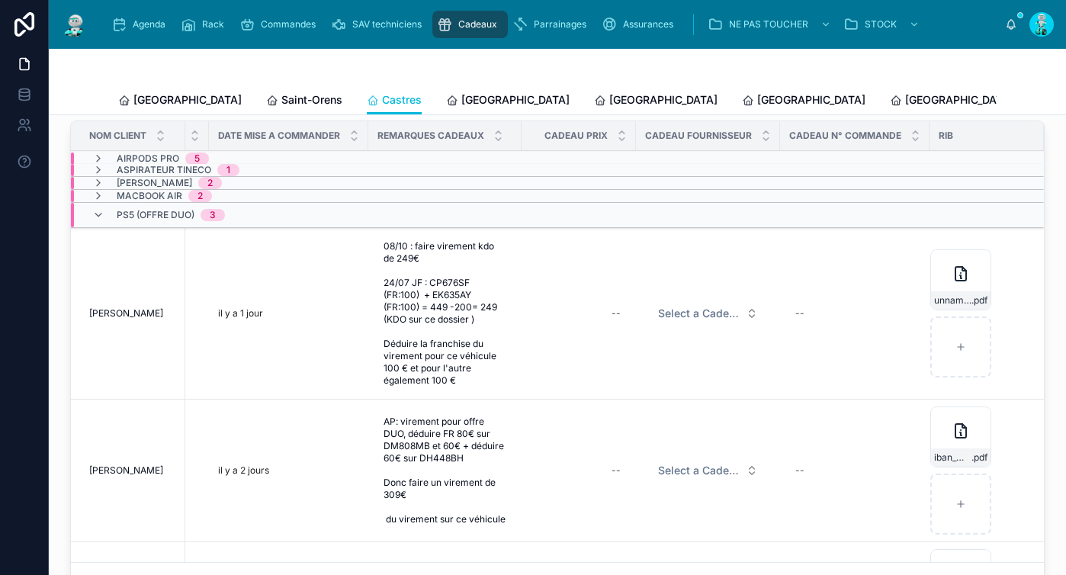
scroll to position [327, 0]
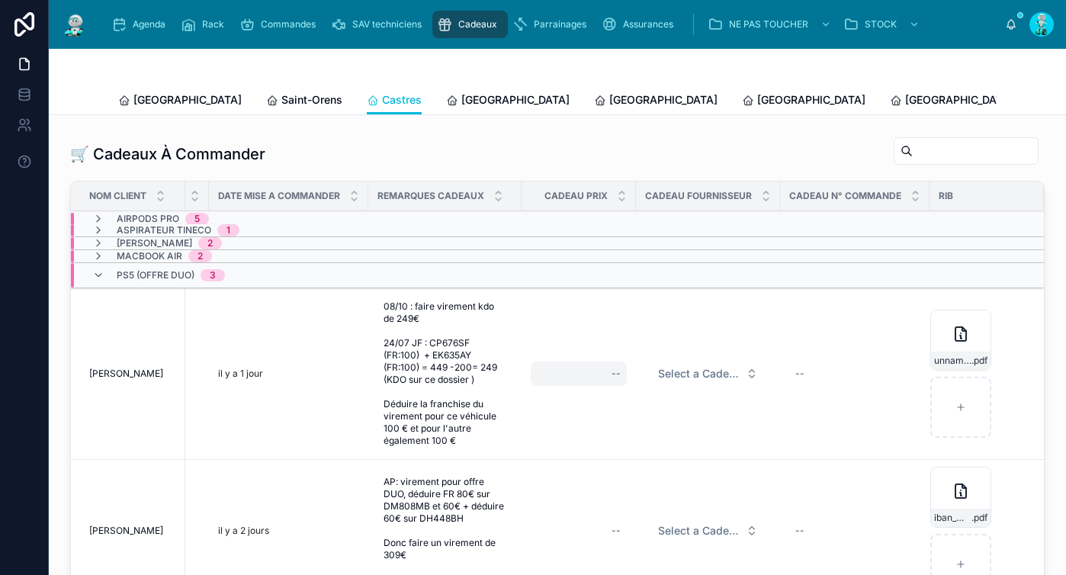
click at [577, 386] on div "--" at bounding box center [579, 374] width 96 height 24
type input "*******"
click button "submit" at bounding box center [778, 406] width 18 height 18
click at [673, 379] on span "Select a Cadeau Fournisseur" at bounding box center [699, 373] width 82 height 15
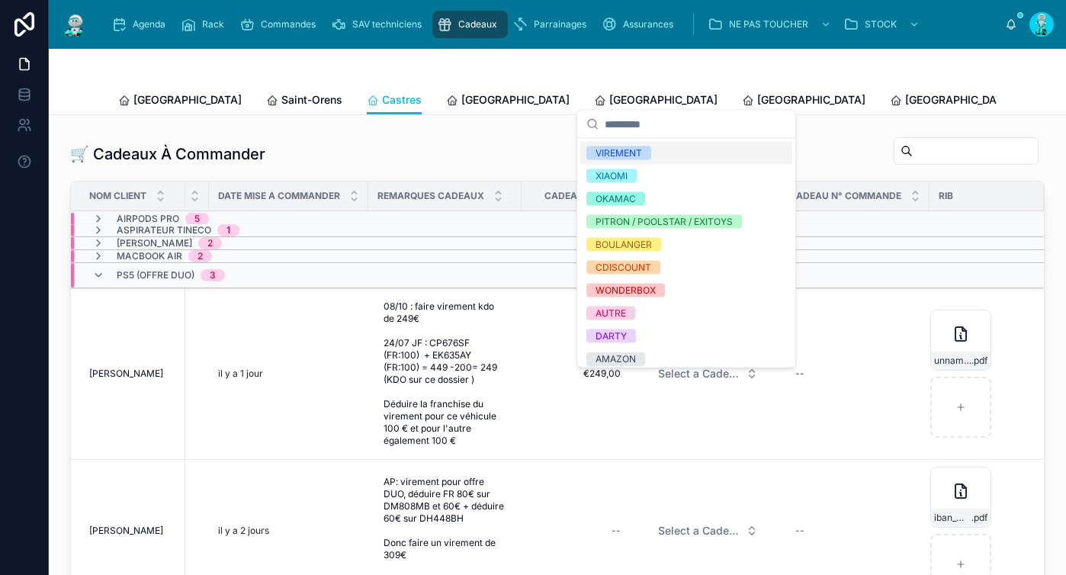
click at [668, 155] on div "VIREMENT" at bounding box center [686, 153] width 212 height 23
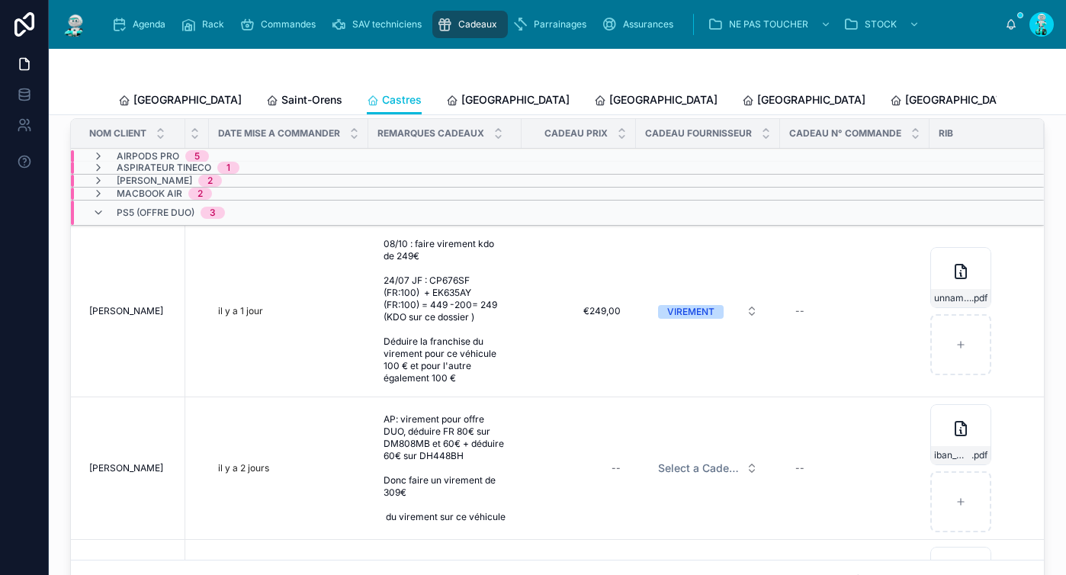
scroll to position [393, 0]
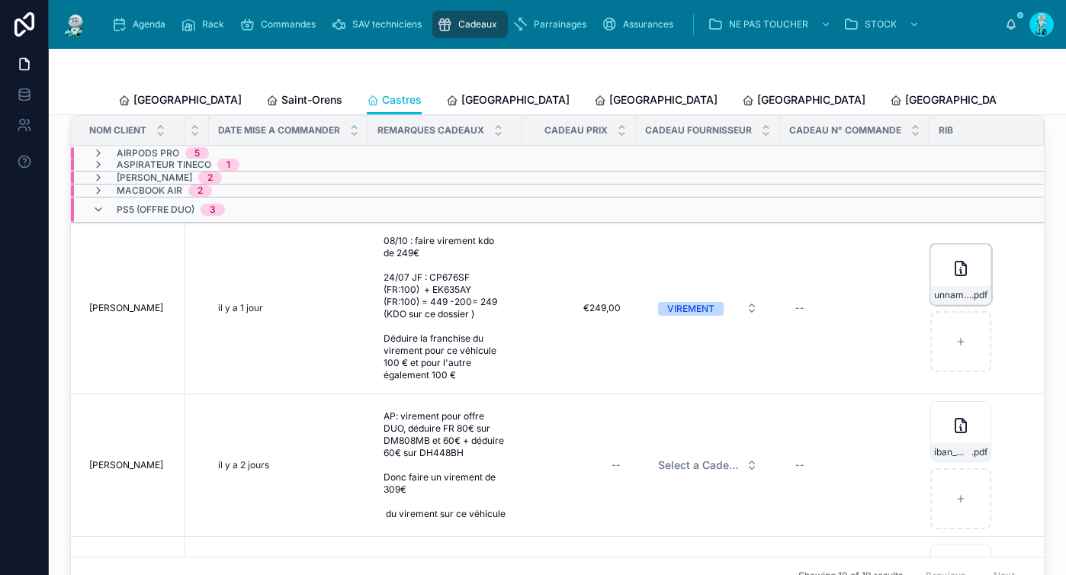
click at [939, 294] on div "unnamed-(2) .pdf" at bounding box center [960, 274] width 61 height 61
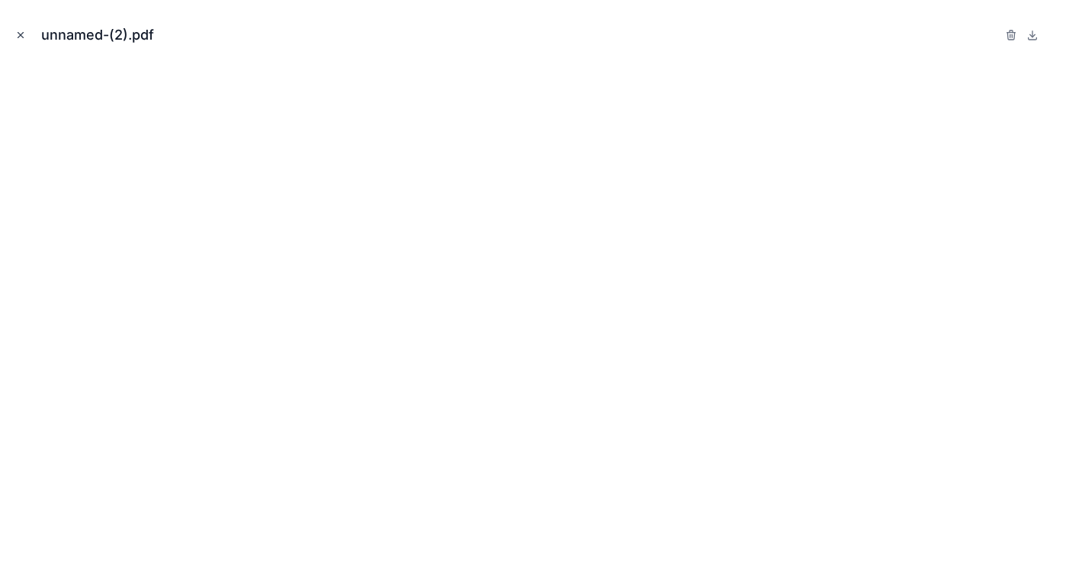
click at [24, 31] on icon "Close modal" at bounding box center [20, 35] width 11 height 11
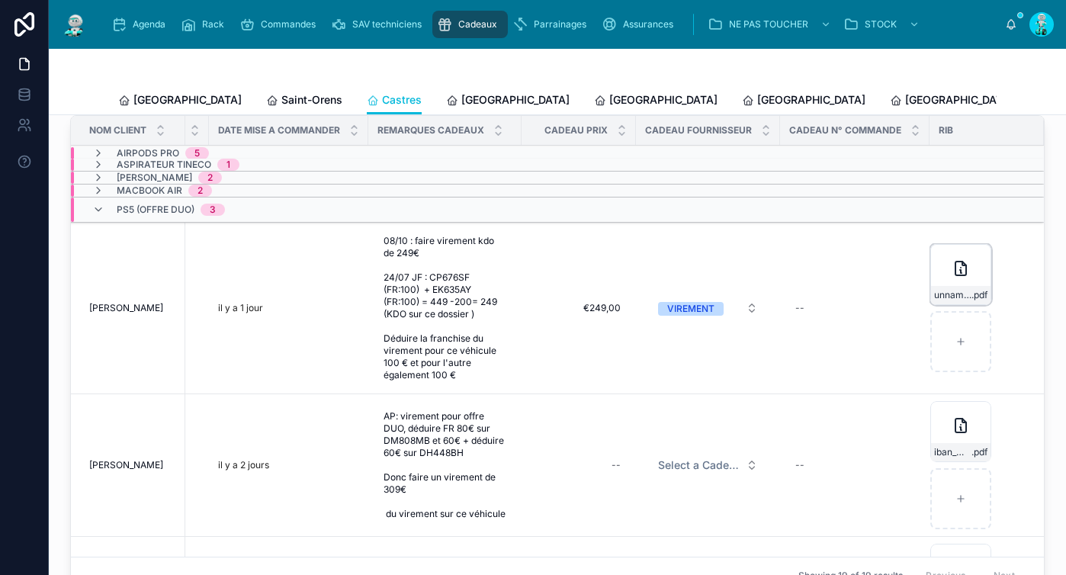
click at [956, 275] on icon at bounding box center [961, 269] width 11 height 14
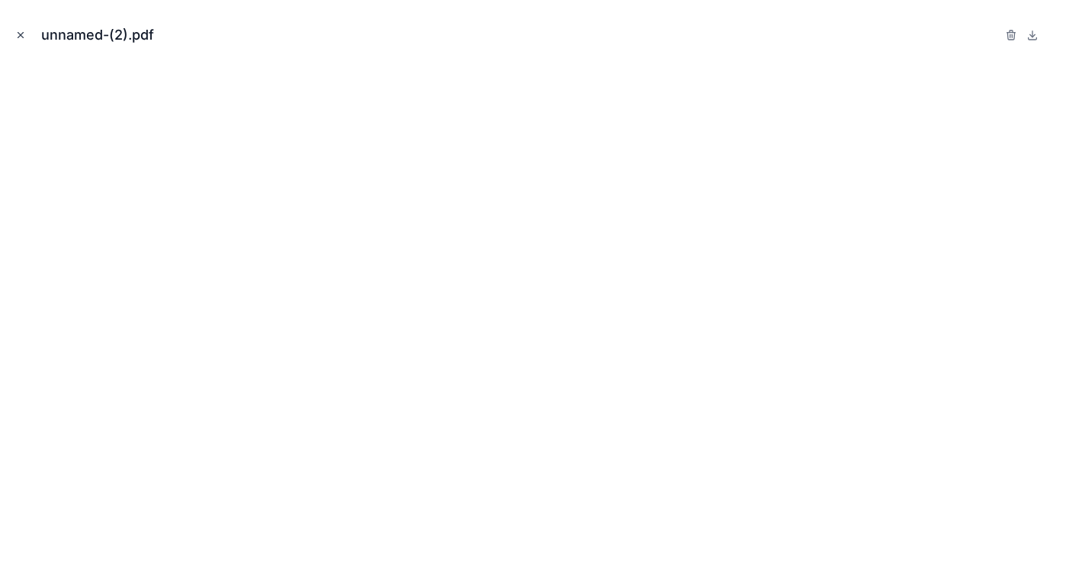
click at [27, 35] on button "Close modal" at bounding box center [20, 35] width 17 height 17
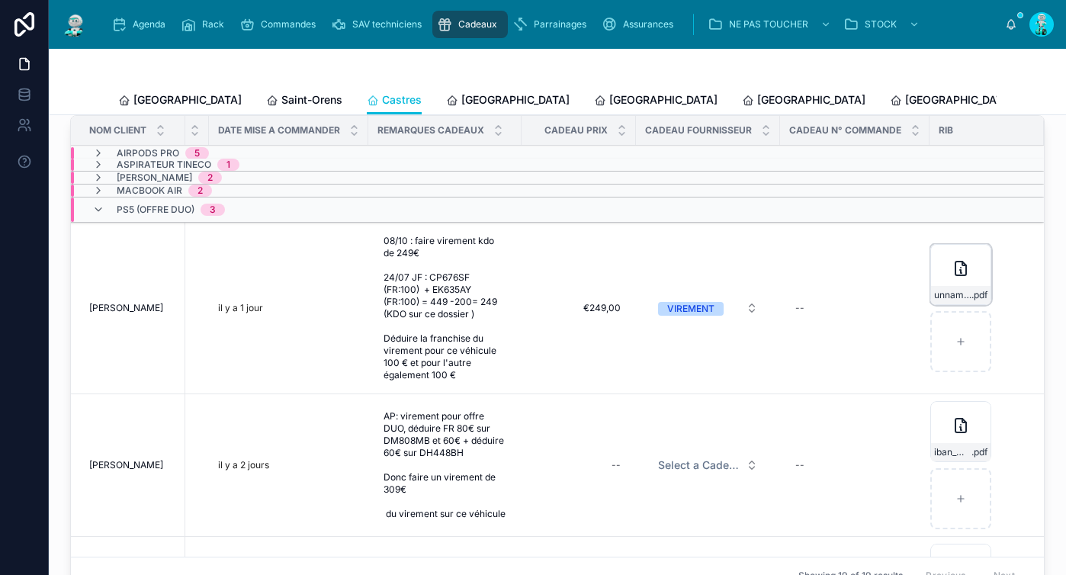
click at [952, 278] on icon at bounding box center [961, 268] width 18 height 18
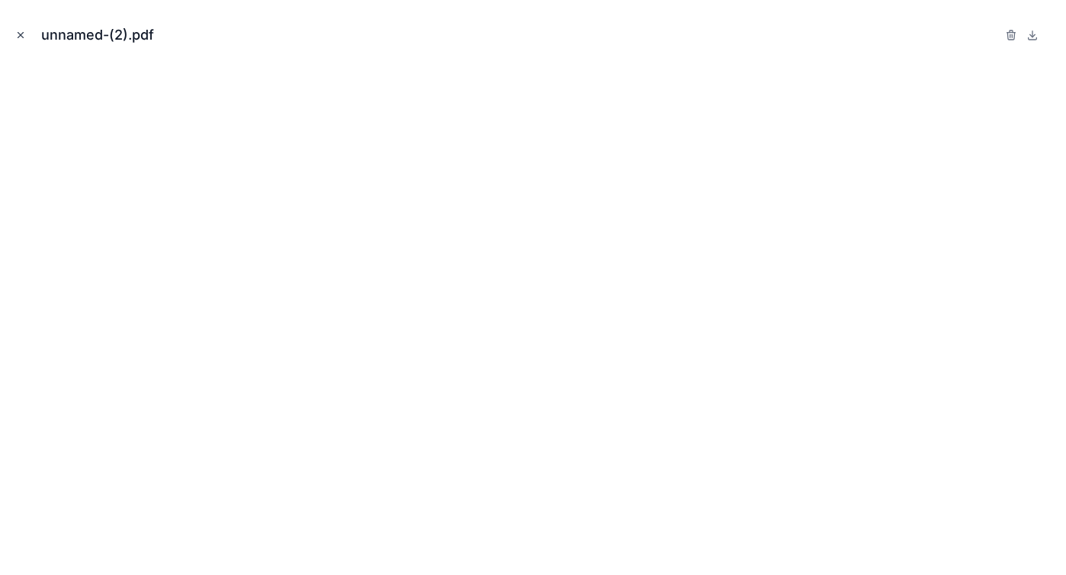
click at [18, 34] on icon "Close modal" at bounding box center [20, 35] width 11 height 11
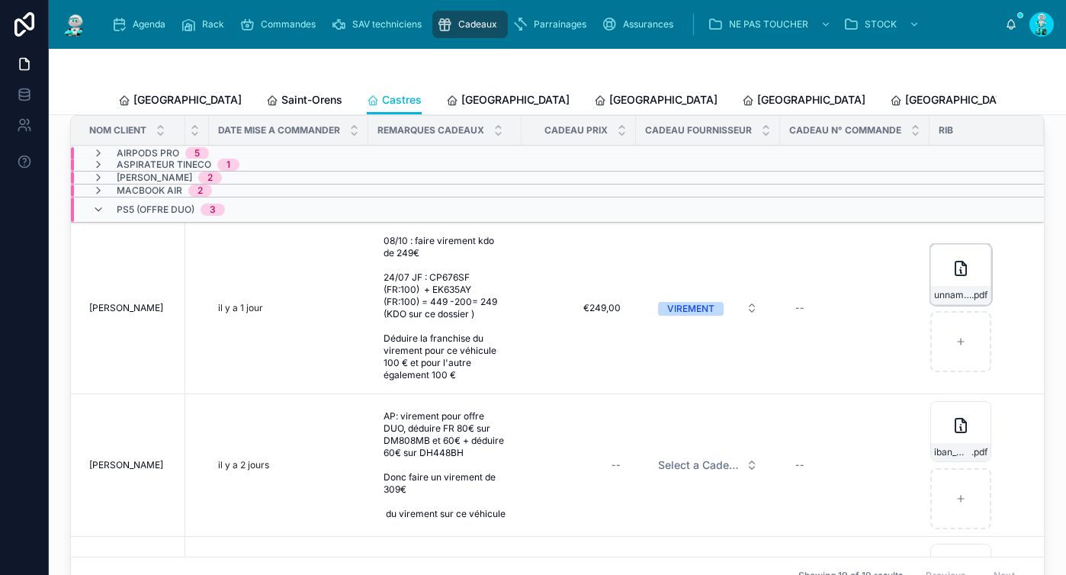
click at [930, 289] on div "unnamed-(2) .pdf" at bounding box center [960, 274] width 61 height 61
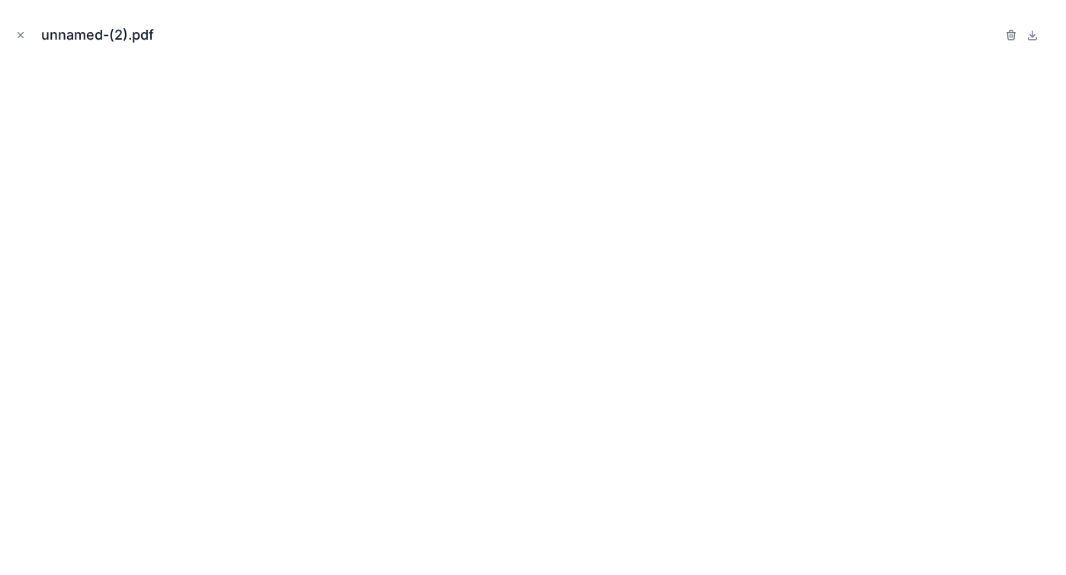
click at [24, 34] on icon "Close modal" at bounding box center [20, 35] width 11 height 11
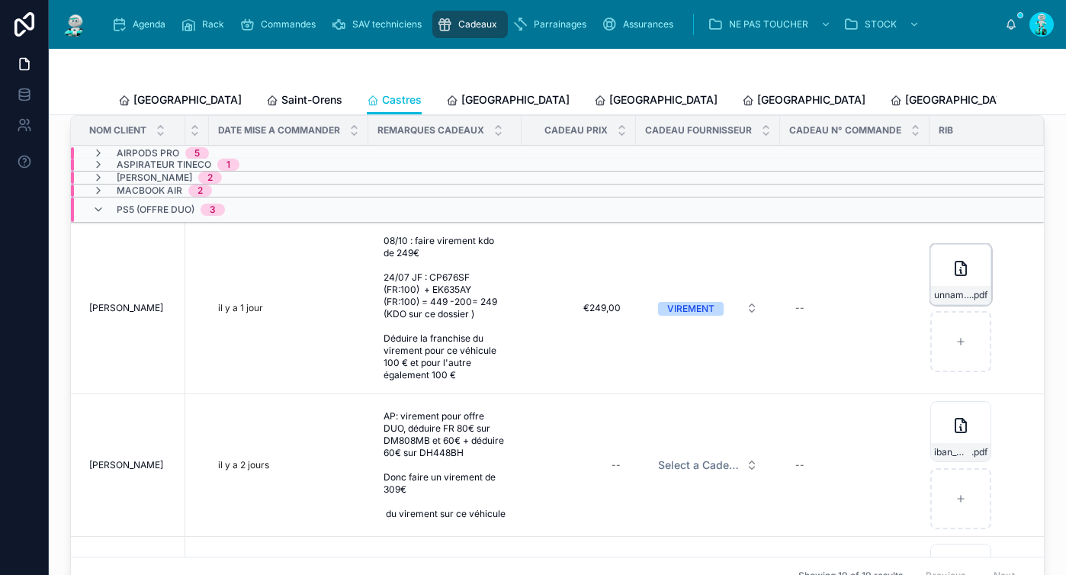
click at [930, 289] on div "unnamed-(2) .pdf" at bounding box center [960, 274] width 61 height 61
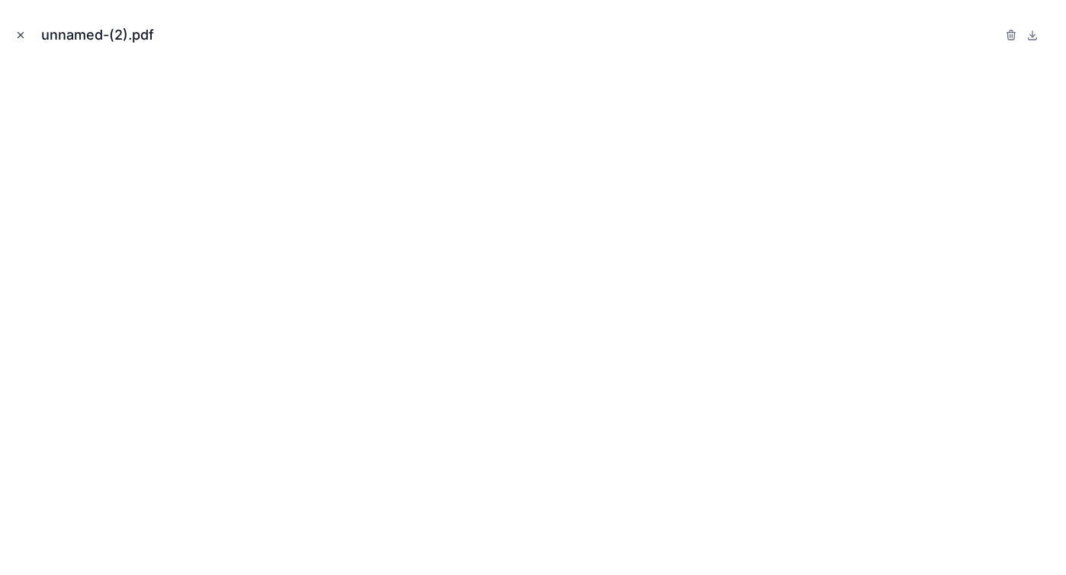
click at [24, 36] on icon "Close modal" at bounding box center [20, 35] width 11 height 11
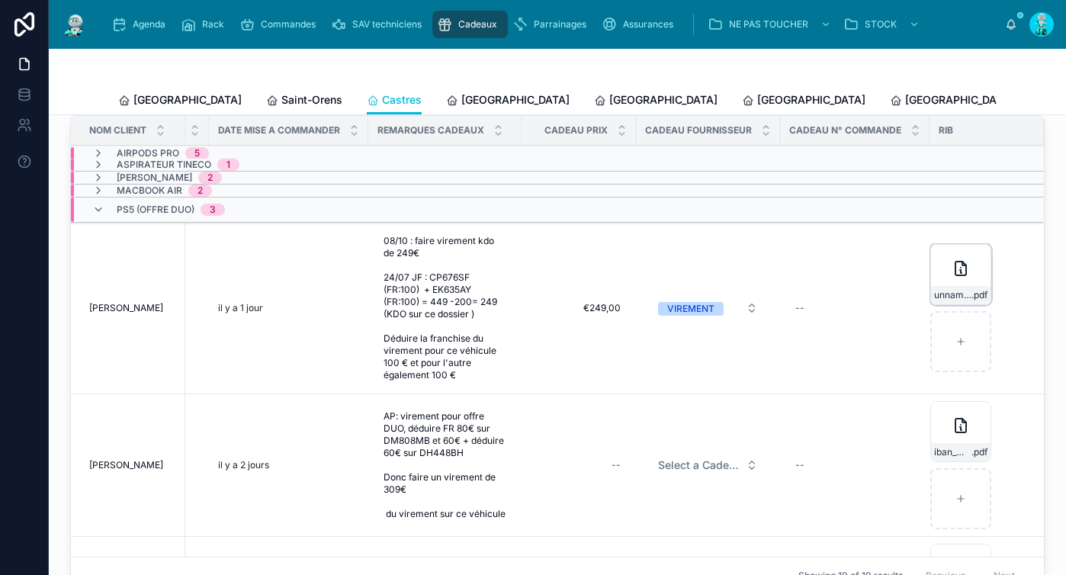
click at [956, 275] on icon at bounding box center [961, 269] width 11 height 14
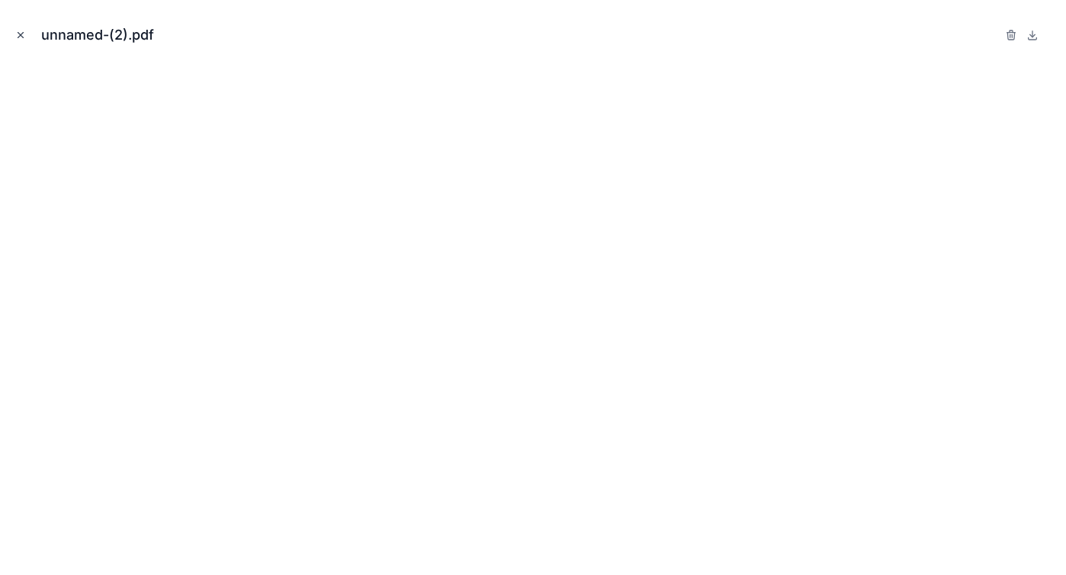
click at [24, 31] on icon "Close modal" at bounding box center [20, 35] width 11 height 11
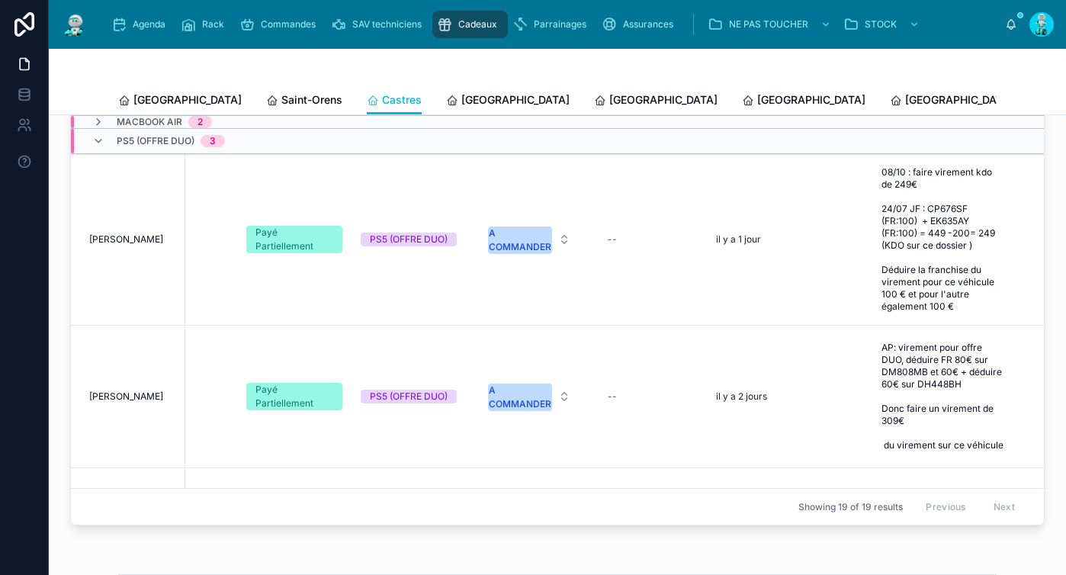
scroll to position [252, 0]
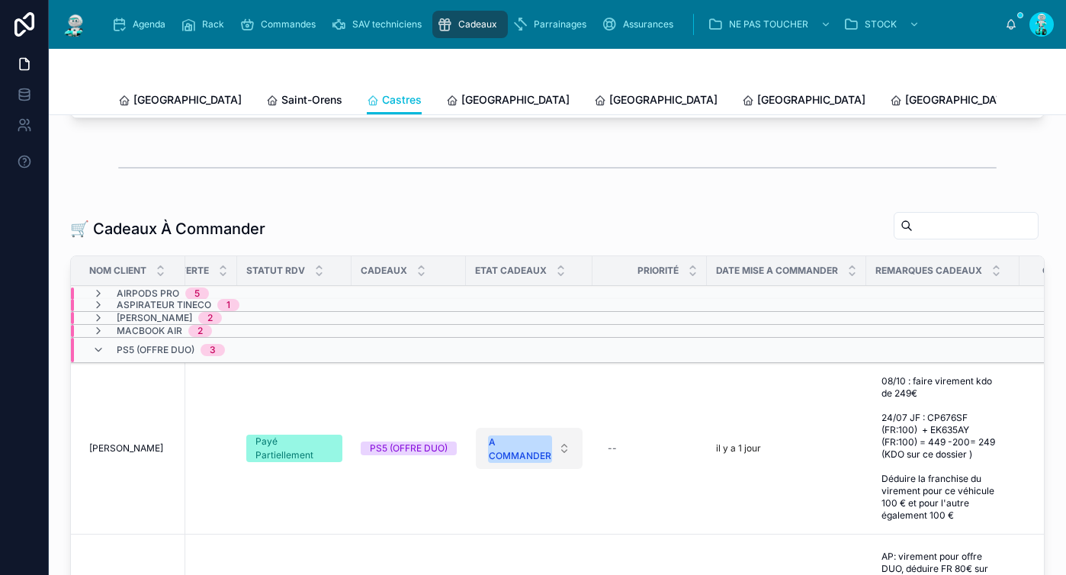
click at [513, 469] on button "A COMMANDER" at bounding box center [529, 448] width 107 height 41
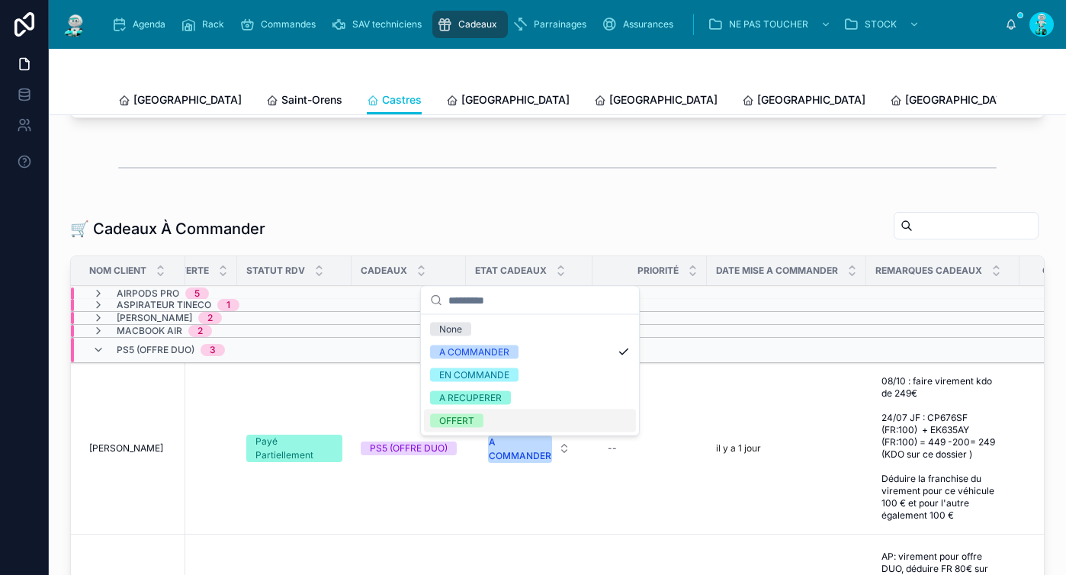
click at [500, 423] on div "OFFERT" at bounding box center [530, 421] width 212 height 23
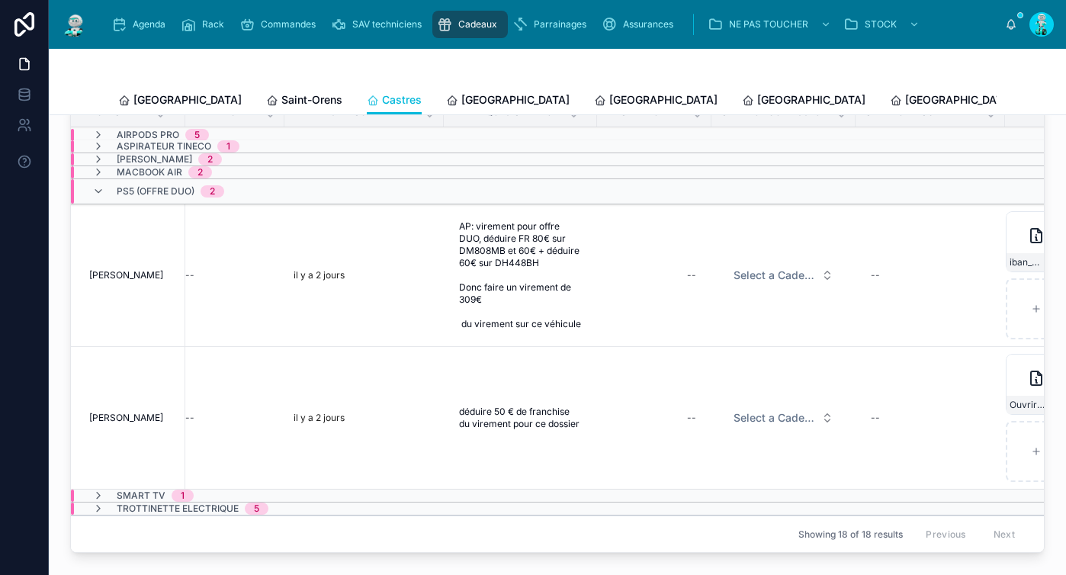
scroll to position [0, 896]
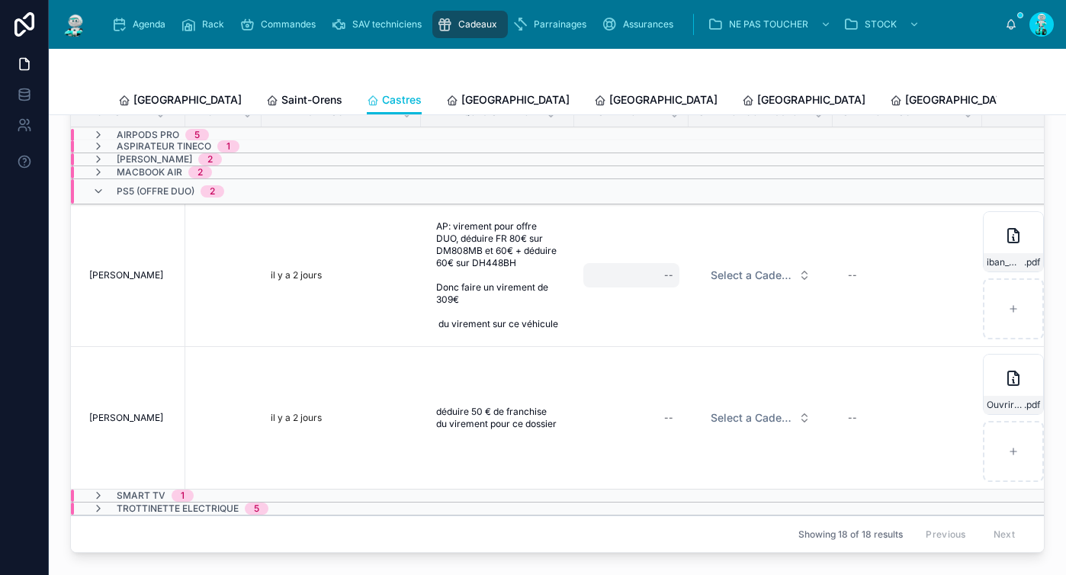
click at [649, 284] on div "--" at bounding box center [631, 275] width 96 height 24
type input "*******"
click button "submit" at bounding box center [853, 307] width 18 height 18
click at [734, 283] on span "Select a Cadeau Fournisseur" at bounding box center [752, 275] width 82 height 15
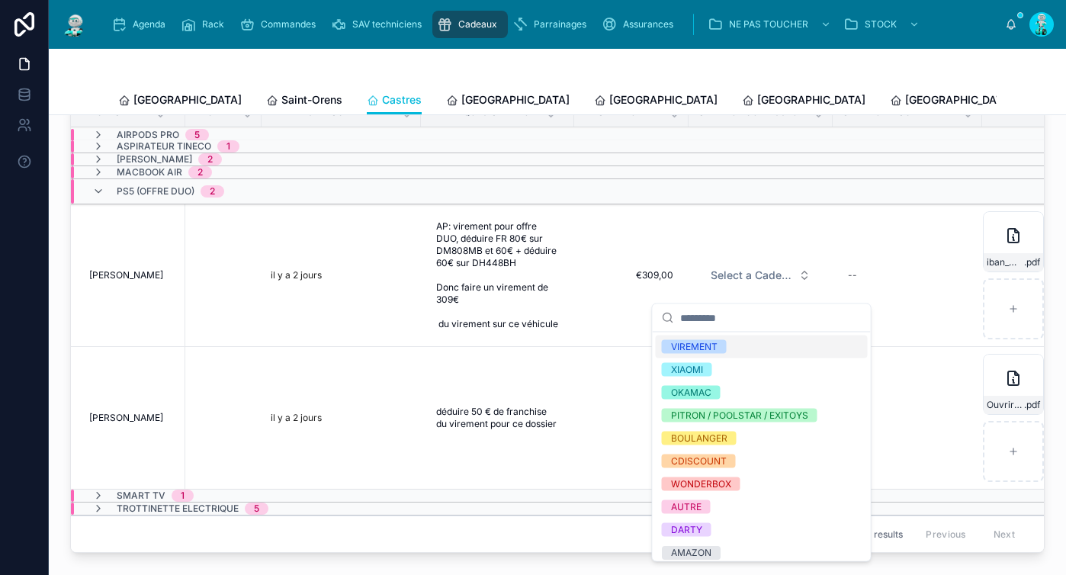
click at [734, 345] on div "VIREMENT" at bounding box center [762, 347] width 212 height 23
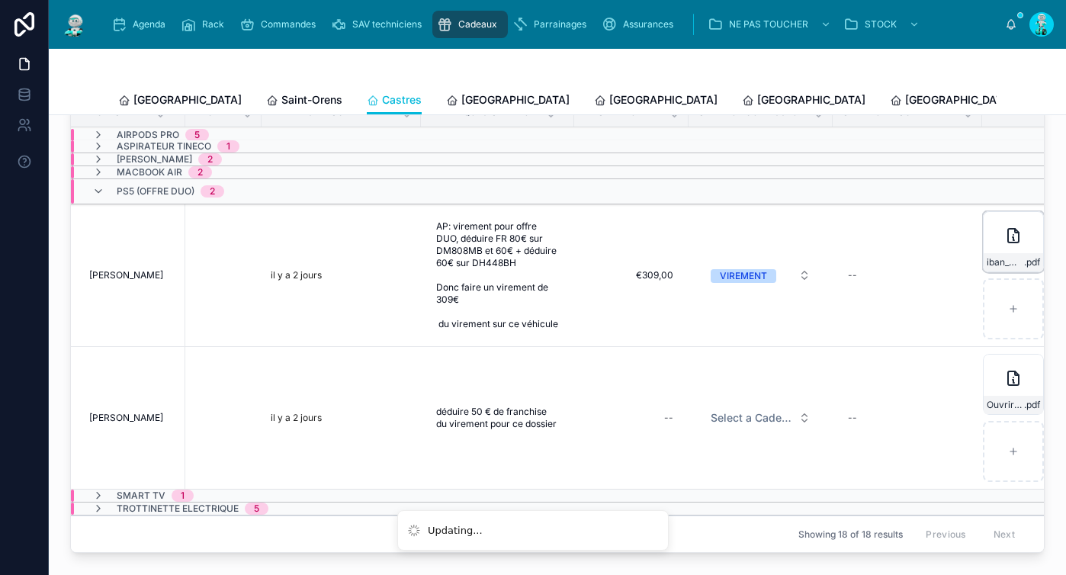
click at [1004, 245] on icon at bounding box center [1013, 236] width 18 height 18
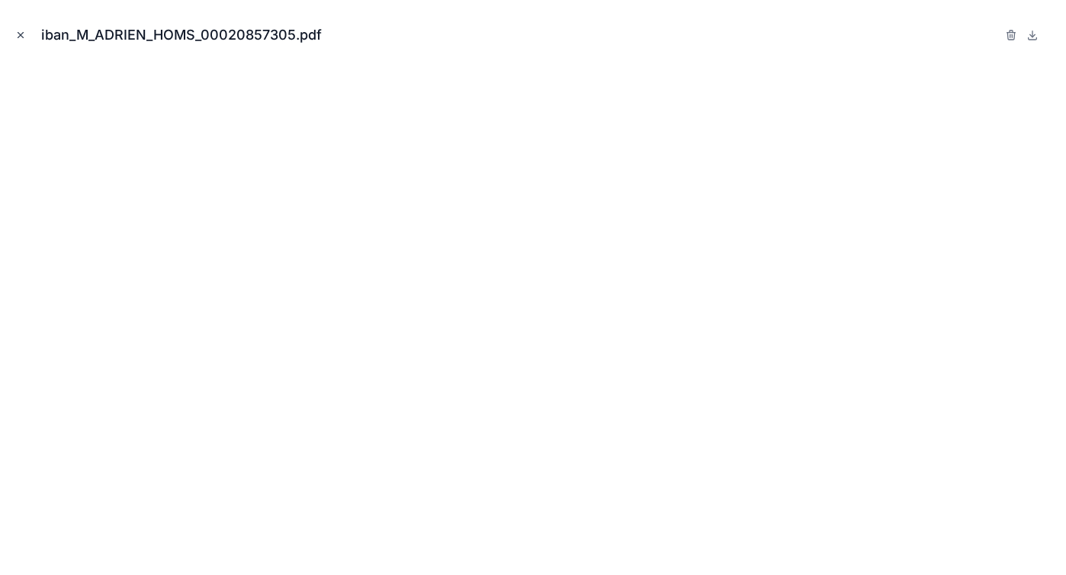
click at [23, 34] on icon "Close modal" at bounding box center [20, 35] width 11 height 11
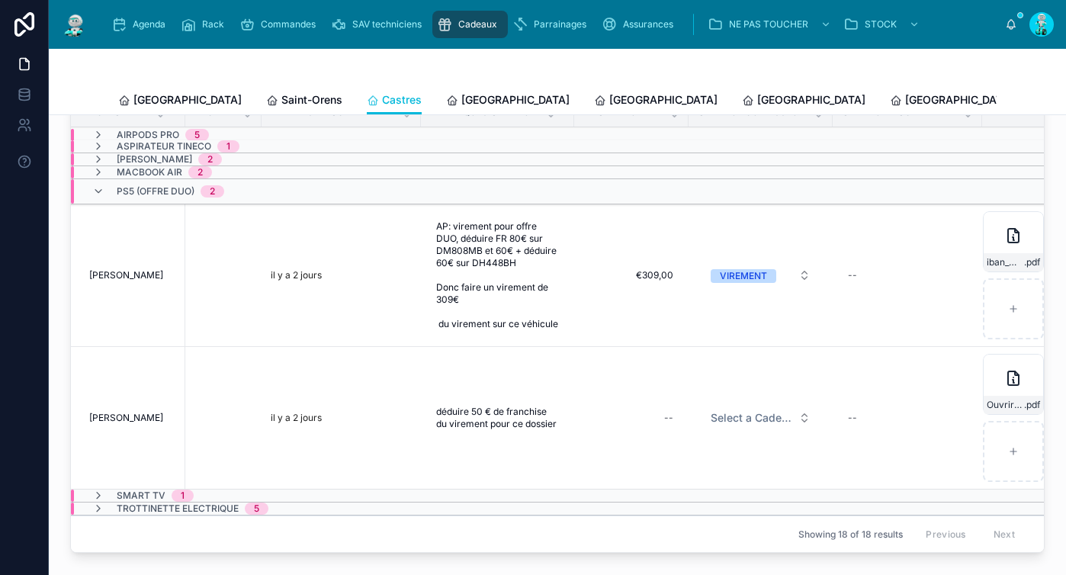
scroll to position [443, 0]
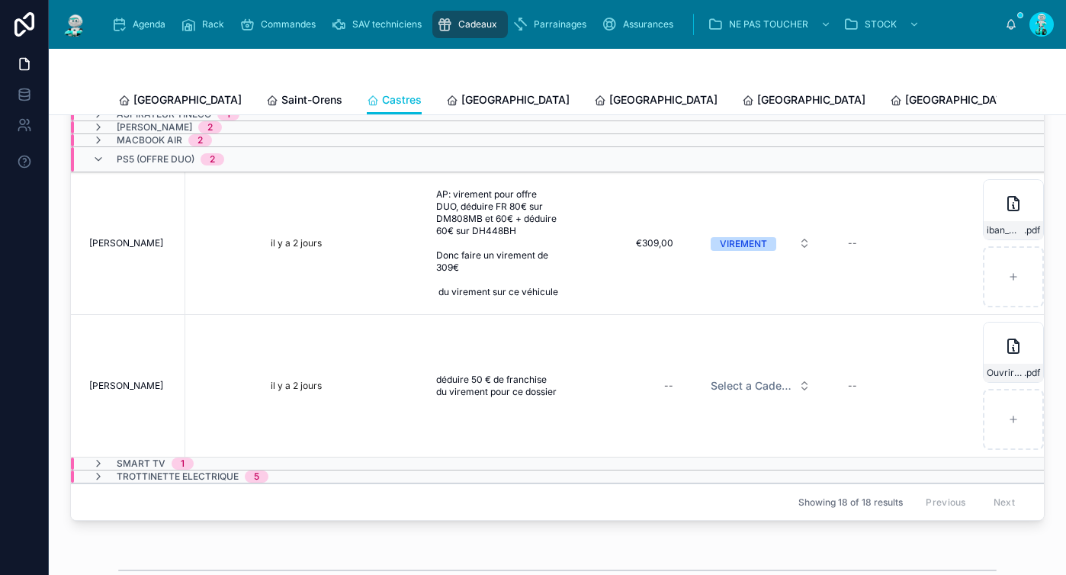
click at [688, 520] on div "Nom Client Voiture Assurance Franchise Franchise Offerte Statut RDV Cadeaux Eta…" at bounding box center [557, 293] width 973 height 455
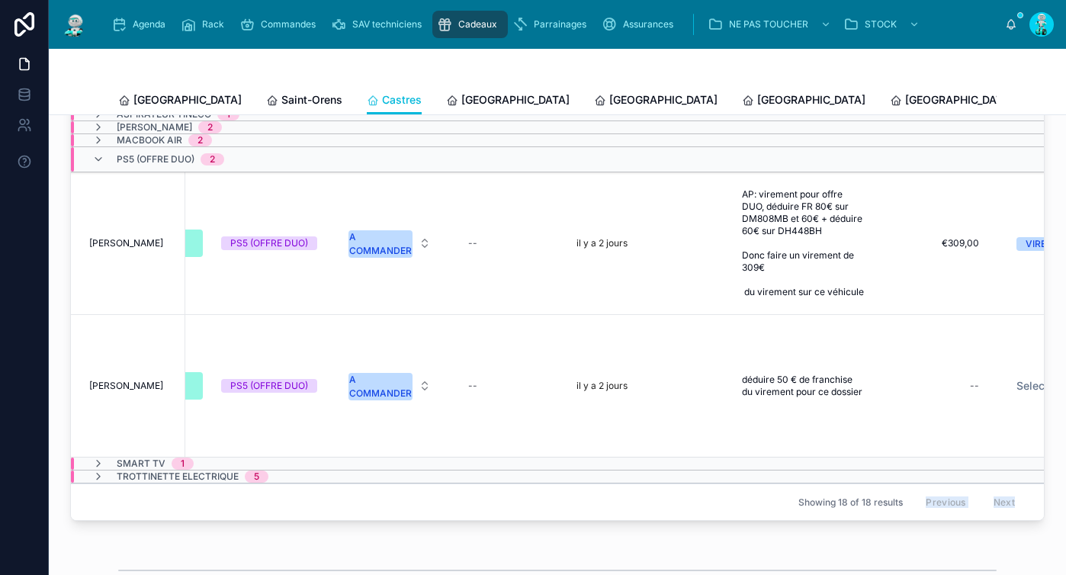
scroll to position [0, 564]
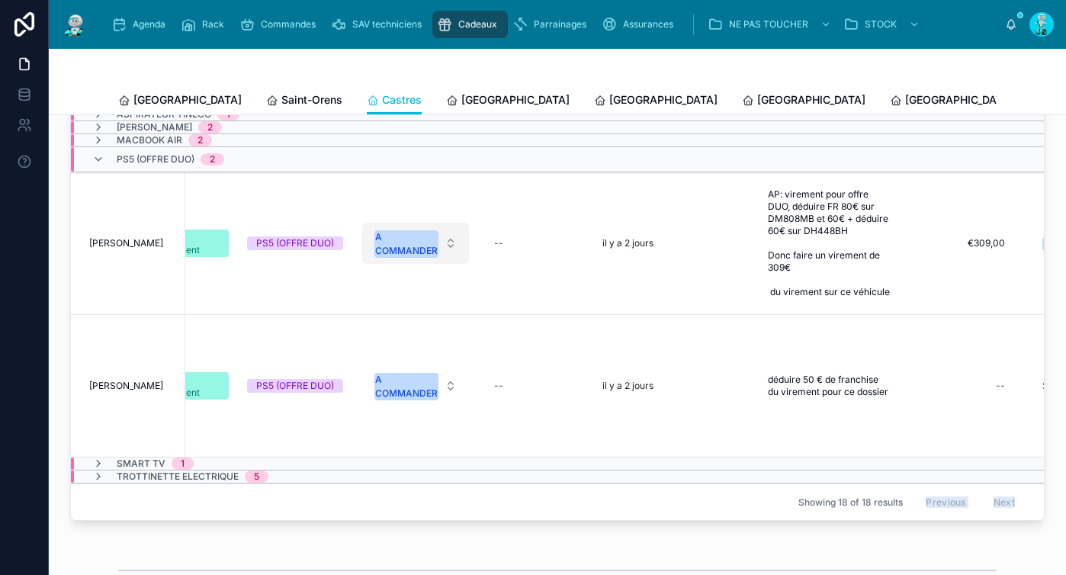
click at [410, 246] on div "A COMMANDER" at bounding box center [406, 243] width 63 height 27
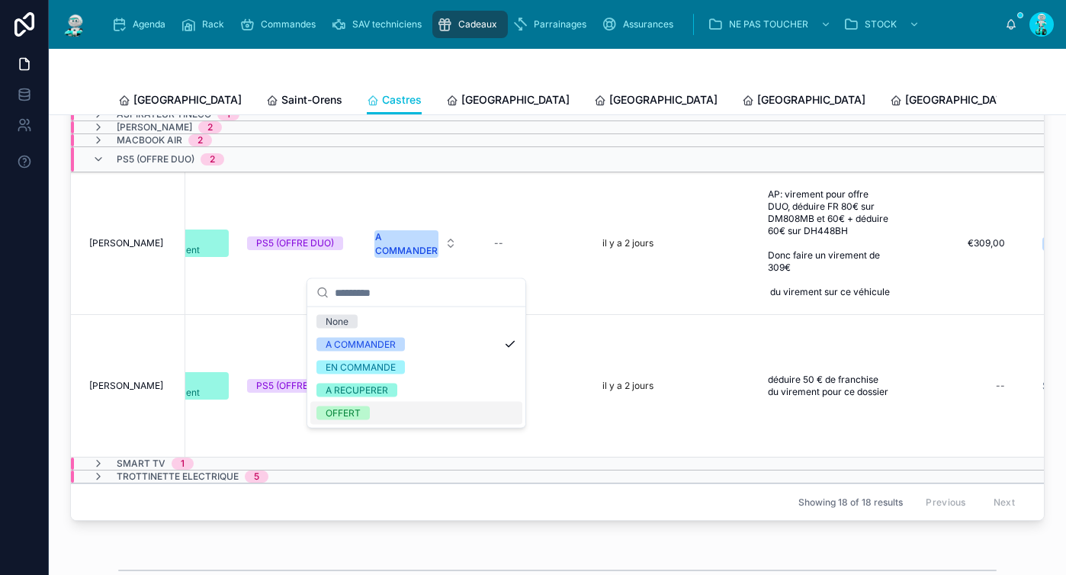
click at [387, 412] on div "OFFERT" at bounding box center [416, 413] width 212 height 23
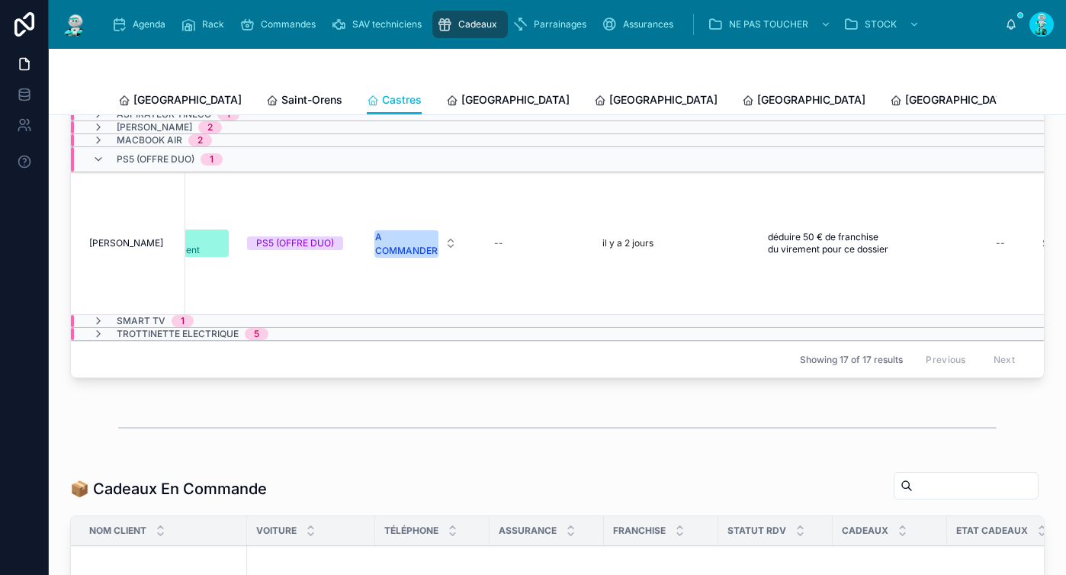
click at [272, 429] on hr at bounding box center [557, 428] width 879 height 2
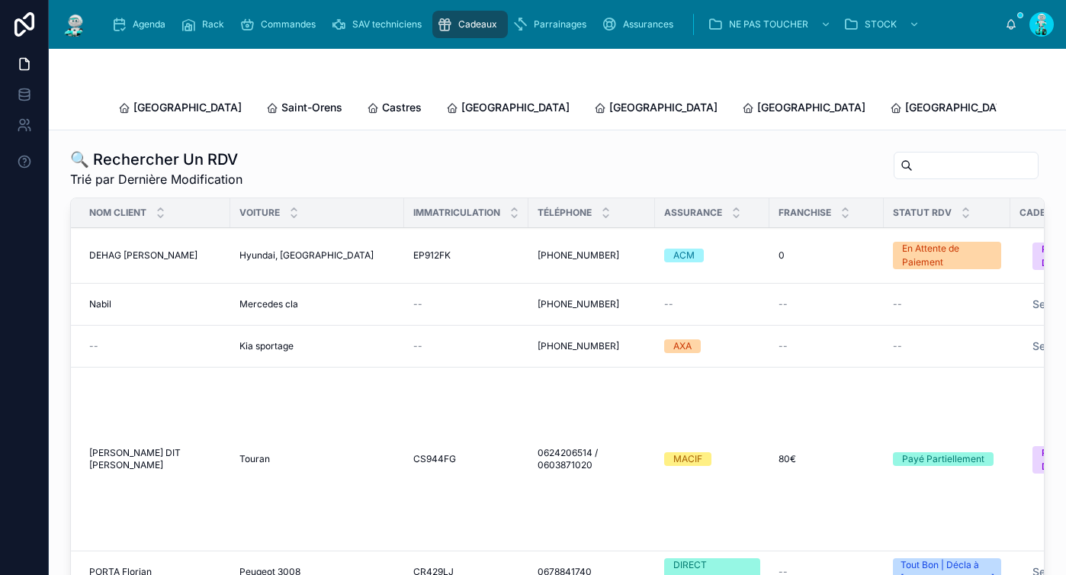
click at [913, 155] on input "text" at bounding box center [975, 165] width 125 height 21
paste input "*******"
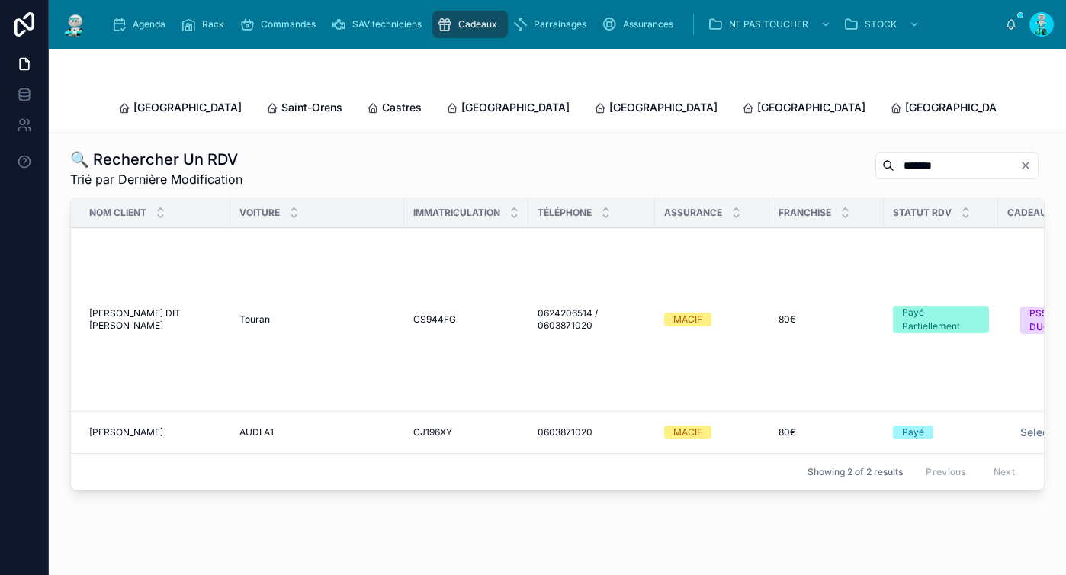
type input "*******"
click at [124, 426] on span "[PERSON_NAME]" at bounding box center [126, 432] width 74 height 12
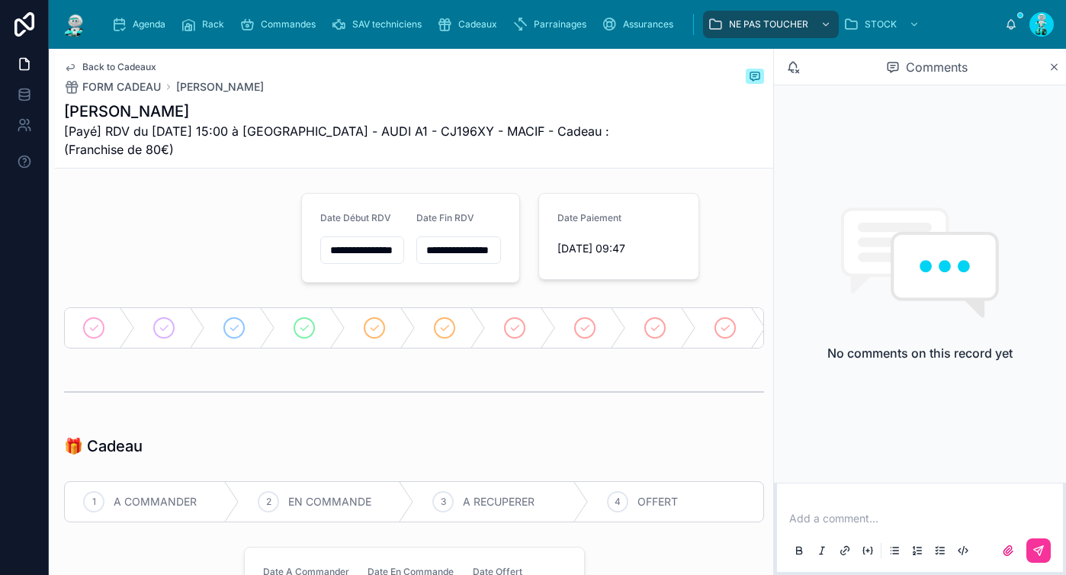
scroll to position [317, 0]
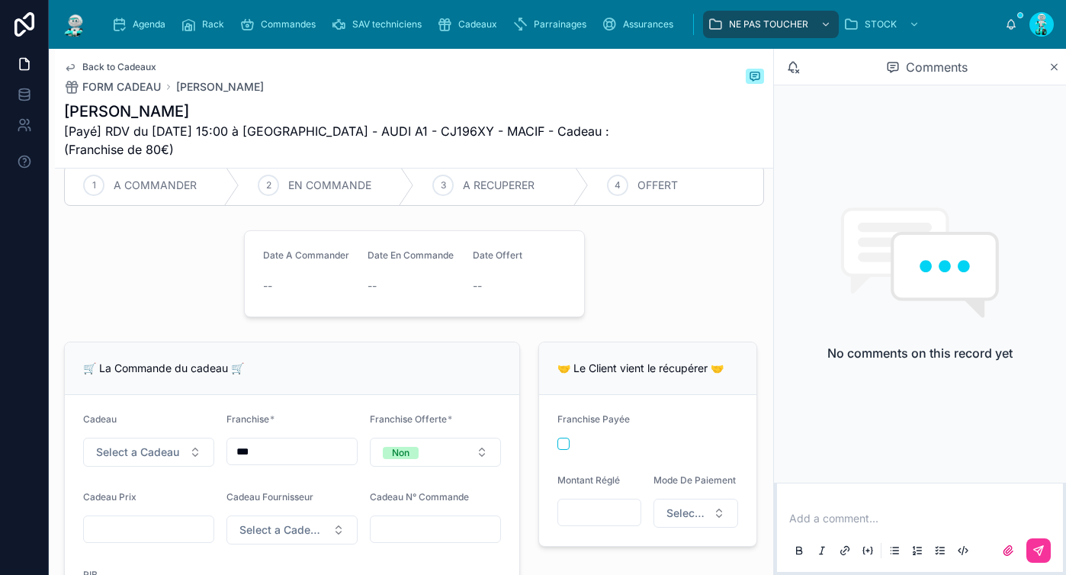
click at [92, 57] on div "Back to Cadeaux FORM CADEAU [PERSON_NAME] [Payé] RDV du [DATE] 15:00 à [GEOGRAP…" at bounding box center [414, 108] width 700 height 119
click at [92, 64] on span "Back to Cadeaux" at bounding box center [119, 67] width 74 height 12
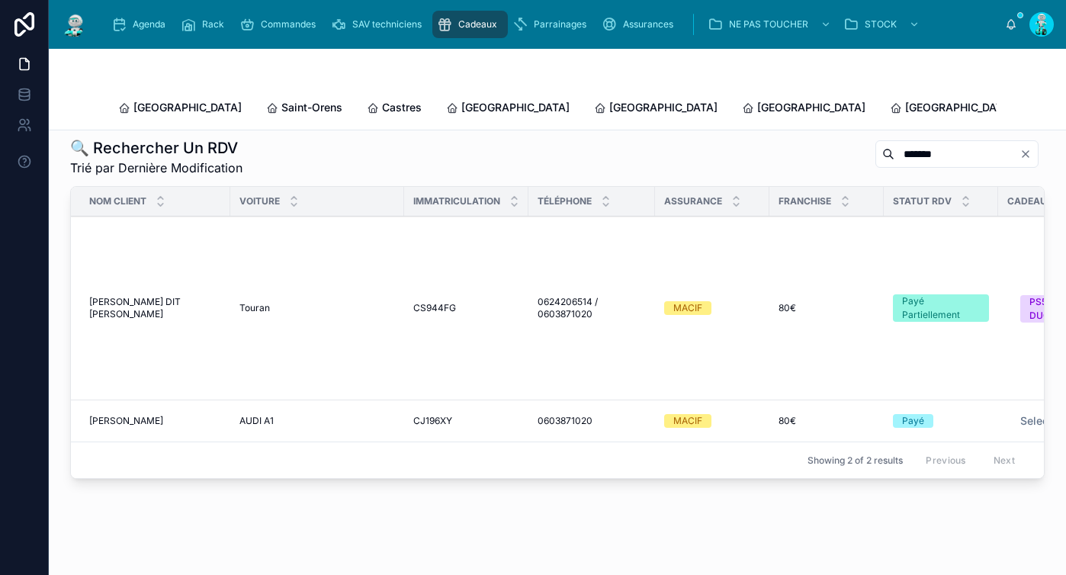
scroll to position [0, 0]
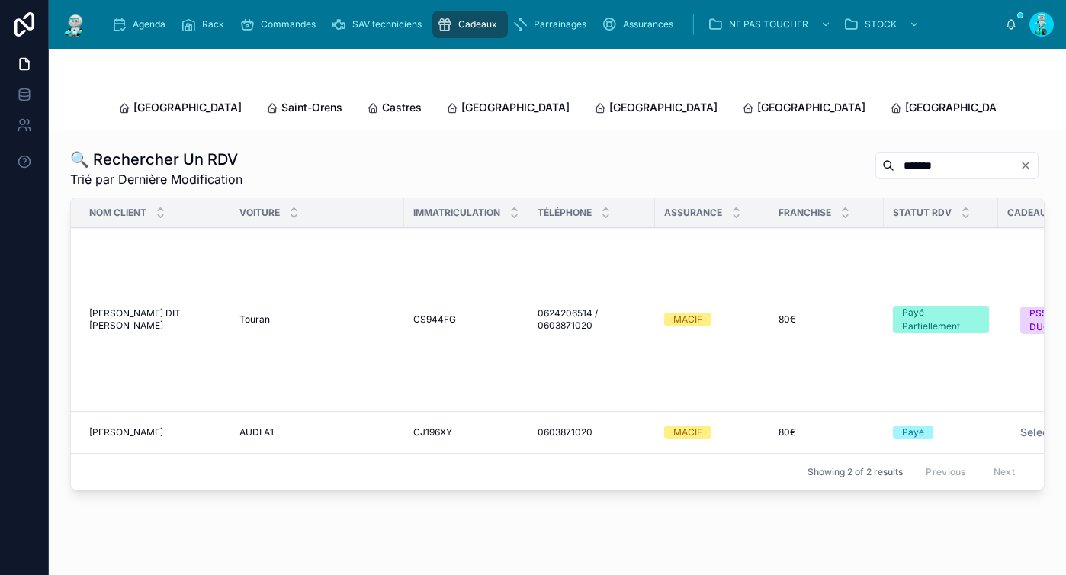
click at [1020, 159] on button "Clear" at bounding box center [1029, 165] width 18 height 12
click at [997, 155] on input "text" at bounding box center [975, 165] width 125 height 21
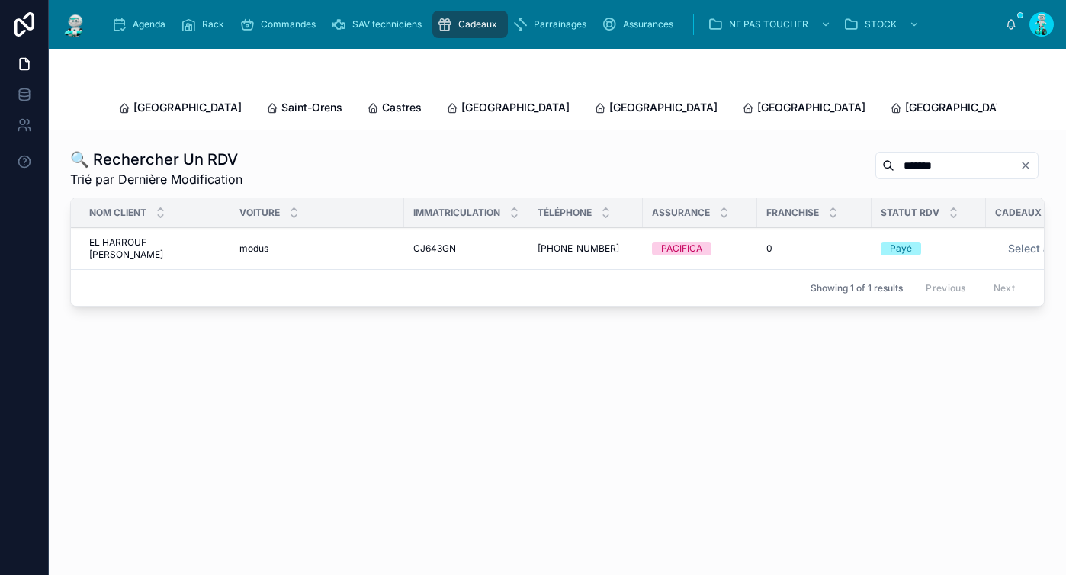
type input "*******"
click at [141, 243] on span "EL HARROUF [PERSON_NAME]" at bounding box center [155, 248] width 132 height 24
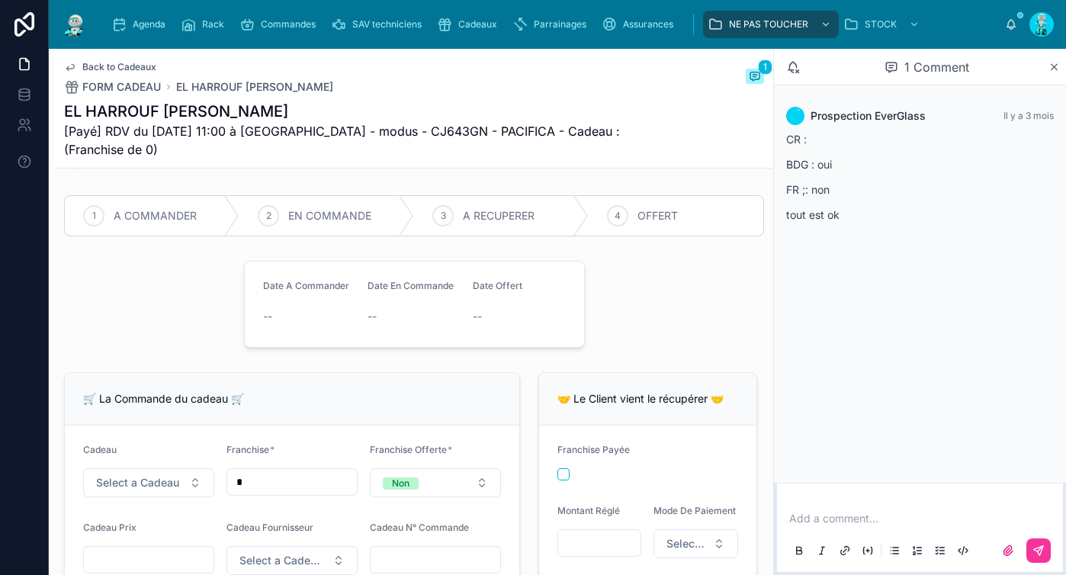
scroll to position [412, 0]
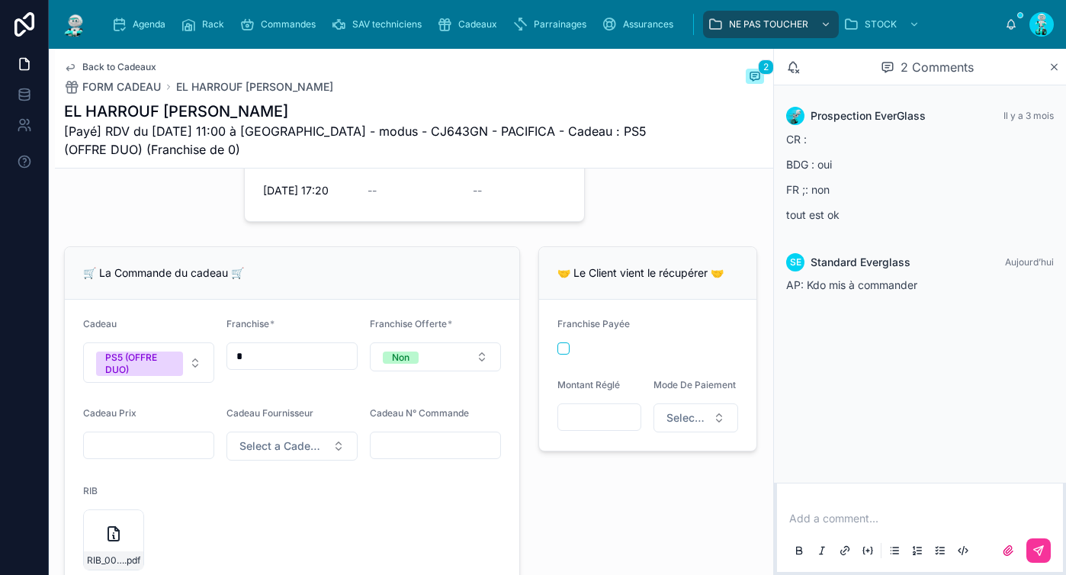
click at [111, 63] on span "Back to Cadeaux" at bounding box center [119, 67] width 74 height 12
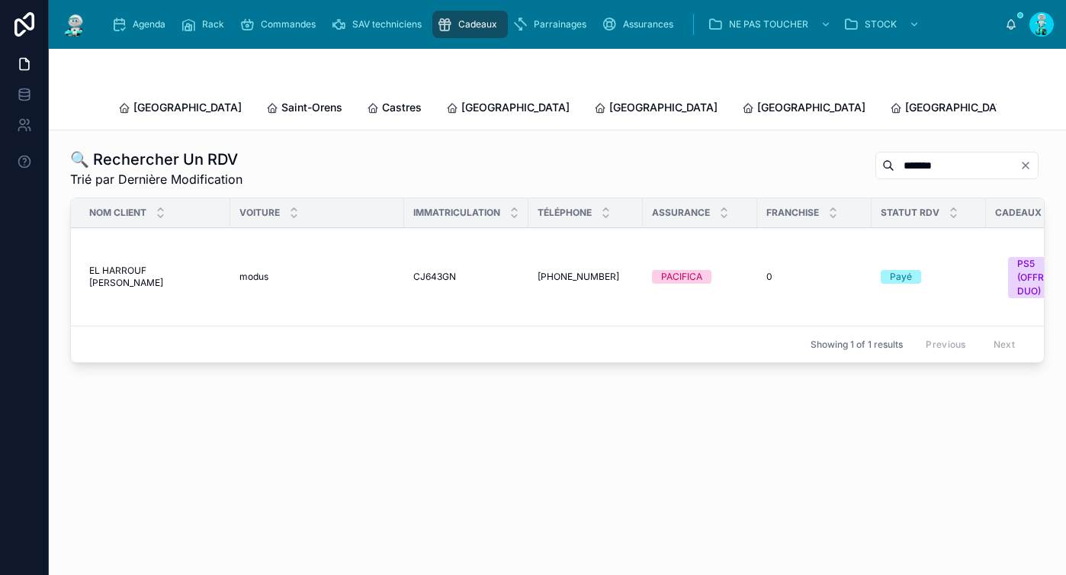
click at [916, 155] on input "*******" at bounding box center [957, 165] width 125 height 21
paste input "*******"
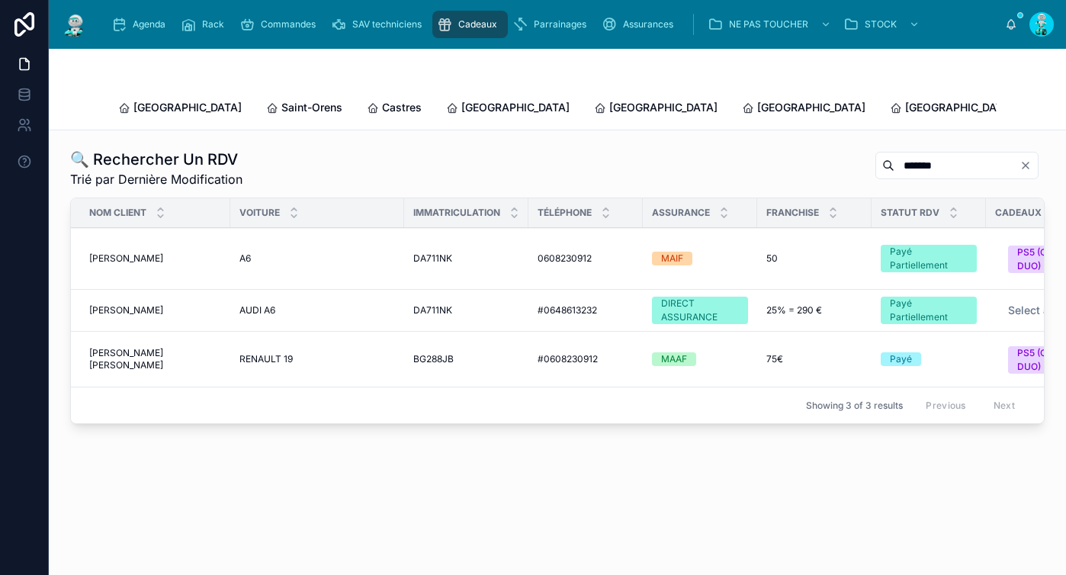
type input "*******"
click at [163, 304] on span "[PERSON_NAME]" at bounding box center [126, 310] width 74 height 12
click at [405, 471] on div "🔍 Rechercher Un RDV Trié par Dernière Modification ******* Nom Client Voiture I…" at bounding box center [557, 331] width 1017 height 403
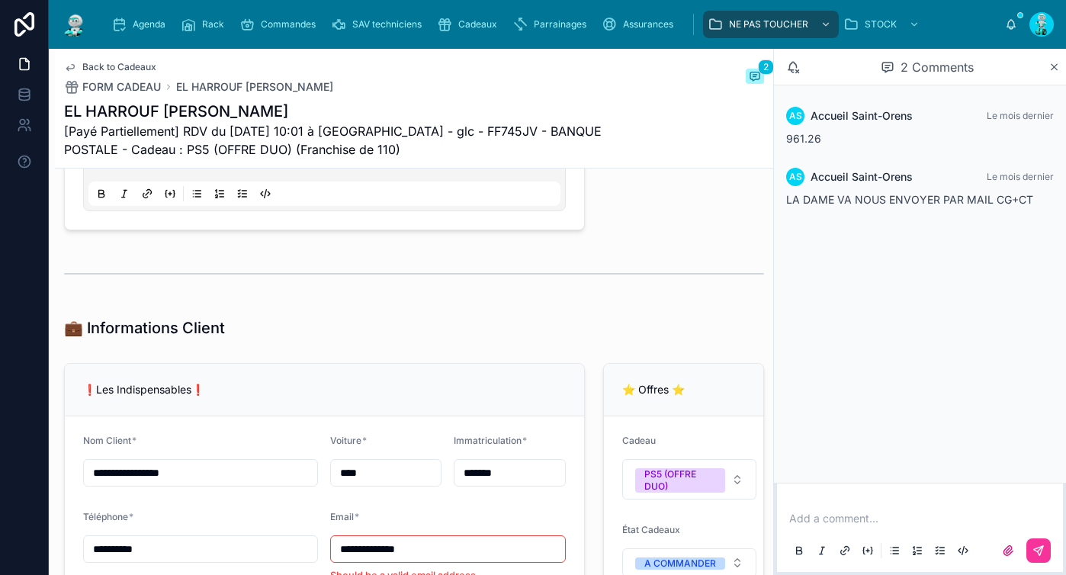
scroll to position [875, 0]
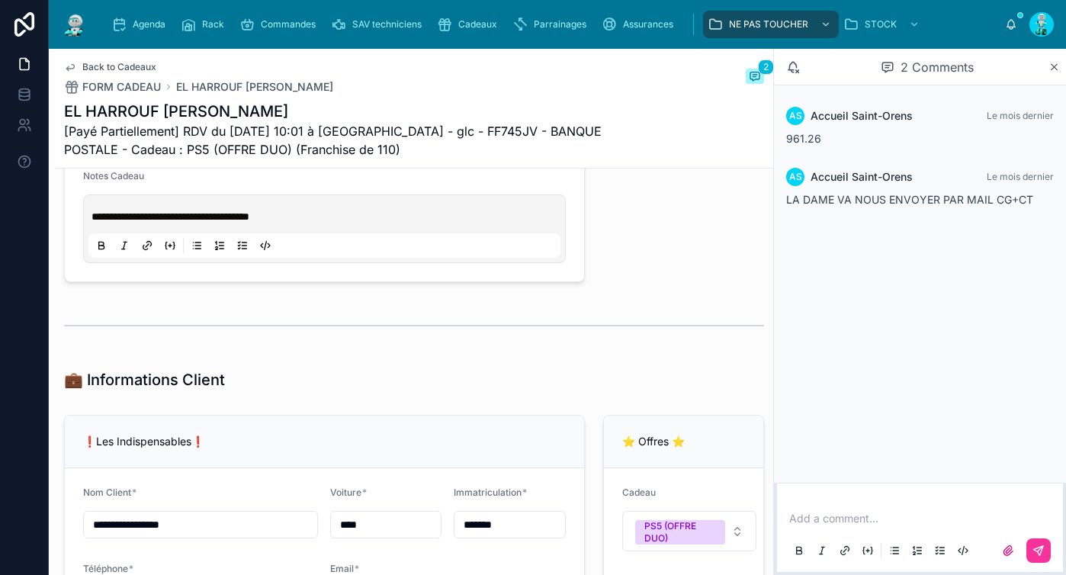
type input "*******"
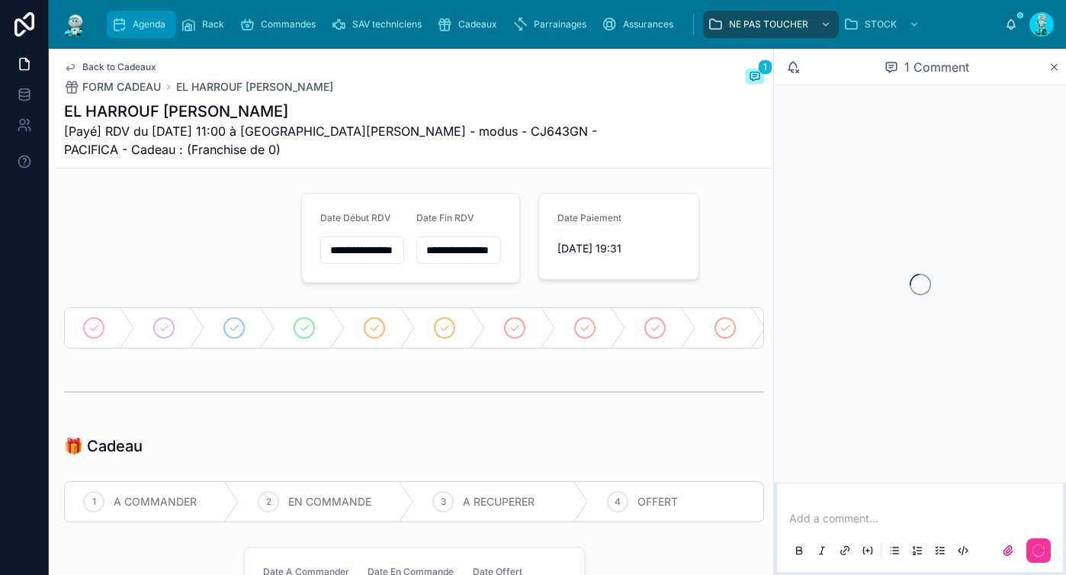
click at [162, 21] on span "Agenda" at bounding box center [149, 24] width 33 height 12
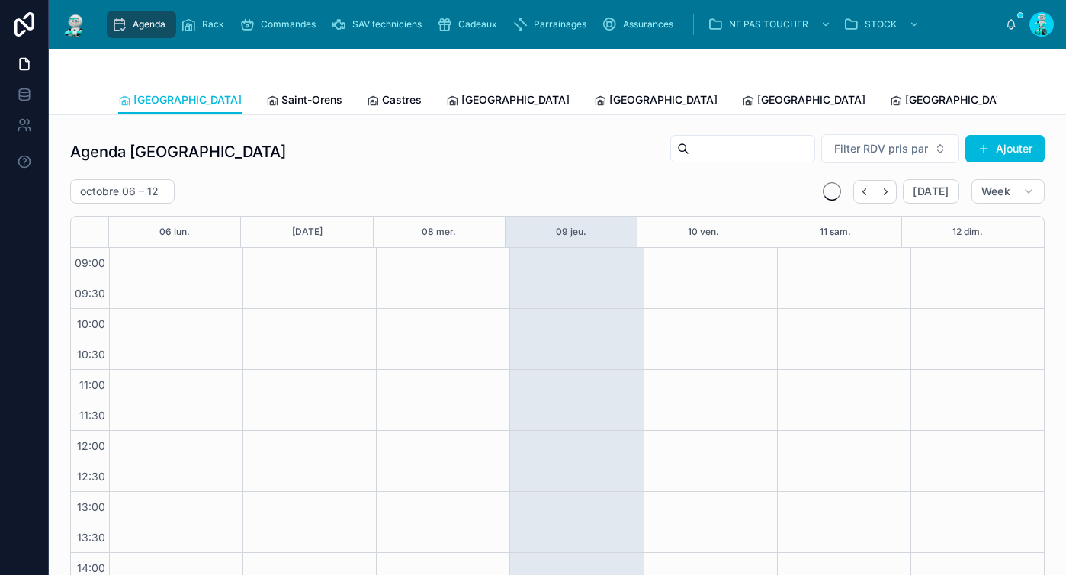
scroll to position [187, 0]
click at [281, 103] on span "Saint-Orens" at bounding box center [311, 99] width 61 height 15
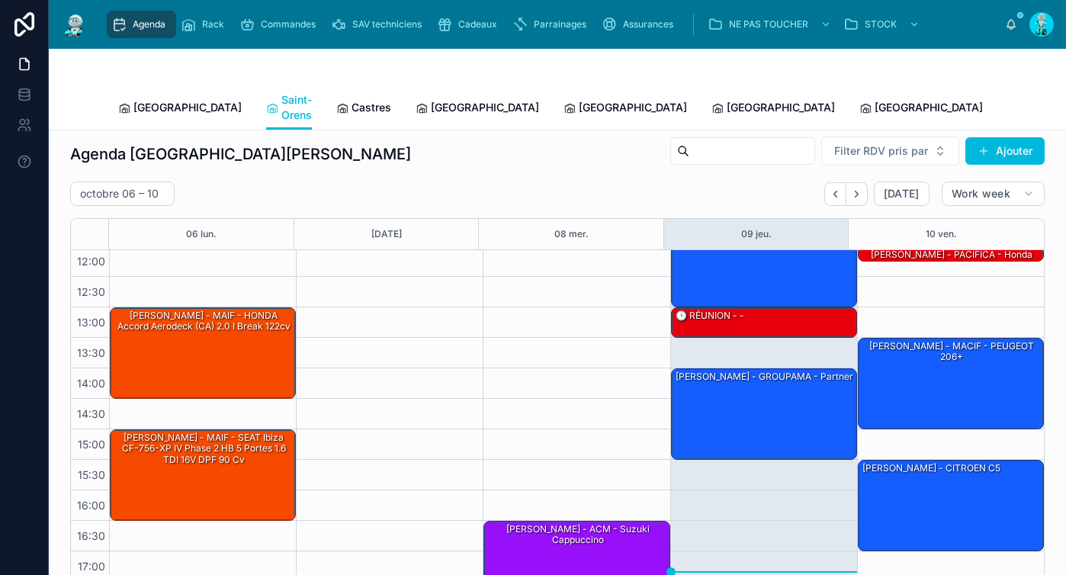
scroll to position [95, 0]
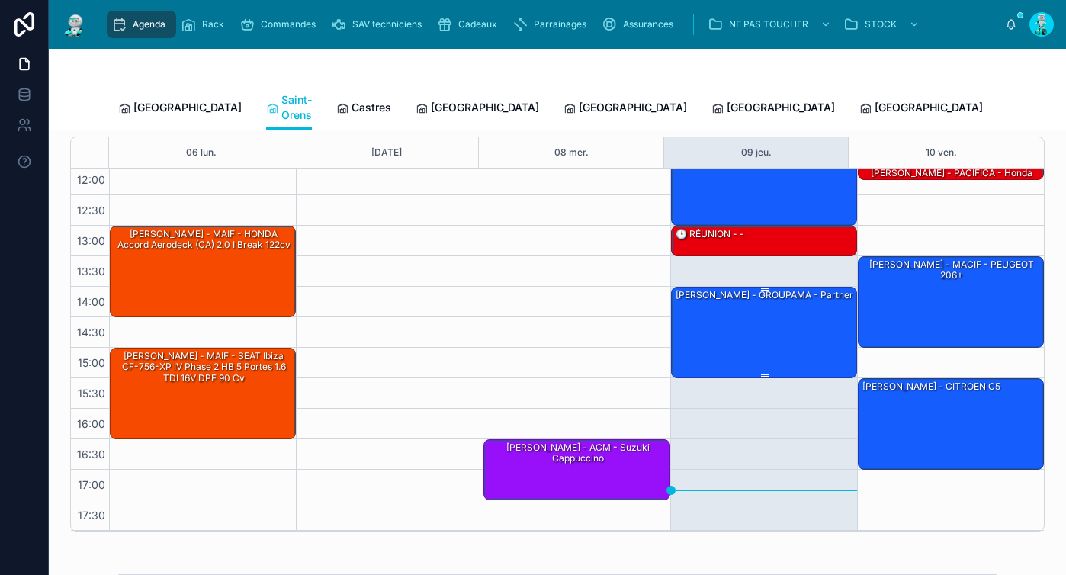
click at [803, 324] on div "[PERSON_NAME] - GROUPAMA - Partner" at bounding box center [765, 332] width 182 height 88
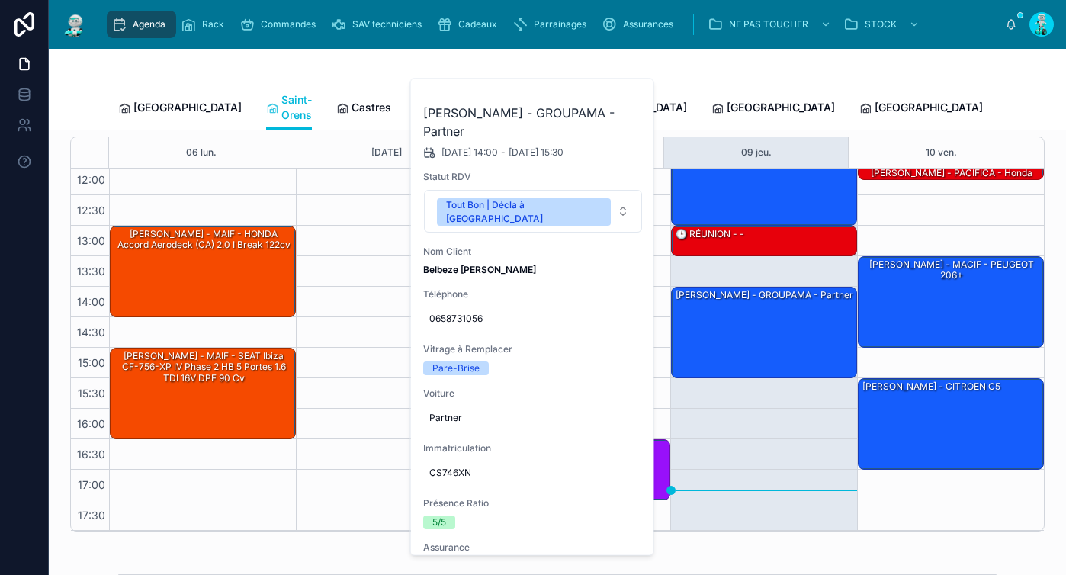
click at [961, 77] on div at bounding box center [557, 67] width 879 height 37
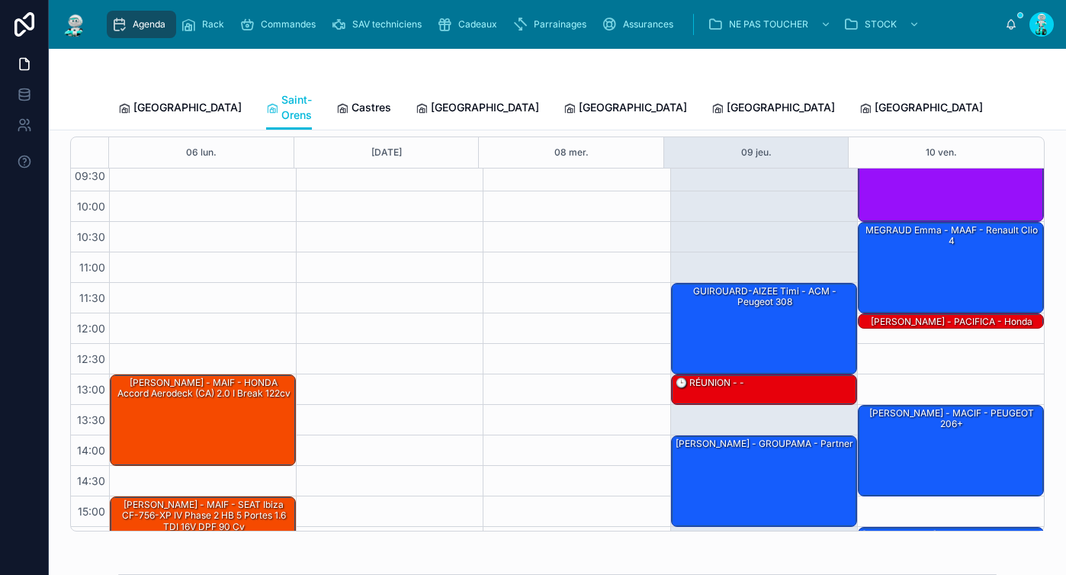
scroll to position [45, 0]
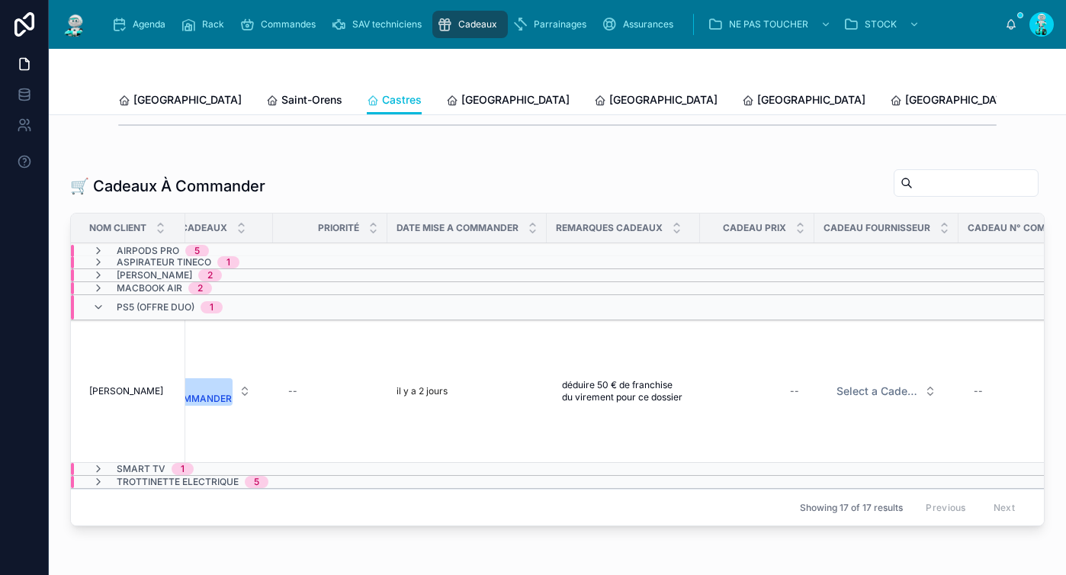
scroll to position [0, 960]
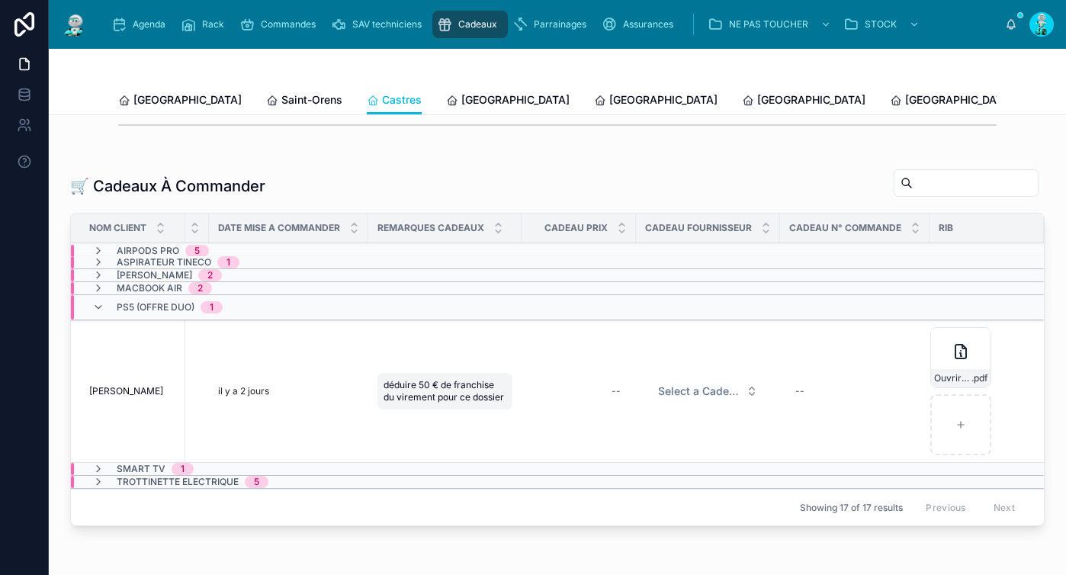
click at [393, 402] on span "déduire 50 € de franchise du virement pour ce dossier" at bounding box center [445, 391] width 123 height 24
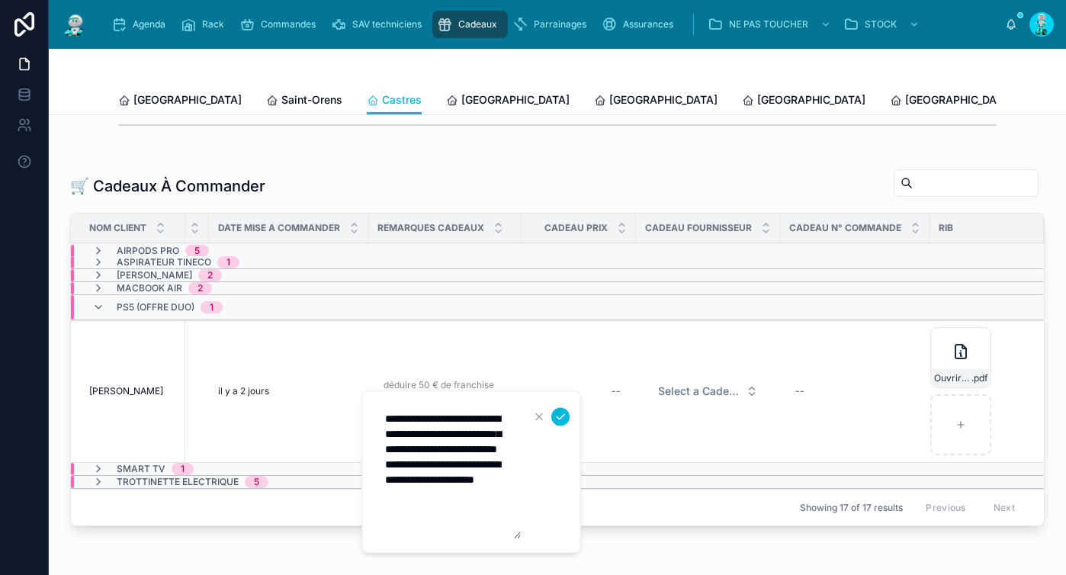
type textarea "**********"
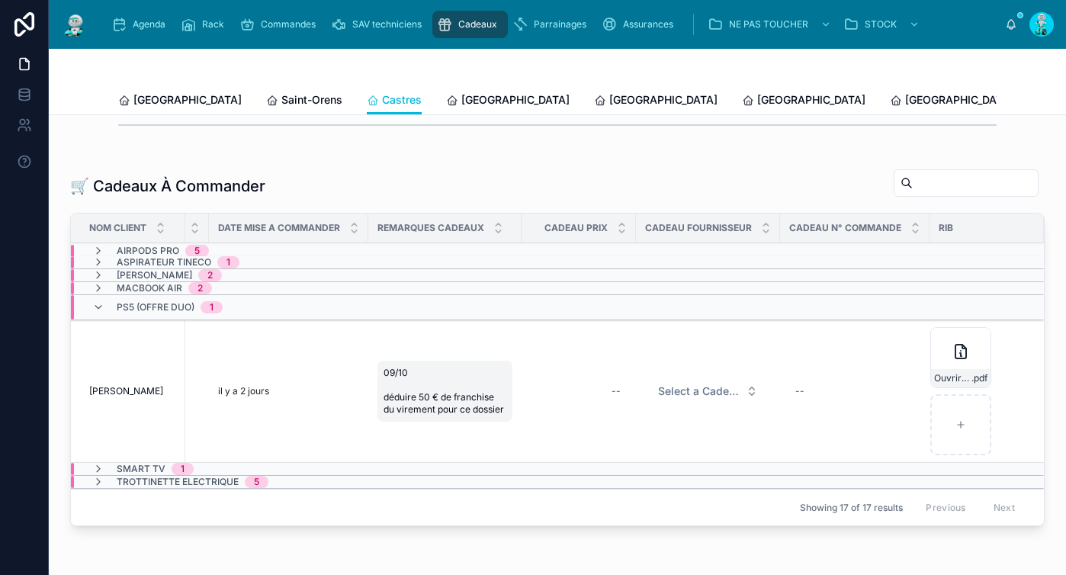
click at [463, 416] on span "09/10 déduire 50 € de franchise du virement pour ce dossier" at bounding box center [445, 391] width 123 height 49
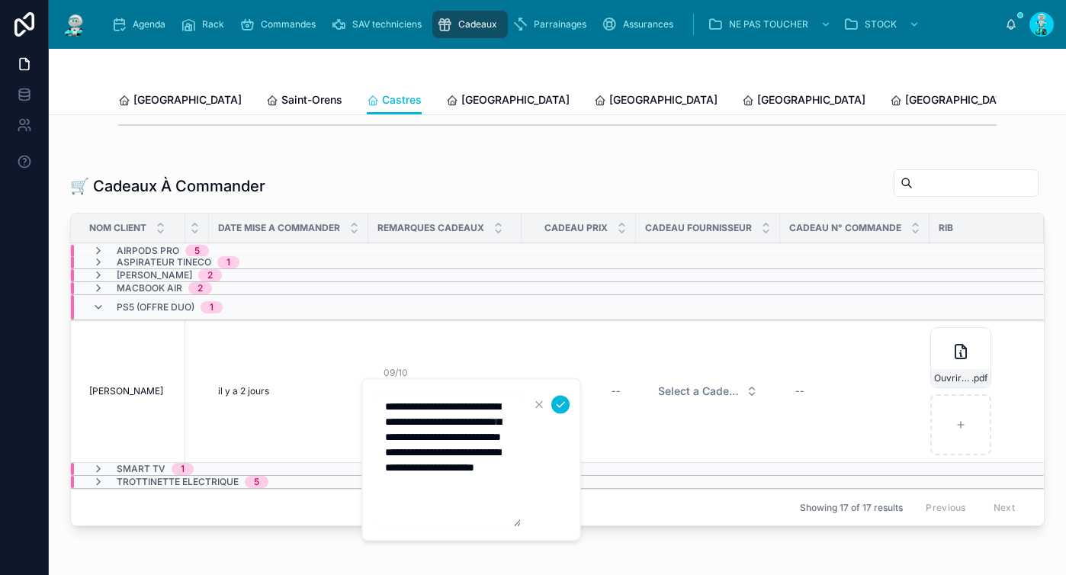
click at [517, 455] on textarea "**********" at bounding box center [448, 460] width 145 height 134
type textarea "**********"
click at [561, 403] on icon "submit" at bounding box center [560, 405] width 12 height 12
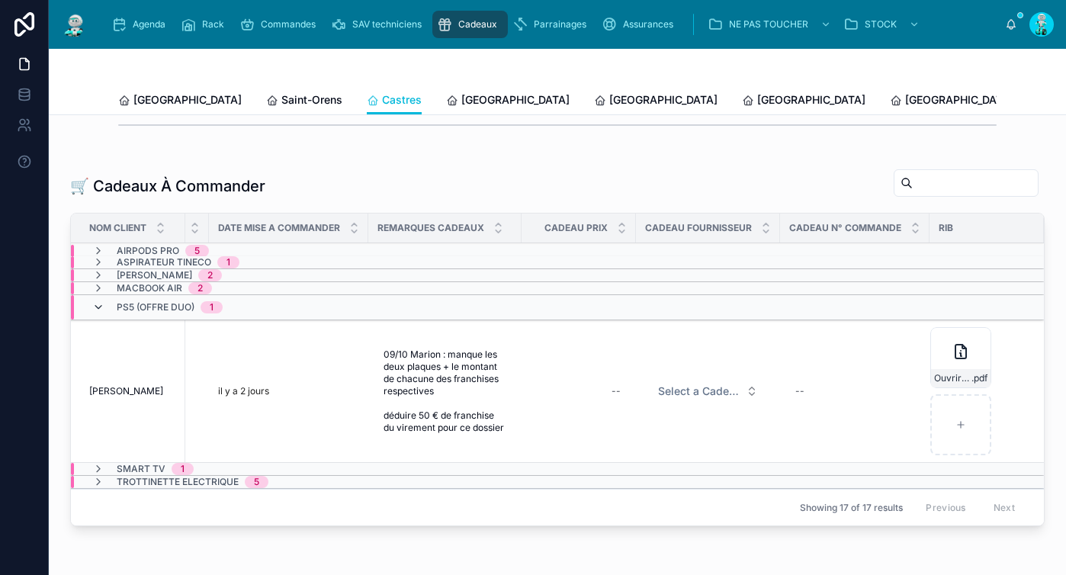
click at [95, 313] on icon at bounding box center [98, 307] width 12 height 12
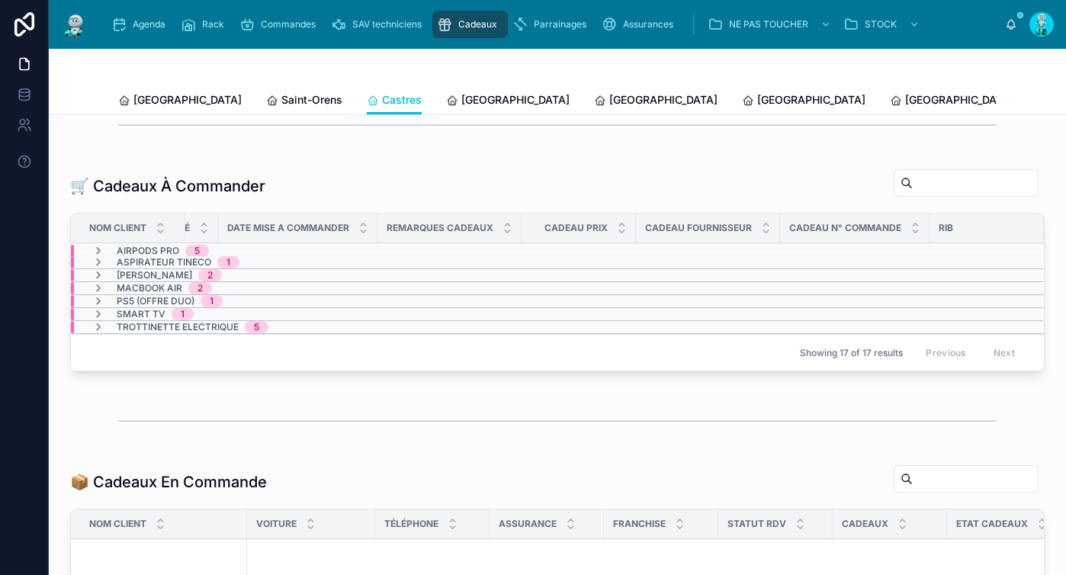
scroll to position [0, 938]
click at [461, 95] on span "[GEOGRAPHIC_DATA]" at bounding box center [515, 99] width 108 height 15
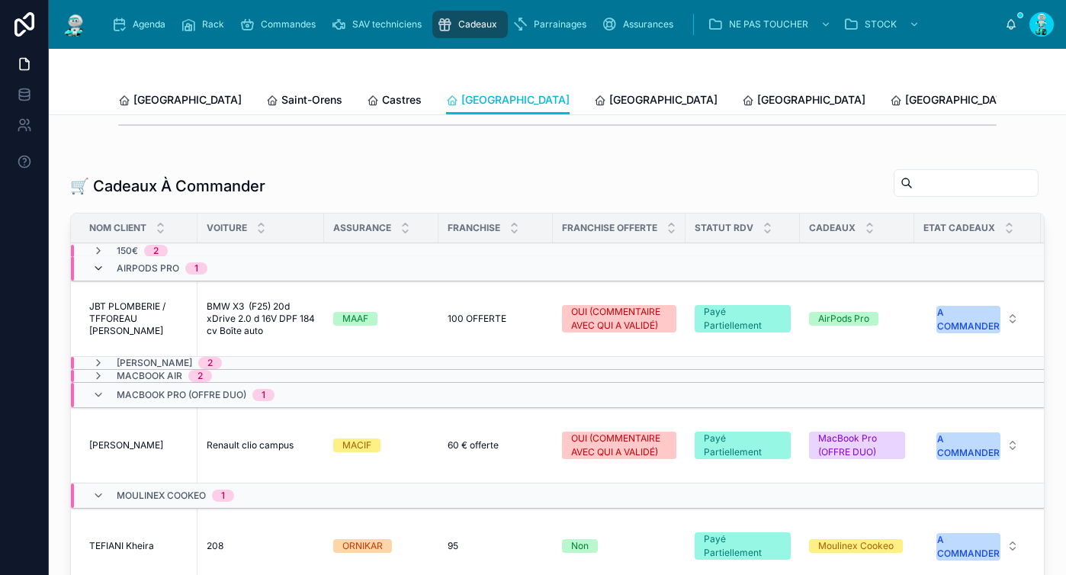
click at [97, 275] on icon at bounding box center [98, 268] width 12 height 12
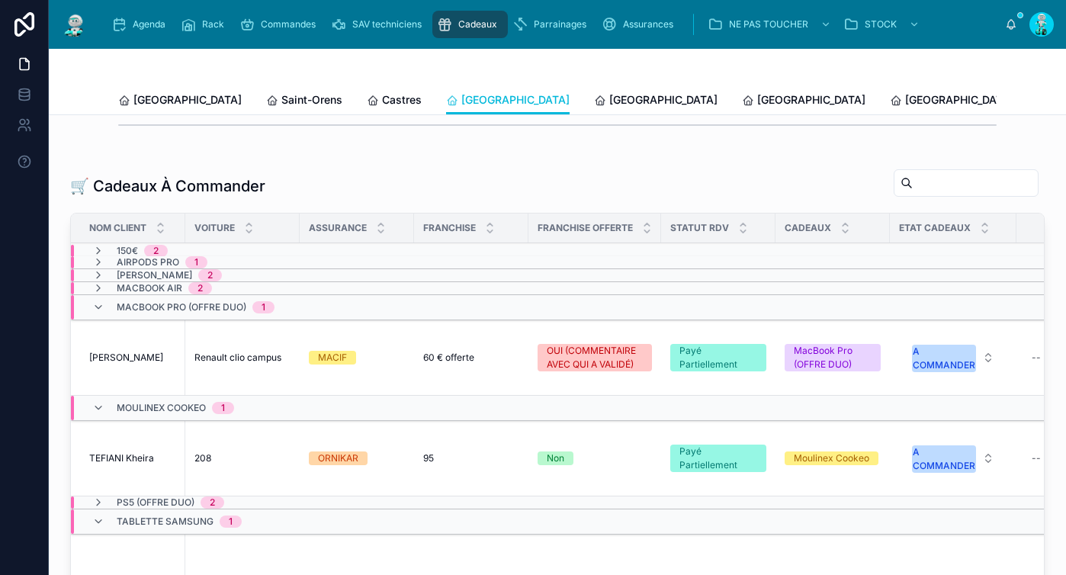
click at [89, 318] on div "MacBook Pro (OFFRE DUO) 1" at bounding box center [183, 307] width 219 height 24
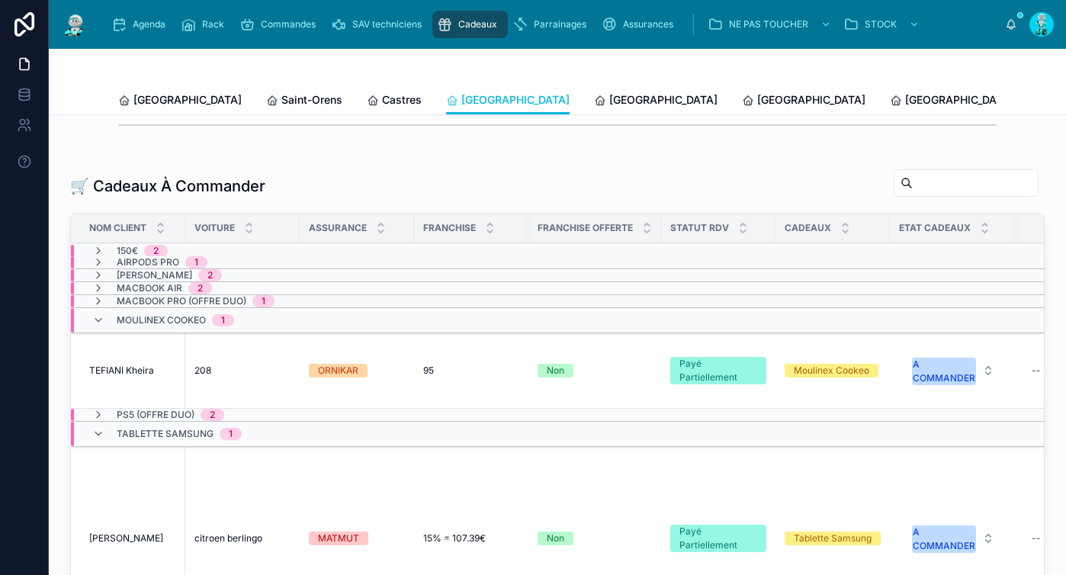
click at [95, 333] on div "Moulinex Cookeo 1" at bounding box center [163, 320] width 142 height 24
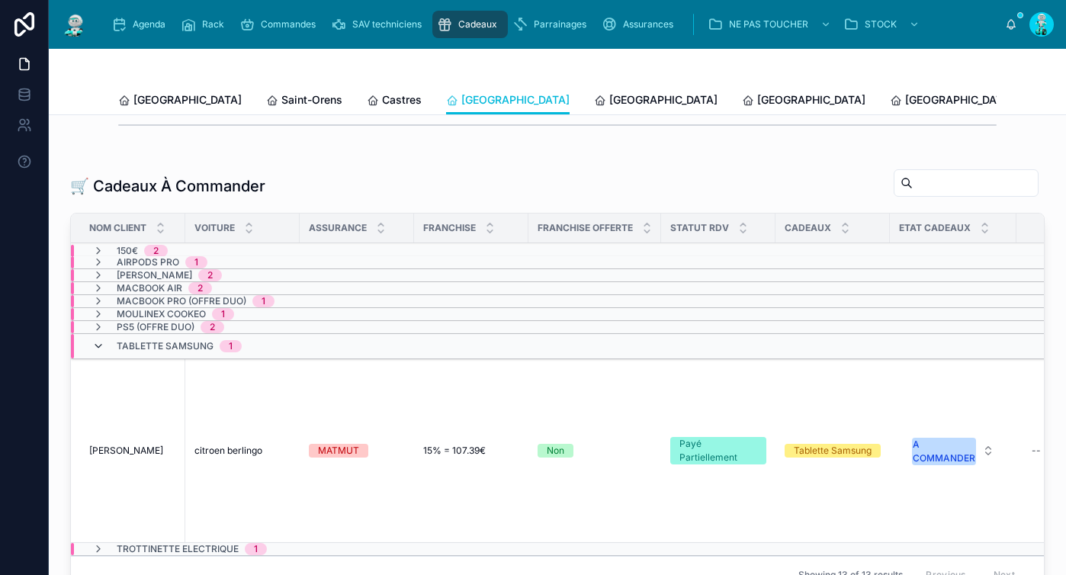
click at [98, 352] on icon at bounding box center [98, 346] width 12 height 12
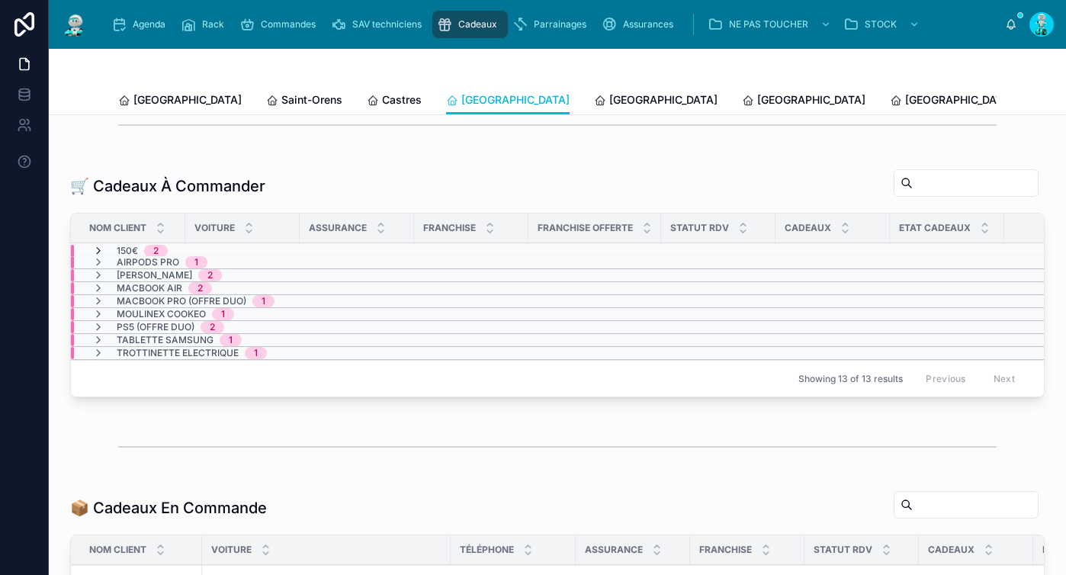
click at [102, 257] on icon at bounding box center [98, 251] width 12 height 12
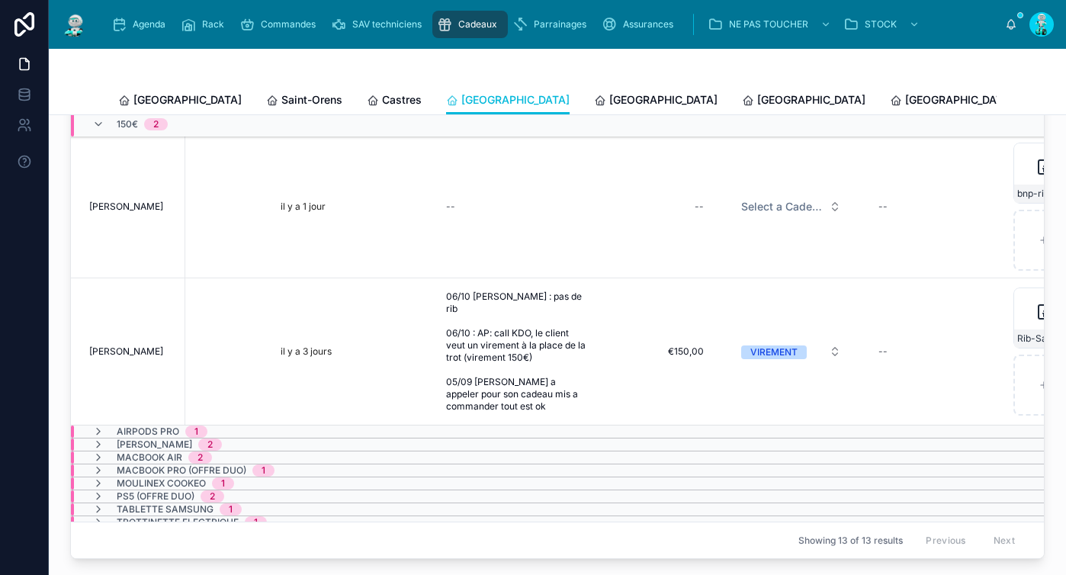
scroll to position [0, 978]
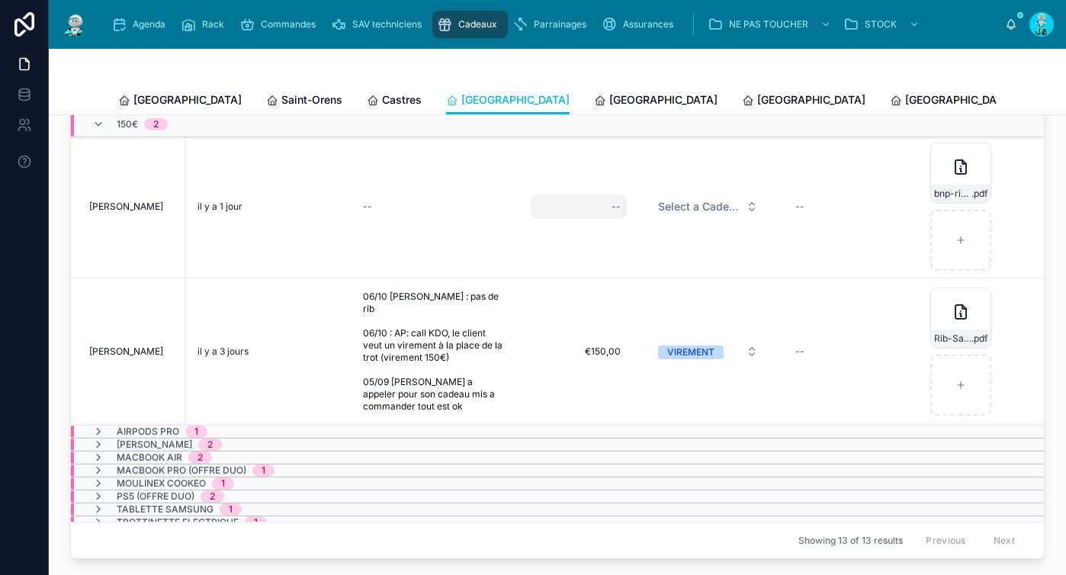
click at [586, 219] on div "--" at bounding box center [579, 206] width 96 height 24
type input "*******"
click button "submit" at bounding box center [778, 239] width 18 height 18
click at [664, 214] on span "Select a Cadeau Fournisseur" at bounding box center [699, 206] width 82 height 15
click at [660, 214] on span "Select a Cadeau Fournisseur" at bounding box center [699, 206] width 82 height 15
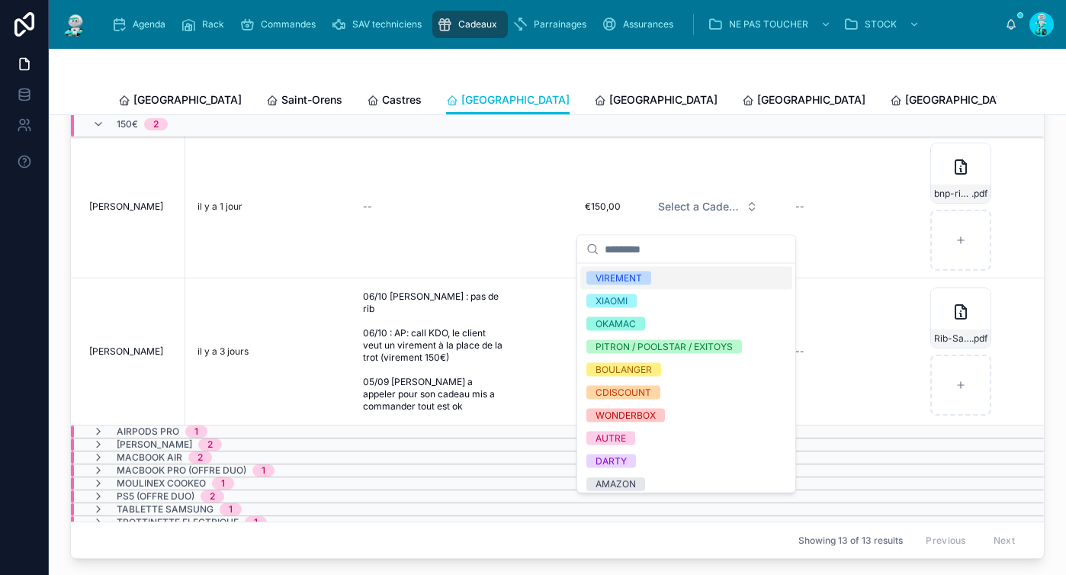
click at [653, 278] on div "VIREMENT" at bounding box center [686, 278] width 212 height 23
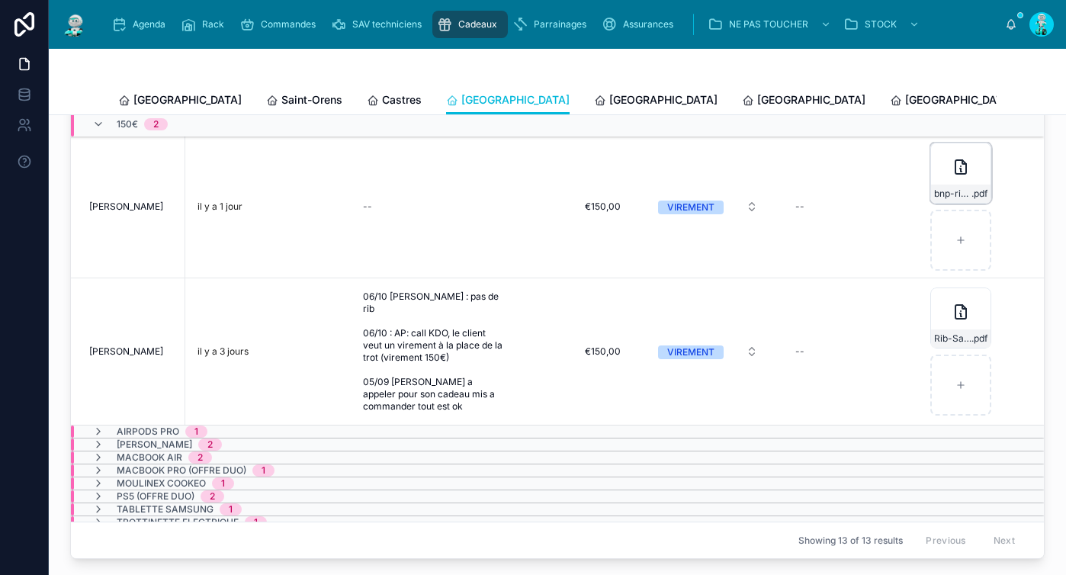
click at [930, 182] on div "bnp-rib-(1) .pdf" at bounding box center [960, 173] width 61 height 61
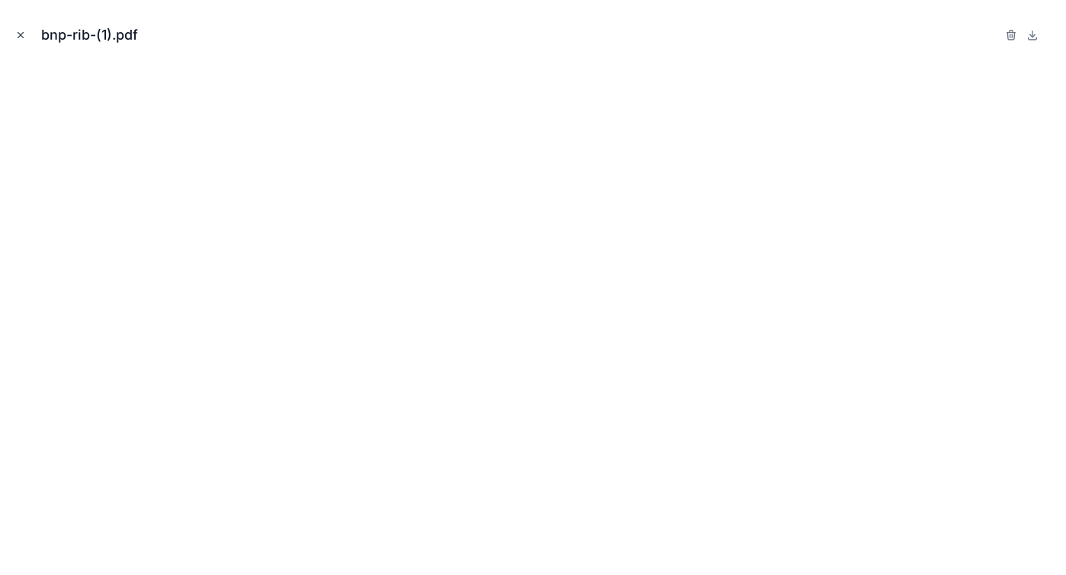
click at [18, 36] on icon "Close modal" at bounding box center [20, 35] width 11 height 11
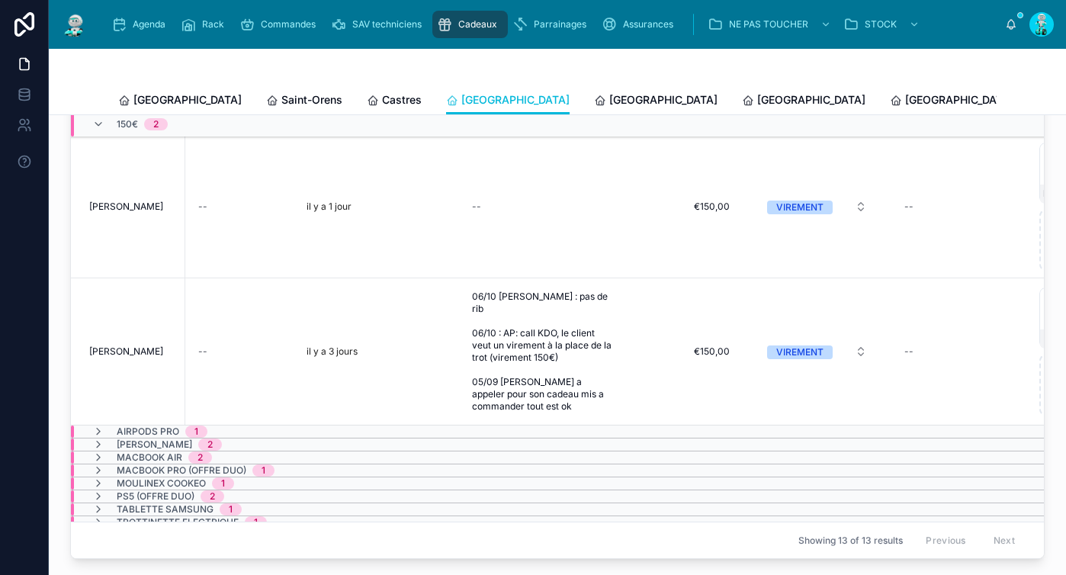
scroll to position [0, 978]
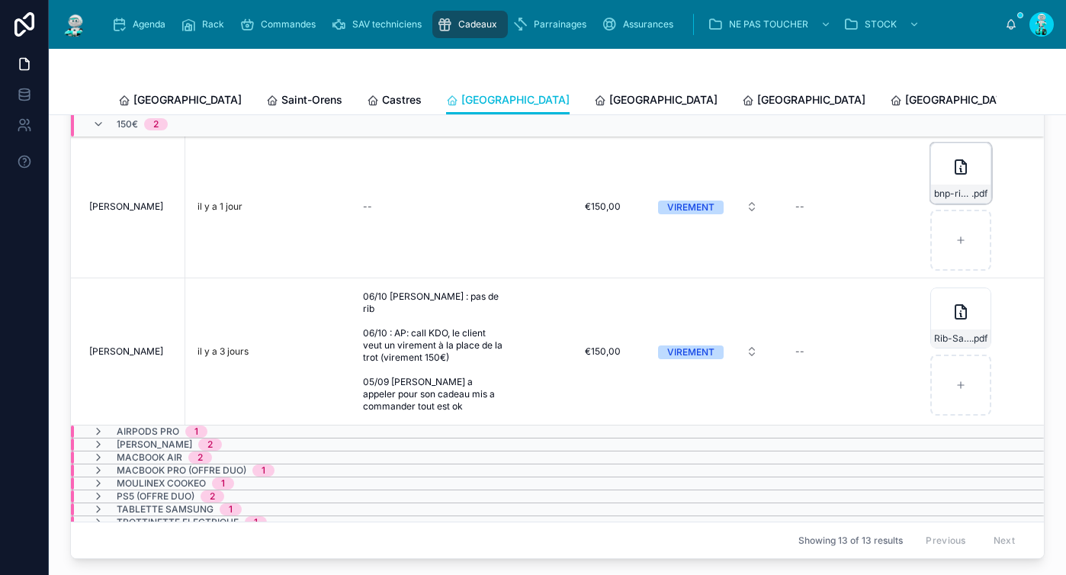
click at [930, 180] on div "bnp-rib-(1) .pdf" at bounding box center [960, 173] width 61 height 61
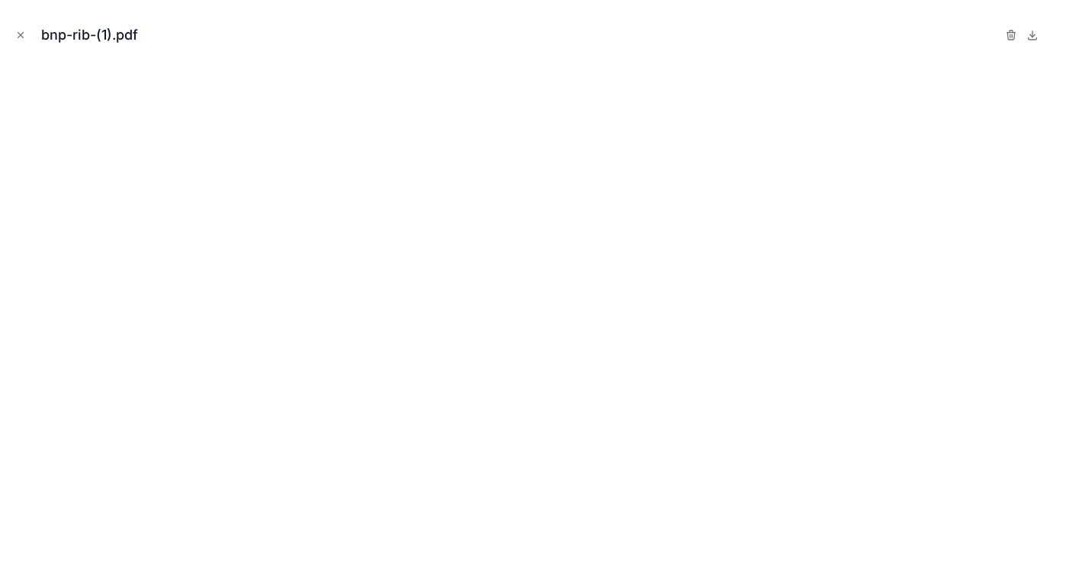
click at [30, 37] on div "bnp-rib-(1).pdf" at bounding box center [533, 35] width 1042 height 46
click at [20, 36] on icon "Close modal" at bounding box center [20, 35] width 5 height 5
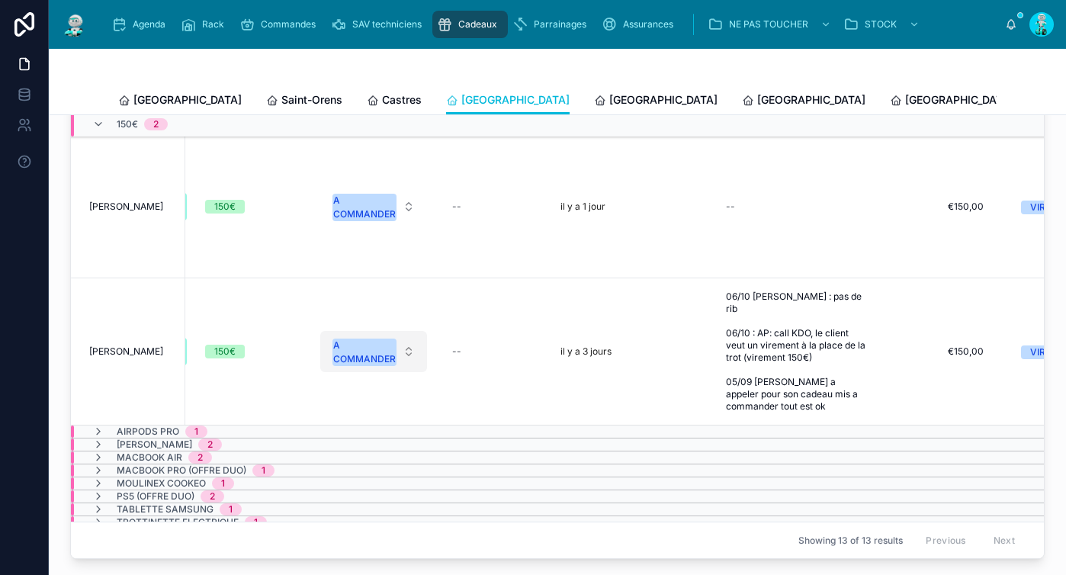
scroll to position [0, 591]
click at [365, 205] on div "A COMMANDER" at bounding box center [365, 207] width 63 height 27
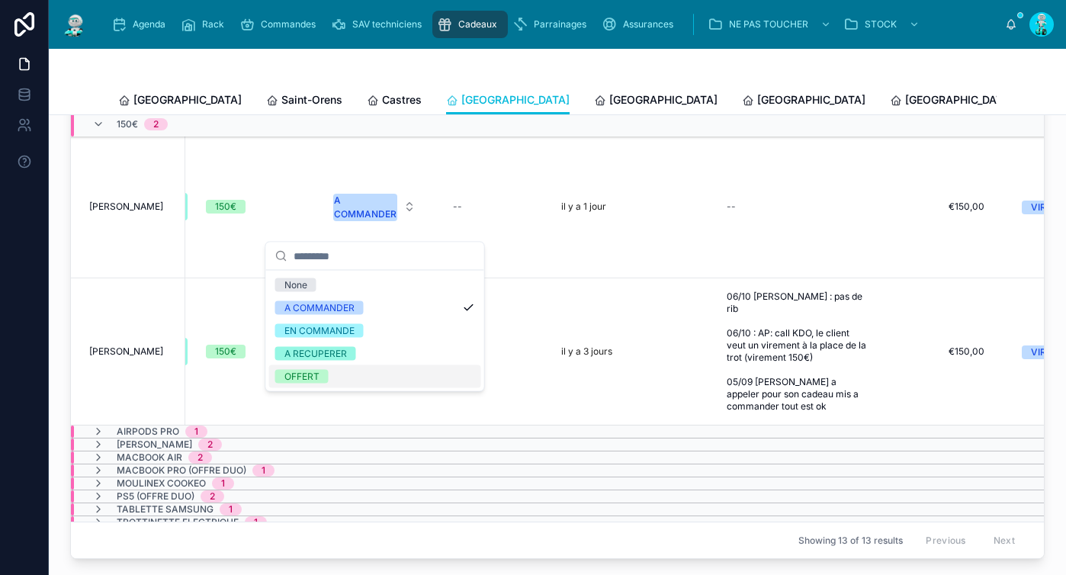
click at [342, 376] on div "OFFERT" at bounding box center [375, 376] width 212 height 23
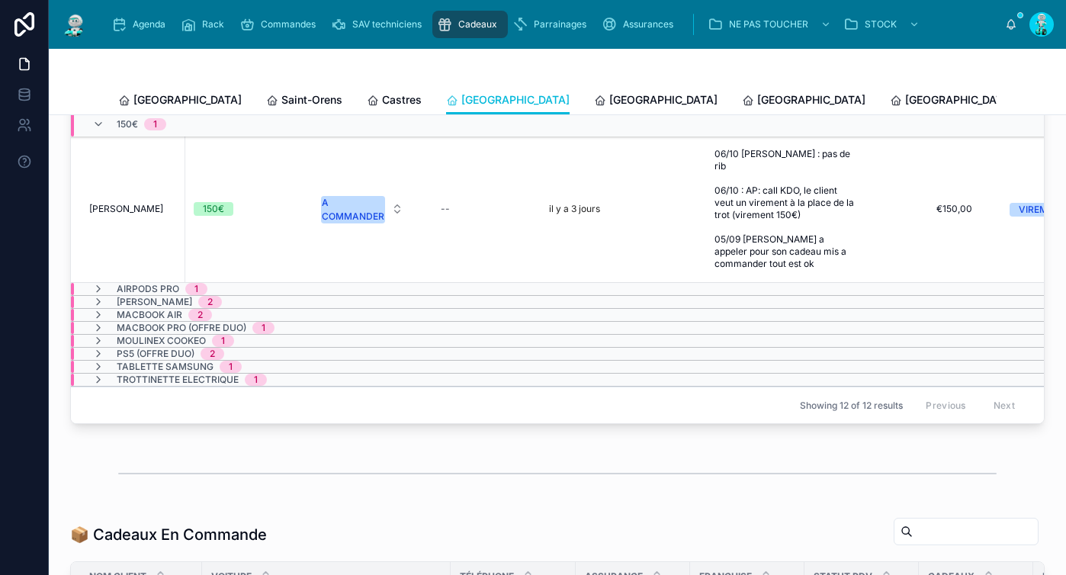
scroll to position [0, 954]
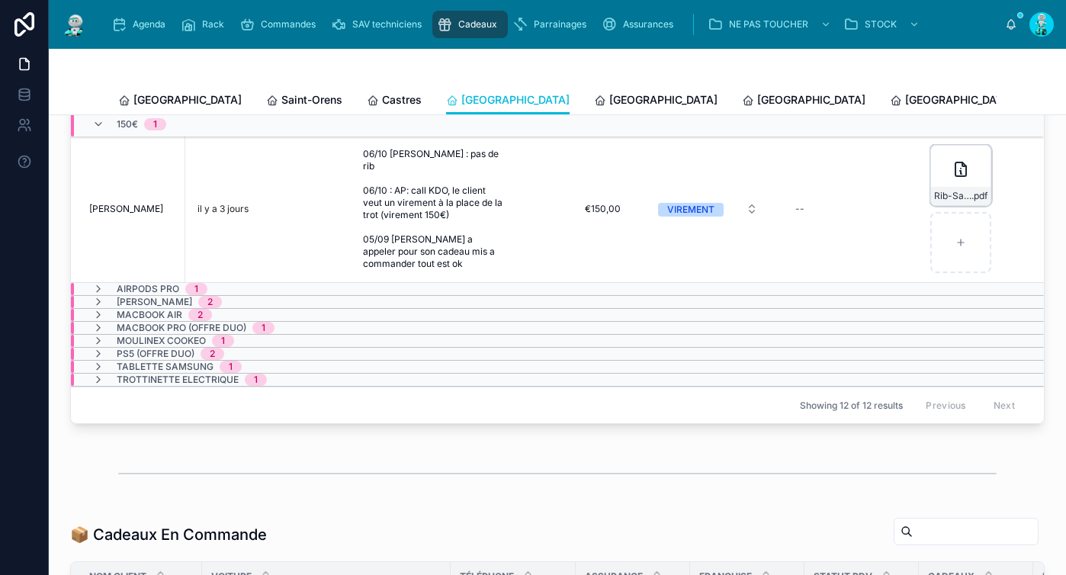
click at [930, 188] on div "Rib-Sarl-Albane-Trebes-PDF .pdf" at bounding box center [960, 175] width 61 height 61
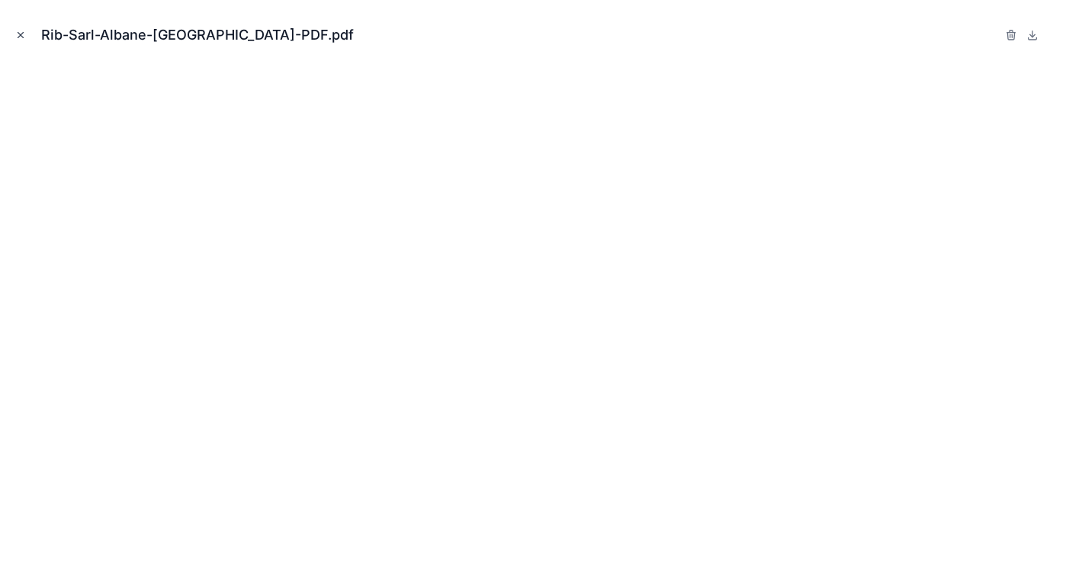
click at [25, 34] on icon "Close modal" at bounding box center [20, 35] width 11 height 11
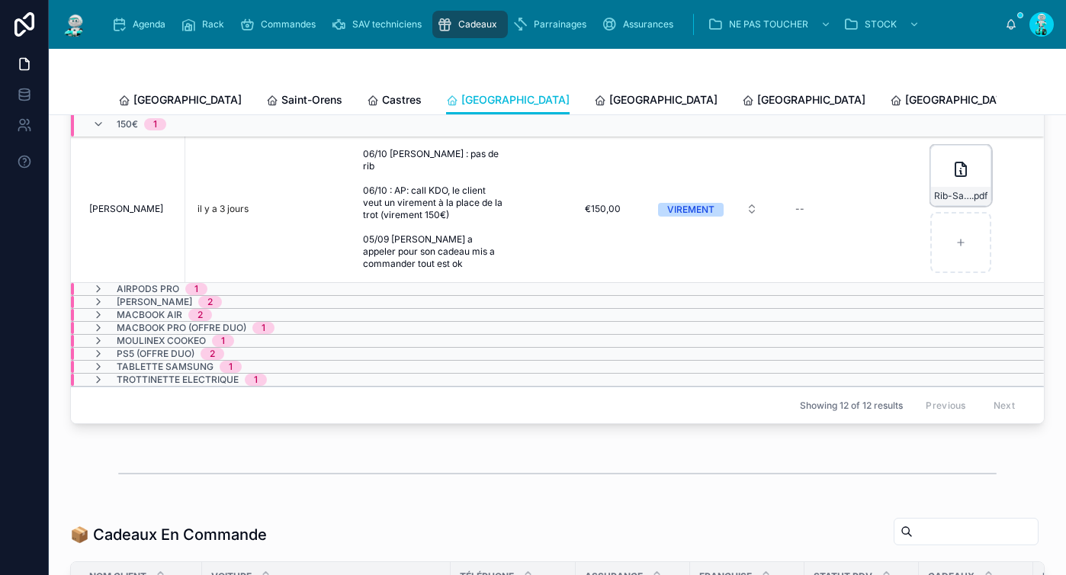
click at [930, 185] on div "Rib-Sarl-Albane-Trebes-PDF .pdf" at bounding box center [960, 175] width 61 height 61
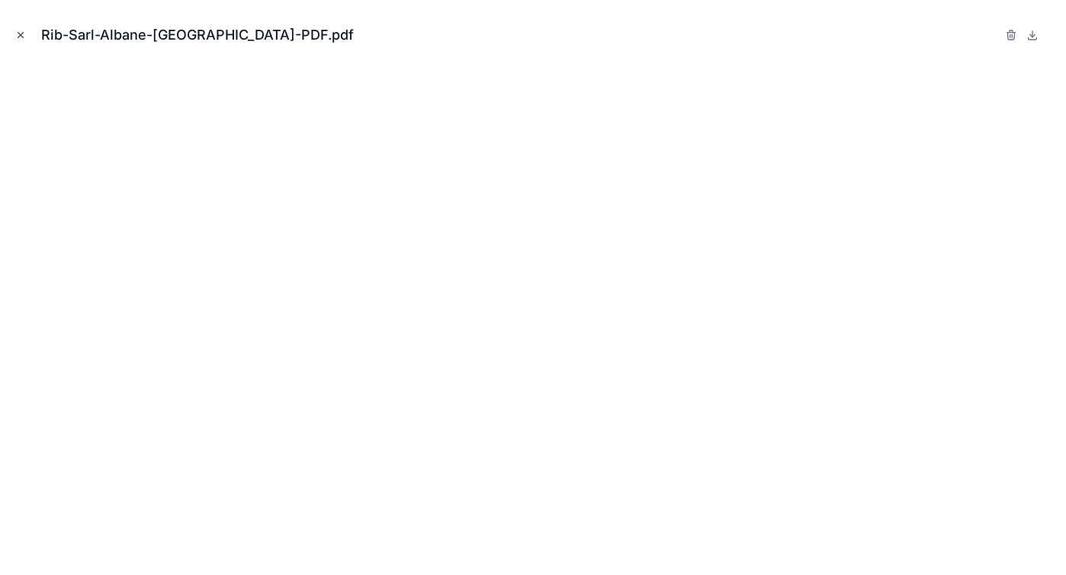
click at [25, 34] on icon "Close modal" at bounding box center [20, 35] width 11 height 11
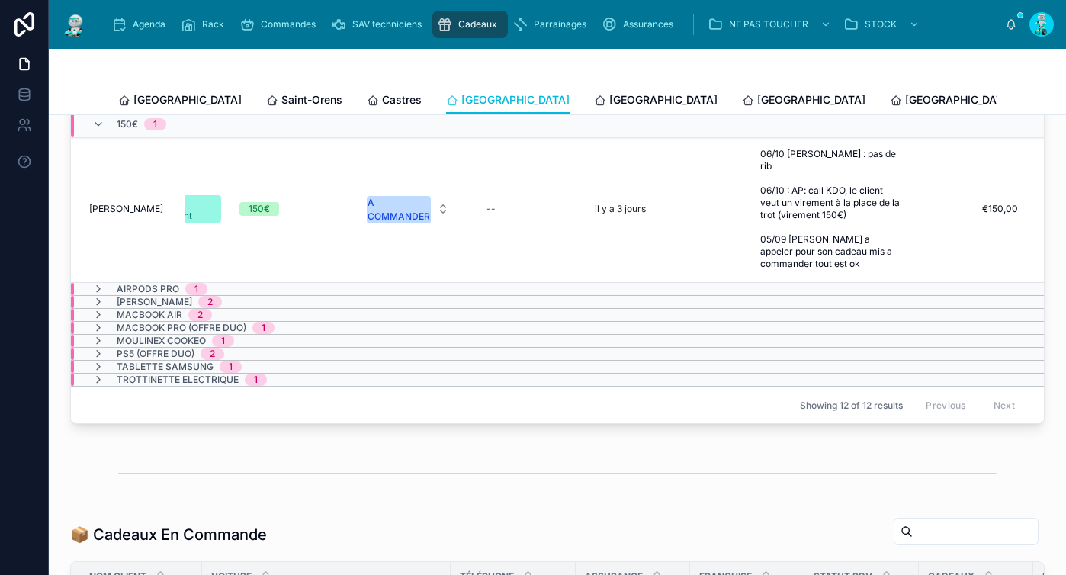
scroll to position [0, 541]
click at [385, 223] on div "A COMMANDER" at bounding box center [403, 209] width 63 height 27
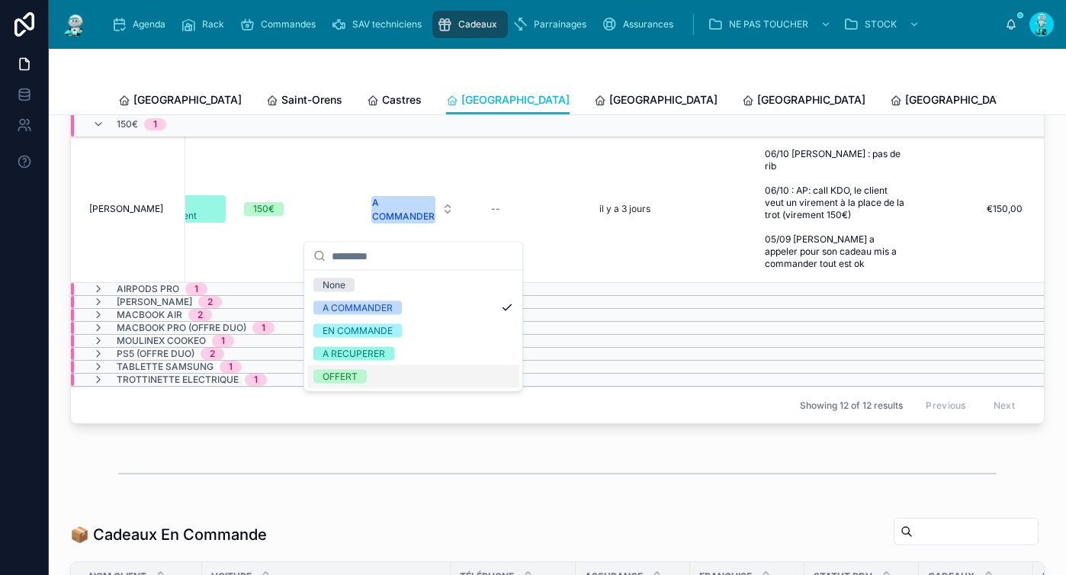
click at [385, 375] on div "OFFERT" at bounding box center [413, 376] width 212 height 23
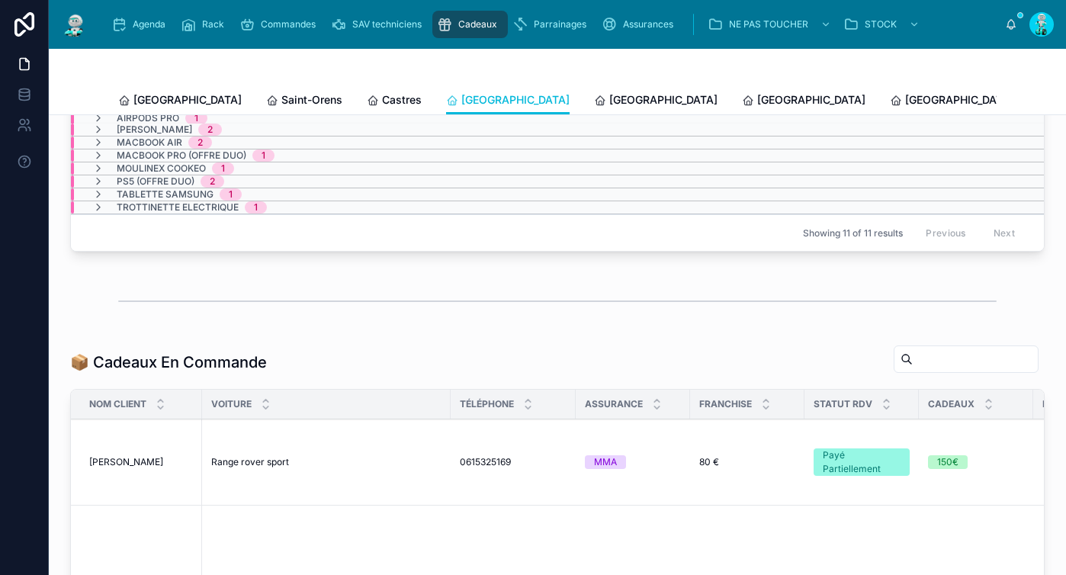
click at [106, 188] on div "PS5 (OFFRE DUO) 2" at bounding box center [158, 181] width 132 height 12
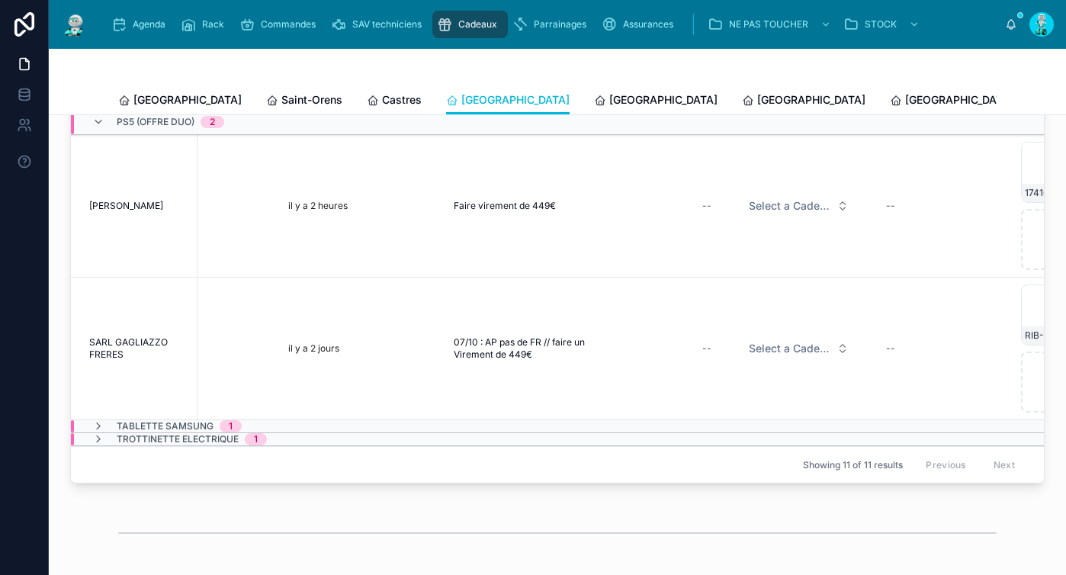
scroll to position [0, 978]
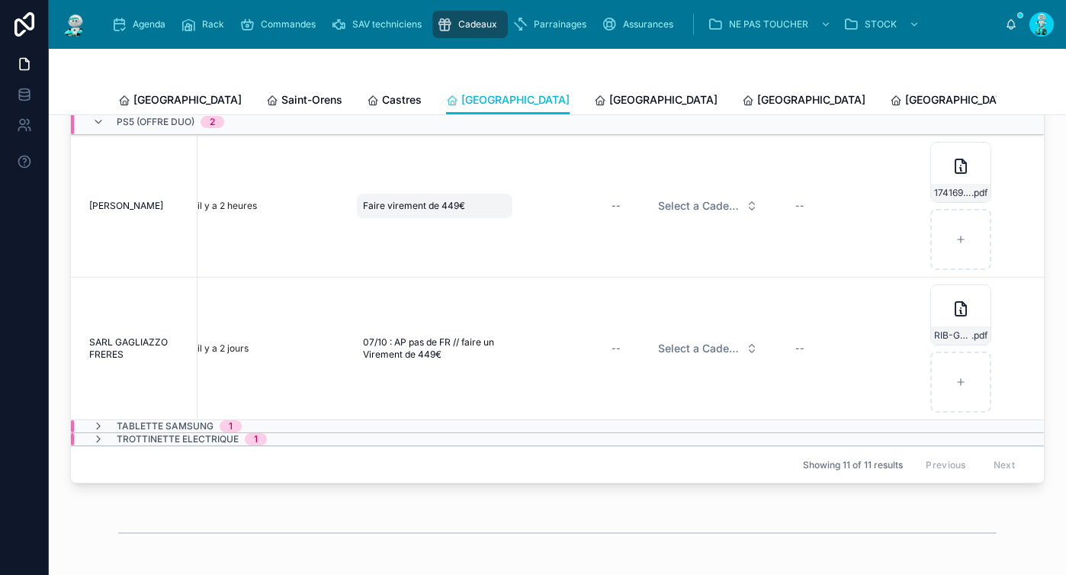
click at [402, 212] on span "Faire virement de 449€" at bounding box center [414, 206] width 102 height 12
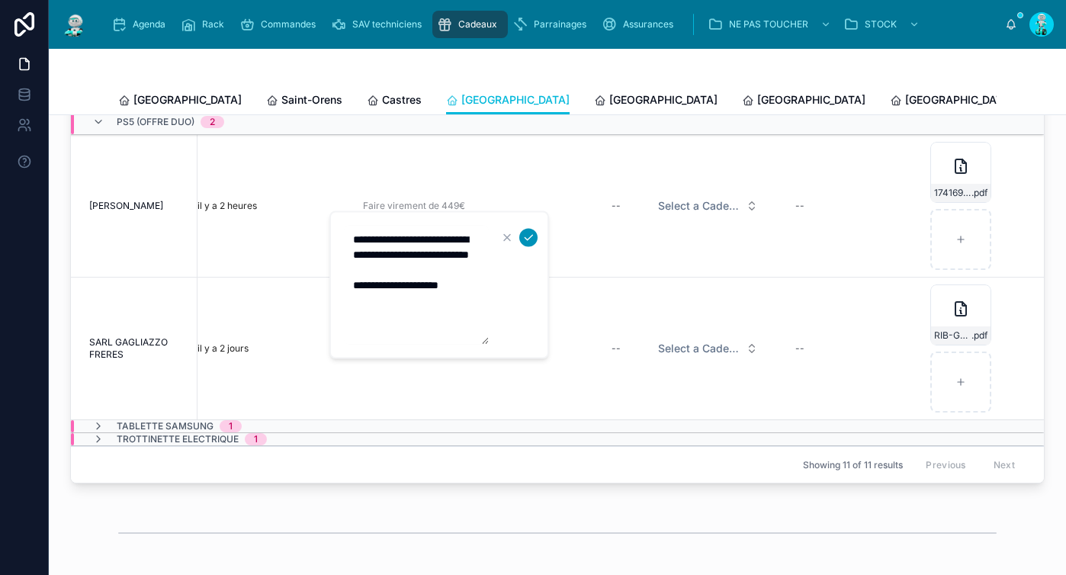
type textarea "**********"
click at [530, 237] on icon "submit" at bounding box center [529, 237] width 8 height 5
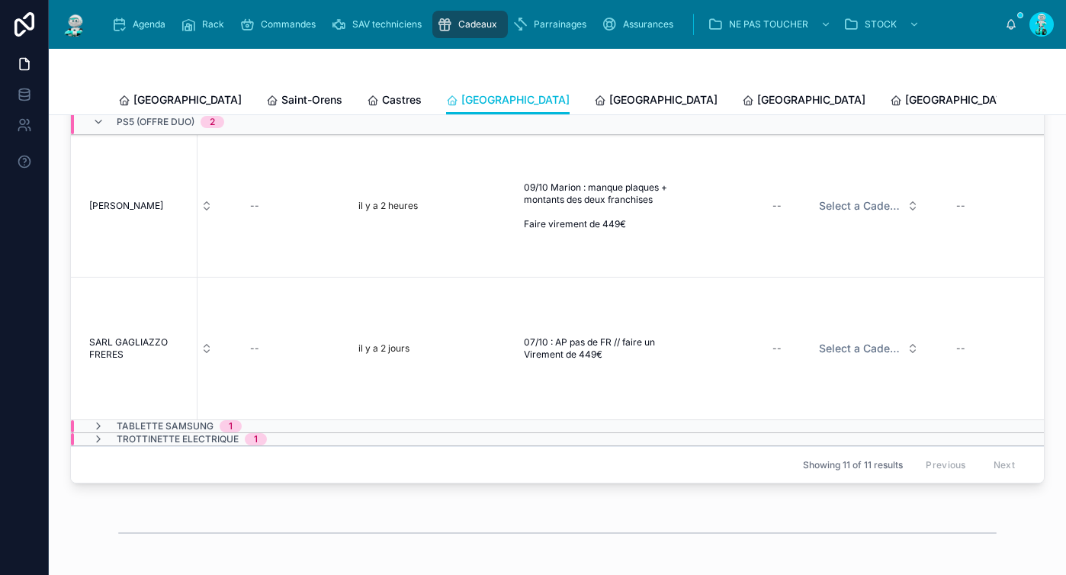
scroll to position [0, 843]
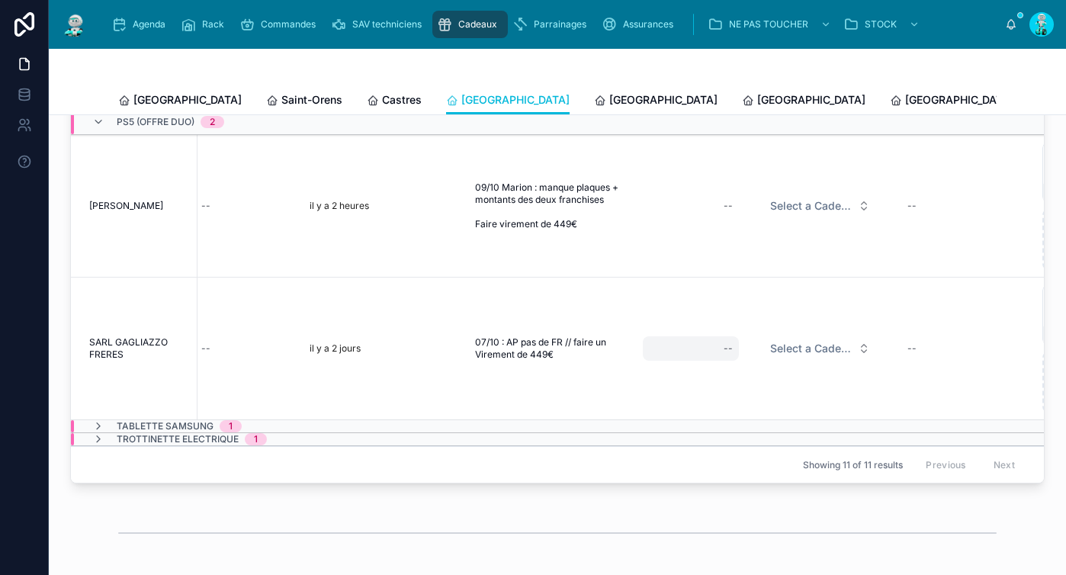
click at [709, 360] on div "--" at bounding box center [691, 348] width 96 height 24
type input "*******"
click button "submit" at bounding box center [913, 380] width 18 height 18
click at [786, 356] on span "Select a Cadeau Fournisseur" at bounding box center [811, 348] width 82 height 15
click at [793, 356] on span "Select a Cadeau Fournisseur" at bounding box center [811, 348] width 82 height 15
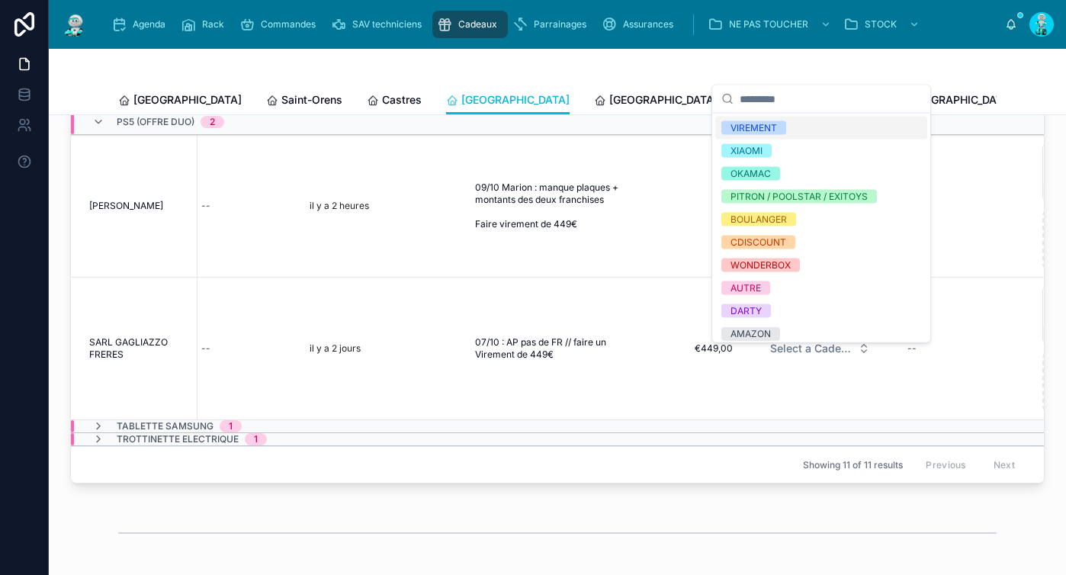
click at [799, 128] on div "VIREMENT" at bounding box center [821, 128] width 212 height 23
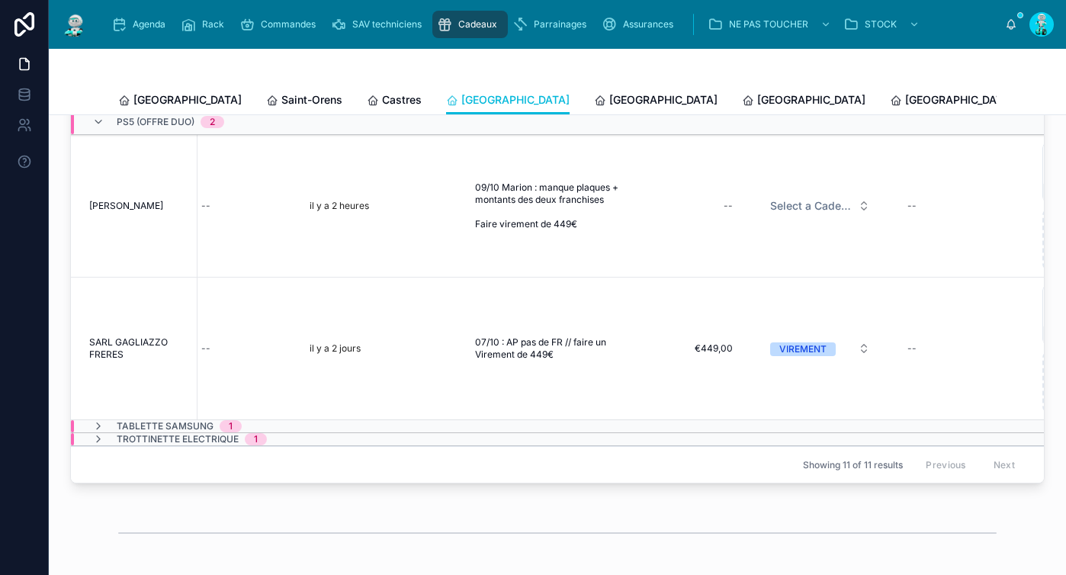
scroll to position [0, 978]
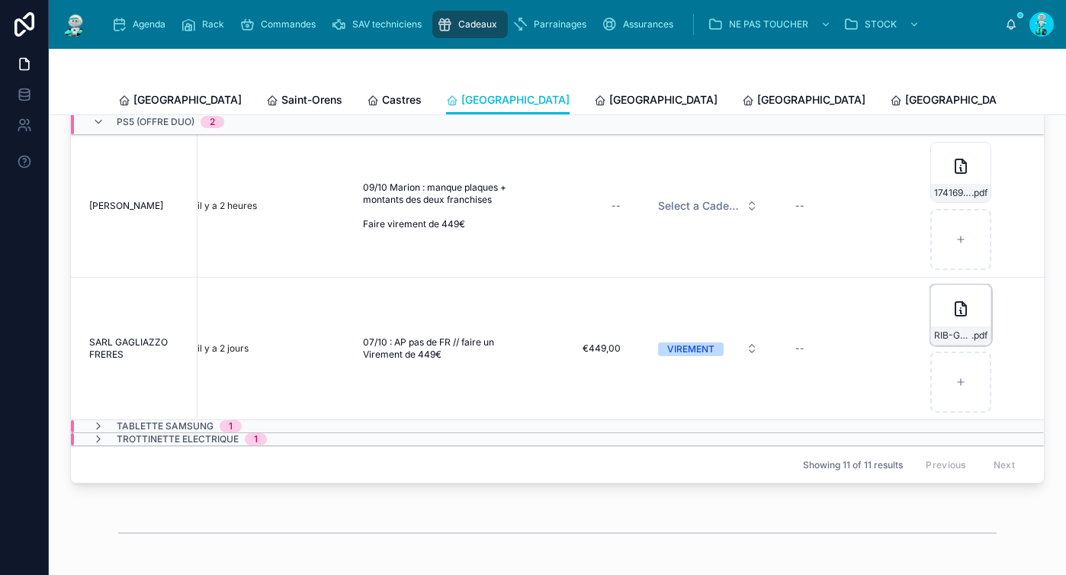
click at [930, 326] on div "RIB-GAGLIAZZO .pdf" at bounding box center [960, 314] width 61 height 61
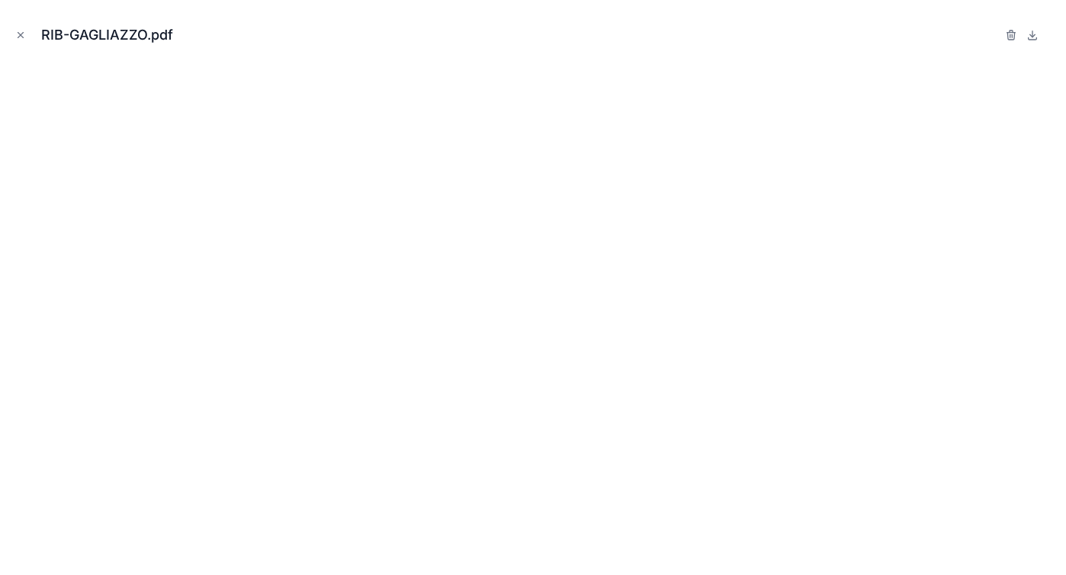
click at [17, 30] on icon "Close modal" at bounding box center [20, 35] width 11 height 11
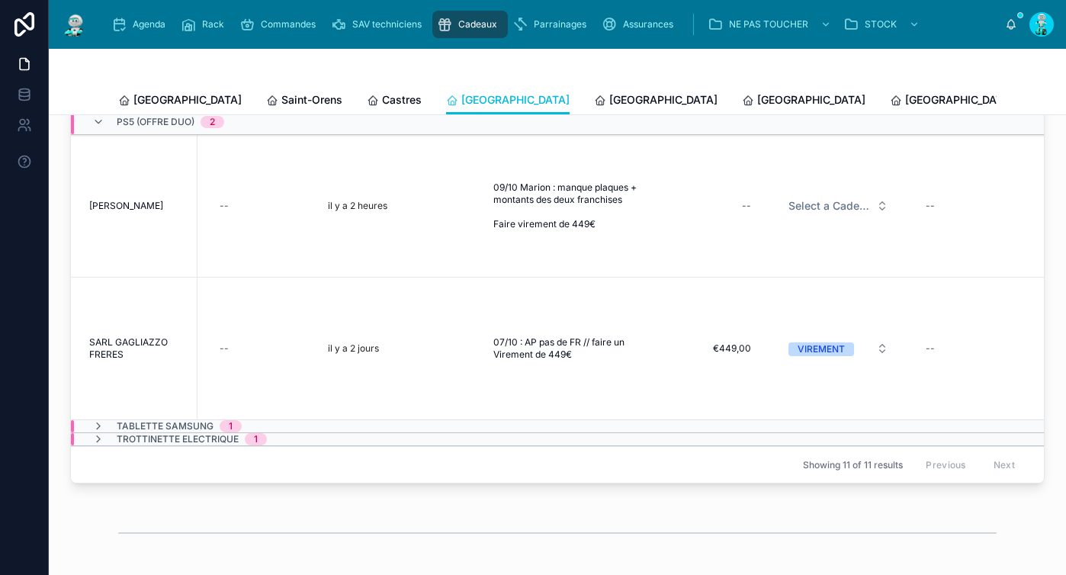
scroll to position [0, 752]
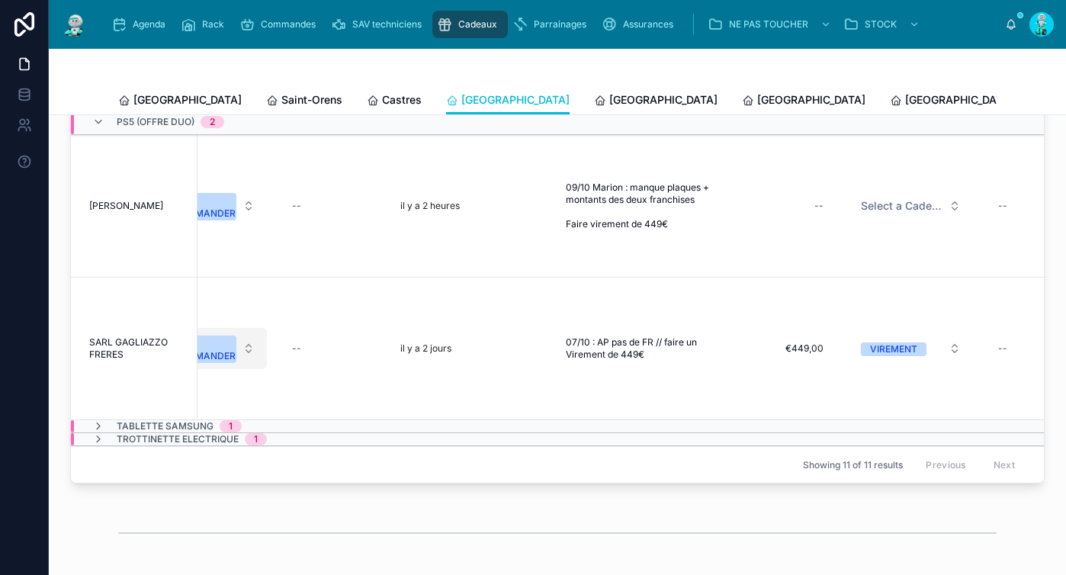
click at [208, 357] on div "A COMMANDER" at bounding box center [204, 349] width 63 height 27
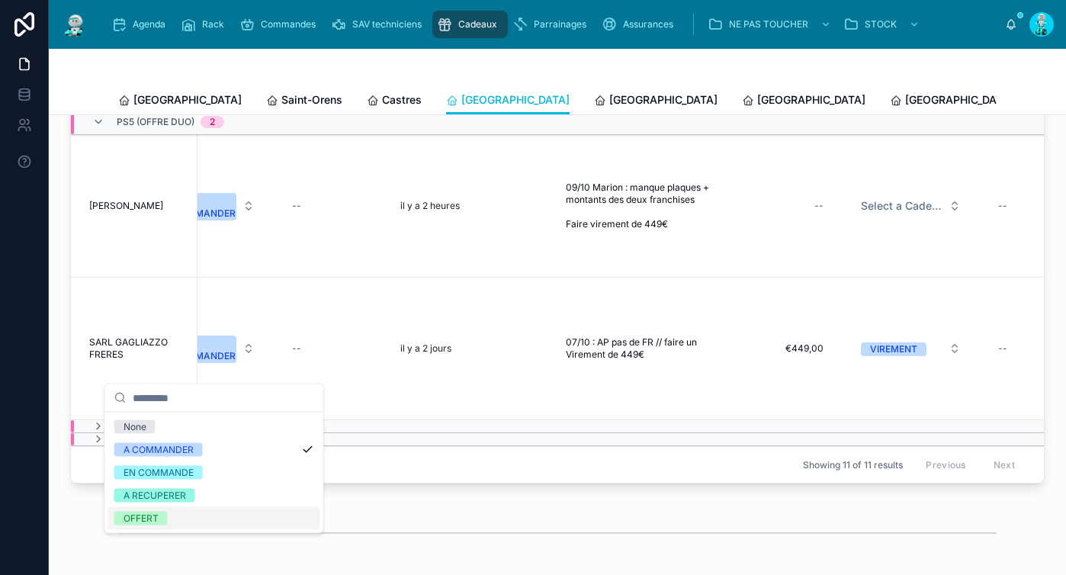
click at [209, 529] on div "OFFERT" at bounding box center [214, 518] width 212 height 23
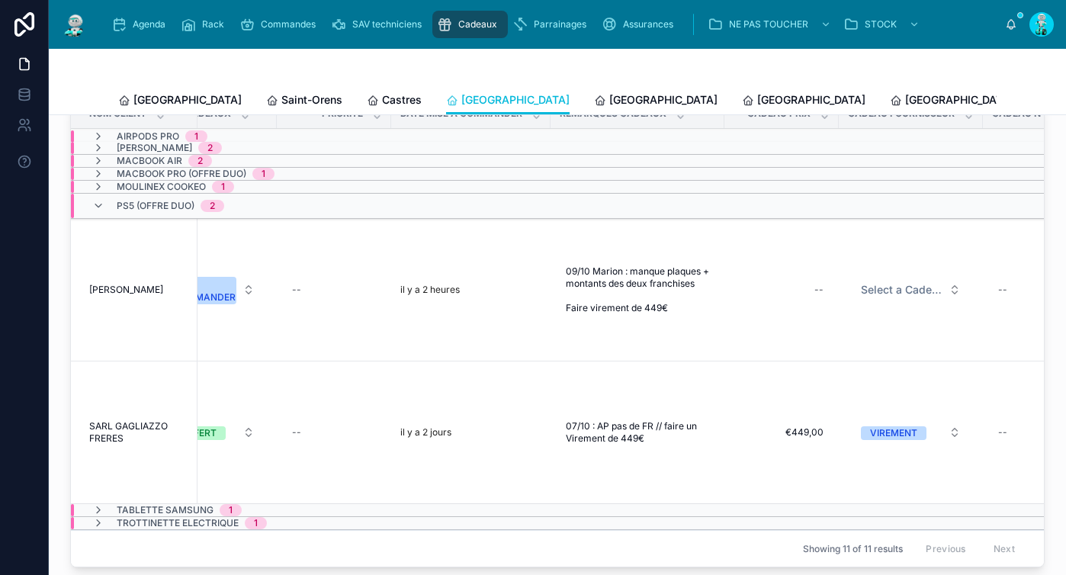
scroll to position [407, 0]
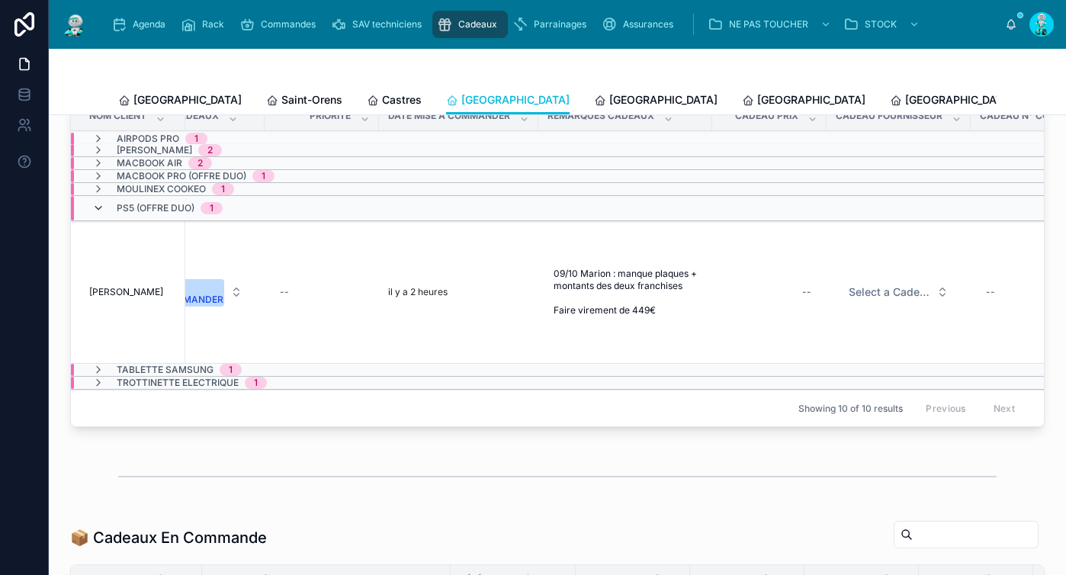
click at [103, 214] on icon at bounding box center [98, 208] width 12 height 12
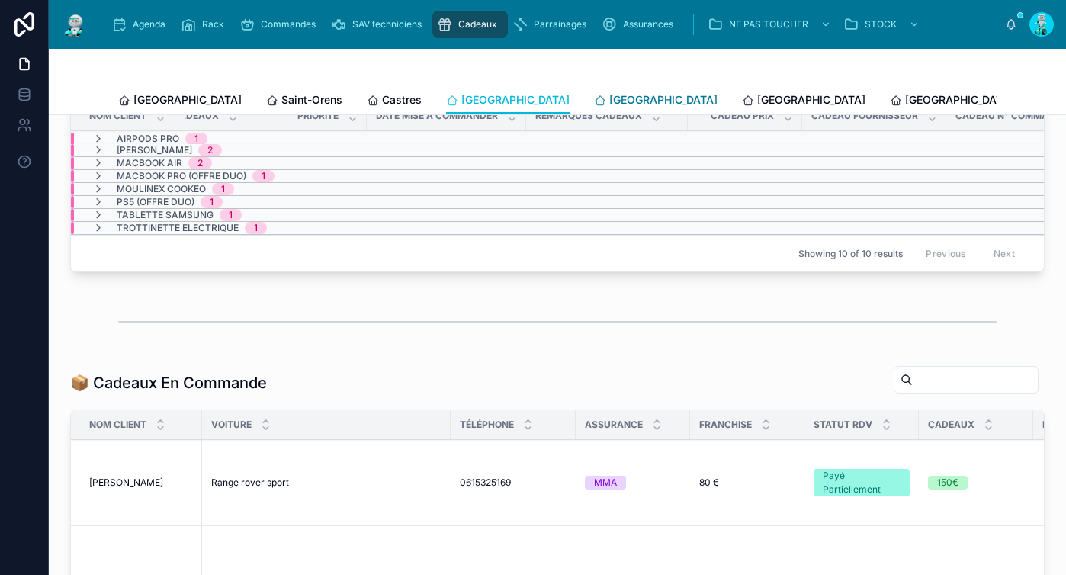
click at [609, 98] on span "Perpignan" at bounding box center [663, 99] width 108 height 15
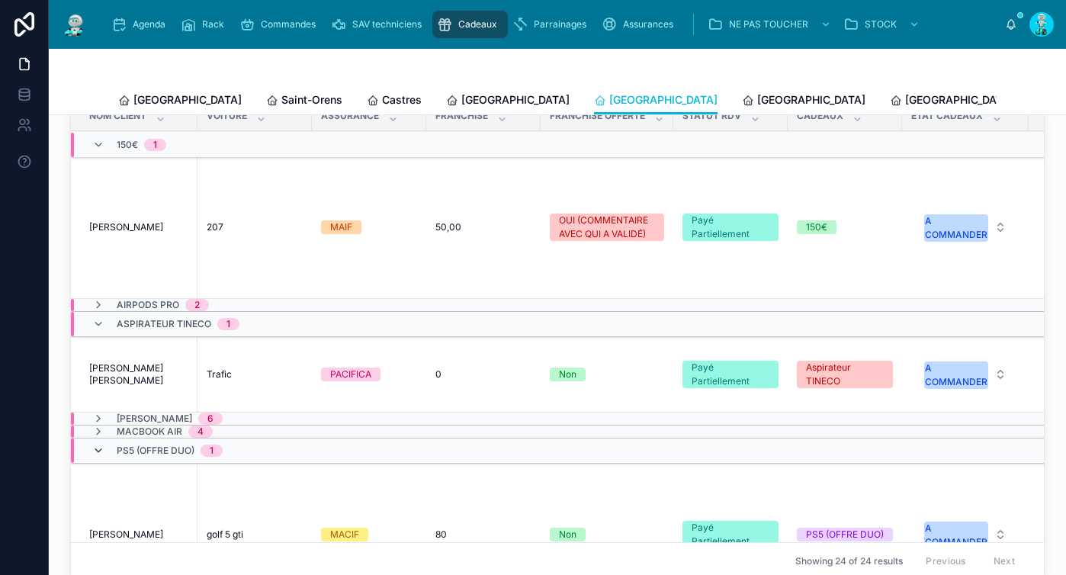
click at [102, 457] on icon at bounding box center [98, 451] width 12 height 12
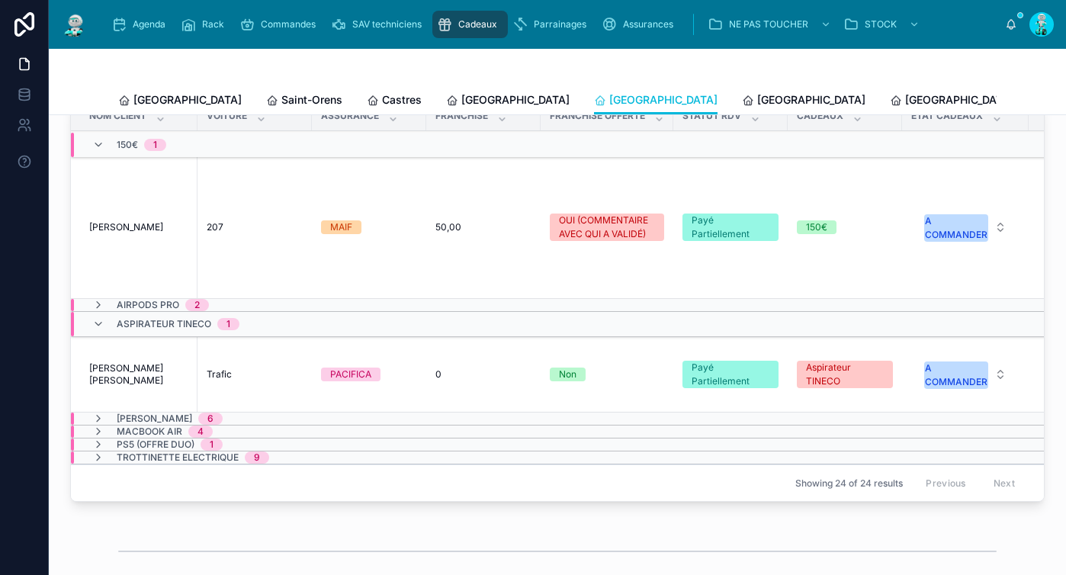
click at [111, 336] on div "Aspirateur TINECO 1" at bounding box center [165, 324] width 147 height 24
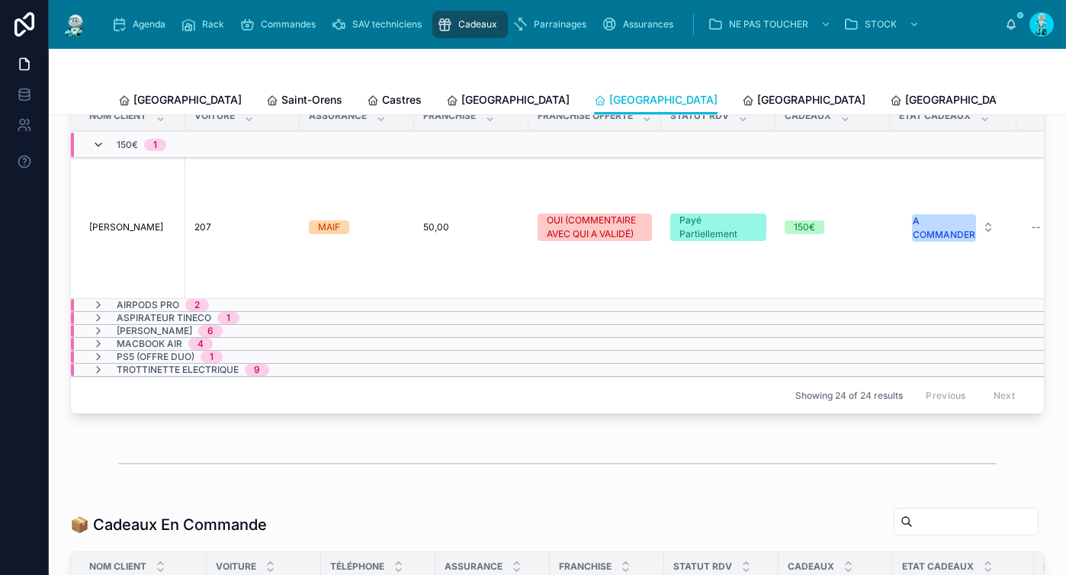
click at [104, 151] on icon at bounding box center [98, 145] width 12 height 12
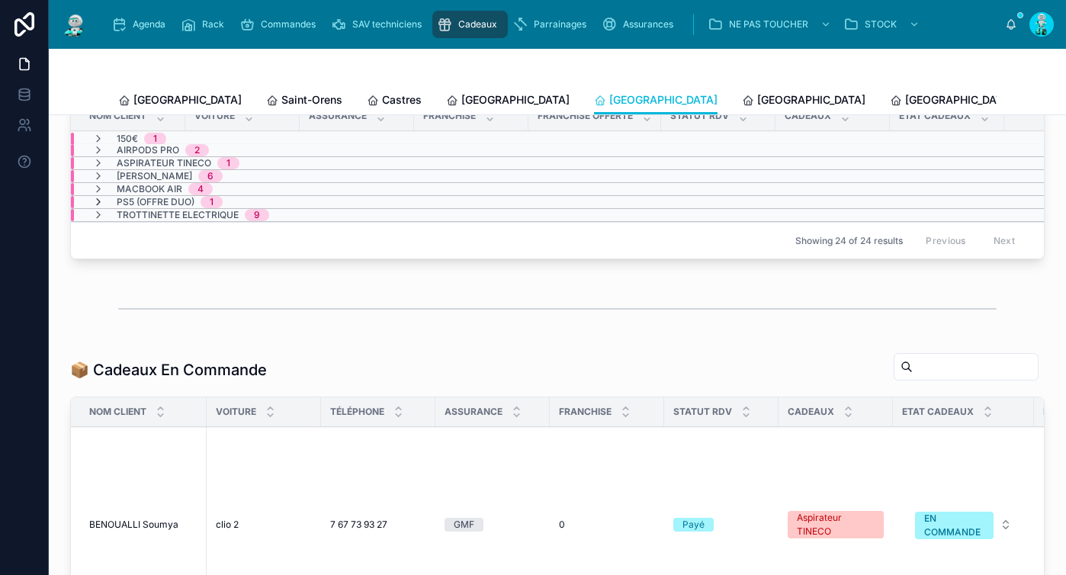
click at [101, 208] on icon at bounding box center [98, 202] width 12 height 12
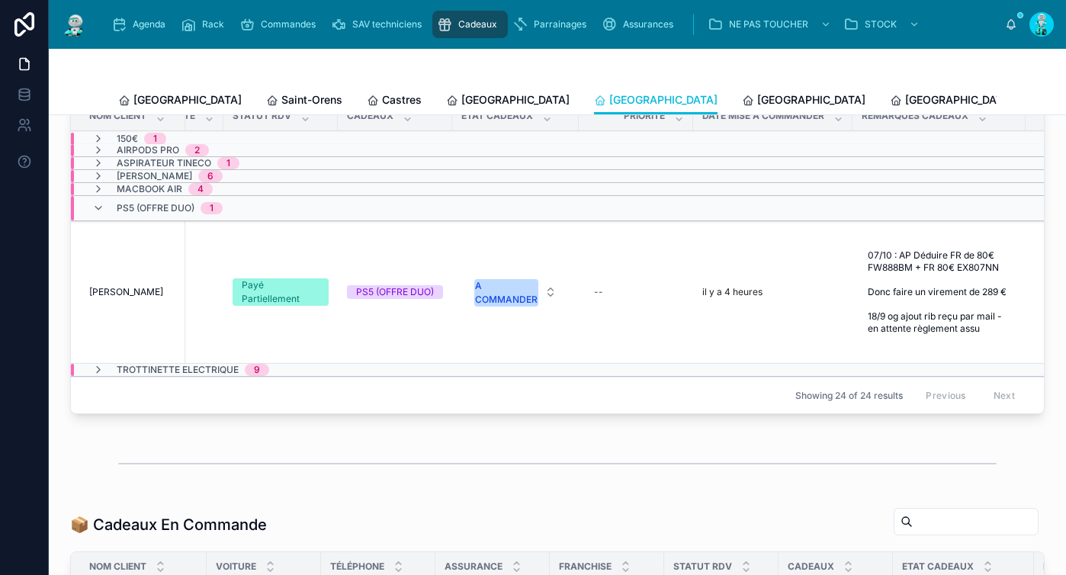
scroll to position [0, 410]
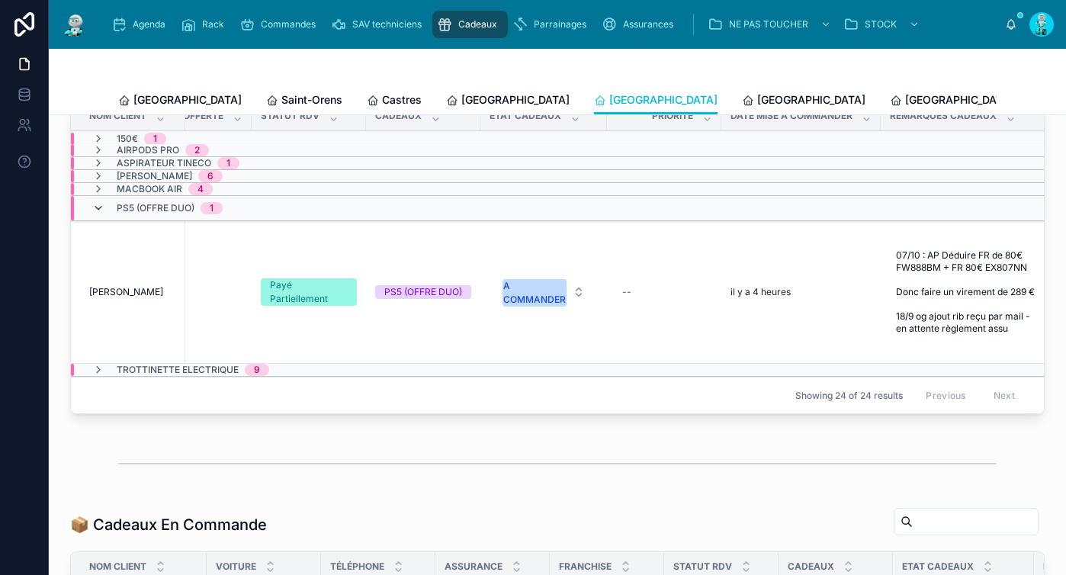
click at [94, 214] on icon at bounding box center [98, 208] width 12 height 12
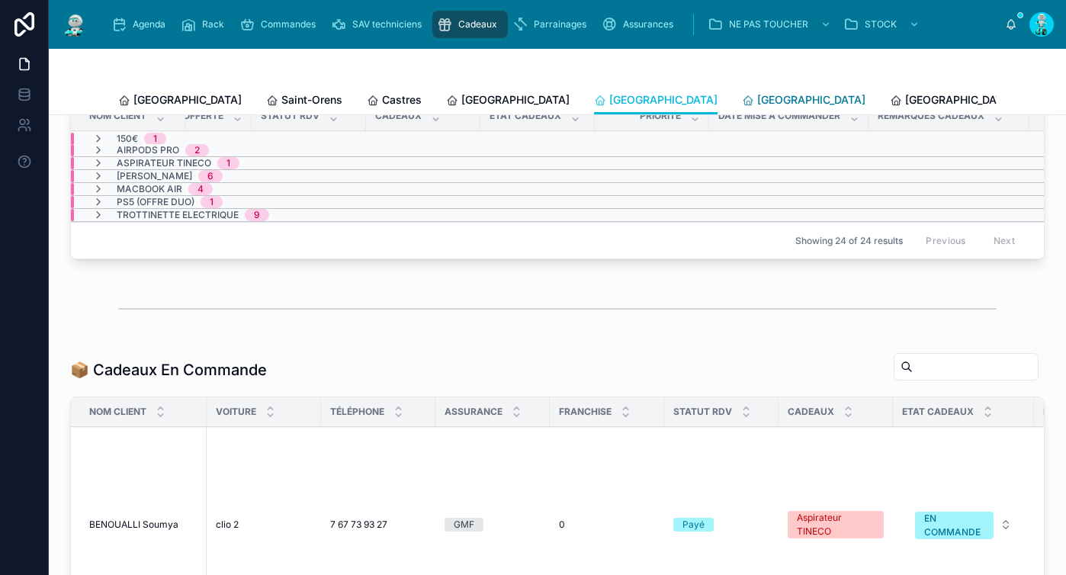
click at [757, 102] on span "Rennes" at bounding box center [811, 99] width 108 height 15
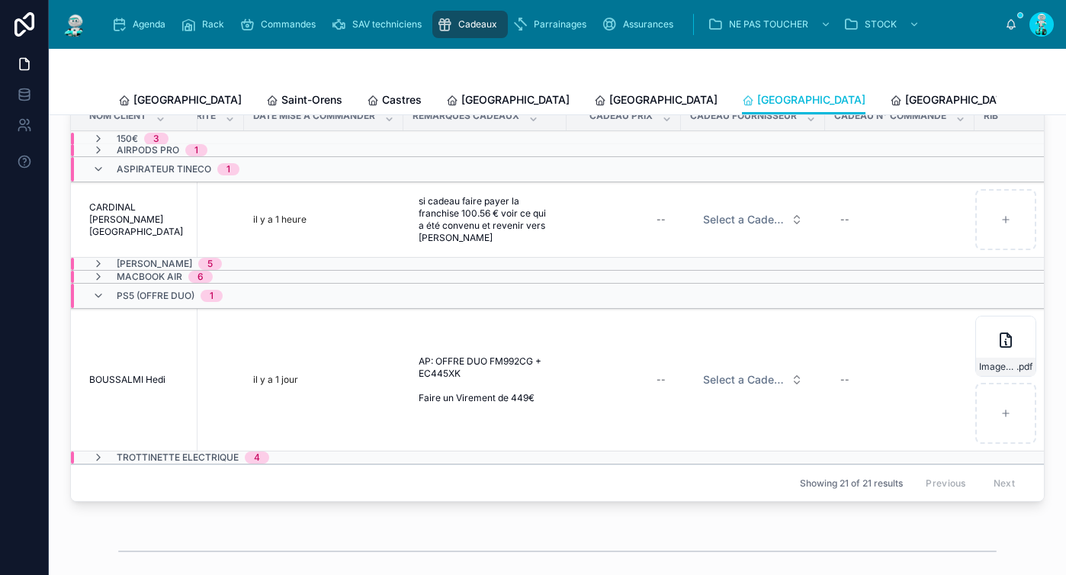
scroll to position [0, 992]
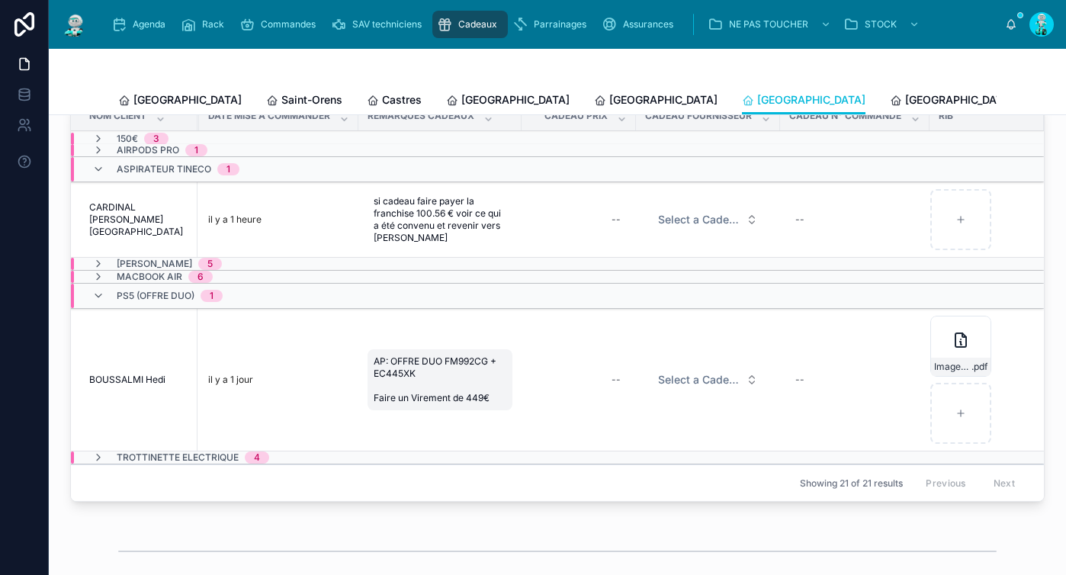
click at [423, 381] on span "AP: OFFRE DUO FM992CG + EC445XK Faire un Virement de 449€" at bounding box center [440, 379] width 133 height 49
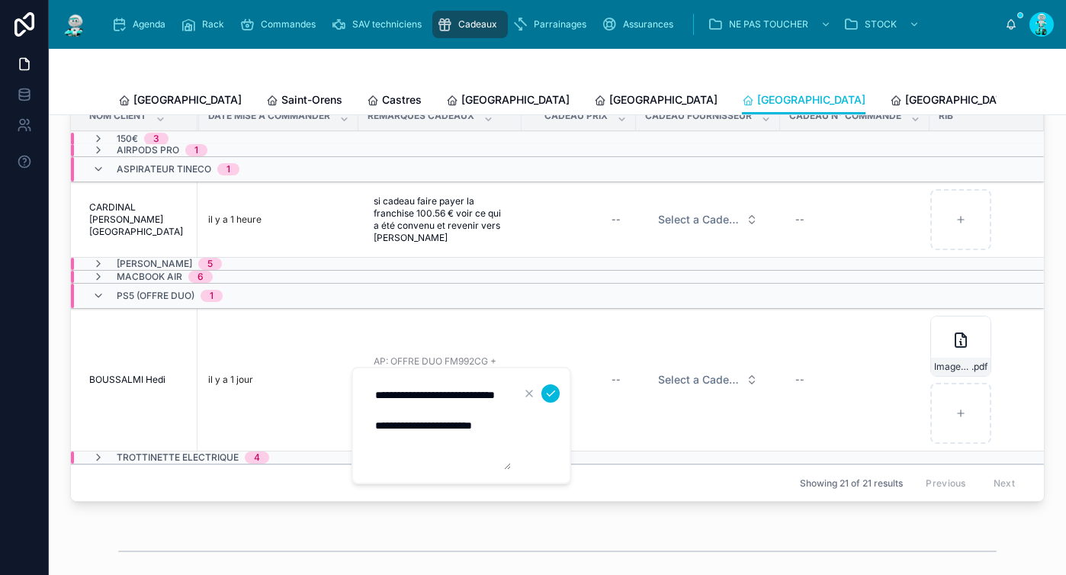
click at [402, 410] on textarea "**********" at bounding box center [438, 425] width 145 height 88
click at [472, 416] on textarea "**********" at bounding box center [438, 425] width 145 height 88
click at [471, 413] on textarea "**********" at bounding box center [438, 425] width 145 height 88
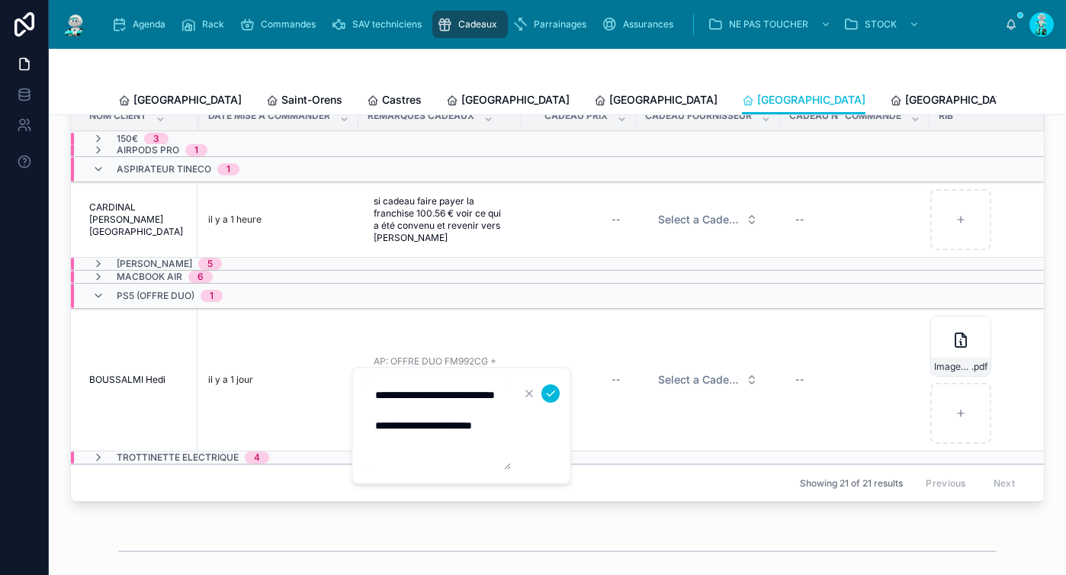
click at [636, 433] on td "Select a Cadeau Fournisseur" at bounding box center [708, 380] width 144 height 143
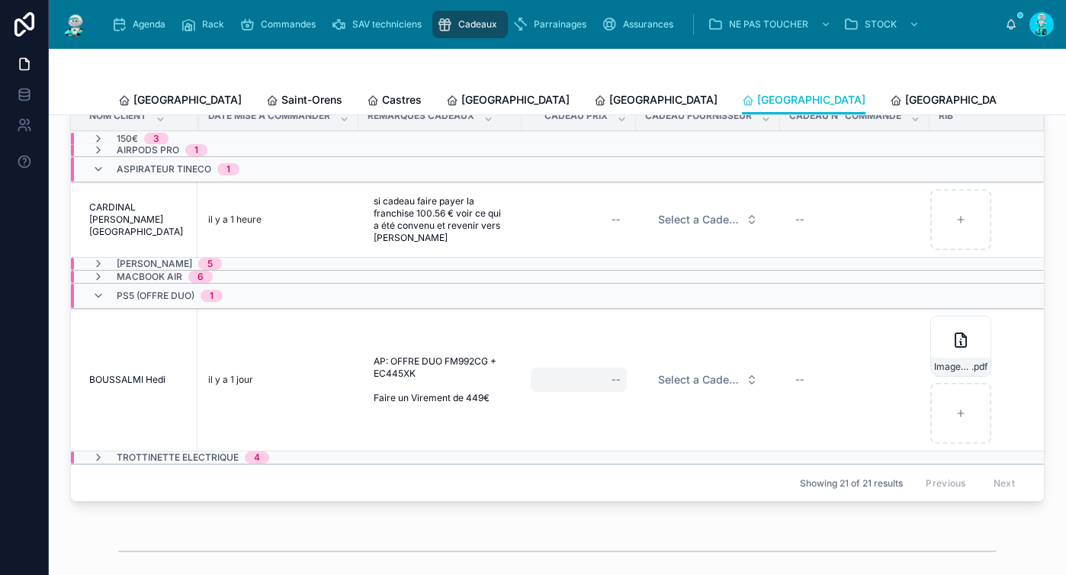
click at [580, 392] on div "--" at bounding box center [579, 380] width 96 height 24
type input "*******"
click button "submit" at bounding box center [789, 412] width 18 height 18
click at [670, 387] on span "Select a Cadeau Fournisseur" at bounding box center [699, 379] width 82 height 15
click at [682, 387] on span "Select a Cadeau Fournisseur" at bounding box center [699, 379] width 82 height 15
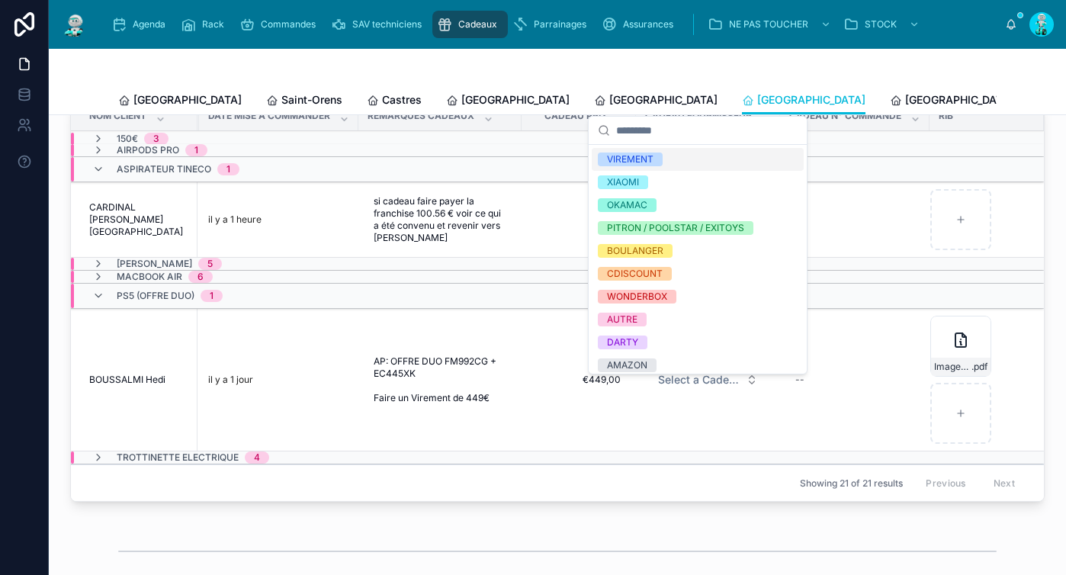
click at [678, 164] on div "VIREMENT" at bounding box center [698, 159] width 212 height 23
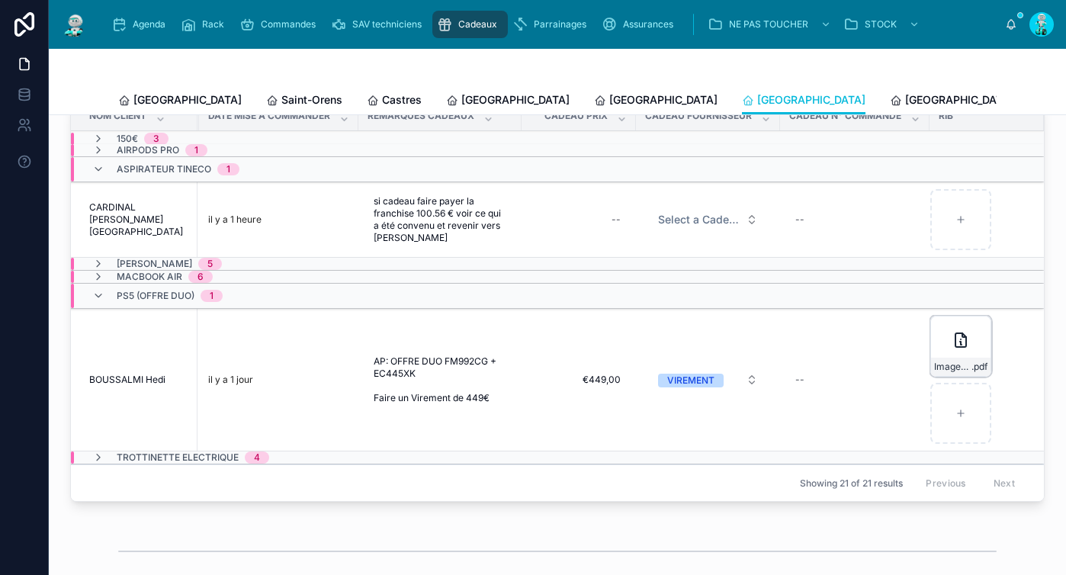
click at [930, 355] on div "Image-(1) .pdf" at bounding box center [960, 346] width 61 height 61
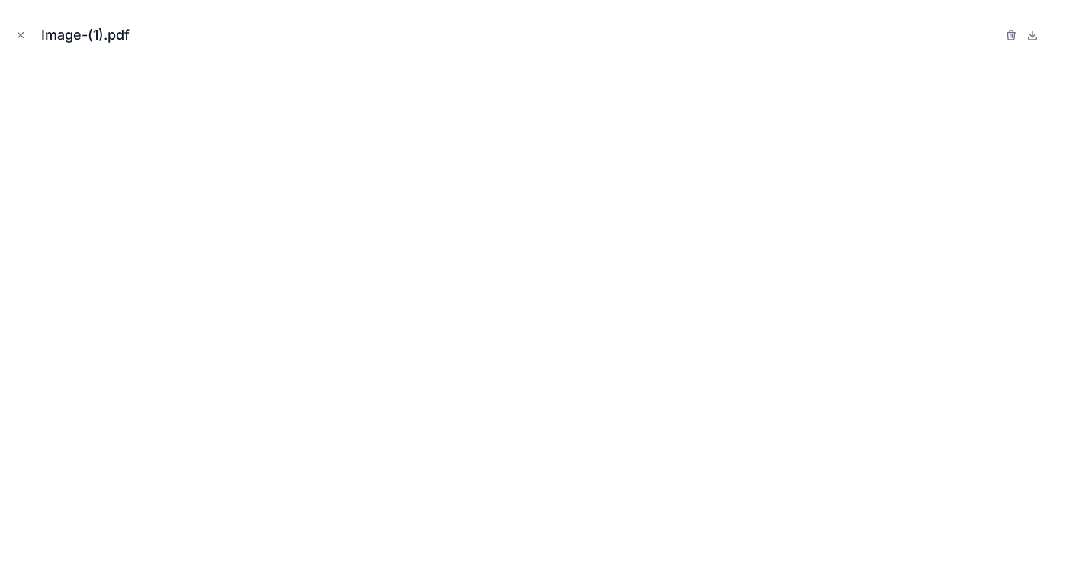
click at [42, 43] on div "Image-(1).pdf" at bounding box center [91, 34] width 101 height 21
click at [24, 34] on icon "Close modal" at bounding box center [20, 35] width 11 height 11
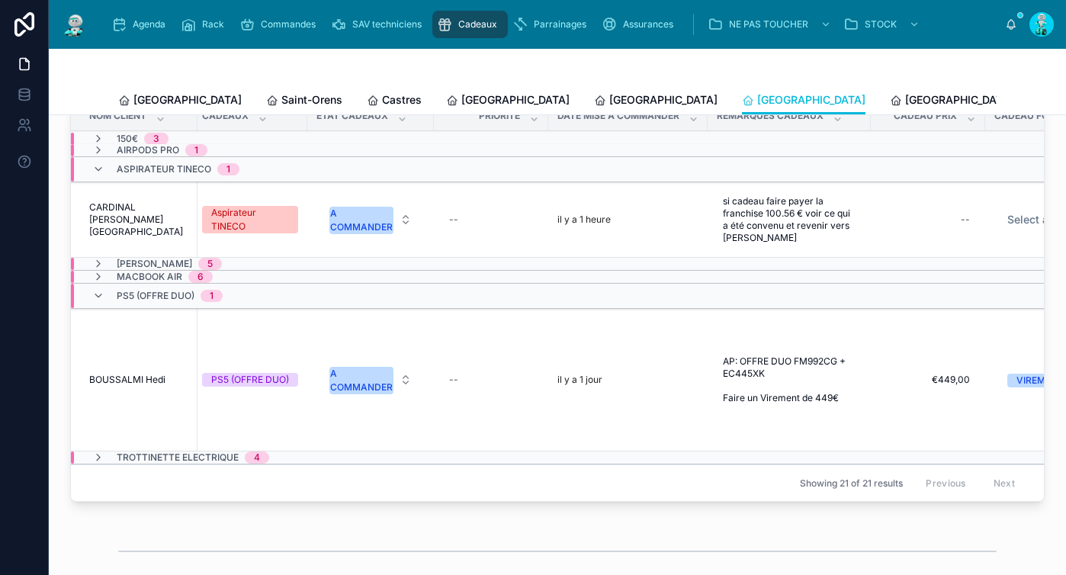
scroll to position [0, 455]
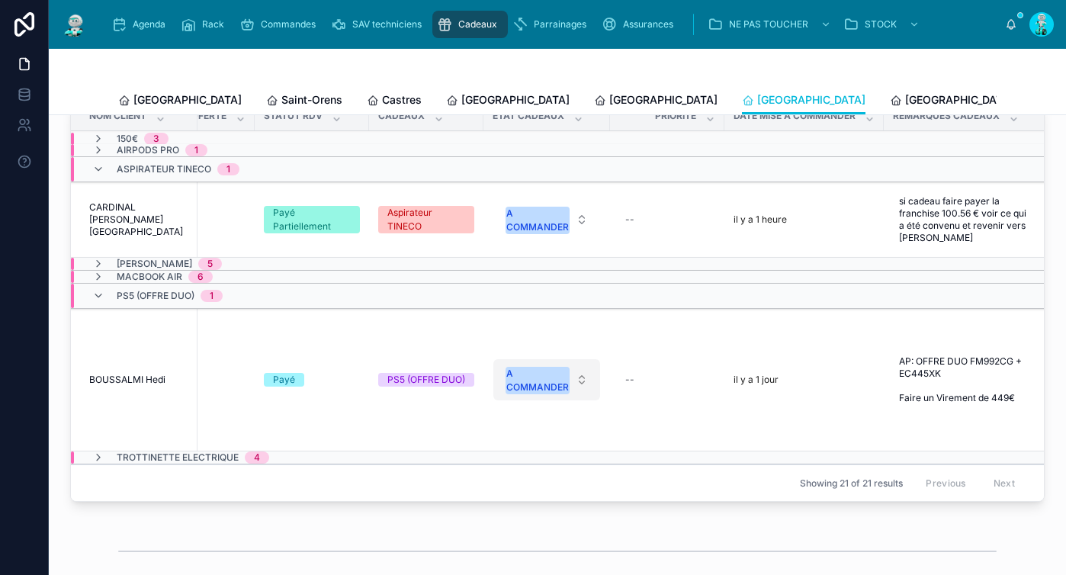
click at [530, 394] on div "A COMMANDER" at bounding box center [537, 380] width 63 height 27
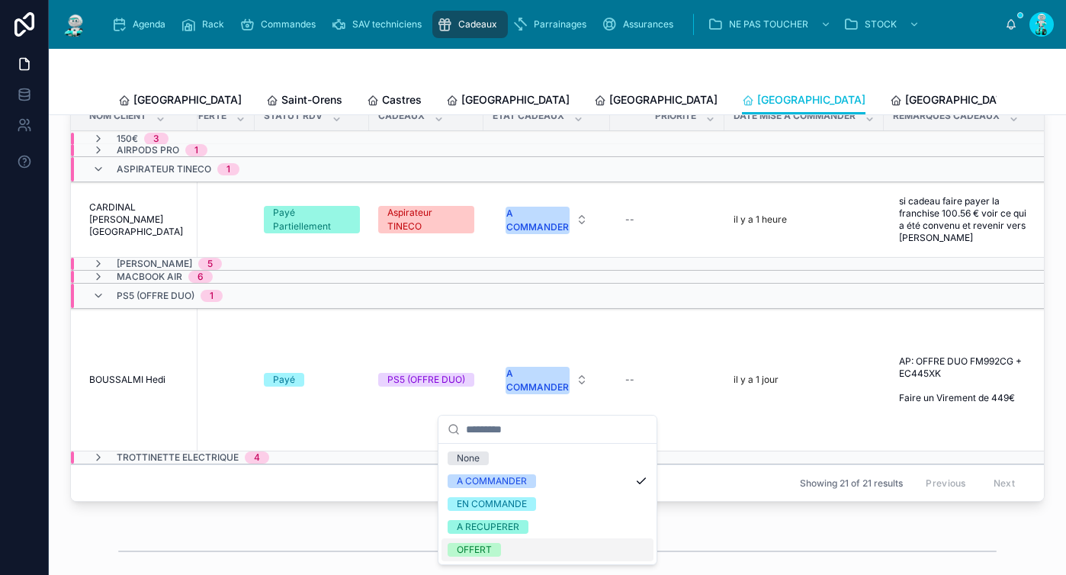
drag, startPoint x: 509, startPoint y: 550, endPoint x: 509, endPoint y: 528, distance: 22.1
click at [509, 549] on div "OFFERT" at bounding box center [548, 549] width 212 height 23
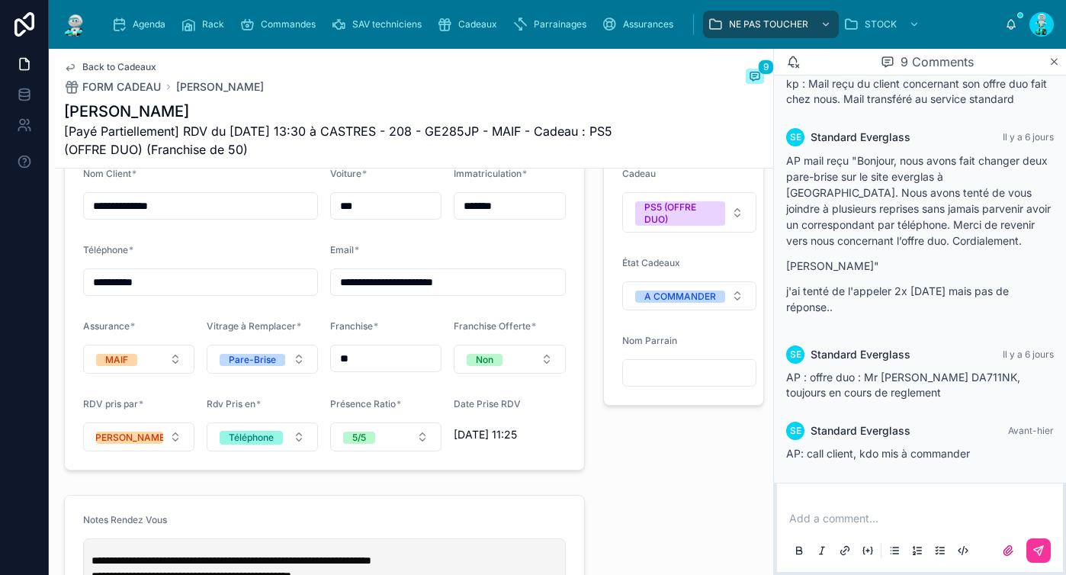
scroll to position [1579, 0]
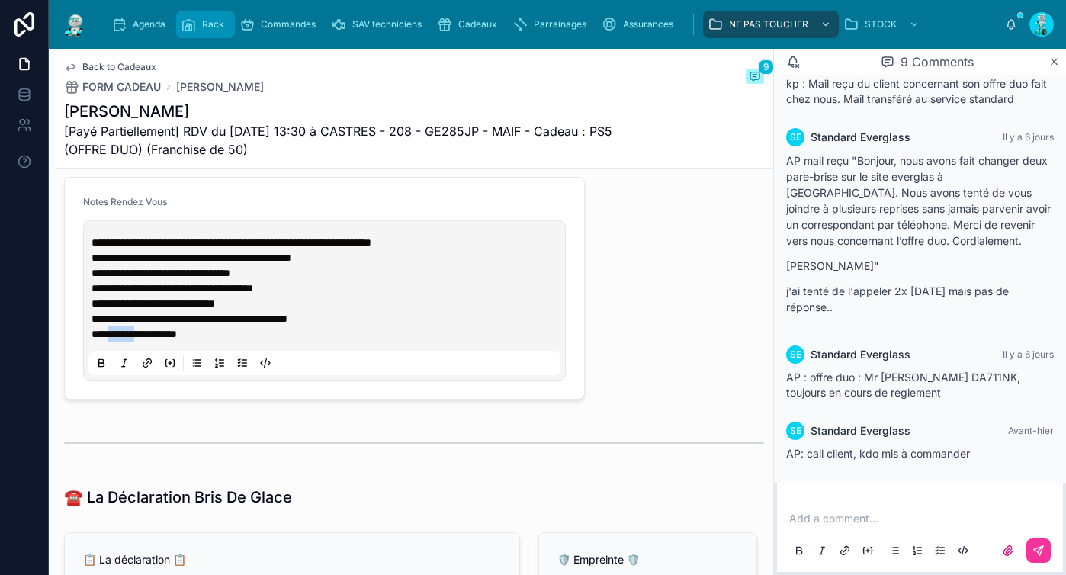
drag, startPoint x: 154, startPoint y: 22, endPoint x: 229, endPoint y: 33, distance: 75.5
click at [155, 22] on span "Agenda" at bounding box center [149, 24] width 33 height 12
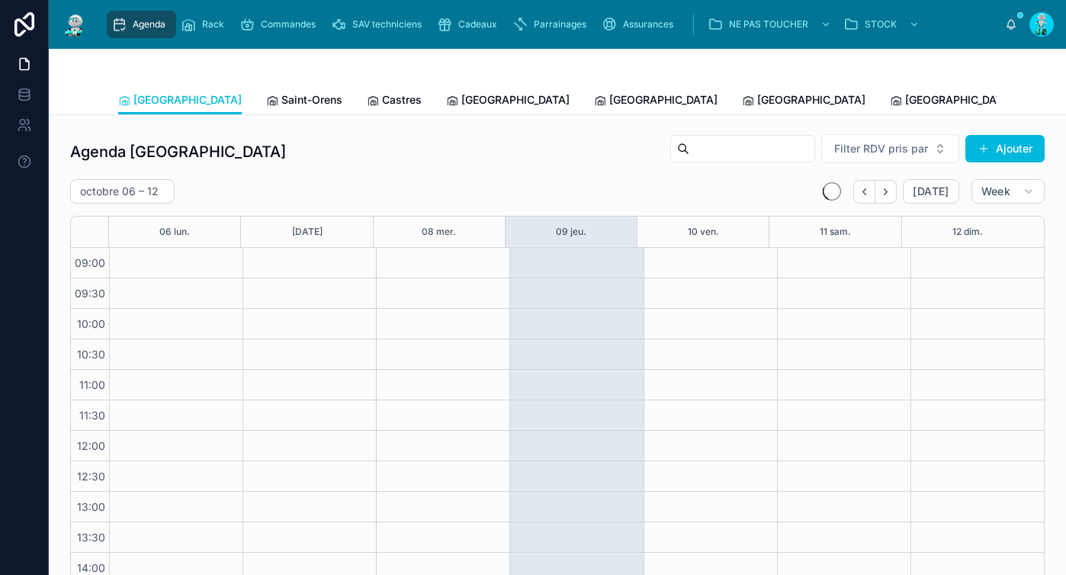
scroll to position [187, 0]
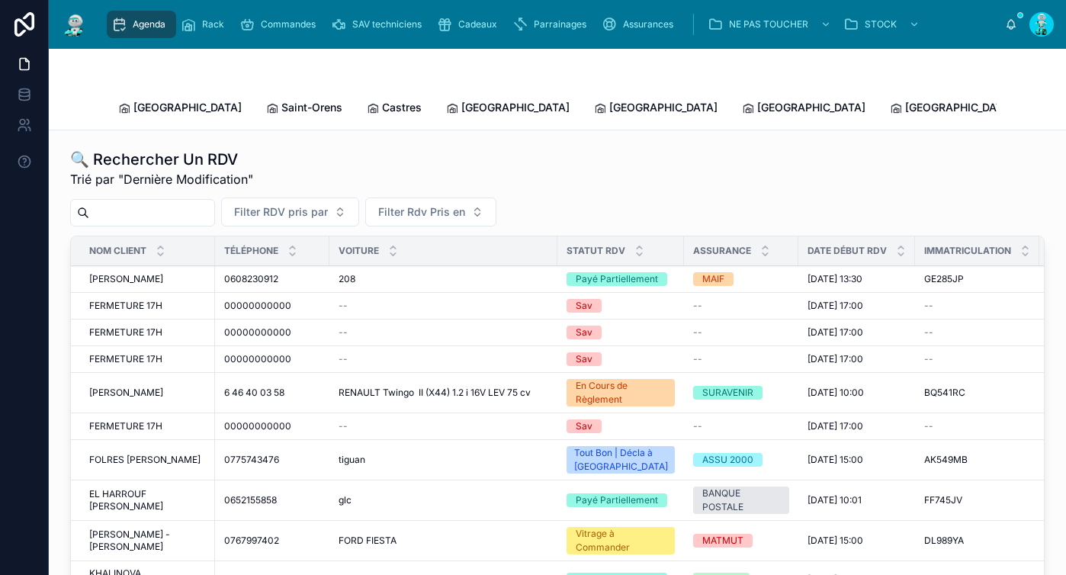
click at [177, 202] on input "text" at bounding box center [151, 212] width 125 height 21
paste input "*******"
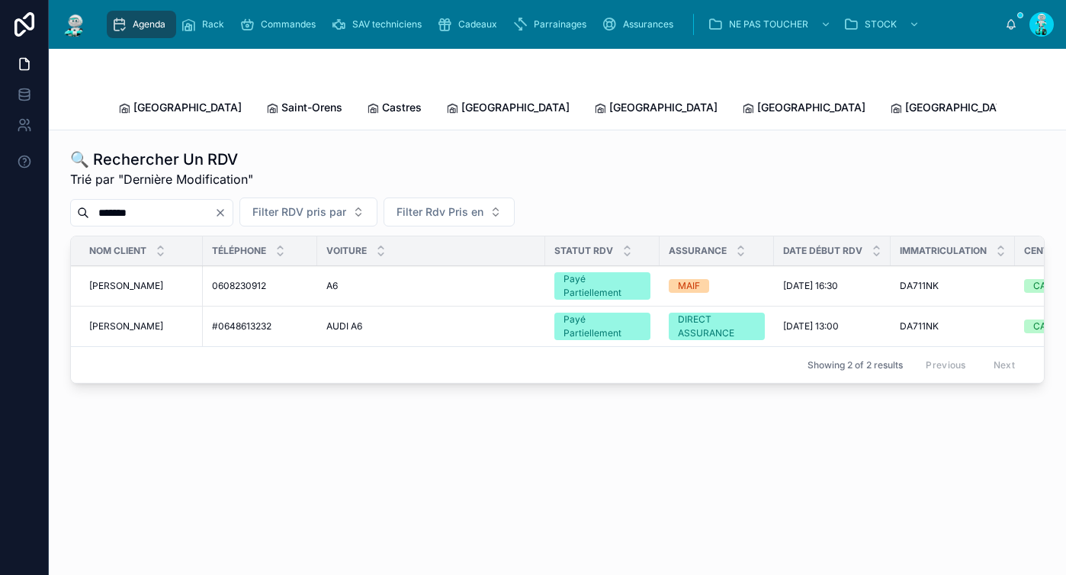
type input "*******"
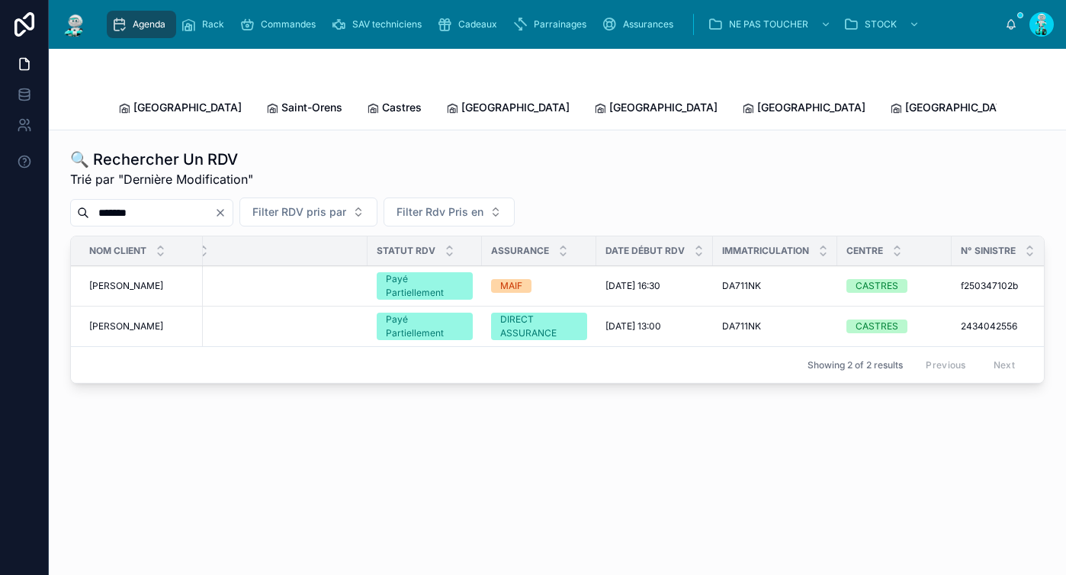
scroll to position [0, 171]
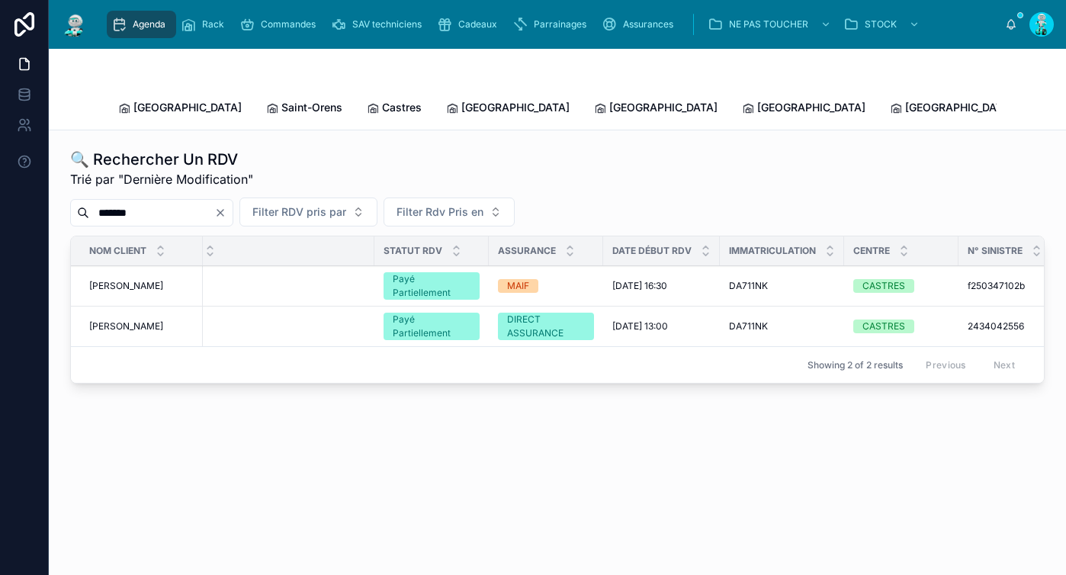
click at [142, 280] on span "[PERSON_NAME]" at bounding box center [126, 286] width 74 height 12
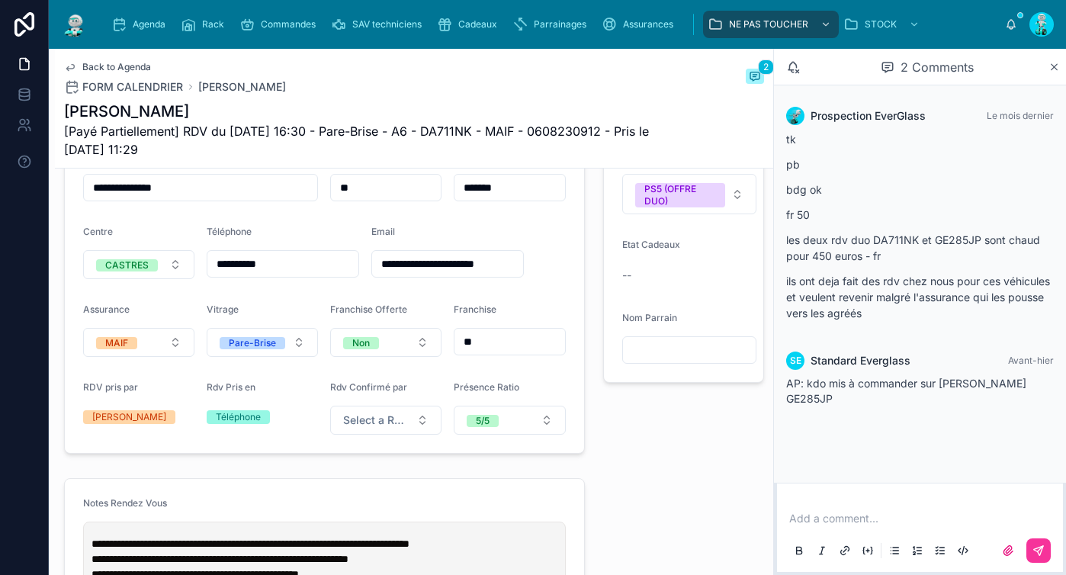
scroll to position [389, 0]
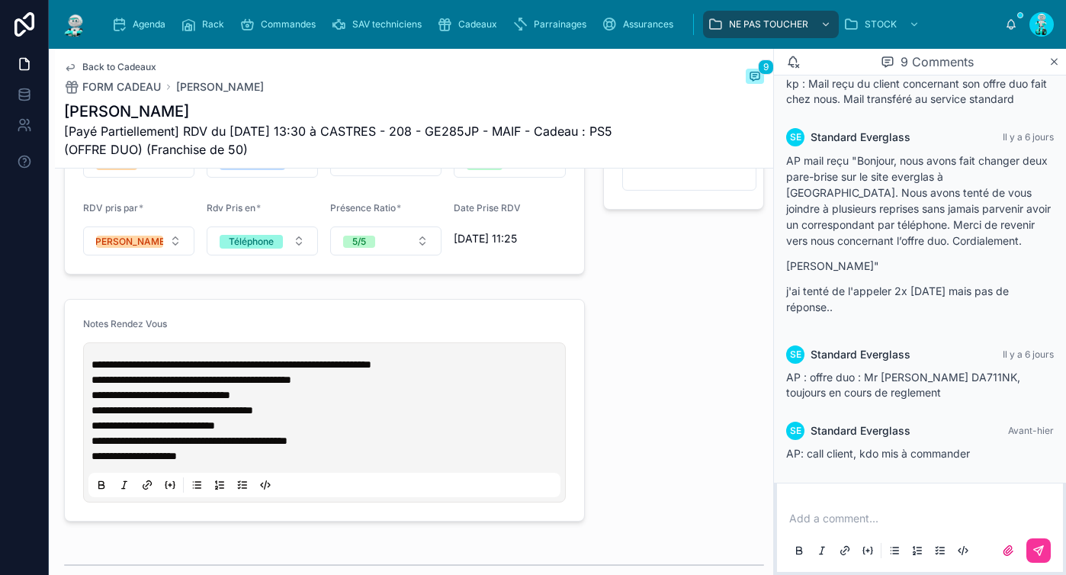
scroll to position [1457, 0]
click at [129, 461] on span "**********" at bounding box center [134, 455] width 85 height 11
copy span "*******"
drag, startPoint x: 287, startPoint y: 451, endPoint x: 394, endPoint y: 452, distance: 106.8
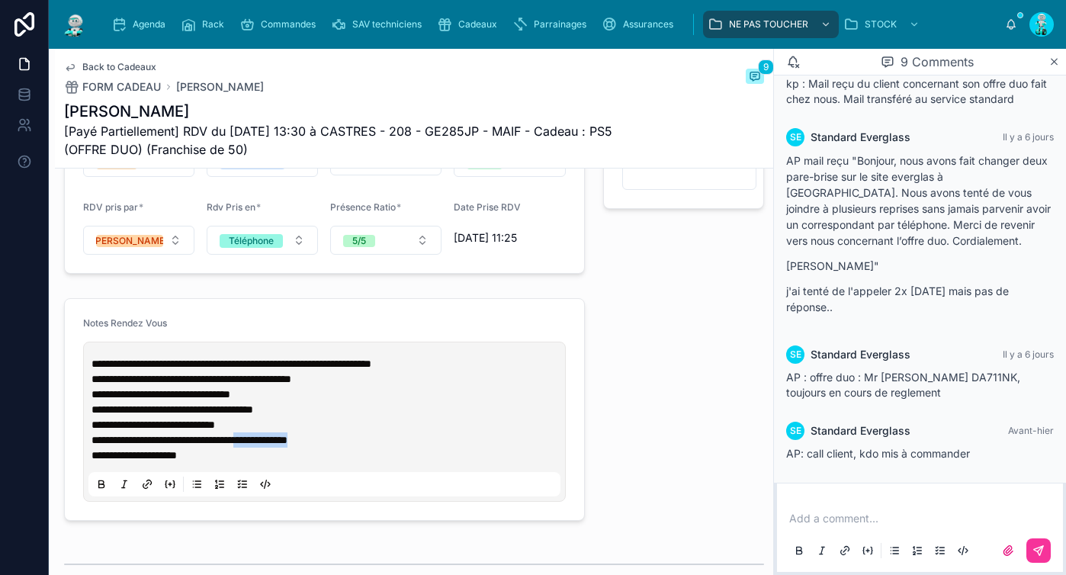
click at [394, 448] on p "**********" at bounding box center [328, 439] width 472 height 15
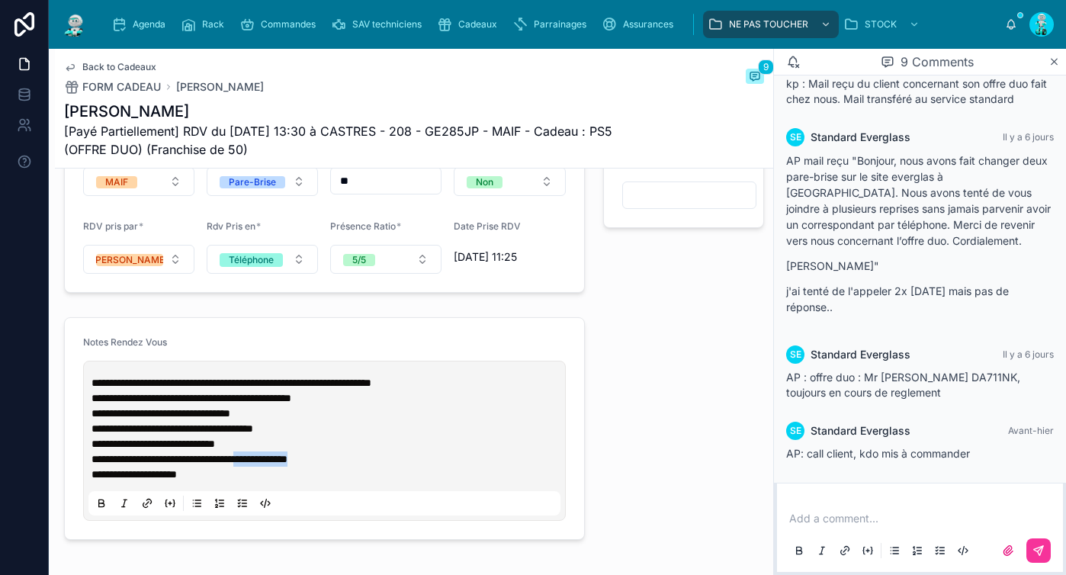
scroll to position [1413, 0]
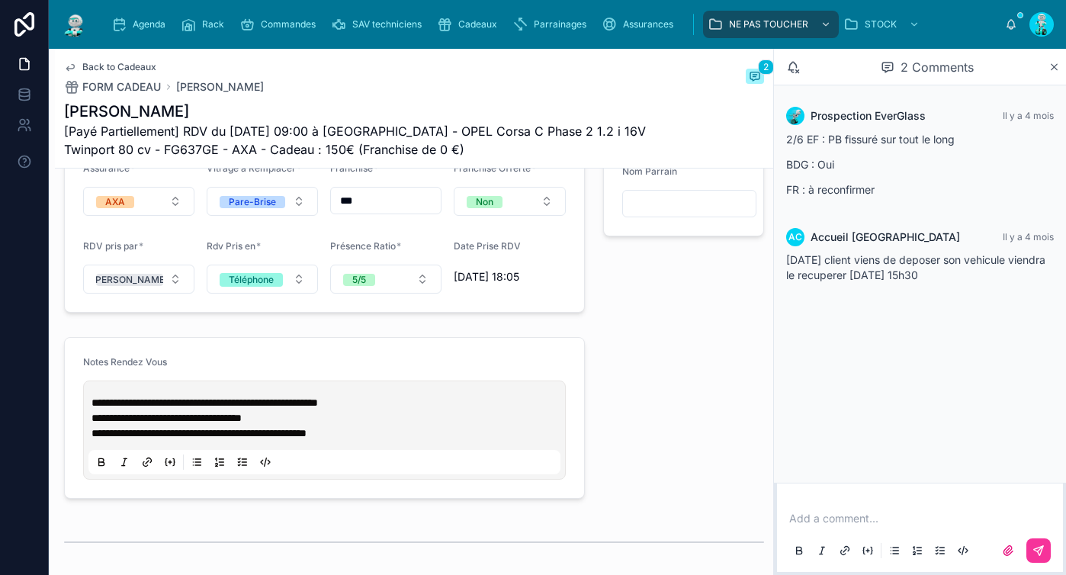
scroll to position [1433, 0]
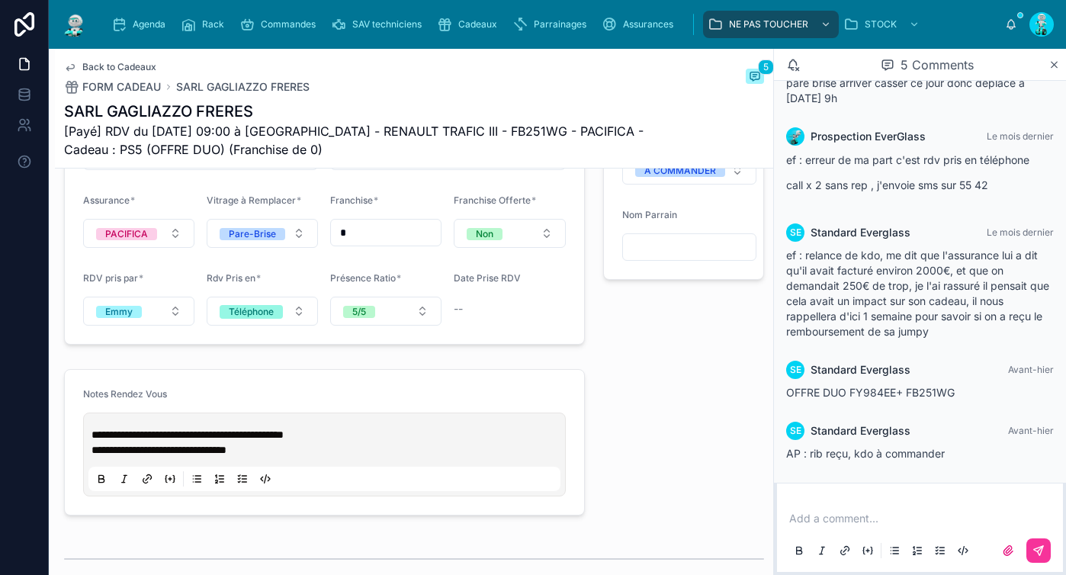
scroll to position [1392, 0]
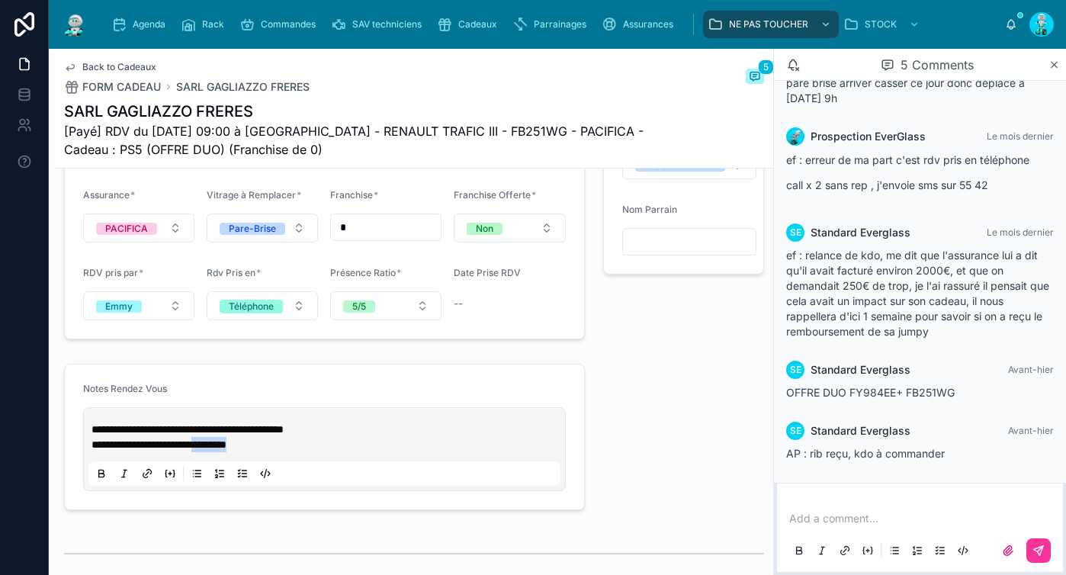
drag, startPoint x: 223, startPoint y: 456, endPoint x: 277, endPoint y: 461, distance: 53.6
click at [227, 450] on span "**********" at bounding box center [159, 444] width 135 height 11
type input "*******"
click at [124, 23] on icon "scrollable content" at bounding box center [118, 24] width 15 height 15
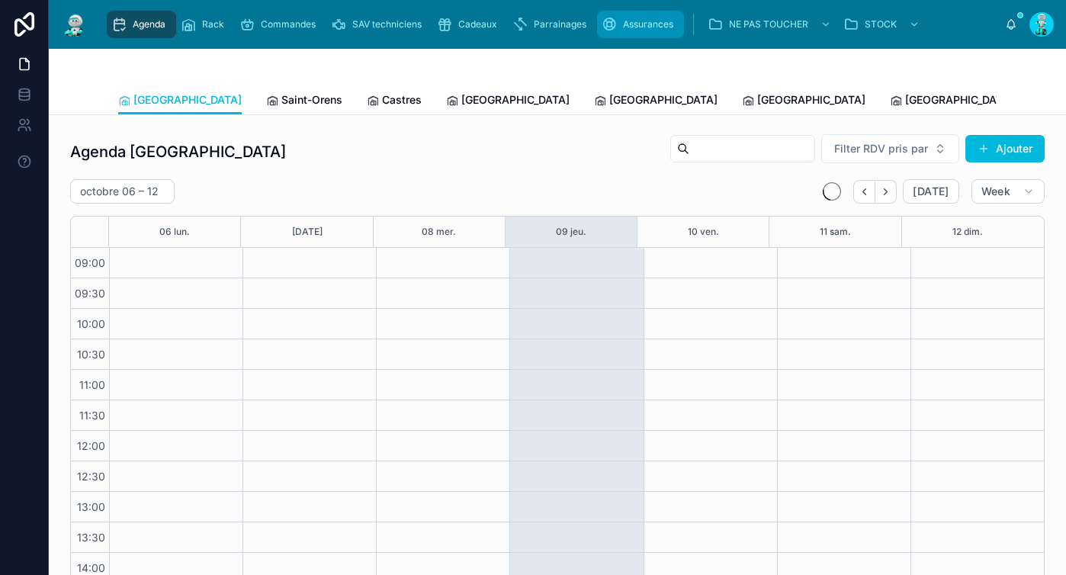
scroll to position [187, 0]
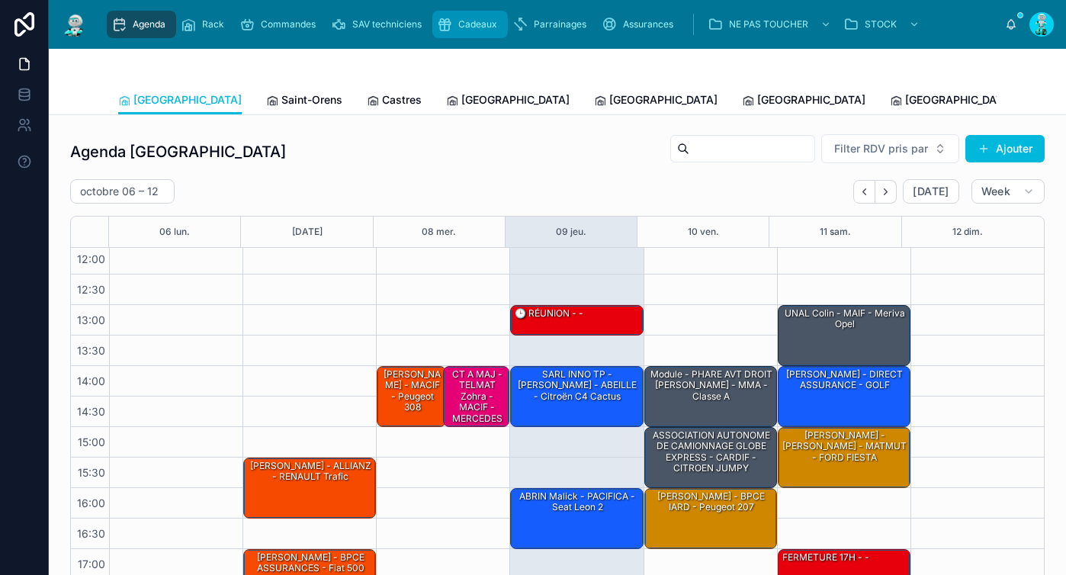
click at [473, 16] on div "Cadeaux" at bounding box center [470, 24] width 66 height 24
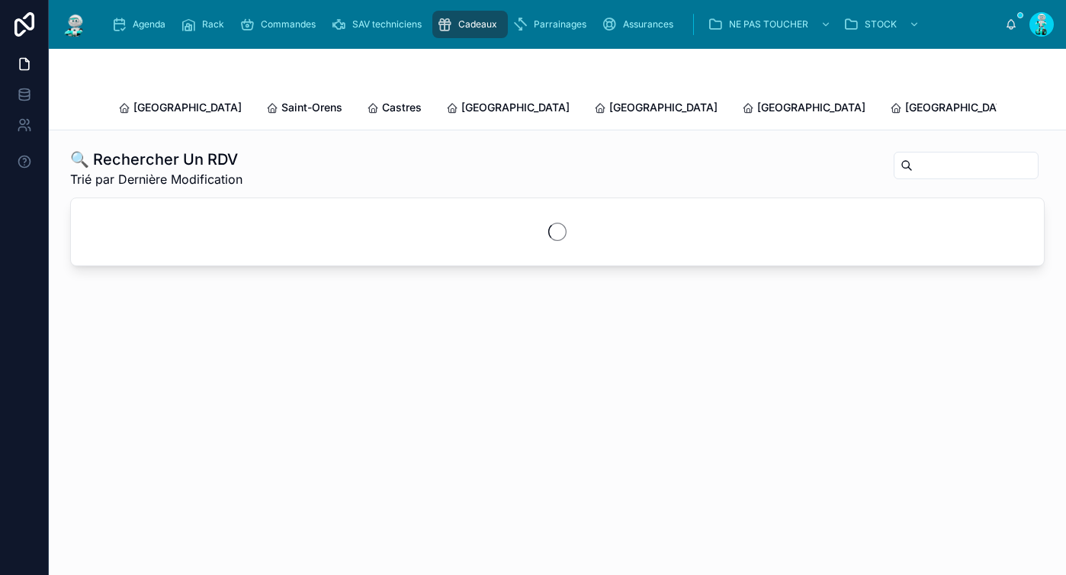
click at [903, 162] on div at bounding box center [966, 165] width 145 height 27
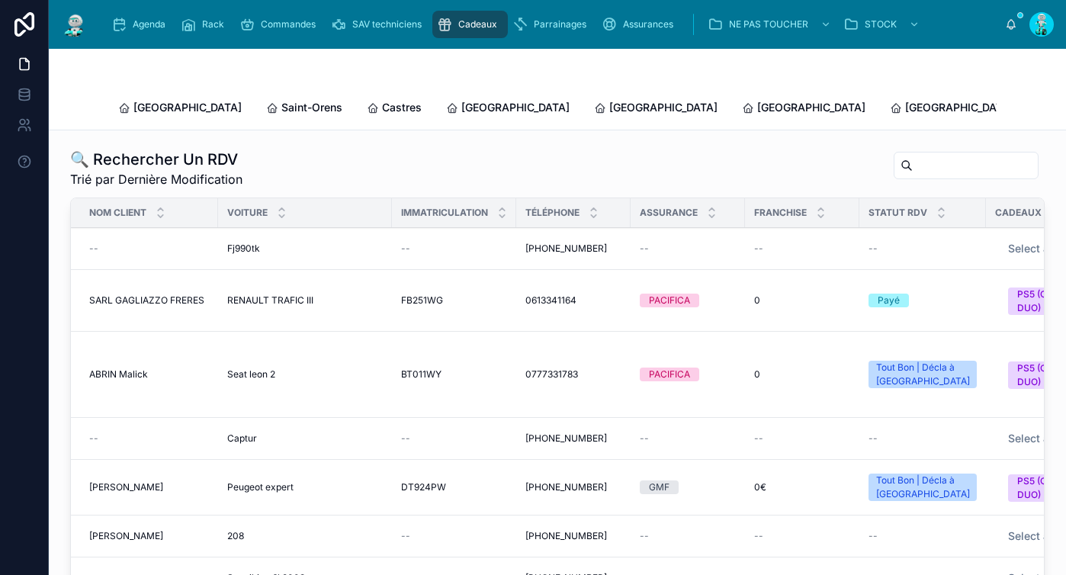
click at [913, 157] on input "text" at bounding box center [975, 165] width 125 height 21
paste input "*******"
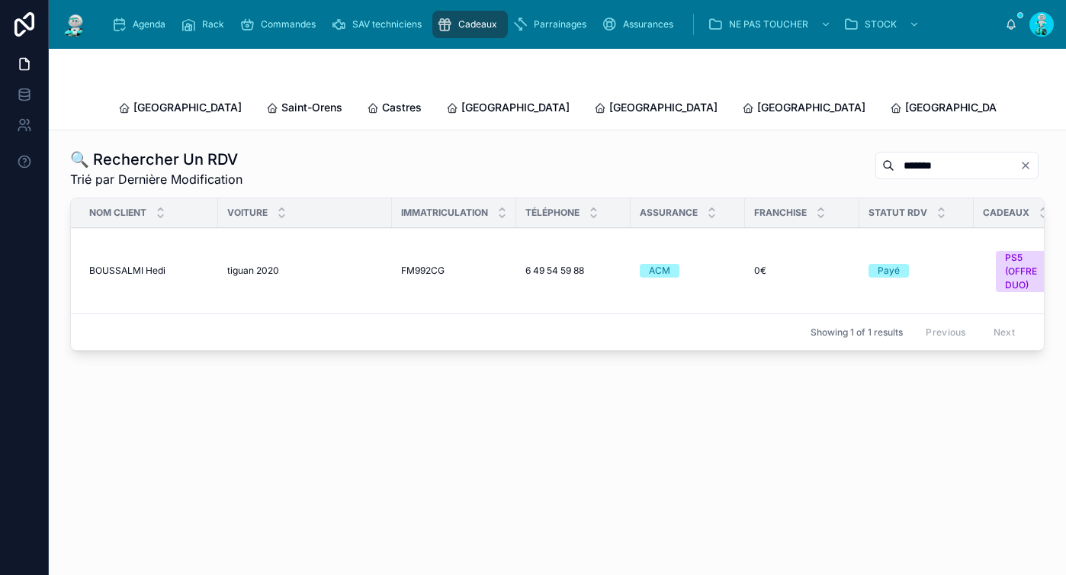
type input "*******"
click at [109, 265] on span "BOUSSALMI Hedi" at bounding box center [127, 271] width 76 height 12
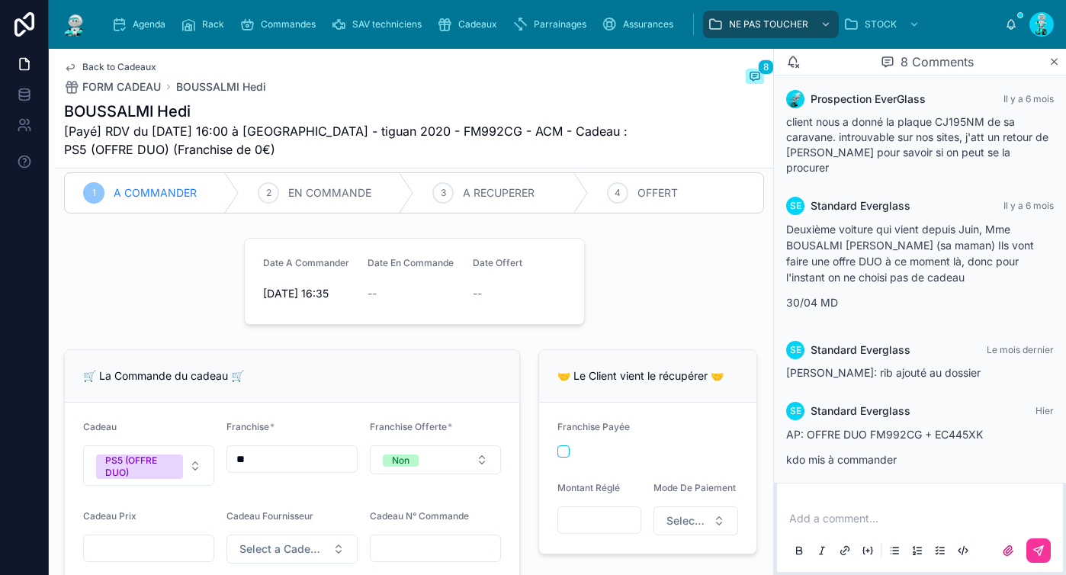
scroll to position [478, 0]
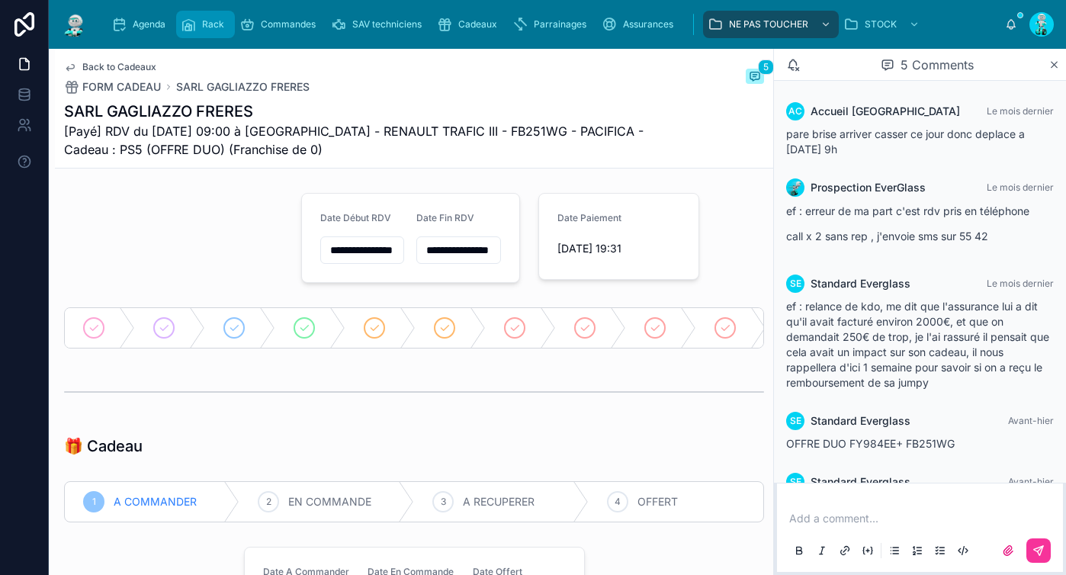
scroll to position [51, 0]
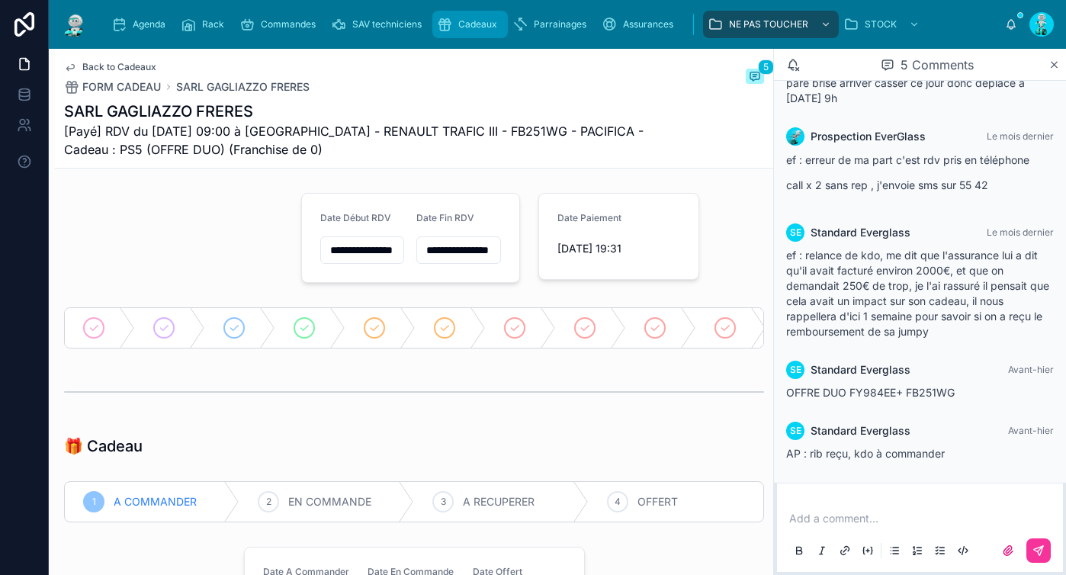
click at [484, 28] on span "Cadeaux" at bounding box center [477, 24] width 39 height 12
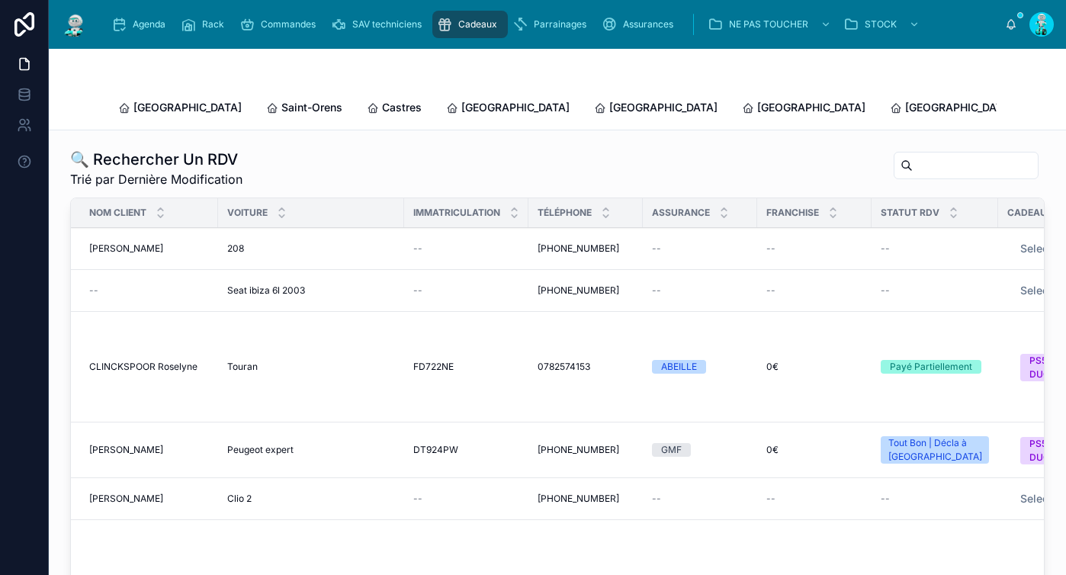
click at [921, 159] on input "text" at bounding box center [975, 165] width 125 height 21
paste input "*********"
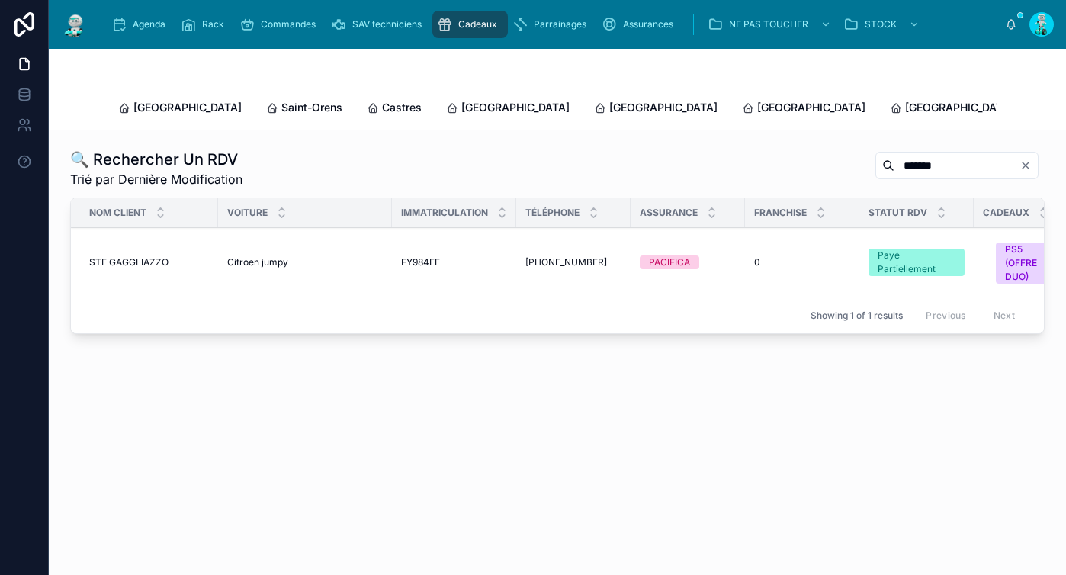
type input "*******"
click at [133, 256] on span "STE GAGGLIAZZO" at bounding box center [128, 262] width 79 height 12
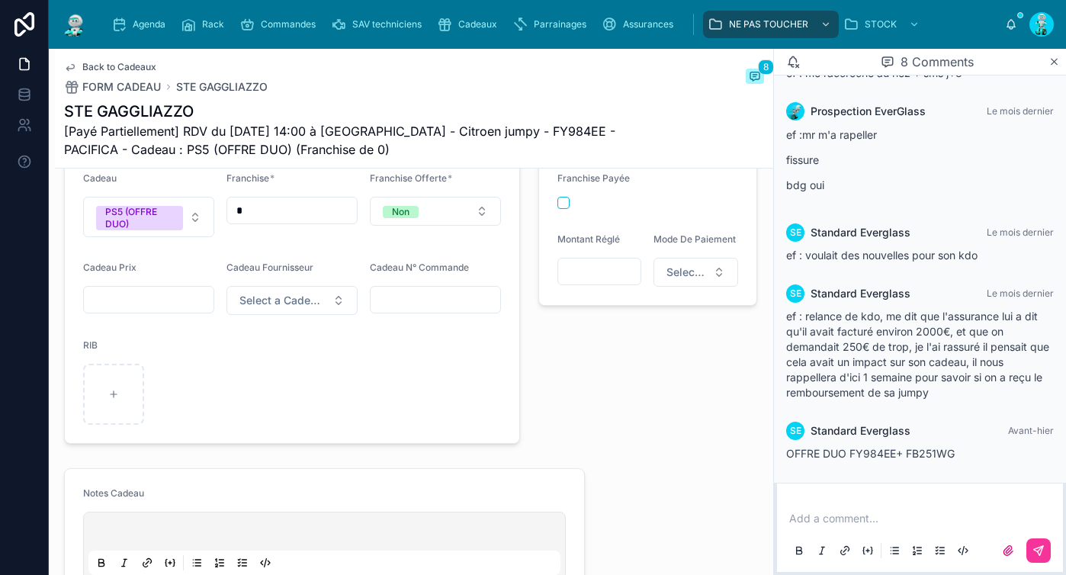
scroll to position [770, 0]
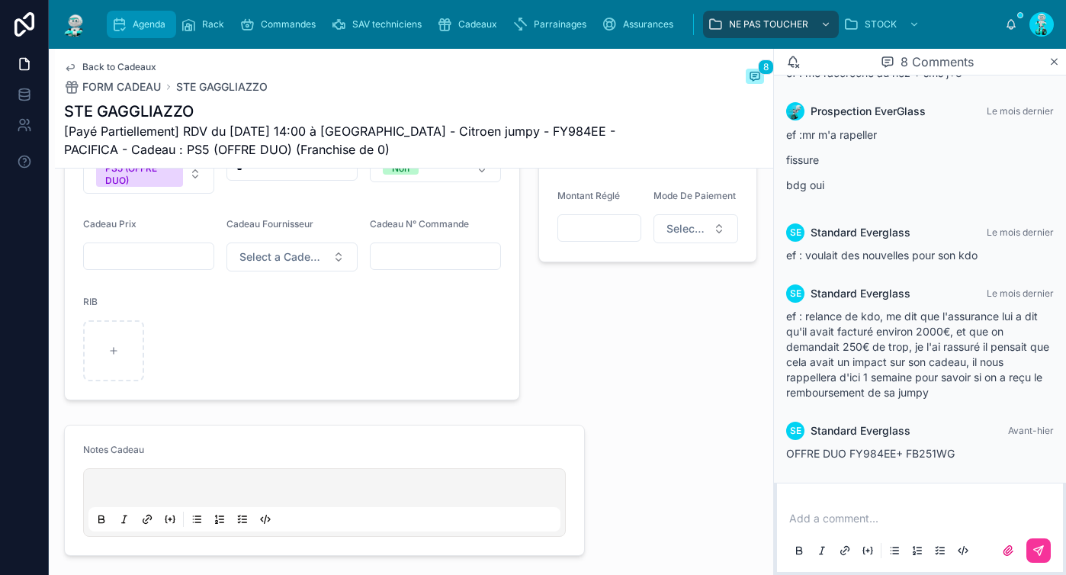
click at [140, 20] on span "Agenda" at bounding box center [149, 24] width 33 height 12
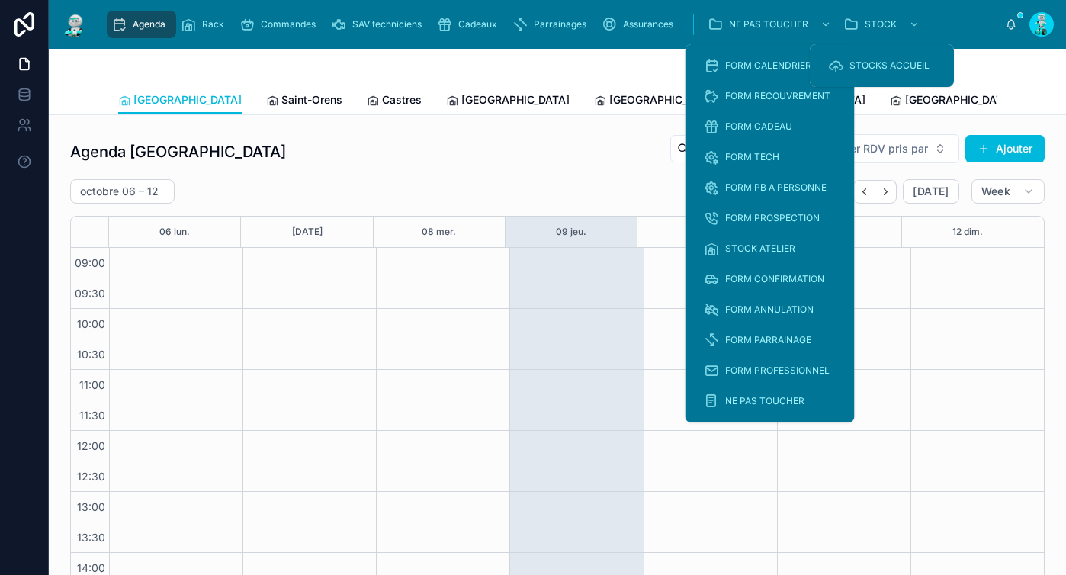
scroll to position [187, 0]
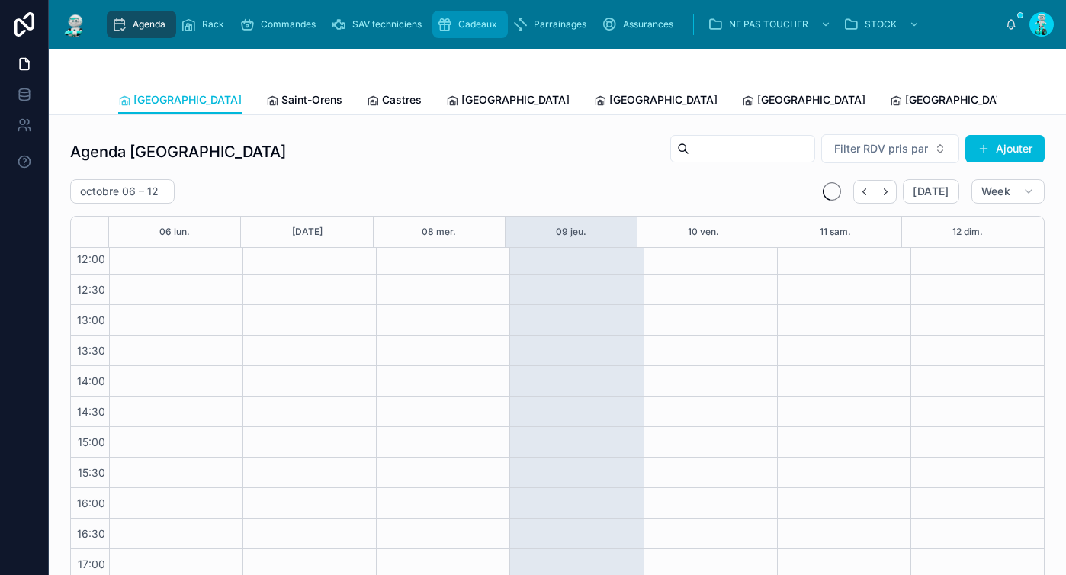
click at [500, 25] on div "Cadeaux" at bounding box center [470, 24] width 66 height 24
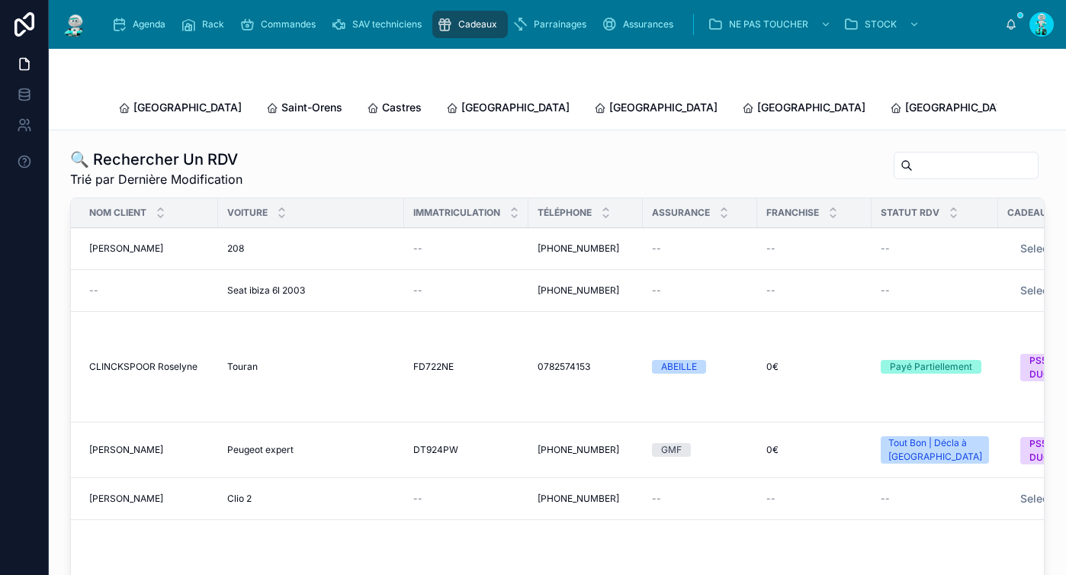
click at [913, 156] on input "text" at bounding box center [975, 165] width 125 height 21
paste input "*******"
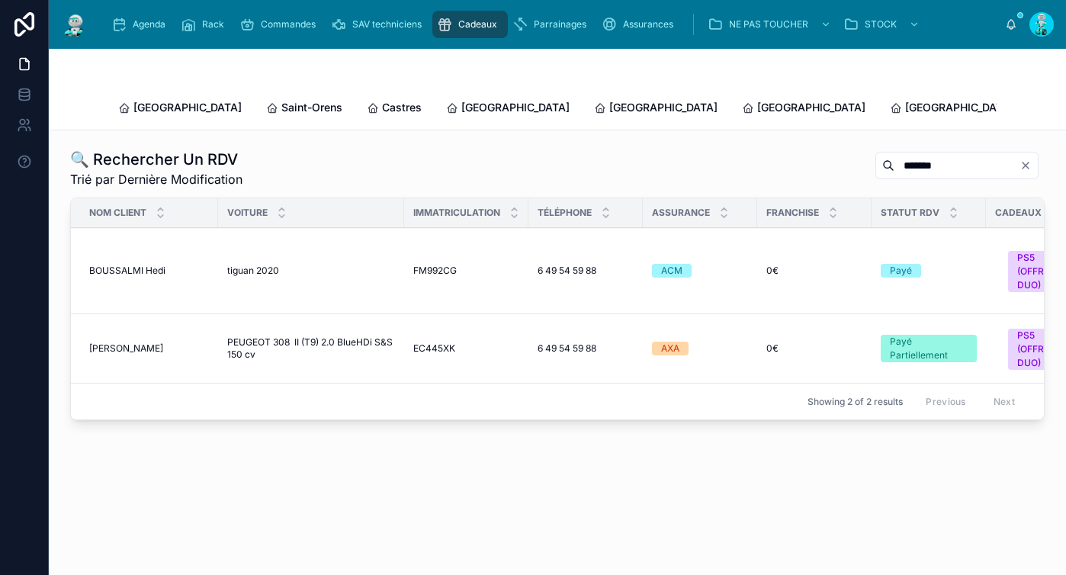
type input "*******"
click at [193, 343] on div "BOUSSALMI [PERSON_NAME]" at bounding box center [149, 348] width 120 height 12
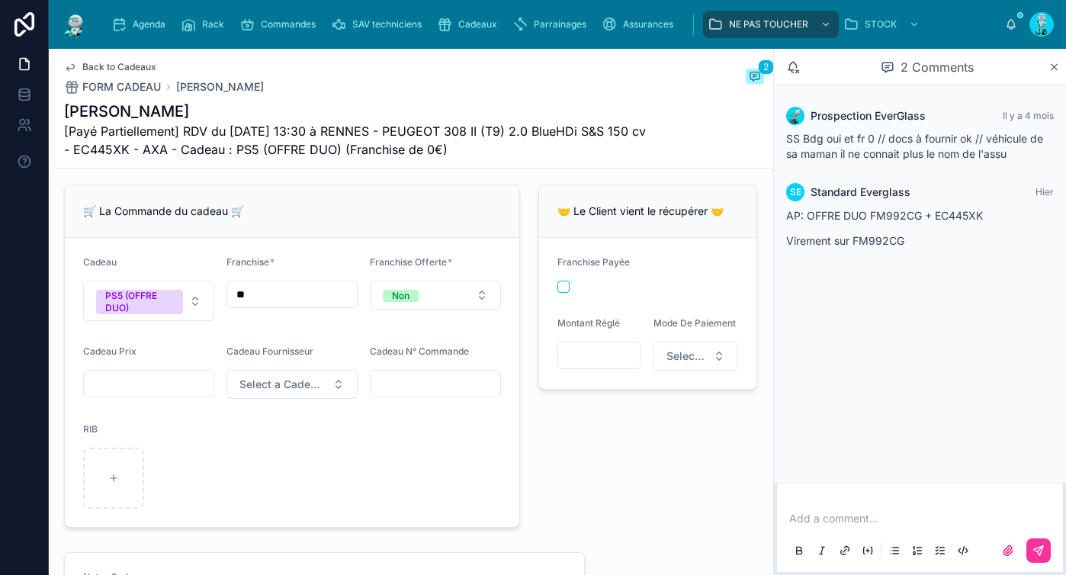
scroll to position [477, 0]
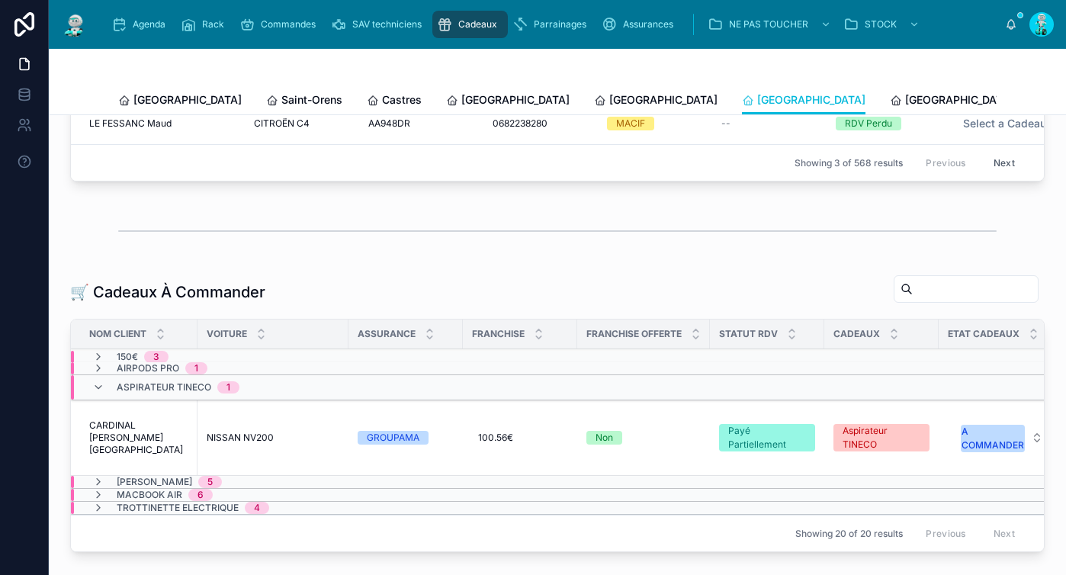
scroll to position [307, 0]
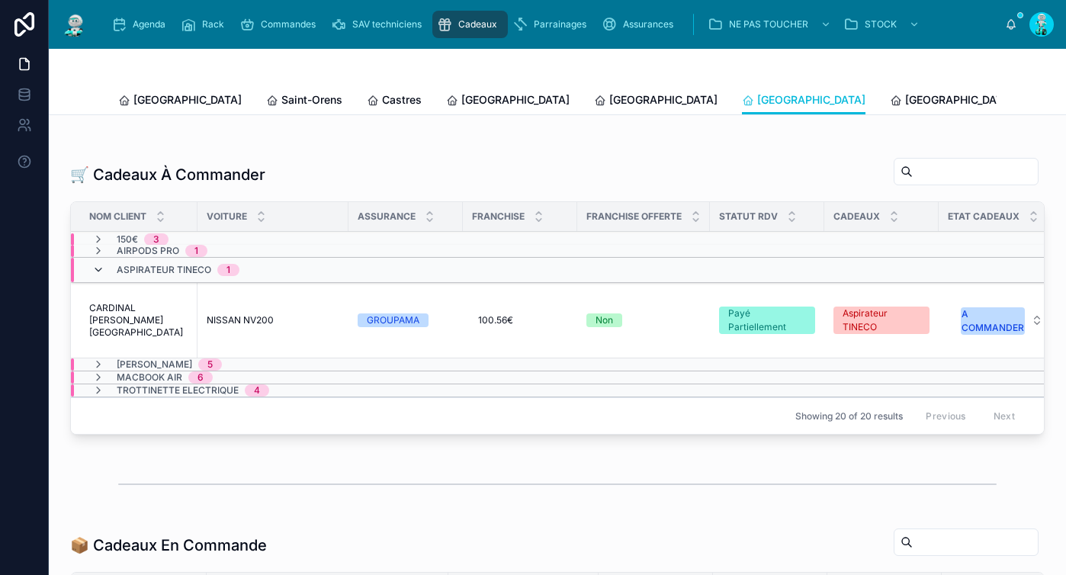
click at [94, 276] on icon at bounding box center [98, 270] width 12 height 12
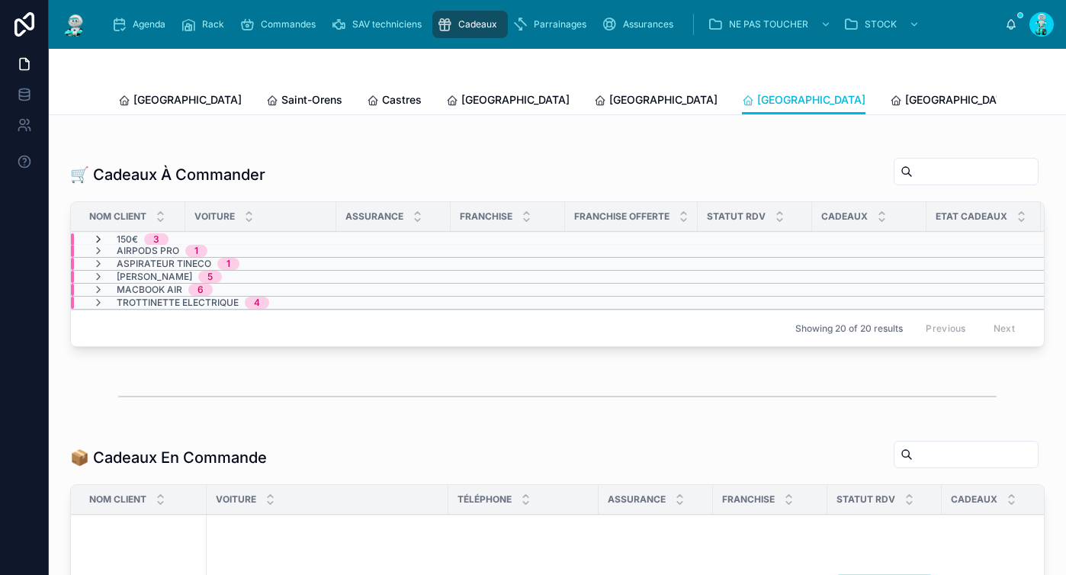
click at [100, 246] on icon at bounding box center [98, 239] width 12 height 12
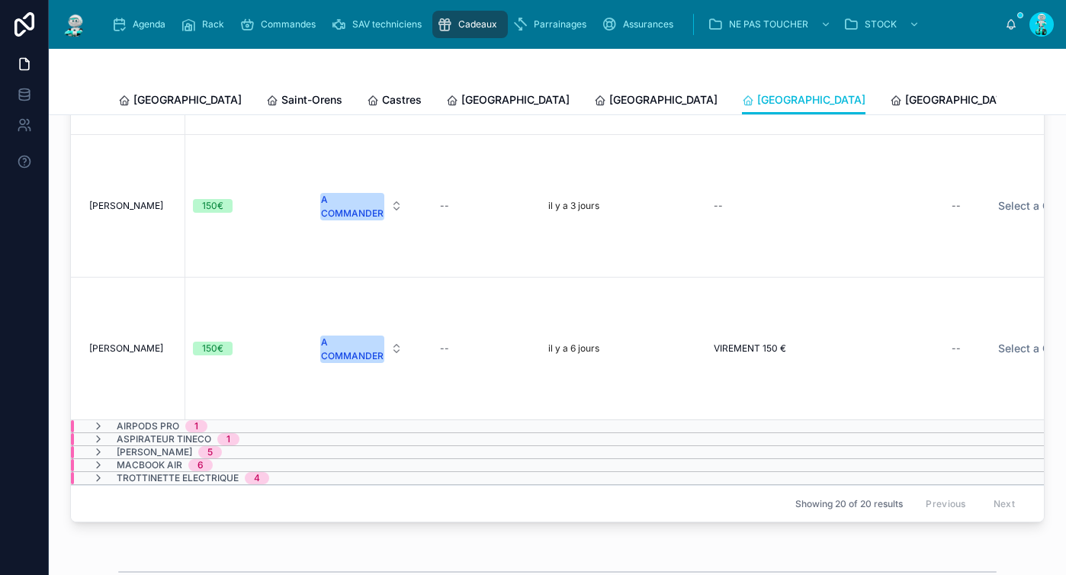
scroll to position [118, 974]
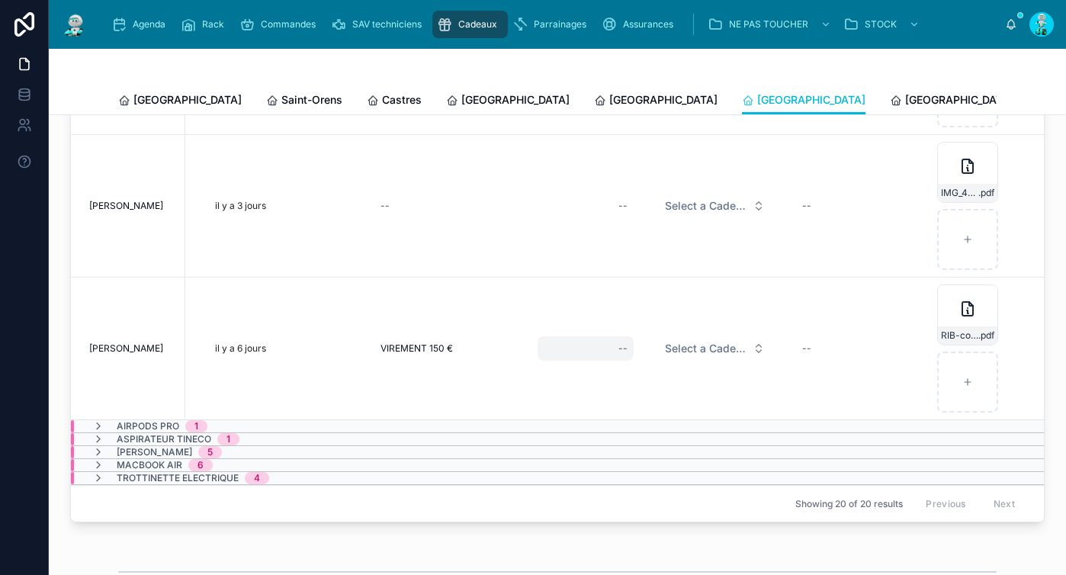
click at [613, 347] on div "--" at bounding box center [586, 348] width 96 height 24
type input "*******"
click button "submit" at bounding box center [808, 369] width 18 height 18
click at [734, 343] on span "Select a Cadeau Fournisseur" at bounding box center [706, 348] width 82 height 15
click at [736, 346] on span "Select a Cadeau Fournisseur" at bounding box center [706, 348] width 82 height 15
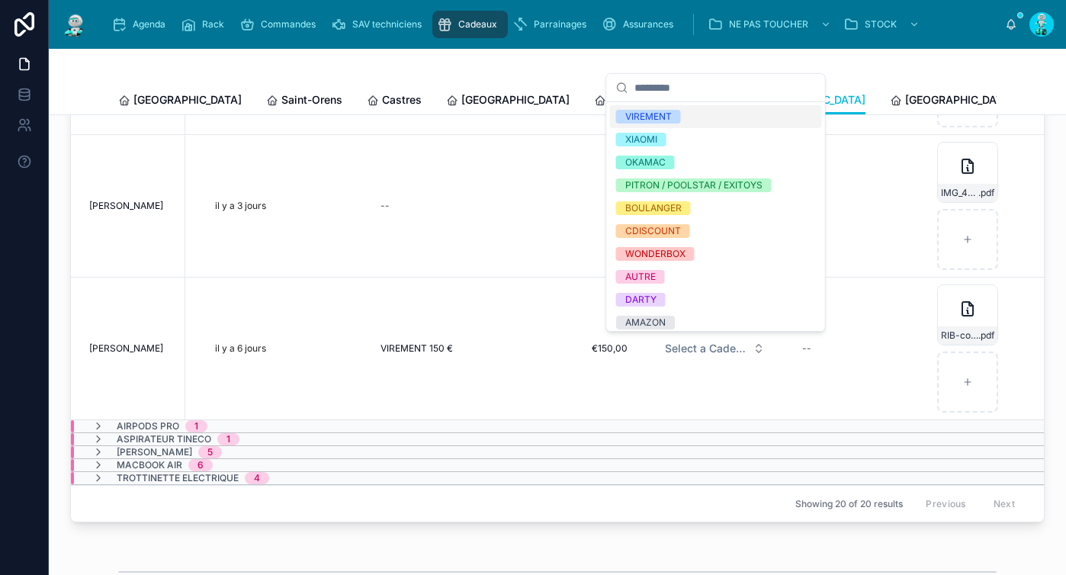
click at [727, 122] on div "VIREMENT" at bounding box center [716, 116] width 212 height 23
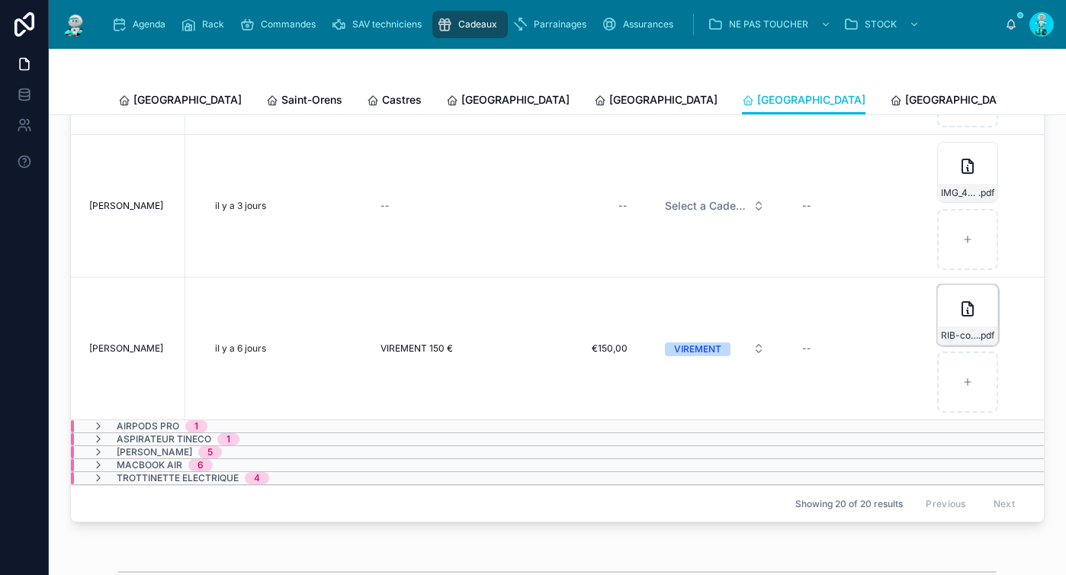
click at [959, 317] on icon at bounding box center [968, 309] width 18 height 18
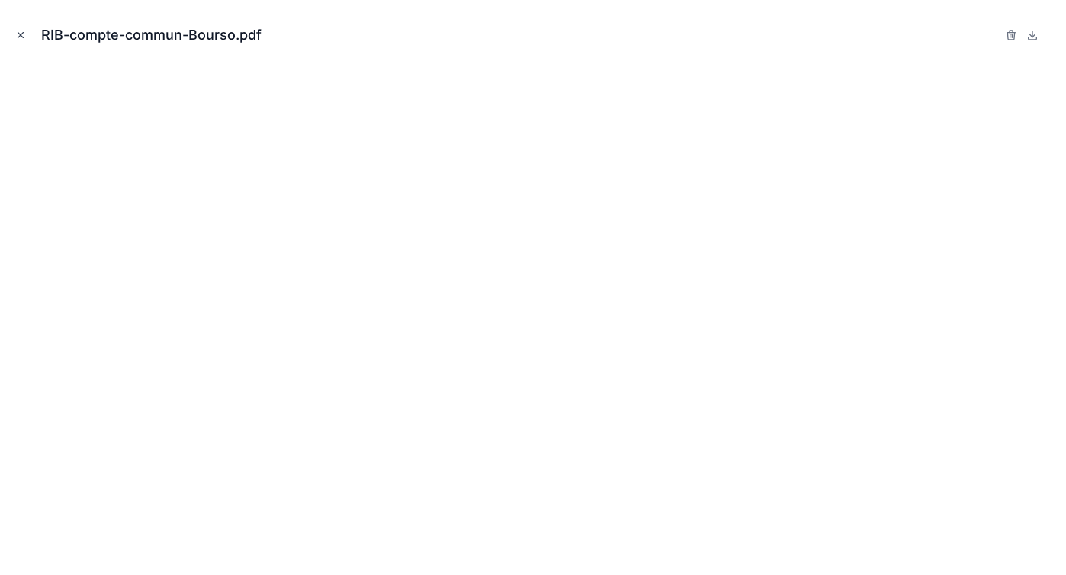
click at [21, 34] on icon "Close modal" at bounding box center [20, 35] width 11 height 11
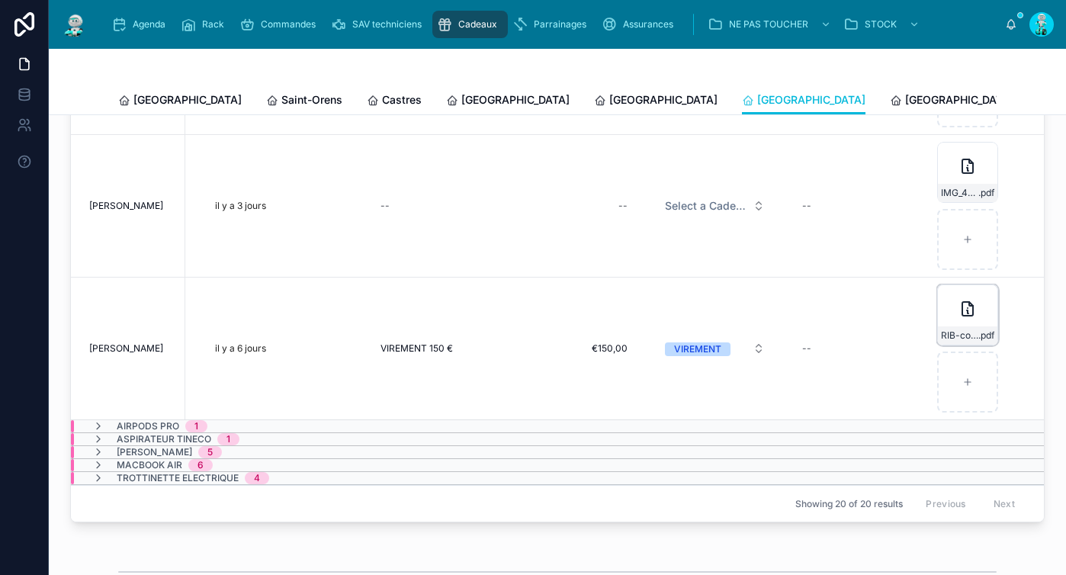
click at [946, 312] on div "RIB-compte-commun-Bourso .pdf" at bounding box center [967, 314] width 61 height 61
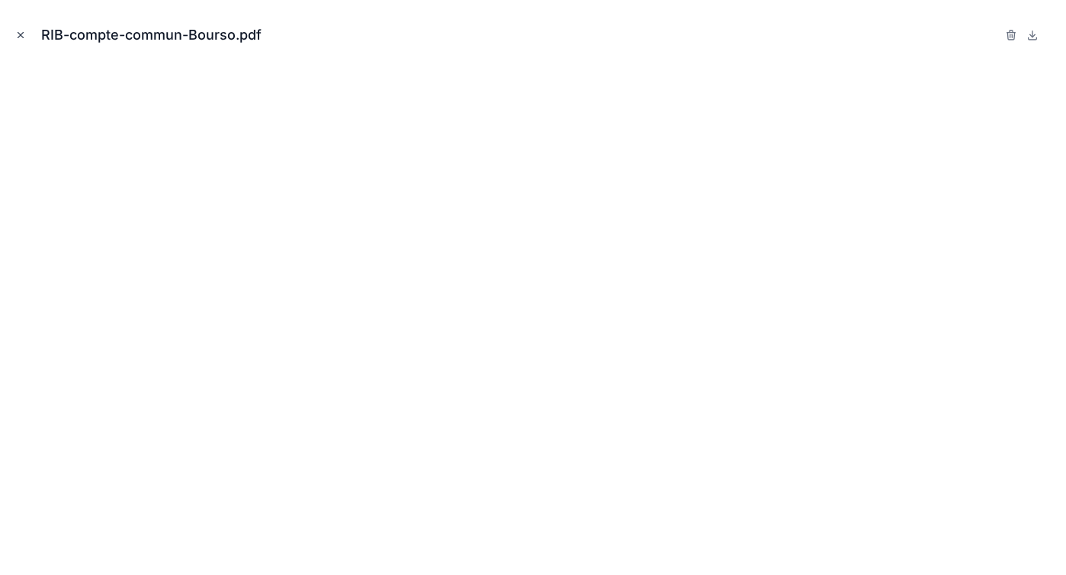
click at [24, 34] on icon "Close modal" at bounding box center [20, 35] width 11 height 11
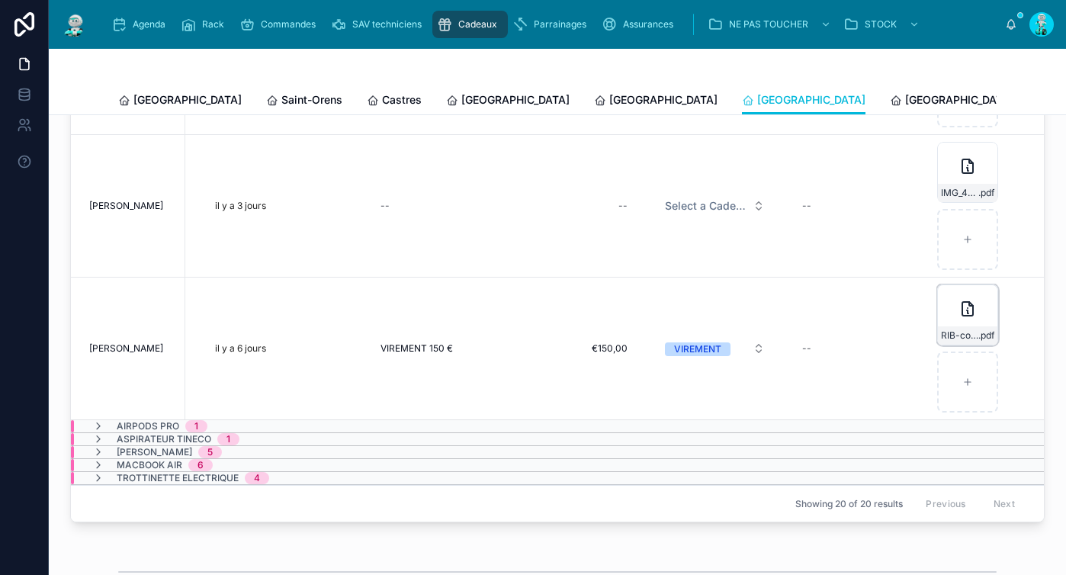
click at [951, 317] on div "RIB-compte-commun-Bourso .pdf" at bounding box center [967, 314] width 61 height 61
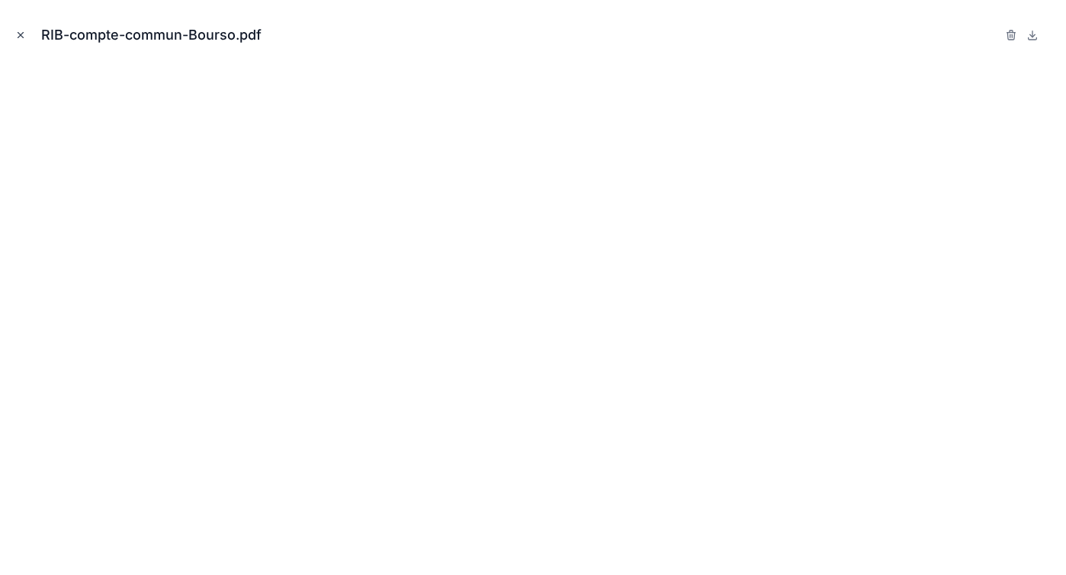
click at [24, 37] on icon "Close modal" at bounding box center [20, 35] width 11 height 11
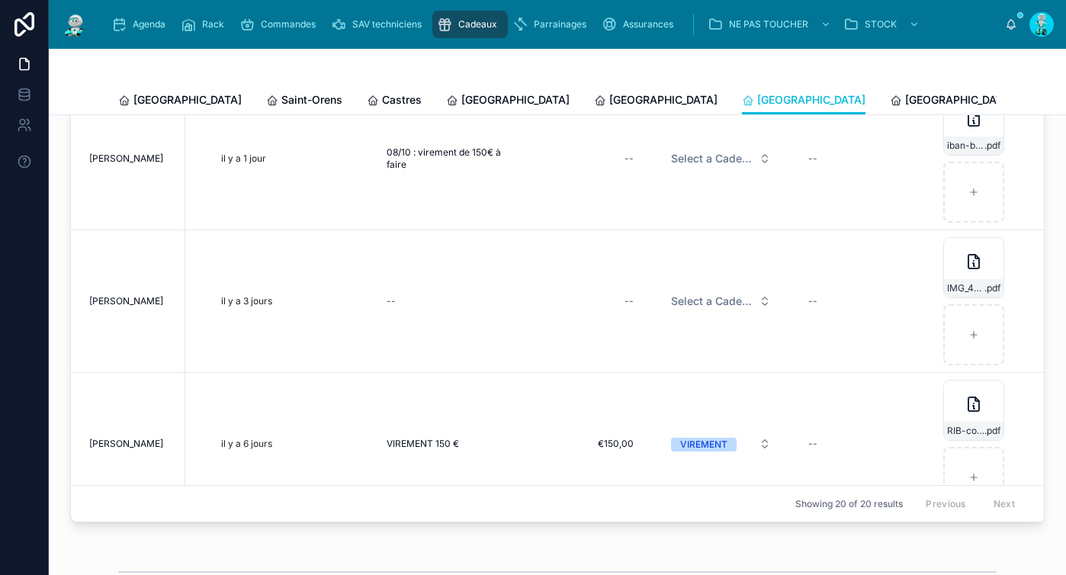
scroll to position [14, 968]
click at [946, 403] on div "RIB-compte-commun-Bourso .pdf" at bounding box center [973, 408] width 61 height 61
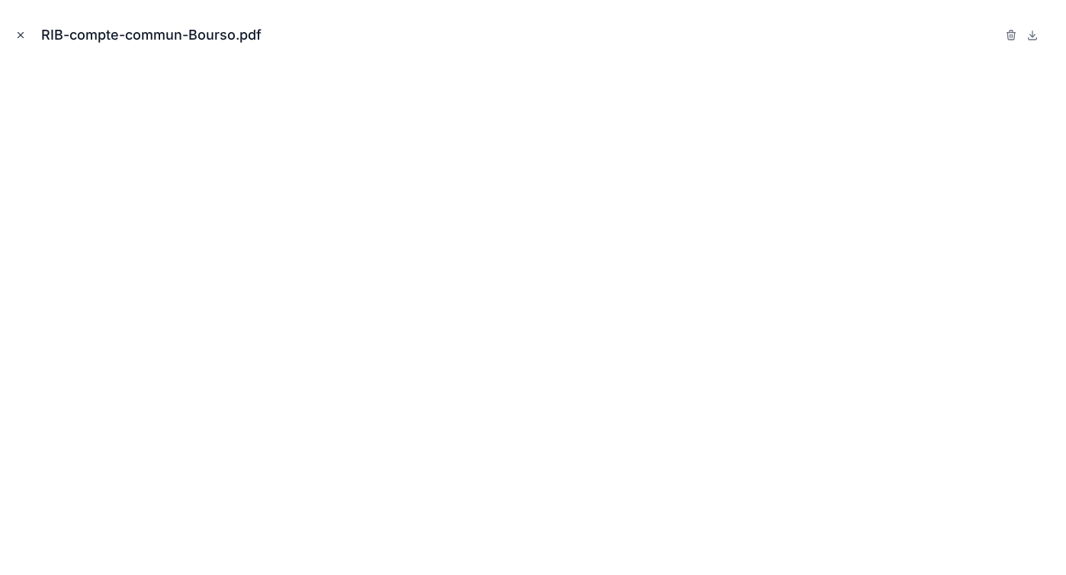
click at [23, 33] on icon "Close modal" at bounding box center [20, 35] width 5 height 5
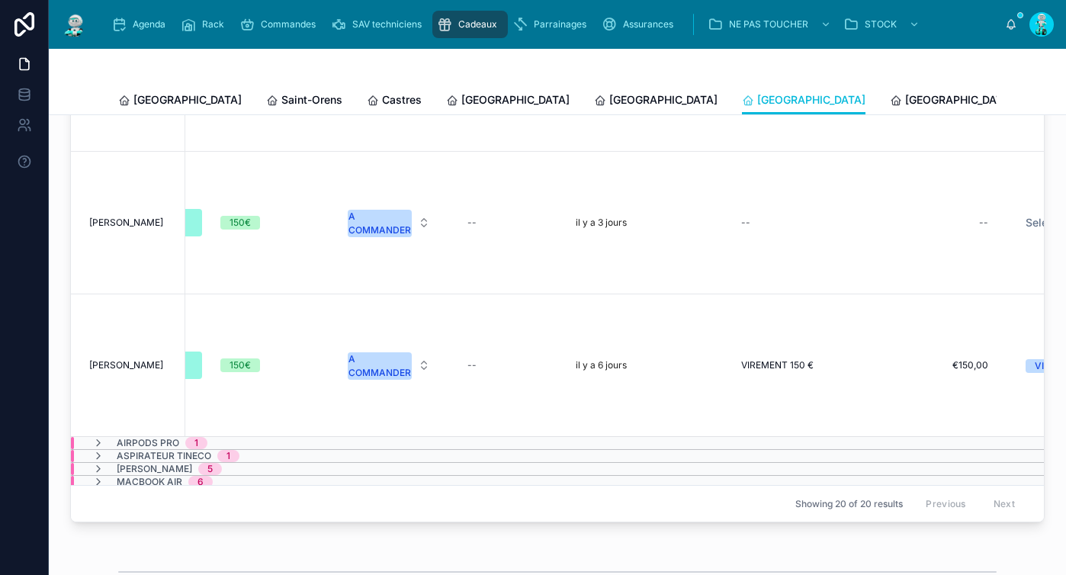
scroll to position [90, 606]
click at [394, 380] on div "A COMMANDER" at bounding box center [386, 365] width 63 height 27
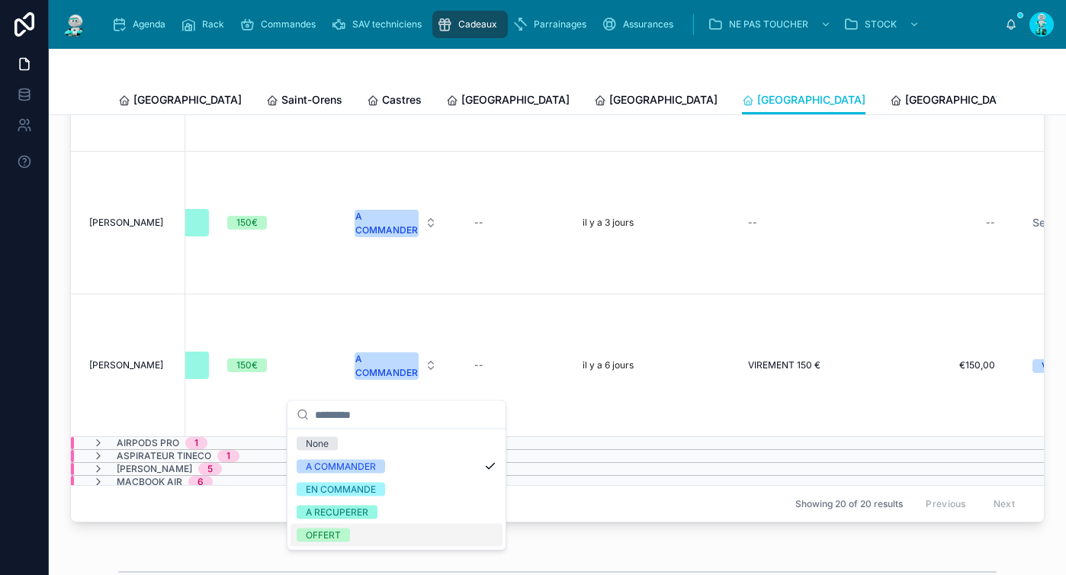
click at [378, 530] on div "OFFERT" at bounding box center [397, 535] width 212 height 23
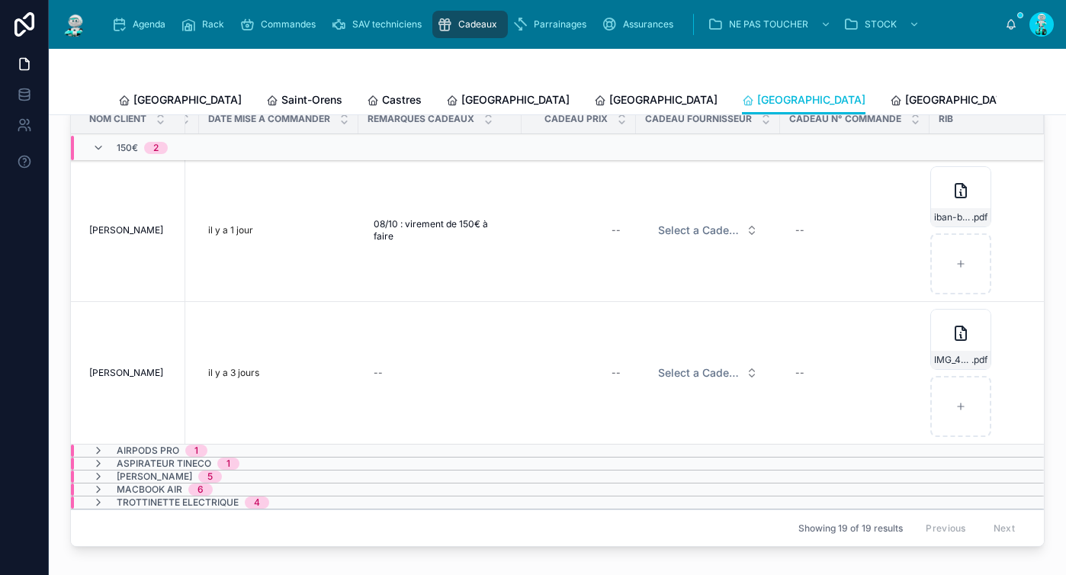
scroll to position [390, 0]
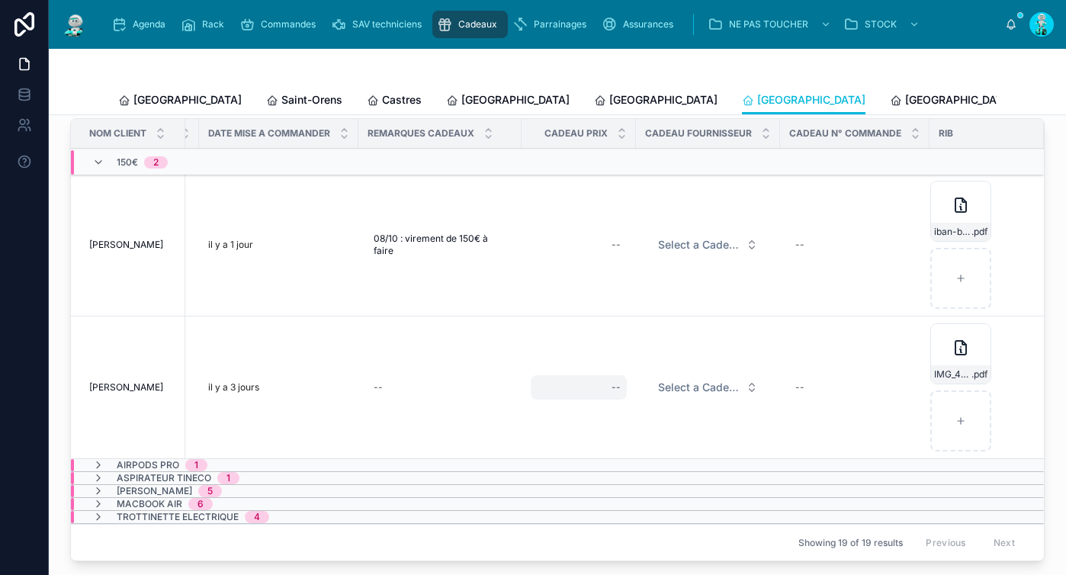
click at [612, 394] on div "--" at bounding box center [616, 387] width 9 height 12
type input "*******"
click button "submit" at bounding box center [789, 419] width 18 height 18
click at [654, 401] on button "Select a Cadeau Fournisseur" at bounding box center [708, 387] width 124 height 27
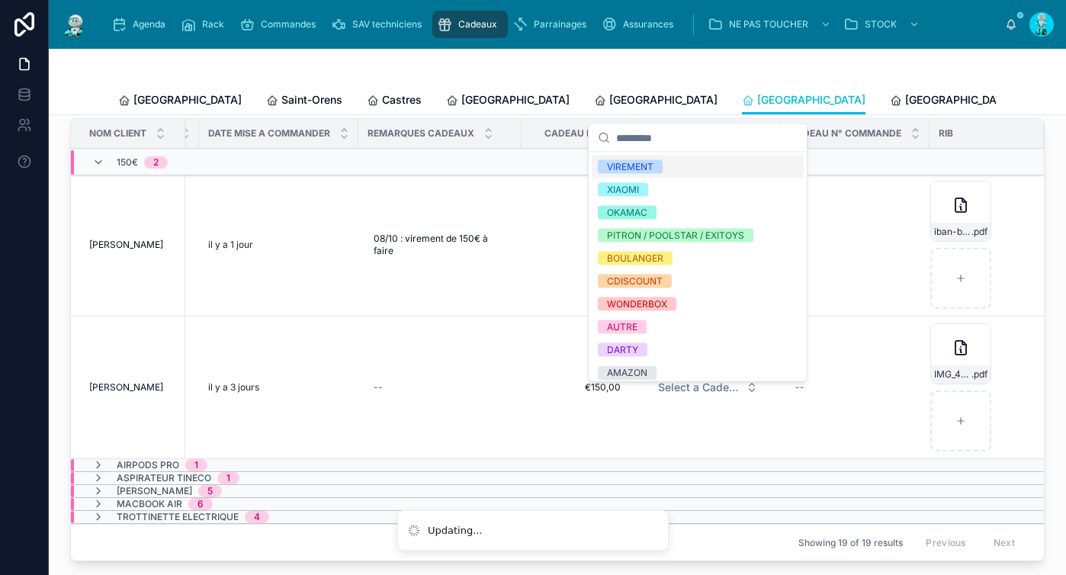
click at [659, 170] on span "VIREMENT" at bounding box center [630, 167] width 65 height 14
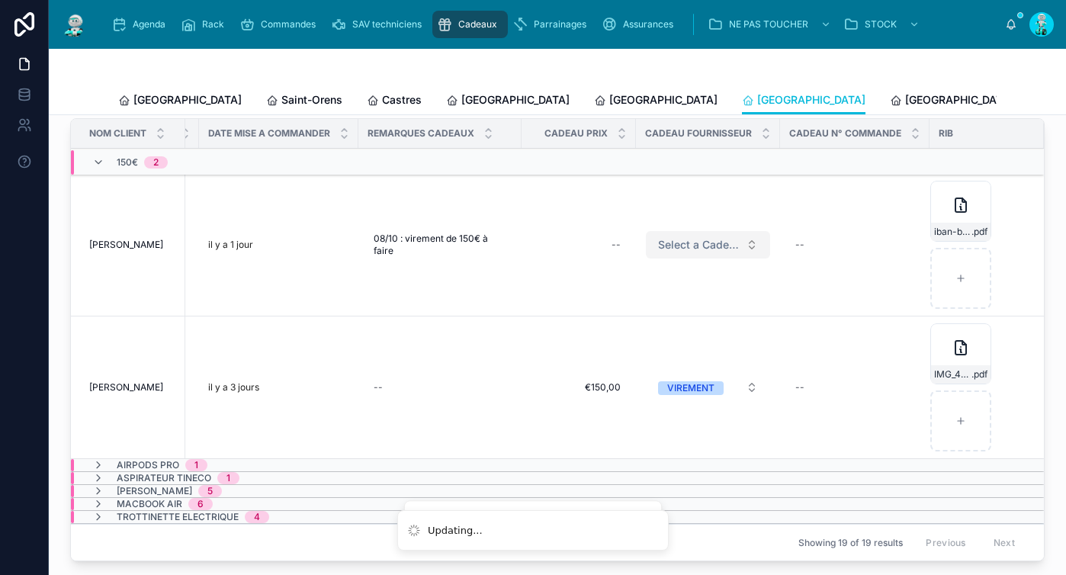
click at [680, 252] on span "Select a Cadeau Fournisseur" at bounding box center [699, 244] width 82 height 15
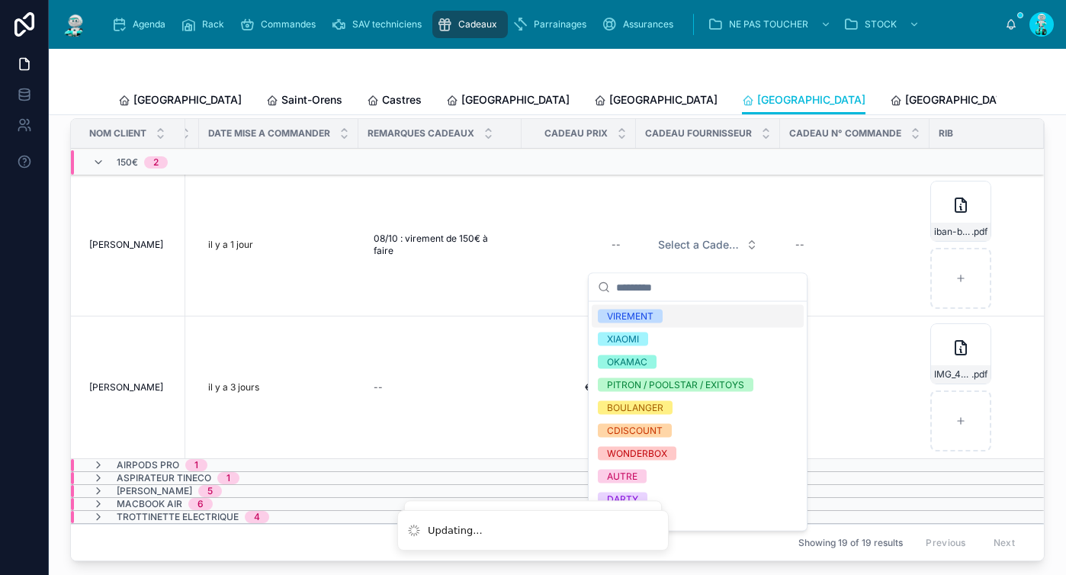
click at [667, 318] on div "VIREMENT" at bounding box center [698, 316] width 212 height 23
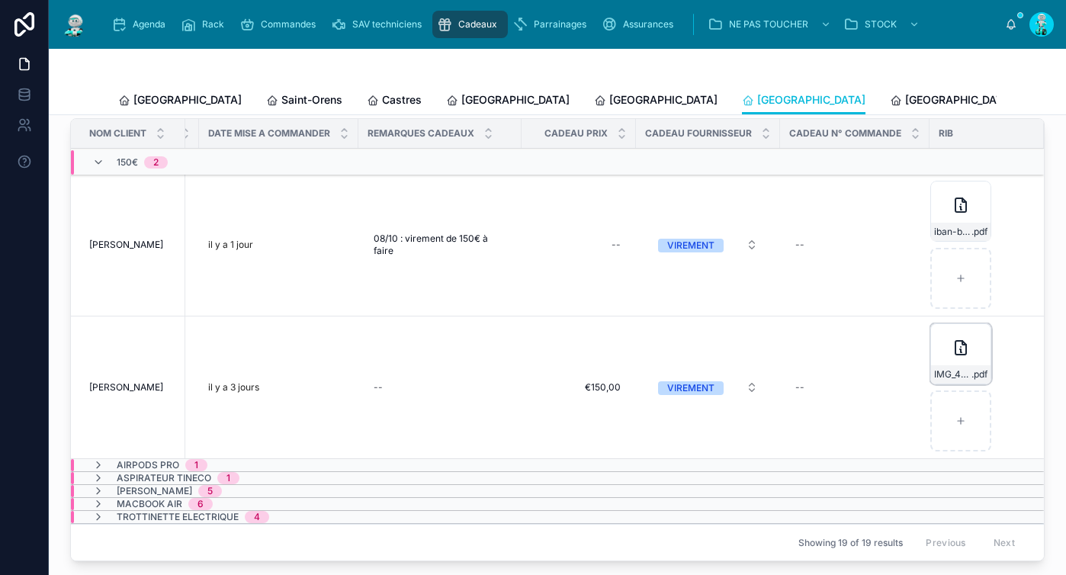
click at [952, 357] on icon at bounding box center [961, 348] width 18 height 18
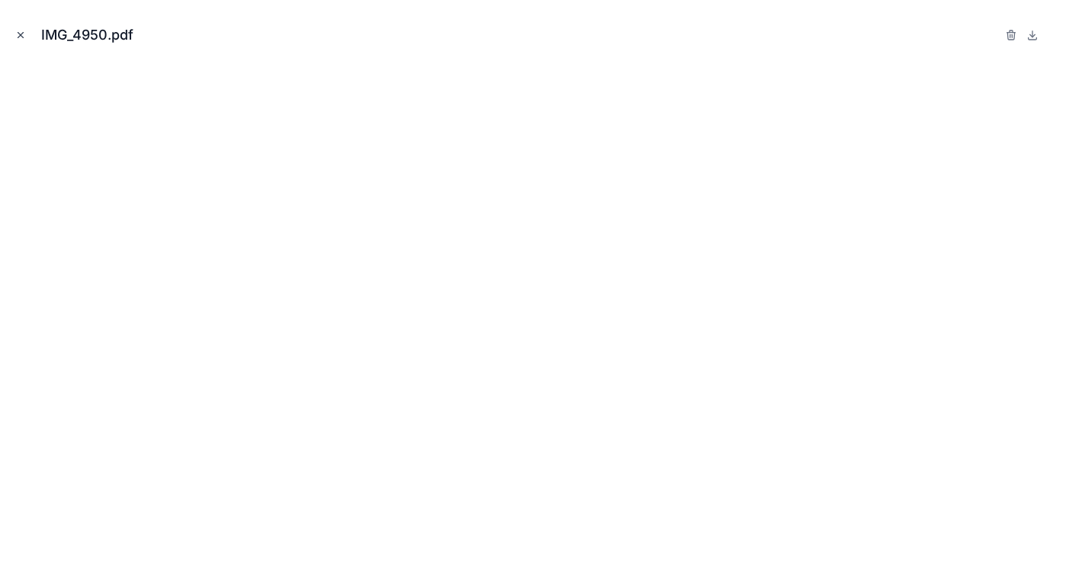
click at [23, 31] on icon "Close modal" at bounding box center [20, 35] width 11 height 11
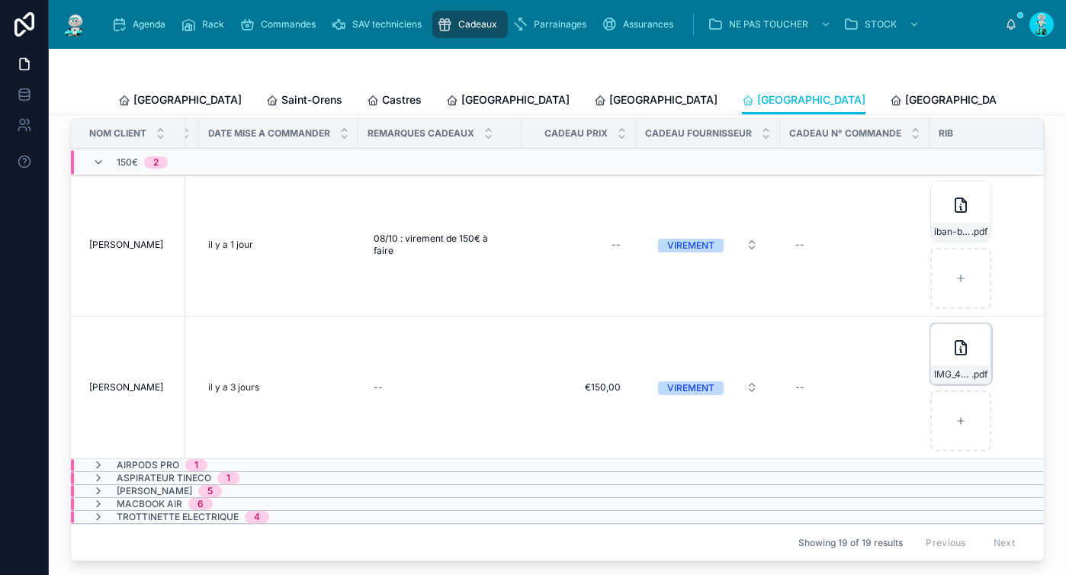
click at [932, 365] on div "IMG_4950 .pdf" at bounding box center [960, 353] width 61 height 61
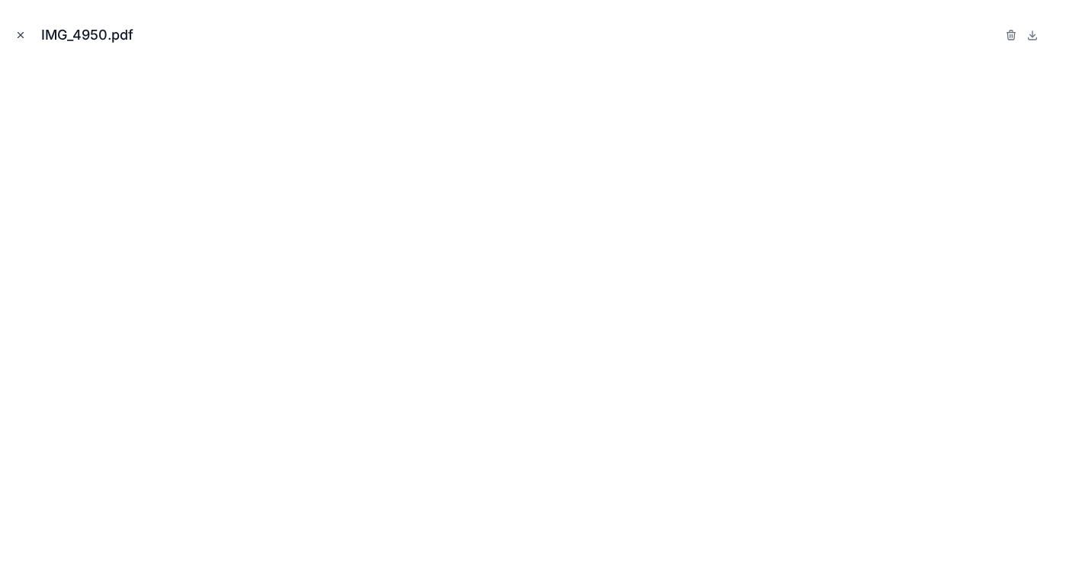
click at [26, 31] on button "Close modal" at bounding box center [20, 35] width 17 height 17
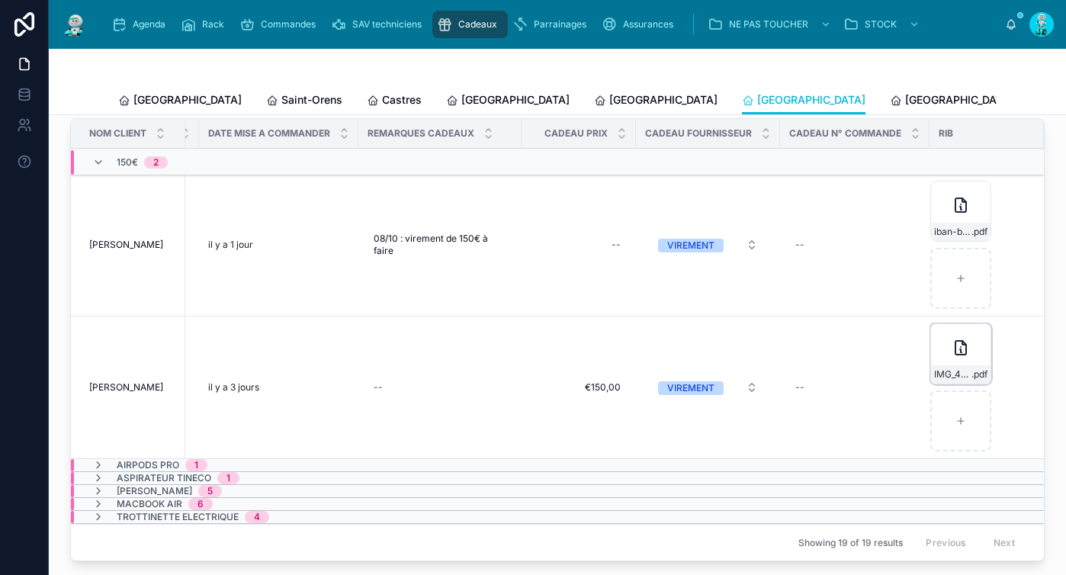
click at [952, 357] on icon at bounding box center [961, 348] width 18 height 18
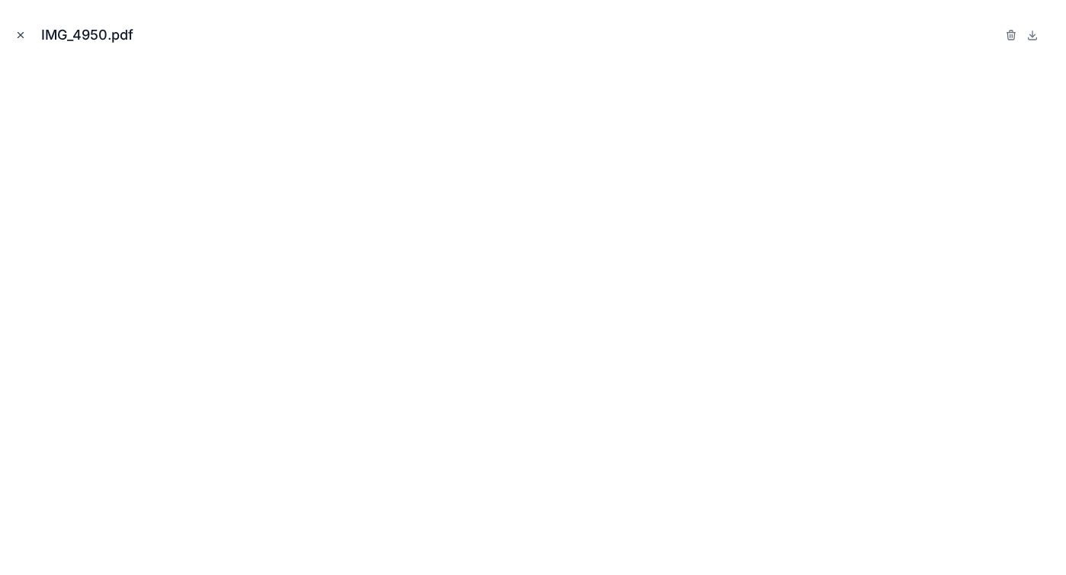
click at [21, 34] on icon "Close modal" at bounding box center [20, 35] width 5 height 5
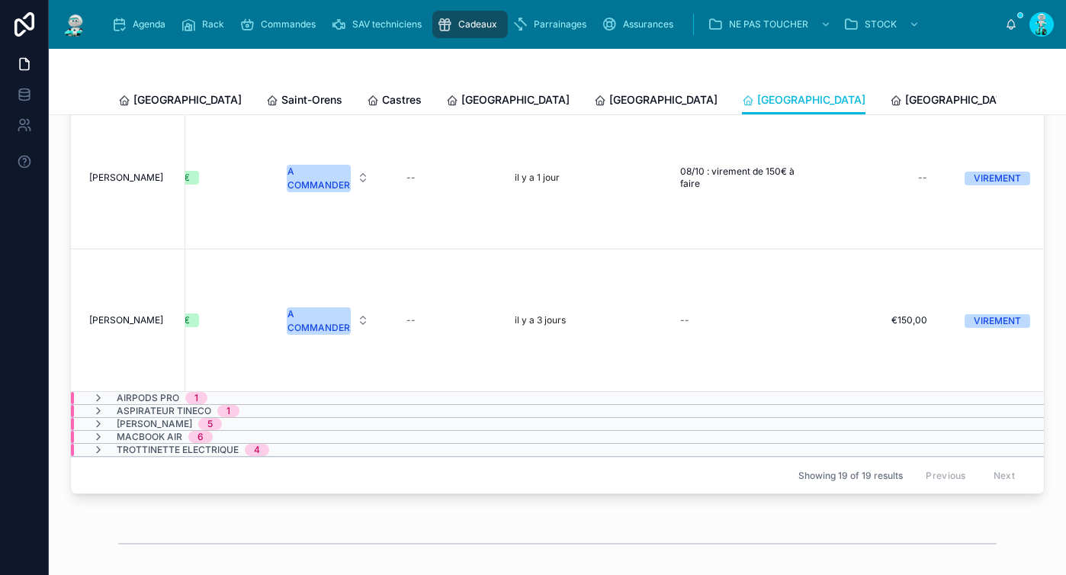
scroll to position [0, 624]
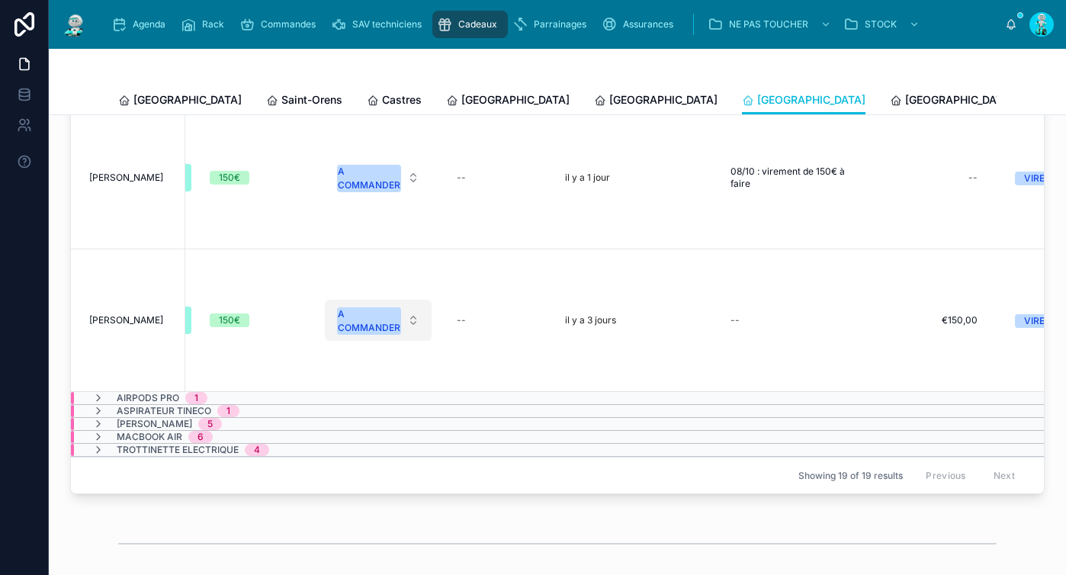
click at [367, 324] on div "A COMMANDER" at bounding box center [369, 320] width 63 height 27
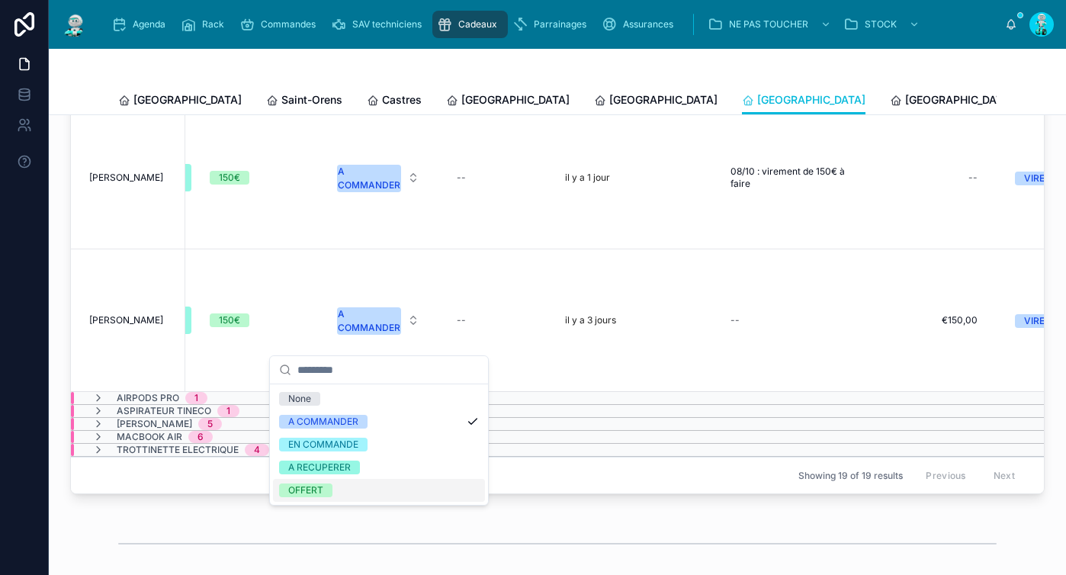
click at [384, 487] on div "OFFERT" at bounding box center [379, 490] width 212 height 23
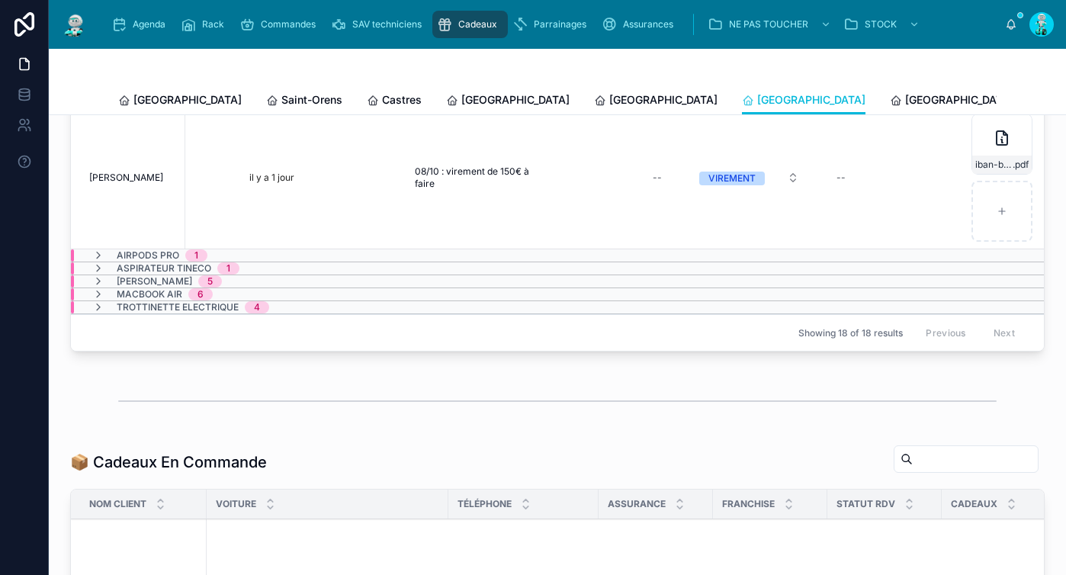
scroll to position [0, 992]
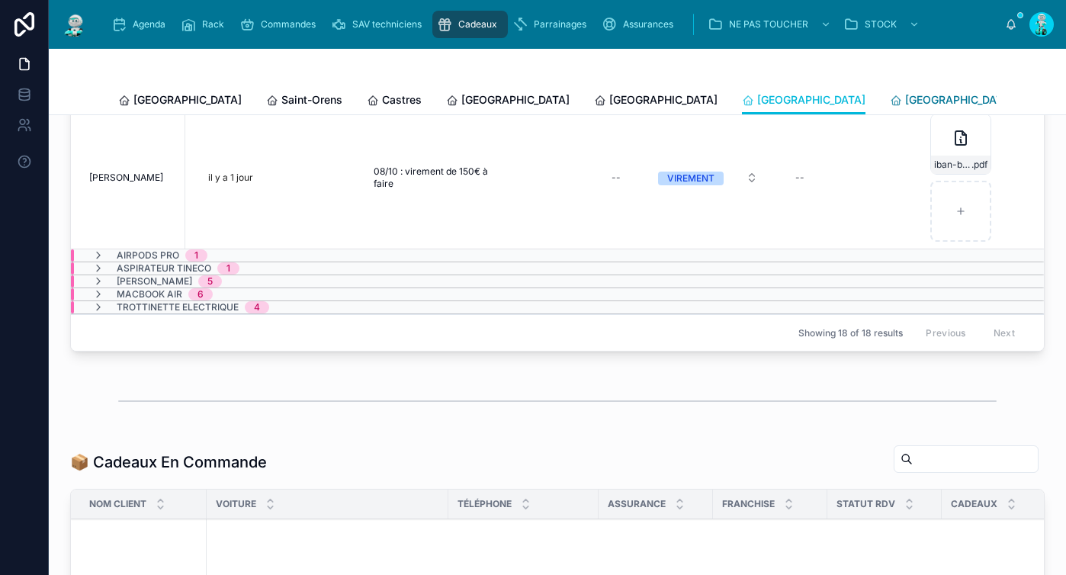
click at [890, 104] on div "[GEOGRAPHIC_DATA]" at bounding box center [952, 99] width 124 height 15
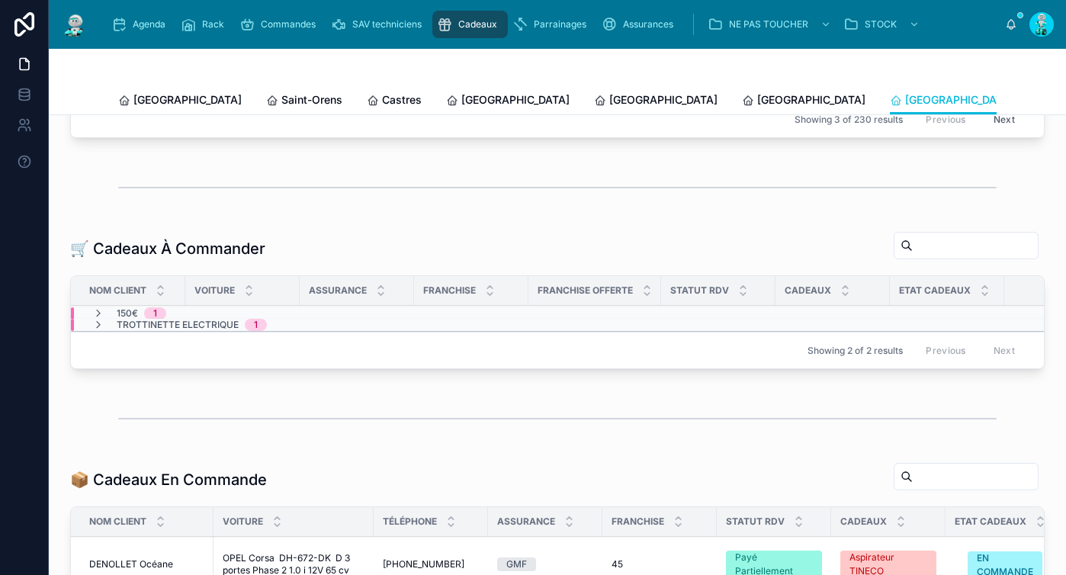
scroll to position [156, 0]
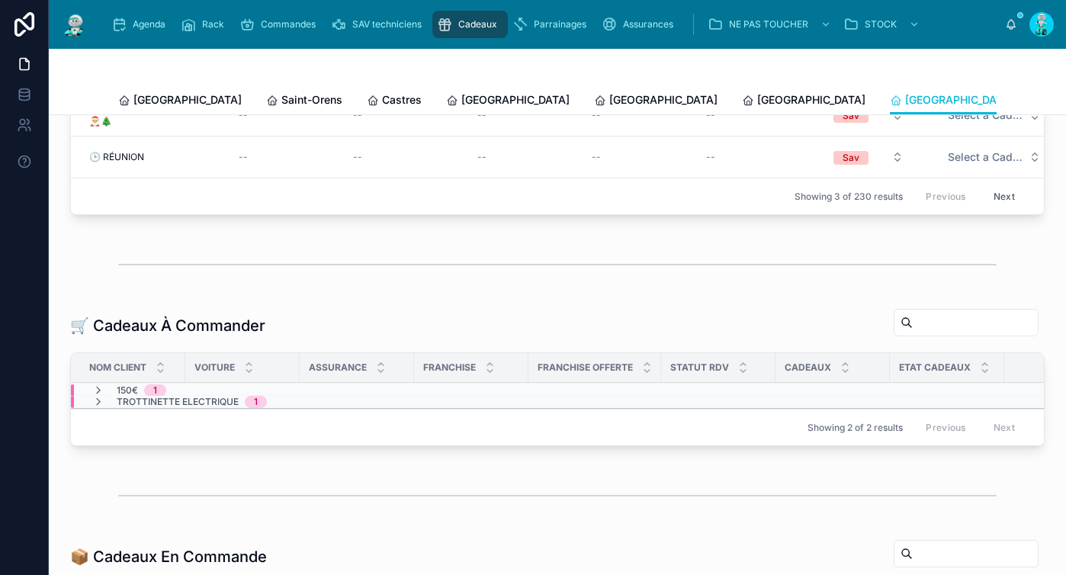
click at [105, 397] on div "150€ 1" at bounding box center [129, 390] width 74 height 12
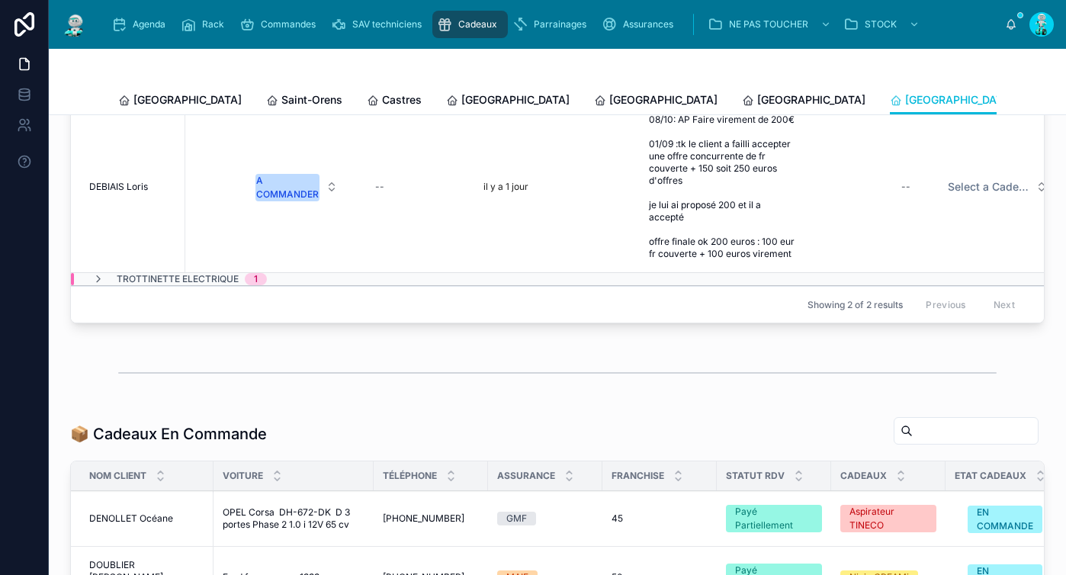
scroll to position [461, 0]
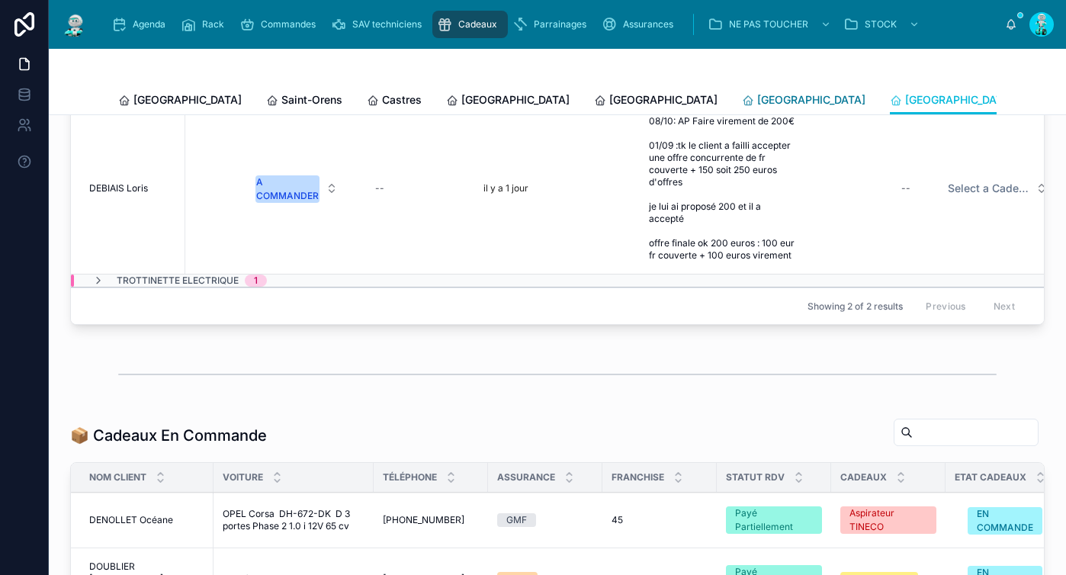
click at [757, 99] on span "[GEOGRAPHIC_DATA]" at bounding box center [811, 99] width 108 height 15
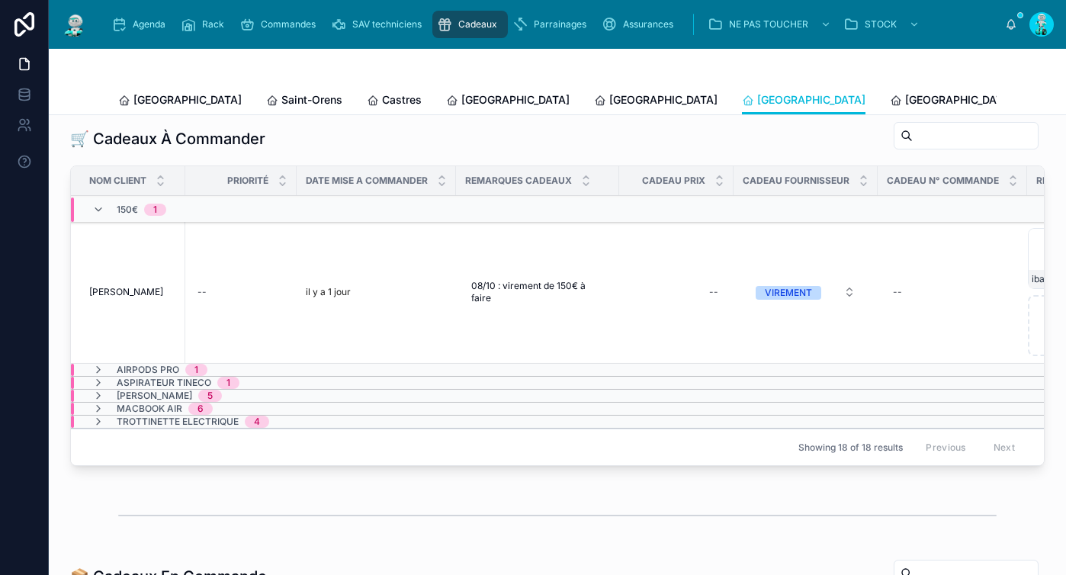
scroll to position [0, 992]
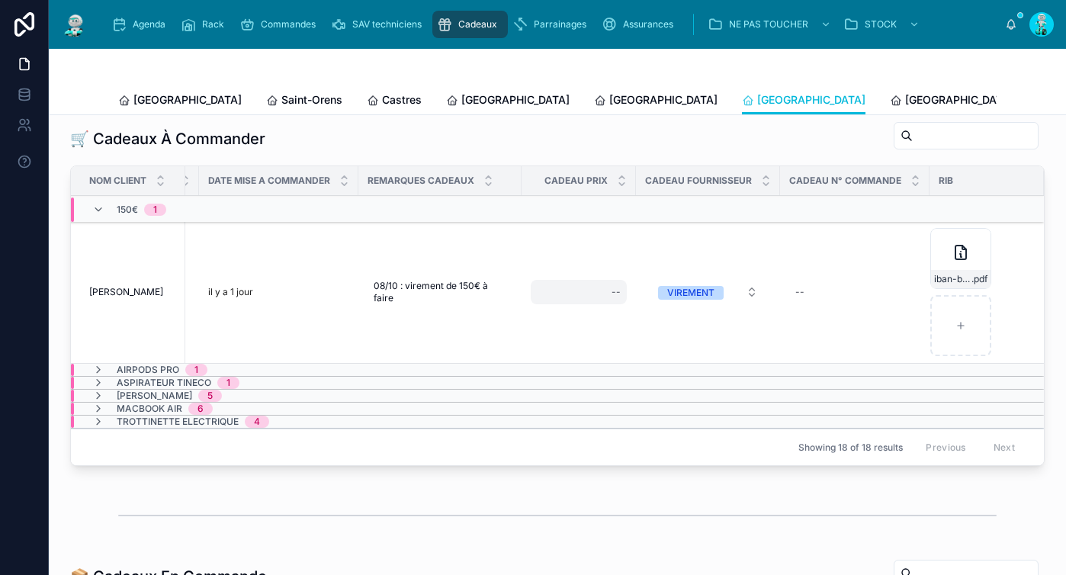
click at [567, 304] on div "--" at bounding box center [579, 292] width 96 height 24
type input "*******"
click button "submit" at bounding box center [789, 324] width 18 height 18
click at [952, 262] on icon at bounding box center [961, 252] width 18 height 18
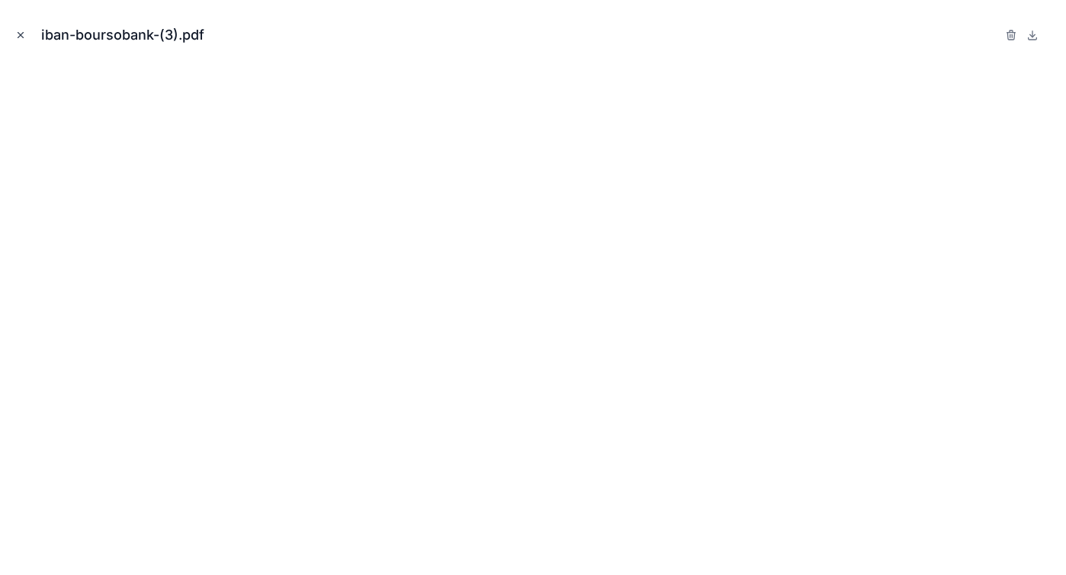
click at [22, 36] on icon "Close modal" at bounding box center [20, 35] width 11 height 11
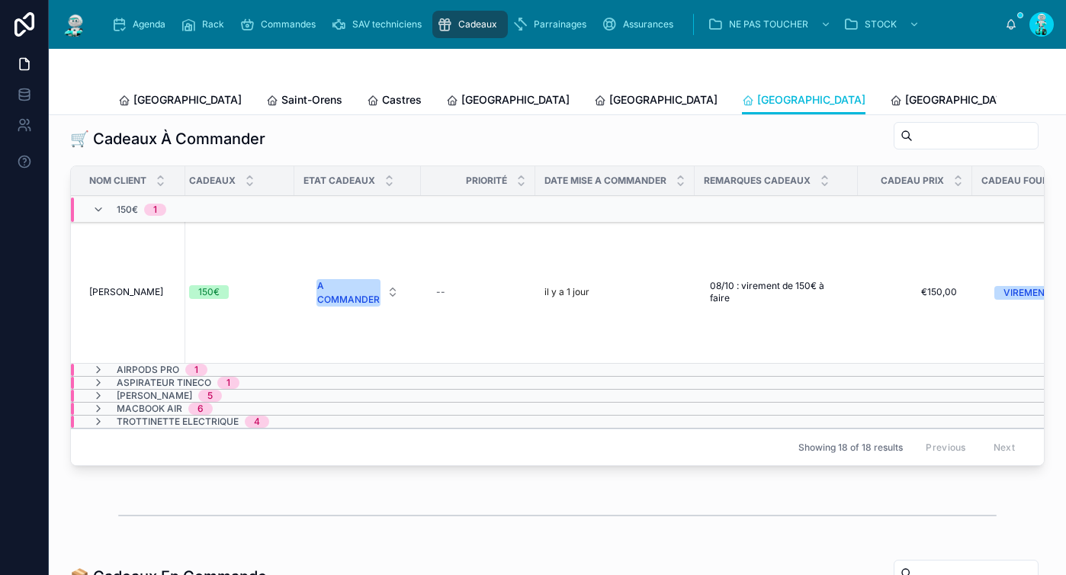
scroll to position [0, 623]
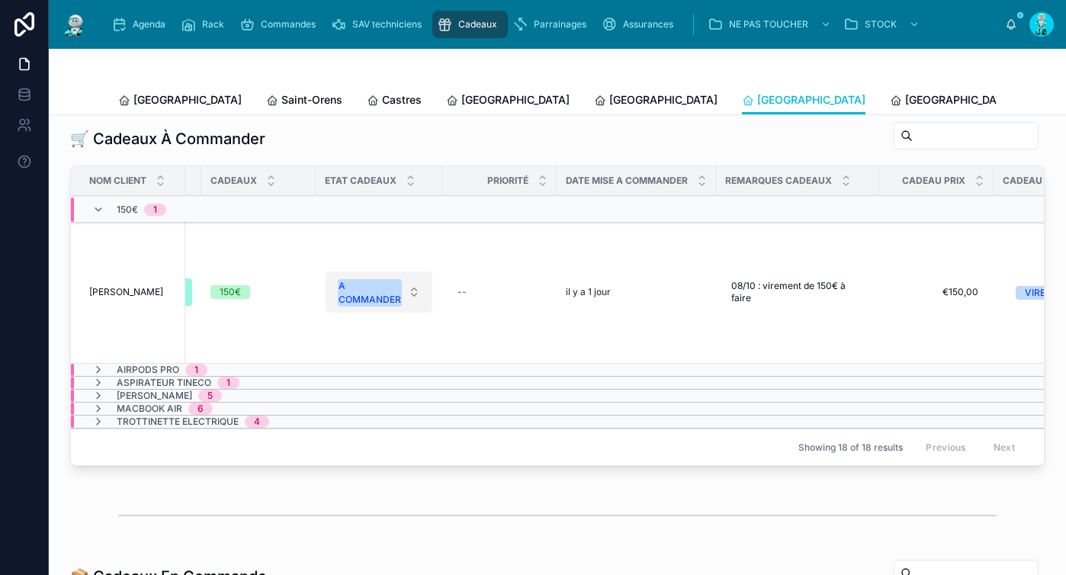
click at [380, 306] on div "A COMMANDER" at bounding box center [370, 292] width 63 height 27
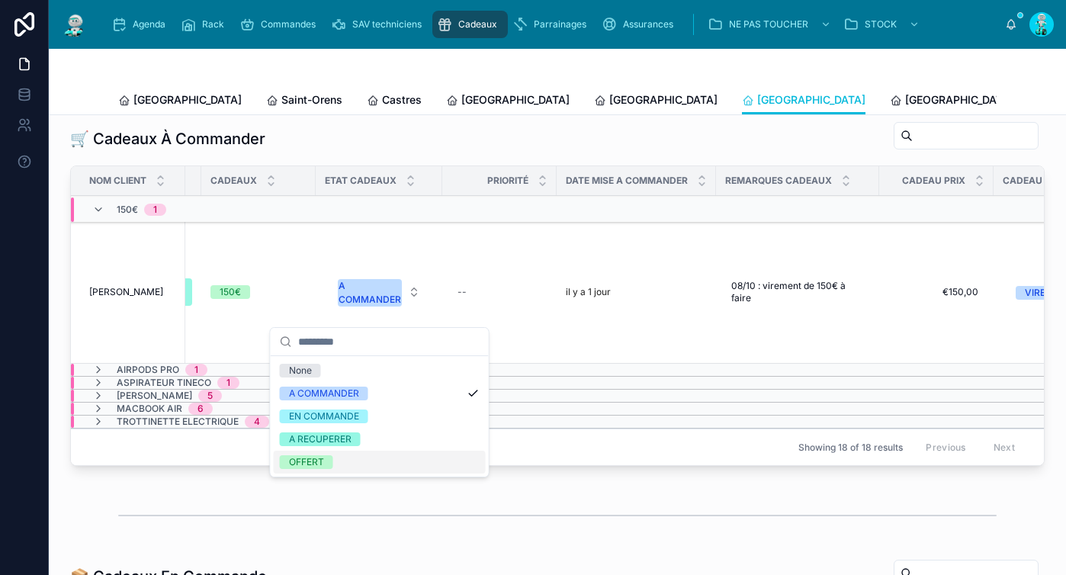
click at [317, 461] on div "OFFERT" at bounding box center [306, 462] width 35 height 14
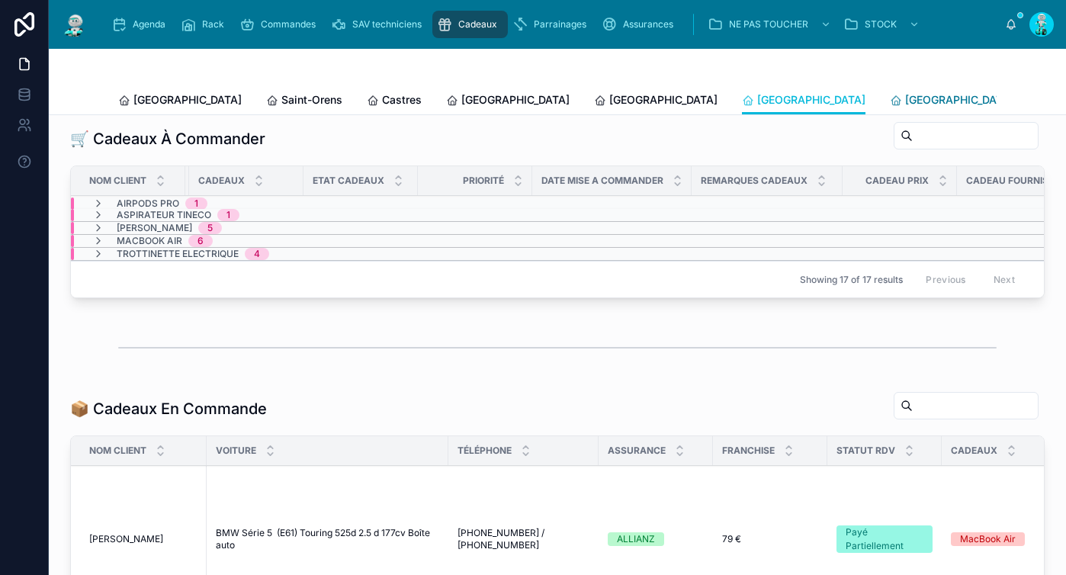
click at [905, 95] on span "[GEOGRAPHIC_DATA]" at bounding box center [959, 99] width 108 height 15
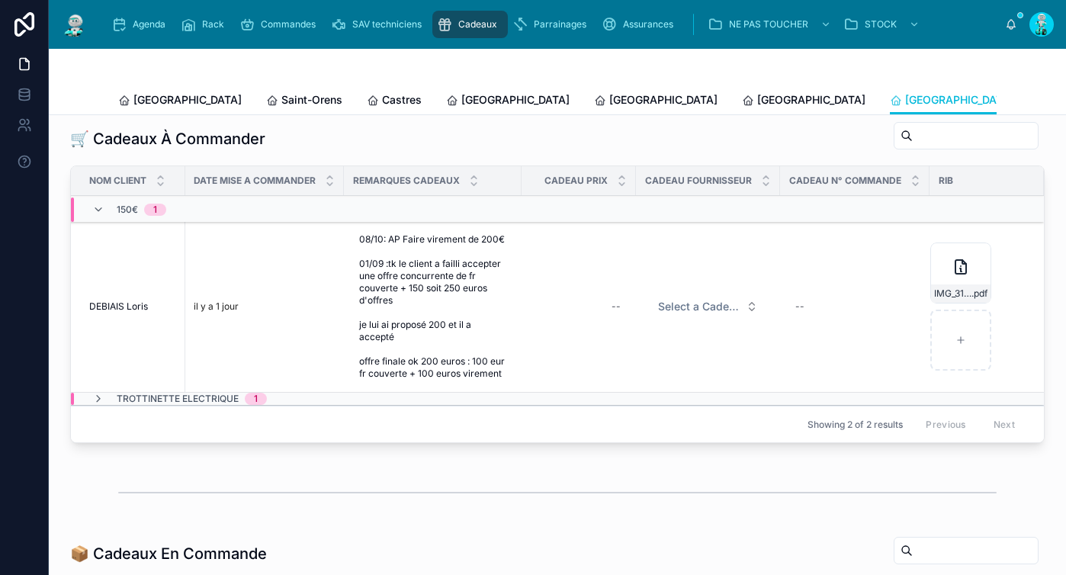
scroll to position [0, 958]
click at [594, 316] on div "--" at bounding box center [579, 306] width 96 height 24
type input "*******"
click button "submit" at bounding box center [789, 338] width 18 height 18
click at [660, 314] on span "Select a Cadeau Fournisseur" at bounding box center [699, 306] width 82 height 15
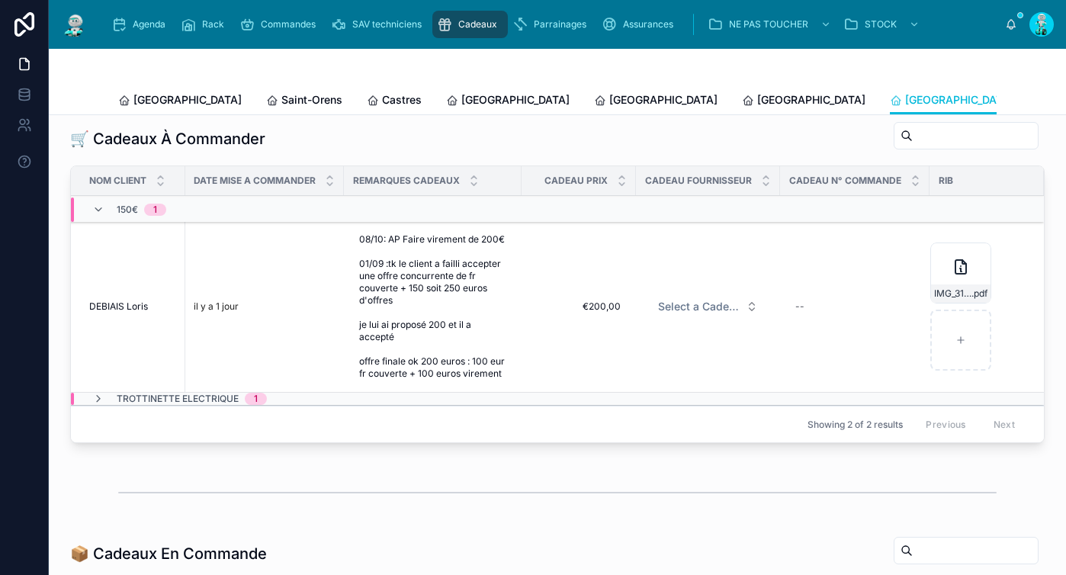
click at [649, 86] on div "Toulouse Saint-Orens Castres Carcassonne Perpignan Rennes Poitiers Liste Des Ca…" at bounding box center [557, 99] width 879 height 29
click at [689, 308] on button "Select a Cadeau Fournisseur" at bounding box center [708, 306] width 124 height 27
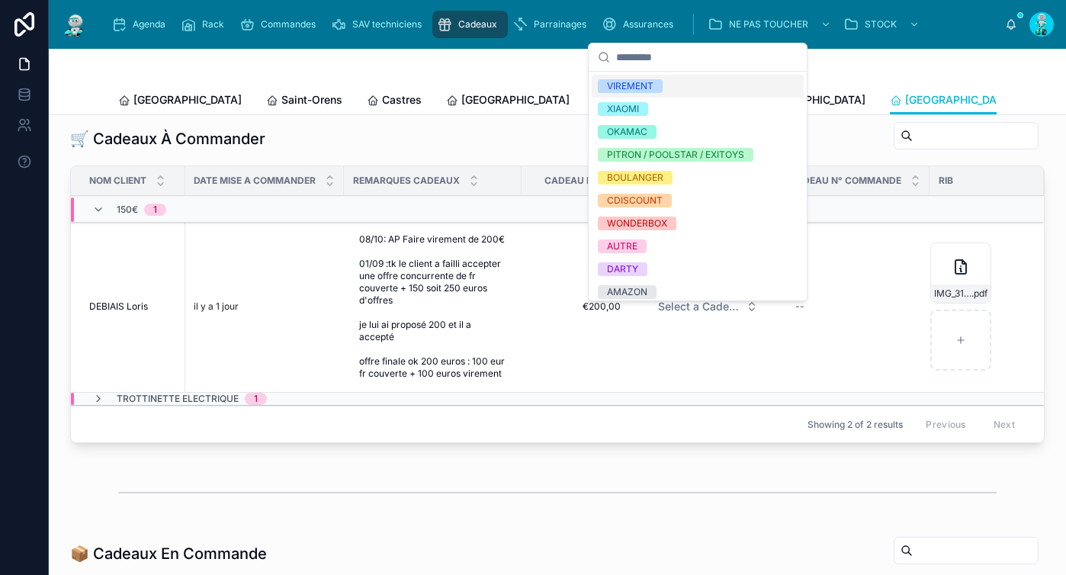
click at [662, 82] on span "VIREMENT" at bounding box center [630, 86] width 65 height 14
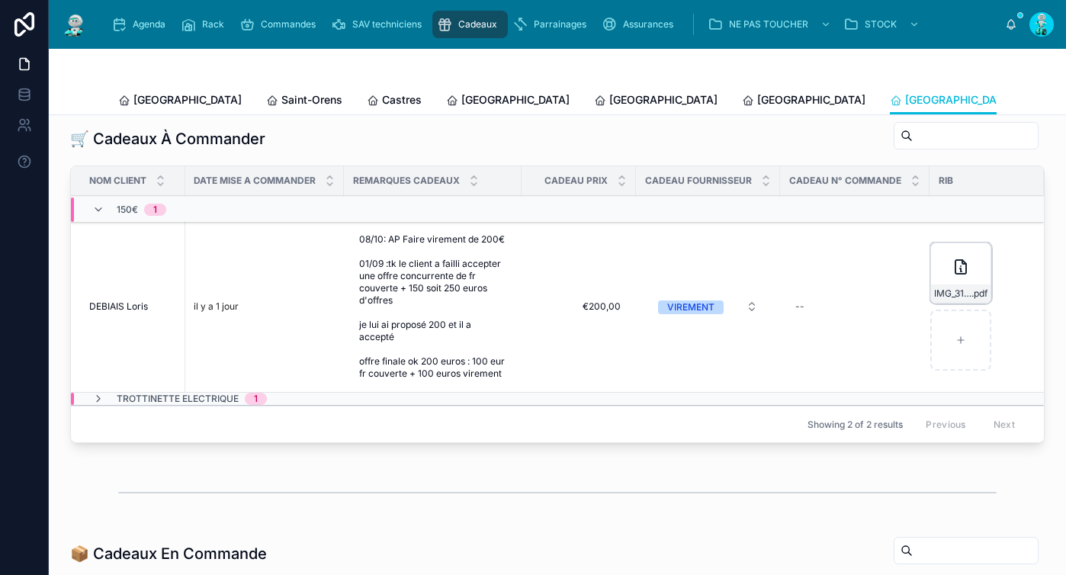
click at [934, 283] on div "IMG_3140 .pdf" at bounding box center [960, 273] width 61 height 61
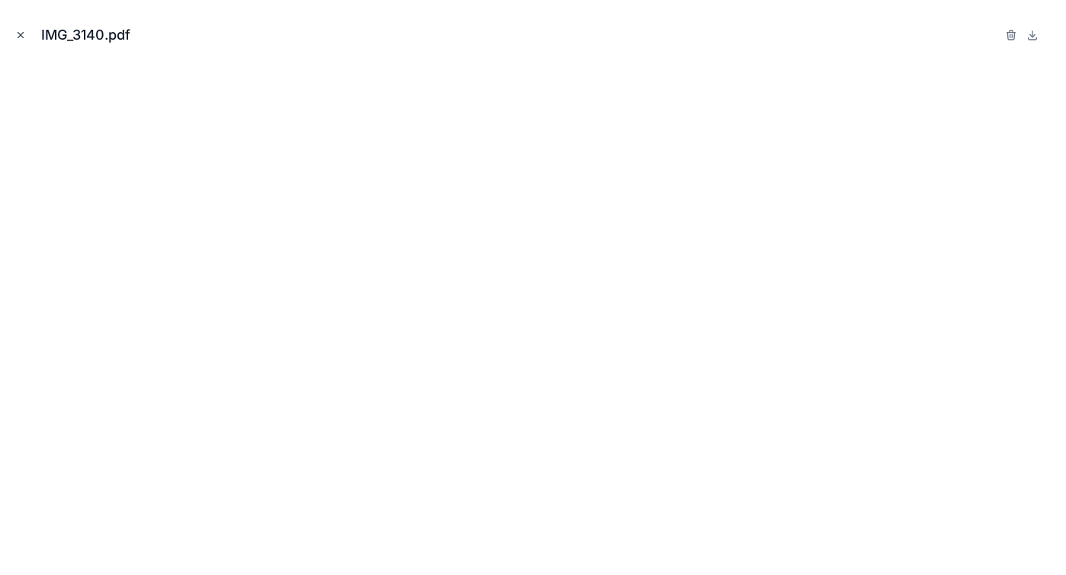
click at [17, 33] on icon "Close modal" at bounding box center [20, 35] width 11 height 11
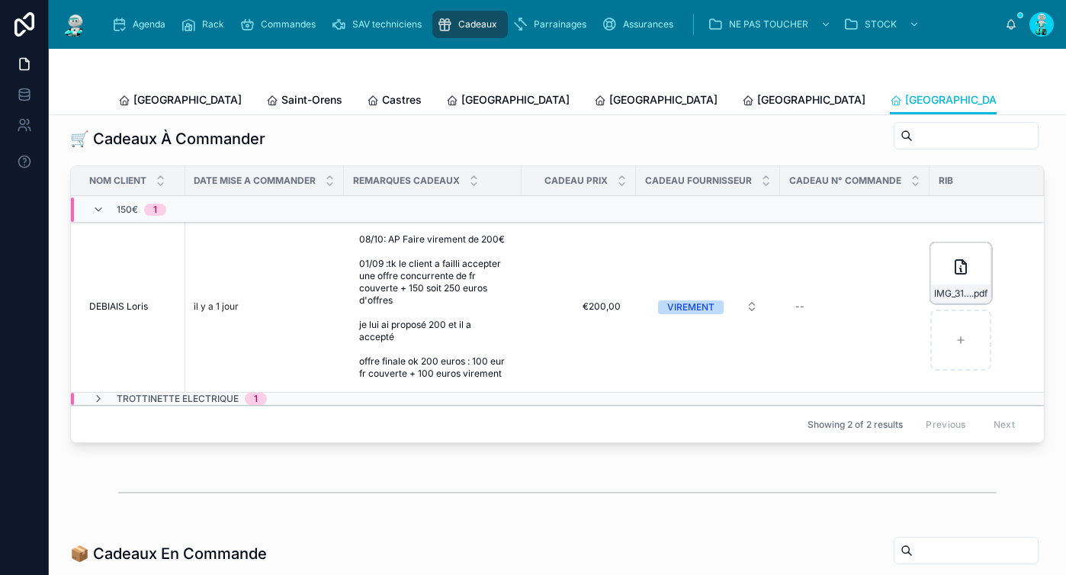
click at [952, 276] on icon at bounding box center [961, 267] width 18 height 18
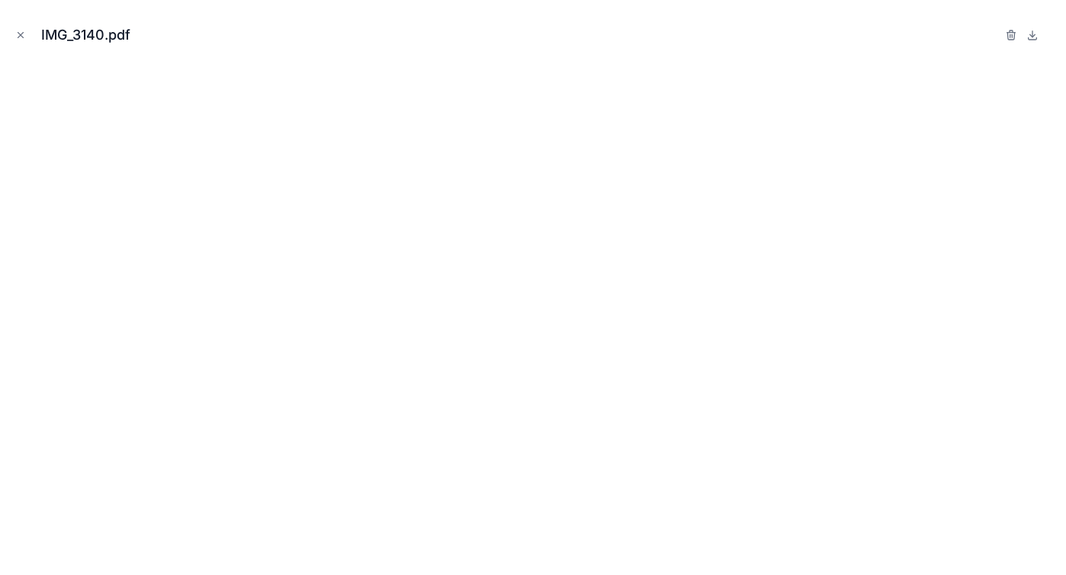
click at [18, 34] on icon "Close modal" at bounding box center [20, 35] width 11 height 11
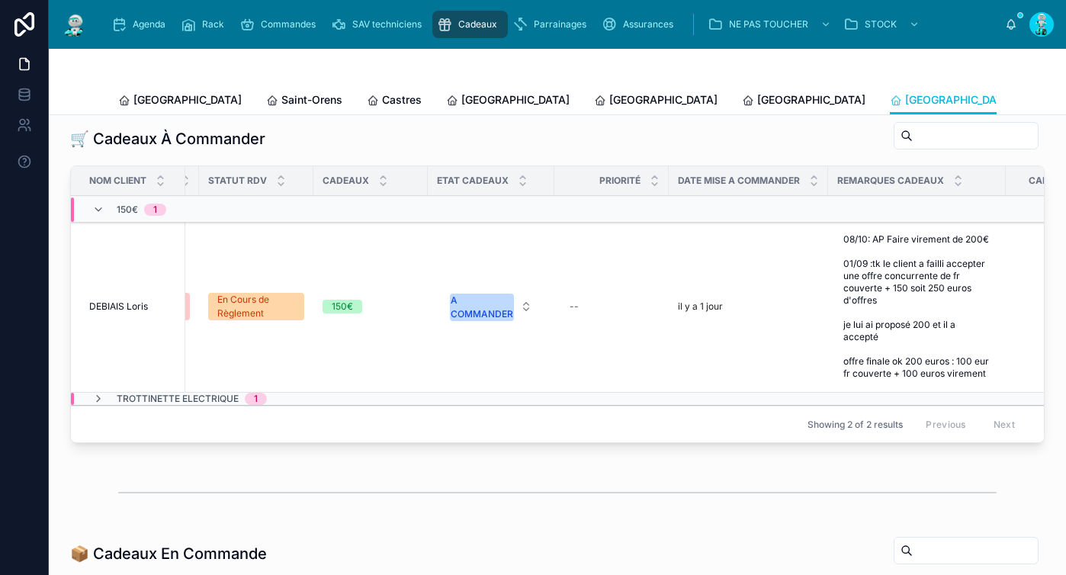
scroll to position [0, 461]
click at [497, 313] on div "A COMMANDER" at bounding box center [483, 307] width 63 height 27
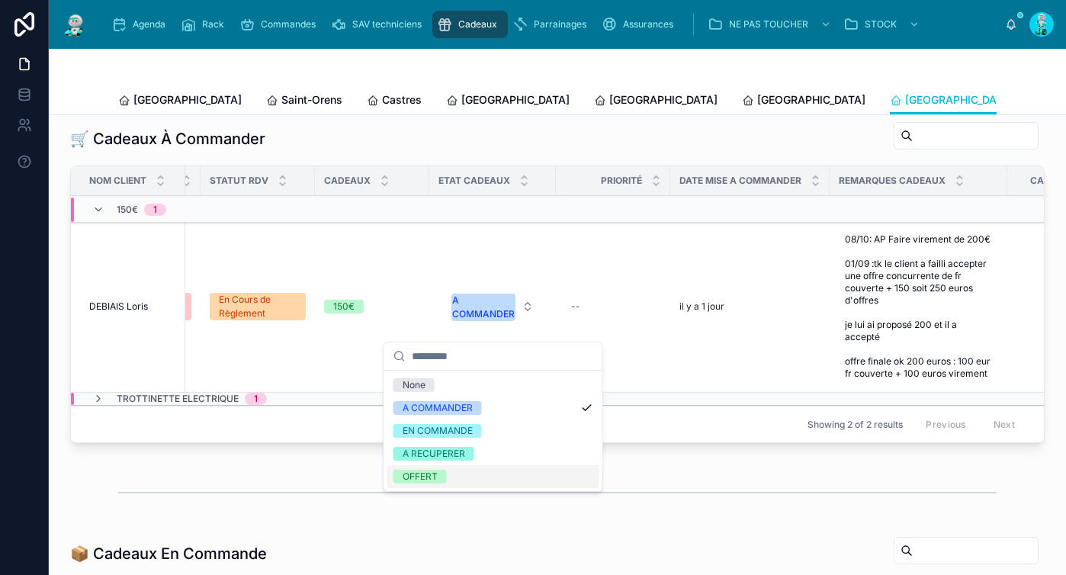
click at [442, 470] on span "OFFERT" at bounding box center [420, 477] width 53 height 14
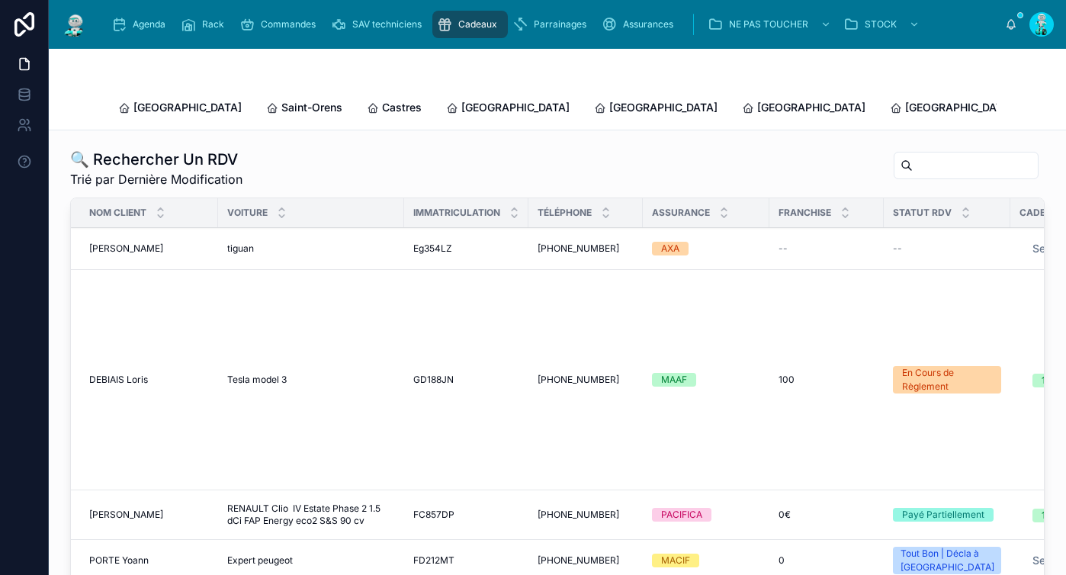
click at [913, 158] on input "text" at bounding box center [975, 165] width 125 height 21
paste input "*******"
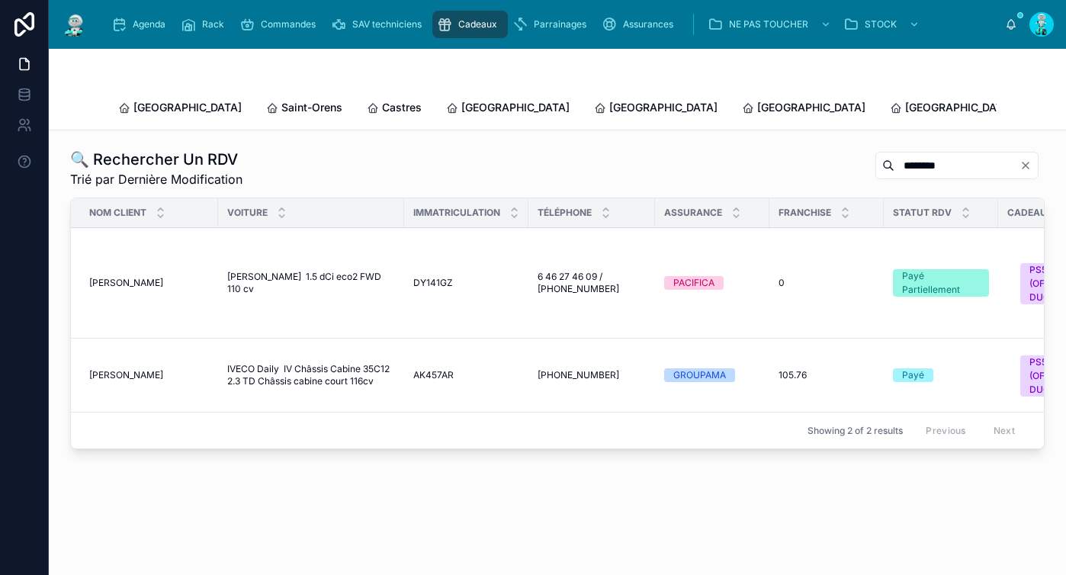
type input "*******"
click at [124, 277] on span "[PERSON_NAME]" at bounding box center [126, 283] width 74 height 12
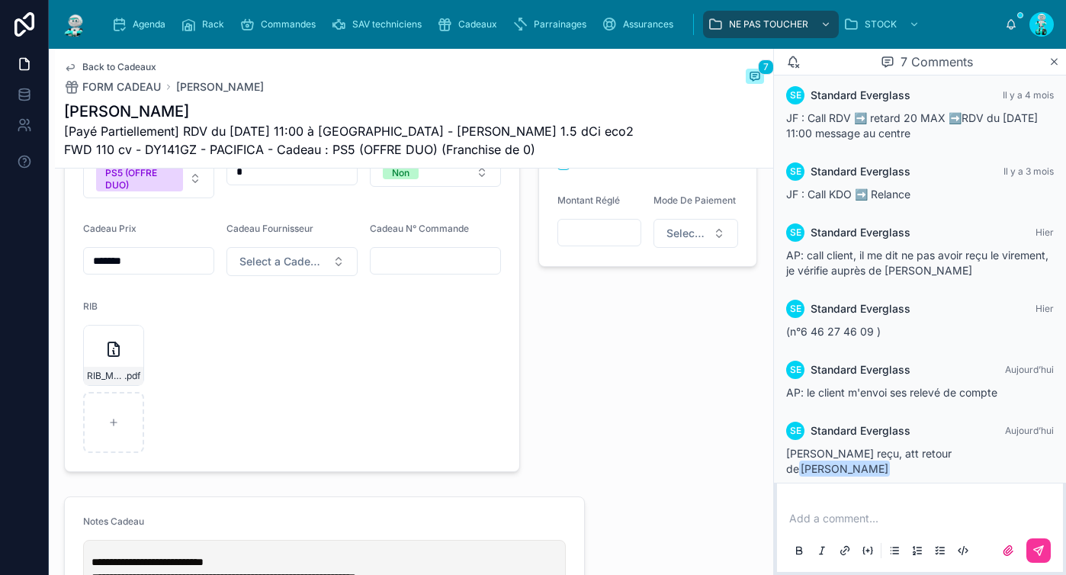
scroll to position [597, 0]
click at [127, 374] on div "RIB_M__DIMA_ANDREI_1830-(1) .pdf" at bounding box center [113, 354] width 61 height 61
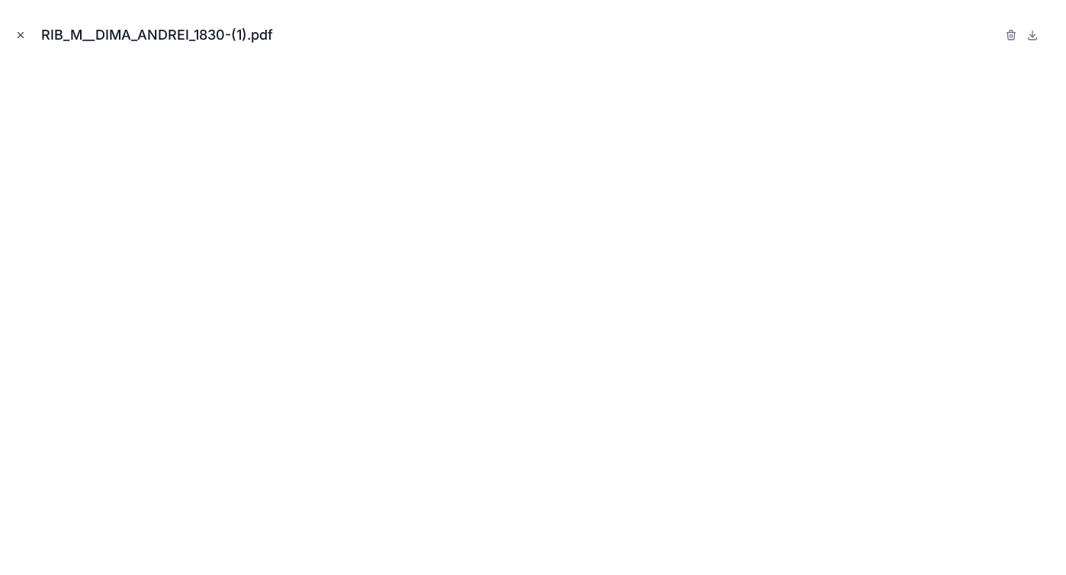
click at [24, 32] on icon "Close modal" at bounding box center [20, 35] width 11 height 11
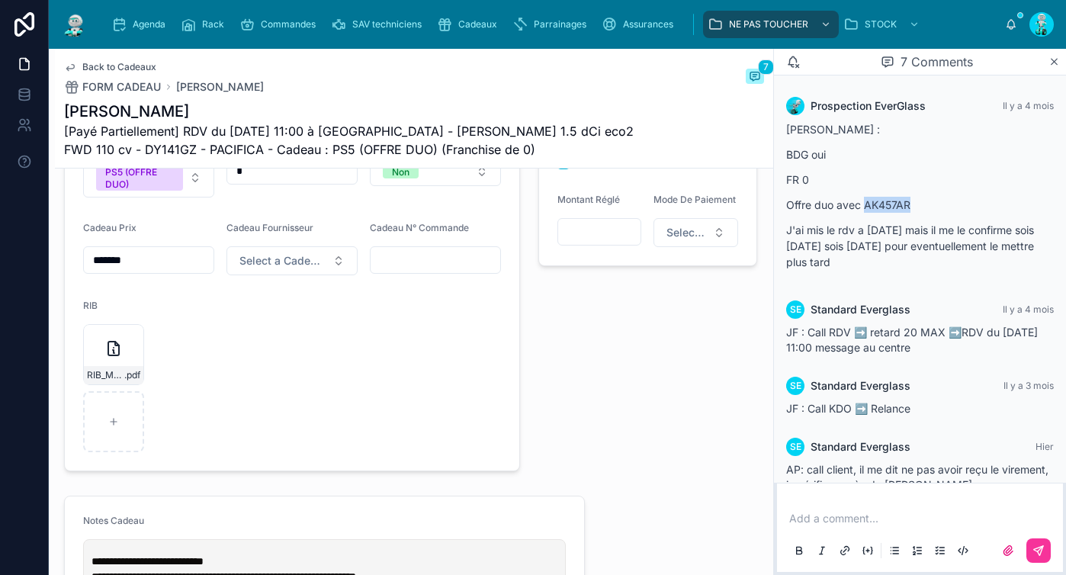
drag, startPoint x: 867, startPoint y: 204, endPoint x: 914, endPoint y: 203, distance: 46.5
click at [914, 203] on p "Offre duo avec AK457AR" at bounding box center [920, 205] width 268 height 16
copy p "AK457AR"
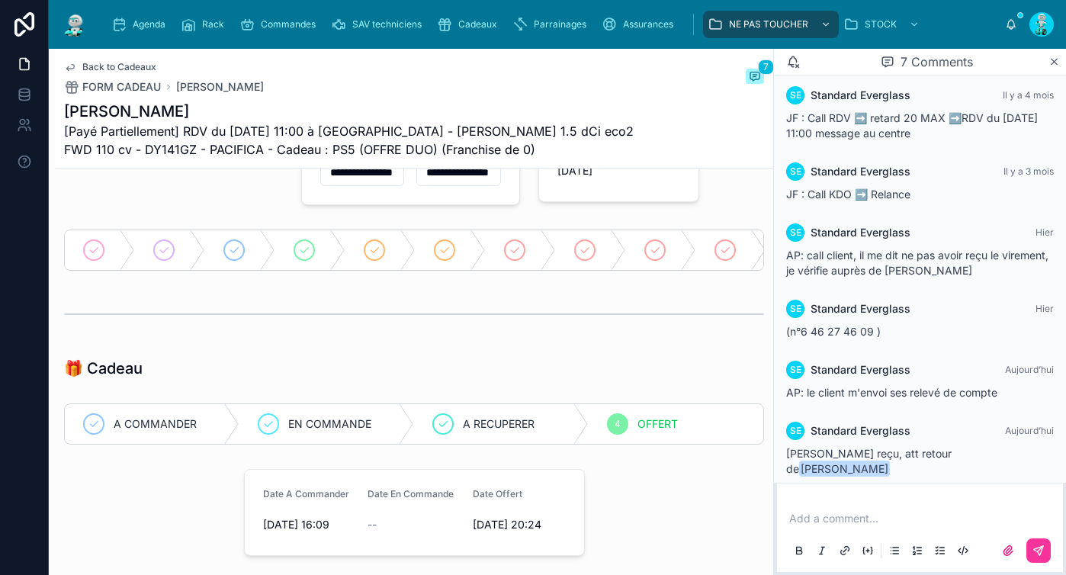
scroll to position [93, 0]
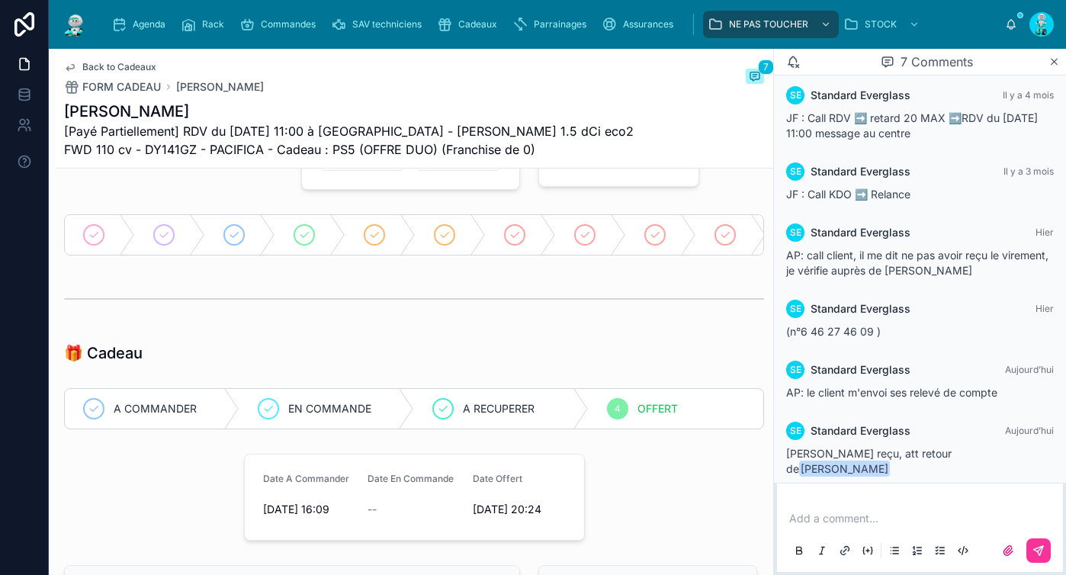
click at [198, 416] on div "A COMMANDER" at bounding box center [152, 409] width 175 height 40
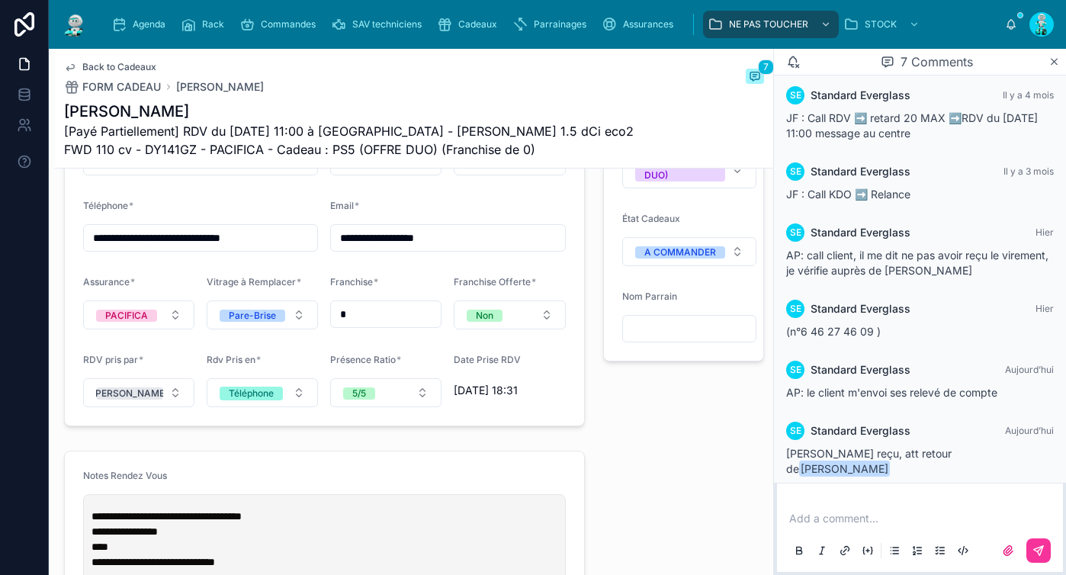
scroll to position [1300, 0]
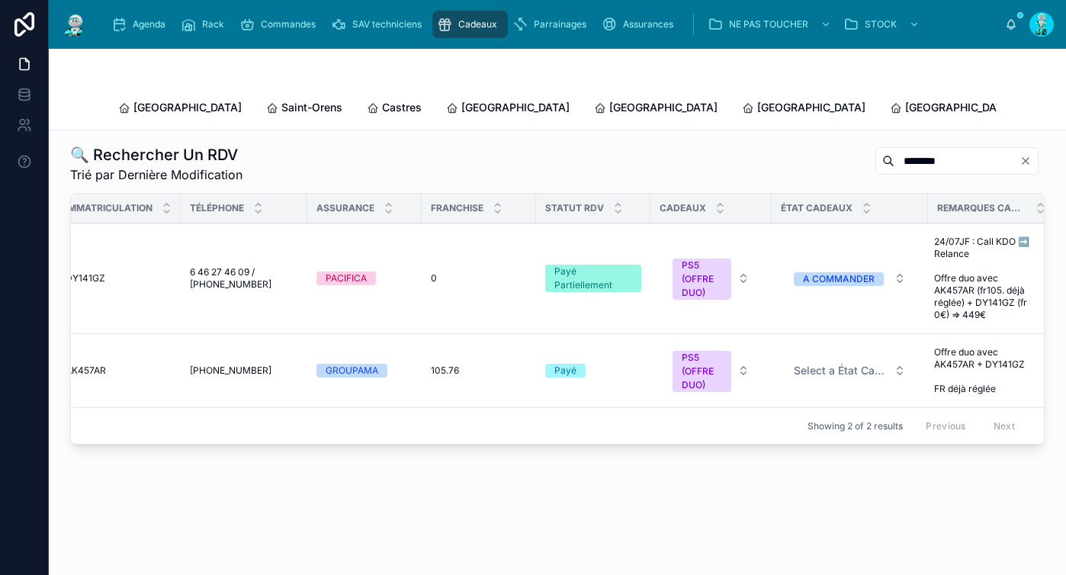
scroll to position [0, 371]
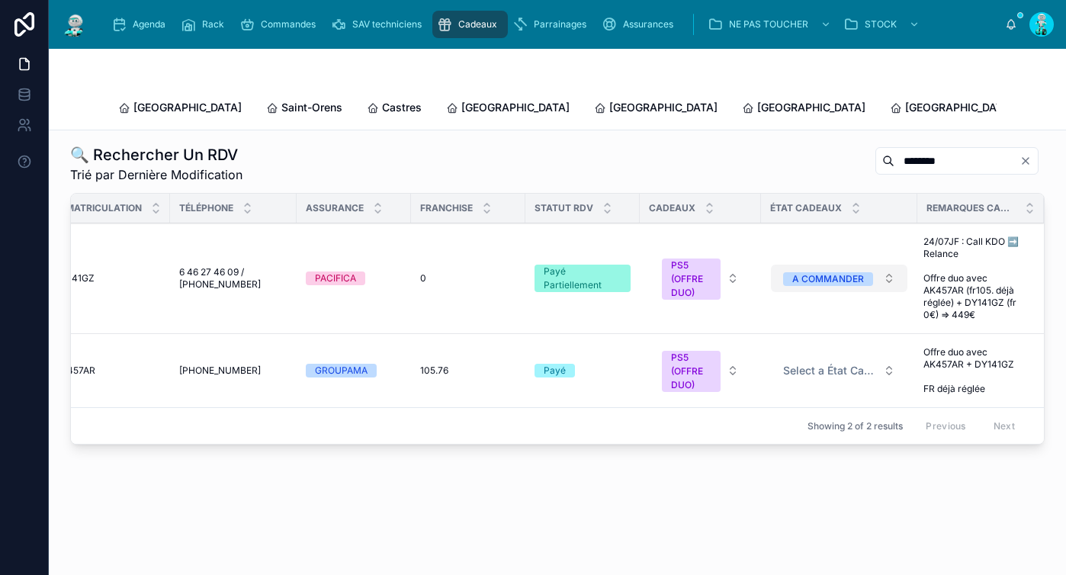
click at [819, 272] on div "A COMMANDER" at bounding box center [828, 279] width 72 height 14
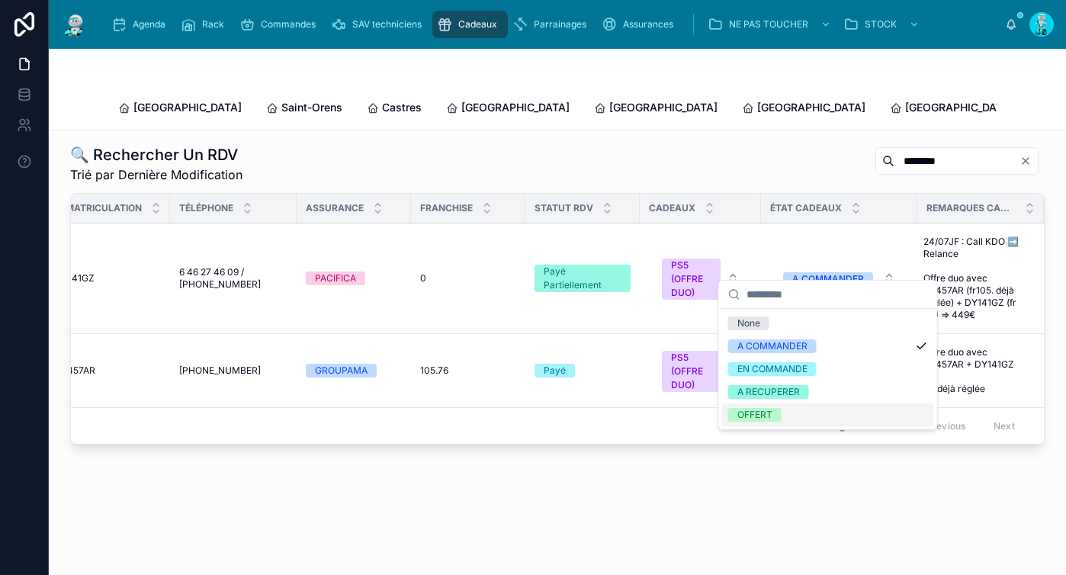
click at [783, 407] on div "OFFERT" at bounding box center [828, 414] width 212 height 23
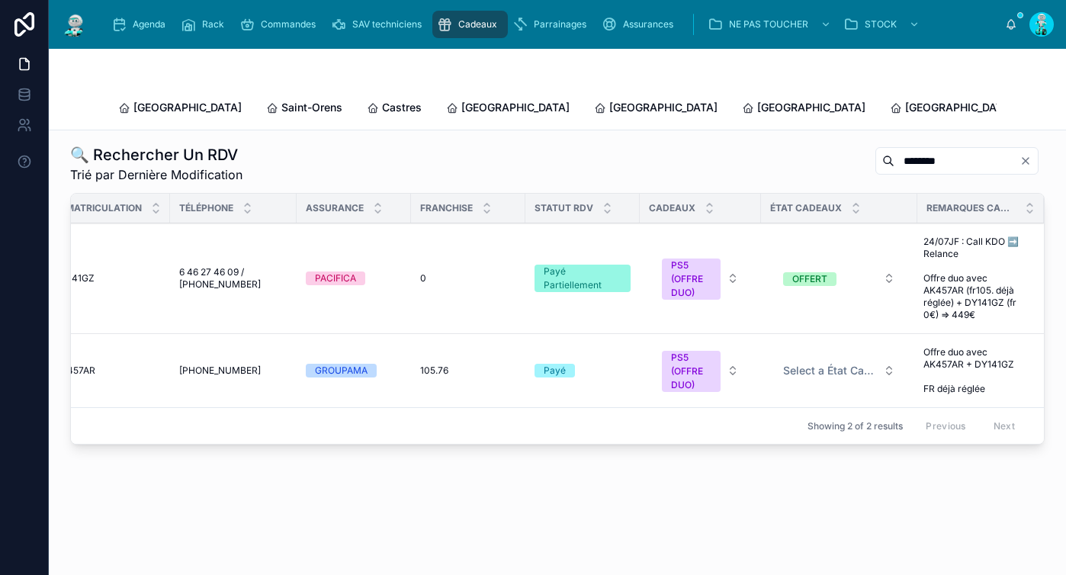
click at [929, 156] on input "*******" at bounding box center [957, 160] width 125 height 21
click at [923, 150] on input "*******" at bounding box center [957, 160] width 125 height 21
paste input "*******"
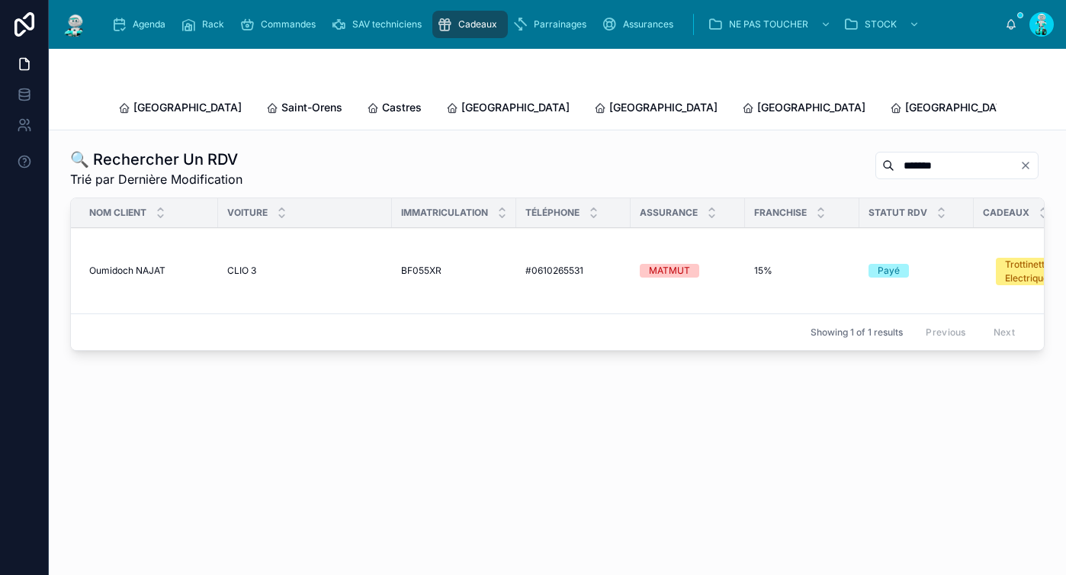
type input "*******"
click at [134, 247] on td "Oumidoch NAJAT Oumidoch NAJAT" at bounding box center [144, 271] width 147 height 86
click at [130, 265] on span "Oumidoch NAJAT" at bounding box center [127, 271] width 76 height 12
click at [550, 26] on span "Parrainages" at bounding box center [560, 24] width 53 height 12
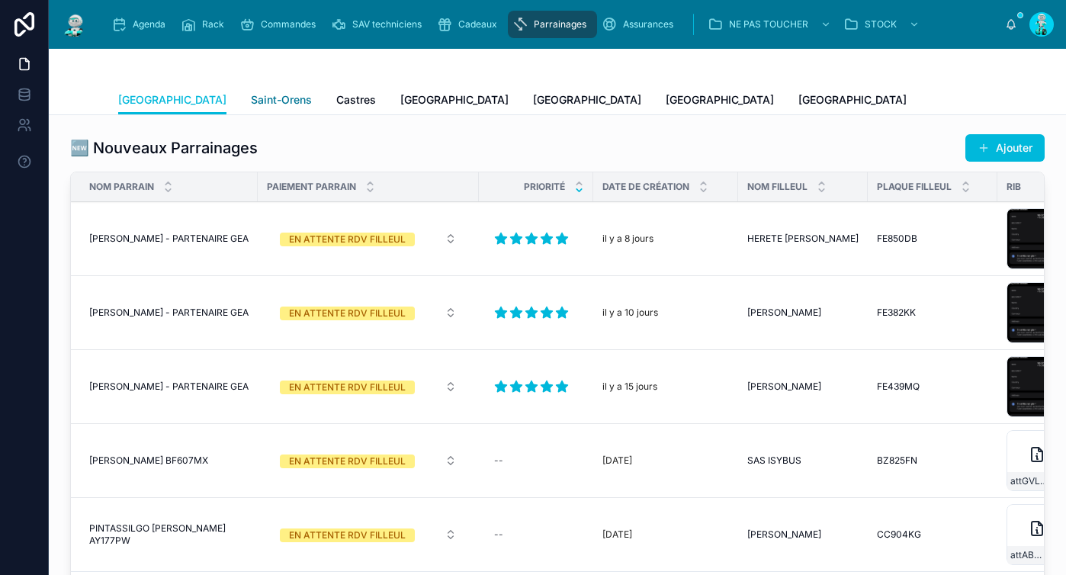
click at [251, 98] on span "Saint-Orens" at bounding box center [281, 99] width 61 height 15
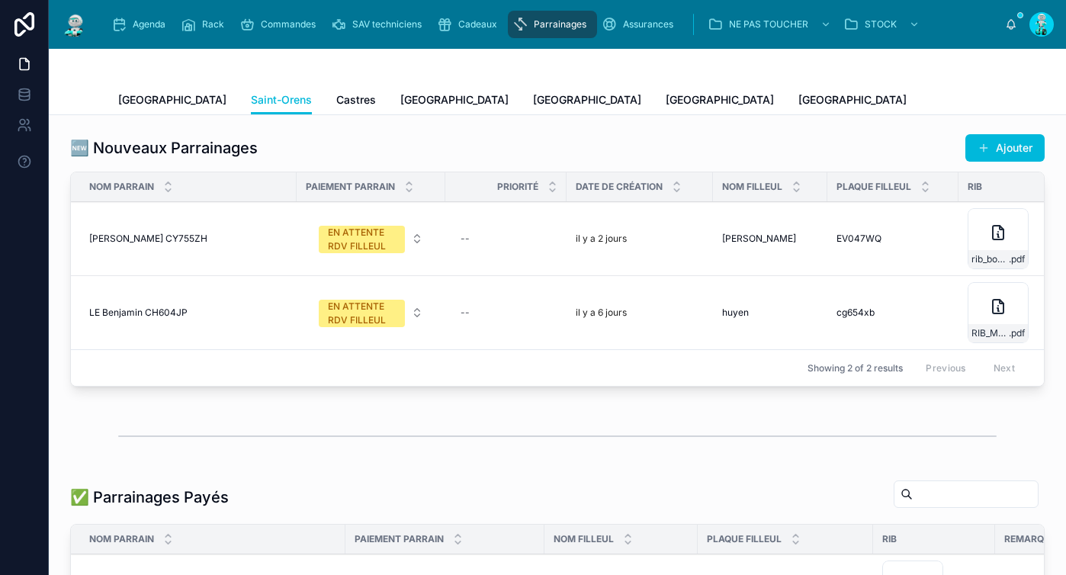
scroll to position [284, 0]
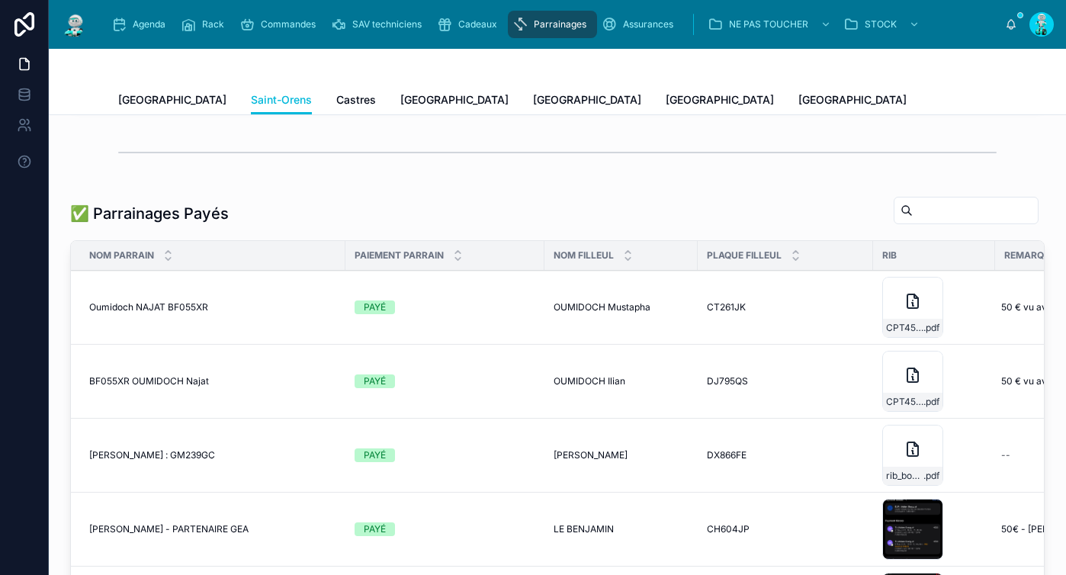
click at [933, 219] on input "text" at bounding box center [975, 210] width 125 height 21
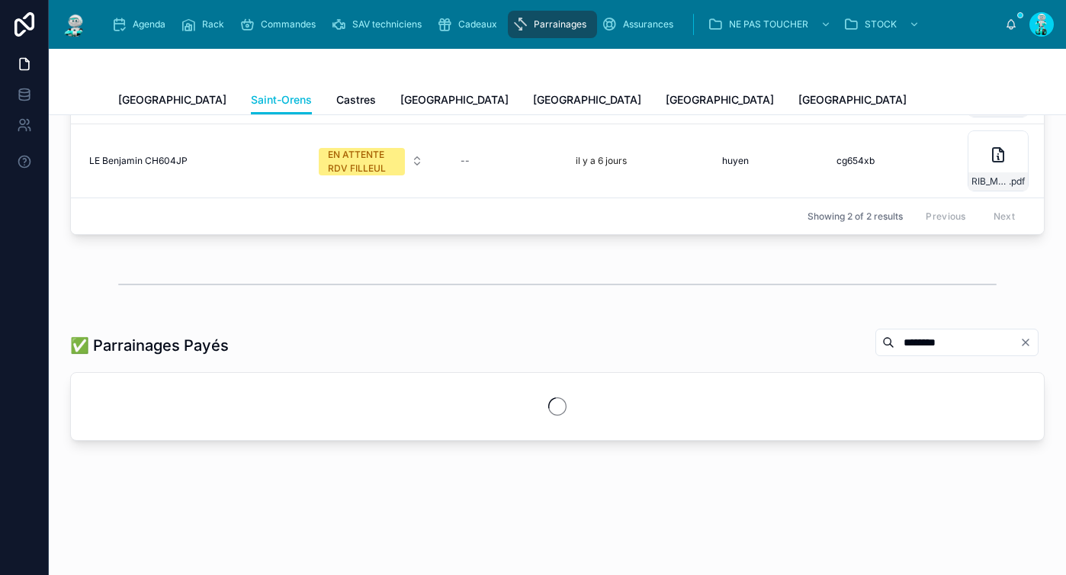
scroll to position [284, 0]
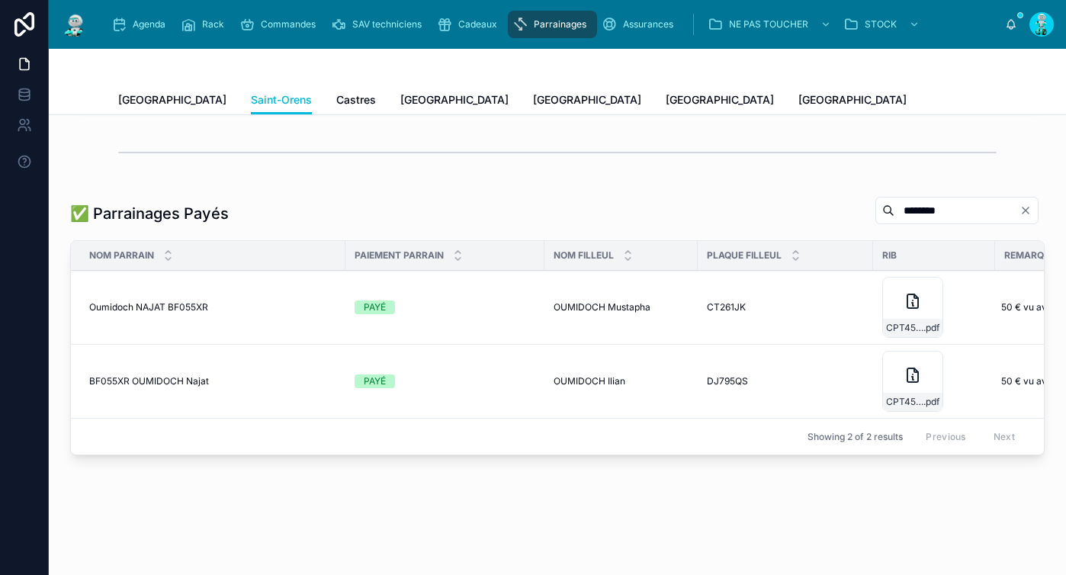
type input "********"
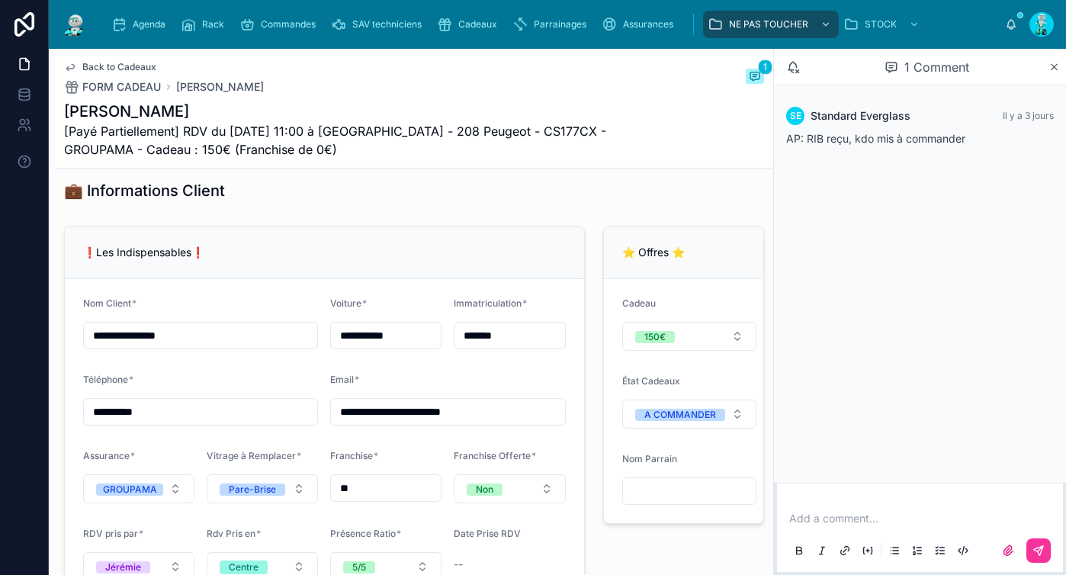
scroll to position [1228, 0]
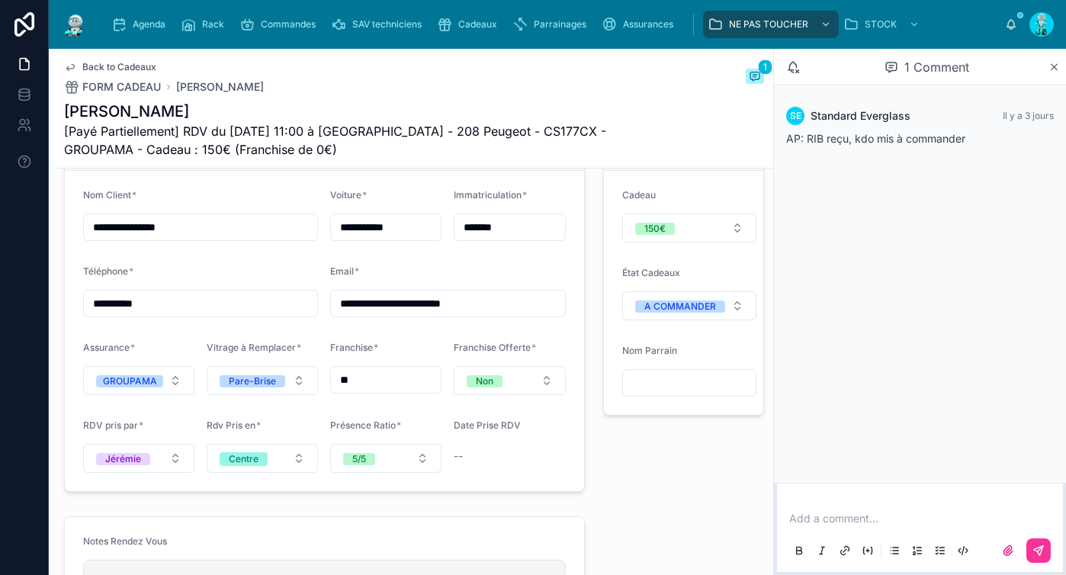
type input "*******"
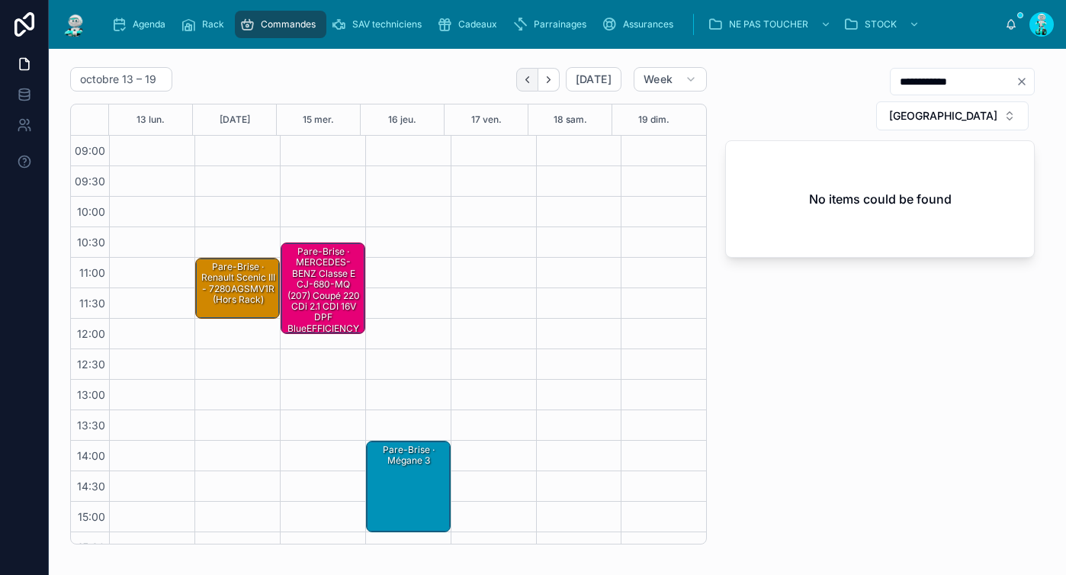
click at [522, 81] on icon "Back" at bounding box center [527, 79] width 11 height 11
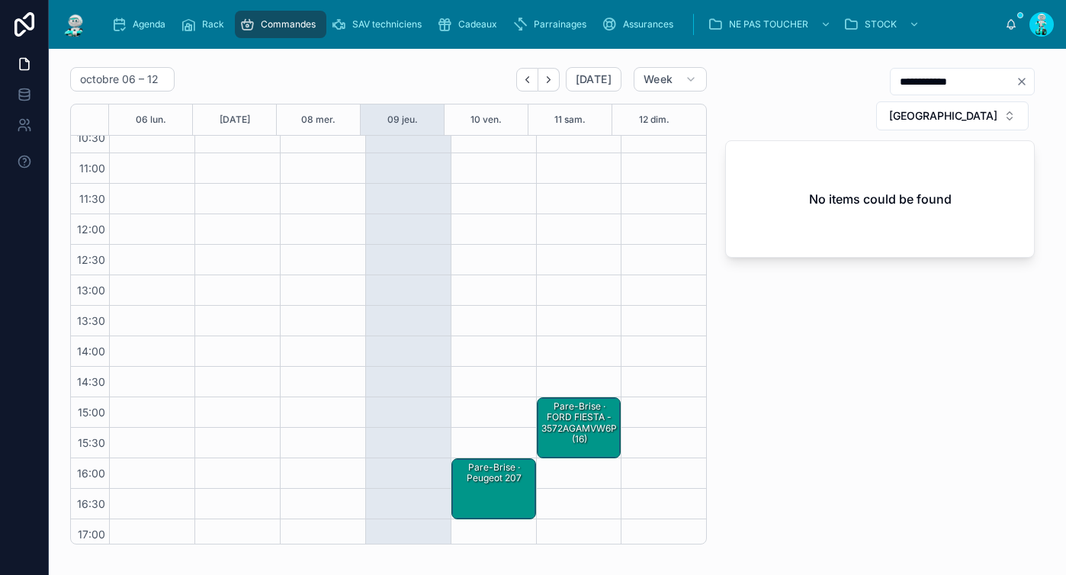
scroll to position [141, 0]
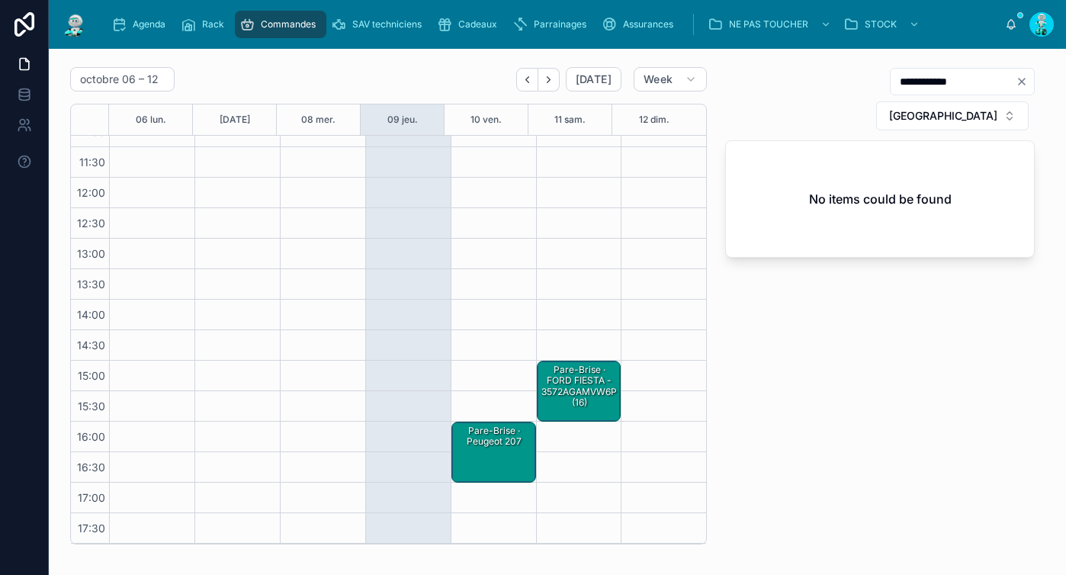
drag, startPoint x: 484, startPoint y: 475, endPoint x: 478, endPoint y: 458, distance: 17.6
click at [484, 474] on div "Pare-Brise · Peugeot 207" at bounding box center [495, 452] width 80 height 58
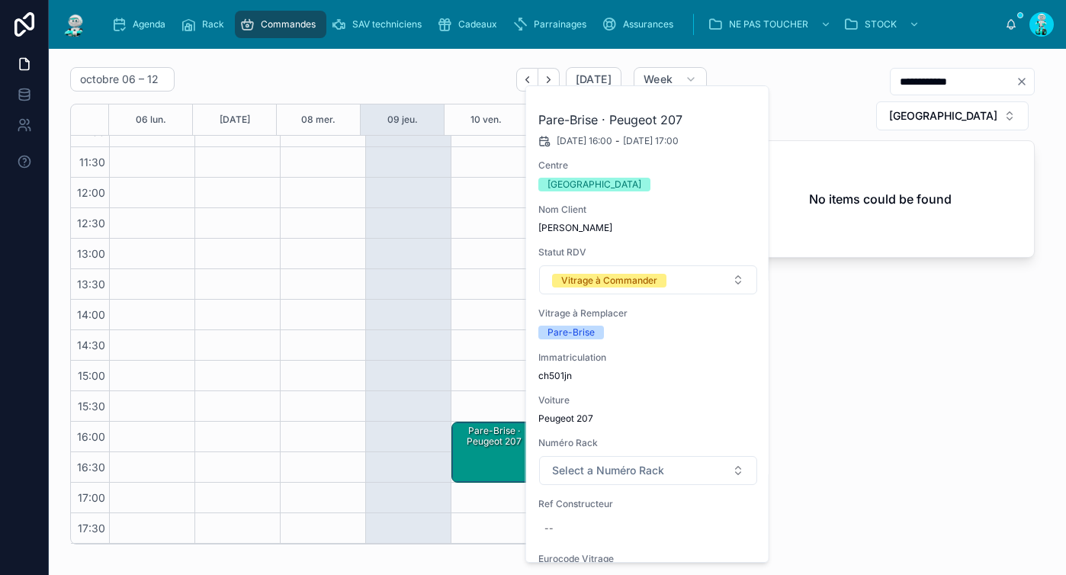
click at [556, 375] on span "ch501jn" at bounding box center [648, 376] width 220 height 12
copy span "ch501jn"
drag, startPoint x: 489, startPoint y: 455, endPoint x: 470, endPoint y: 444, distance: 21.9
click at [490, 455] on div "Pare-Brise · Peugeot 207" at bounding box center [495, 452] width 80 height 58
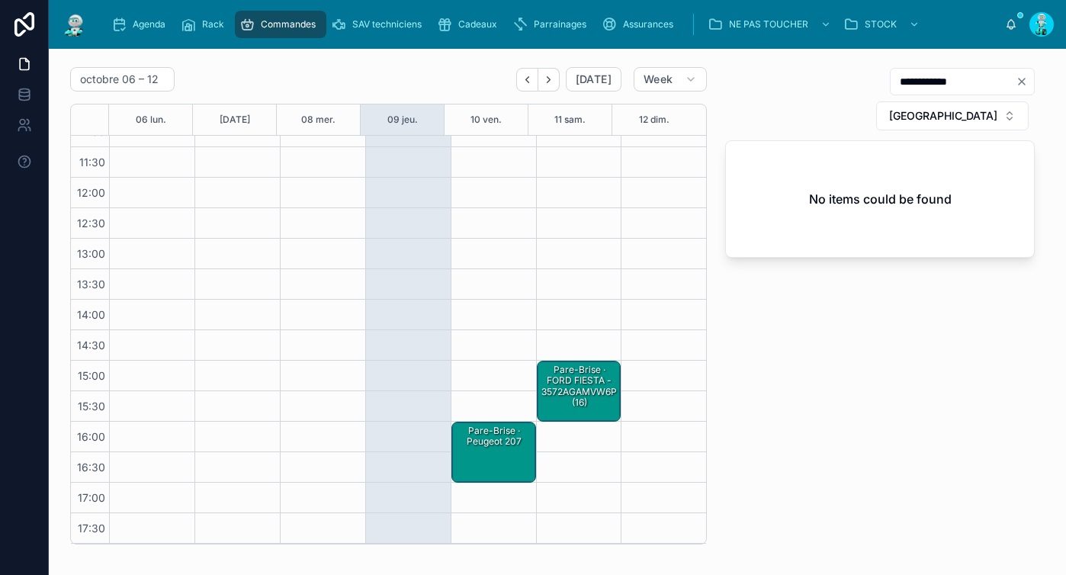
click at [468, 444] on div "Pare-Brise · Peugeot 207" at bounding box center [495, 436] width 80 height 25
click at [558, 374] on div "Pare-Brise · FORD FIESTA - 3572AGAMVW6P (16)" at bounding box center [580, 386] width 80 height 47
click at [471, 444] on div "Pare-Brise · Peugeot 207" at bounding box center [495, 436] width 80 height 25
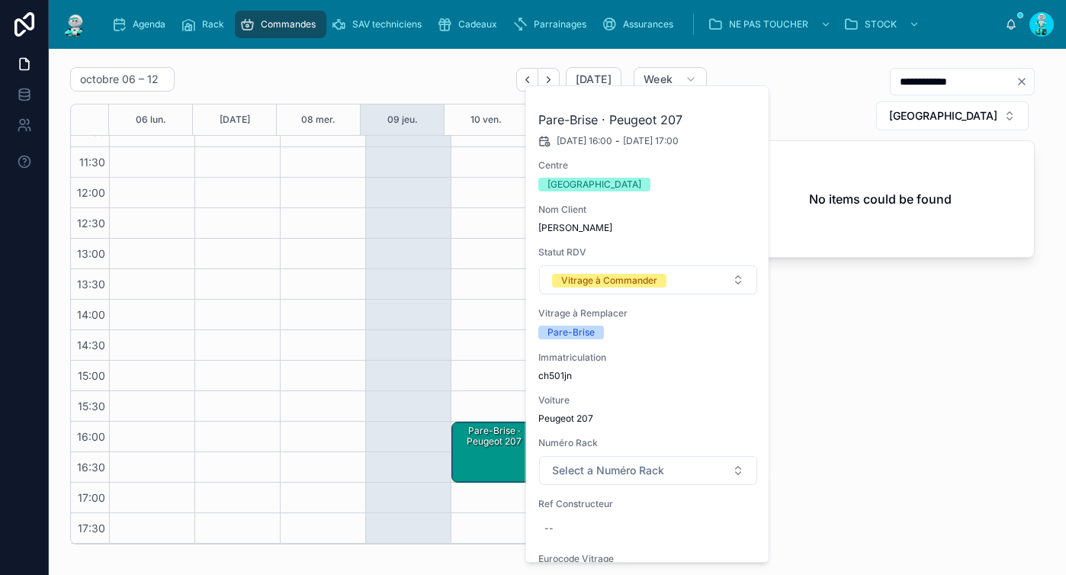
click at [560, 375] on span "ch501jn" at bounding box center [648, 376] width 220 height 12
copy span "ch501jn"
click at [483, 454] on div "Pare-Brise · Peugeot 207" at bounding box center [495, 452] width 80 height 58
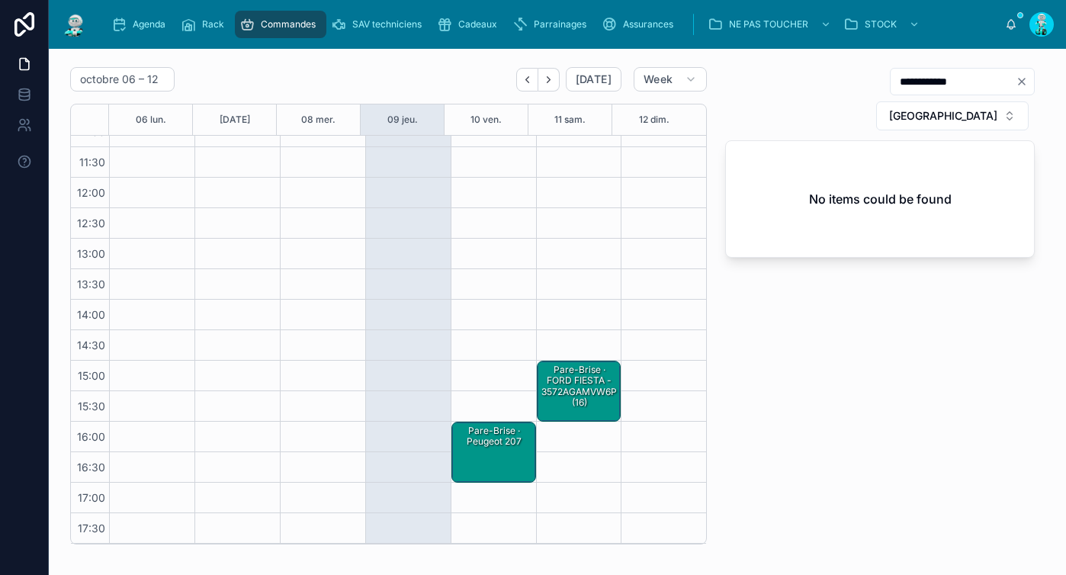
drag, startPoint x: 483, startPoint y: 454, endPoint x: 502, endPoint y: 436, distance: 25.9
click at [483, 454] on div "Pare-Brise · Peugeot 207" at bounding box center [495, 452] width 80 height 58
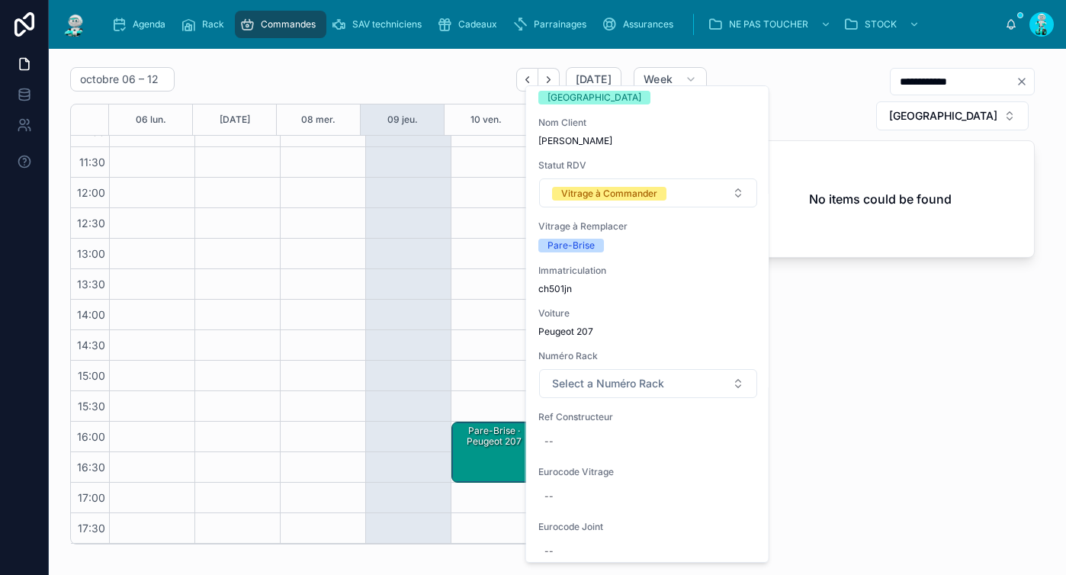
scroll to position [91, 0]
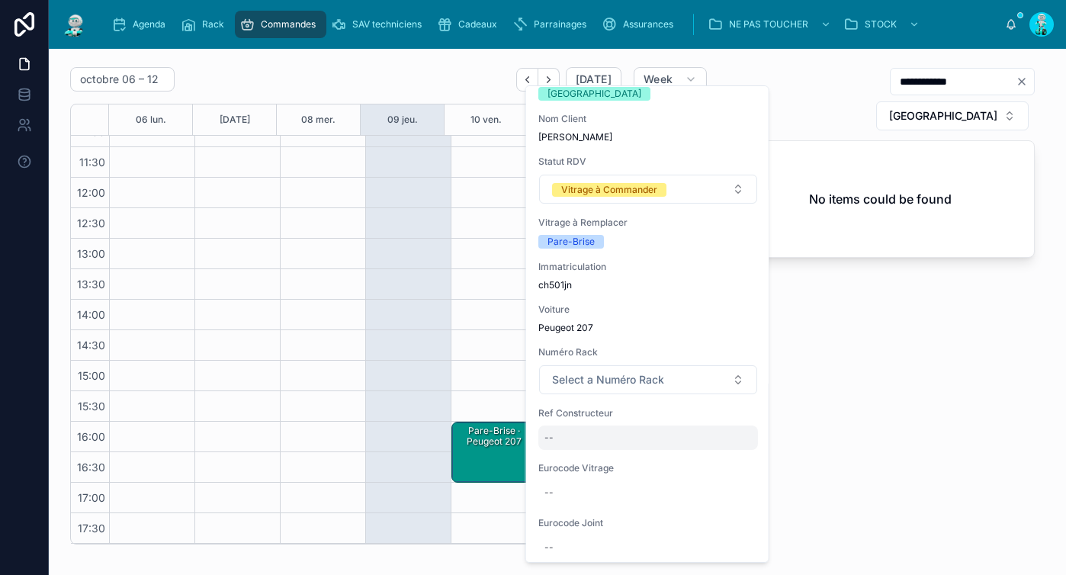
click at [581, 432] on div "--" at bounding box center [648, 438] width 220 height 24
click button "submit" at bounding box center [731, 458] width 18 height 18
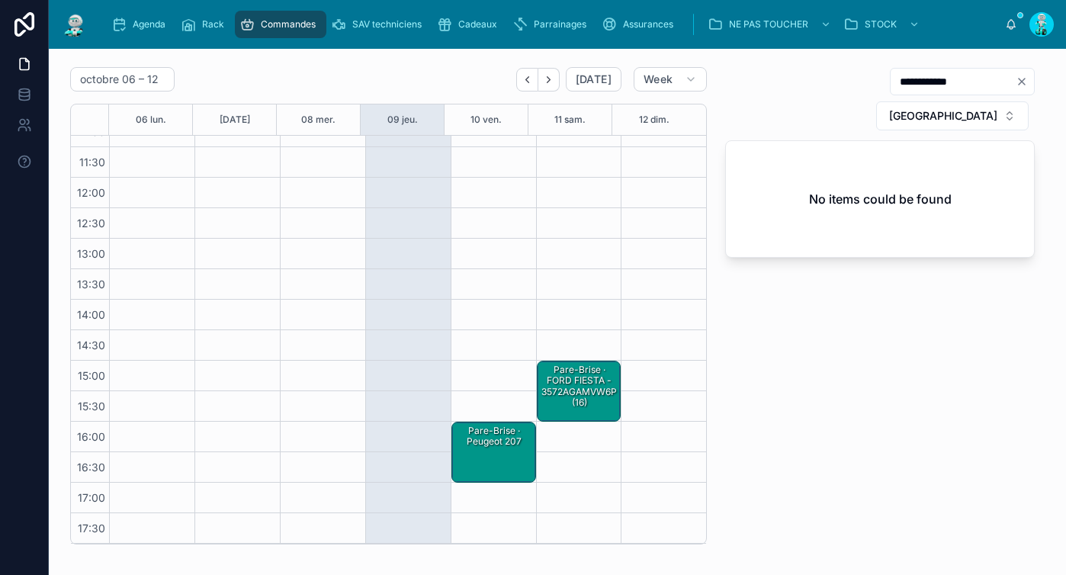
scroll to position [1, 0]
click at [493, 452] on div "Pare-Brise · Peugeot 207" at bounding box center [495, 452] width 80 height 58
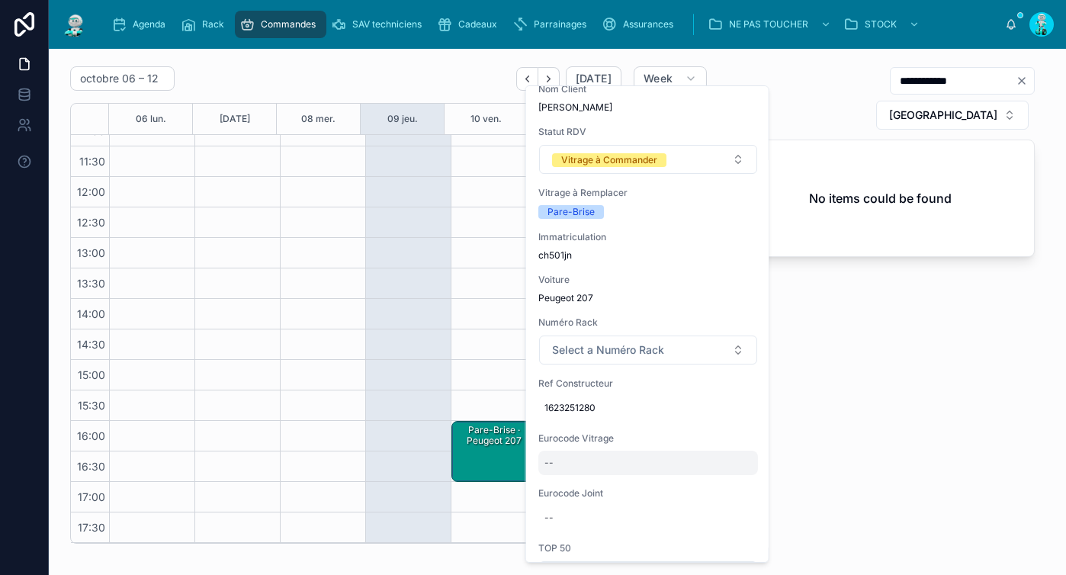
scroll to position [151, 0]
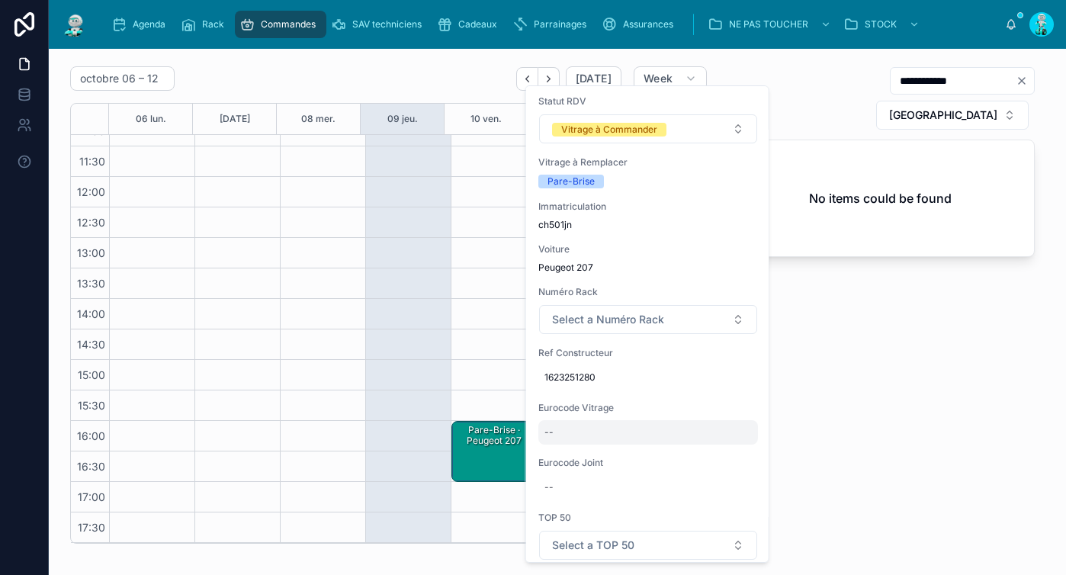
click at [615, 426] on div "--" at bounding box center [648, 432] width 220 height 24
type input "**********"
click at [727, 451] on icon "submit" at bounding box center [731, 453] width 12 height 12
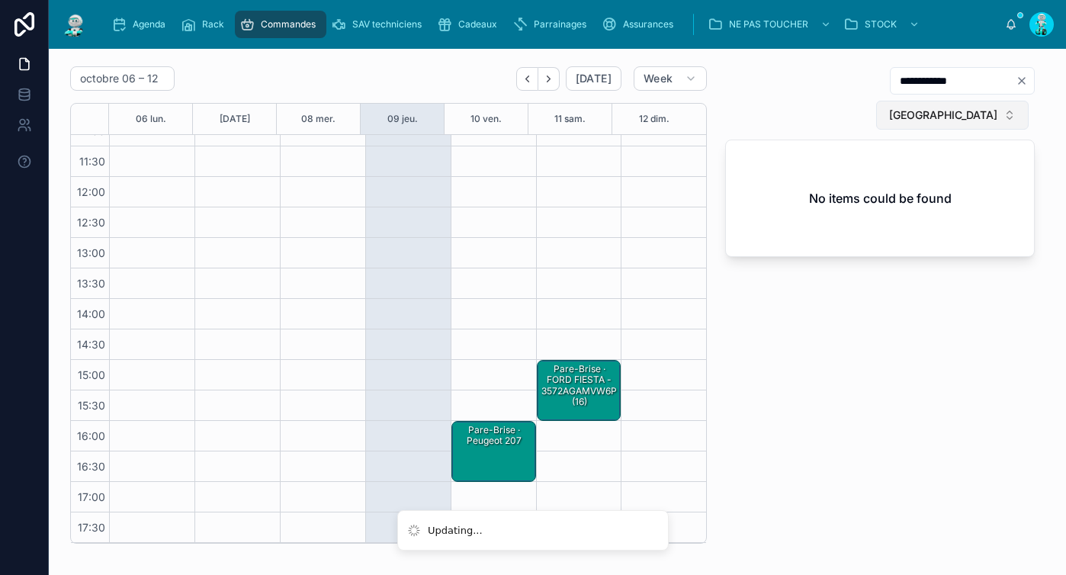
click at [983, 108] on span "[GEOGRAPHIC_DATA]" at bounding box center [943, 115] width 108 height 15
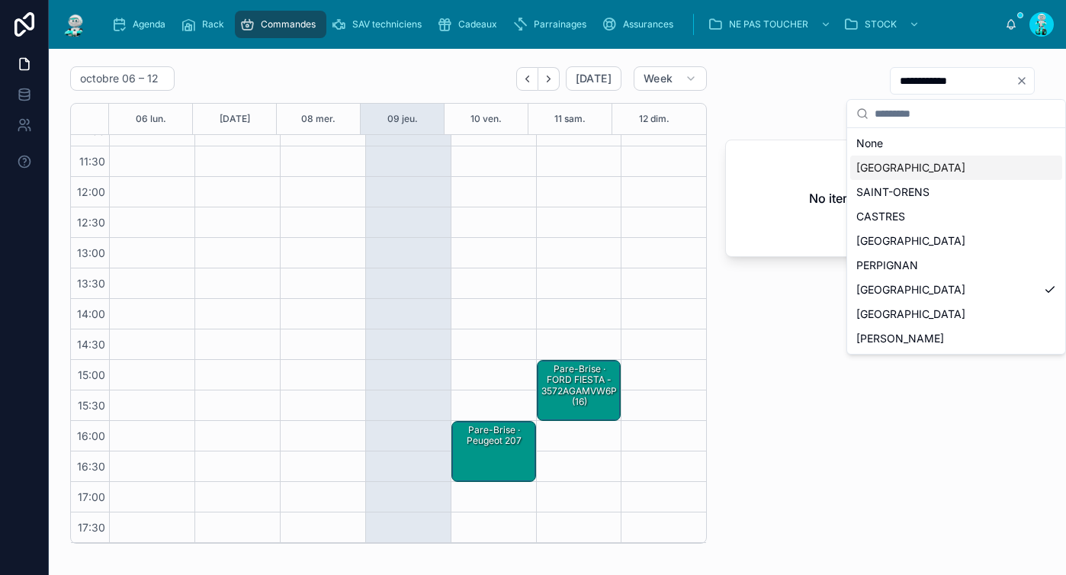
click at [936, 171] on div "[GEOGRAPHIC_DATA]" at bounding box center [956, 168] width 212 height 24
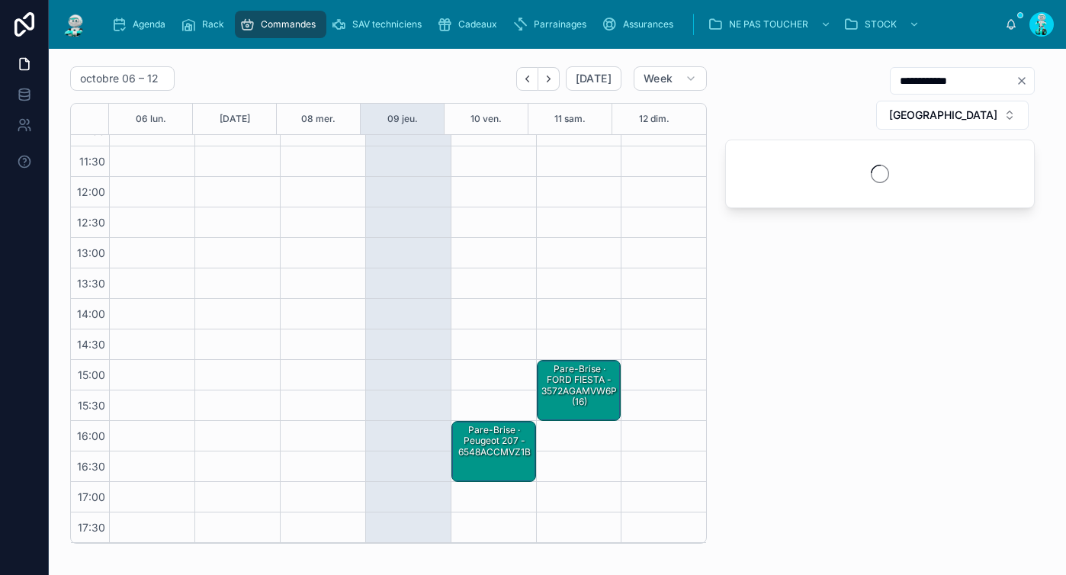
click at [1016, 82] on icon "Clear" at bounding box center [1022, 81] width 12 height 12
click at [891, 81] on input "text" at bounding box center [953, 80] width 125 height 21
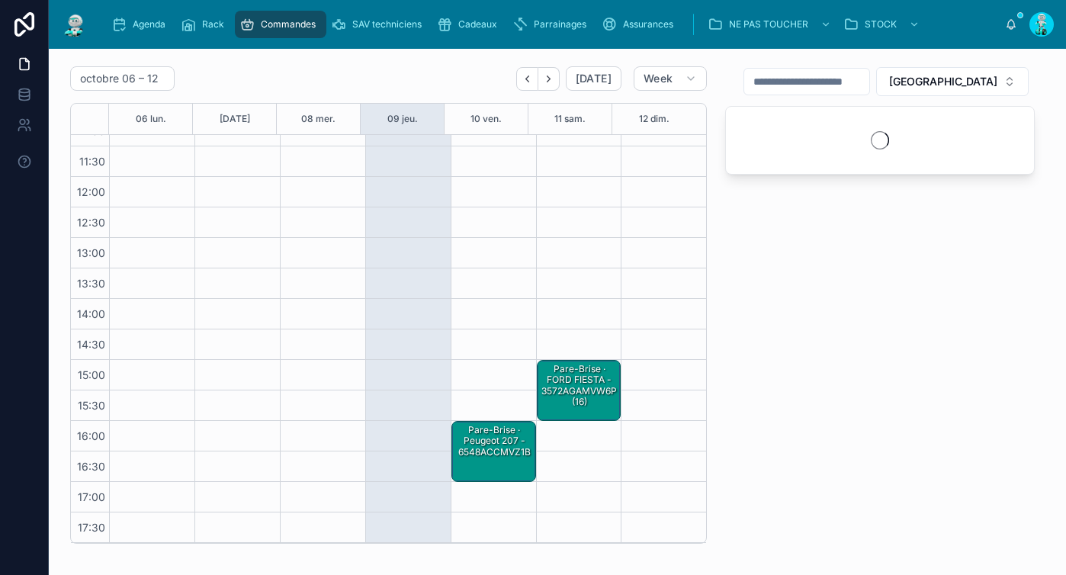
paste input "**********"
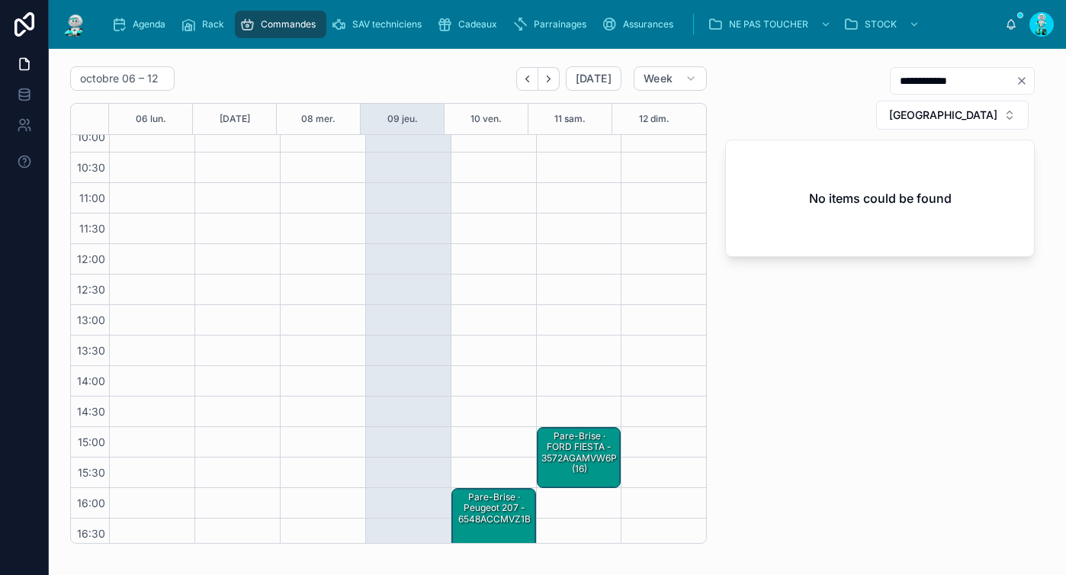
scroll to position [141, 0]
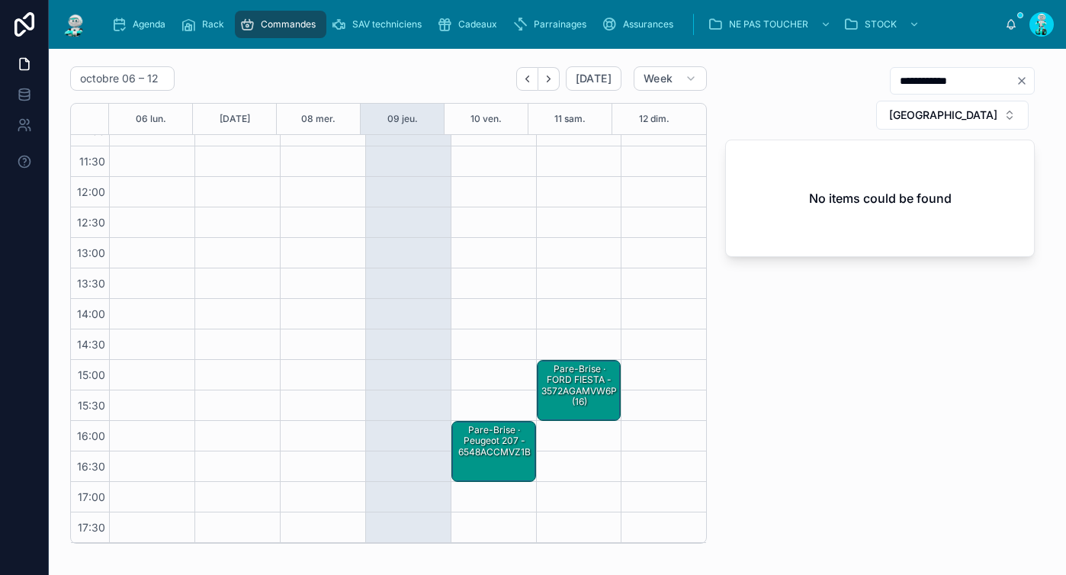
drag, startPoint x: 802, startPoint y: 81, endPoint x: 879, endPoint y: 78, distance: 76.3
click at [891, 79] on input "**********" at bounding box center [953, 80] width 125 height 21
type input "*****"
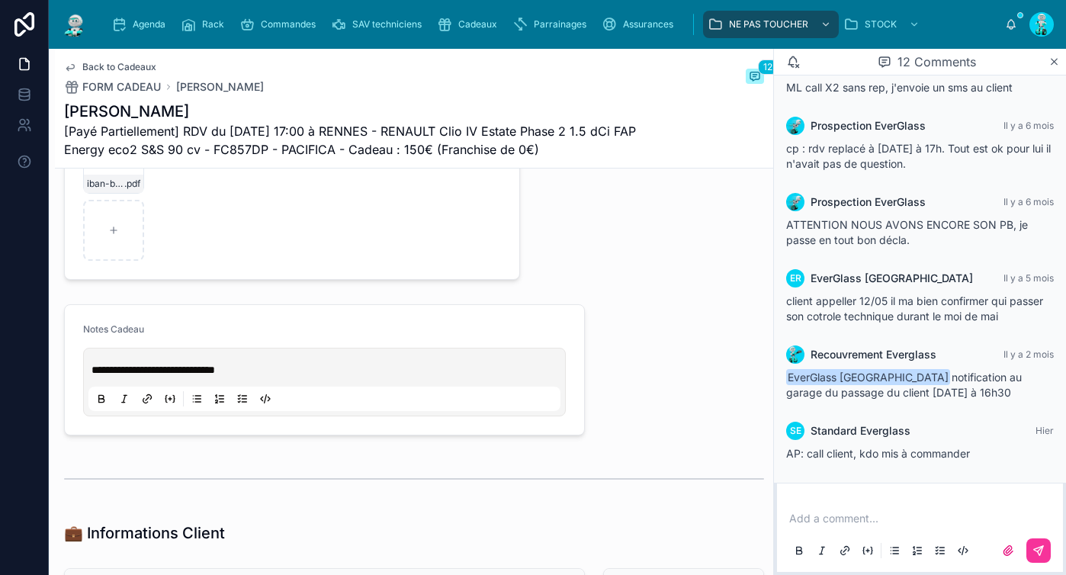
scroll to position [840, 0]
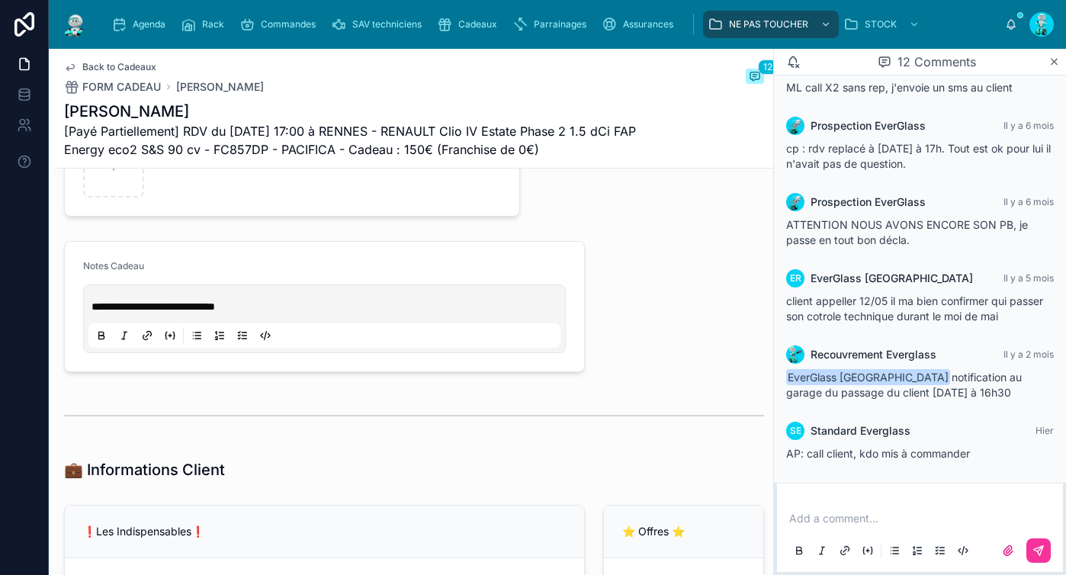
type input "*******"
click at [464, 24] on span "Cadeaux" at bounding box center [477, 24] width 39 height 12
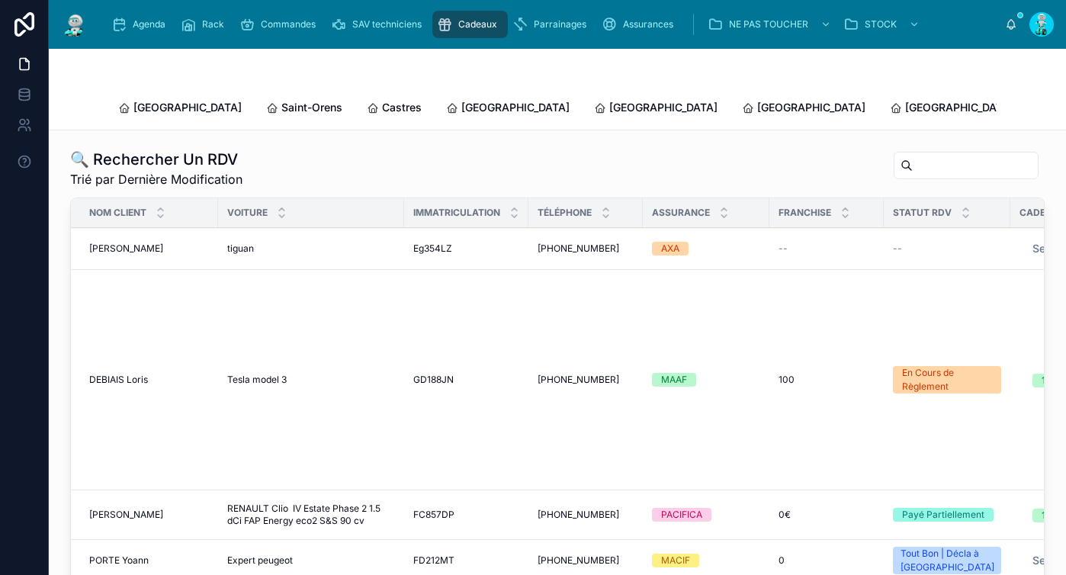
click at [930, 155] on input "text" at bounding box center [975, 165] width 125 height 21
paste input "*******"
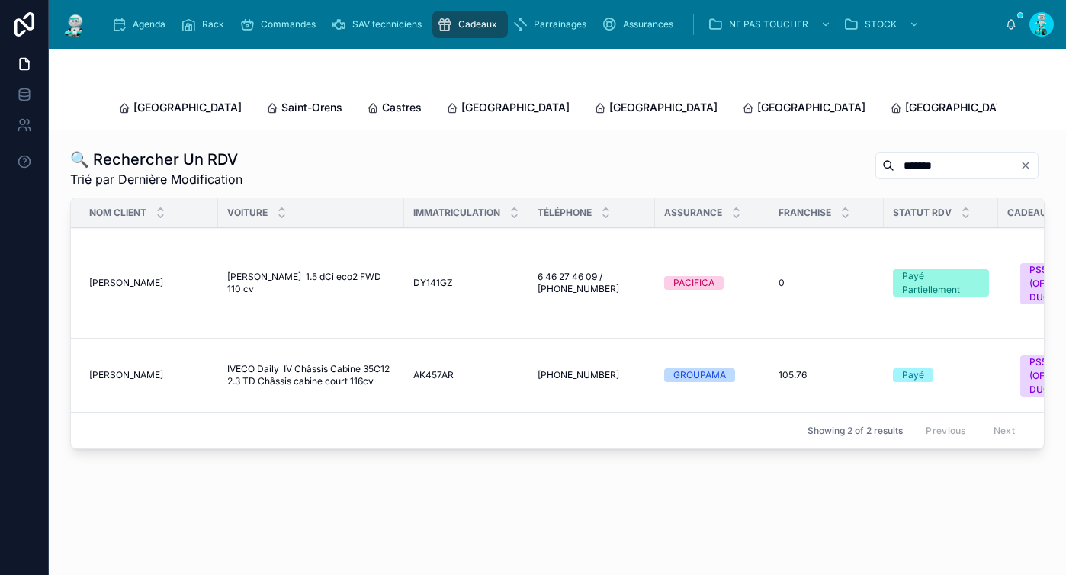
type input "*******"
click at [130, 369] on span "[PERSON_NAME]" at bounding box center [126, 375] width 74 height 12
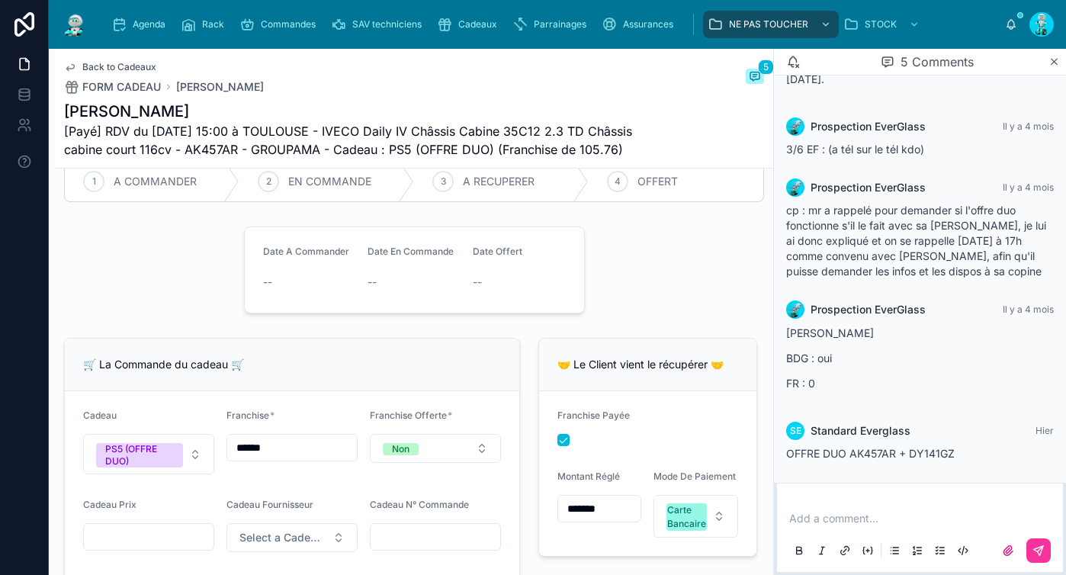
scroll to position [686, 0]
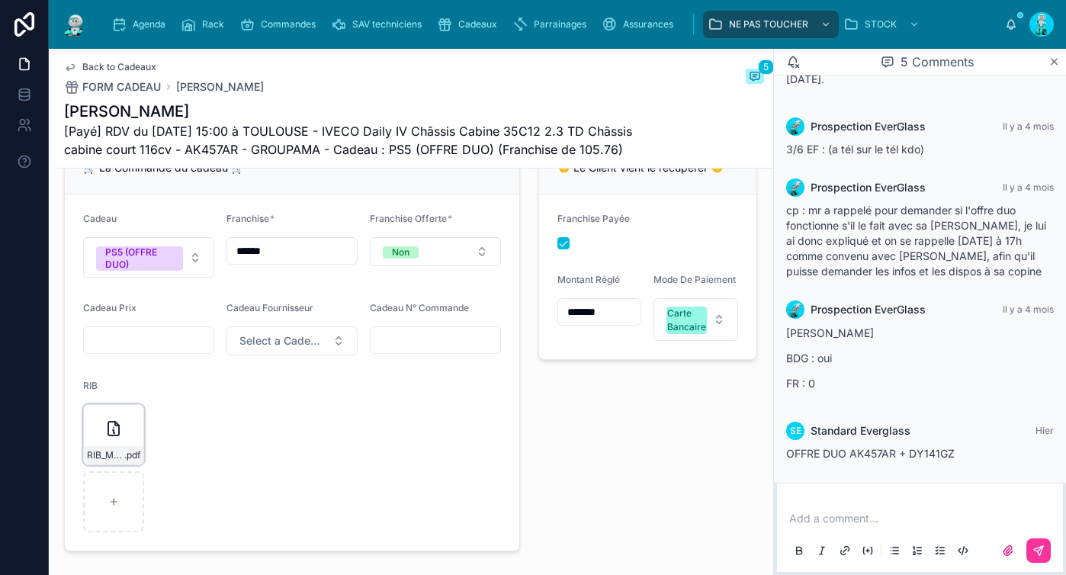
click at [111, 438] on icon at bounding box center [113, 428] width 18 height 18
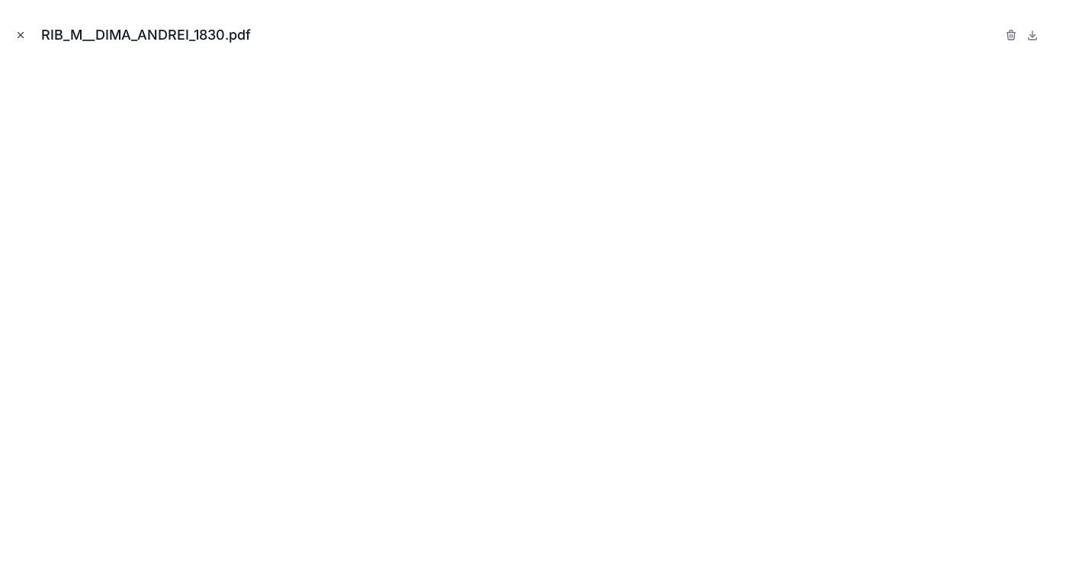
click at [26, 29] on button "Close modal" at bounding box center [20, 35] width 17 height 17
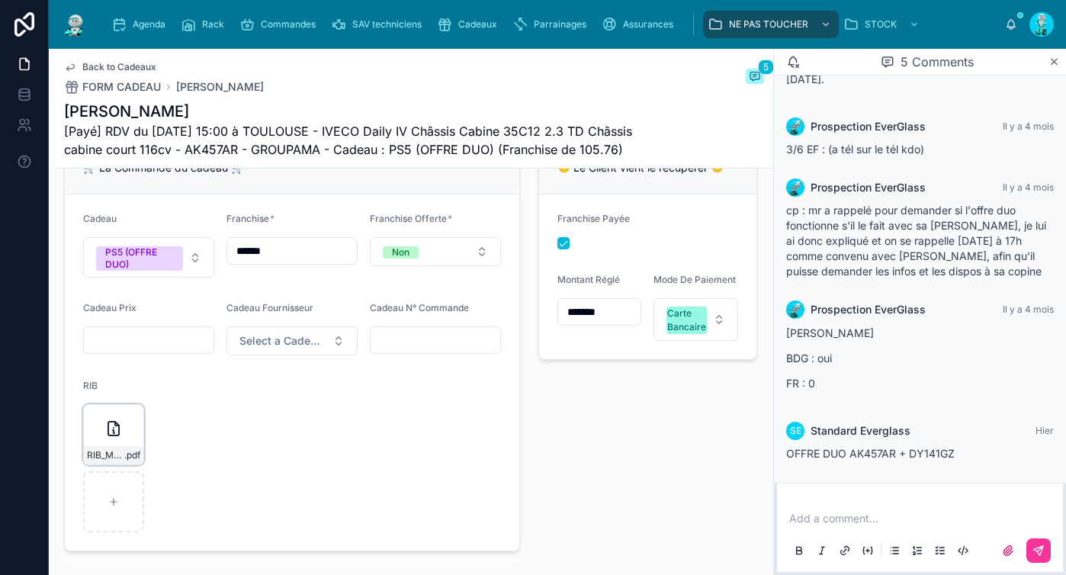
click at [107, 438] on icon at bounding box center [113, 428] width 18 height 18
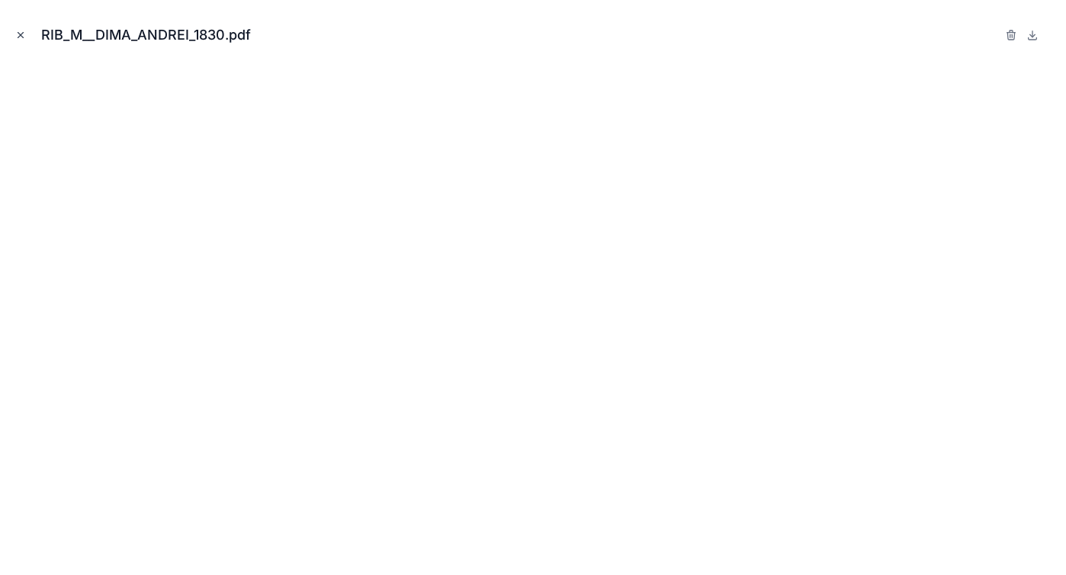
click at [24, 35] on icon "Close modal" at bounding box center [20, 35] width 11 height 11
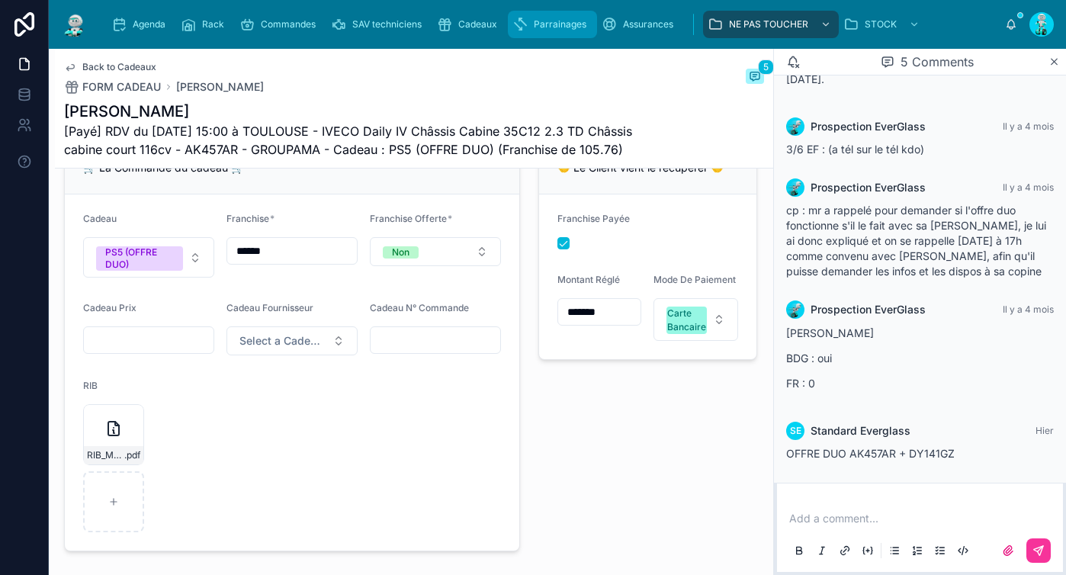
click at [551, 26] on span "Parrainages" at bounding box center [560, 24] width 53 height 12
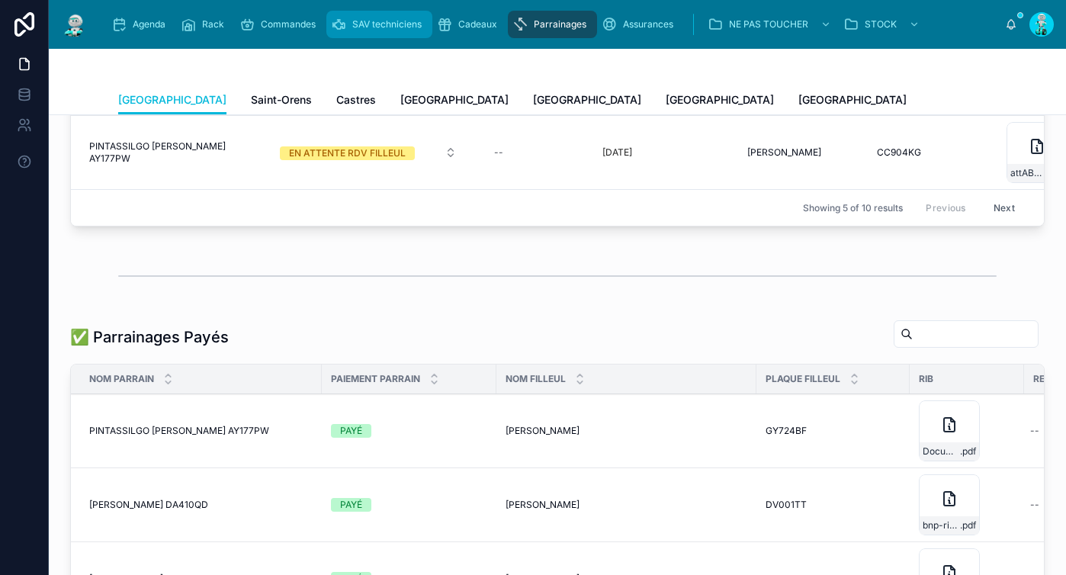
scroll to position [292, 0]
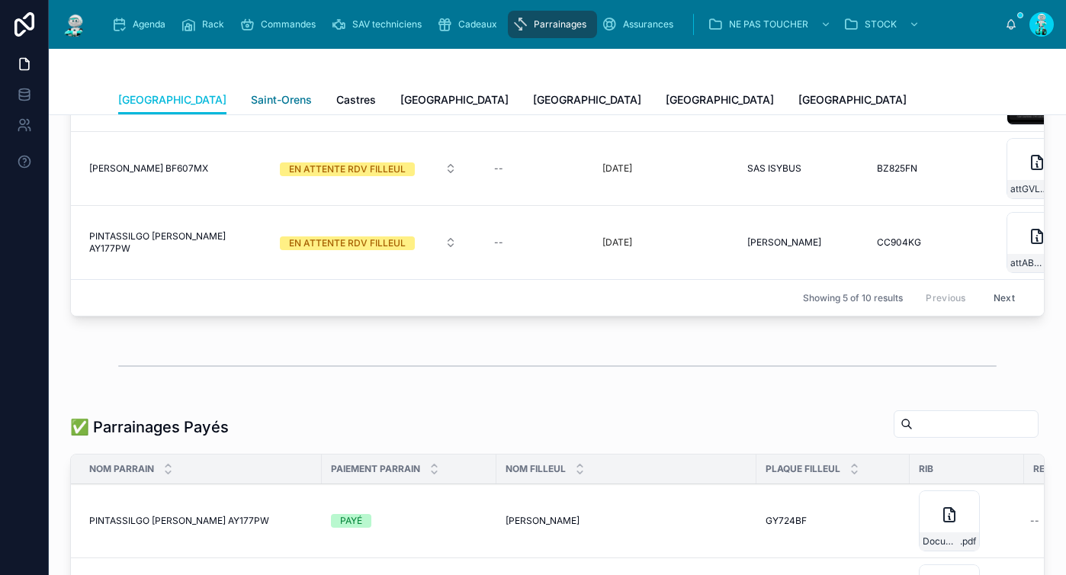
click at [251, 104] on span "Saint-Orens" at bounding box center [281, 99] width 61 height 15
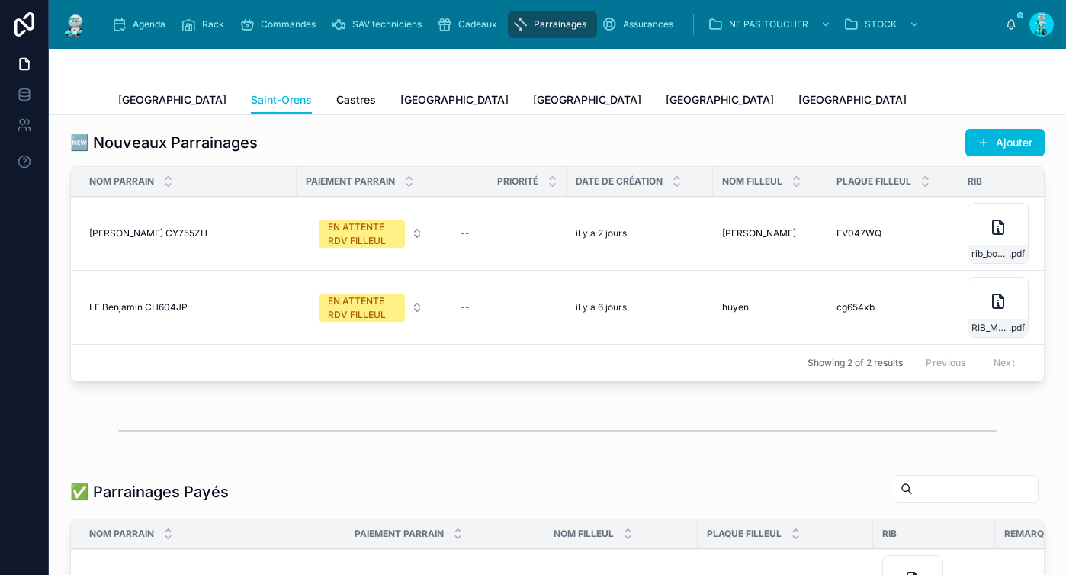
scroll to position [292, 0]
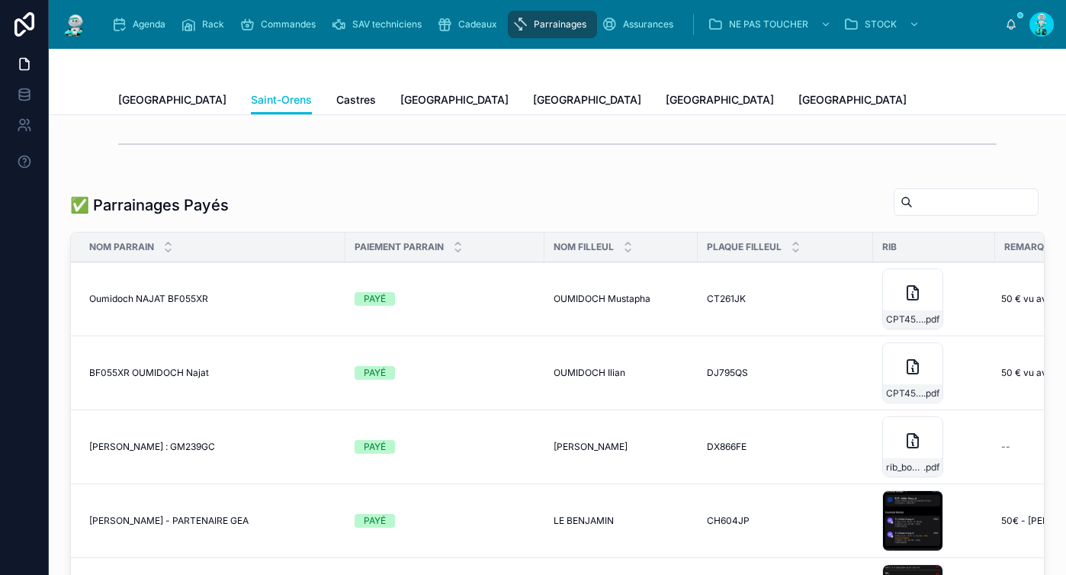
click at [913, 206] on input "text" at bounding box center [975, 201] width 125 height 21
paste input "*******"
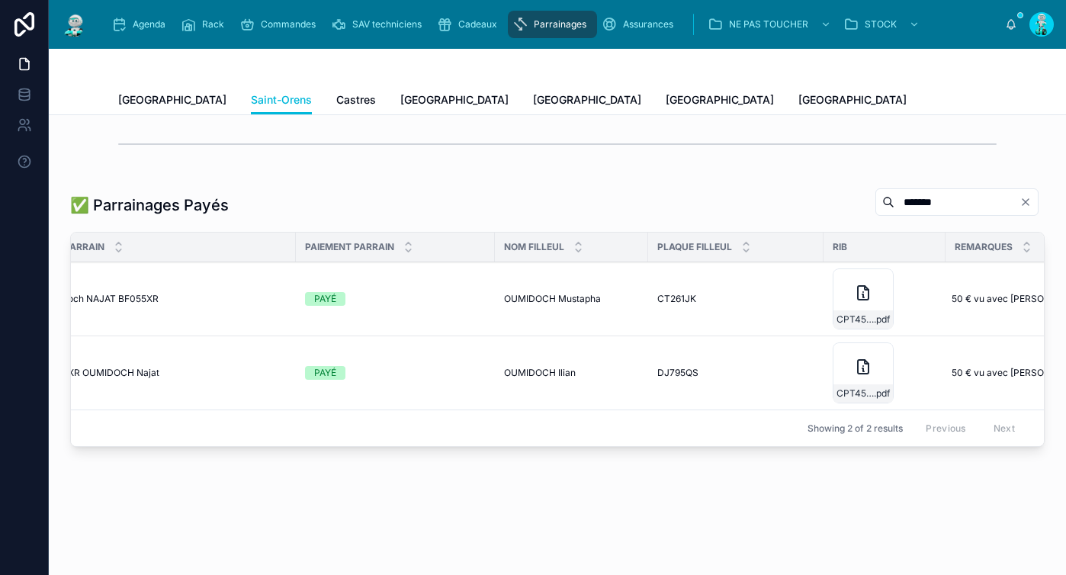
scroll to position [0, 52]
type input "*******"
click at [844, 311] on div "CPT45519208536-(1) .pdf" at bounding box center [861, 298] width 61 height 61
